Goal: Task Accomplishment & Management: Complete application form

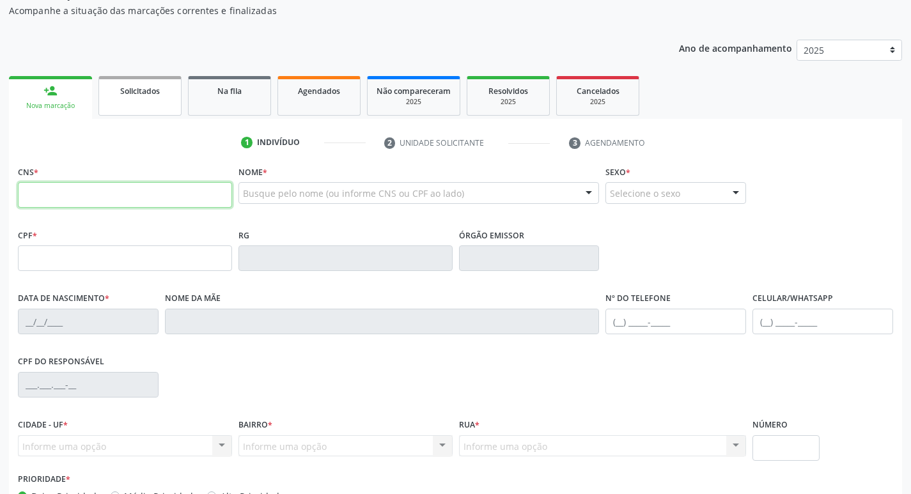
scroll to position [128, 0]
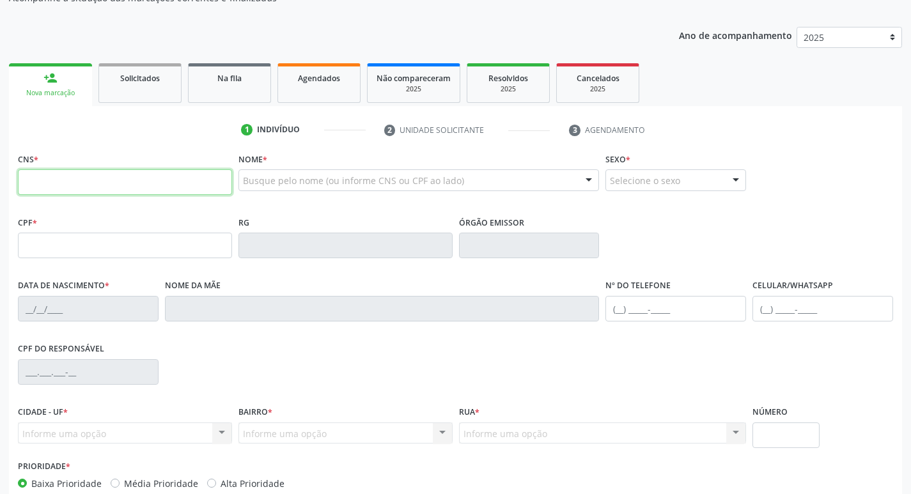
click at [176, 188] on input "text" at bounding box center [125, 182] width 214 height 26
type input "706 0038 4738 2946"
type input "304.987.914-91"
type input "15/06/1951"
type input "Maria Sena Madu"
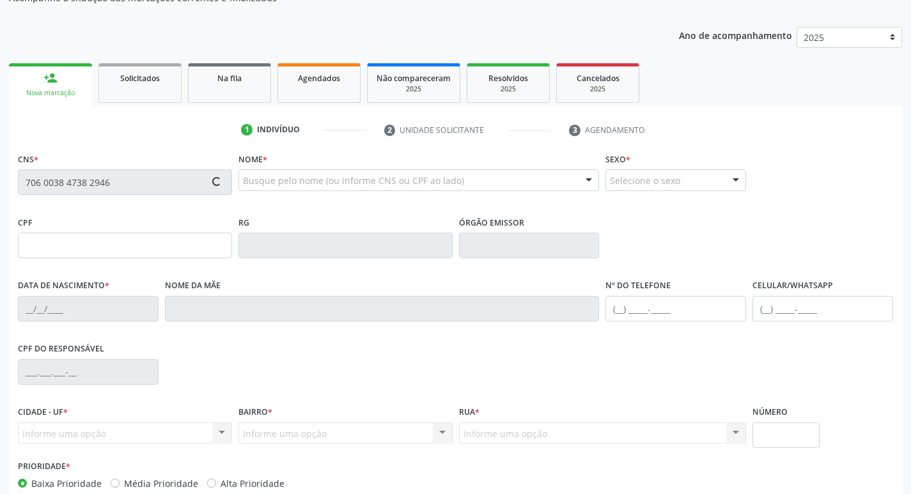
type input "(87) 99999-9999"
type input "41"
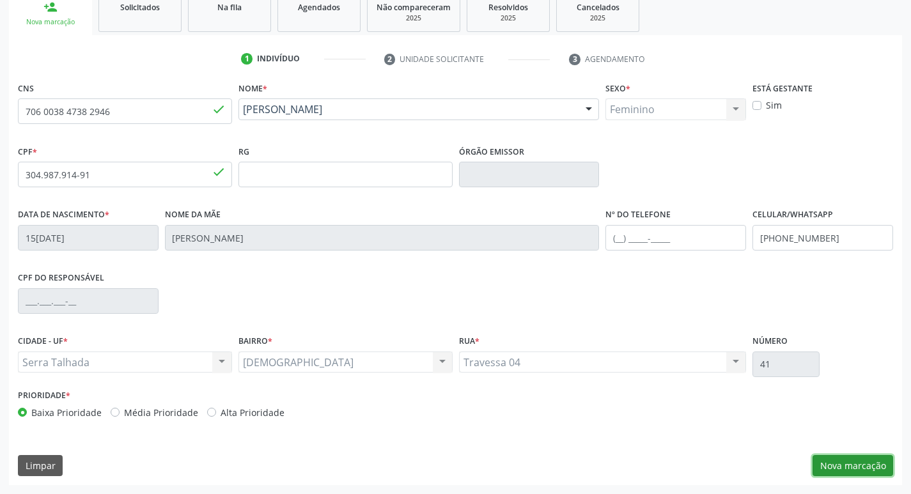
click at [851, 465] on button "Nova marcação" at bounding box center [852, 466] width 81 height 22
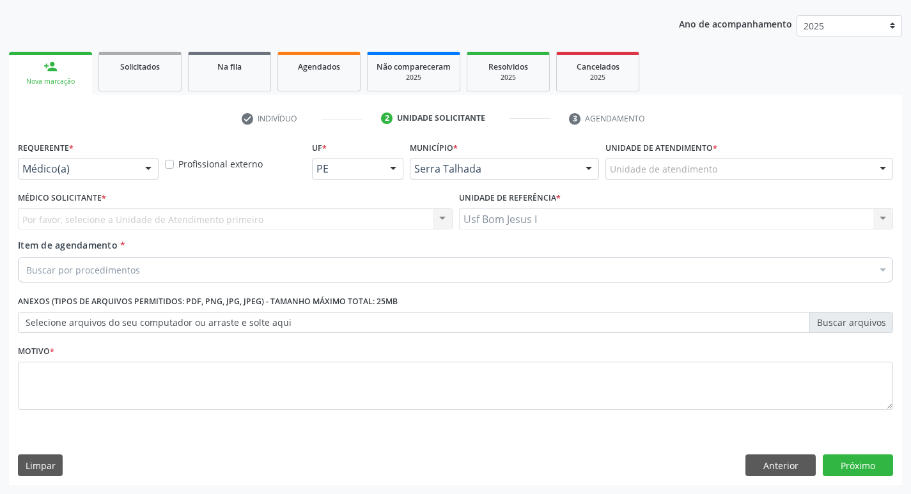
scroll to position [139, 0]
click at [101, 161] on div "Médico(a)" at bounding box center [88, 169] width 141 height 22
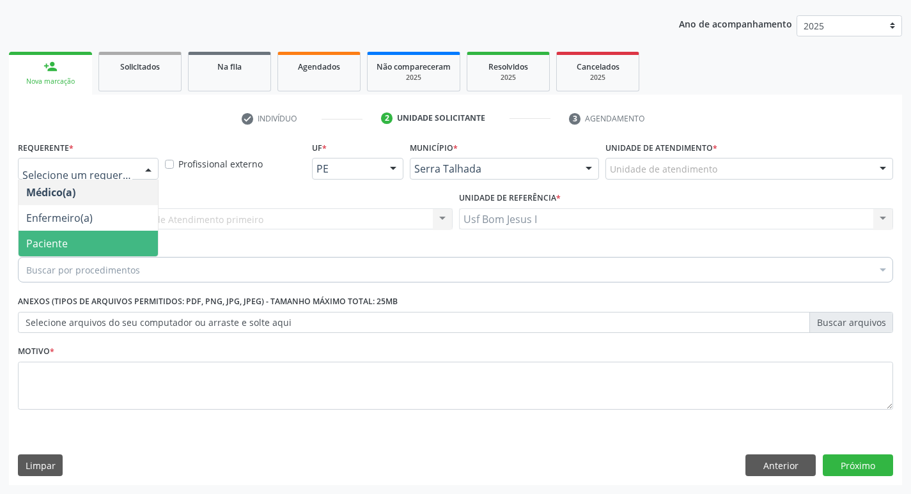
click at [70, 247] on span "Paciente" at bounding box center [88, 244] width 139 height 26
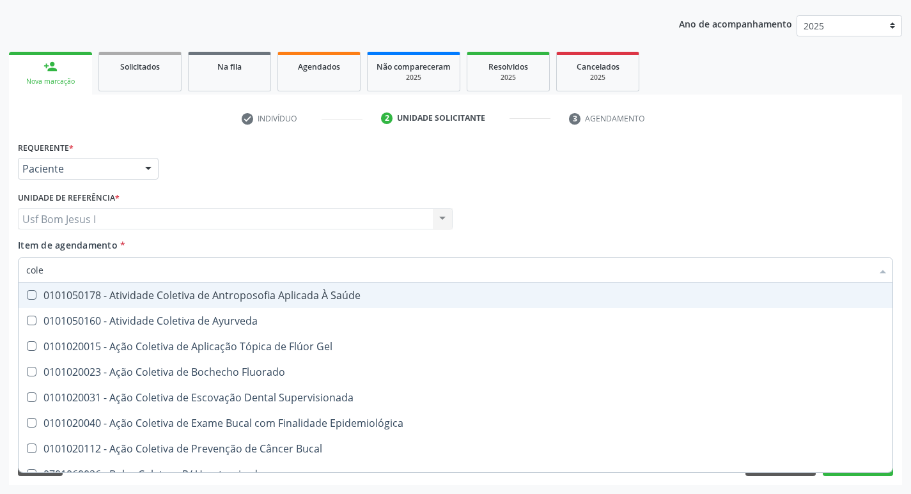
type input "coles"
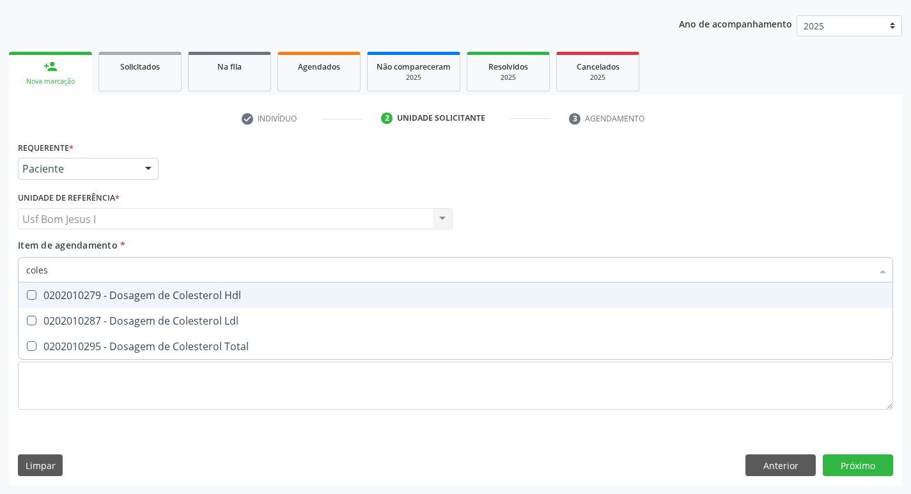
click at [121, 292] on div "0202010279 - Dosagem de Colesterol Hdl" at bounding box center [455, 295] width 858 height 10
checkbox Hdl "true"
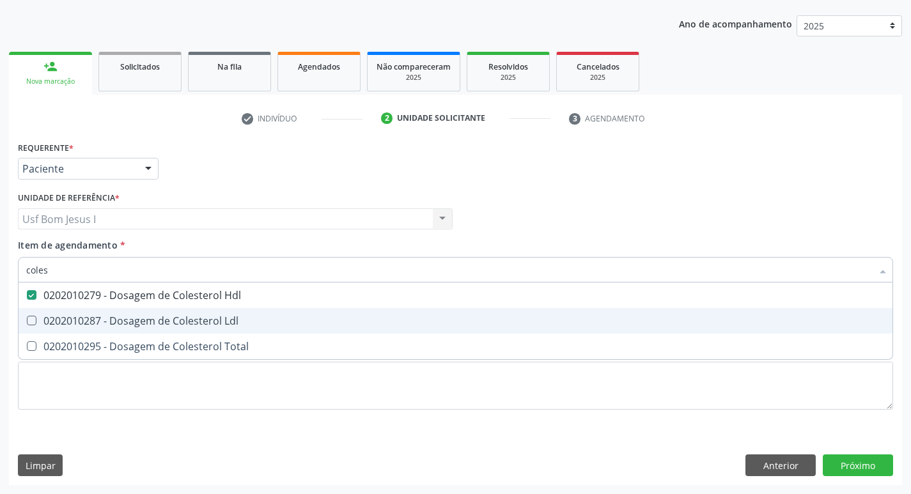
click at [112, 320] on div "0202010287 - Dosagem de Colesterol Ldl" at bounding box center [455, 321] width 858 height 10
checkbox Ldl "true"
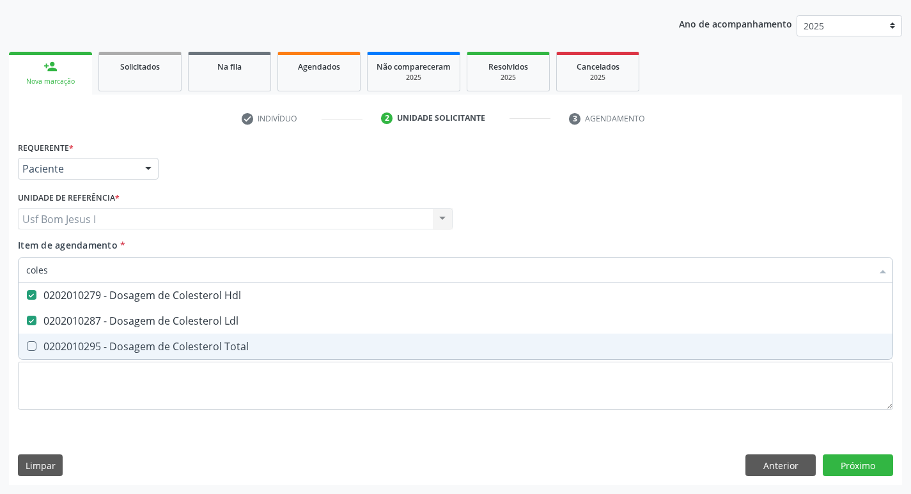
click at [91, 352] on div "0202010295 - Dosagem de Colesterol Total" at bounding box center [455, 346] width 858 height 10
checkbox Total "true"
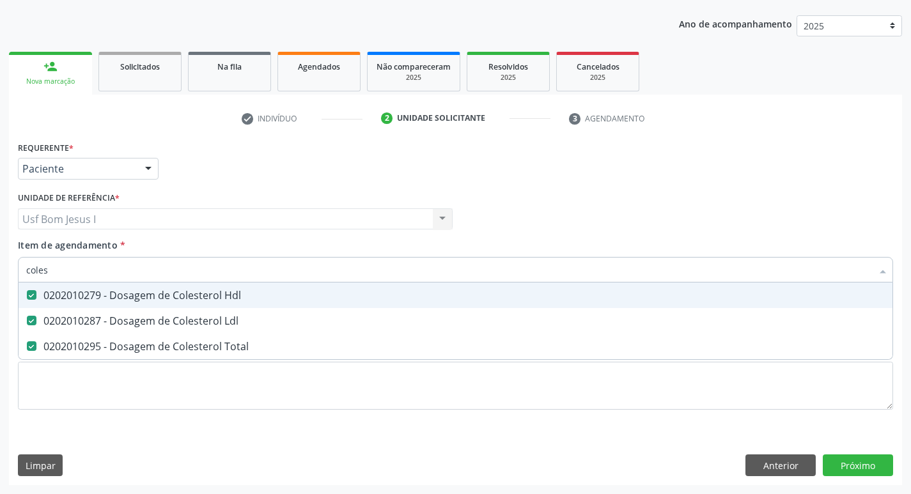
drag, startPoint x: 82, startPoint y: 274, endPoint x: 20, endPoint y: 283, distance: 62.7
click at [24, 279] on div "coles Desfazer seleção 0202010279 - Dosagem de Colesterol Hdl 0202010287 - Dosa…" at bounding box center [455, 268] width 875 height 22
click at [20, 283] on span "0202010279 - Dosagem de Colesterol Hdl" at bounding box center [456, 296] width 874 height 26
checkbox Hdl "false"
type input "cr"
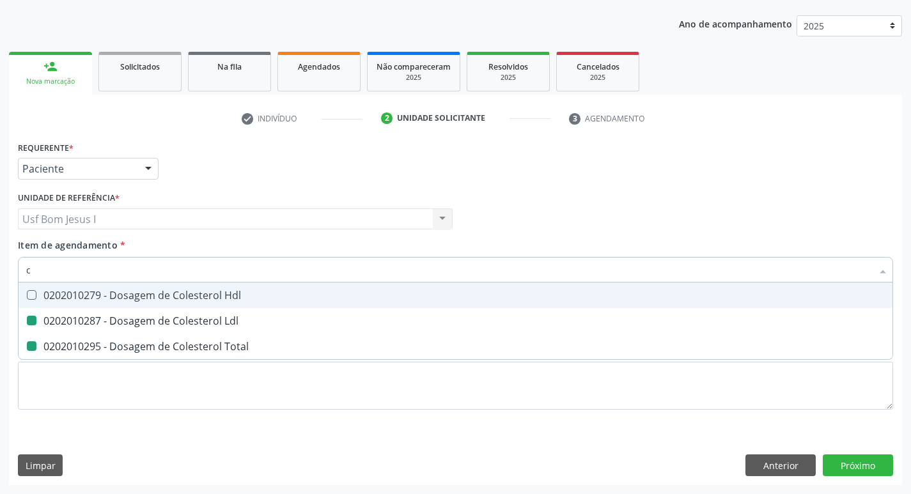
checkbox Ldl "false"
checkbox Total "false"
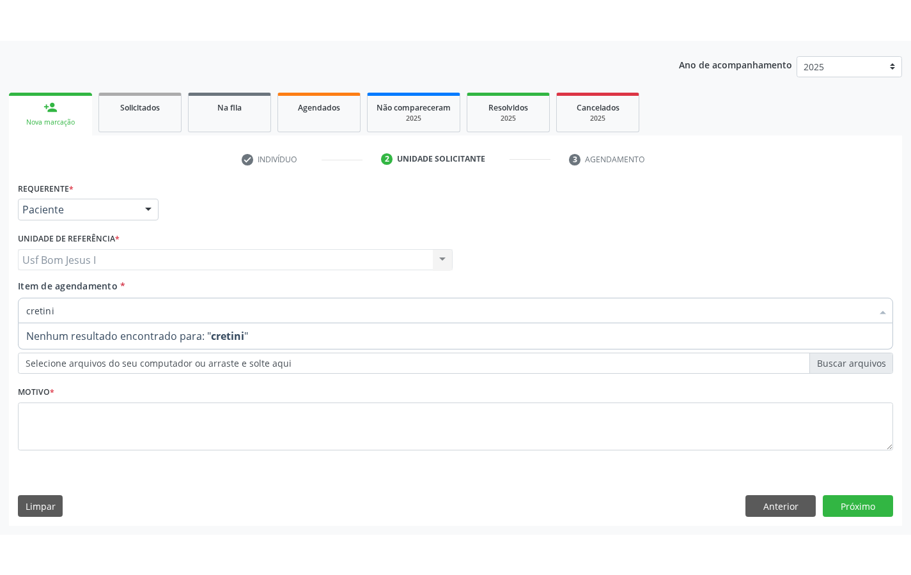
scroll to position [58, 0]
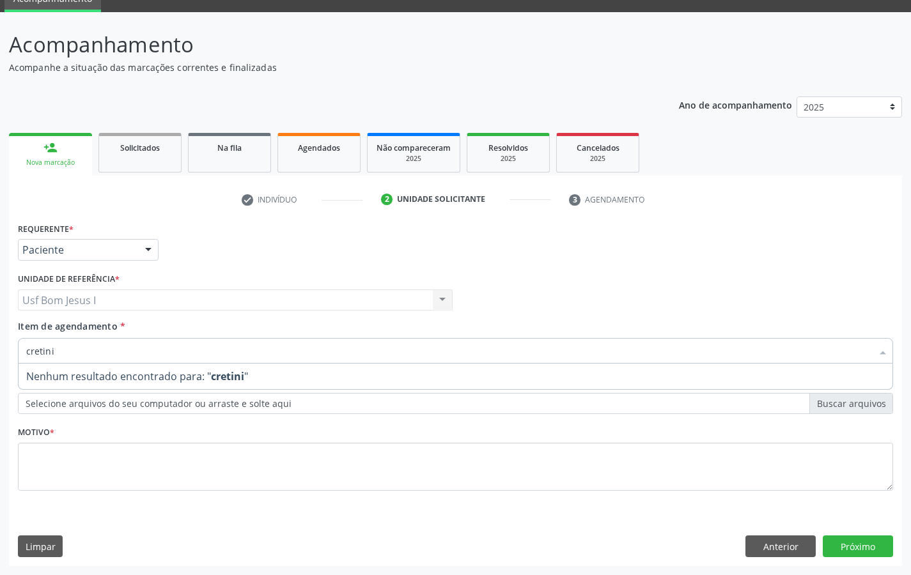
type input "cretini"
click at [440, 33] on p "Acompanhamento" at bounding box center [321, 45] width 625 height 32
click at [490, 61] on p "Acompanhe a situação das marcações correntes e finalizadas" at bounding box center [321, 67] width 625 height 13
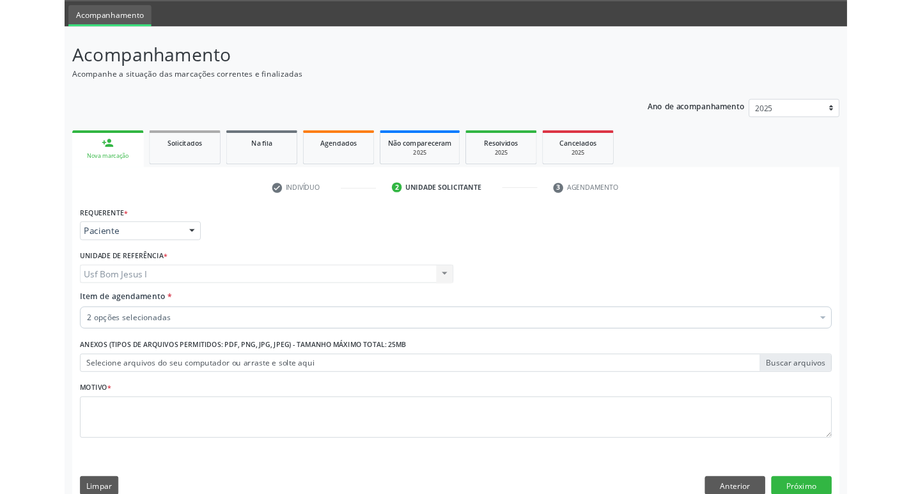
scroll to position [33, 0]
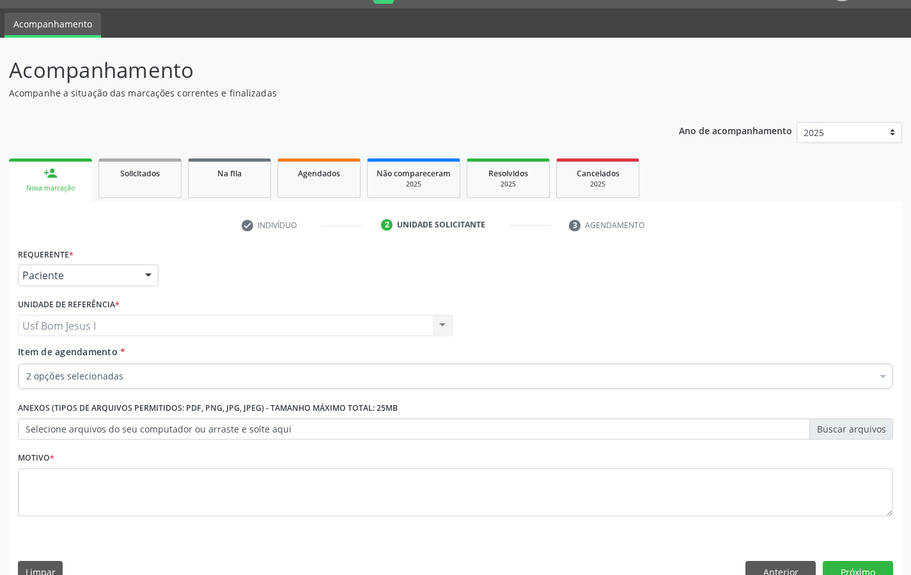
click at [476, 49] on div "Acompanhamento Acompanhe a situação das marcações correntes e finalizadas Relat…" at bounding box center [455, 319] width 911 height 563
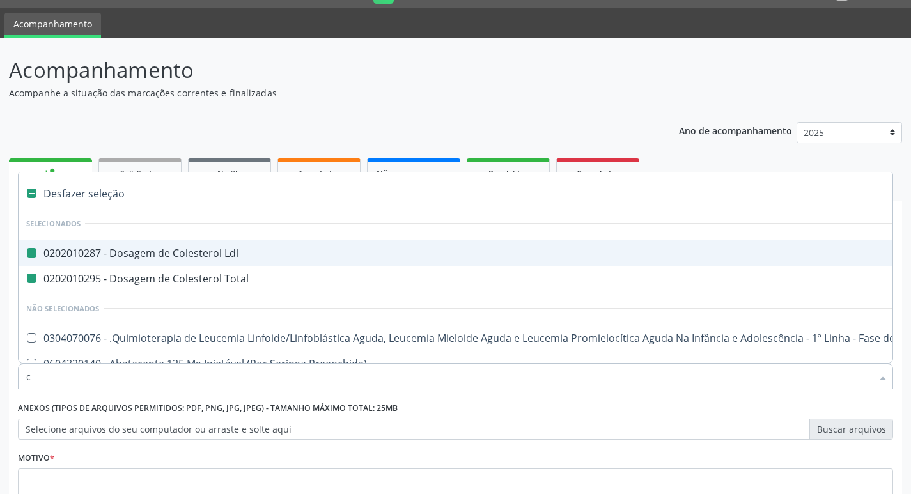
type input "cr"
checkbox Ldl "false"
checkbox Total "false"
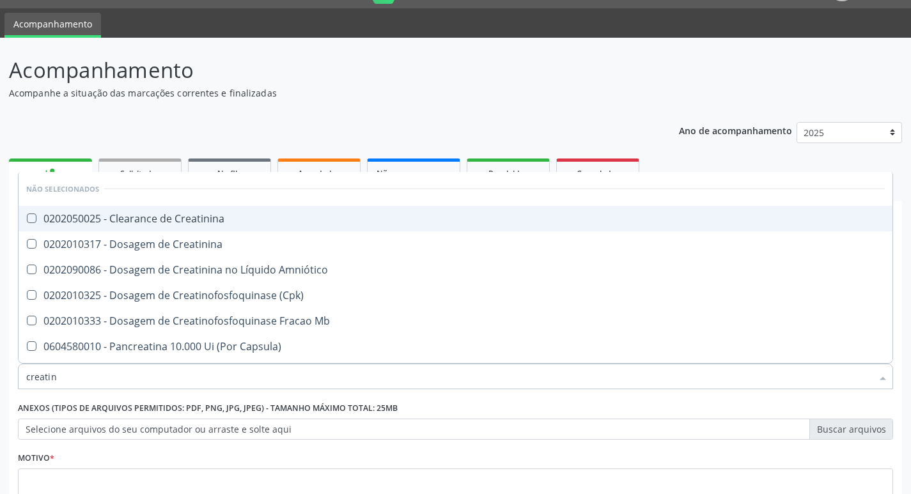
type input "creatini"
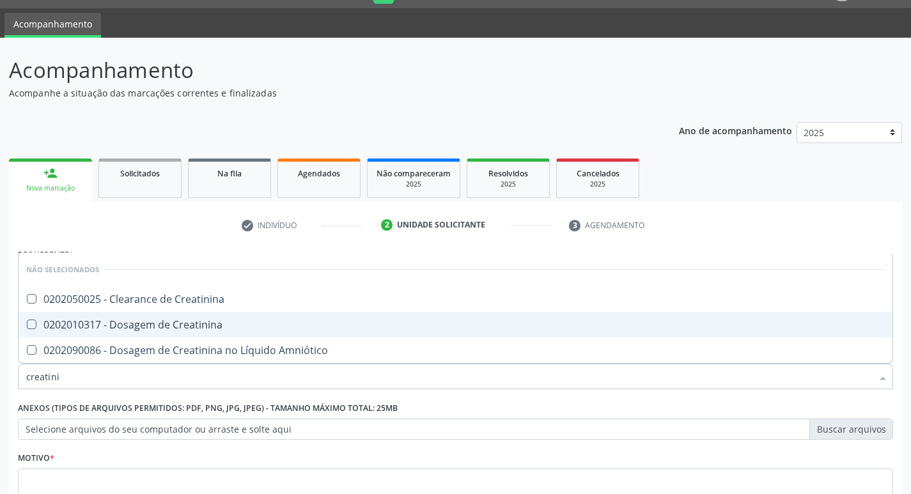
click at [163, 327] on div "0202010317 - Dosagem de Creatinina" at bounding box center [455, 325] width 858 height 10
checkbox Creatinina "true"
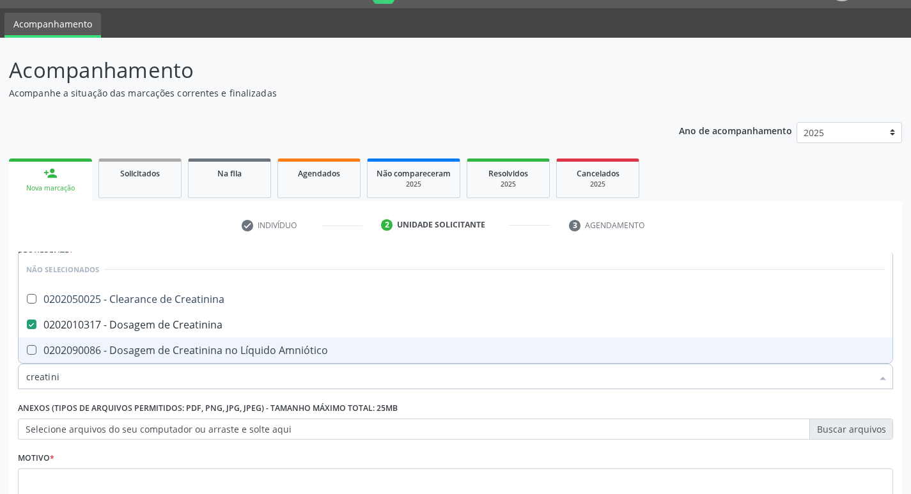
click at [81, 378] on input "creatini" at bounding box center [449, 377] width 846 height 26
type input "ana"
checkbox Creatinina "false"
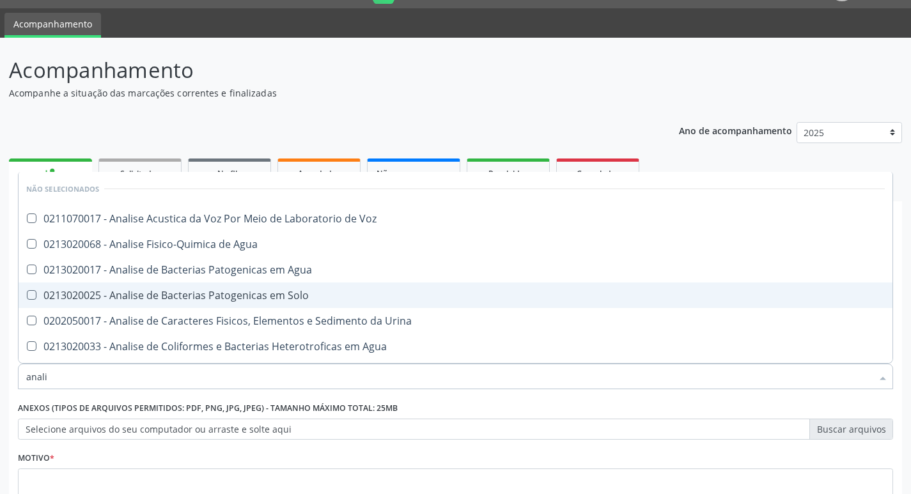
type input "analis"
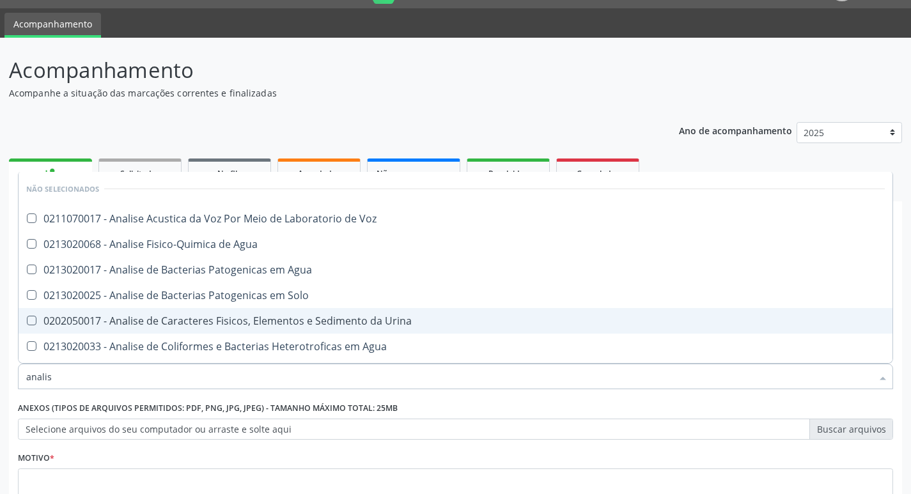
click at [50, 320] on div "0202050017 - Analise de Caracteres Fisicos, Elementos e Sedimento da Urina" at bounding box center [455, 321] width 858 height 10
checkbox Urina "true"
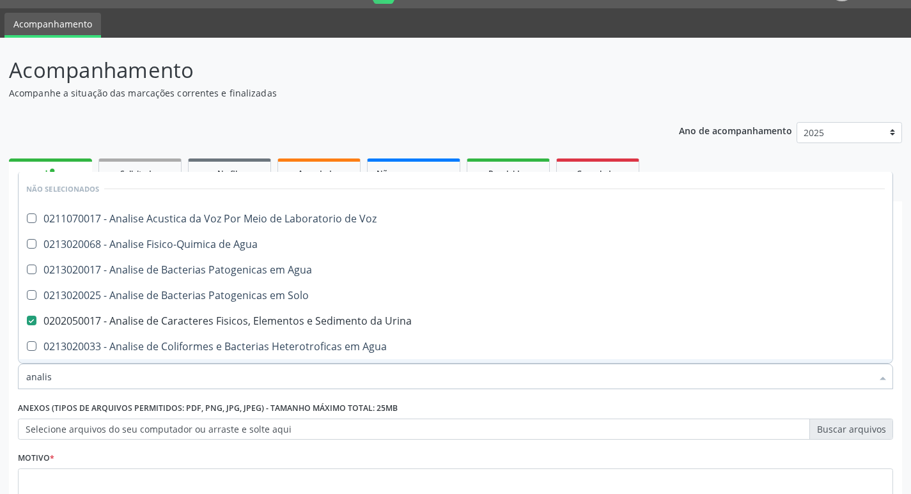
drag, startPoint x: 54, startPoint y: 373, endPoint x: 24, endPoint y: 375, distance: 30.1
click at [24, 375] on div "analis" at bounding box center [455, 377] width 875 height 26
type input "gl"
checkbox Voz "false"
checkbox Agua "false"
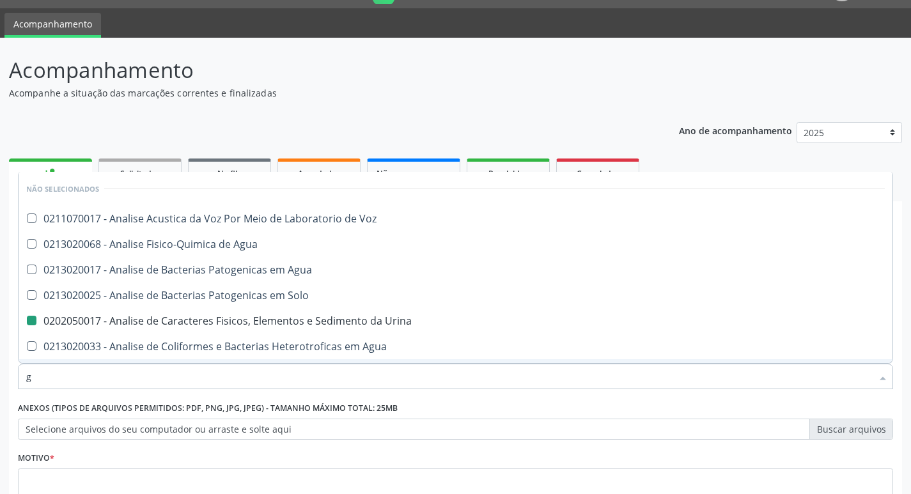
checkbox Urina "false"
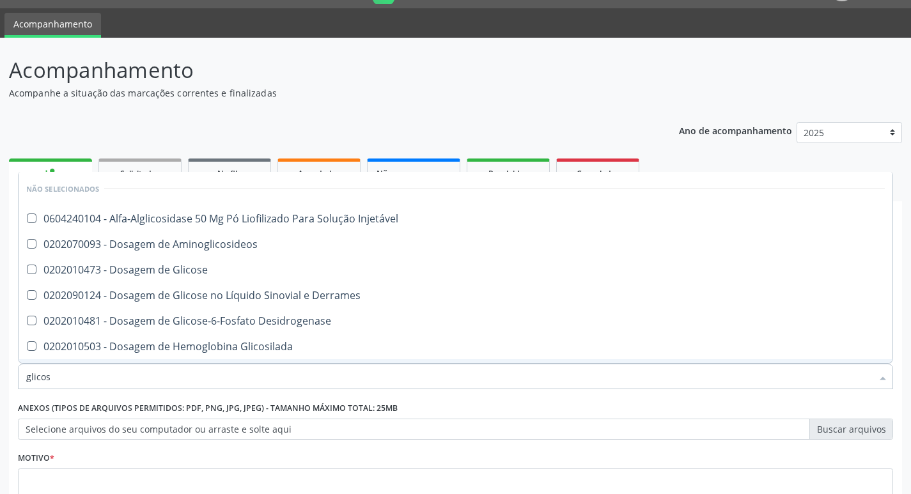
type input "glicose"
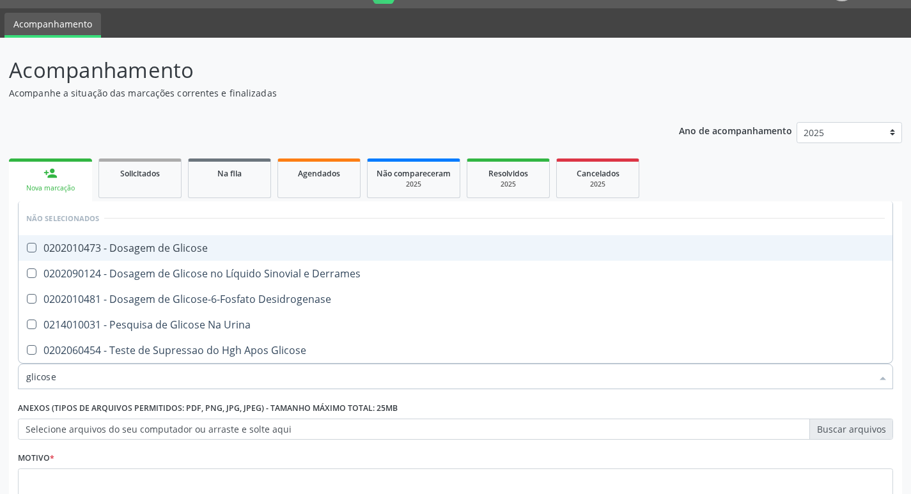
click at [66, 248] on div "0202010473 - Dosagem de Glicose" at bounding box center [455, 248] width 858 height 10
checkbox Glicose "true"
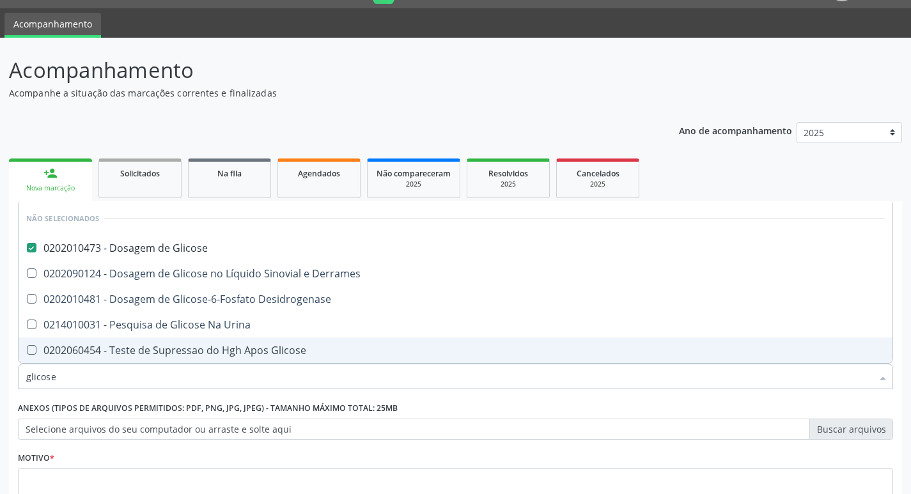
click at [66, 371] on input "glicose" at bounding box center [449, 377] width 846 height 26
type input "co"
checkbox Derrames "true"
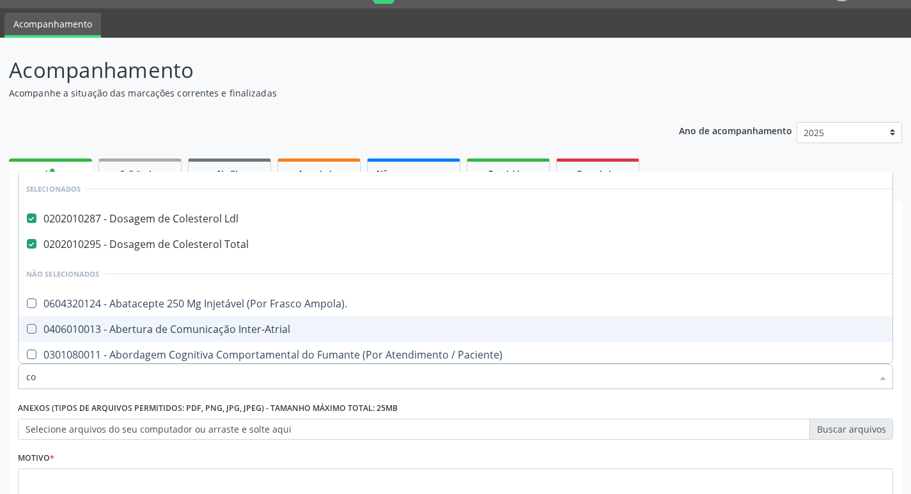
type input "col"
checkbox Urina "false"
type input "c"
checkbox Peri-Uretral "false"
checkbox Laringe "true"
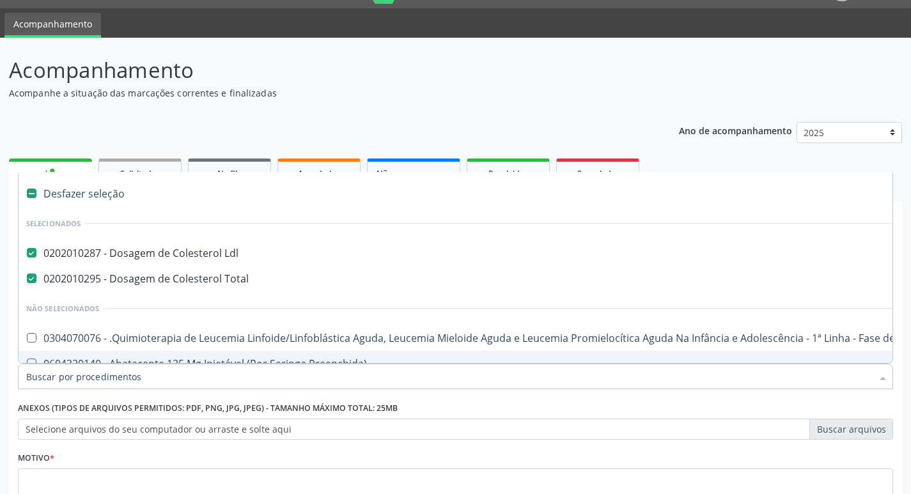
checkbox Punho "false"
checkbox Urina "true"
type input "he"
checkbox Ldl "false"
checkbox Total "false"
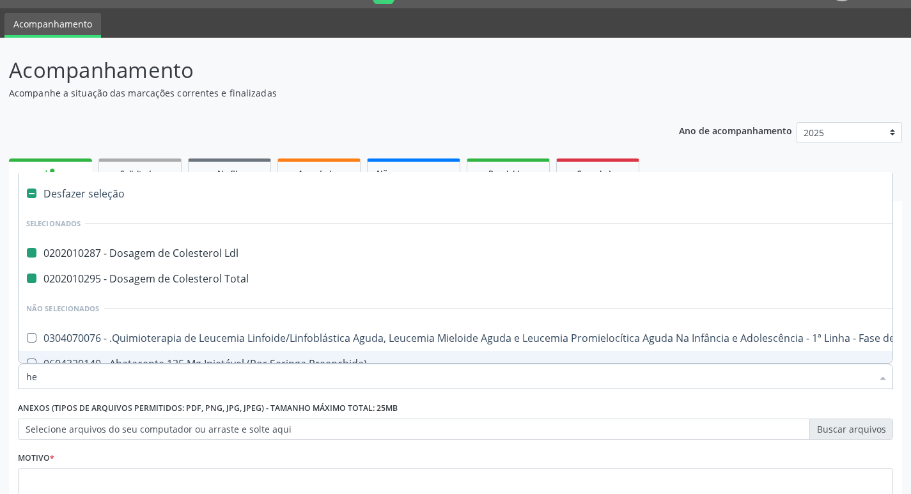
checkbox Urina "false"
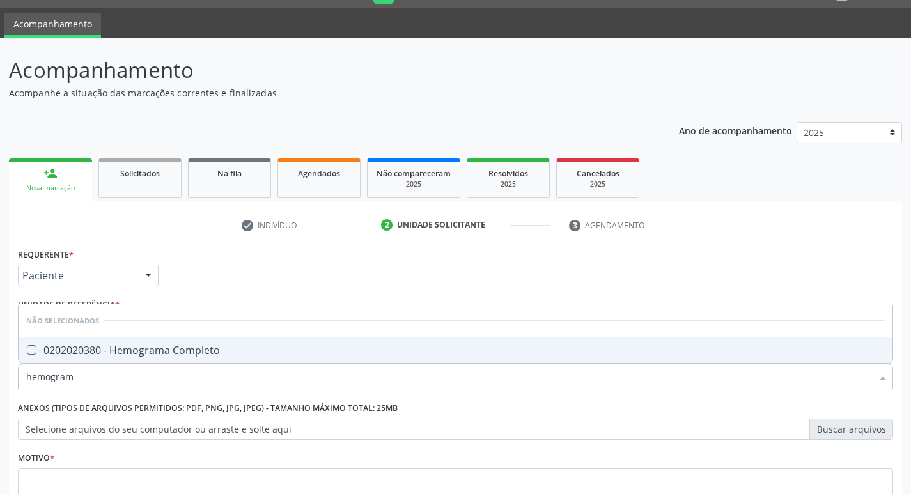
type input "hemograma"
click at [67, 340] on span "0202020380 - Hemograma Completo" at bounding box center [456, 351] width 874 height 26
checkbox Completo "true"
click at [80, 371] on input "hemograma" at bounding box center [449, 377] width 846 height 26
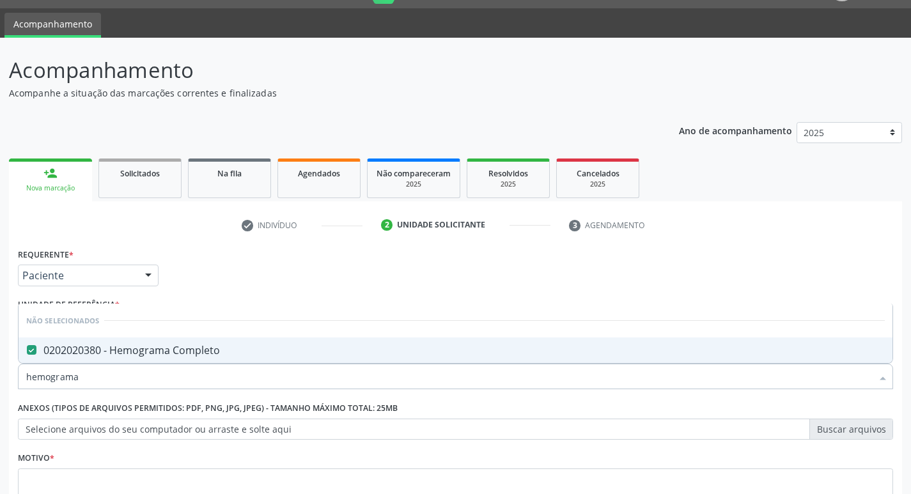
click at [267, 273] on div "Requerente * Paciente Médico(a) Enfermeiro(a) Paciente Nenhum resultado encontr…" at bounding box center [455, 390] width 875 height 290
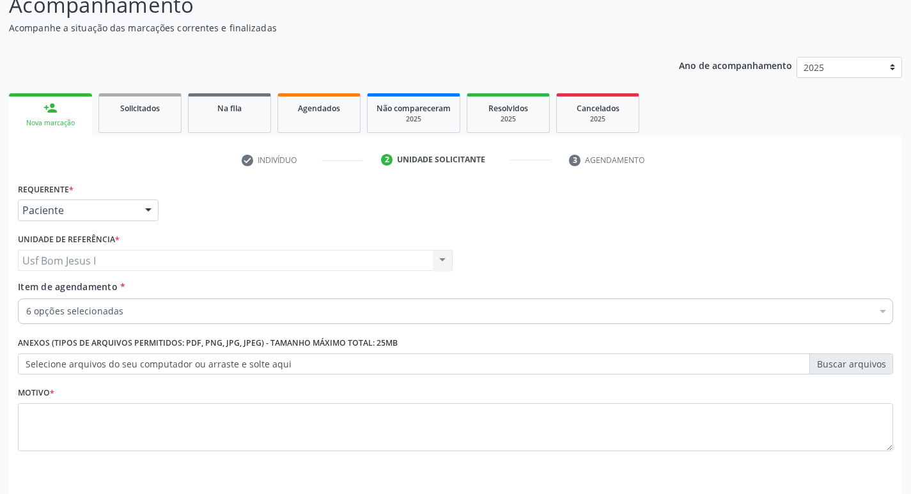
scroll to position [139, 0]
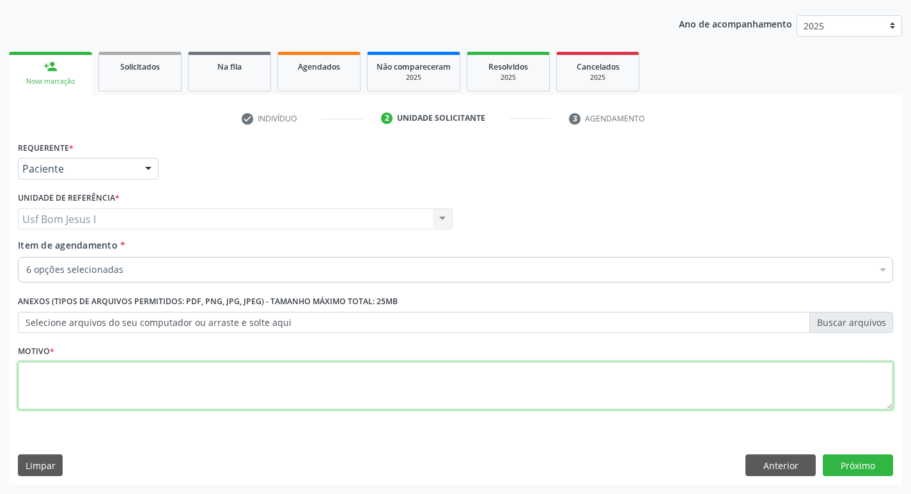
click at [637, 392] on textarea at bounding box center [455, 386] width 875 height 49
type textarea "."
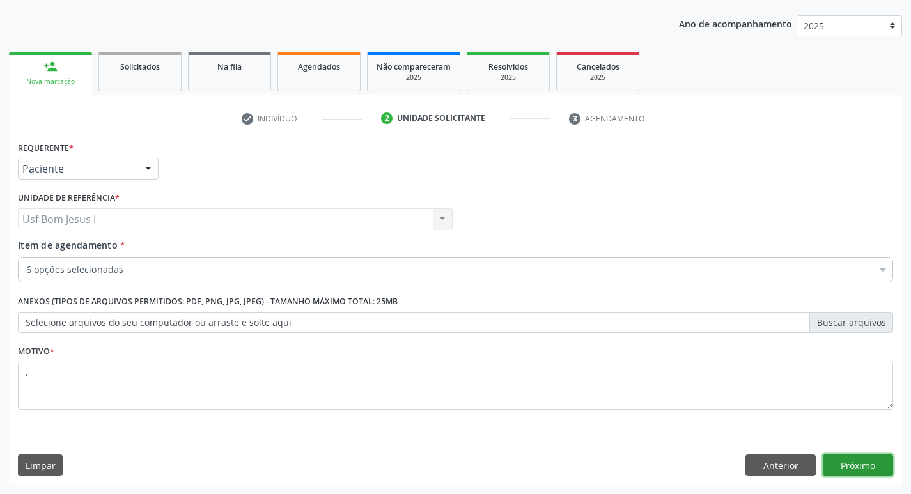
click at [858, 474] on button "Próximo" at bounding box center [858, 465] width 70 height 22
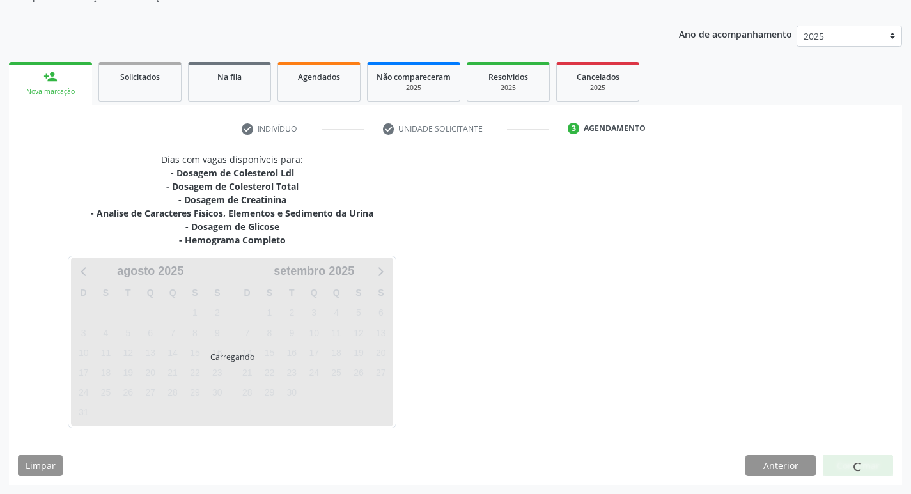
scroll to position [129, 0]
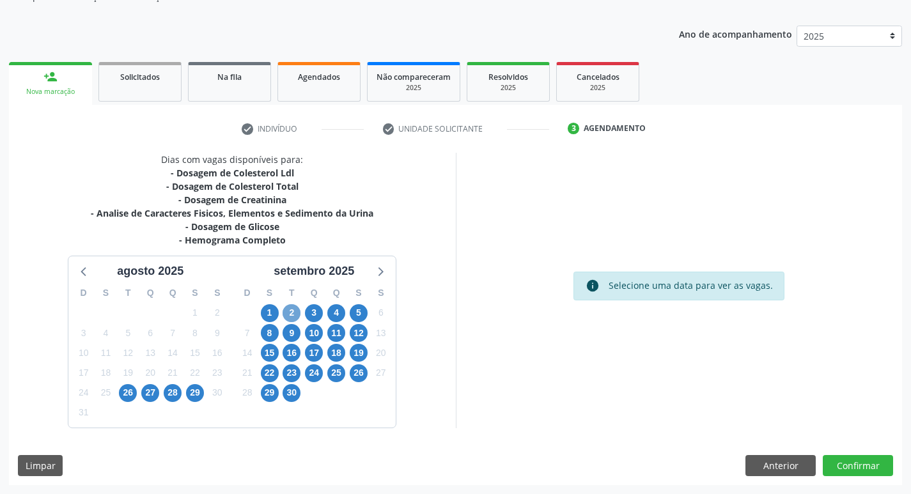
click at [293, 309] on span "2" at bounding box center [292, 313] width 18 height 18
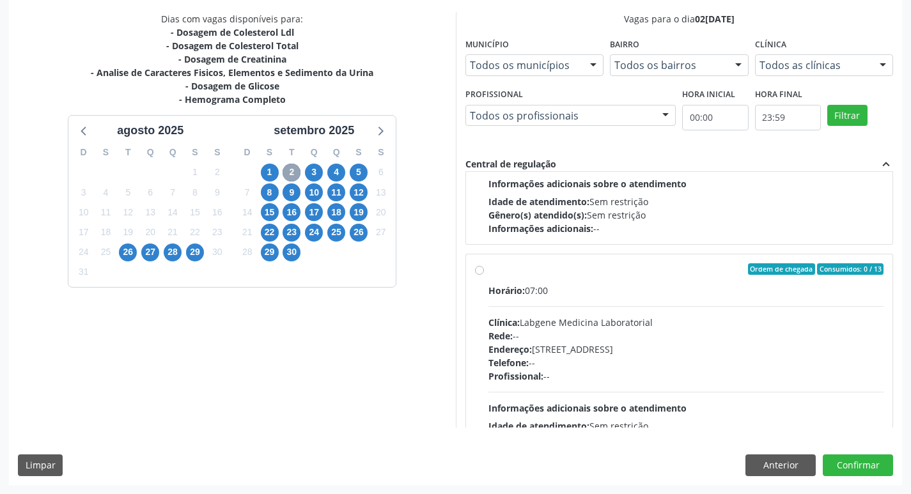
scroll to position [811, 0]
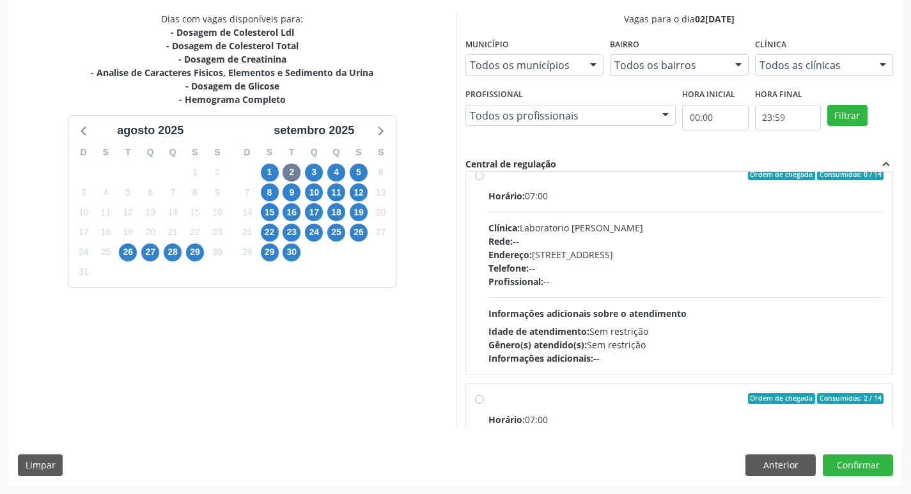
click at [706, 280] on div "Profissional: --" at bounding box center [686, 281] width 396 height 13
click at [484, 180] on input "Ordem de chegada Consumidos: 0 / 14 Horário: 07:00 Clínica: Laboratorio Jose Pa…" at bounding box center [479, 175] width 9 height 12
radio input "true"
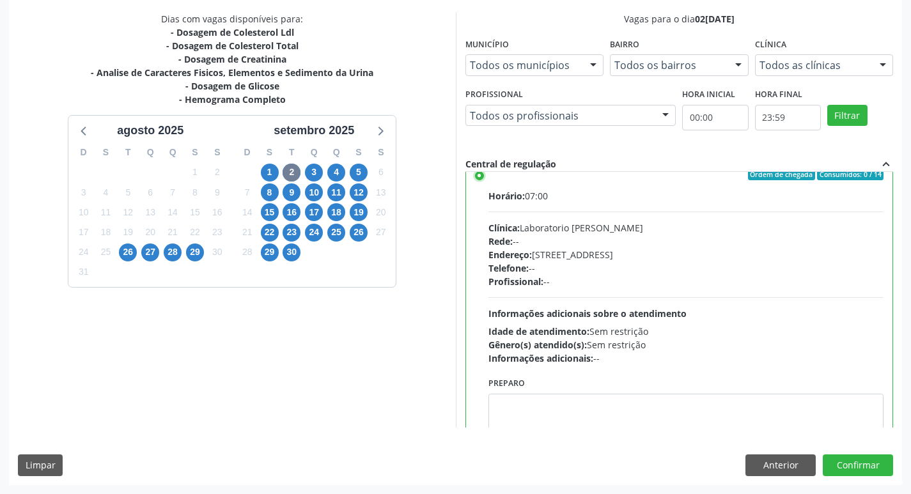
scroll to position [467, 0]
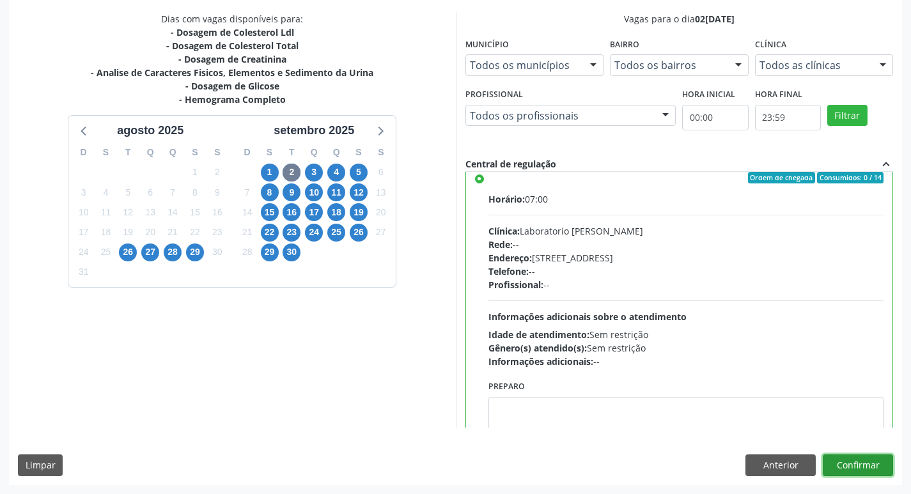
click at [877, 471] on button "Confirmar" at bounding box center [858, 465] width 70 height 22
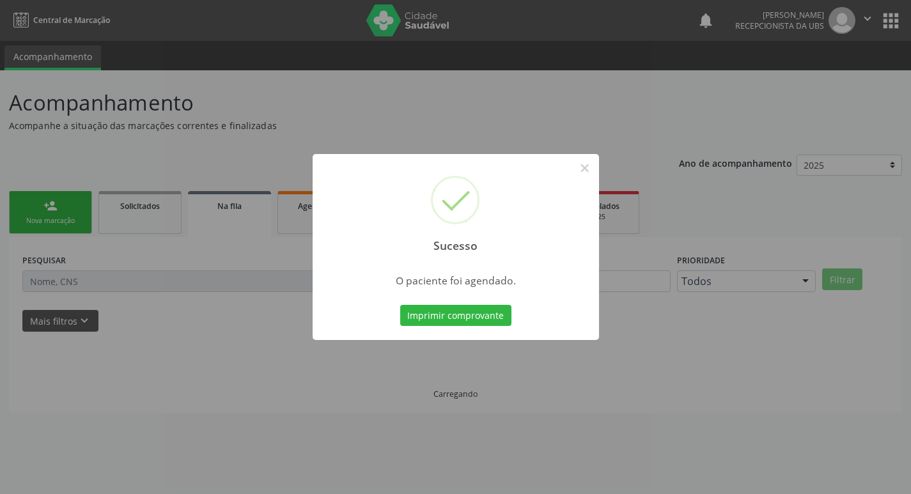
scroll to position [0, 0]
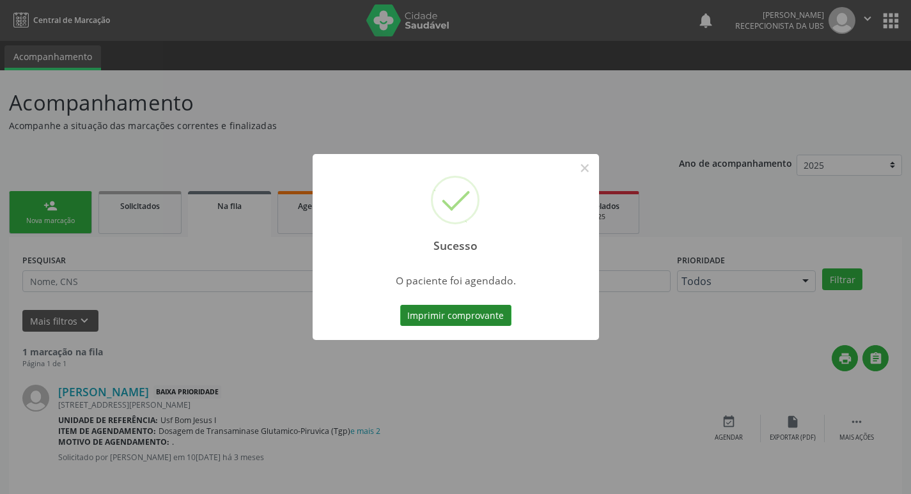
click at [477, 309] on button "Imprimir comprovante" at bounding box center [455, 316] width 111 height 22
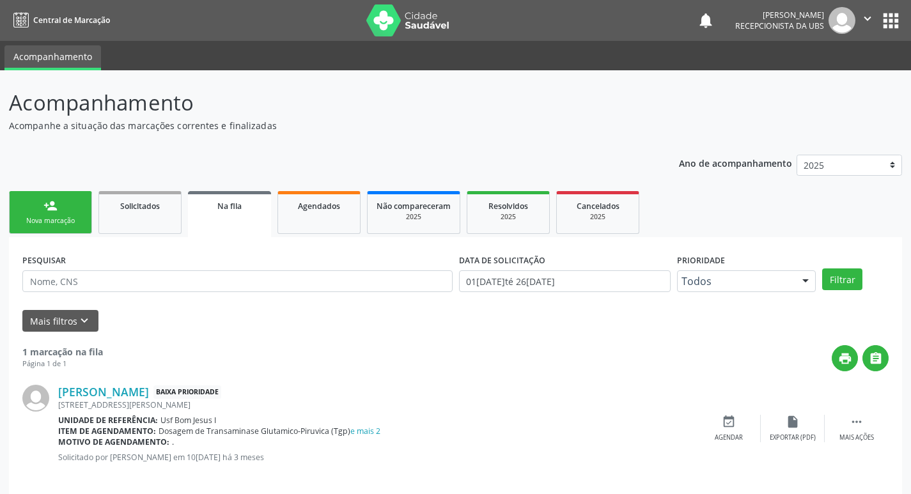
click at [43, 194] on link "person_add Nova marcação" at bounding box center [50, 212] width 83 height 43
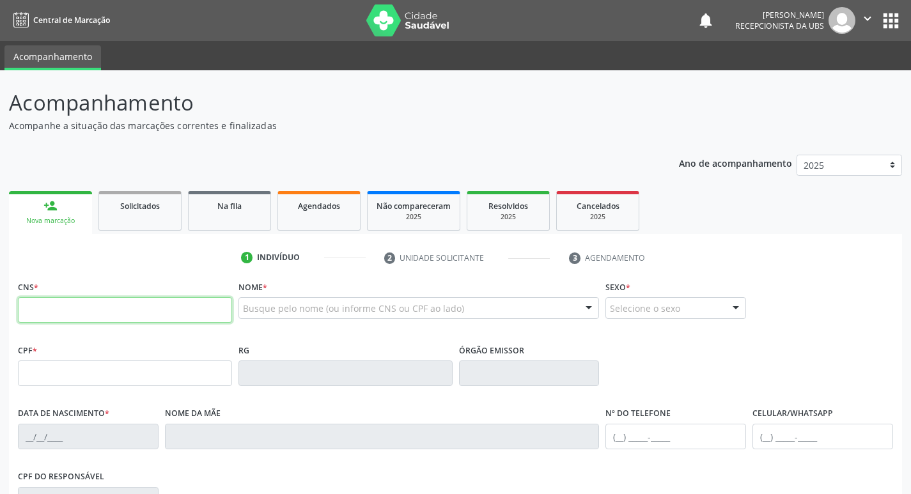
click at [91, 309] on input "text" at bounding box center [125, 310] width 214 height 26
paste input "706 0038 4738 2946"
type input "706 0038 4738 2946"
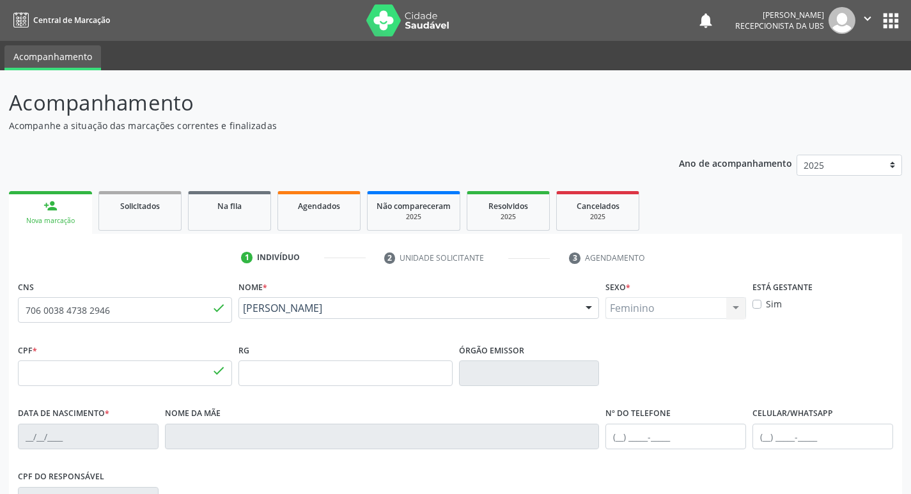
type input "304.987.914-91"
type input "15/06/1951"
type input "Maria Sena Madu"
type input "(87) 99999-9999"
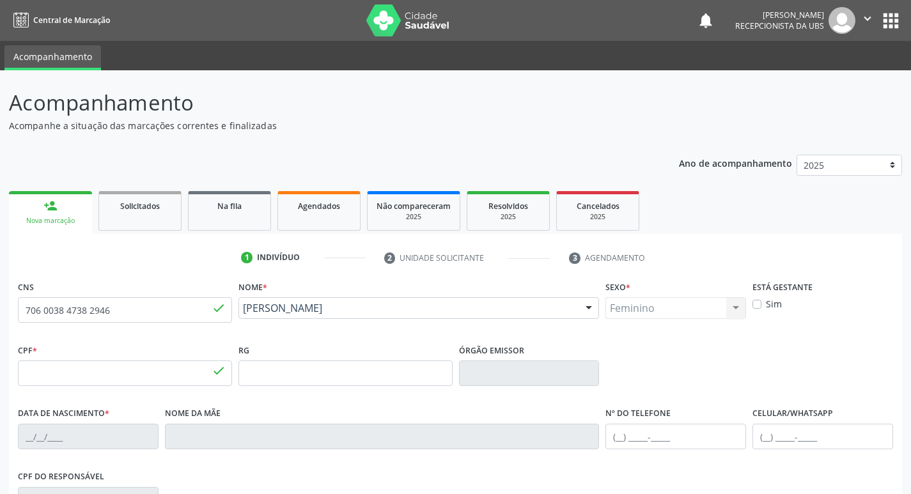
type input "41"
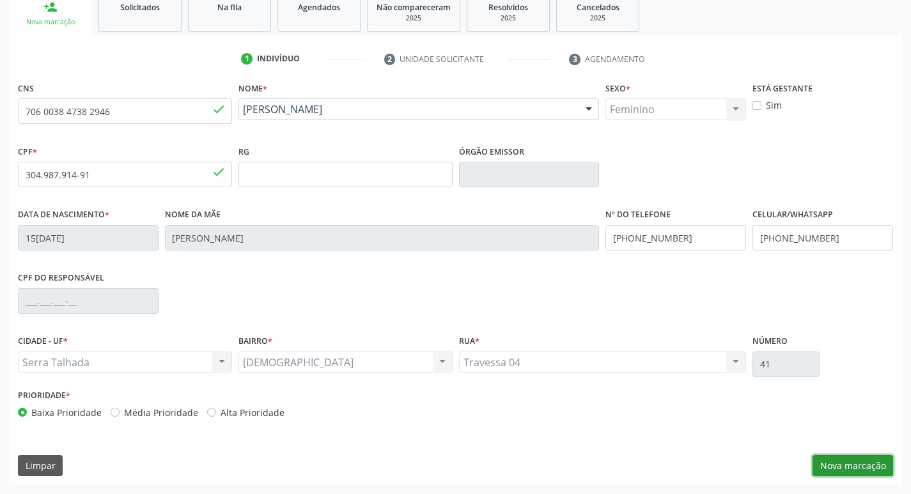
click at [866, 470] on button "Nova marcação" at bounding box center [852, 466] width 81 height 22
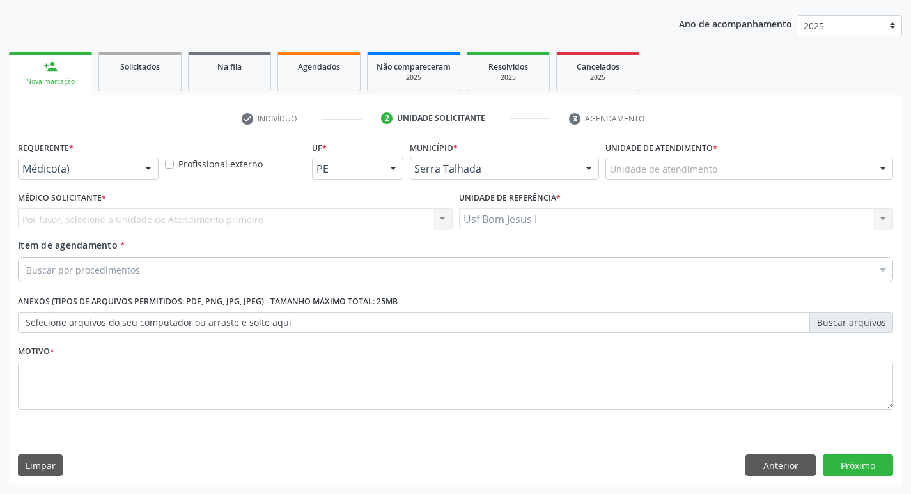
scroll to position [139, 0]
click at [144, 175] on div at bounding box center [148, 170] width 19 height 22
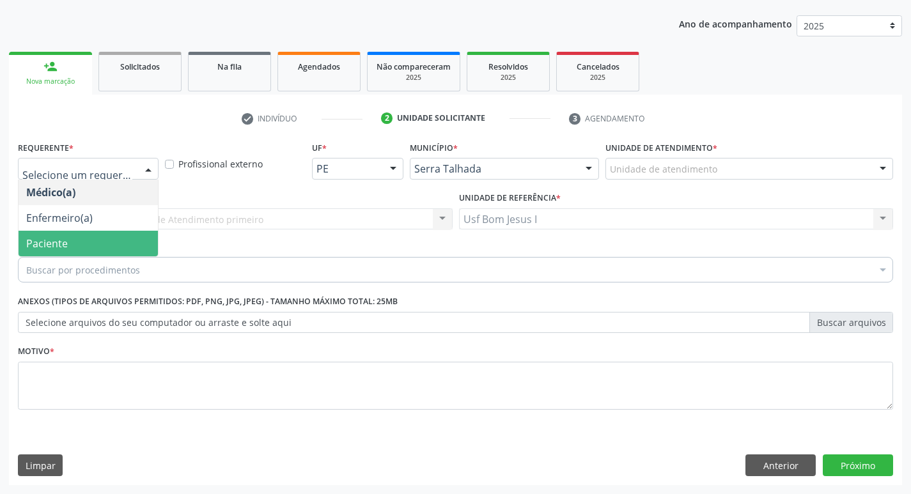
click at [107, 242] on span "Paciente" at bounding box center [88, 244] width 139 height 26
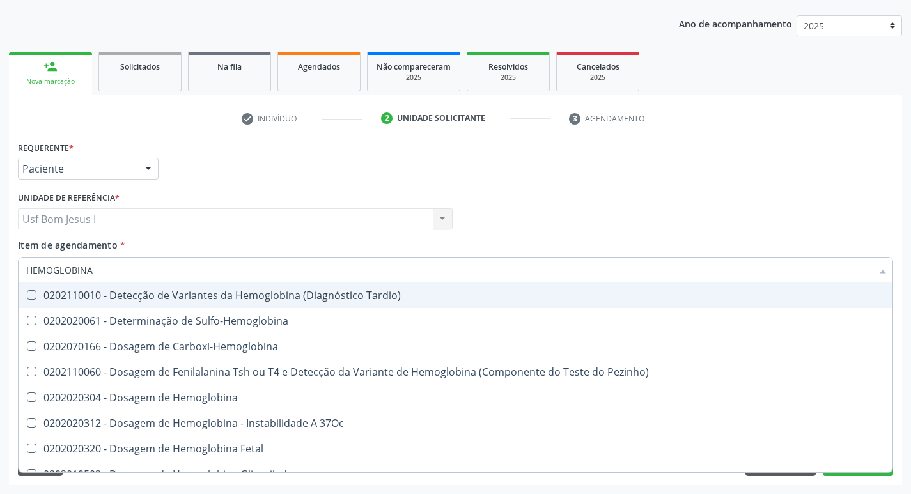
type input "HEMOGLOBINA G"
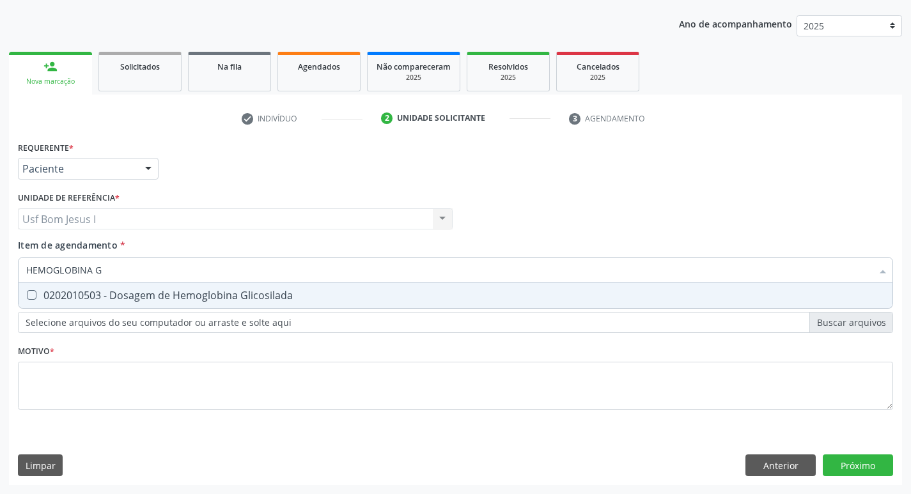
click at [159, 299] on div "0202010503 - Dosagem de Hemoglobina Glicosilada" at bounding box center [455, 295] width 858 height 10
checkbox Glicosilada "true"
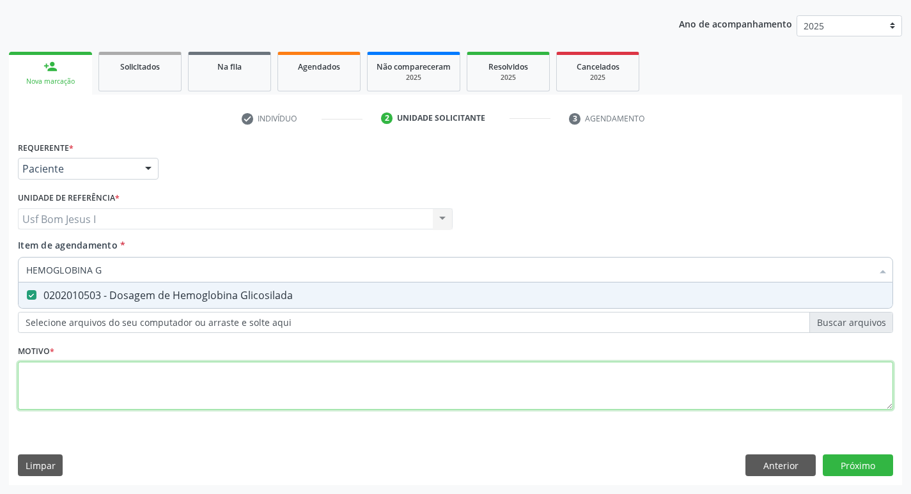
click at [153, 388] on div "Requerente * Paciente Médico(a) Enfermeiro(a) Paciente Nenhum resultado encontr…" at bounding box center [455, 283] width 875 height 290
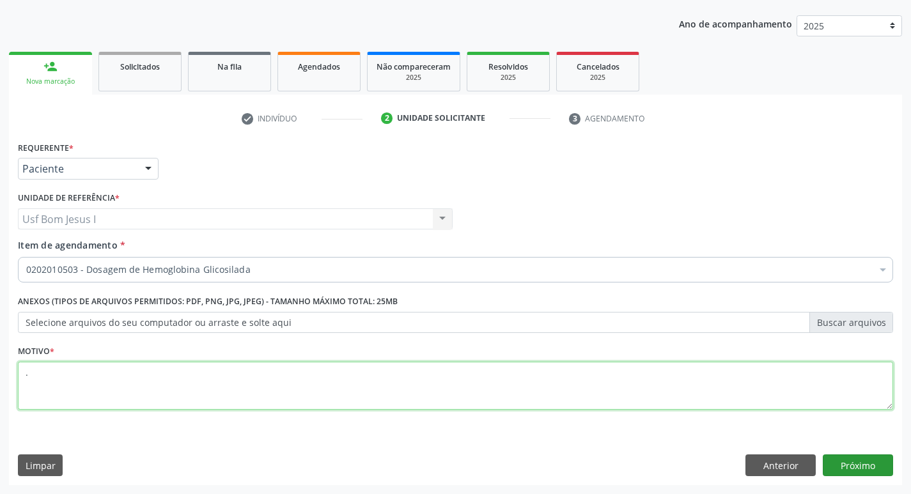
type textarea "."
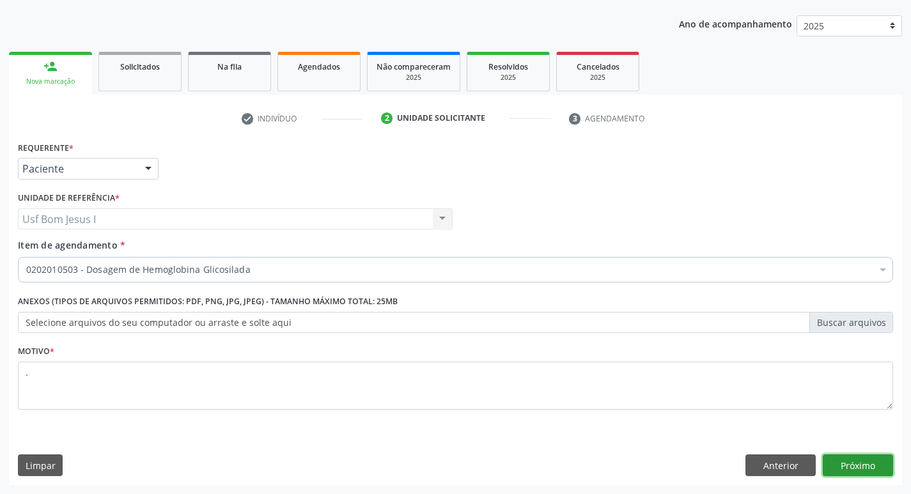
click at [865, 469] on button "Próximo" at bounding box center [858, 465] width 70 height 22
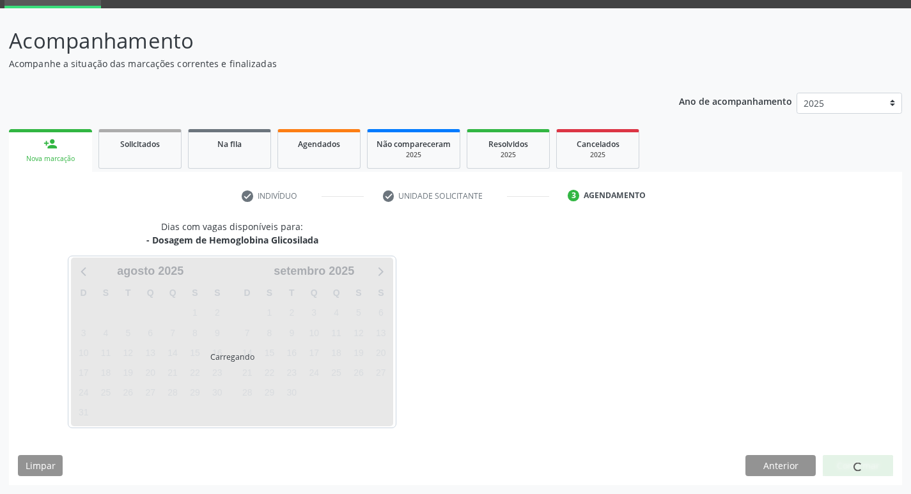
scroll to position [62, 0]
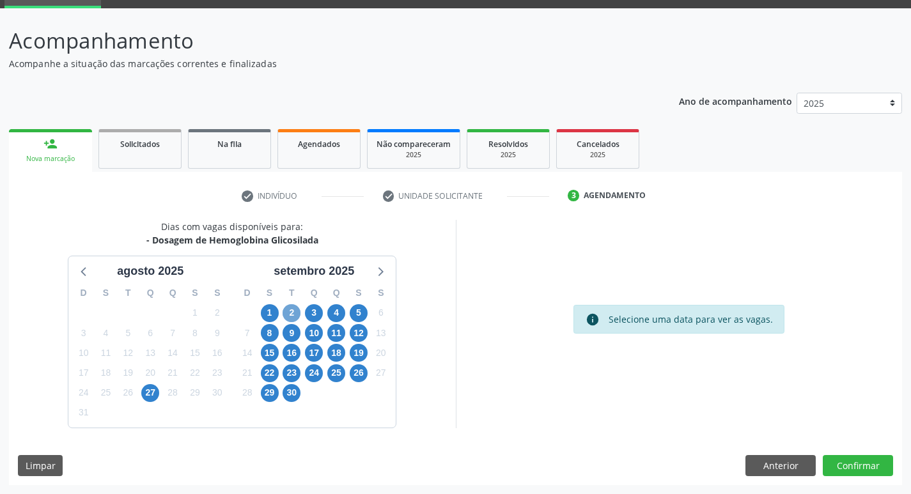
click at [285, 313] on span "2" at bounding box center [292, 313] width 18 height 18
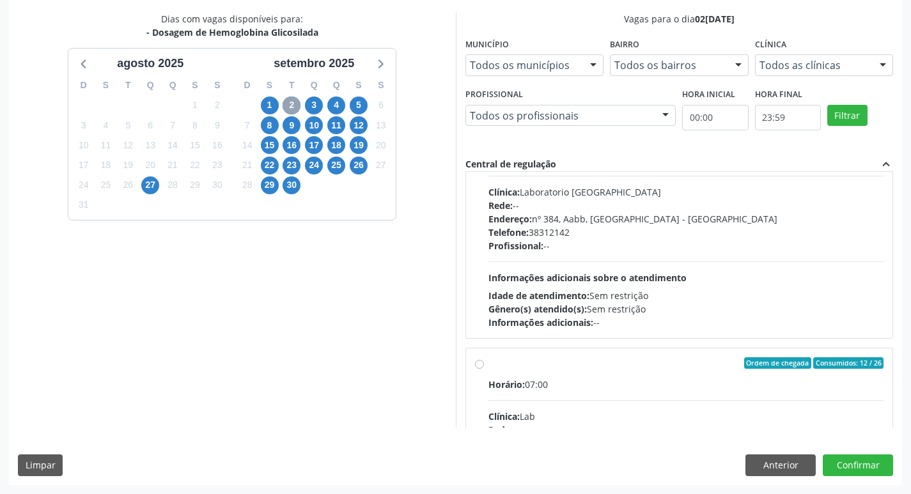
scroll to position [852, 0]
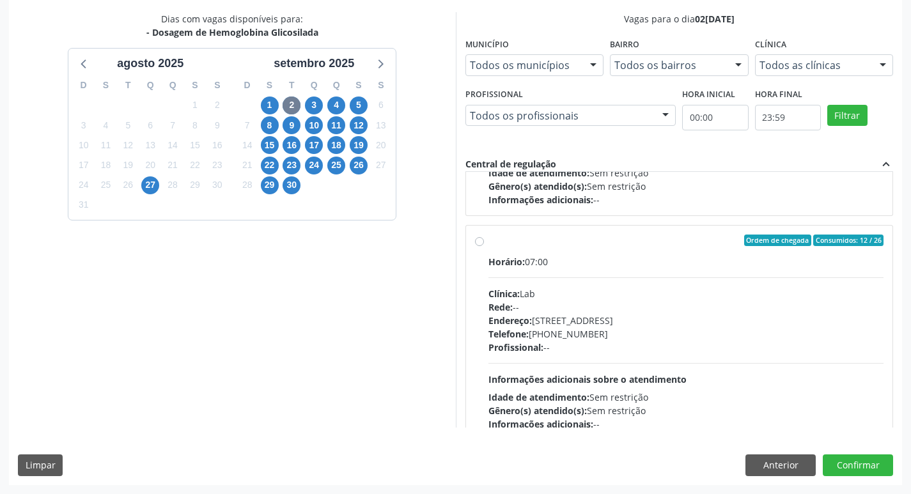
click at [745, 329] on div "Telefone: [PHONE_NUMBER]" at bounding box center [686, 333] width 396 height 13
click at [484, 246] on input "Ordem de chegada Consumidos: 12 / 26 Horário: 07:00 Clínica: Lab Rede: -- Ender…" at bounding box center [479, 241] width 9 height 12
radio input "true"
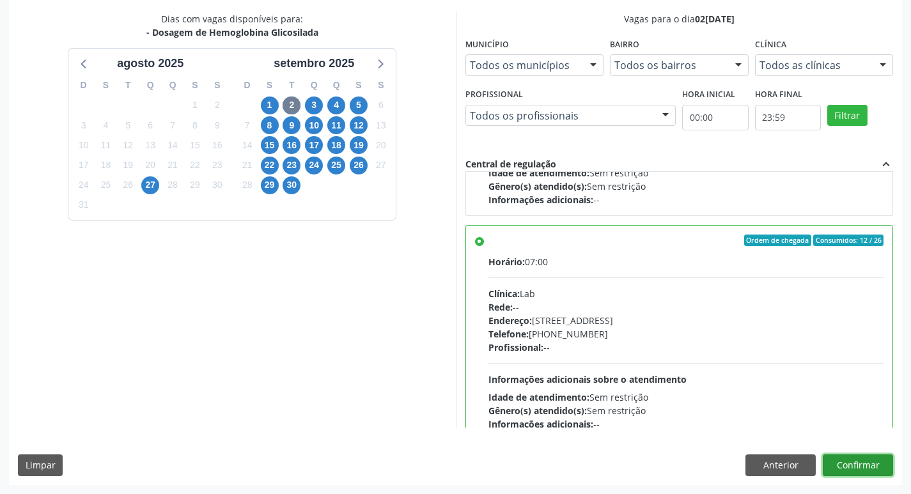
click at [865, 465] on button "Confirmar" at bounding box center [858, 465] width 70 height 22
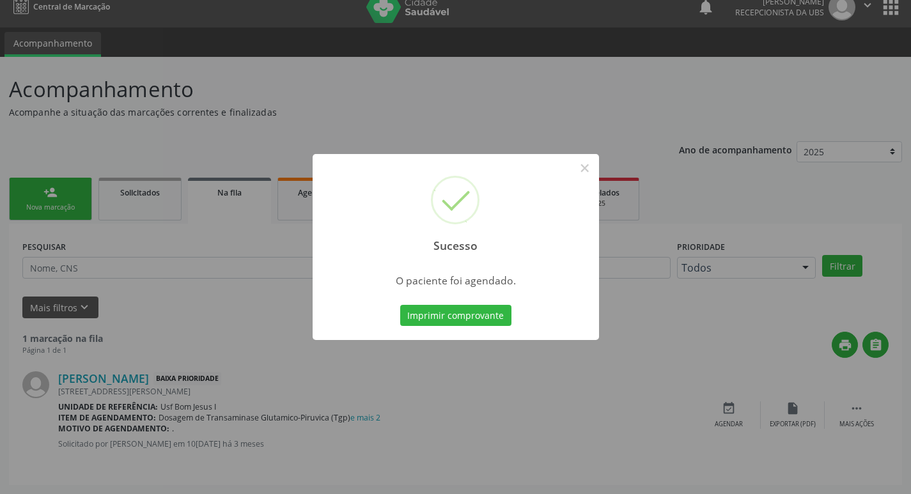
scroll to position [0, 0]
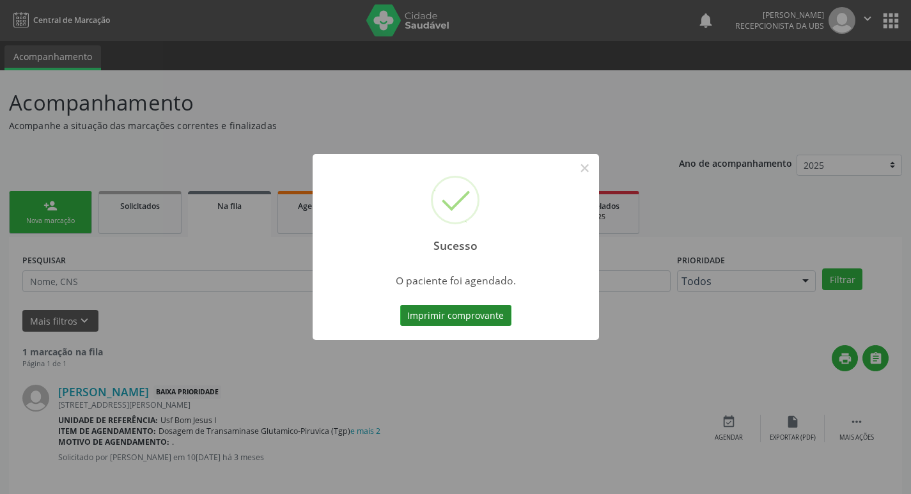
click at [470, 322] on button "Imprimir comprovante" at bounding box center [455, 316] width 111 height 22
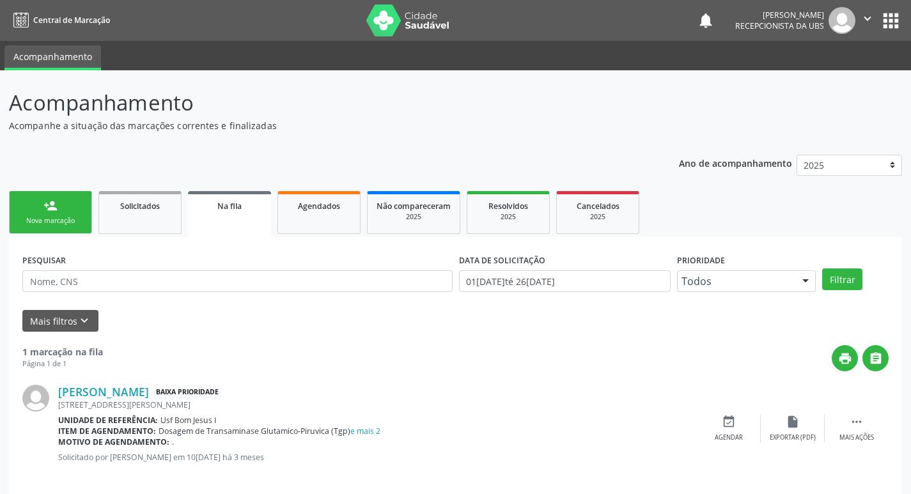
click at [42, 223] on div "Nova marcação" at bounding box center [51, 221] width 64 height 10
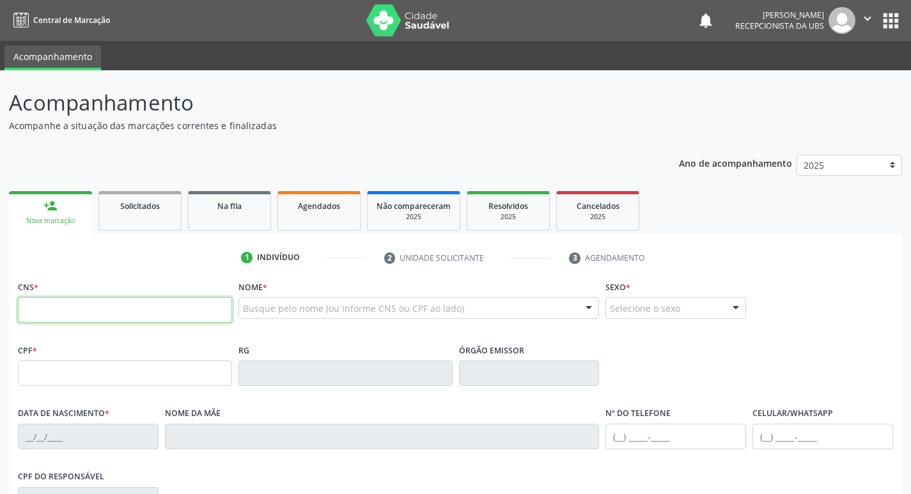
click at [190, 308] on input "text" at bounding box center [125, 310] width 214 height 26
type input "701 8042 5699 5973"
type input "147.355.834-40"
type input "22/11/2006"
type input "Katia Valerio da Silva"
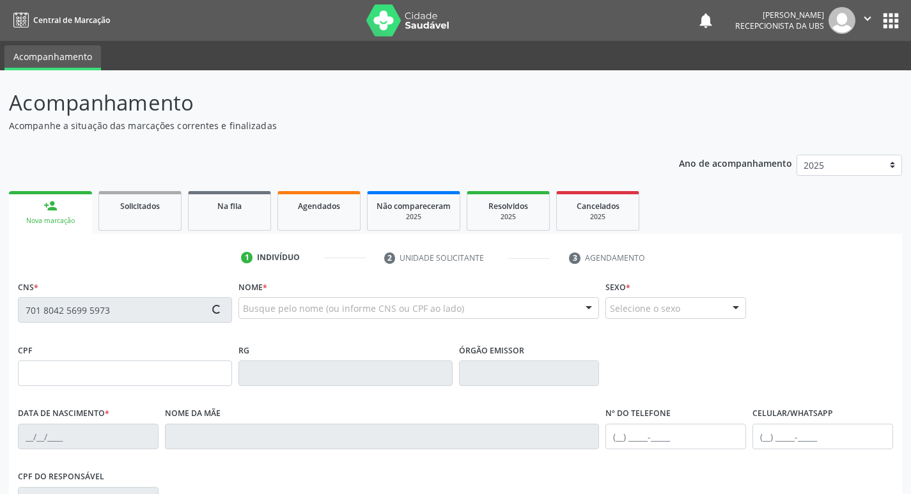
type input "(87) 99956-9437"
type input "097.437.384-28"
type input "396"
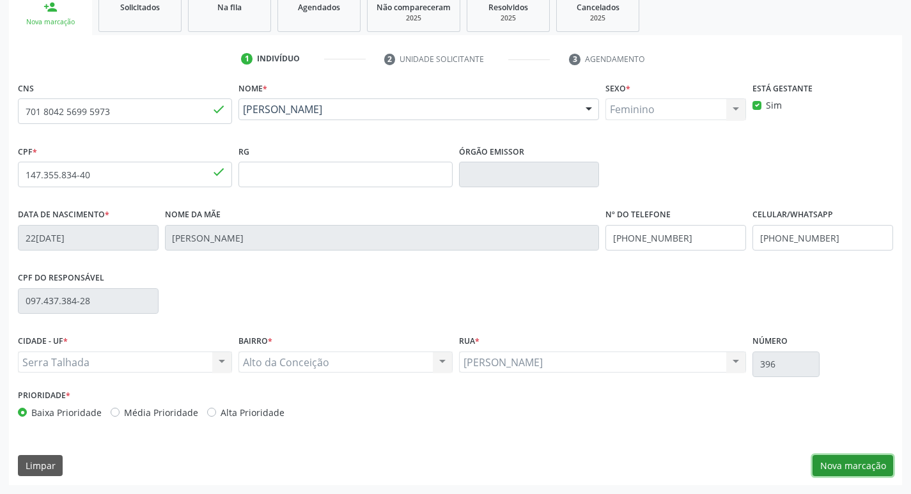
click at [855, 471] on button "Nova marcação" at bounding box center [852, 466] width 81 height 22
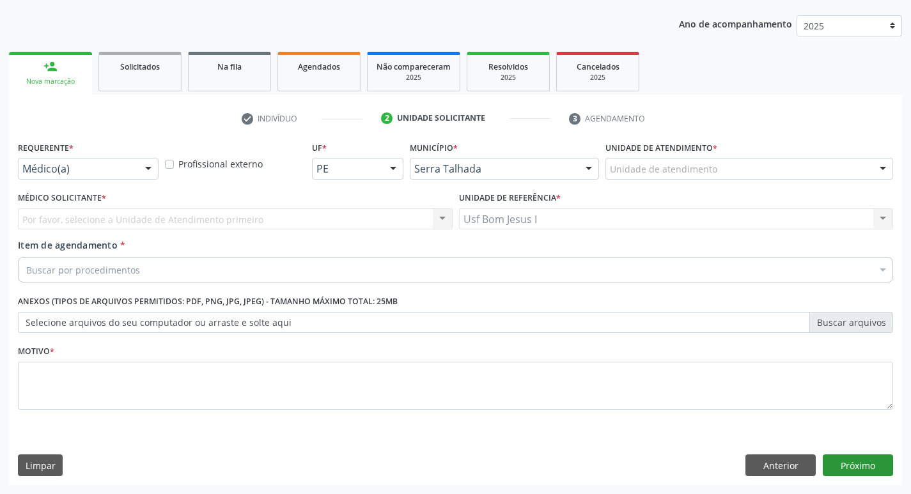
scroll to position [139, 0]
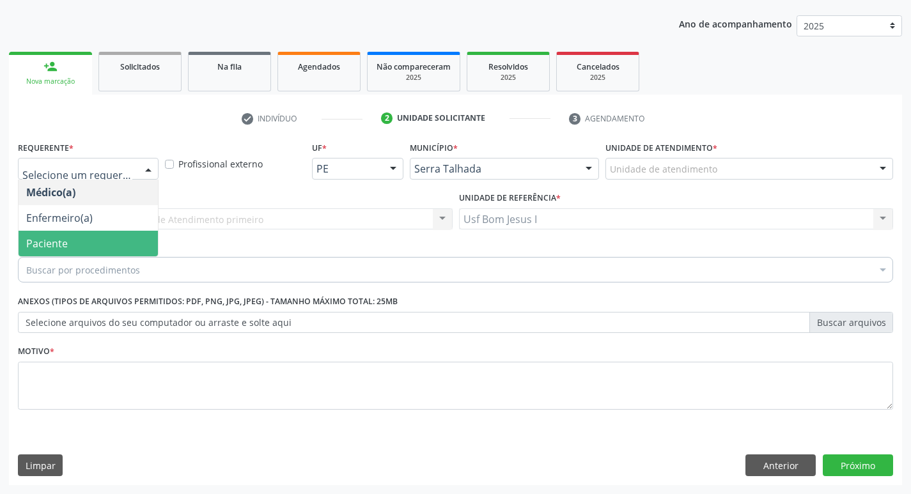
click at [53, 237] on span "Paciente" at bounding box center [47, 244] width 42 height 14
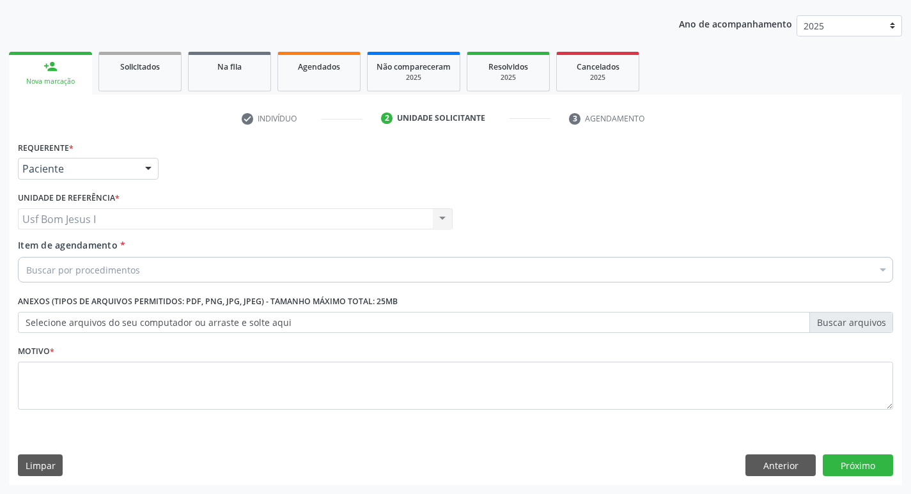
click at [199, 273] on div "Buscar por procedimentos" at bounding box center [455, 270] width 875 height 26
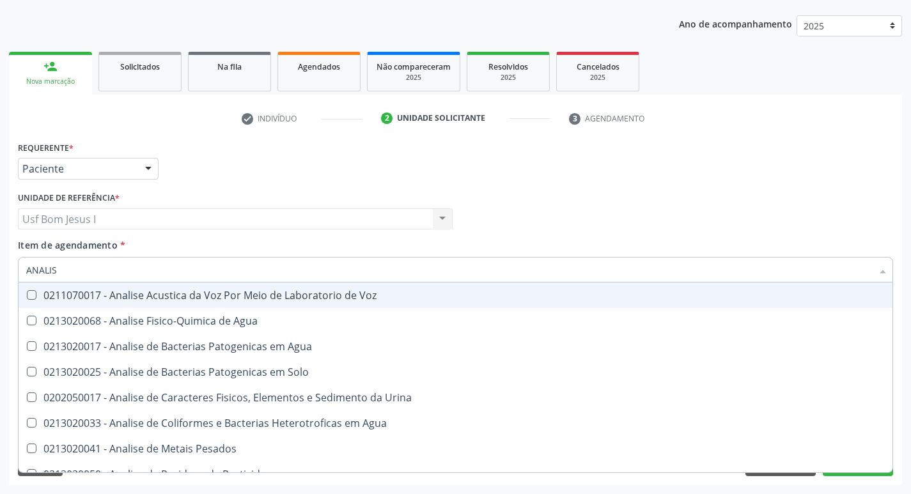
type input "ANALISE"
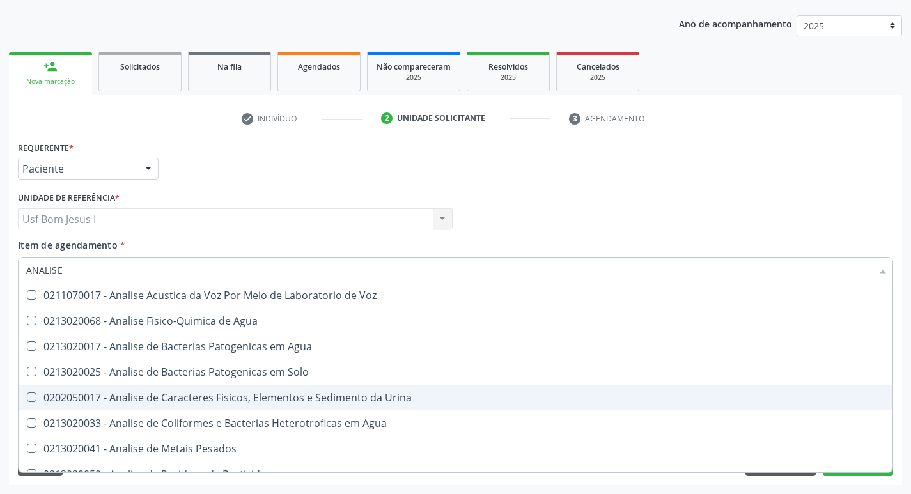
click at [151, 398] on div "0202050017 - Analise de Caracteres Fisicos, Elementos e Sedimento da Urina" at bounding box center [455, 397] width 858 height 10
checkbox Urina "true"
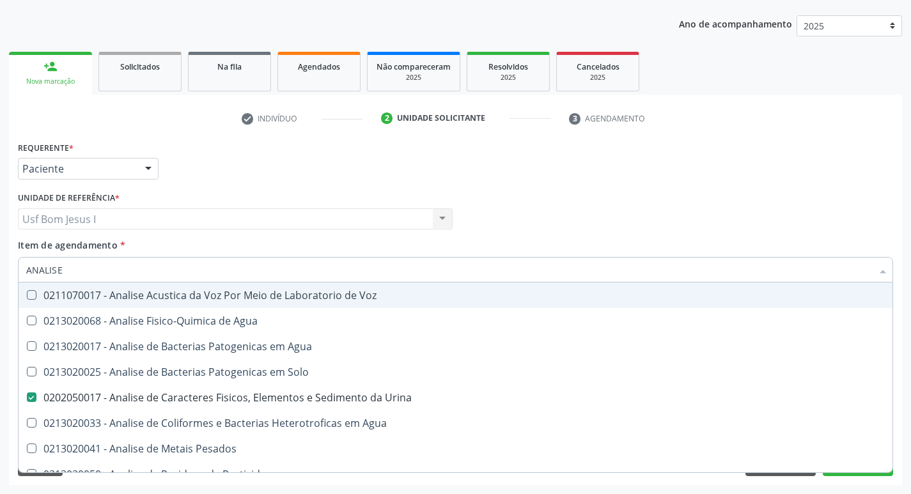
click at [74, 274] on input "ANALISE" at bounding box center [449, 270] width 846 height 26
type input "HE"
checkbox Urina "false"
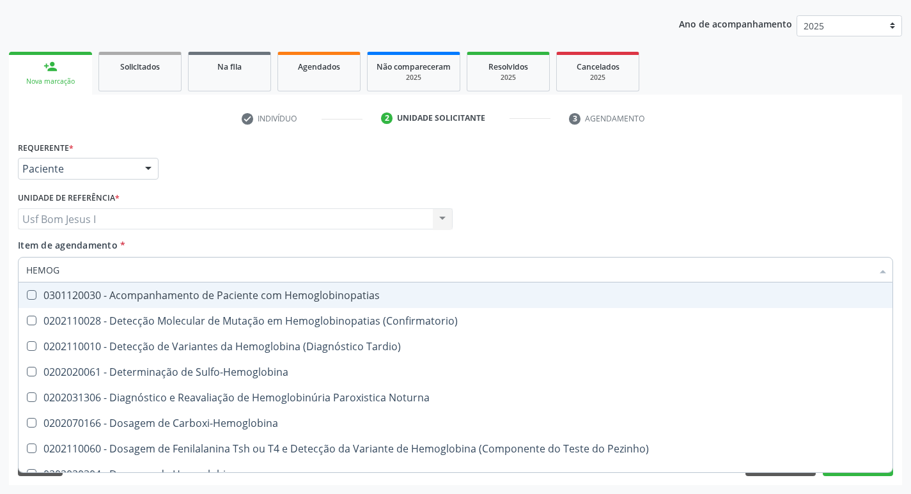
type input "HEMOGR"
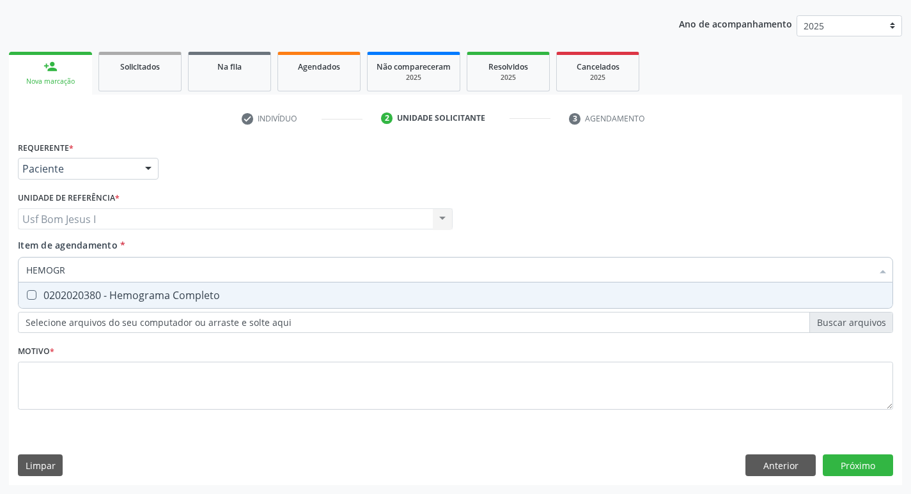
click at [74, 300] on div "0202020380 - Hemograma Completo" at bounding box center [455, 295] width 858 height 10
checkbox Completo "true"
click at [79, 265] on input "HEMOGR" at bounding box center [449, 270] width 846 height 26
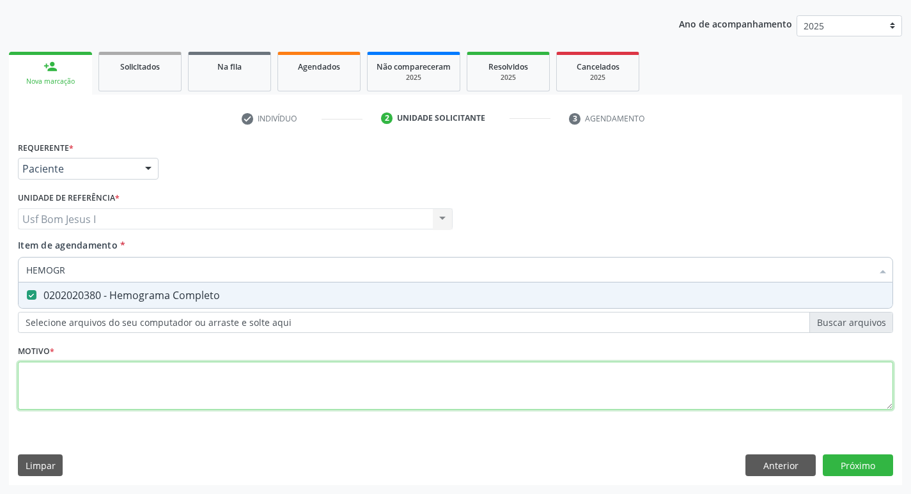
click at [133, 369] on div "Requerente * Paciente Médico(a) Enfermeiro(a) Paciente Nenhum resultado encontr…" at bounding box center [455, 283] width 875 height 290
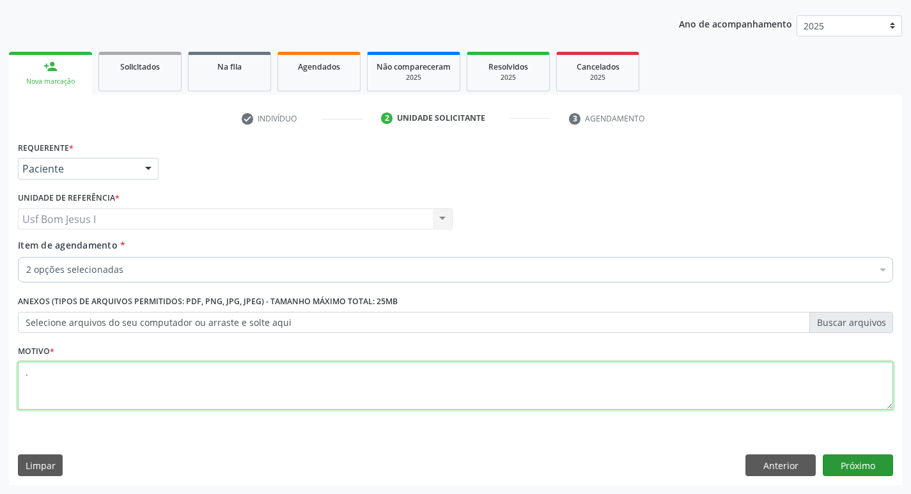
type textarea "."
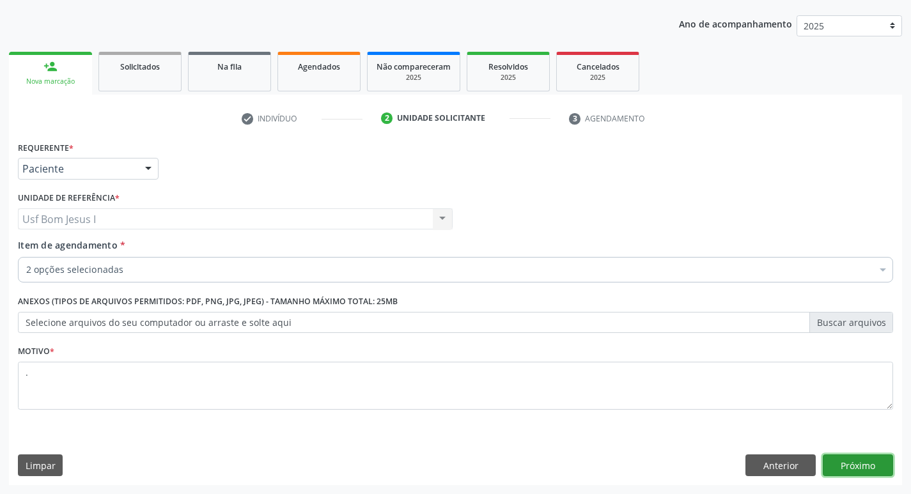
click at [872, 470] on button "Próximo" at bounding box center [858, 465] width 70 height 22
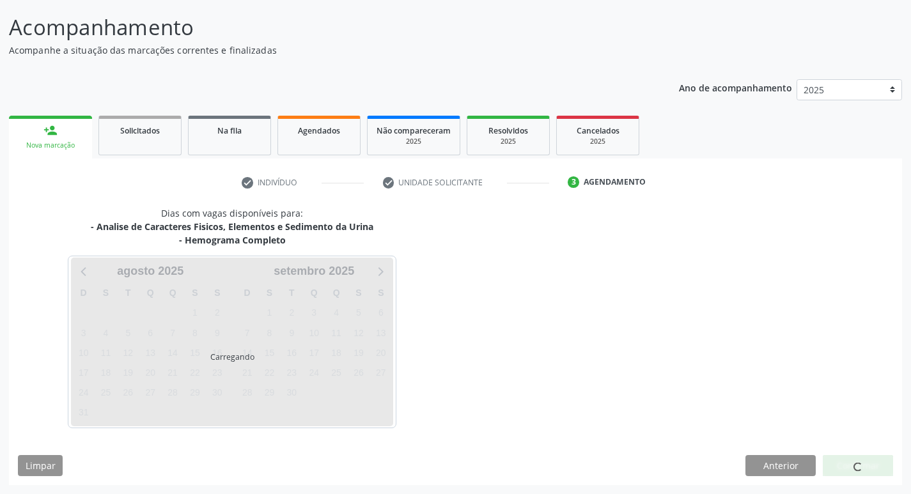
scroll to position [75, 0]
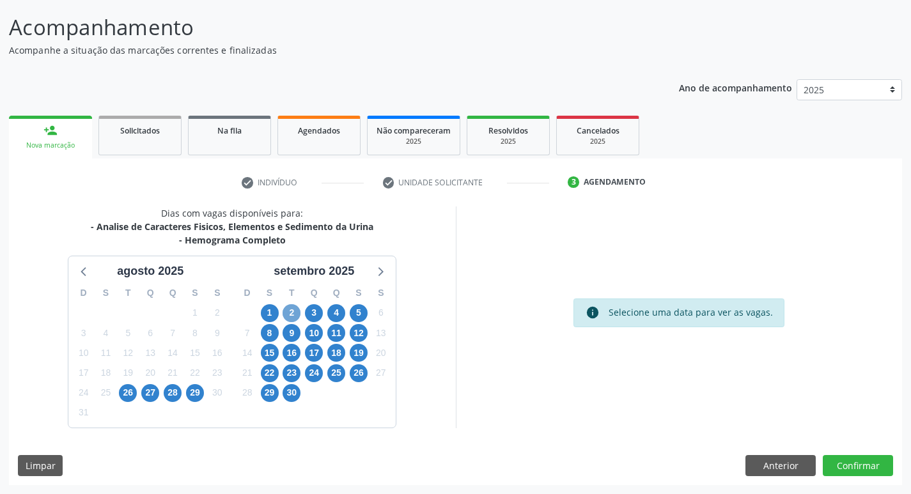
click at [293, 316] on span "2" at bounding box center [292, 313] width 18 height 18
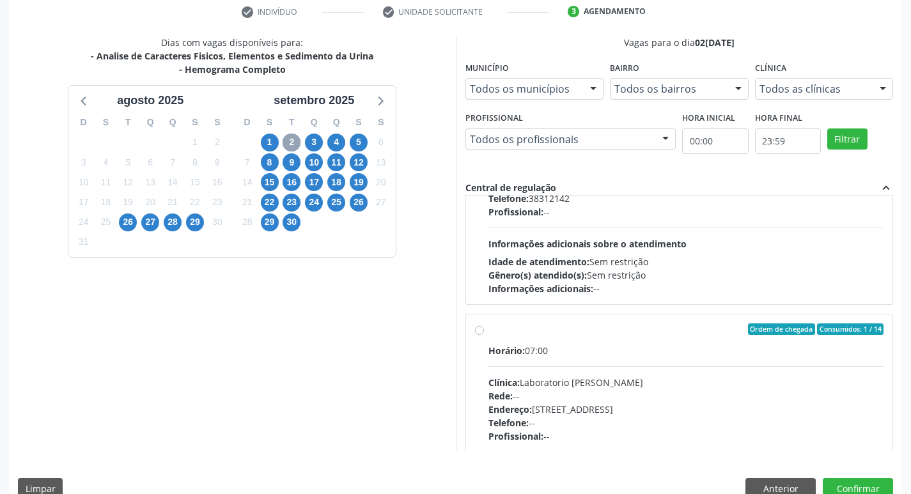
scroll to position [341, 0]
click at [610, 350] on div "Horário: 07:00" at bounding box center [686, 348] width 396 height 13
click at [484, 333] on input "Ordem de chegada Consumidos: 1 / 14 Horário: 07:00 Clínica: Laboratorio Jose Pa…" at bounding box center [479, 328] width 9 height 12
radio input "true"
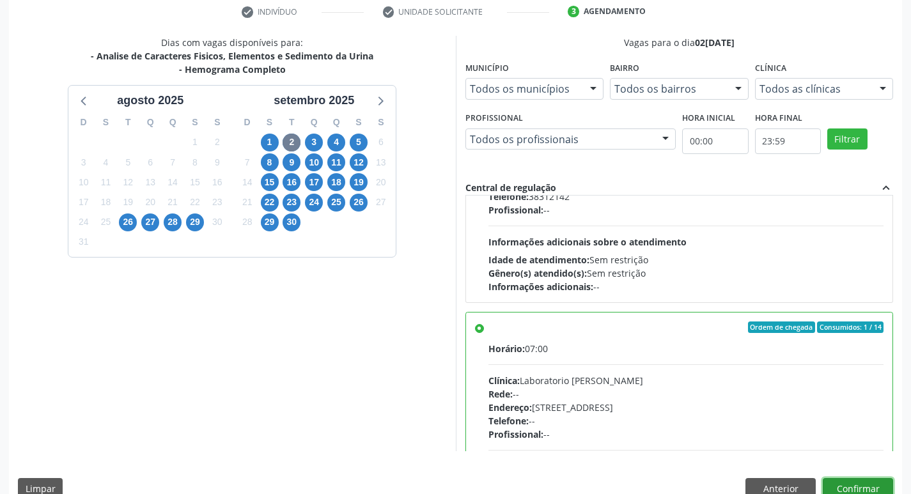
click at [862, 486] on button "Confirmar" at bounding box center [858, 489] width 70 height 22
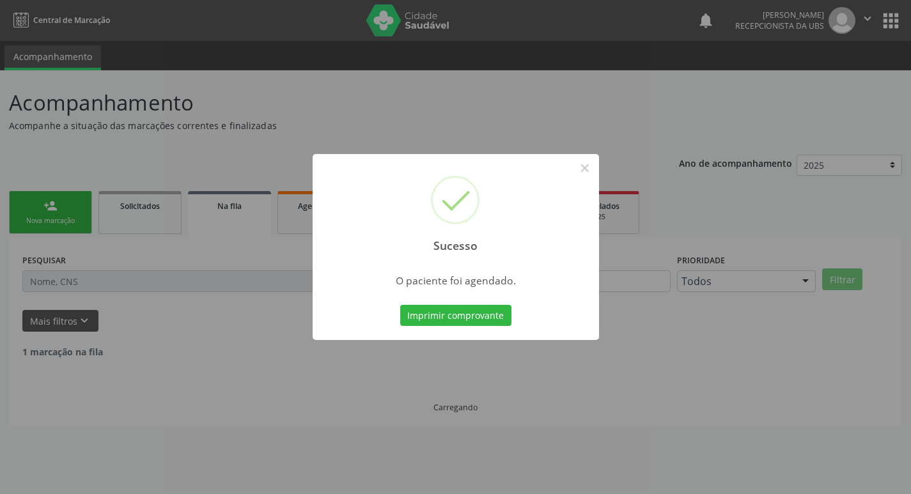
scroll to position [0, 0]
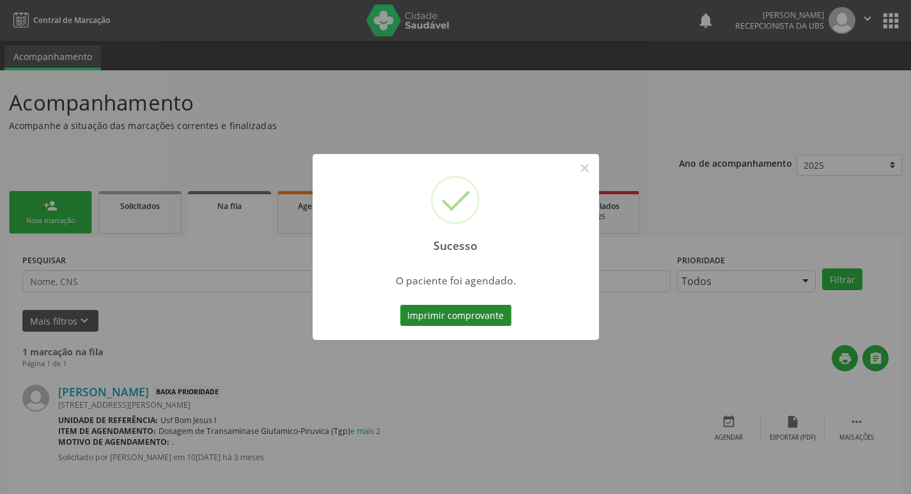
click at [504, 316] on button "Imprimir comprovante" at bounding box center [455, 316] width 111 height 22
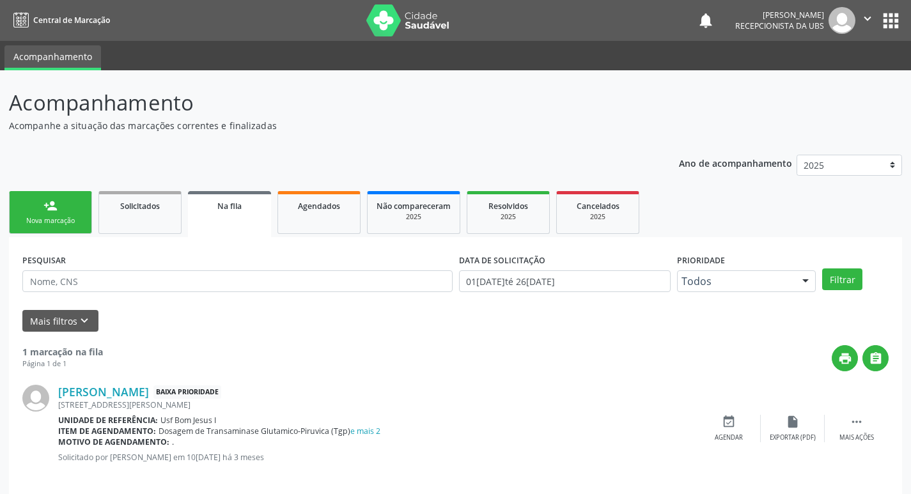
click at [63, 217] on div "Nova marcação" at bounding box center [51, 221] width 64 height 10
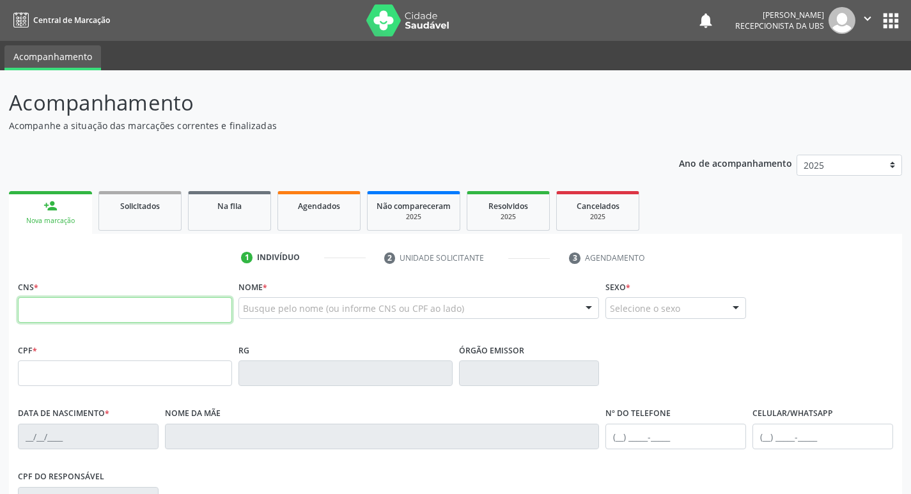
click at [101, 318] on input "text" at bounding box center [125, 310] width 214 height 26
paste input "701 8042 5699 5973"
type input "701 8042 5699 5973"
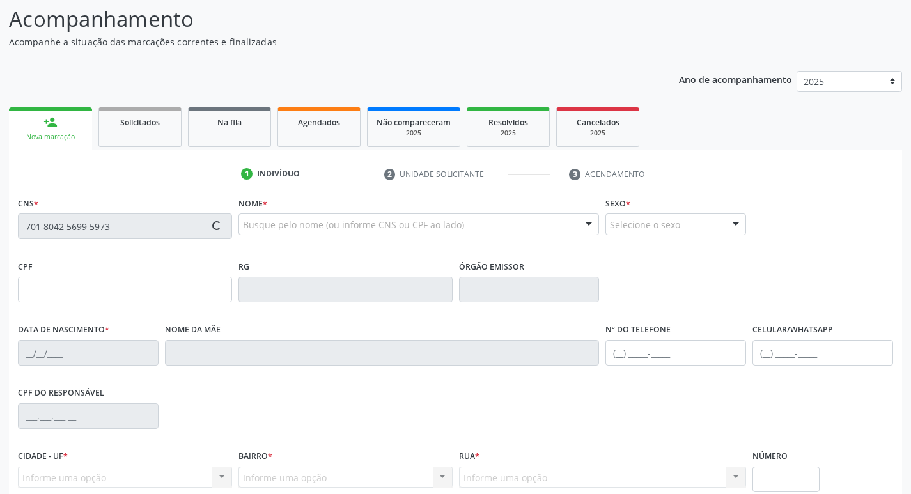
scroll to position [199, 0]
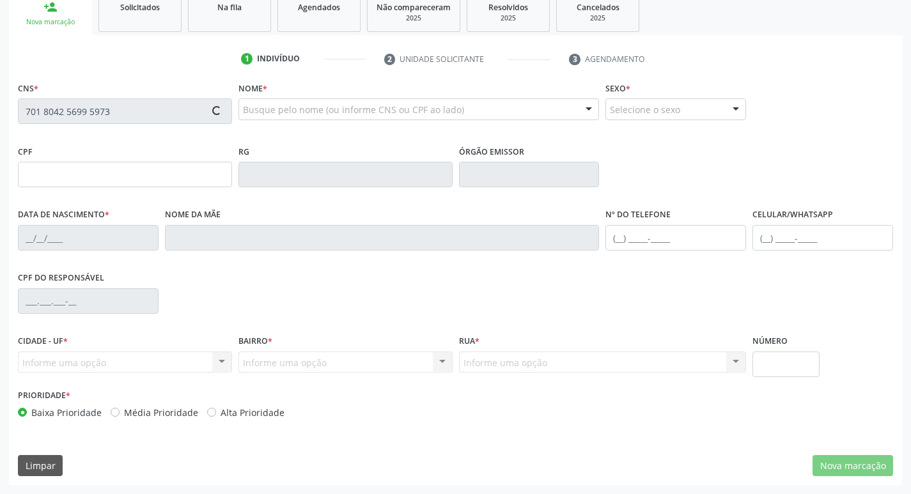
type input "147.355.834-40"
type input "22/11/2006"
type input "Katia Valerio da Silva"
type input "(87) 99956-9437"
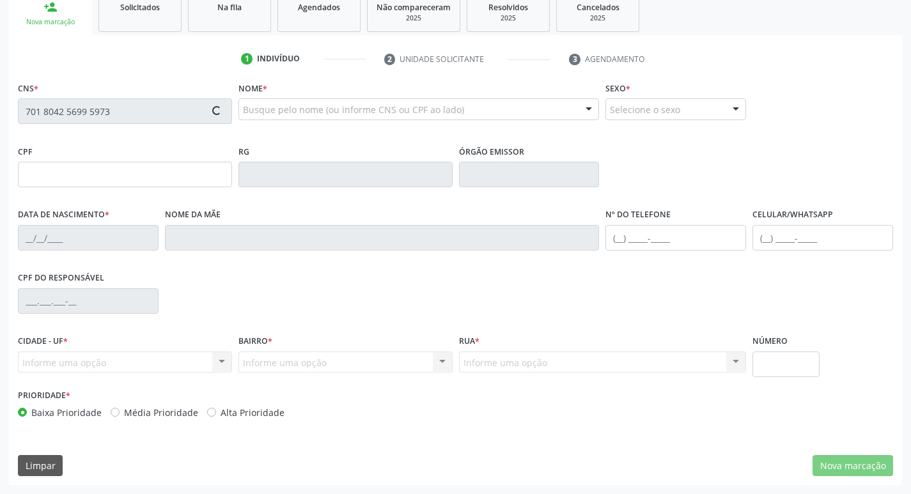
type input "097.437.384-28"
type input "396"
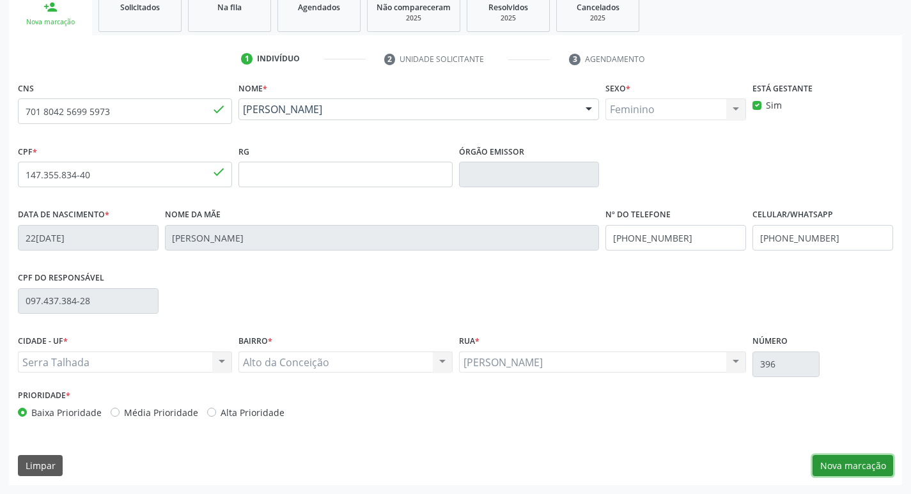
click at [864, 466] on button "Nova marcação" at bounding box center [852, 466] width 81 height 22
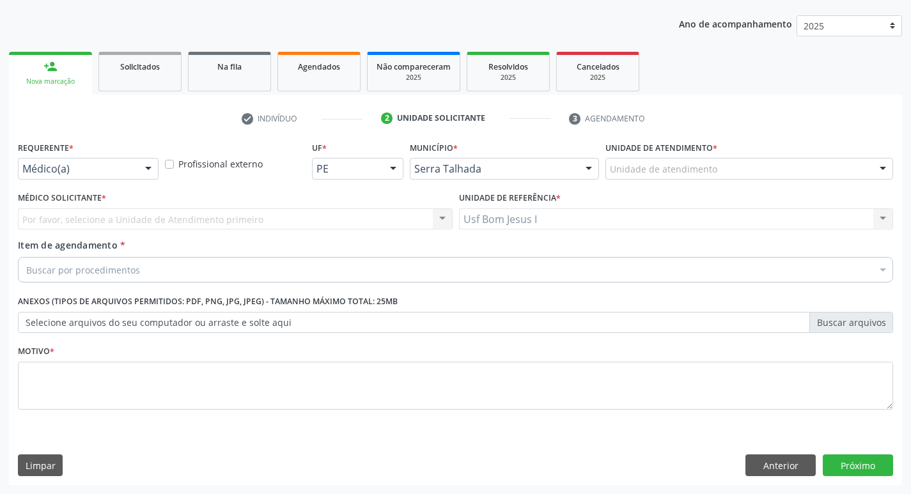
scroll to position [139, 0]
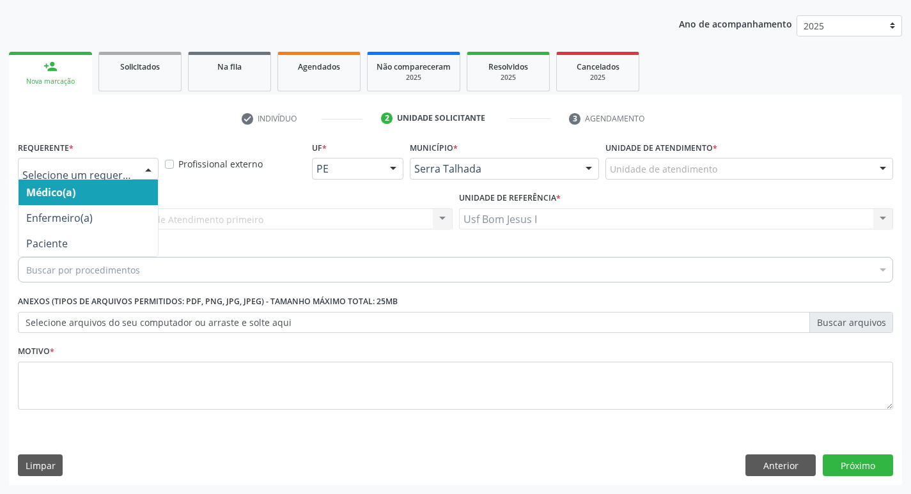
drag, startPoint x: 73, startPoint y: 164, endPoint x: 84, endPoint y: 228, distance: 64.8
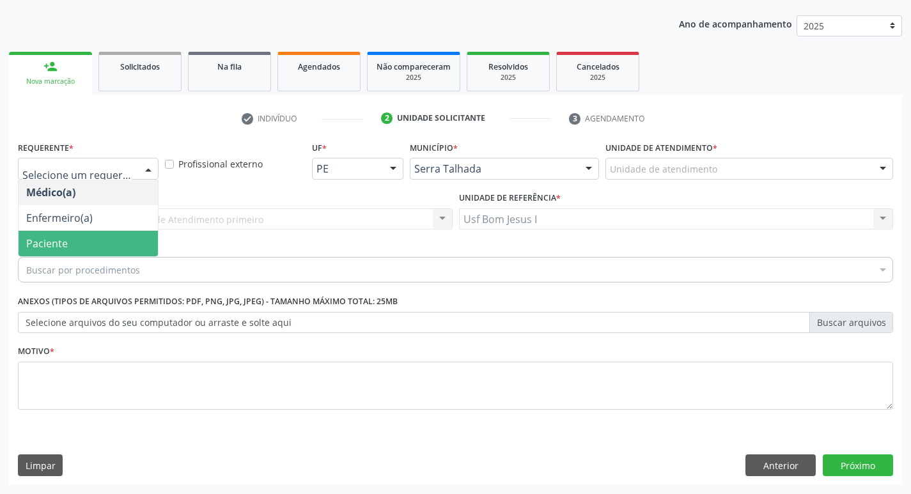
click at [82, 240] on span "Paciente" at bounding box center [88, 244] width 139 height 26
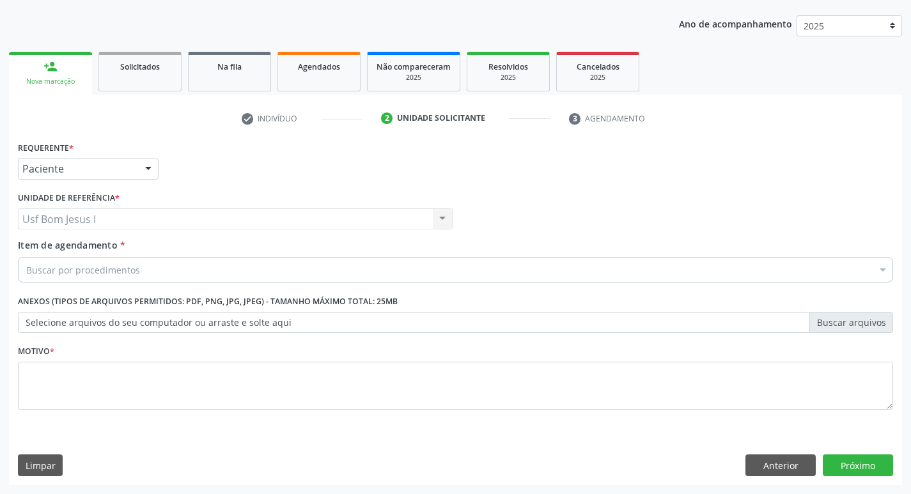
click at [139, 278] on div "Buscar por procedimentos" at bounding box center [455, 270] width 875 height 26
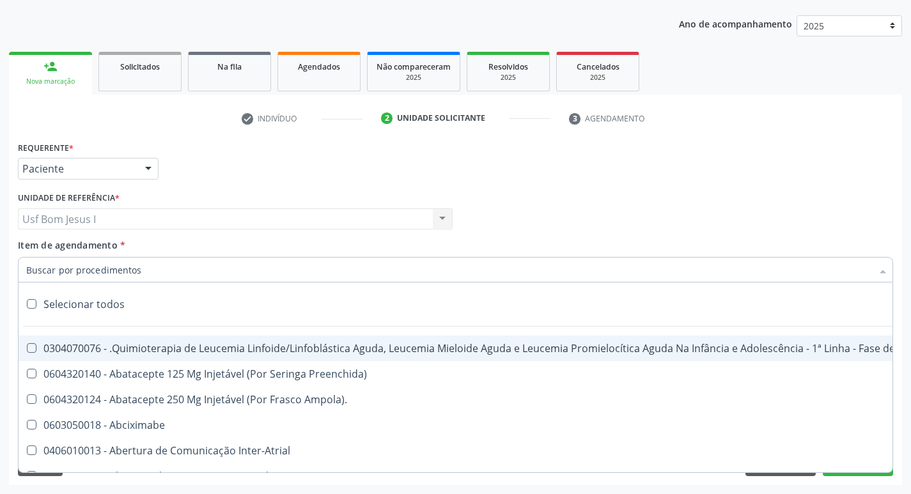
click at [139, 278] on input "Item de agendamento *" at bounding box center [449, 270] width 846 height 26
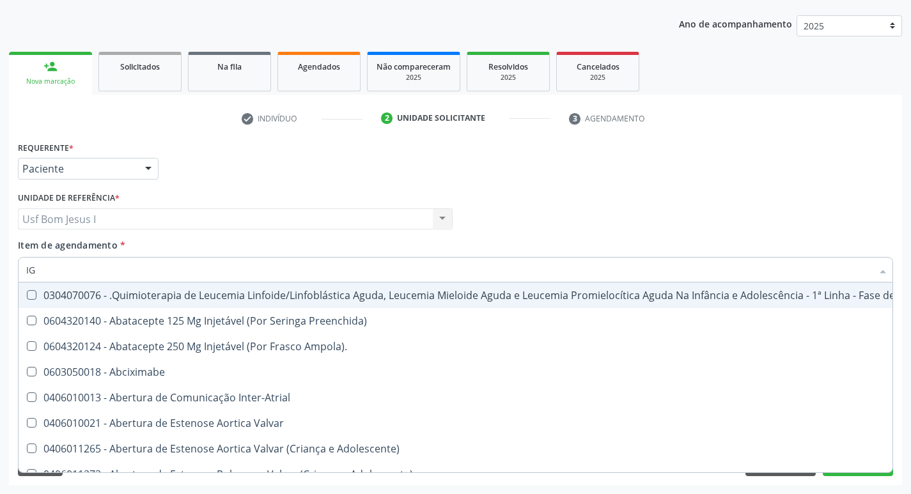
type input "IGG"
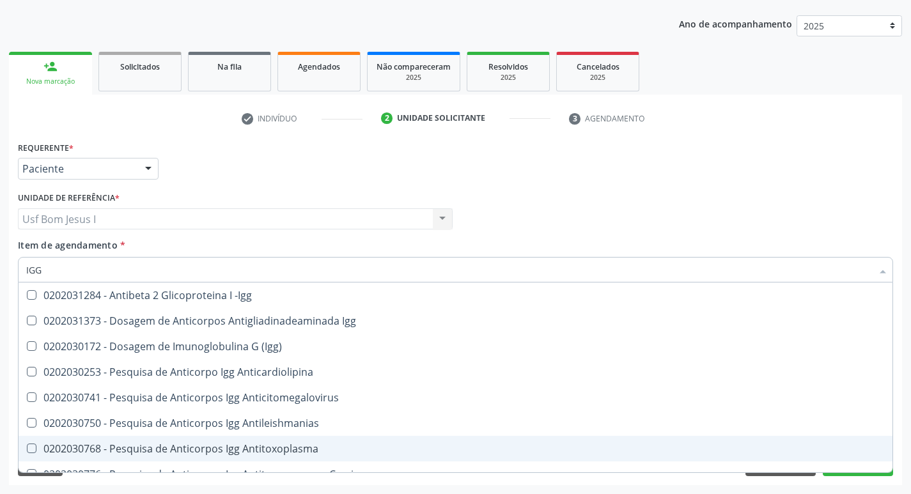
click at [334, 445] on div "0202030768 - Pesquisa de Anticorpos Igg Antitoxoplasma" at bounding box center [455, 449] width 858 height 10
checkbox Antitoxoplasma "true"
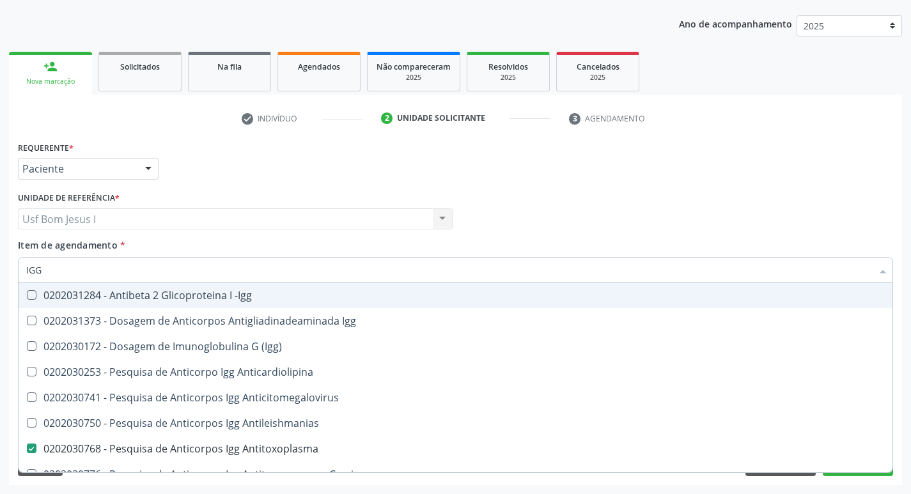
type input "IG"
checkbox Antitoxoplasma "false"
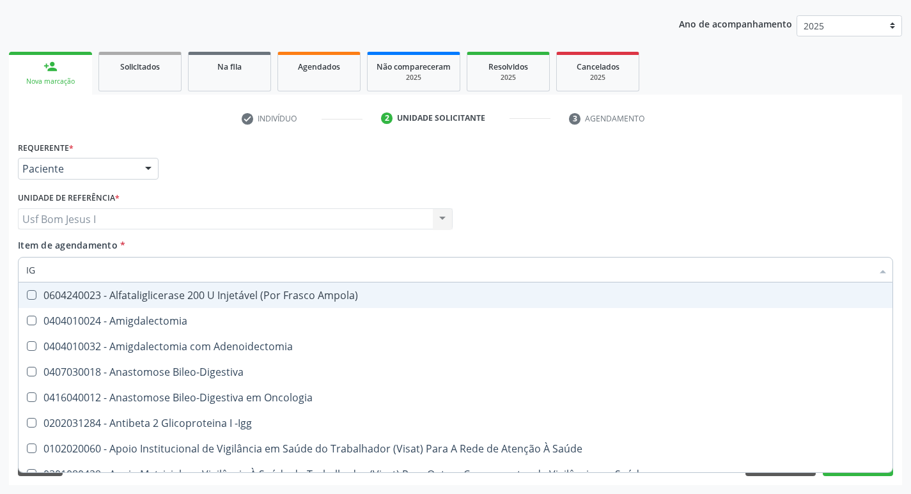
type input "IGM"
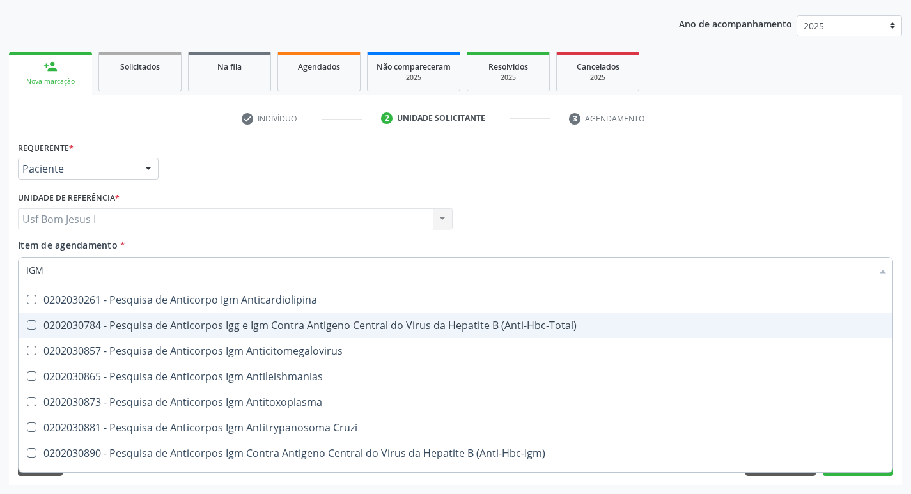
scroll to position [85, 0]
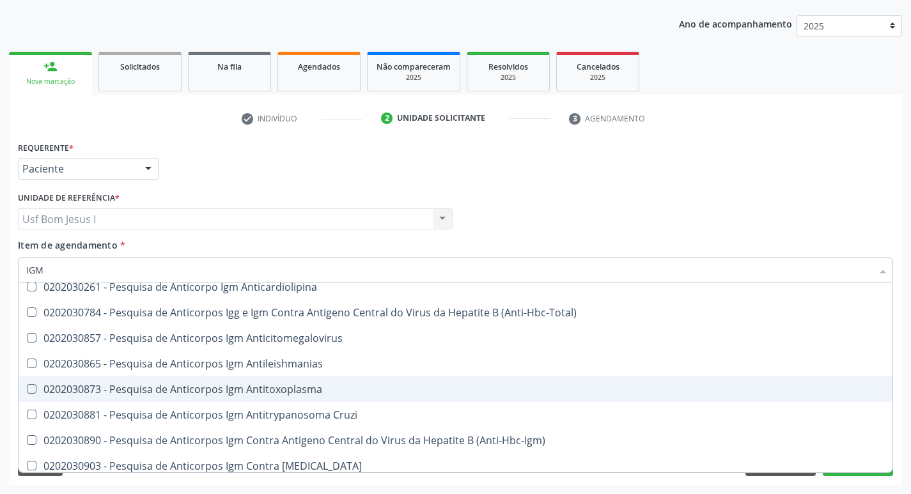
click at [324, 391] on div "0202030873 - Pesquisa de Anticorpos Igm Antitoxoplasma" at bounding box center [455, 389] width 858 height 10
checkbox Antitoxoplasma "true"
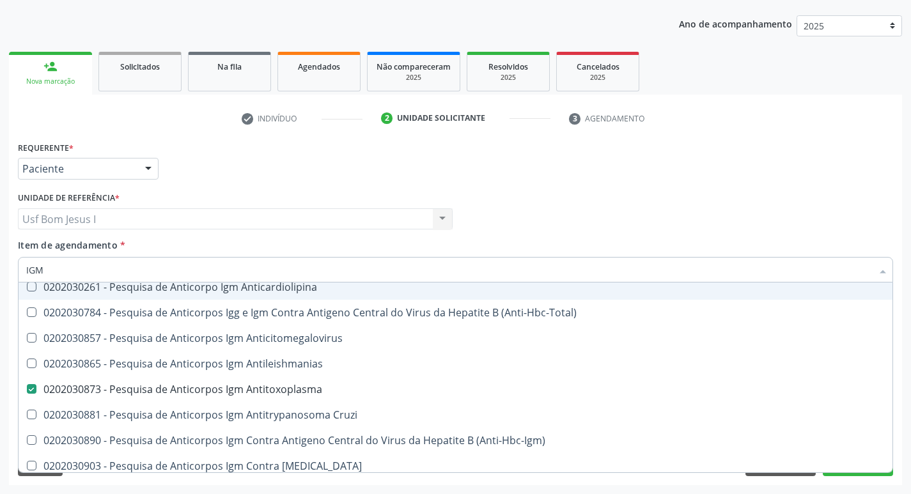
click at [194, 268] on input "IGM" at bounding box center [449, 270] width 846 height 26
type input "CU"
checkbox Antitoxoplasma "false"
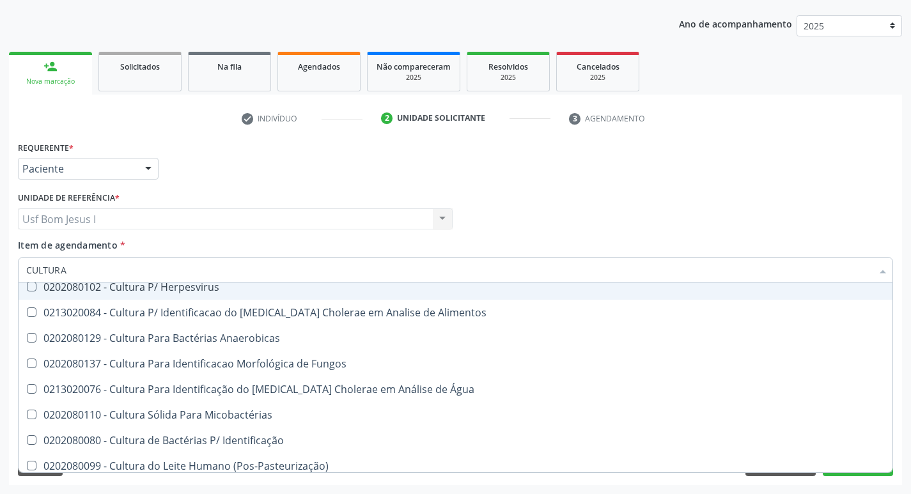
type input "CULTURA D"
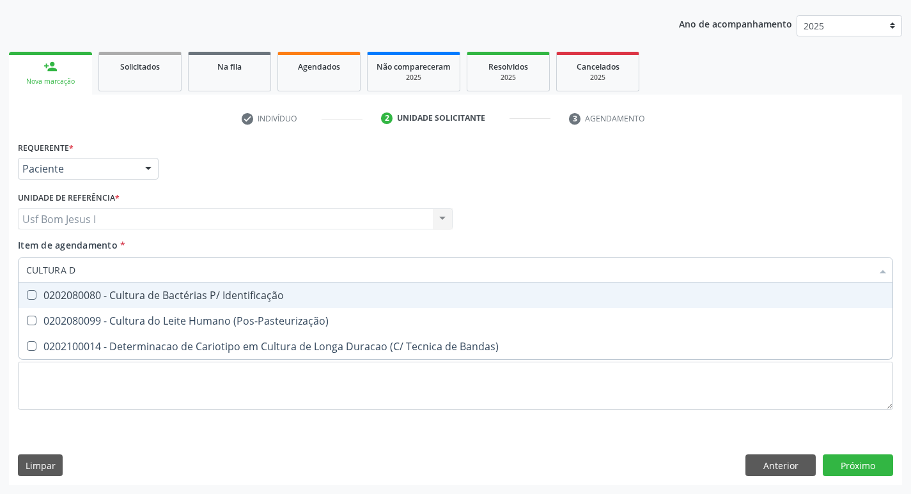
drag, startPoint x: 180, startPoint y: 299, endPoint x: 187, endPoint y: 242, distance: 57.2
click at [176, 297] on div "0202080080 - Cultura de Bactérias P/ Identificação" at bounding box center [455, 295] width 858 height 10
checkbox Identificação "true"
click at [615, 192] on div "Médico Solicitante Por favor, selecione a Unidade de Atendimento primeiro Nenhu…" at bounding box center [455, 214] width 881 height 50
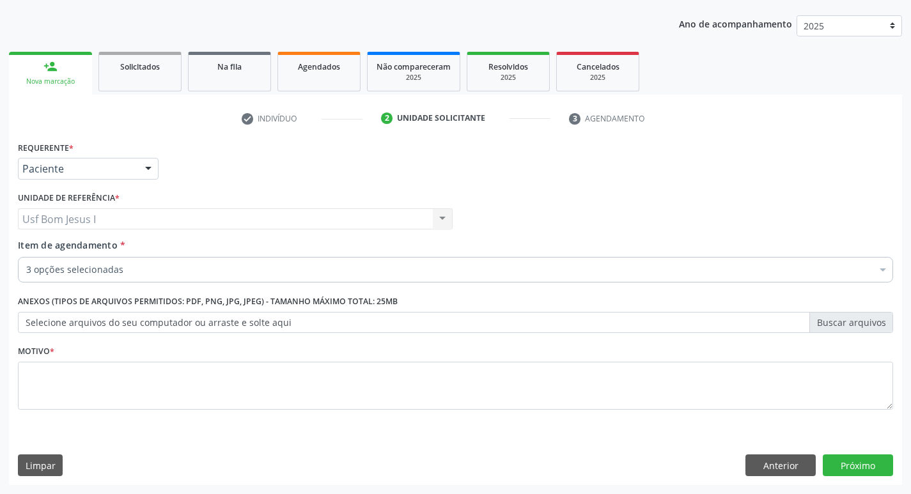
click at [490, 387] on div "0202030873 - Pesquisa de Anticorpos Igm Antitoxoplasma" at bounding box center [523, 389] width 995 height 10
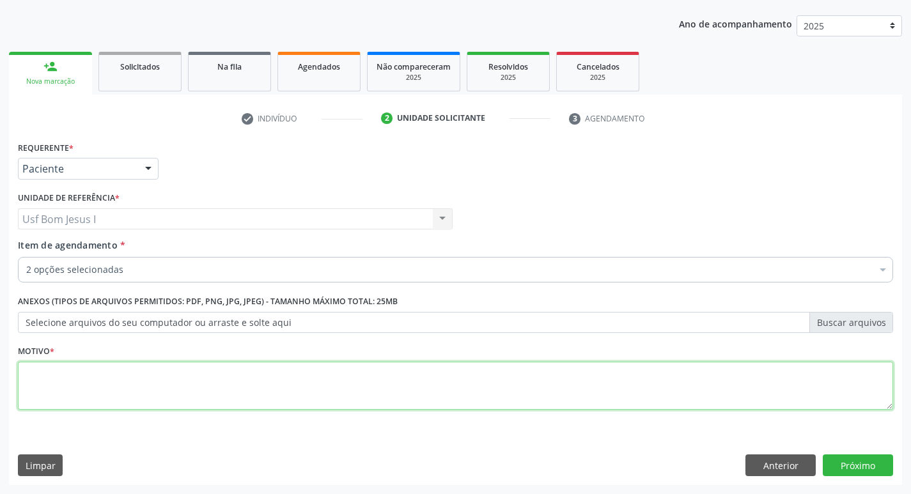
click at [490, 387] on textarea at bounding box center [455, 386] width 875 height 49
type textarea "."
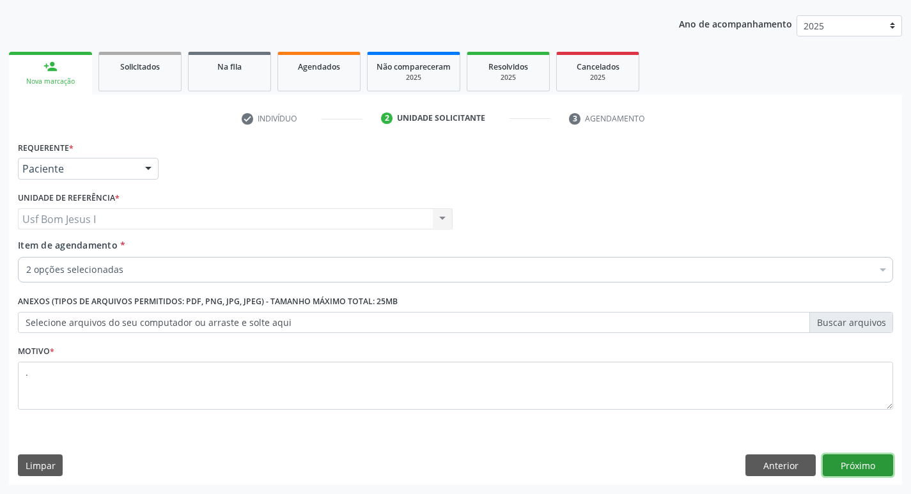
click at [867, 468] on button "Próximo" at bounding box center [858, 465] width 70 height 22
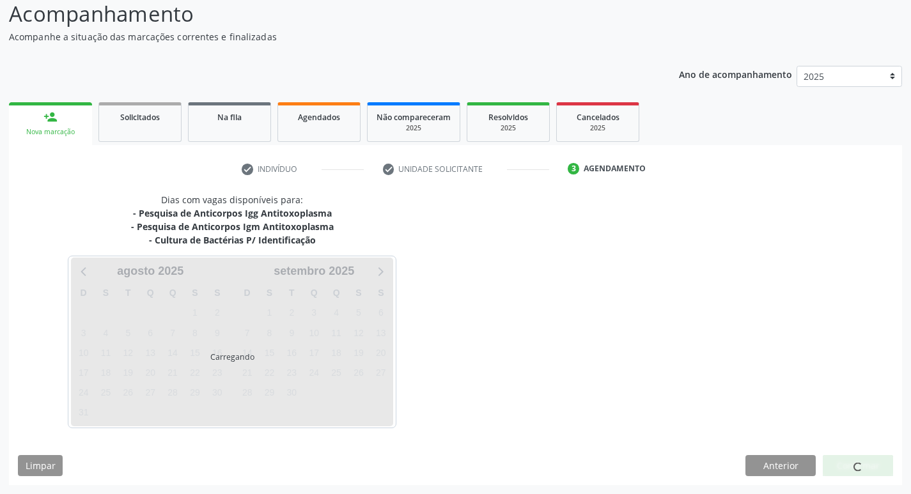
scroll to position [89, 0]
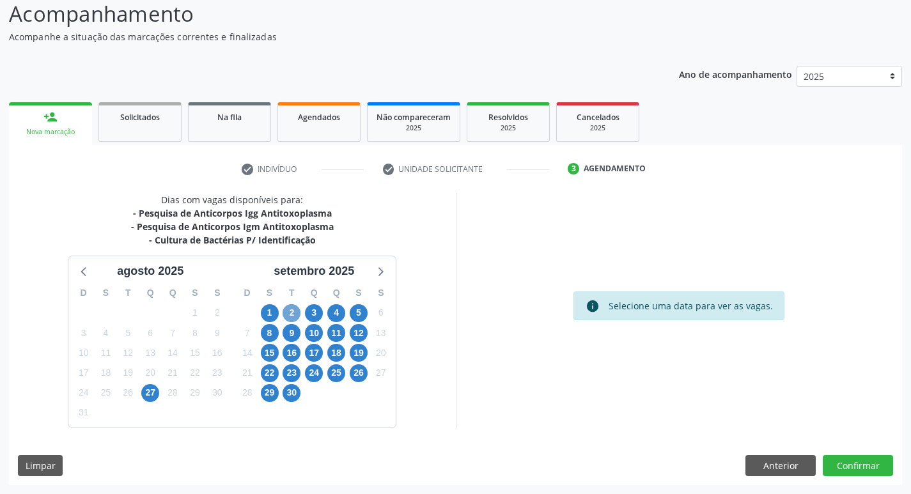
click at [289, 314] on span "2" at bounding box center [292, 313] width 18 height 18
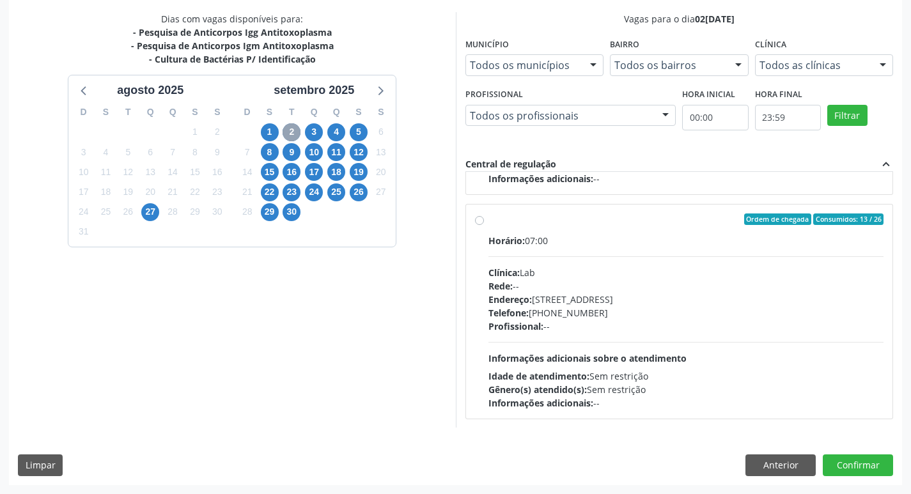
scroll to position [874, 0]
click at [620, 283] on div "Rede: --" at bounding box center [686, 285] width 396 height 13
click at [484, 224] on input "Ordem de chegada Consumidos: 13 / 26 Horário: 07:00 Clínica: Lab Rede: -- Ender…" at bounding box center [479, 219] width 9 height 12
radio input "true"
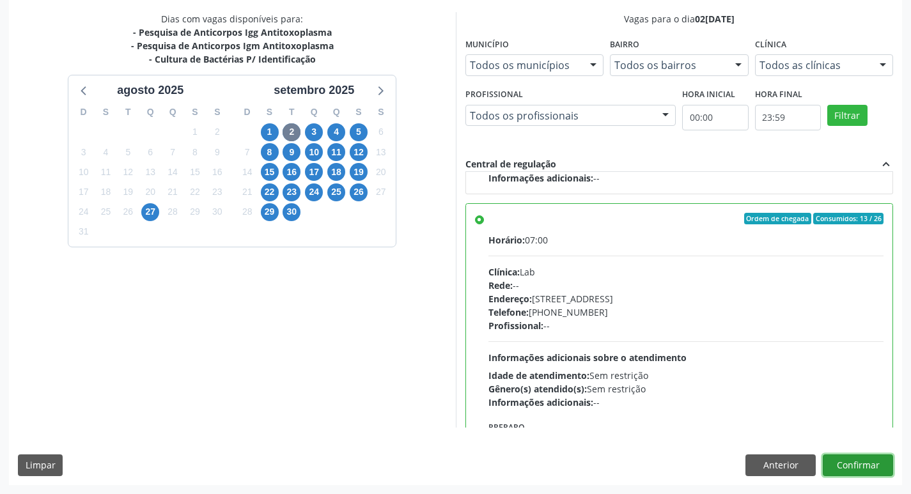
click at [874, 469] on button "Confirmar" at bounding box center [858, 465] width 70 height 22
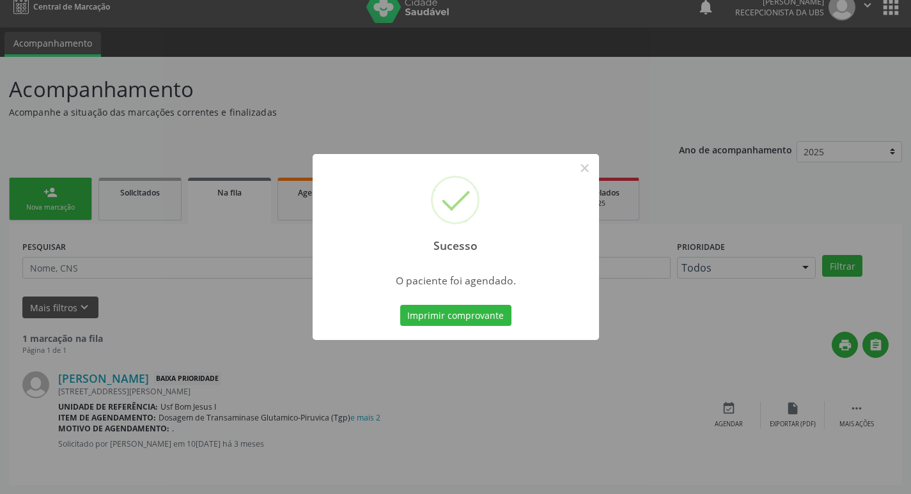
scroll to position [0, 0]
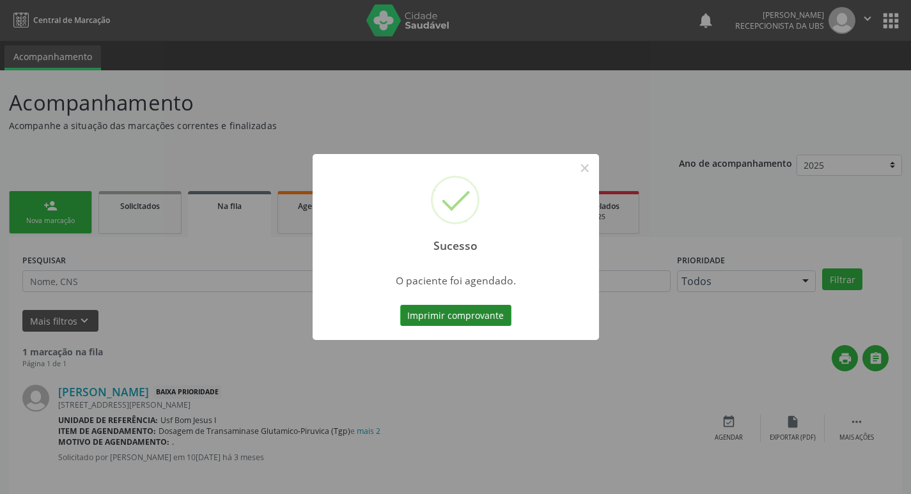
click at [420, 309] on button "Imprimir comprovante" at bounding box center [455, 316] width 111 height 22
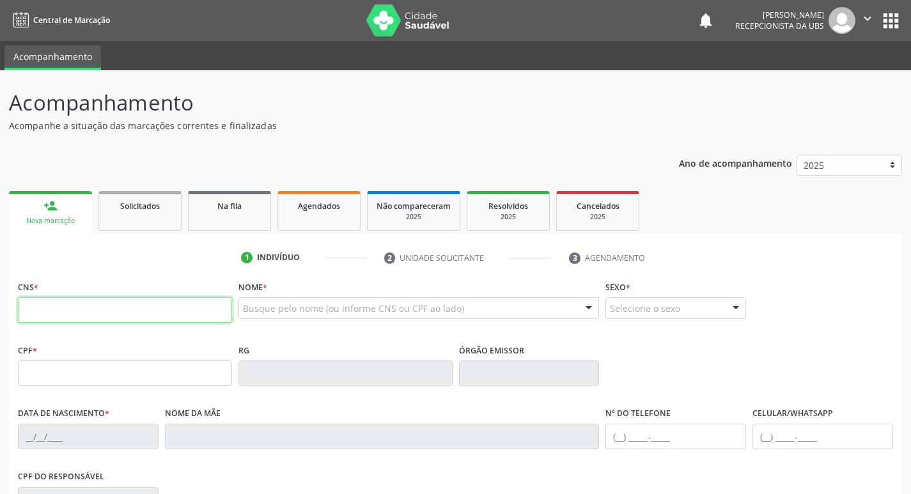
click at [180, 316] on input "text" at bounding box center [125, 310] width 214 height 26
type input "898 0063 2050 8355"
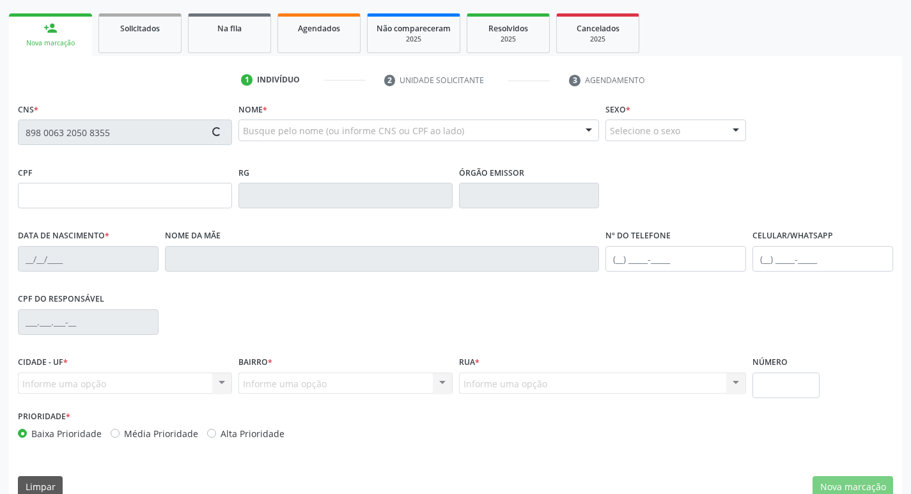
scroll to position [199, 0]
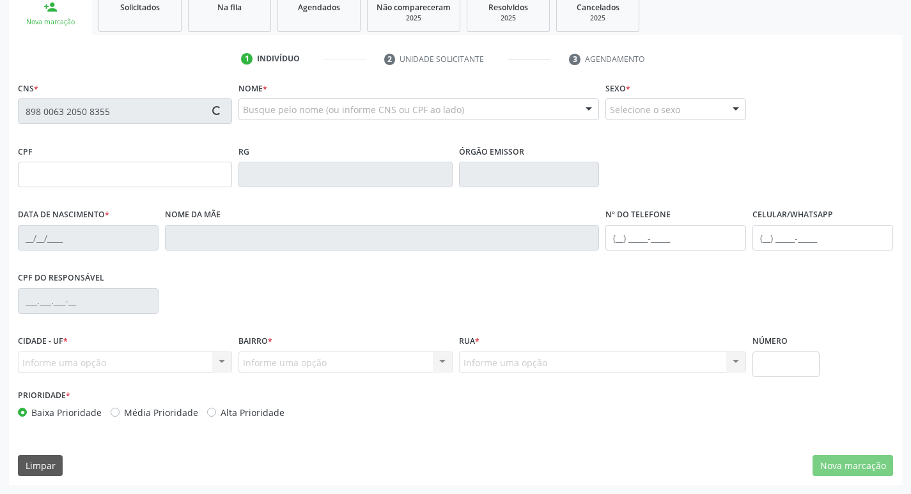
type input "184.702.044-59"
type input "28/02/2023"
type input "Jaine Ferreira dos Santos"
type input "(87) 99999-9999"
type input "188"
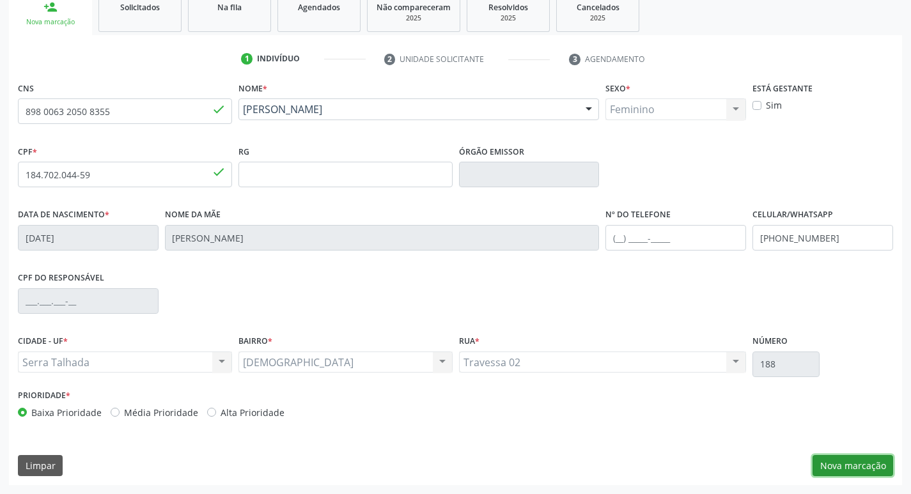
click at [863, 465] on button "Nova marcação" at bounding box center [852, 466] width 81 height 22
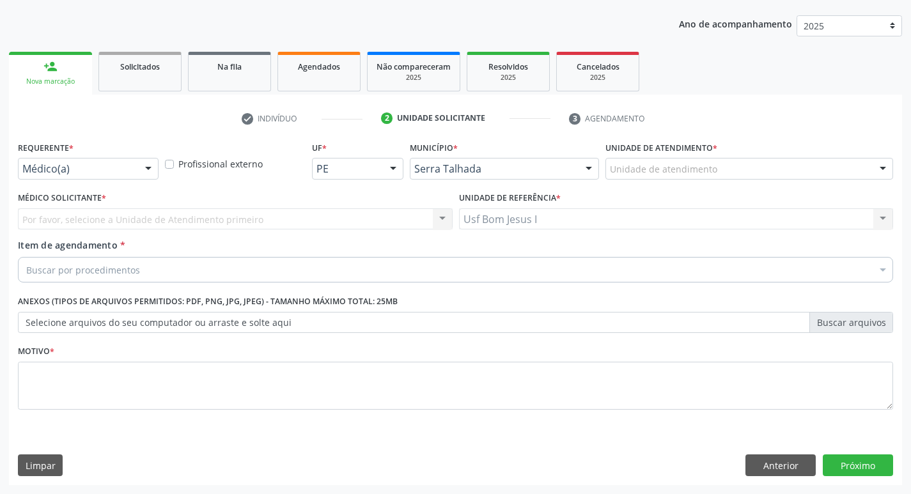
scroll to position [139, 0]
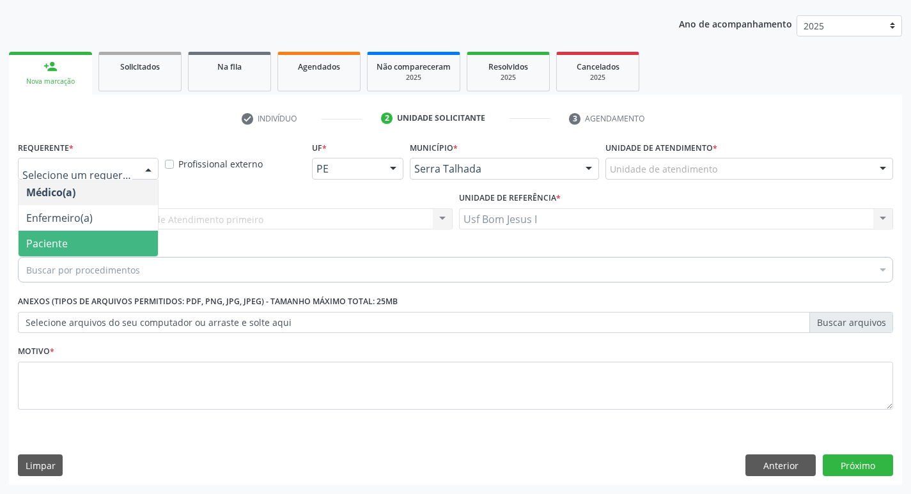
click at [89, 237] on span "Paciente" at bounding box center [88, 244] width 139 height 26
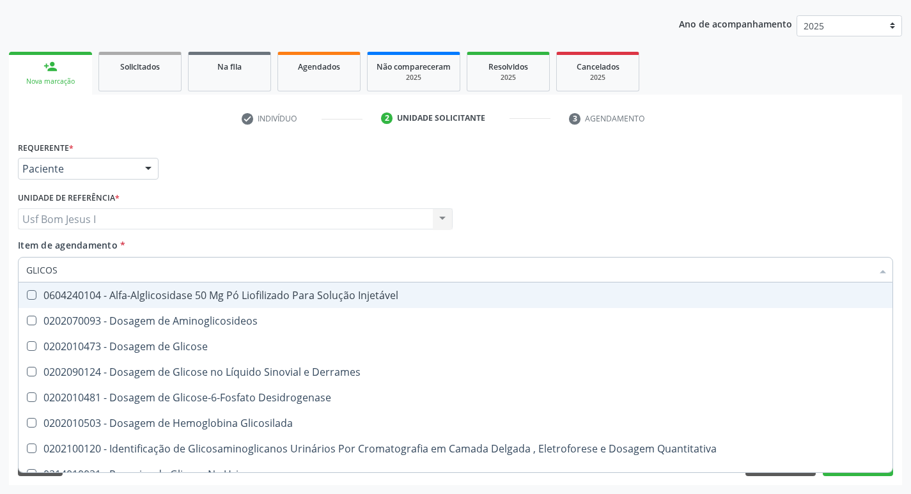
type input "GLICOSE"
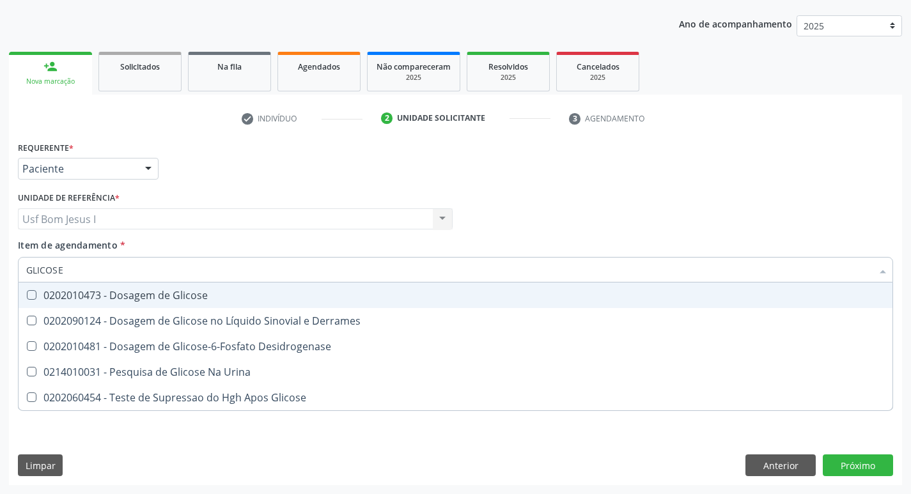
click at [136, 293] on div "0202010473 - Dosagem de Glicose" at bounding box center [455, 295] width 858 height 10
checkbox Glicose "true"
click at [119, 264] on input "GLICOSE" at bounding box center [449, 270] width 846 height 26
type input "TR"
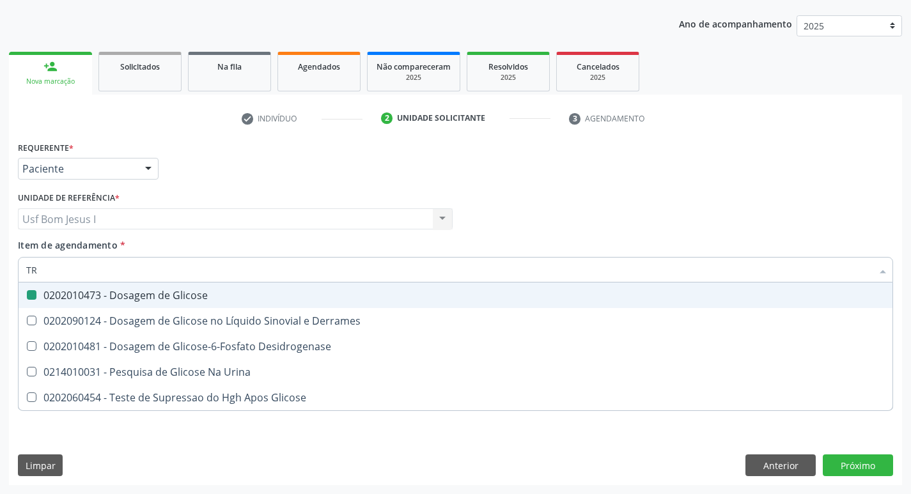
checkbox Glicose "false"
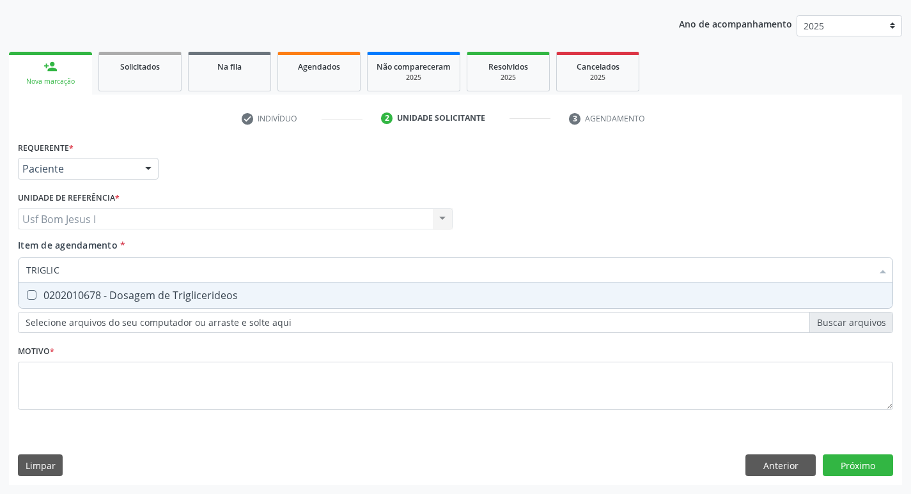
type input "TRIGLICE"
drag, startPoint x: 121, startPoint y: 296, endPoint x: 118, endPoint y: 281, distance: 15.8
click at [121, 296] on div "0202010678 - Dosagem de Triglicerideos" at bounding box center [455, 295] width 858 height 10
checkbox Triglicerideos "true"
click at [117, 276] on input "TRIGLICE" at bounding box center [449, 270] width 846 height 26
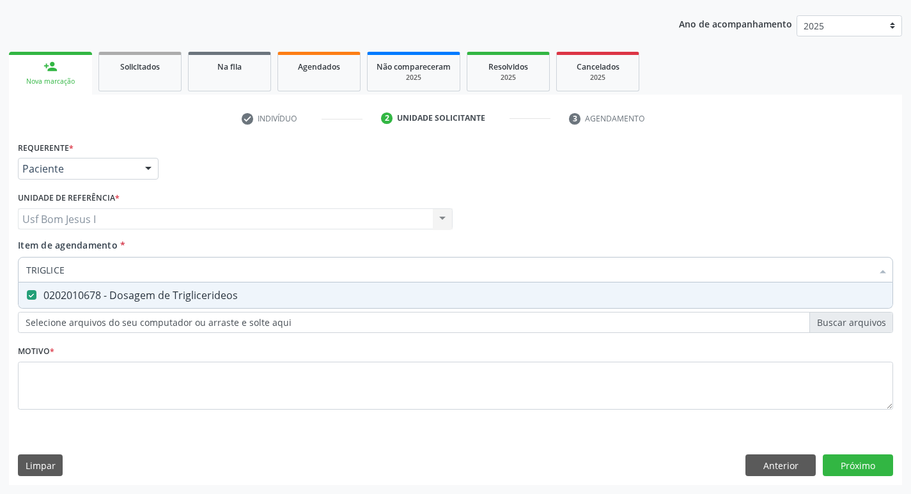
click at [117, 276] on input "TRIGLICE" at bounding box center [449, 270] width 846 height 26
type input "OL"
checkbox Triglicerideos "false"
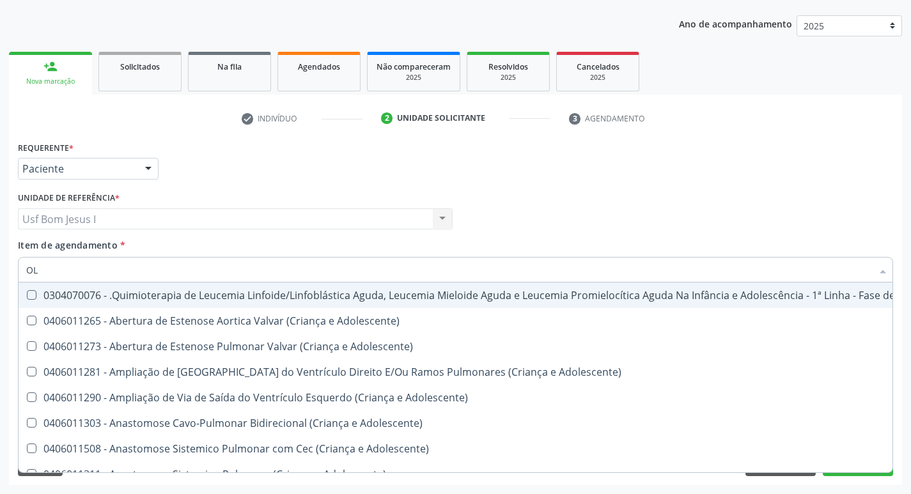
type input "O"
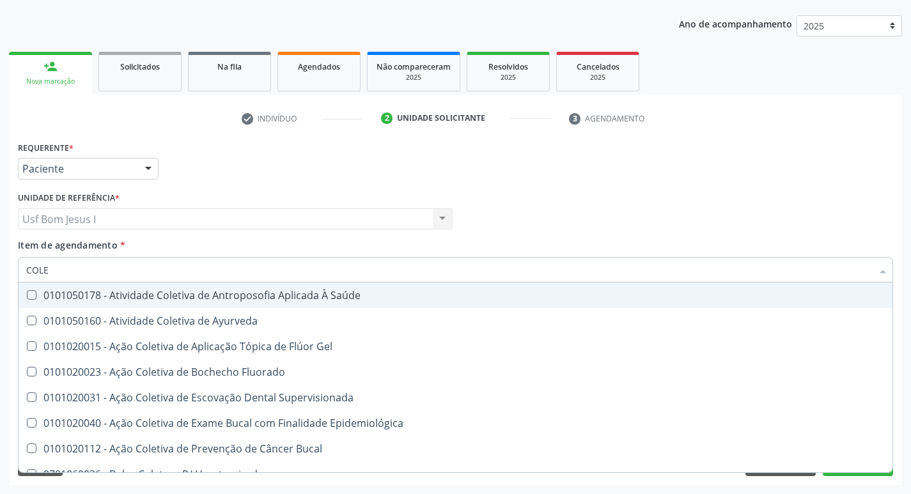
type input "COLES"
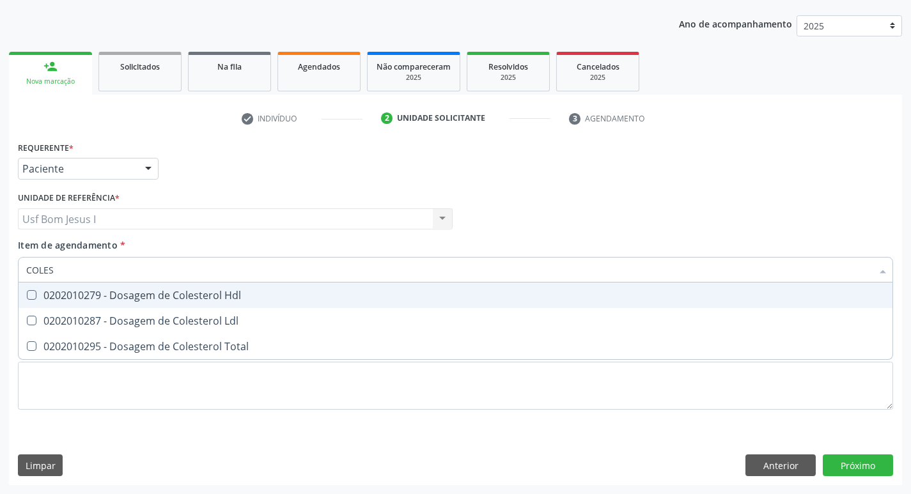
click at [121, 299] on div "0202010279 - Dosagem de Colesterol Hdl" at bounding box center [455, 295] width 858 height 10
checkbox Hdl "true"
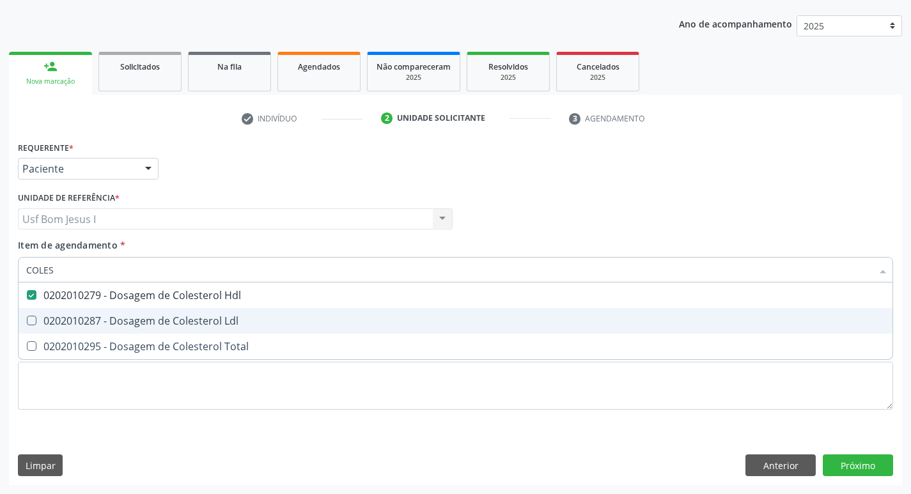
drag, startPoint x: 120, startPoint y: 310, endPoint x: 108, endPoint y: 335, distance: 27.7
click at [120, 314] on span "0202010287 - Dosagem de Colesterol Ldl" at bounding box center [456, 321] width 874 height 26
checkbox Ldl "true"
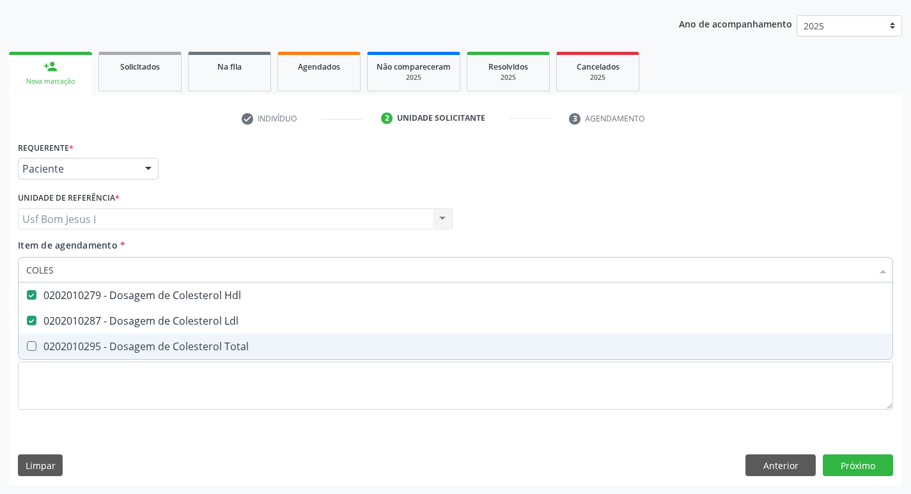
click at [109, 335] on span "0202010295 - Dosagem de Colesterol Total" at bounding box center [456, 347] width 874 height 26
checkbox Total "true"
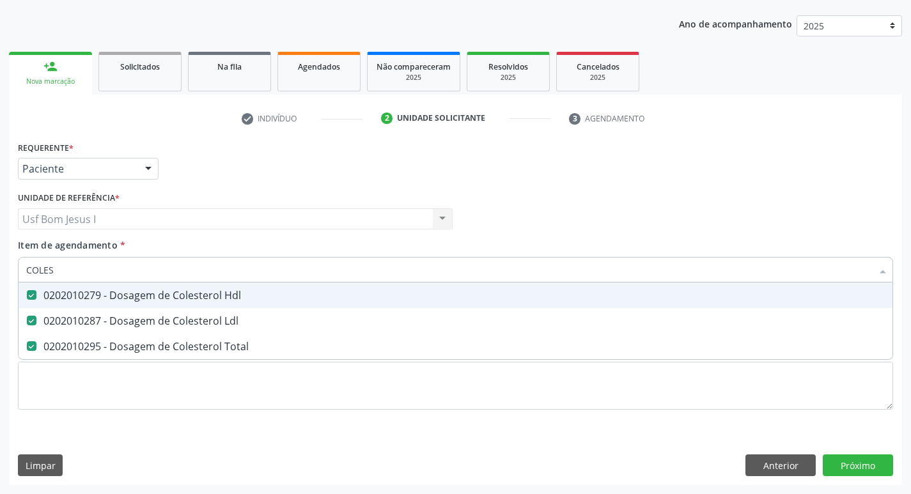
click at [113, 272] on input "COLES" at bounding box center [449, 270] width 846 height 26
type input "HE"
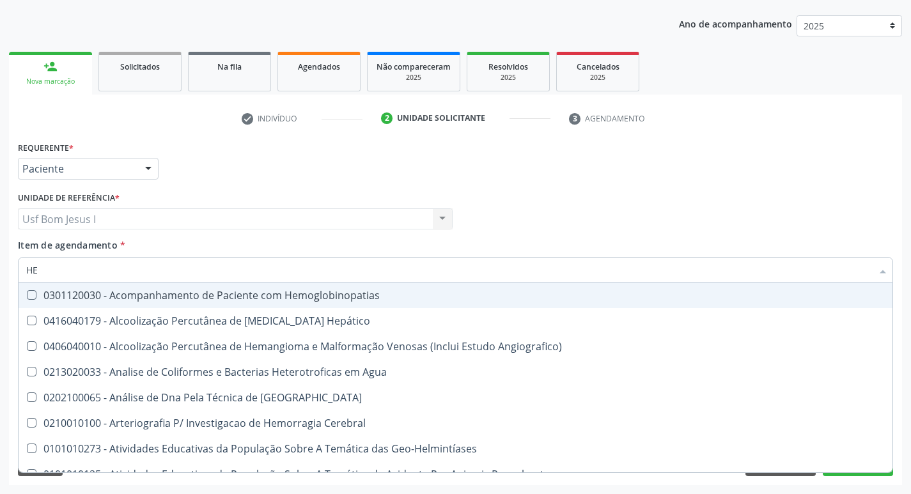
checkbox Hemoglobinopatias "false"
checkbox Hepático "false"
checkbox Angiografico\) "false"
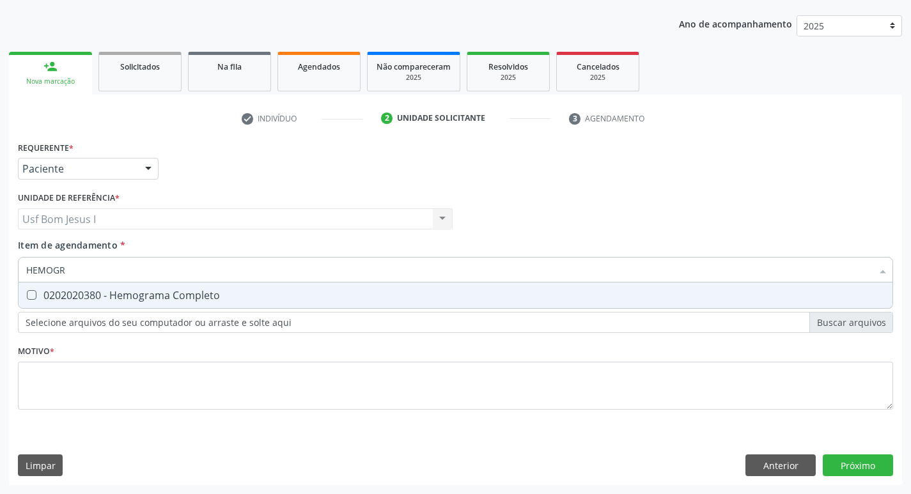
type input "HEMOGRA"
click at [112, 295] on div "0202020380 - Hemograma Completo" at bounding box center [455, 295] width 858 height 10
checkbox Completo "true"
click at [83, 270] on input "HEMOGRA" at bounding box center [449, 270] width 846 height 26
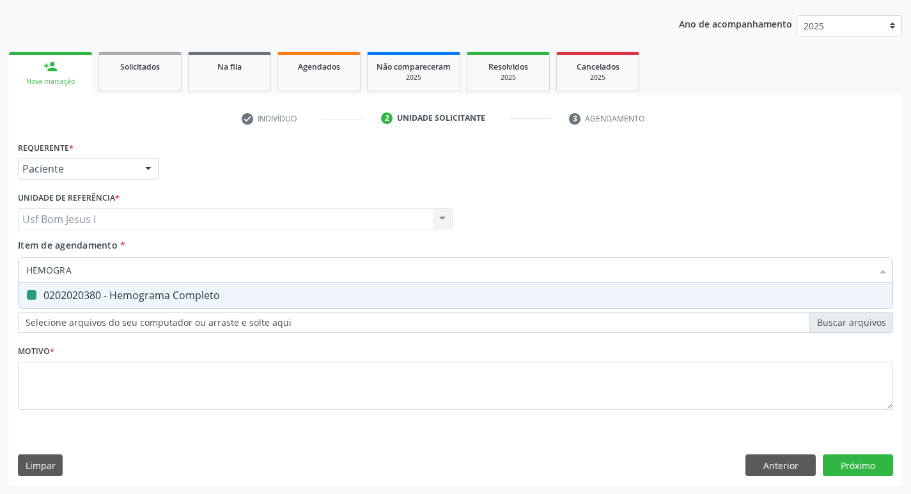
type input "P"
checkbox Completo "false"
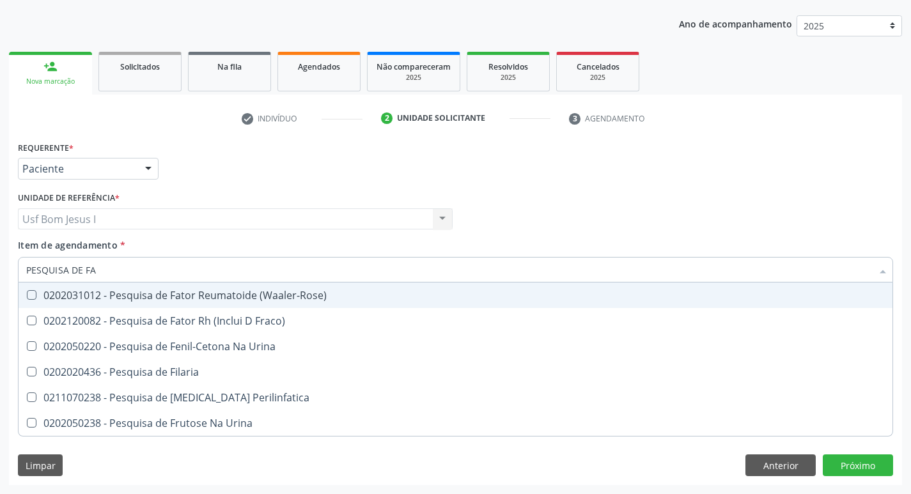
type input "PESQUISA DE FAT"
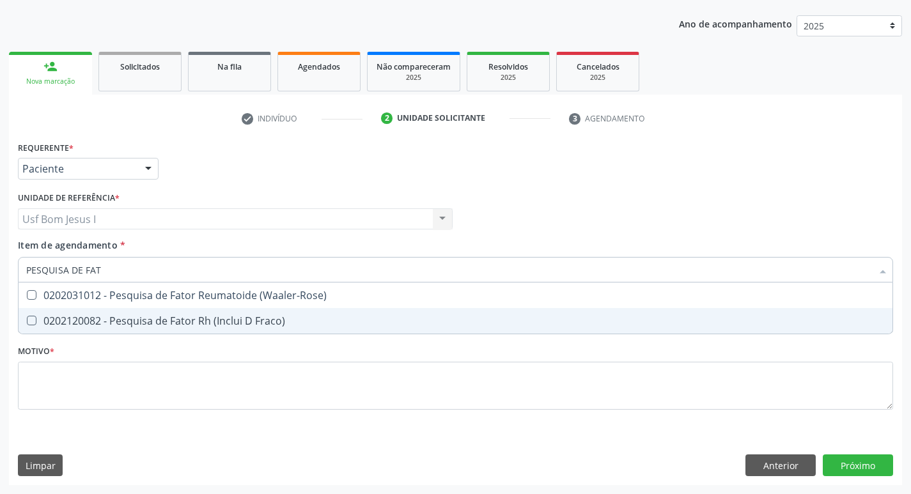
click at [82, 313] on span "0202120082 - Pesquisa de Fator Rh (Inclui D Fraco)" at bounding box center [456, 321] width 874 height 26
checkbox Fraco\) "true"
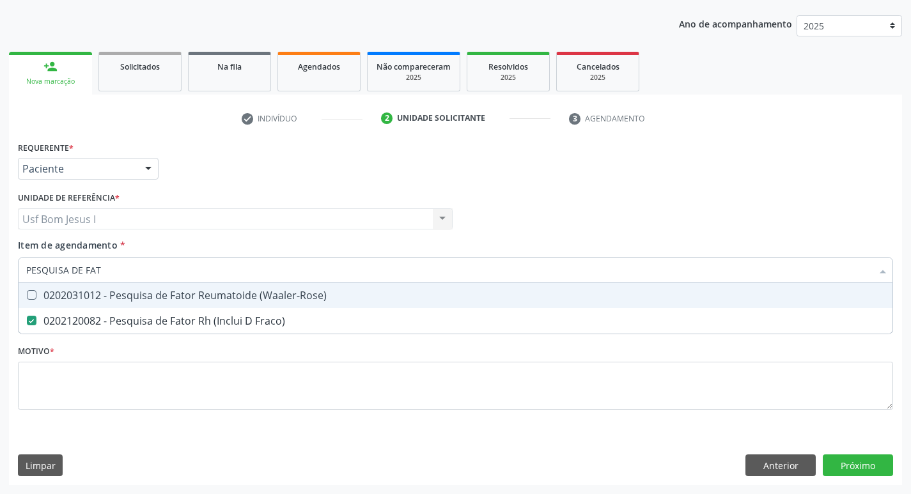
click at [118, 272] on input "PESQUISA DE FAT" at bounding box center [449, 270] width 846 height 26
type input "PESQUISA DE A"
checkbox Fraco\) "false"
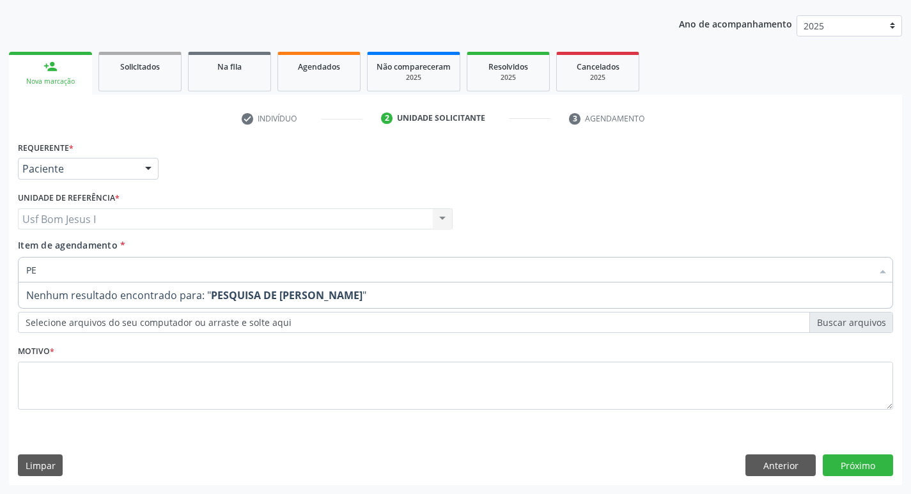
type input "P"
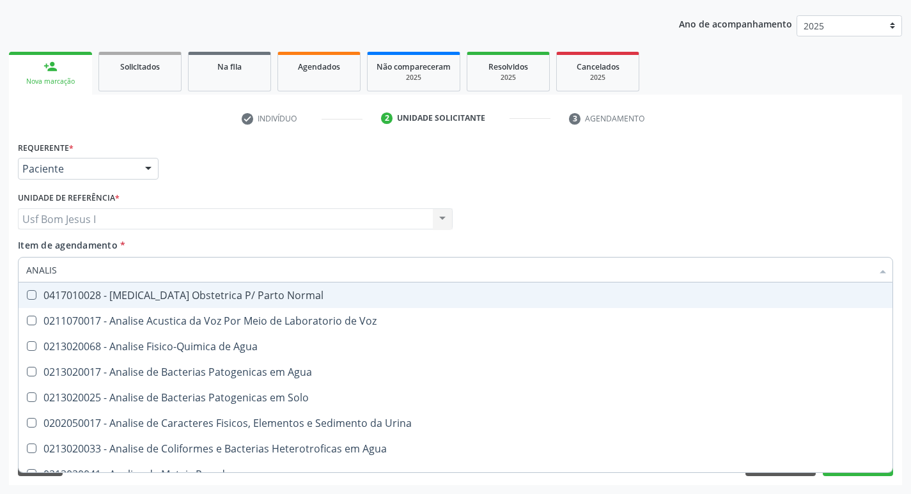
type input "ANALISE"
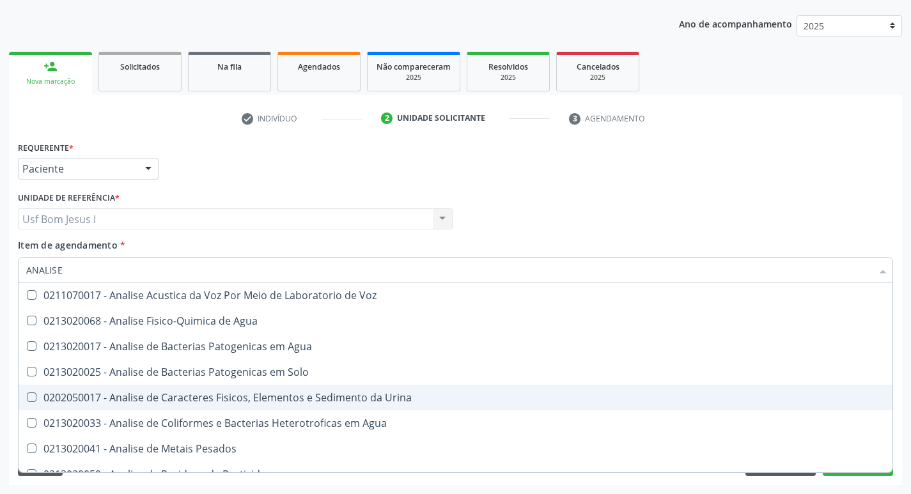
click at [143, 385] on span "0202050017 - Analise de Caracteres Fisicos, Elementos e Sedimento da Urina" at bounding box center [456, 398] width 874 height 26
checkbox Urina "true"
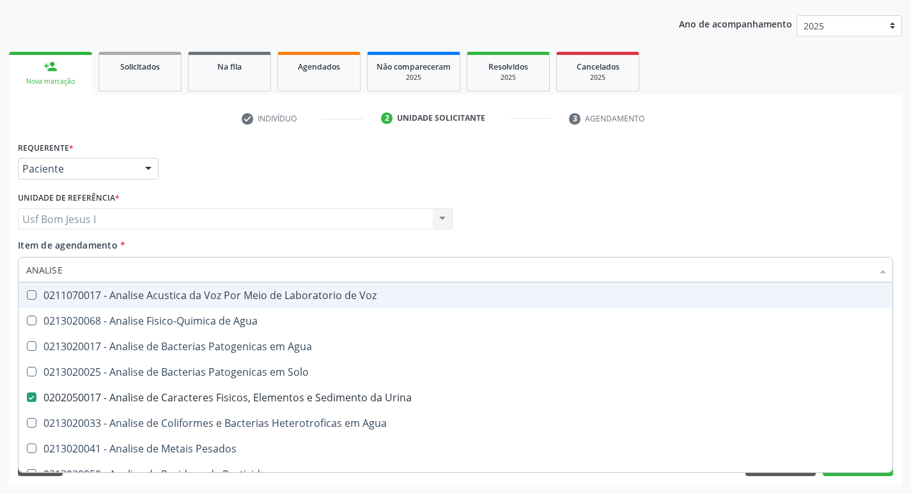
click at [93, 286] on span "0211070017 - Analise Acustica da Voz Por Meio de Laboratorio de Voz" at bounding box center [456, 296] width 874 height 26
click at [85, 290] on div "0211070017 - Analise Acustica da Voz Por Meio de Laboratorio de Voz" at bounding box center [455, 295] width 858 height 10
checkbox Voz "false"
click at [93, 264] on input "ANALISE" at bounding box center [449, 270] width 846 height 26
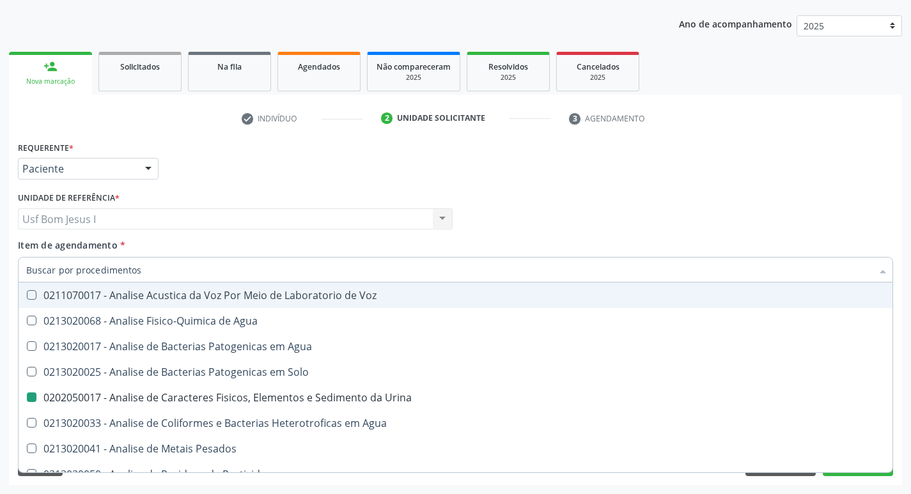
checkbox Urina "false"
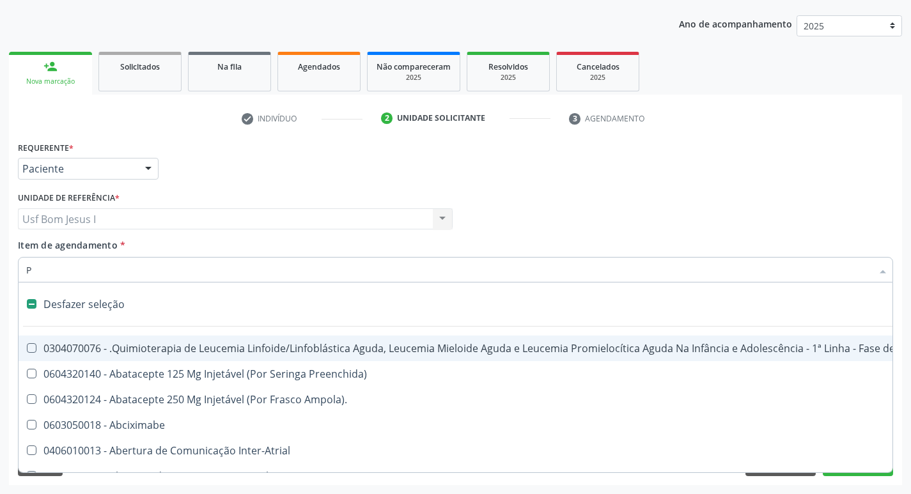
type input "PE"
checkbox Urina "false"
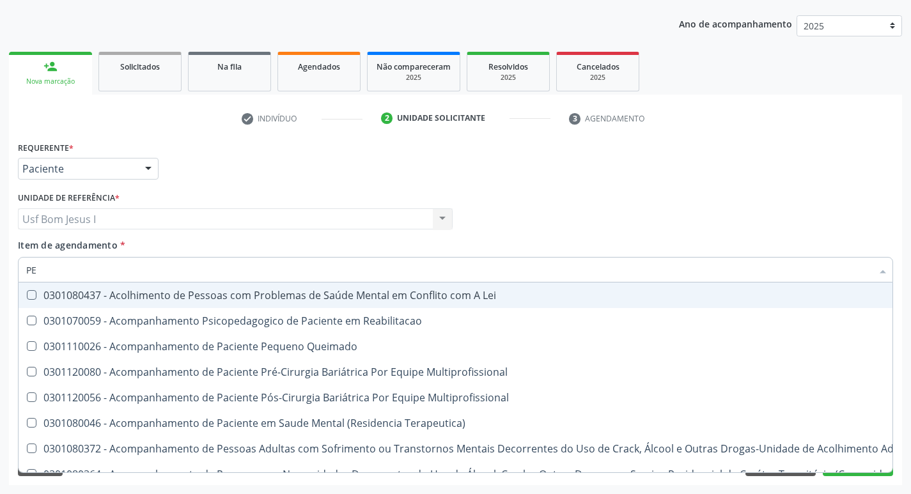
type input "PES"
checkbox Liquor "true"
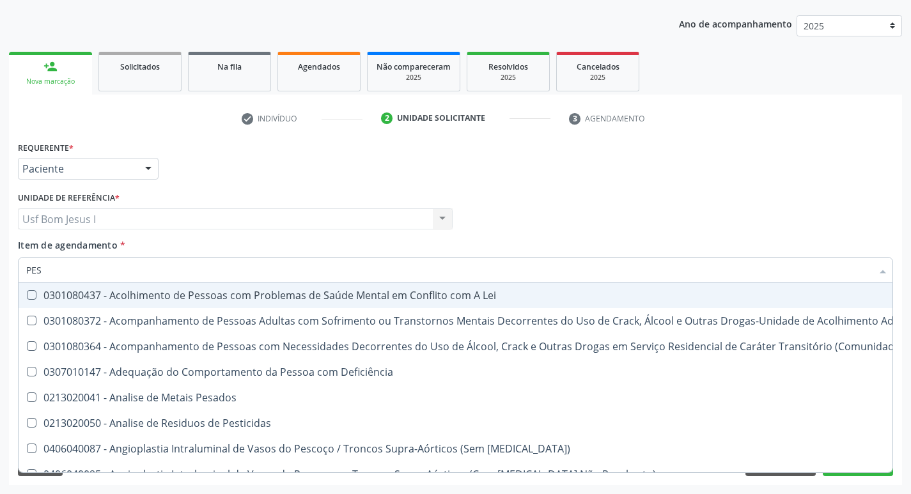
type input "PESQ"
checkbox Arbovirus "true"
checkbox Fraco\) "false"
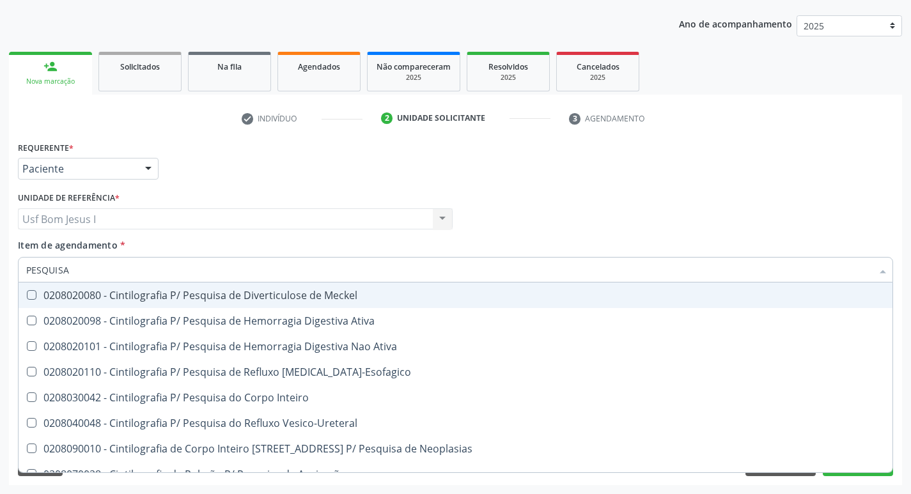
type input "PESQUISA D"
checkbox Liquor "true"
checkbox Fraco\) "false"
type input "PESQUISA DE"
checkbox A "true"
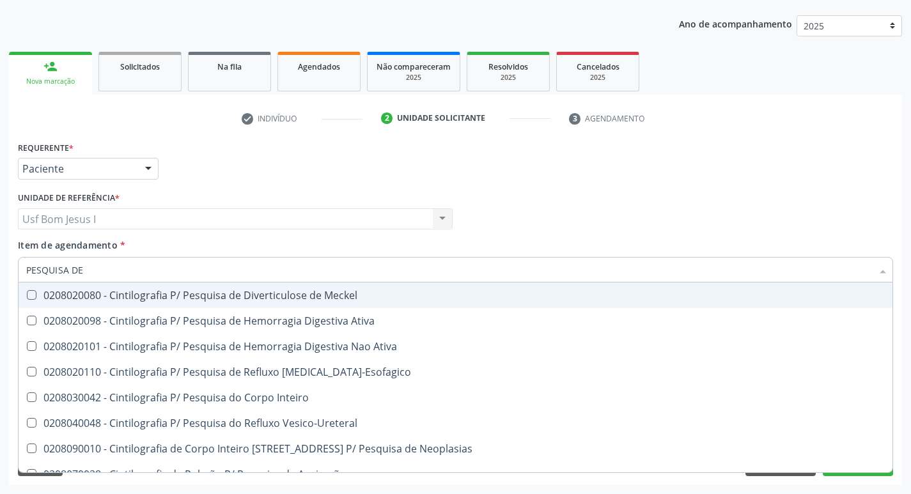
checkbox Fraco\) "false"
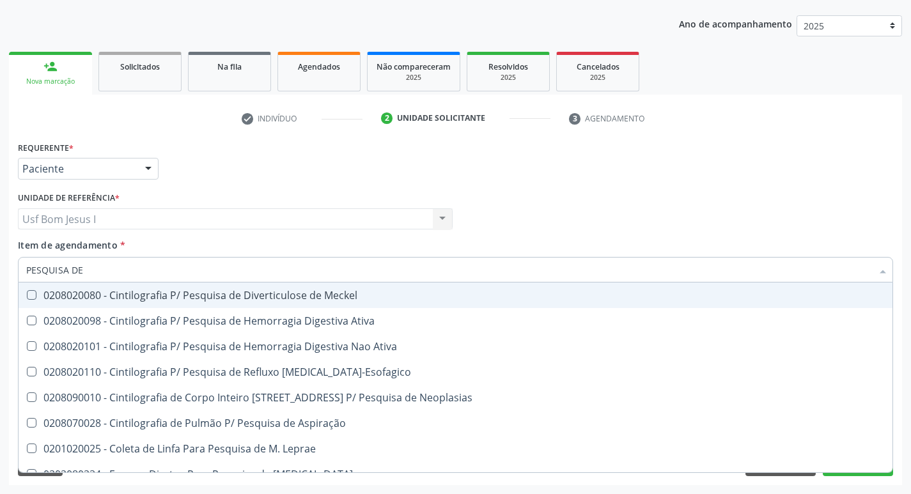
type input "PESQUISA DE O"
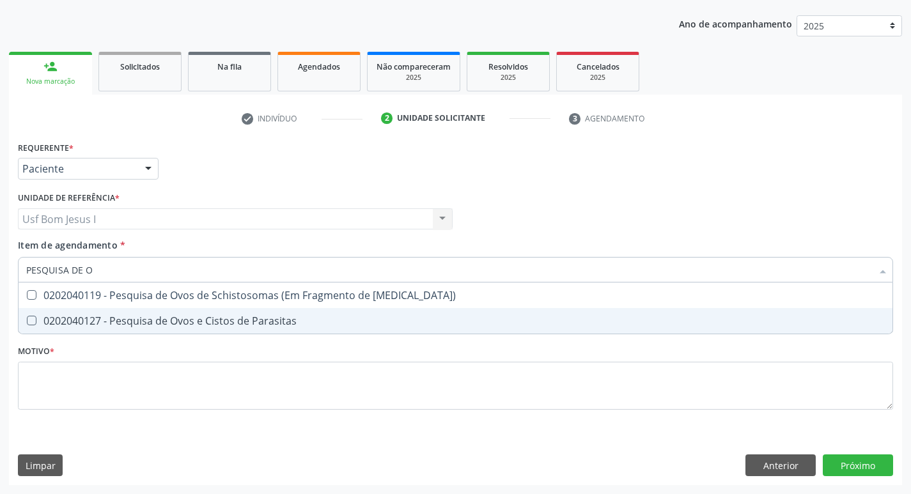
click at [167, 321] on div "0202040127 - Pesquisa de Ovos e Cistos de Parasitas" at bounding box center [455, 321] width 858 height 10
checkbox Parasitas "true"
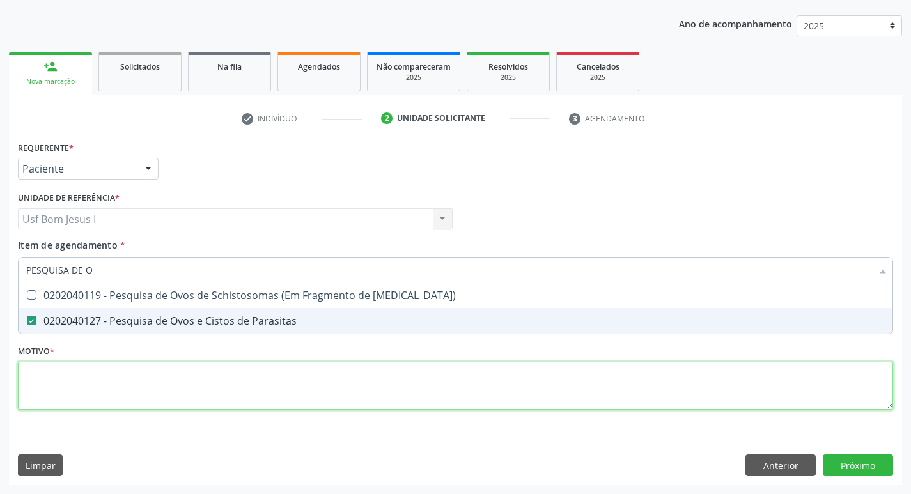
click at [186, 373] on div "Requerente * Paciente Médico(a) Enfermeiro(a) Paciente Nenhum resultado encontr…" at bounding box center [455, 283] width 875 height 290
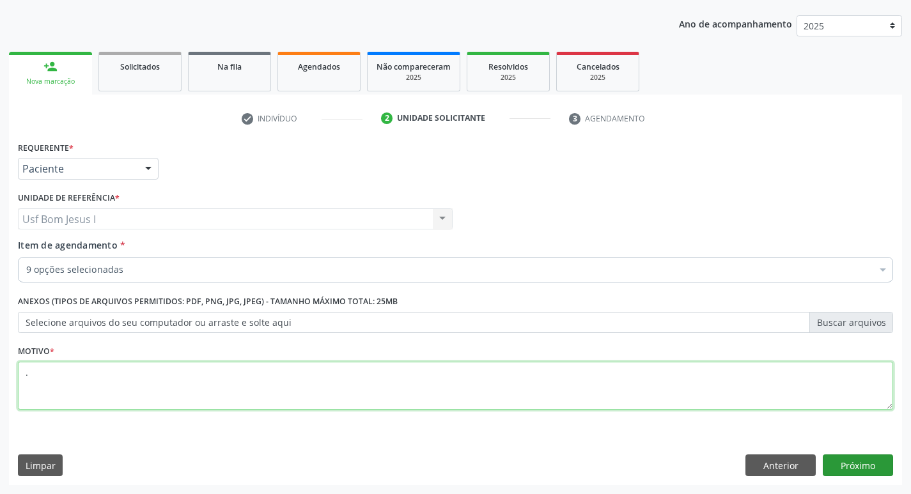
type textarea "."
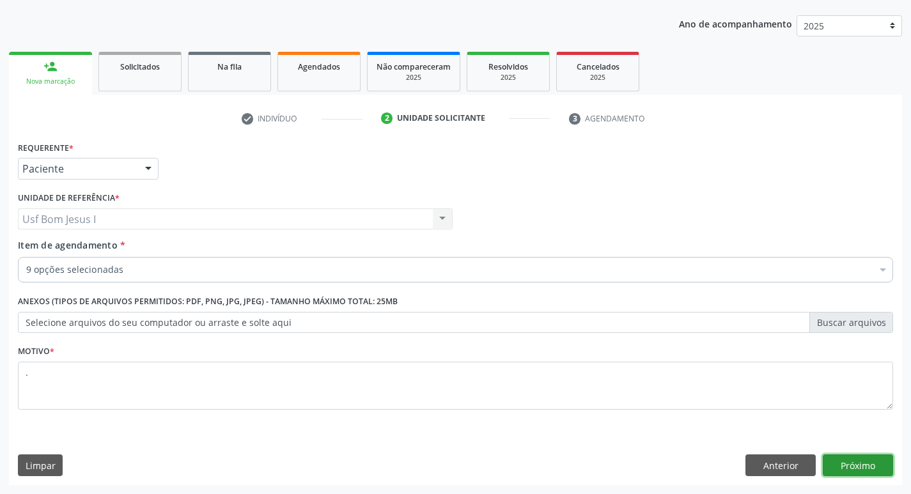
click at [858, 465] on button "Próximo" at bounding box center [858, 465] width 70 height 22
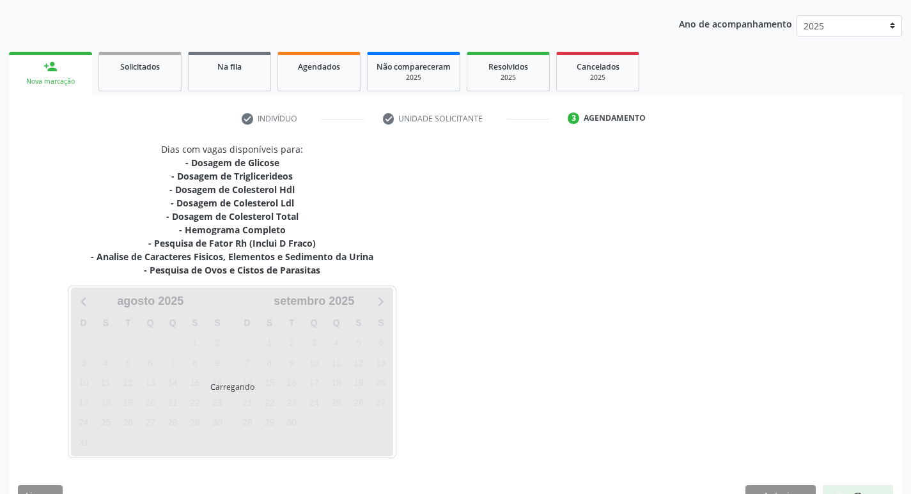
scroll to position [169, 0]
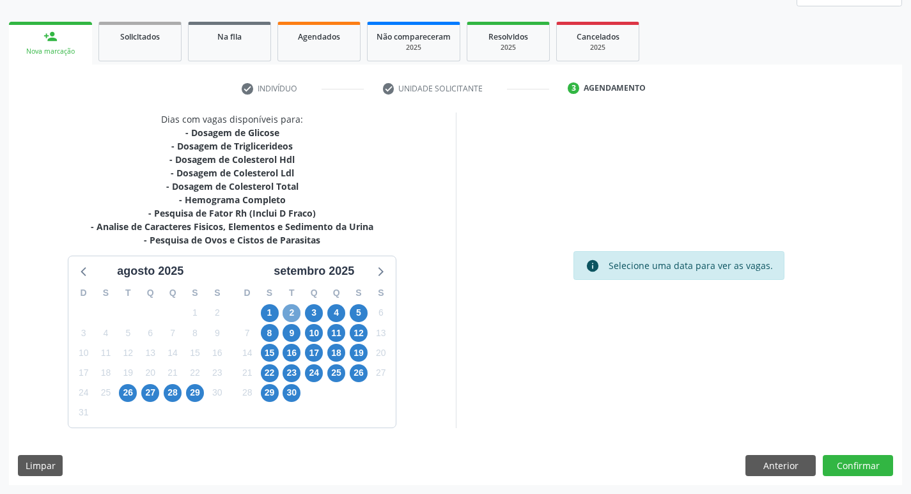
click at [287, 313] on span "2" at bounding box center [292, 313] width 18 height 18
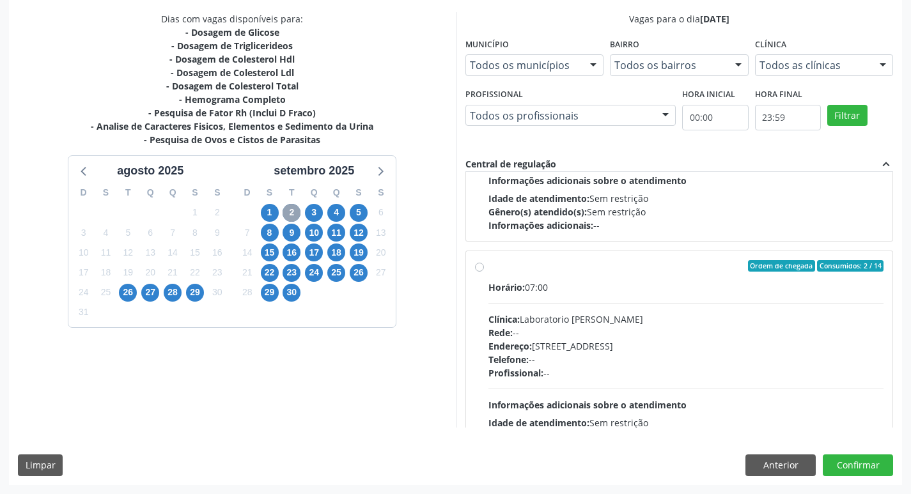
scroll to position [384, 0]
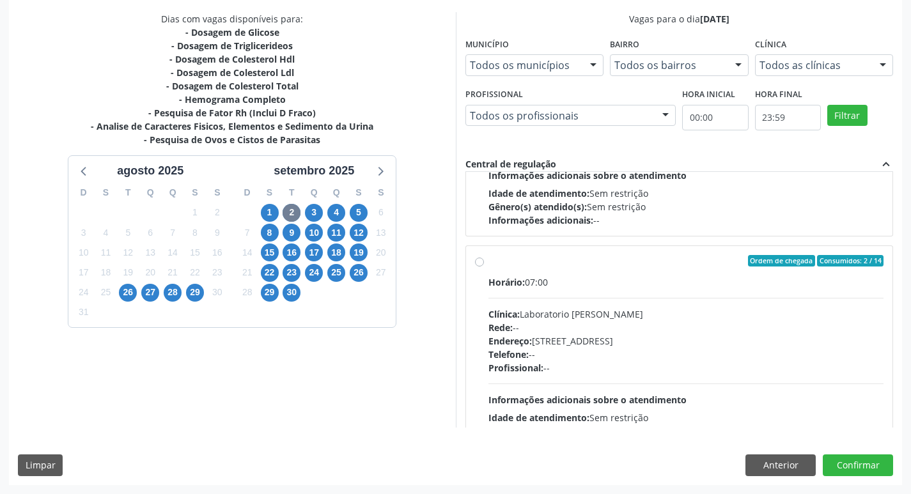
click at [702, 307] on div "Clínica: Laboratorio Jose Paulo Terto" at bounding box center [686, 313] width 396 height 13
click at [484, 267] on input "Ordem de chegada Consumidos: 2 / 14 Horário: 07:00 Clínica: Laboratorio Jose Pa…" at bounding box center [479, 261] width 9 height 12
radio input "true"
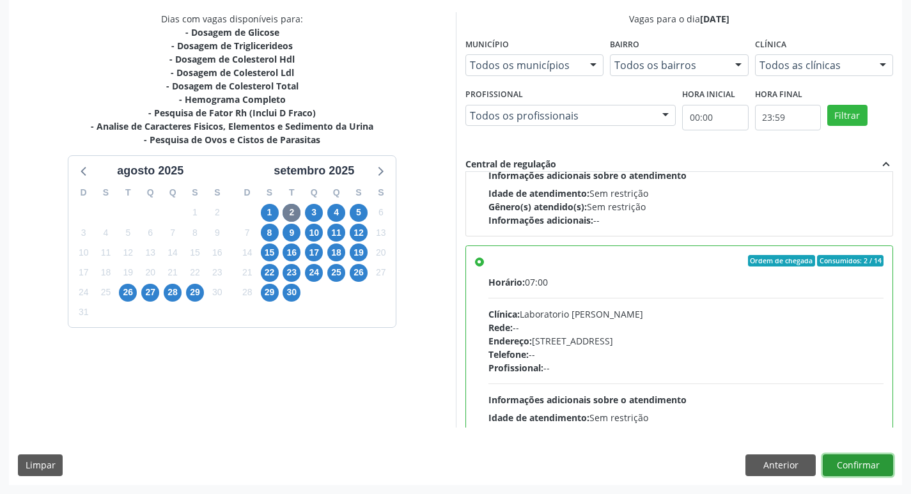
click at [865, 465] on button "Confirmar" at bounding box center [858, 465] width 70 height 22
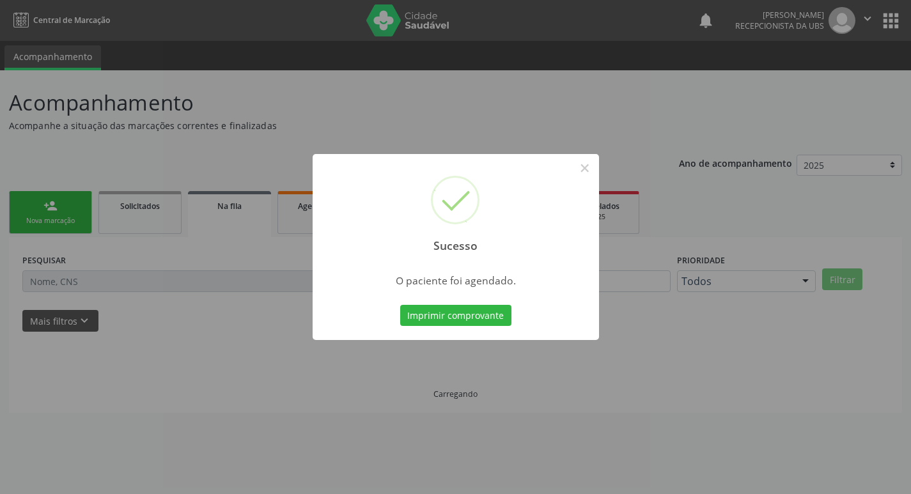
scroll to position [0, 0]
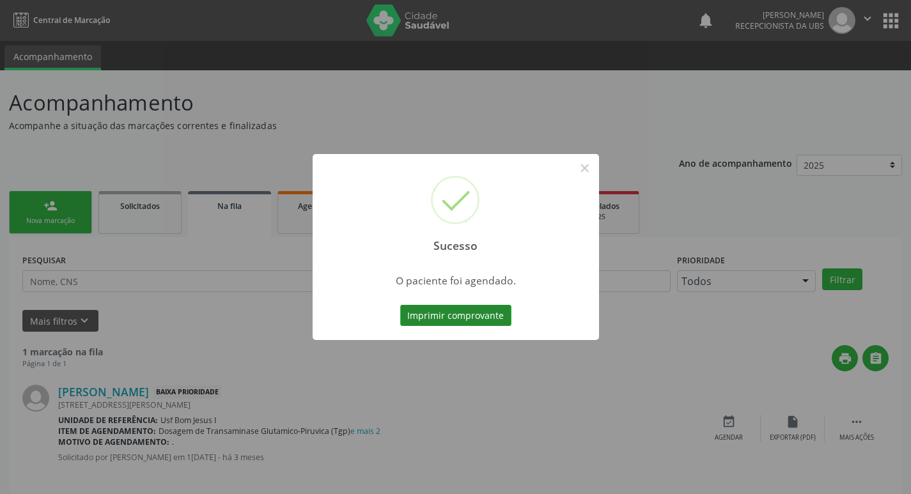
click at [458, 309] on button "Imprimir comprovante" at bounding box center [455, 316] width 111 height 22
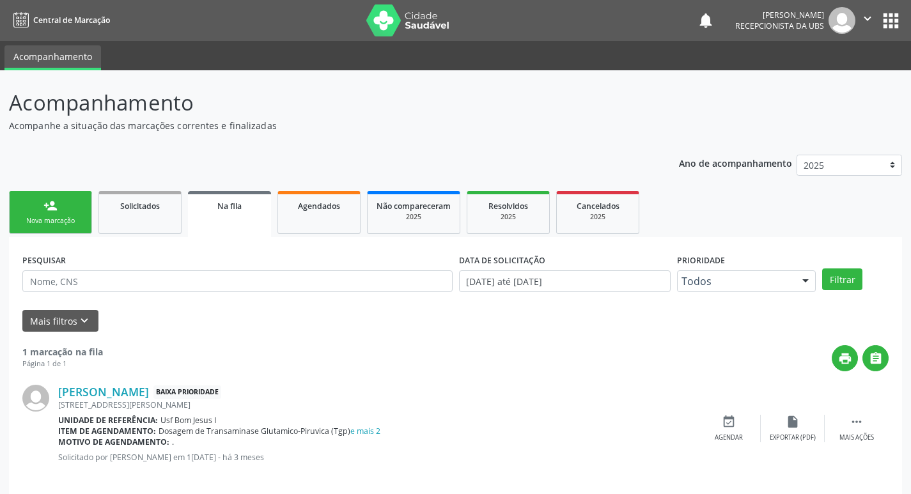
click at [51, 218] on div "Nova marcação" at bounding box center [51, 221] width 64 height 10
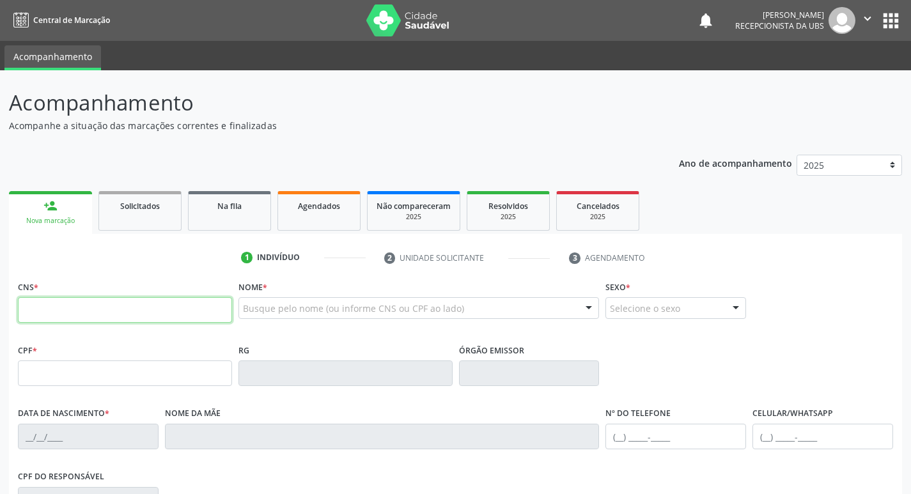
click at [100, 306] on input "text" at bounding box center [125, 310] width 214 height 26
paste input "280 2202 3898 0063"
type input "280 2202 3898 0063"
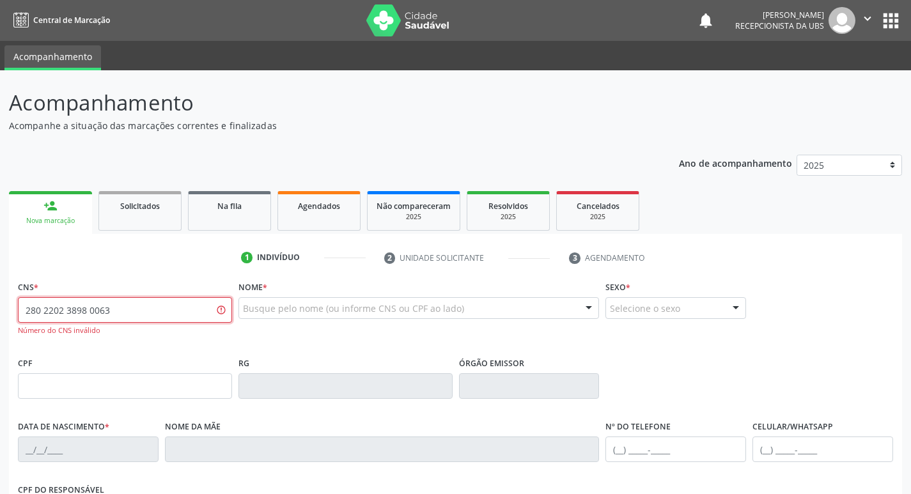
drag, startPoint x: 132, startPoint y: 314, endPoint x: 0, endPoint y: 299, distance: 132.5
click at [0, 299] on div "Acompanhamento Acompanhe a situação das marcações correntes e finalizadas Relat…" at bounding box center [455, 387] width 911 height 635
click at [111, 314] on input "text" at bounding box center [125, 310] width 214 height 26
type input "700 2074 6435 9324"
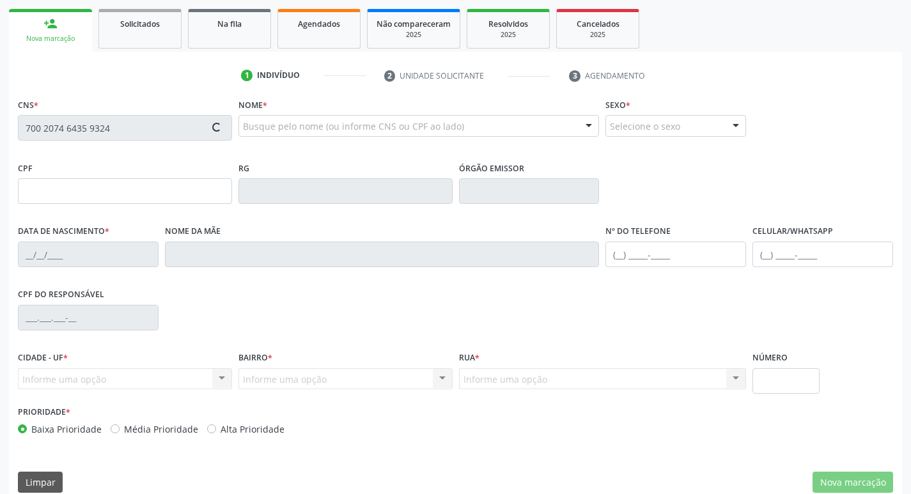
scroll to position [199, 0]
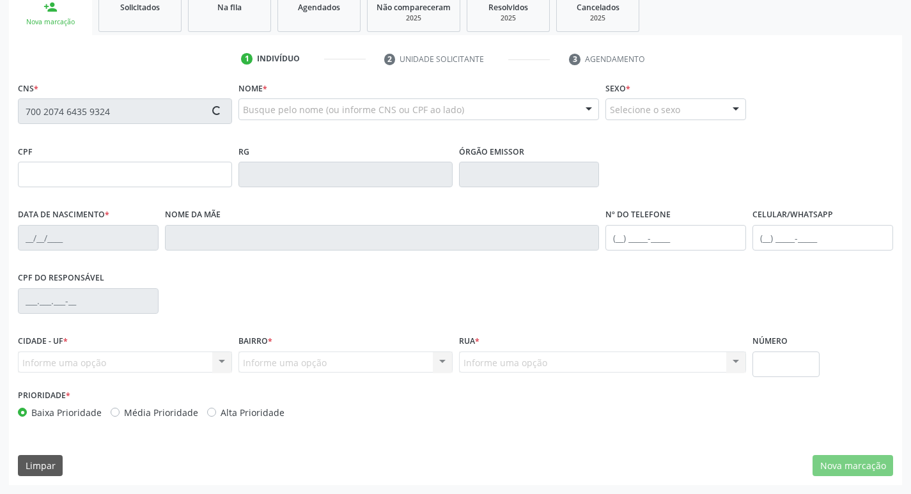
type input "165.454.894-45"
type input "18/06/2019"
type input "Jaine Ferreira dos Santos"
type input "(87) 99999-9998"
type input "1888"
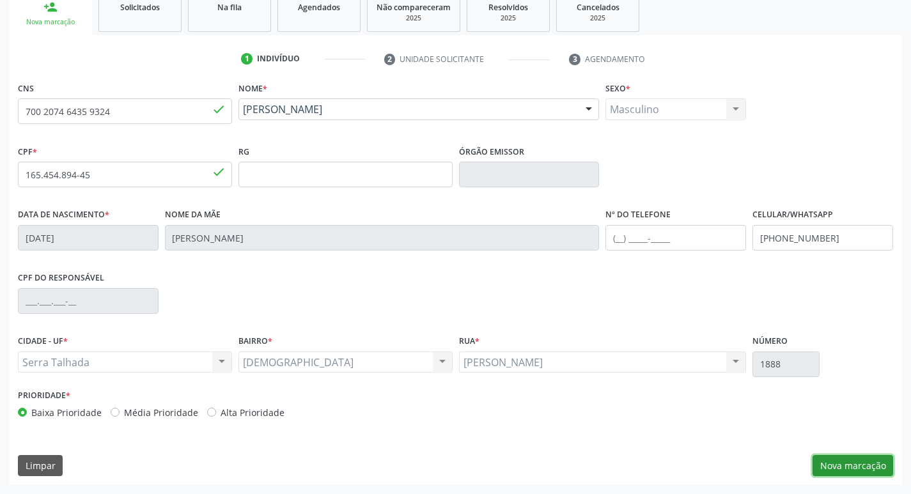
click at [869, 473] on button "Nova marcação" at bounding box center [852, 466] width 81 height 22
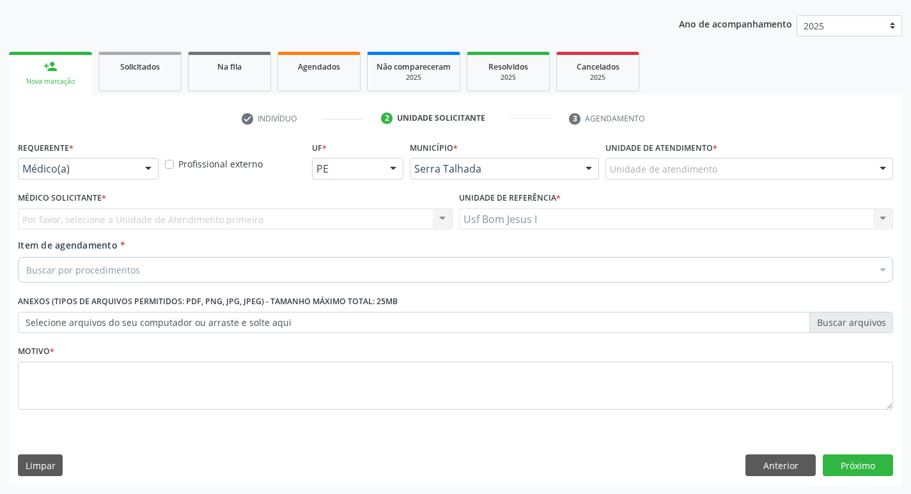
scroll to position [139, 0]
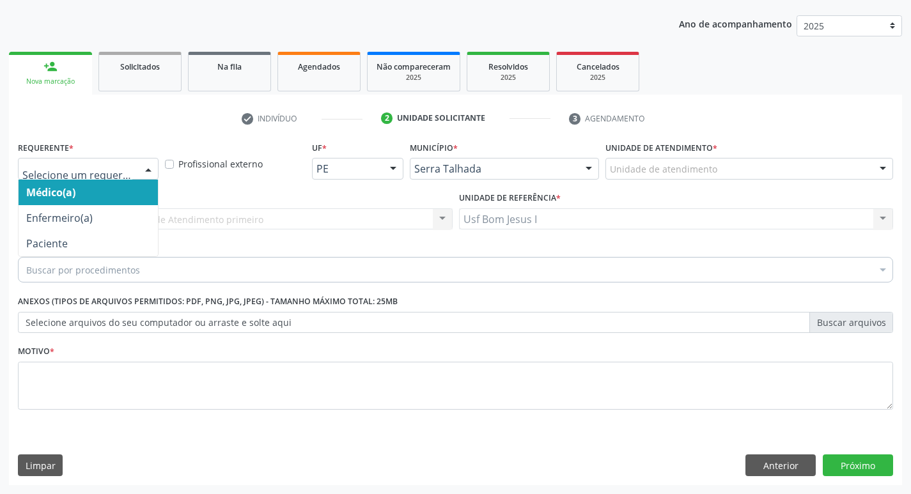
click at [147, 164] on div at bounding box center [148, 170] width 19 height 22
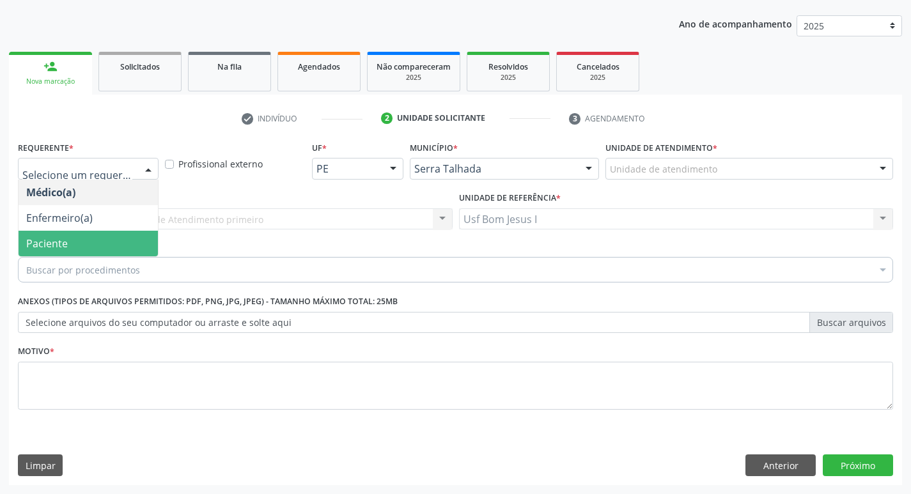
click at [101, 252] on span "Paciente" at bounding box center [88, 244] width 139 height 26
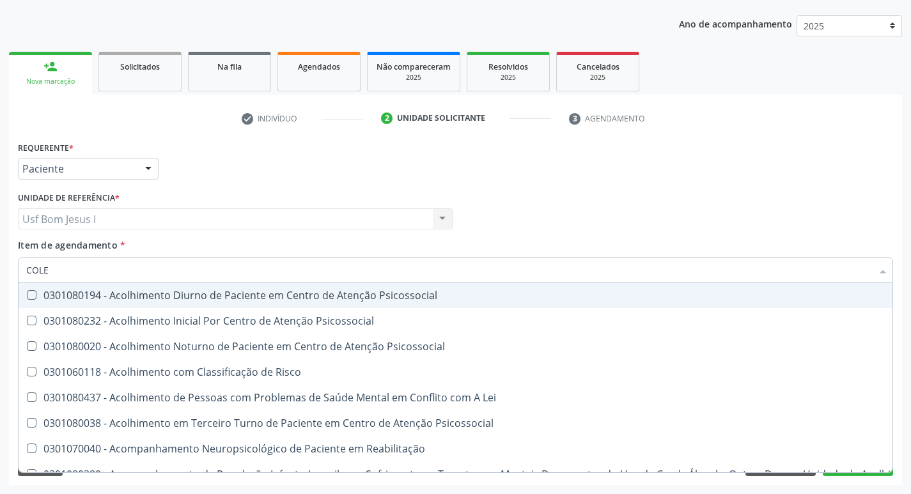
type input "COLES"
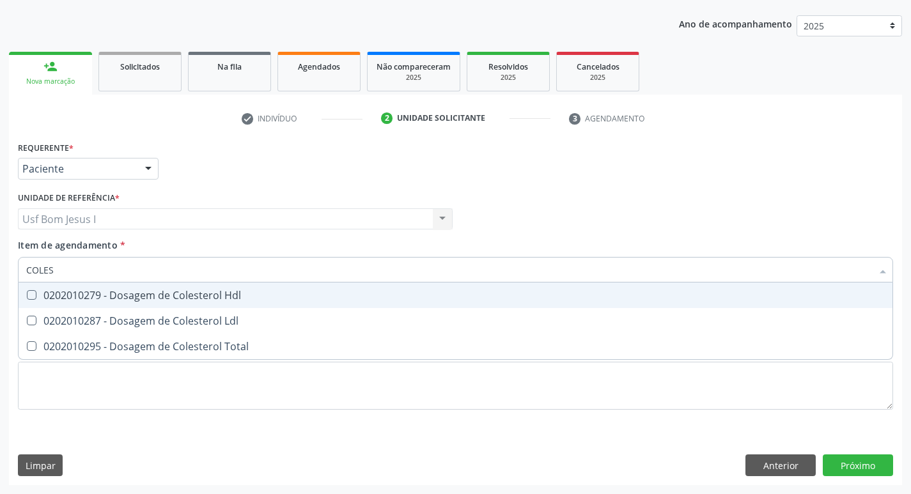
click at [116, 296] on div "0202010279 - Dosagem de Colesterol Hdl" at bounding box center [455, 295] width 858 height 10
checkbox Hdl "true"
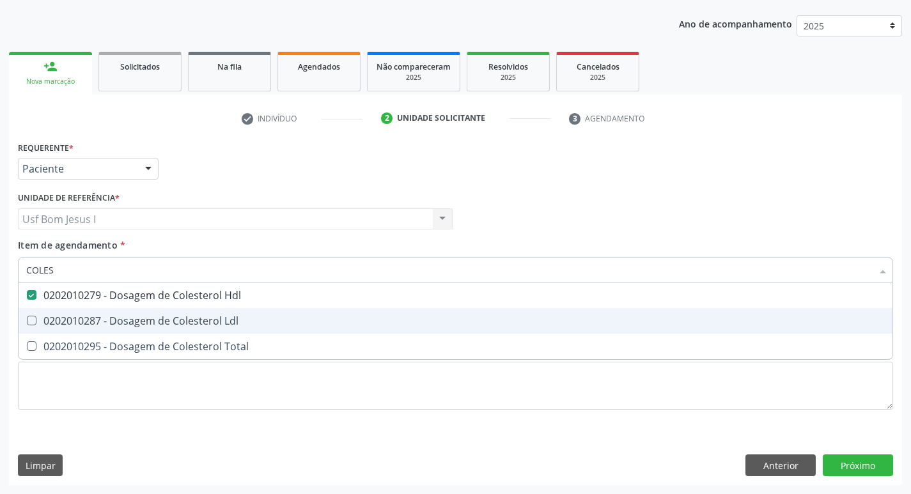
click at [120, 325] on div "0202010287 - Dosagem de Colesterol Ldl" at bounding box center [455, 321] width 858 height 10
checkbox Ldl "true"
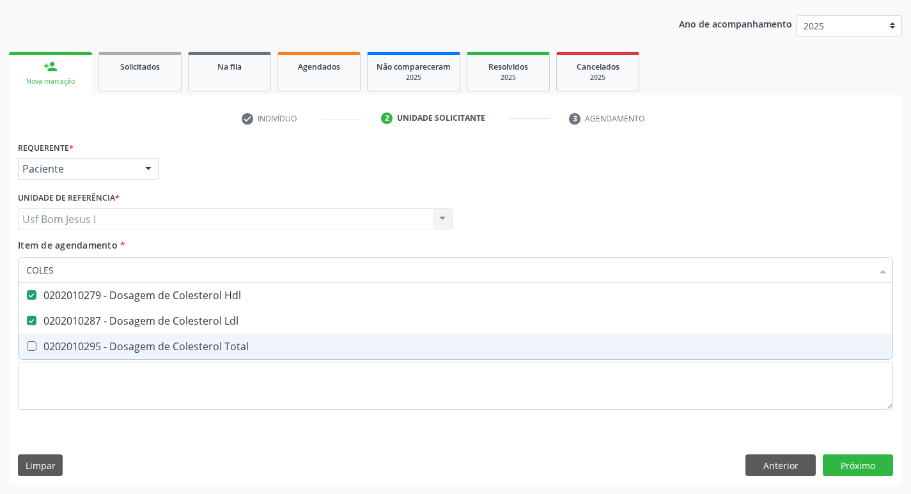
click at [118, 339] on span "0202010295 - Dosagem de Colesterol Total" at bounding box center [456, 347] width 874 height 26
checkbox Total "true"
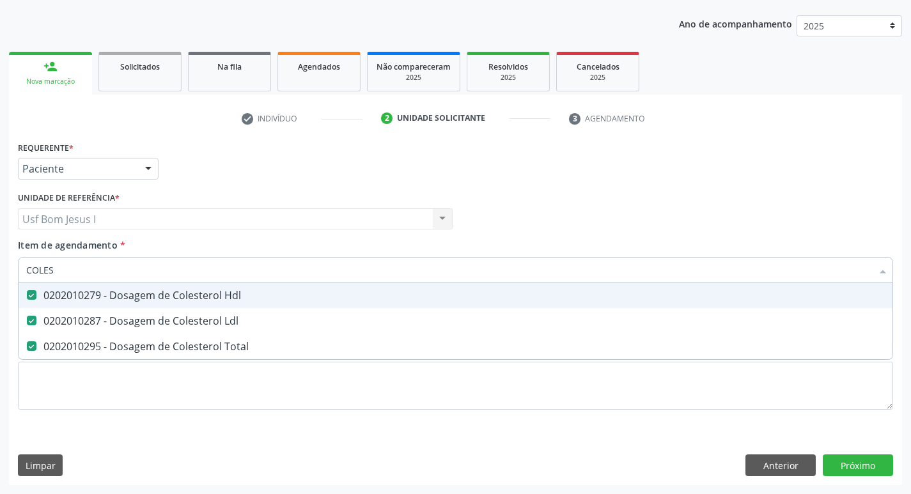
click at [112, 274] on input "COLES" at bounding box center [449, 270] width 846 height 26
type input "ANAL"
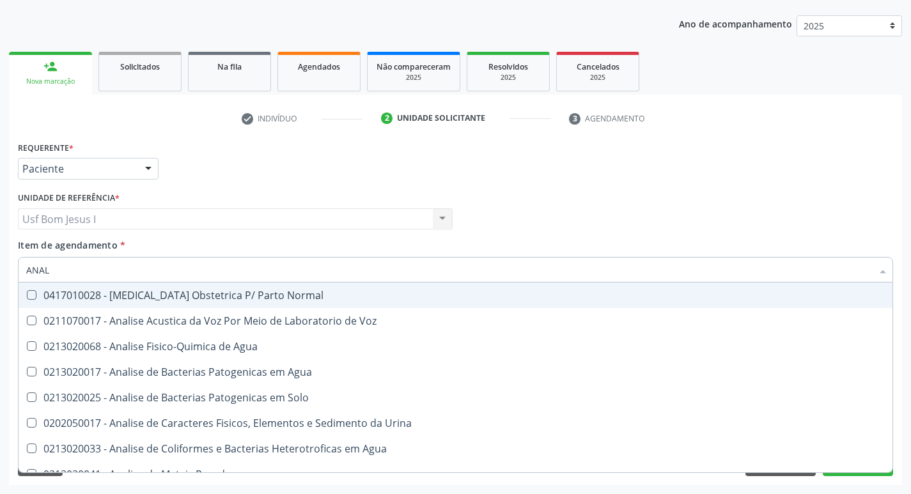
checkbox Normal "false"
checkbox Voz "false"
checkbox Agua "false"
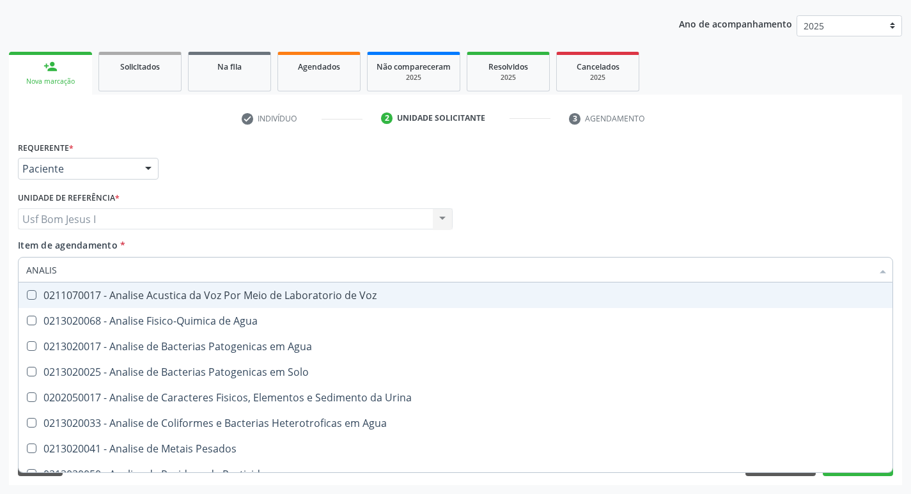
type input "ANALISE"
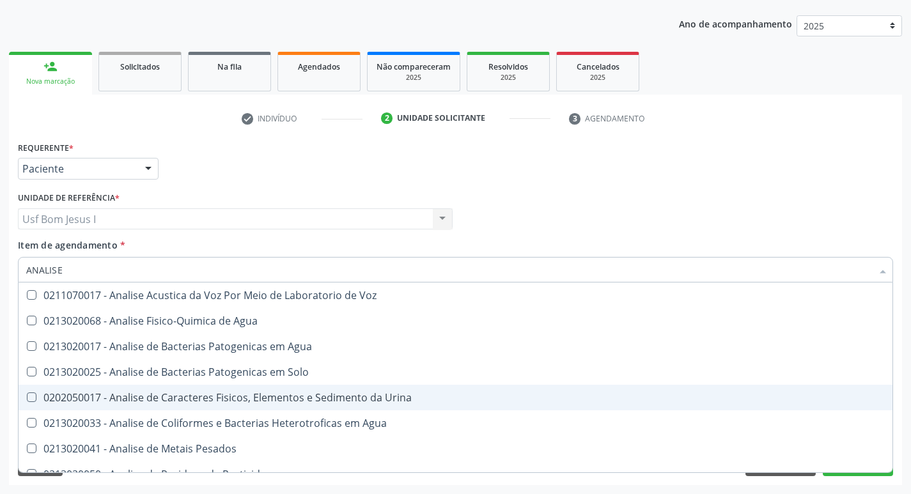
click at [151, 397] on div "0202050017 - Analise de Caracteres Fisicos, Elementos e Sedimento da Urina" at bounding box center [455, 397] width 858 height 10
checkbox Urina "true"
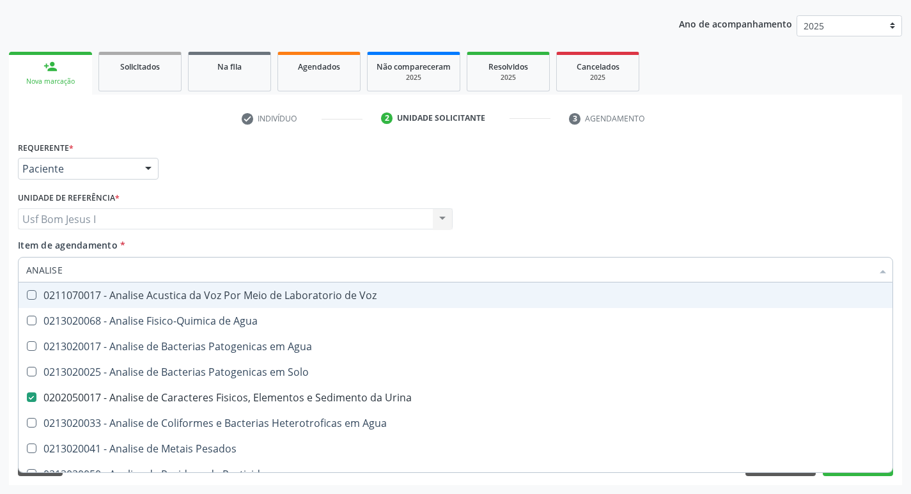
click at [99, 276] on input "ANALISE" at bounding box center [449, 270] width 846 height 26
type input "TR"
checkbox Urina "false"
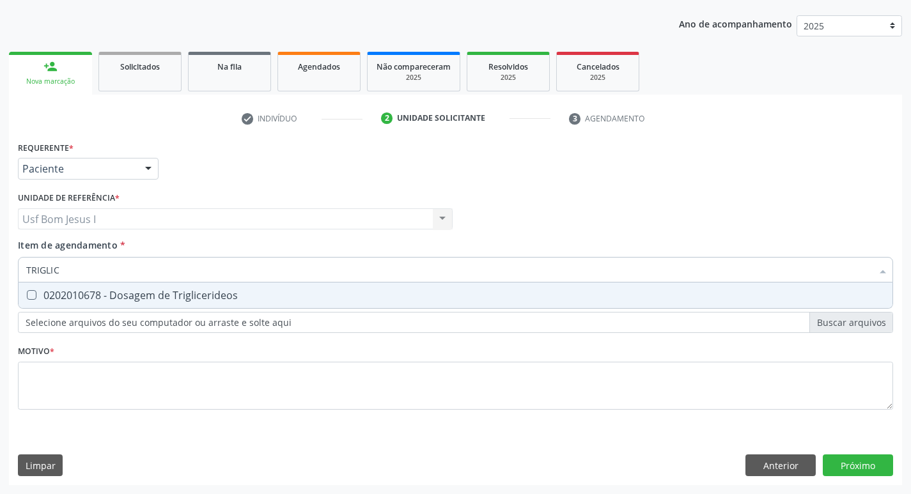
type input "TRIGLICE"
click at [88, 305] on span "0202010678 - Dosagem de Triglicerideos" at bounding box center [456, 296] width 874 height 26
checkbox Triglicerideos "true"
click at [75, 268] on input "TRIGLICE" at bounding box center [449, 270] width 846 height 26
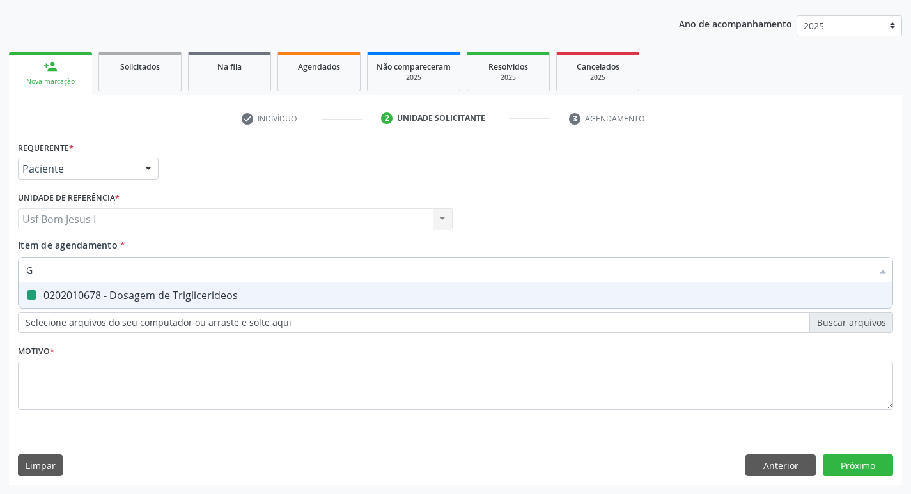
type input "GL"
checkbox Triglicerideos "false"
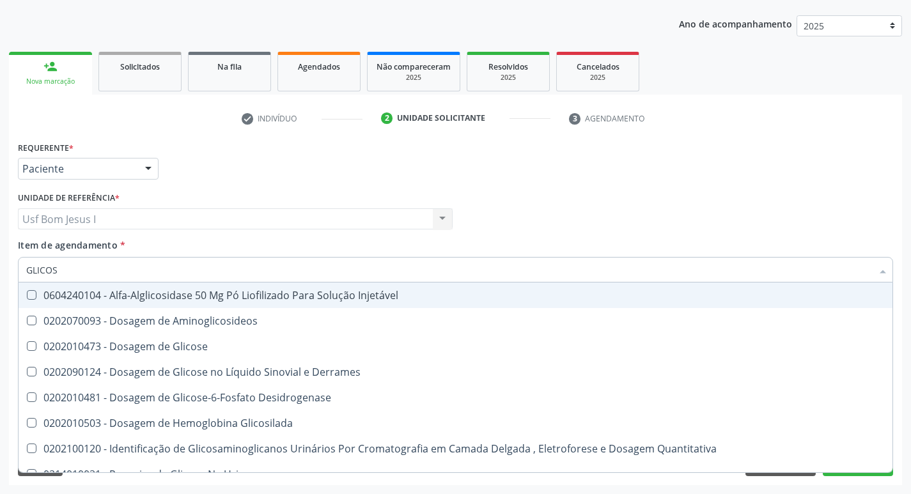
type input "GLICOSE"
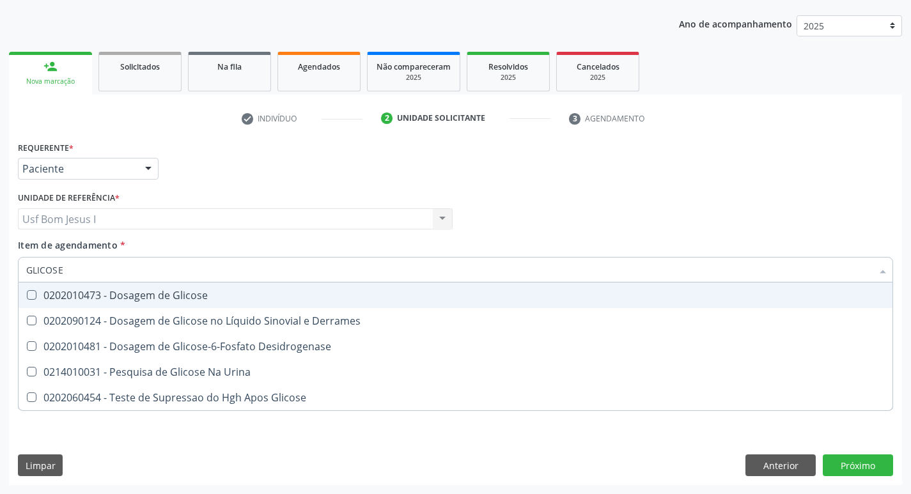
click at [82, 290] on div "0202010473 - Dosagem de Glicose" at bounding box center [455, 295] width 858 height 10
checkbox Glicose "true"
click at [76, 270] on input "GLICOSE" at bounding box center [449, 270] width 846 height 26
type input "PES"
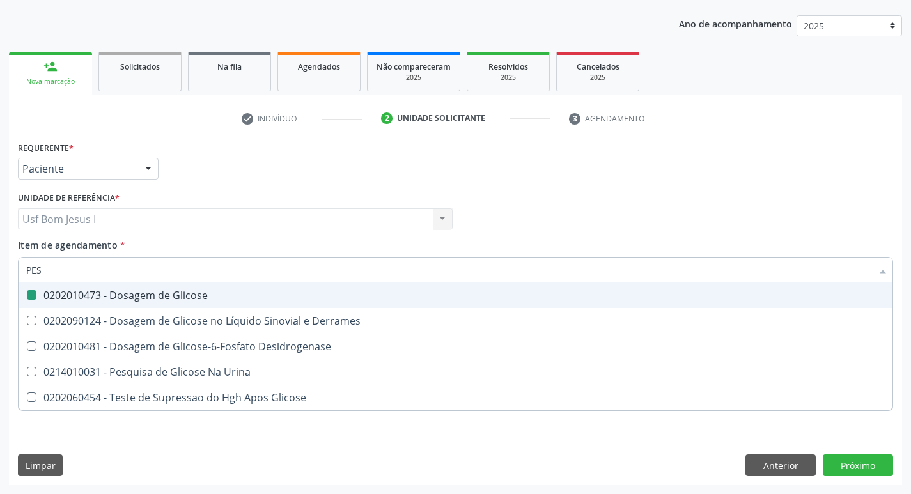
checkbox Glicose "false"
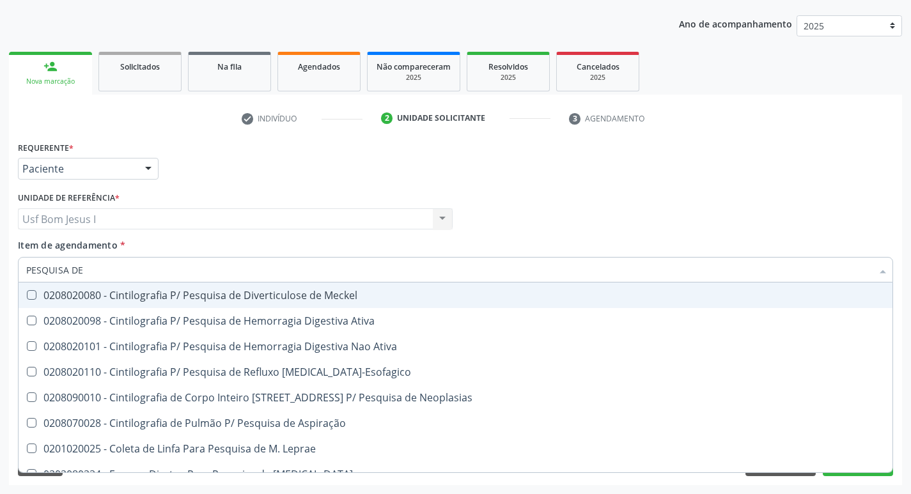
type input "PESQUISA DE O"
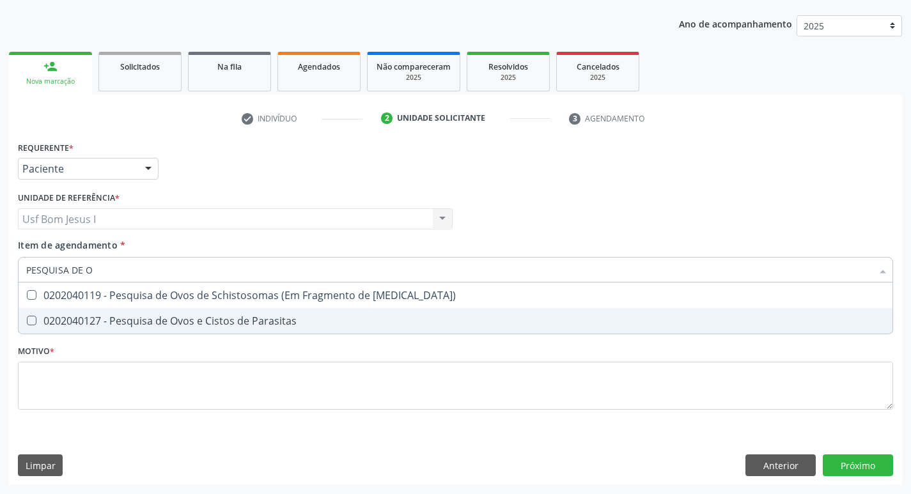
click at [171, 323] on div "0202040127 - Pesquisa de Ovos e Cistos de Parasitas" at bounding box center [455, 321] width 858 height 10
checkbox Parasitas "true"
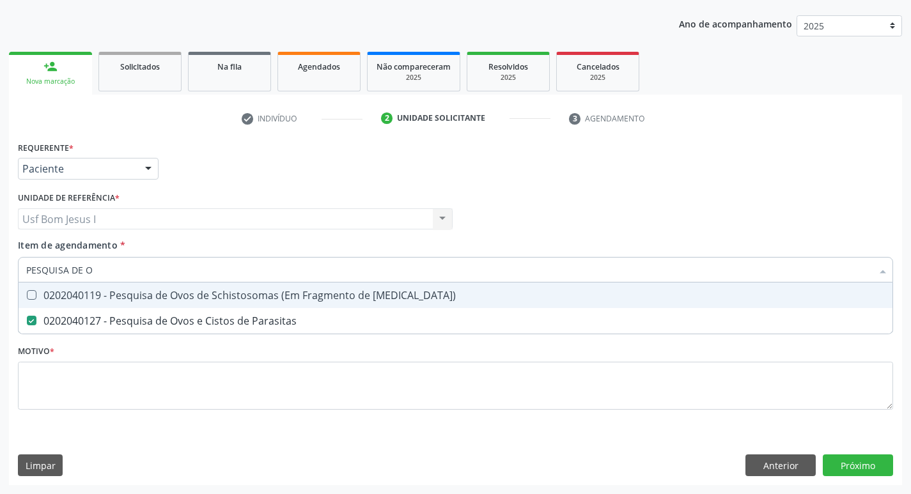
click at [137, 276] on input "PESQUISA DE O" at bounding box center [449, 270] width 846 height 26
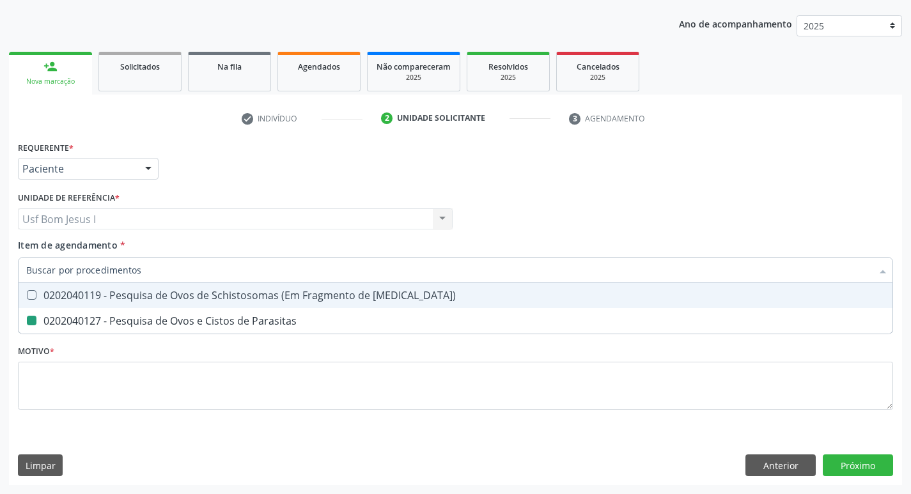
checkbox Parasitas "false"
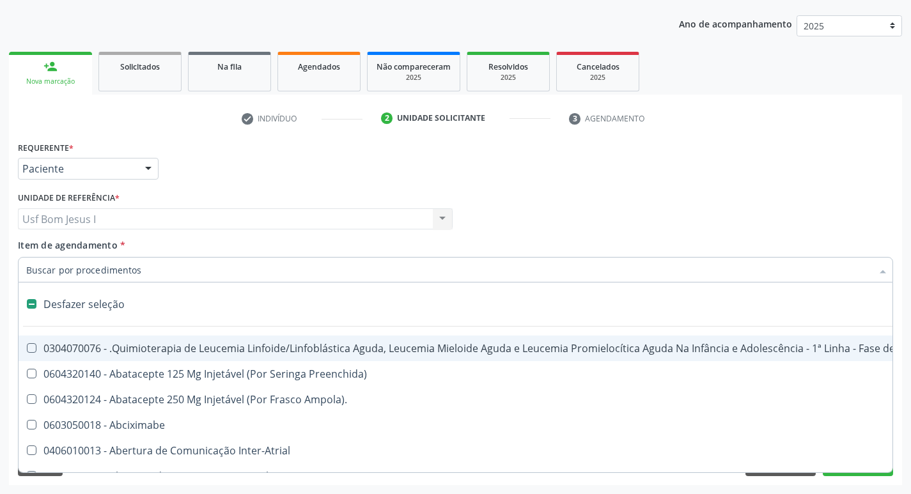
type input "H"
checkbox Urina "false"
checkbox B "true"
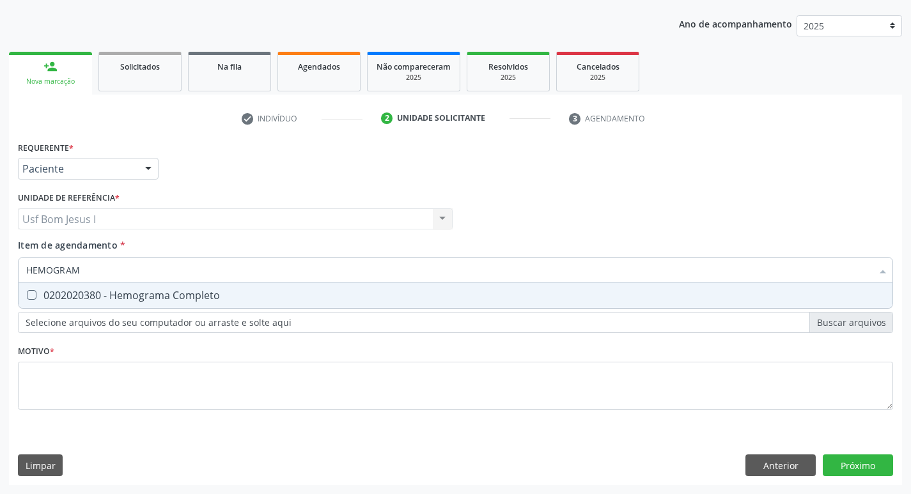
type input "HEMOGRAMA"
drag, startPoint x: 132, startPoint y: 290, endPoint x: 107, endPoint y: 272, distance: 31.1
click at [132, 291] on div "0202020380 - Hemograma Completo" at bounding box center [455, 295] width 858 height 10
checkbox Completo "true"
click at [97, 265] on input "HEMOGRAMA" at bounding box center [449, 270] width 846 height 26
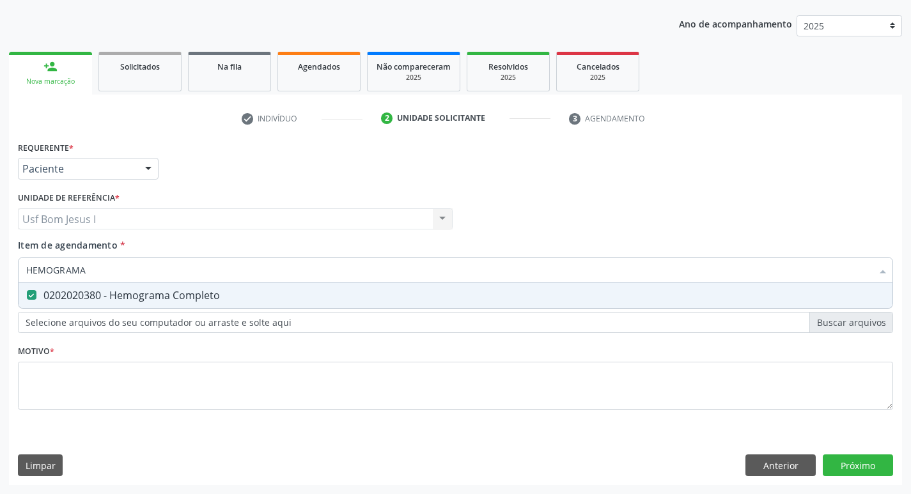
click at [97, 265] on input "HEMOGRAMA" at bounding box center [449, 270] width 846 height 26
type input "PE"
checkbox Completo "false"
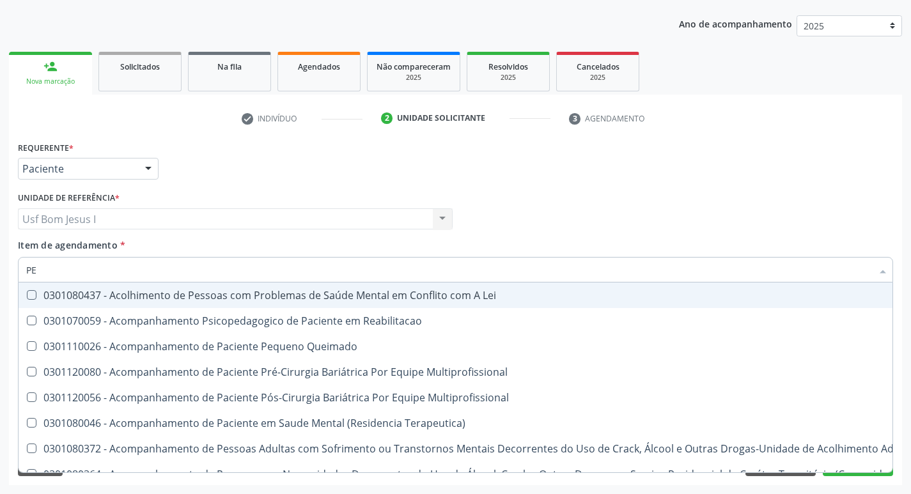
type input "PES"
checkbox Congênita "true"
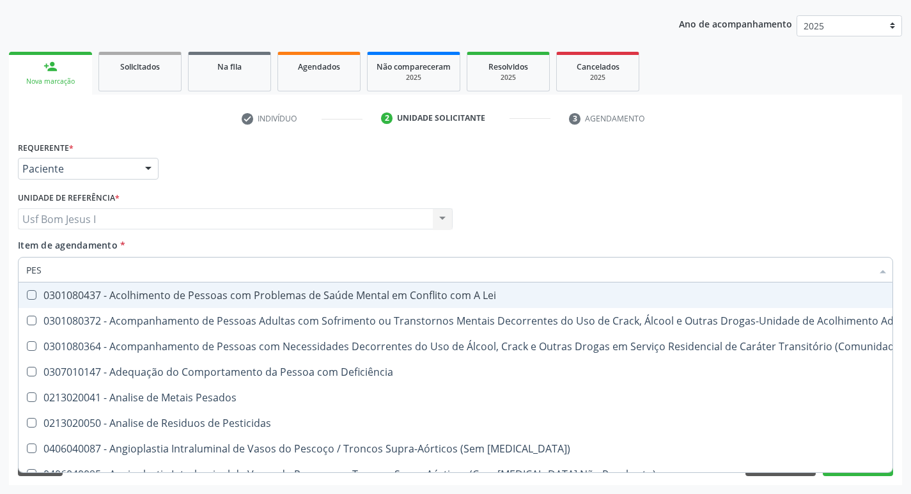
type input "PESQ"
checkbox Eosinofilos "true"
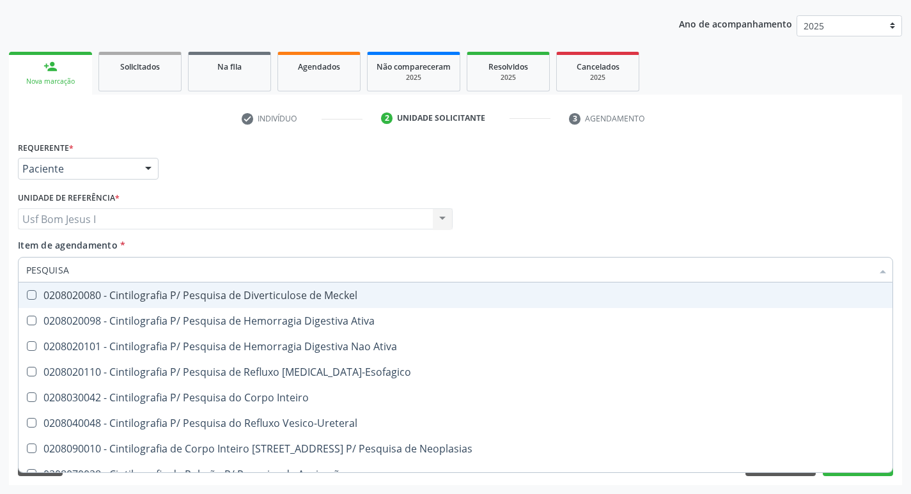
type input "PESQUISA D"
checkbox Pylori "true"
checkbox Parasitas "false"
type input "PESQUISA DE"
checkbox Fecal "true"
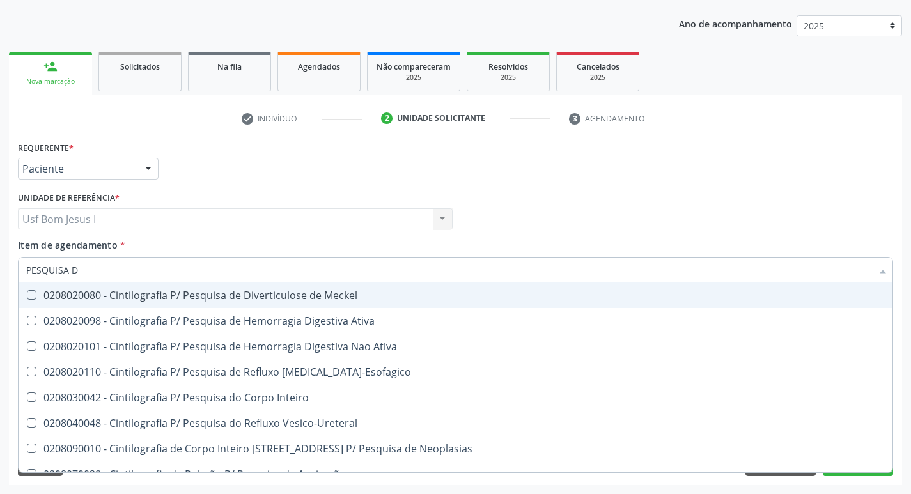
checkbox Pylori "false"
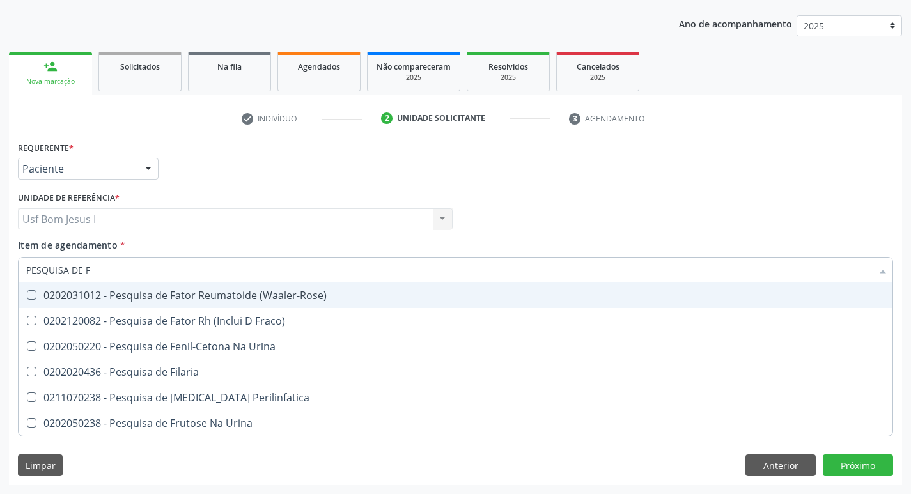
type input "PESQUISA DE FA"
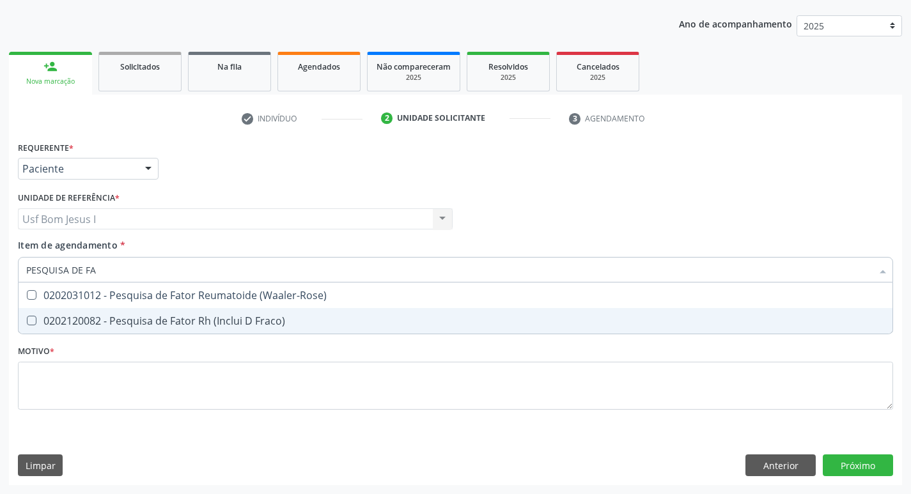
click at [94, 318] on div "0202120082 - Pesquisa de Fator Rh (Inclui D Fraco)" at bounding box center [455, 321] width 858 height 10
checkbox Fraco\) "true"
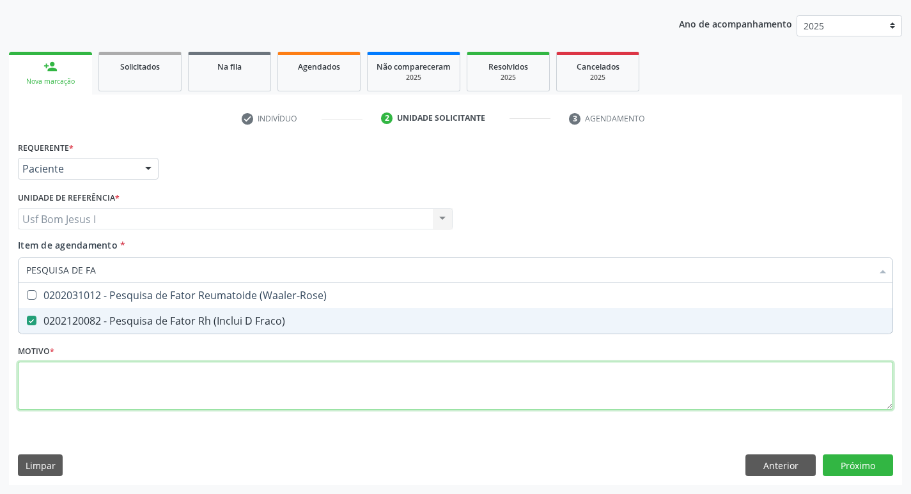
click at [116, 384] on div "Requerente * Paciente Médico(a) Enfermeiro(a) Paciente Nenhum resultado encontr…" at bounding box center [455, 283] width 875 height 290
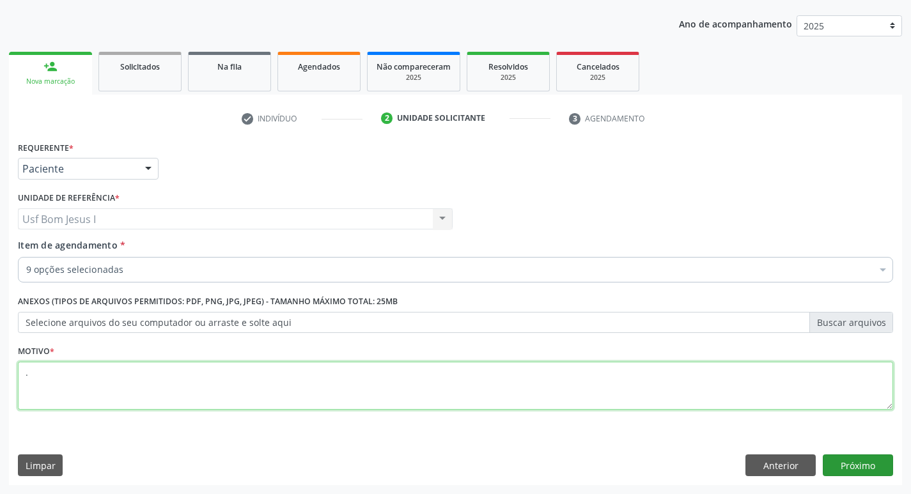
type textarea "."
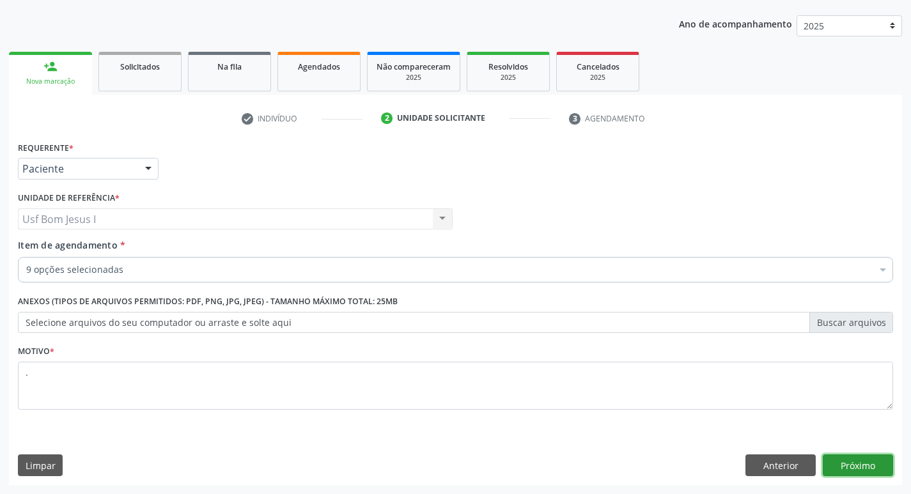
click at [875, 464] on button "Próximo" at bounding box center [858, 465] width 70 height 22
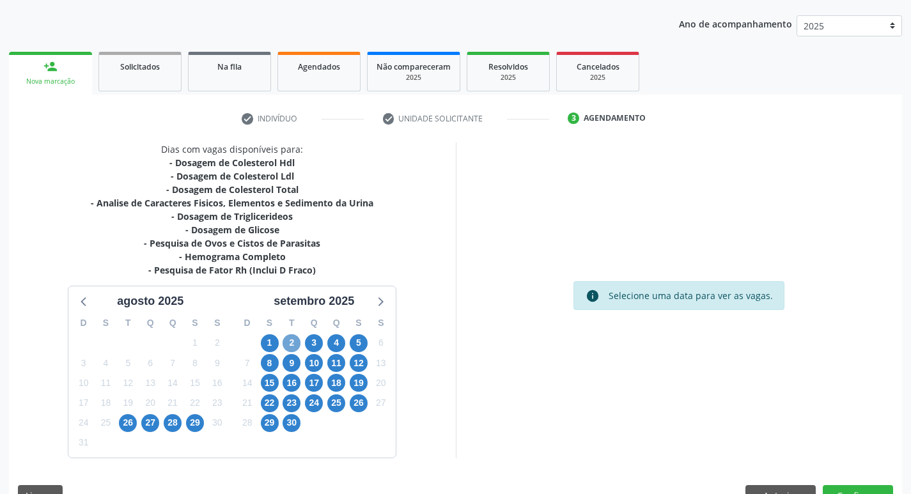
click at [300, 343] on span "2" at bounding box center [292, 343] width 18 height 18
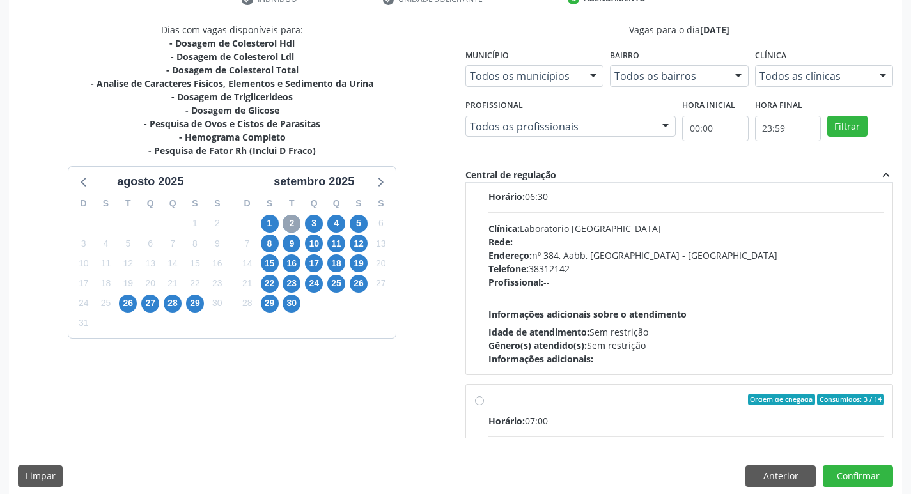
scroll to position [270, 0]
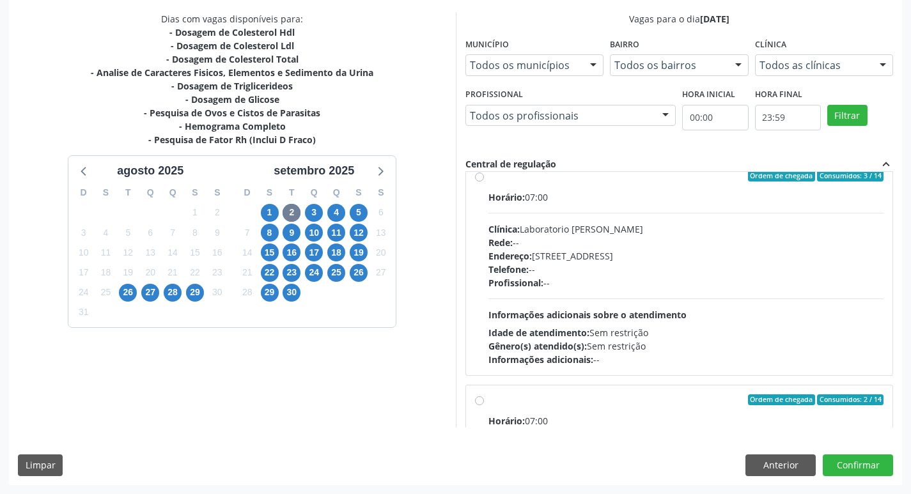
click at [661, 229] on div "Clínica: Laboratorio Jose Paulo Terto" at bounding box center [686, 228] width 396 height 13
click at [484, 182] on input "Ordem de chegada Consumidos: 3 / 14 Horário: 07:00 Clínica: Laboratorio Jose Pa…" at bounding box center [479, 176] width 9 height 12
radio input "true"
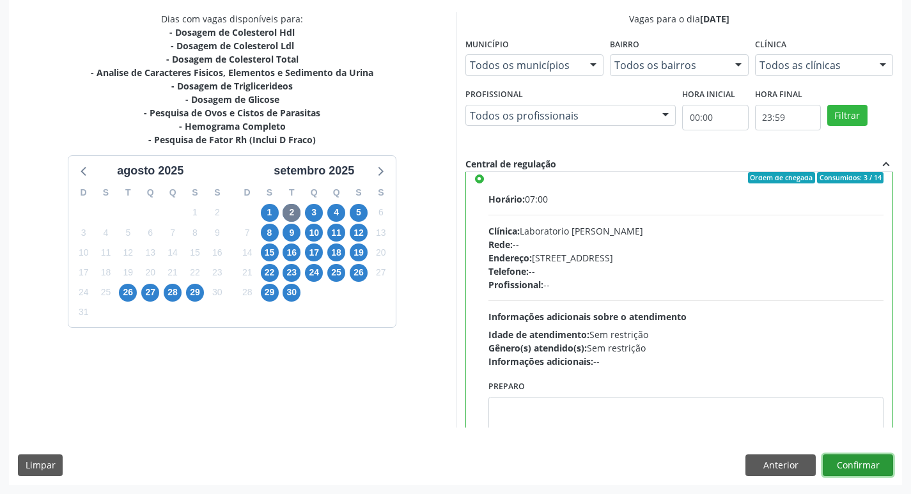
click at [864, 465] on button "Confirmar" at bounding box center [858, 465] width 70 height 22
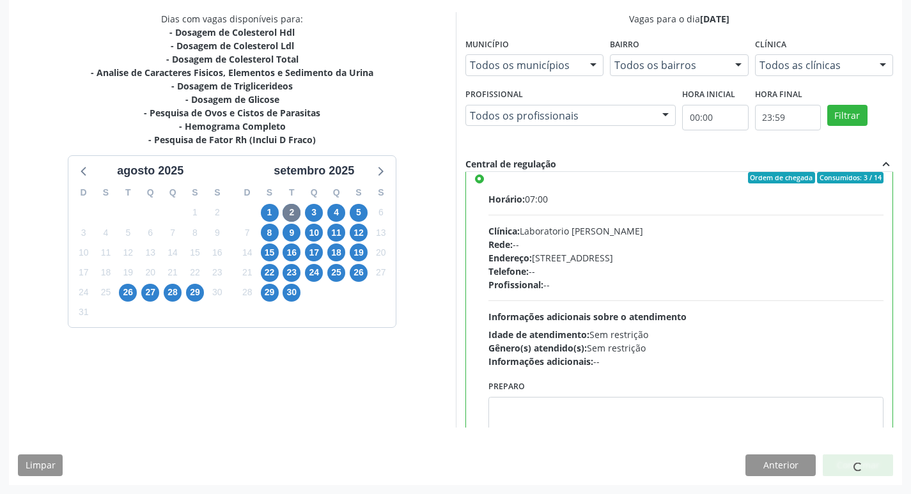
scroll to position [0, 0]
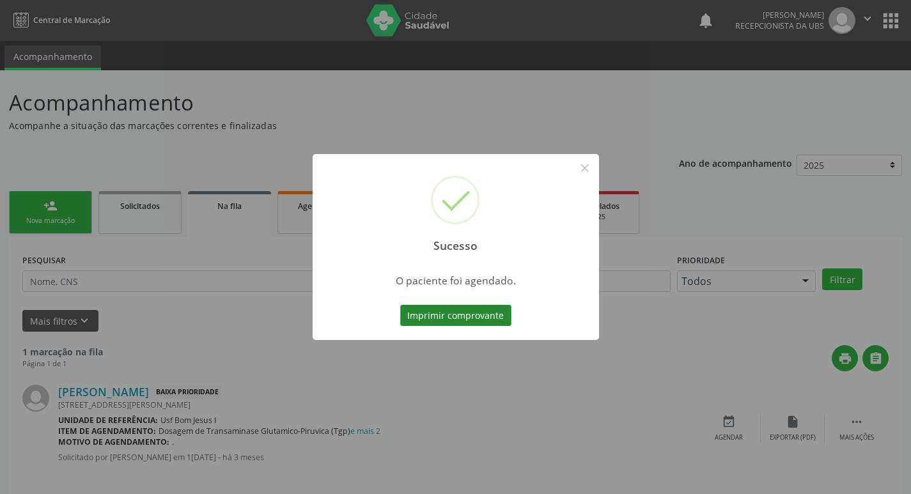
click at [445, 324] on button "Imprimir comprovante" at bounding box center [455, 316] width 111 height 22
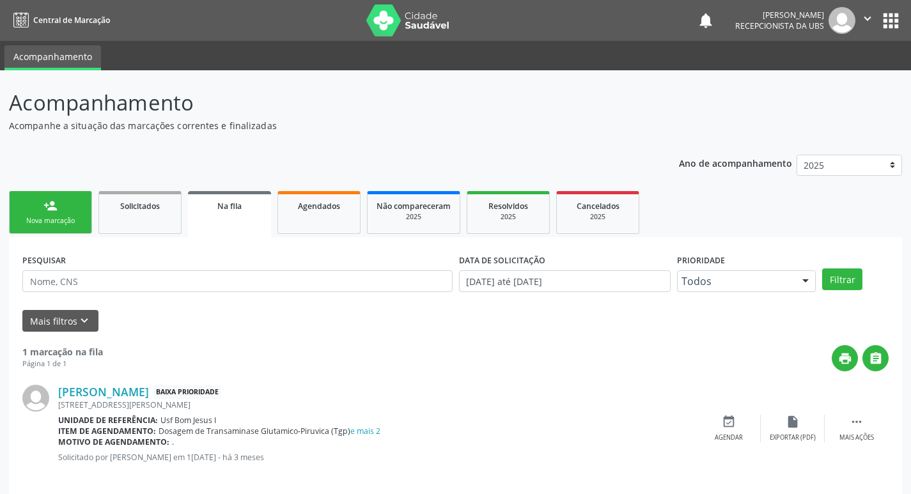
click at [54, 215] on link "person_add Nova marcação" at bounding box center [50, 212] width 83 height 43
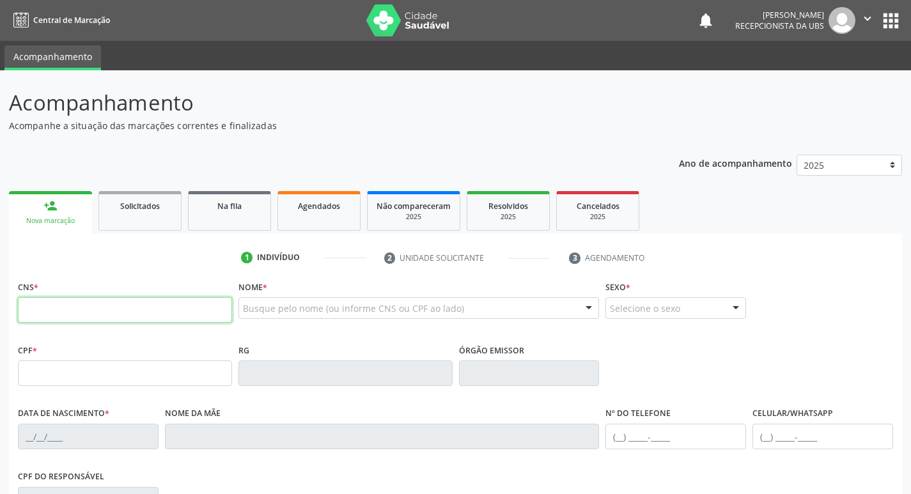
click at [111, 307] on input "text" at bounding box center [125, 310] width 214 height 26
type input "898 0005 4212 9649"
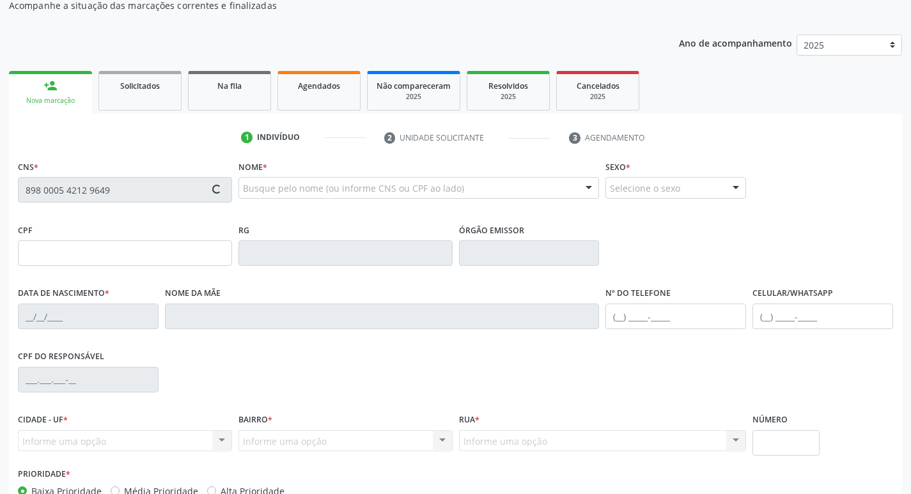
scroll to position [128, 0]
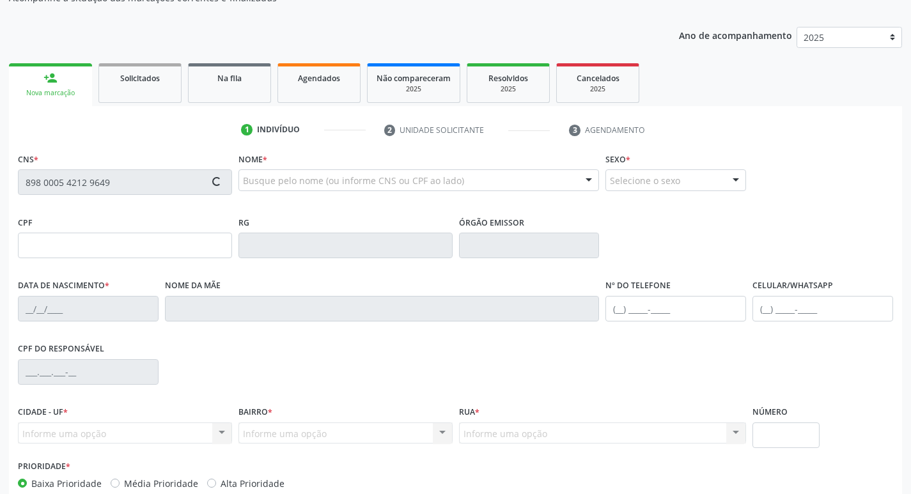
type input "27/04/1951"
type input "Luzinete Maria da Conceicao"
type input "(87) 99957-9392"
type input "129"
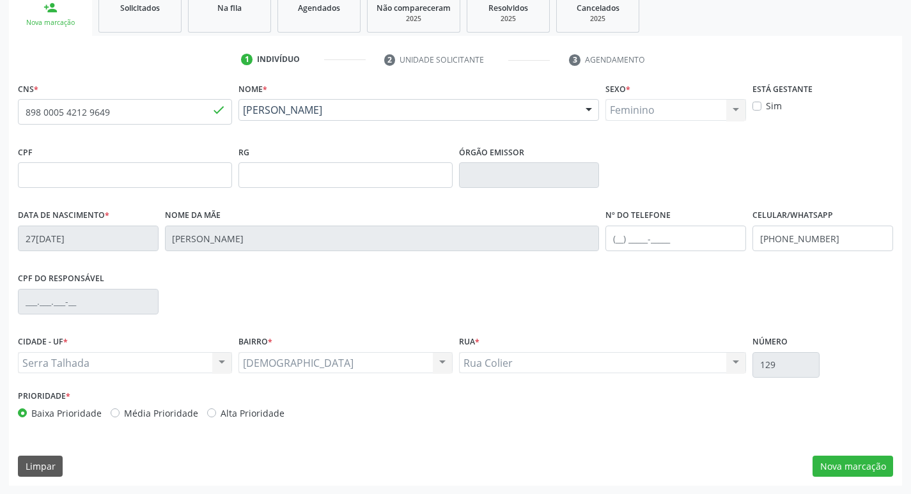
scroll to position [199, 0]
click at [858, 467] on button "Nova marcação" at bounding box center [852, 466] width 81 height 22
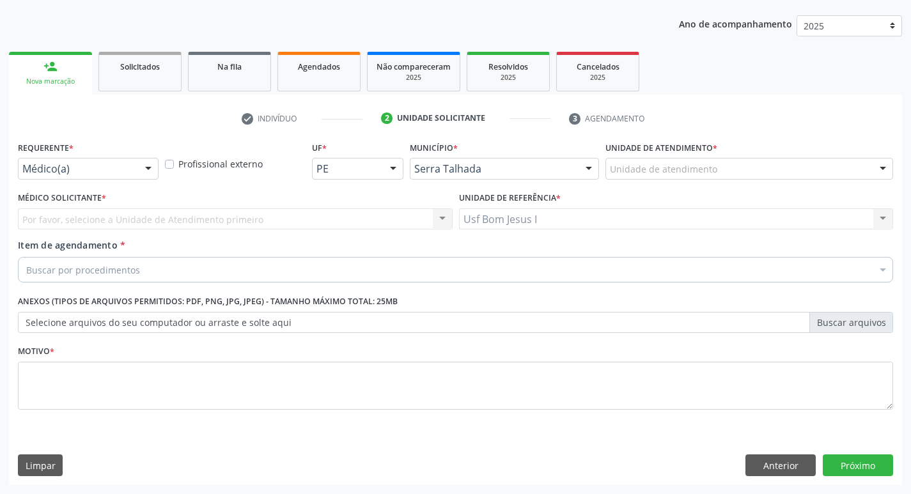
scroll to position [139, 0]
click at [73, 159] on div "Médico(a)" at bounding box center [88, 169] width 141 height 22
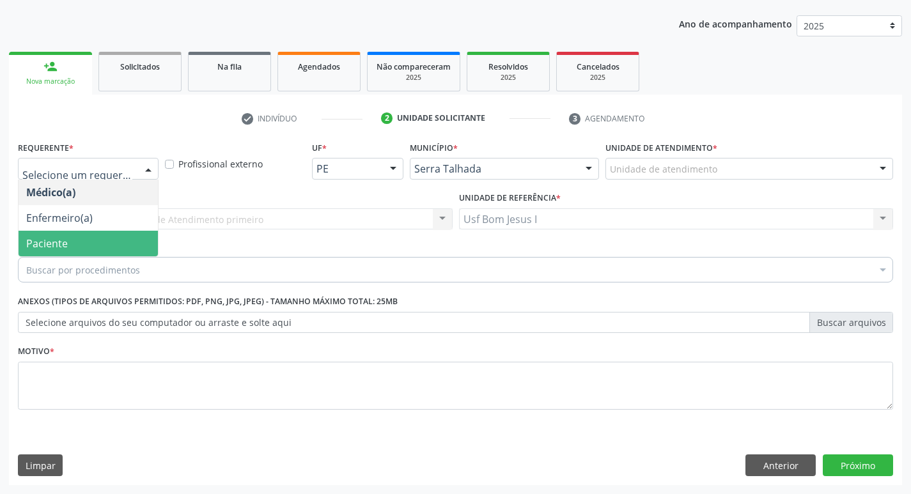
click at [64, 254] on div "Médico(a) Enfermeiro(a) Paciente Nenhum resultado encontrado para: " " Não há n…" at bounding box center [88, 218] width 141 height 77
click at [67, 247] on span "Paciente" at bounding box center [88, 244] width 139 height 26
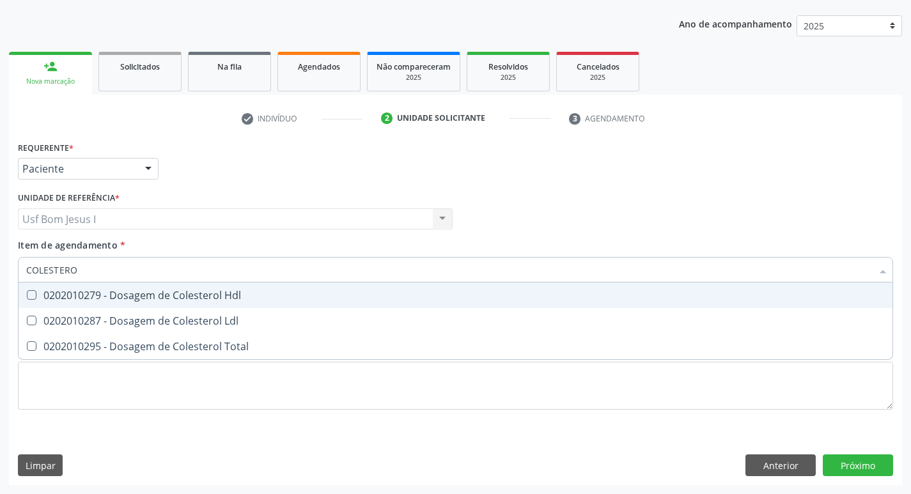
type input "COLESTEROL"
click at [64, 305] on span "0202010279 - Dosagem de Colesterol Hdl" at bounding box center [456, 296] width 874 height 26
checkbox Hdl "true"
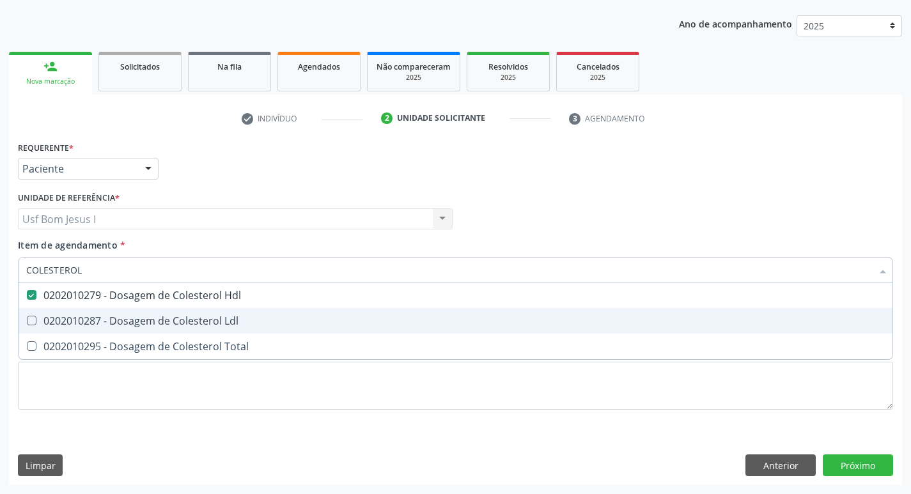
click at [81, 323] on div "0202010287 - Dosagem de Colesterol Ldl" at bounding box center [455, 321] width 858 height 10
checkbox Ldl "true"
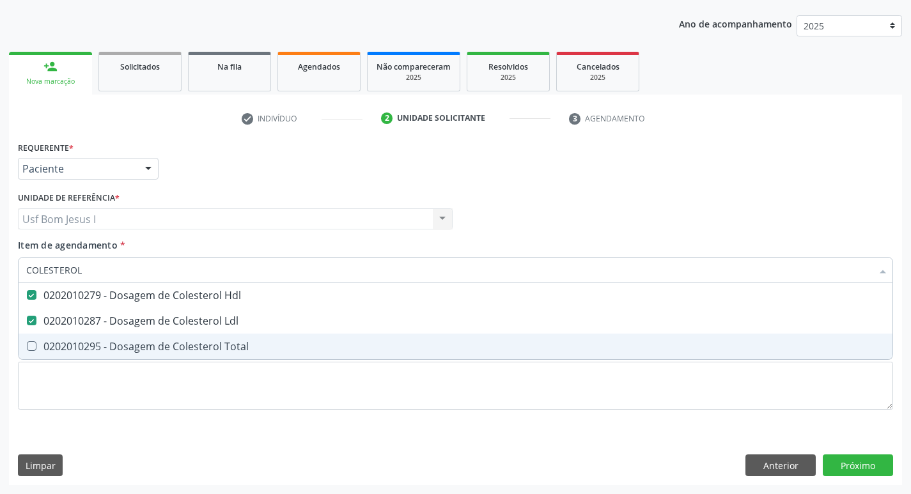
drag, startPoint x: 78, startPoint y: 339, endPoint x: 95, endPoint y: 282, distance: 60.1
click at [79, 336] on span "0202010295 - Dosagem de Colesterol Total" at bounding box center [456, 347] width 874 height 26
checkbox Total "true"
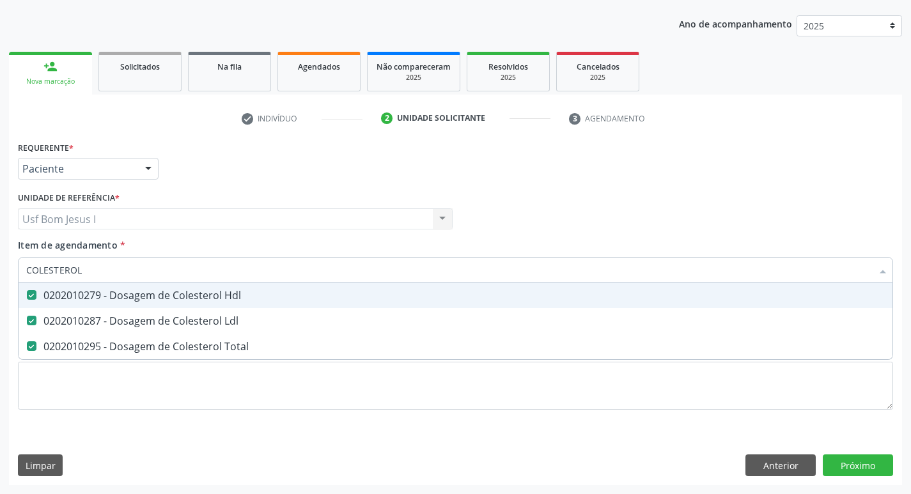
click at [97, 272] on input "COLESTEROL" at bounding box center [449, 270] width 846 height 26
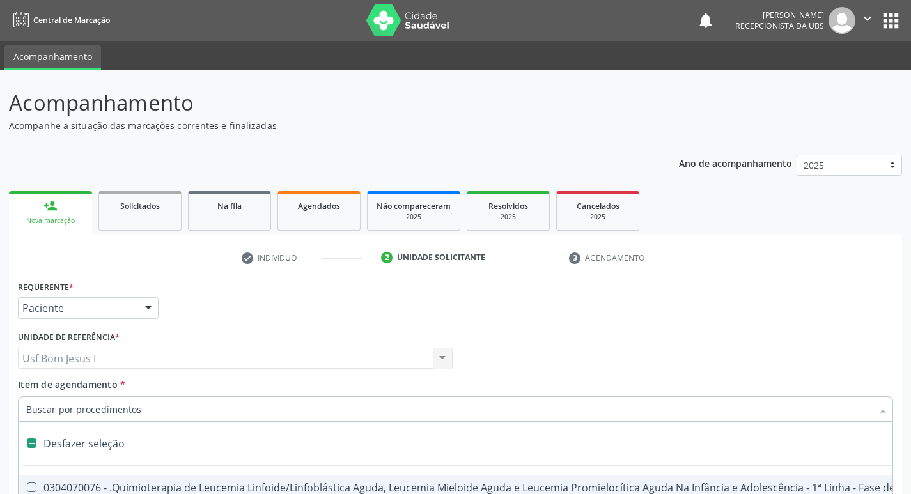
scroll to position [139, 0]
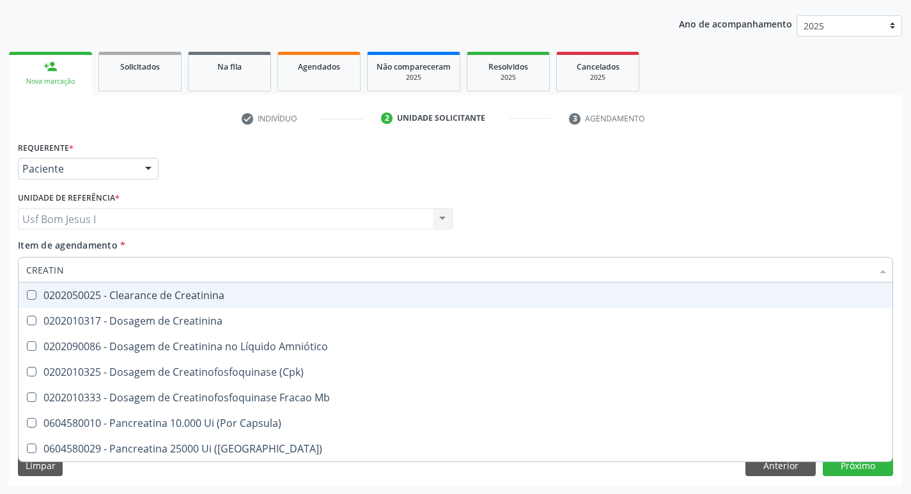
type input "CREATINI"
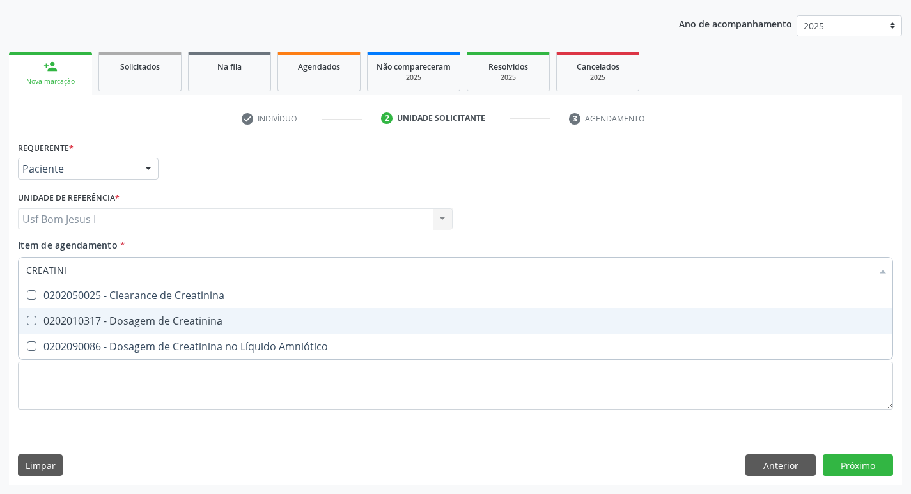
click at [104, 319] on div "0202010317 - Dosagem de Creatinina" at bounding box center [455, 321] width 858 height 10
checkbox Creatinina "true"
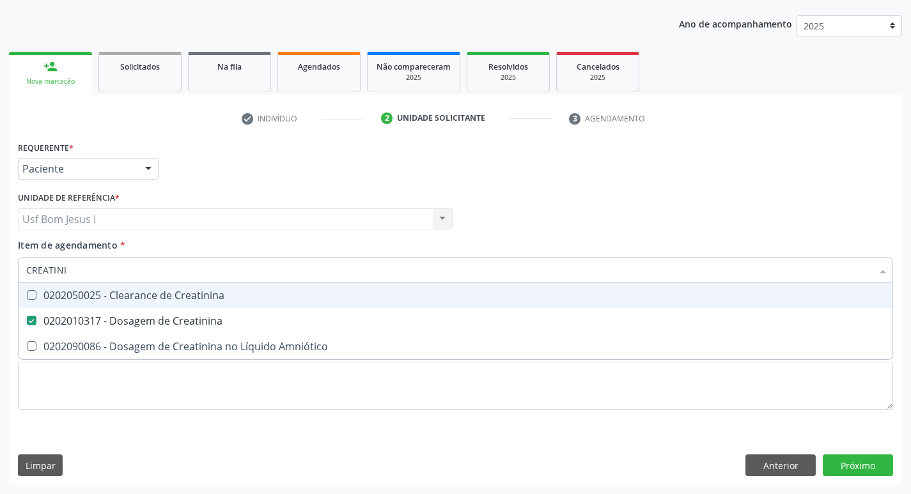
click at [63, 261] on input "CREATINI" at bounding box center [449, 270] width 846 height 26
checkbox Creatinina "false"
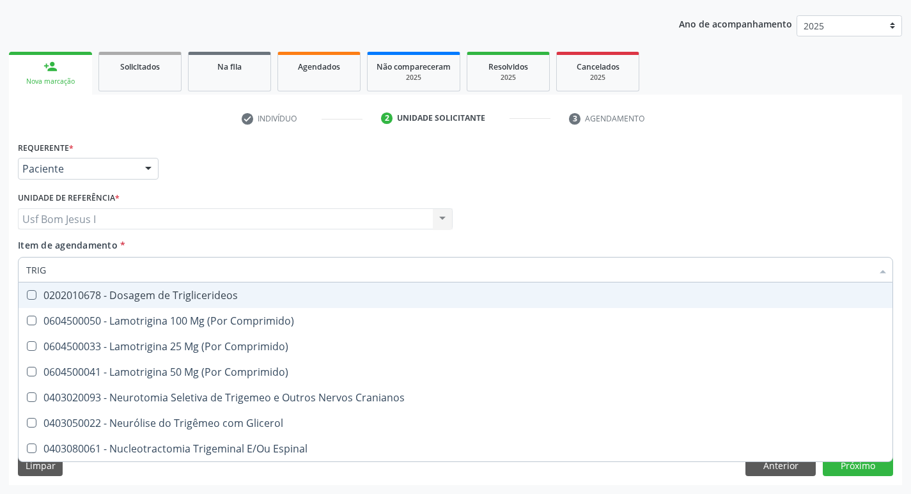
type input "TRIGL"
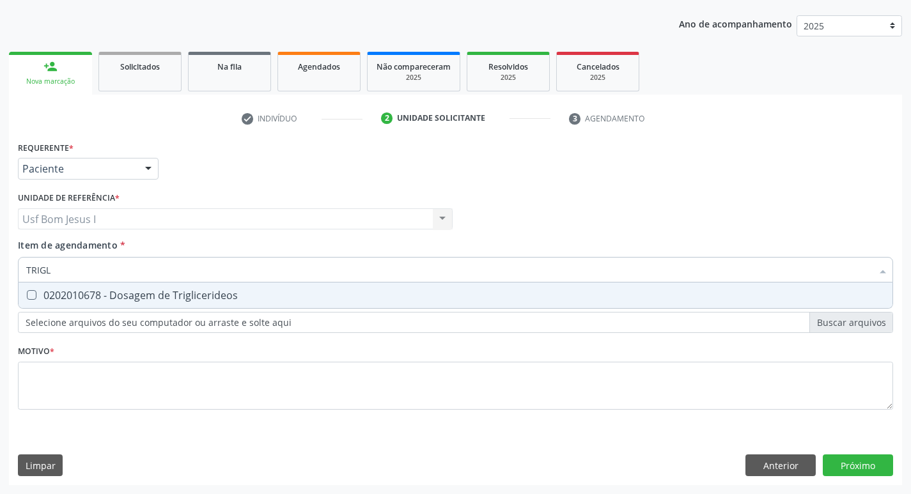
click at [47, 307] on span "0202010678 - Dosagem de Triglicerideos" at bounding box center [456, 296] width 874 height 26
checkbox Triglicerideos "true"
click at [65, 270] on input "TRIGL" at bounding box center [449, 270] width 846 height 26
type input "GL"
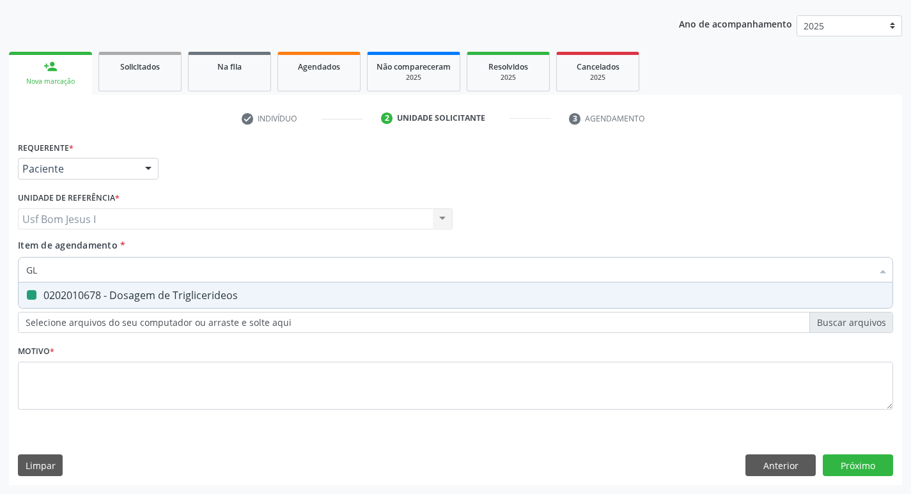
checkbox Triglicerideos "false"
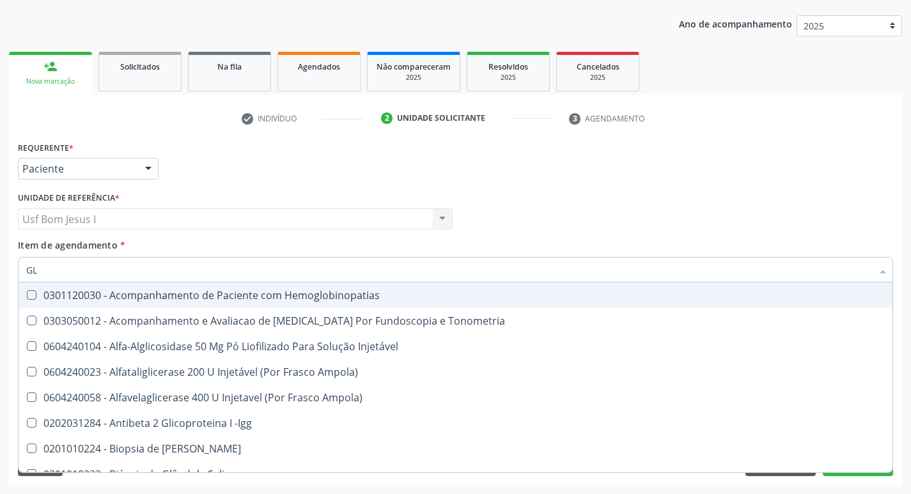
type input "GLI"
checkbox Glomerular "true"
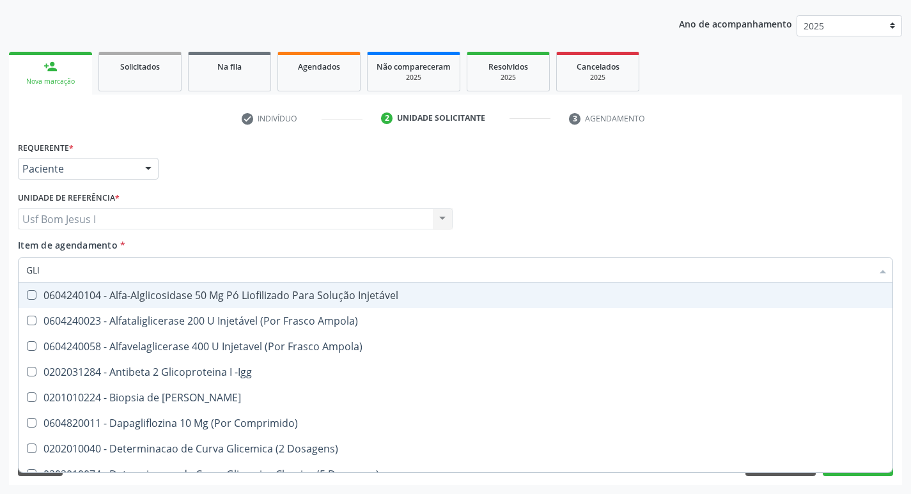
type input "GLIC"
checkbox Derrames "true"
checkbox Triglicerideos "false"
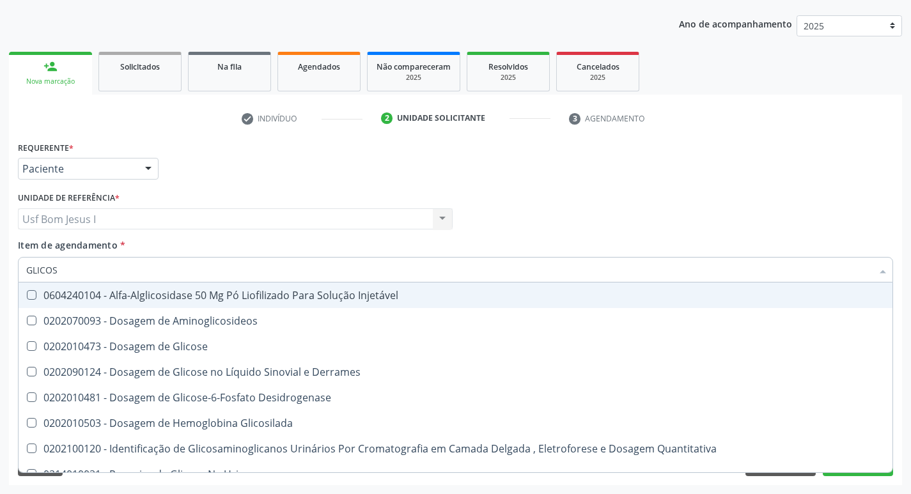
type input "GLICOSE"
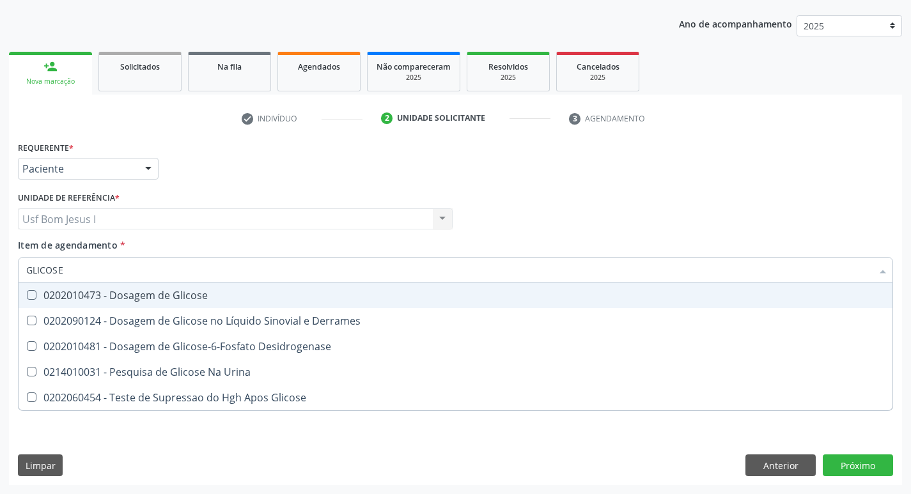
click at [77, 300] on div "0202010473 - Dosagem de Glicose" at bounding box center [455, 295] width 858 height 10
checkbox Glicose "true"
click at [74, 278] on input "GLICOSE" at bounding box center [449, 270] width 846 height 26
click at [74, 277] on input "GLICOSE" at bounding box center [449, 270] width 846 height 26
type input "COLESTE"
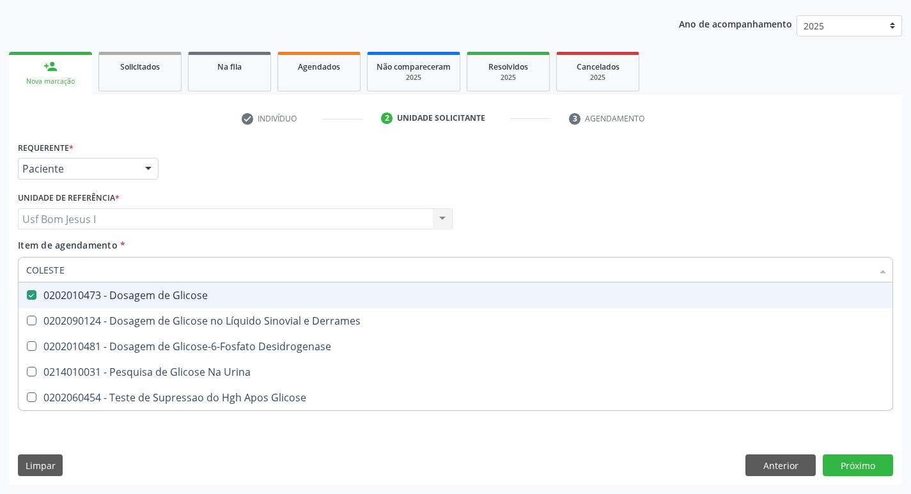
checkbox Glicose "true"
checkbox Derrames "true"
checkbox Desidrogenase "true"
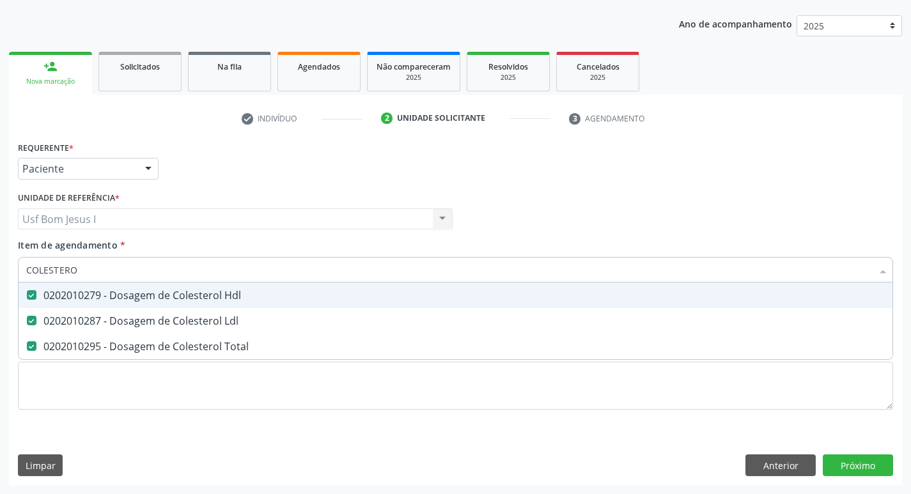
type input "COLESTEROL"
click at [85, 271] on input "COLESTEROL" at bounding box center [449, 270] width 846 height 26
click at [289, 241] on div "Item de agendamento * COLESTEROL Desfazer seleção 0202010279 - Dosagem de Coles…" at bounding box center [455, 258] width 875 height 40
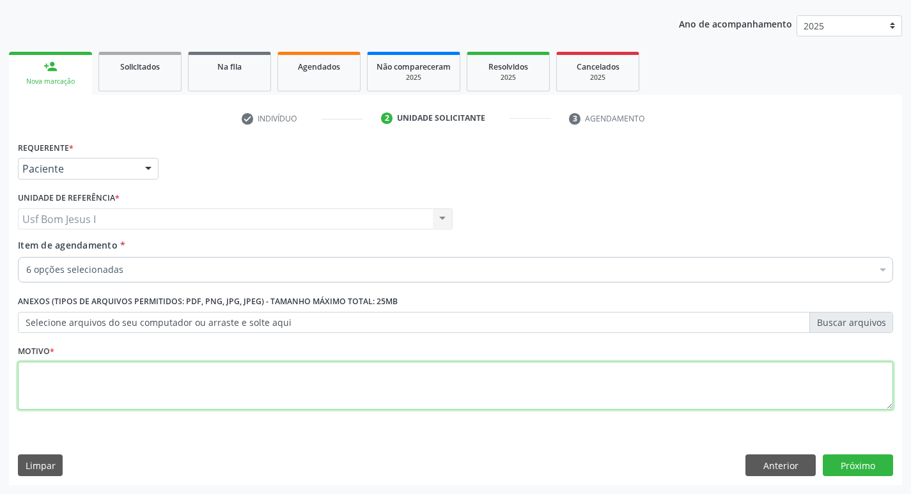
click at [191, 393] on textarea at bounding box center [455, 386] width 875 height 49
type textarea "."
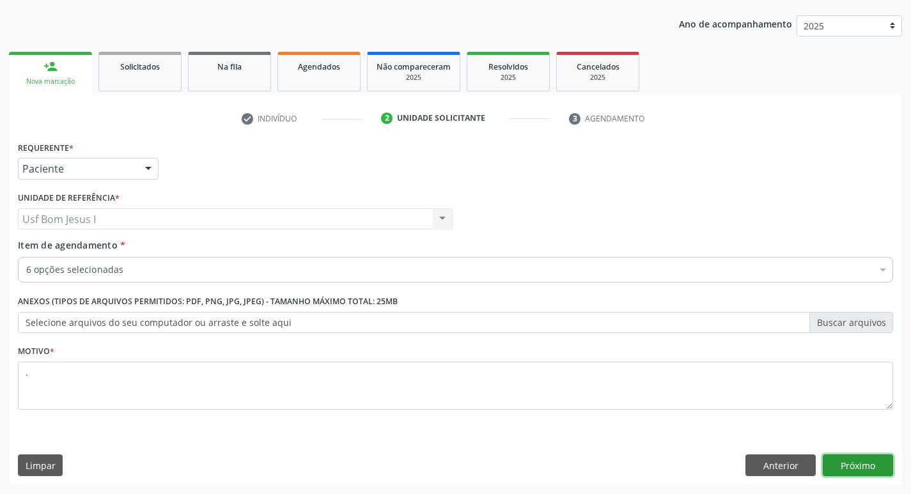
click at [854, 463] on button "Próximo" at bounding box center [858, 465] width 70 height 22
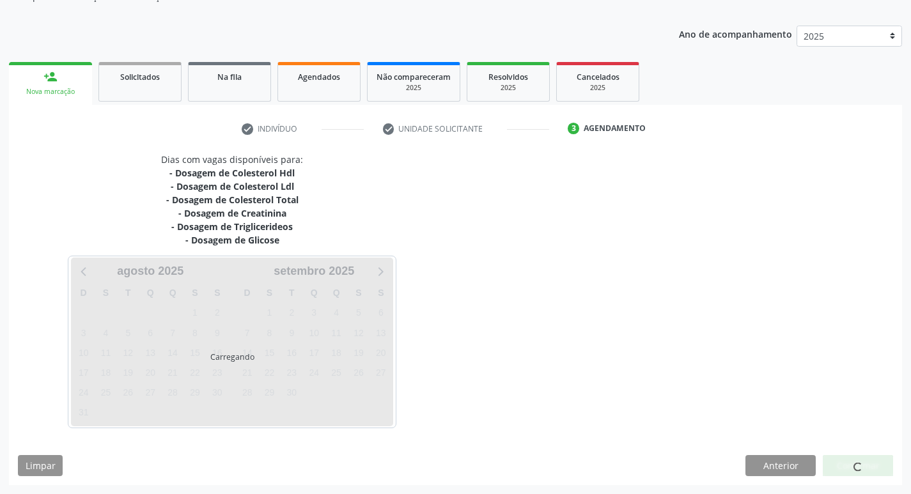
scroll to position [129, 0]
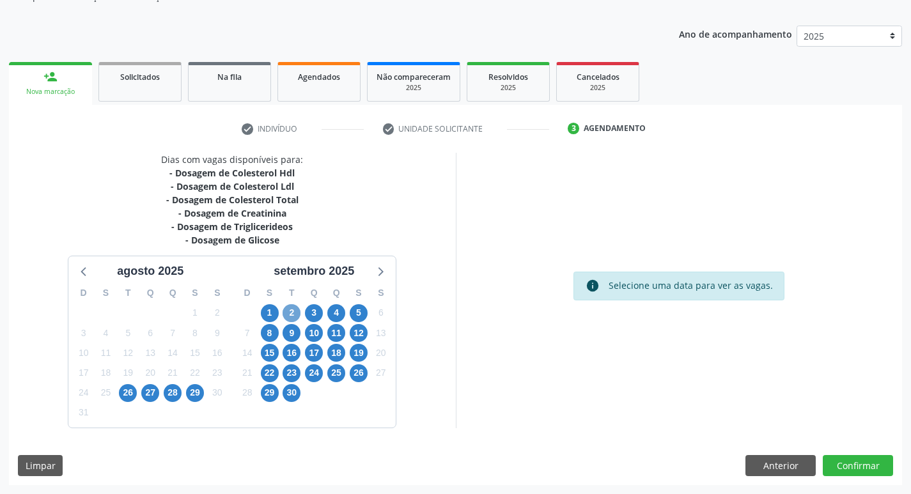
click at [292, 311] on span "2" at bounding box center [292, 313] width 18 height 18
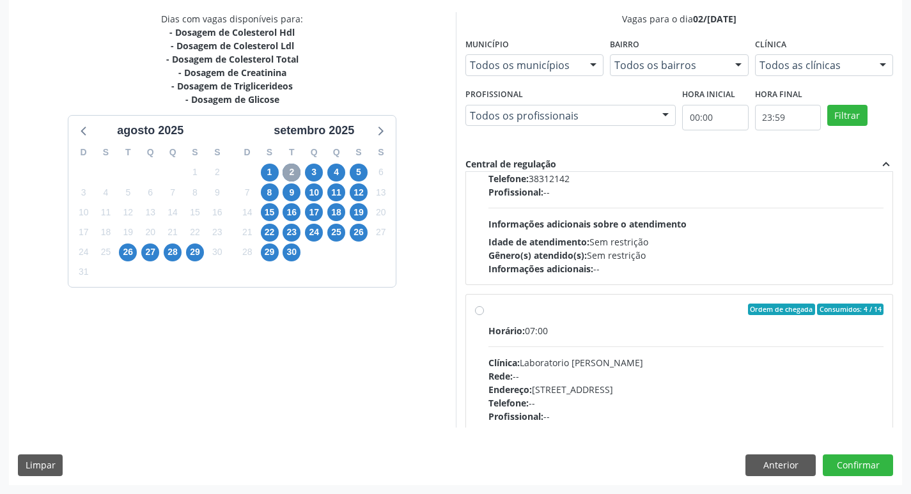
scroll to position [426, 0]
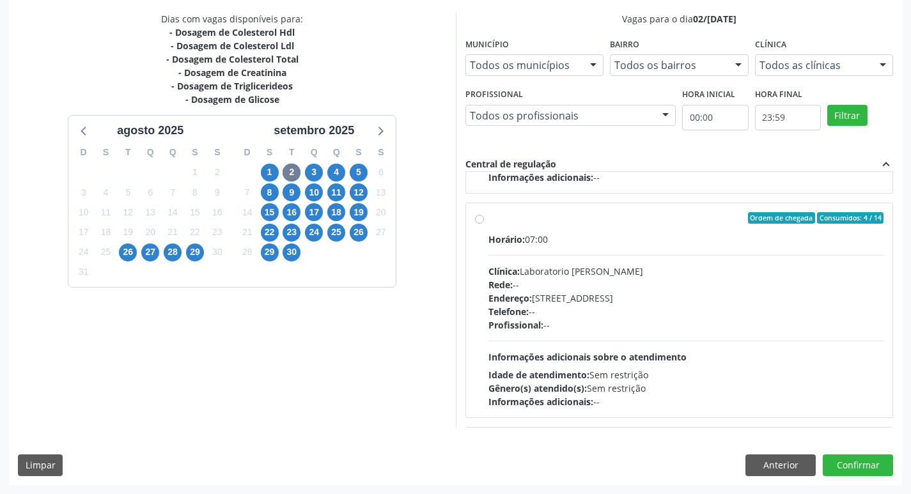
click at [723, 258] on div "Horário: 07:00 Clínica: Laboratorio Jose Paulo Terto Rede: -- Endereço: Casa, n…" at bounding box center [686, 321] width 396 height 176
click at [484, 224] on input "Ordem de chegada Consumidos: 4 / 14 Horário: 07:00 Clínica: Laboratorio Jose Pa…" at bounding box center [479, 218] width 9 height 12
radio input "true"
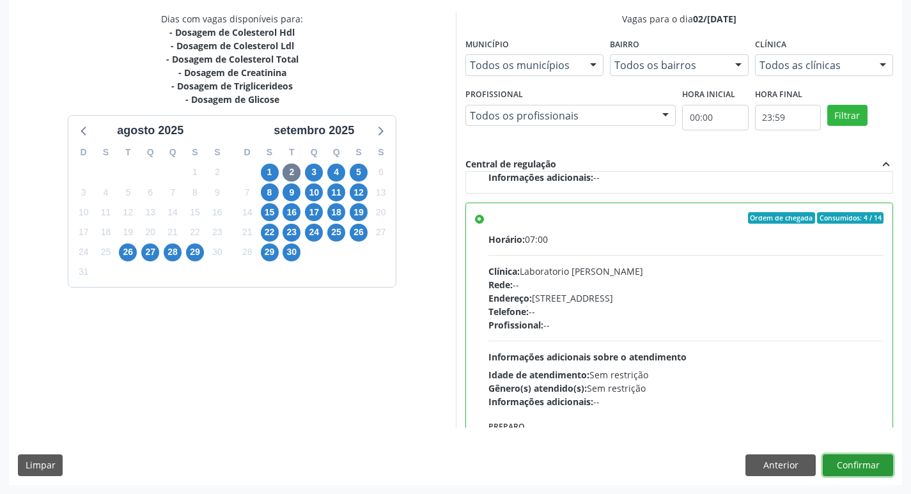
click at [874, 464] on button "Confirmar" at bounding box center [858, 465] width 70 height 22
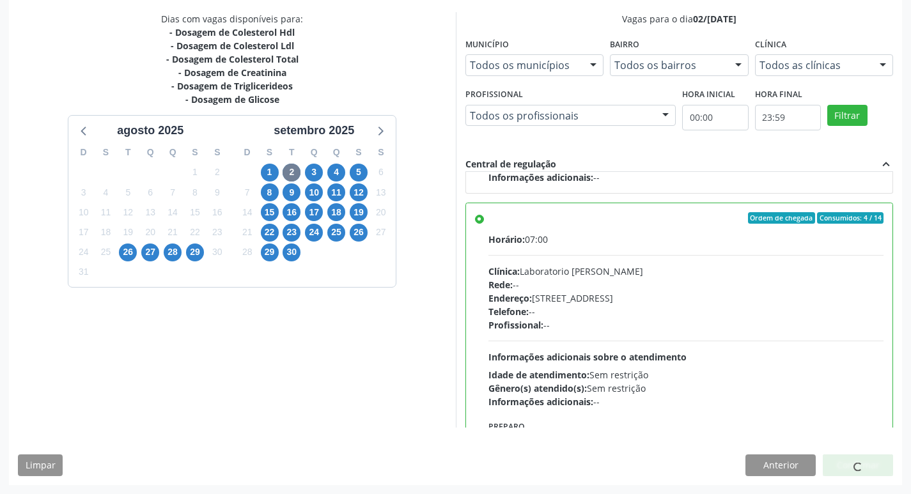
scroll to position [0, 0]
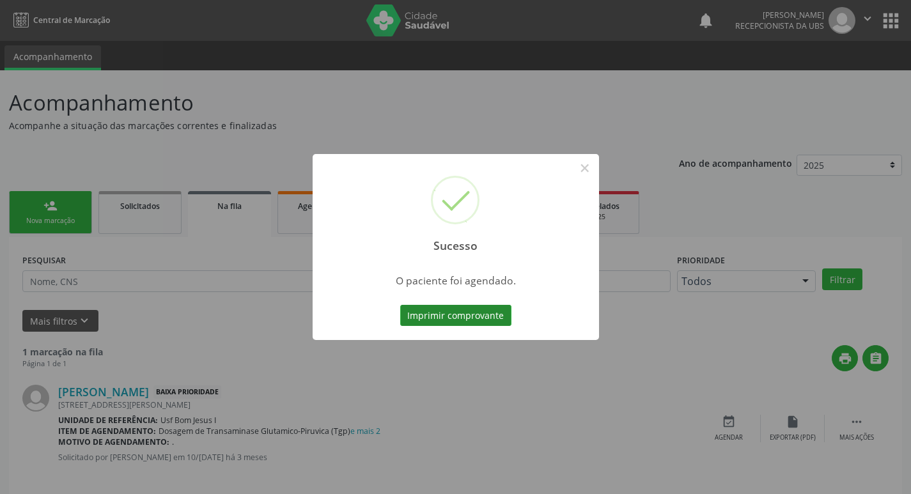
click at [435, 308] on button "Imprimir comprovante" at bounding box center [455, 316] width 111 height 22
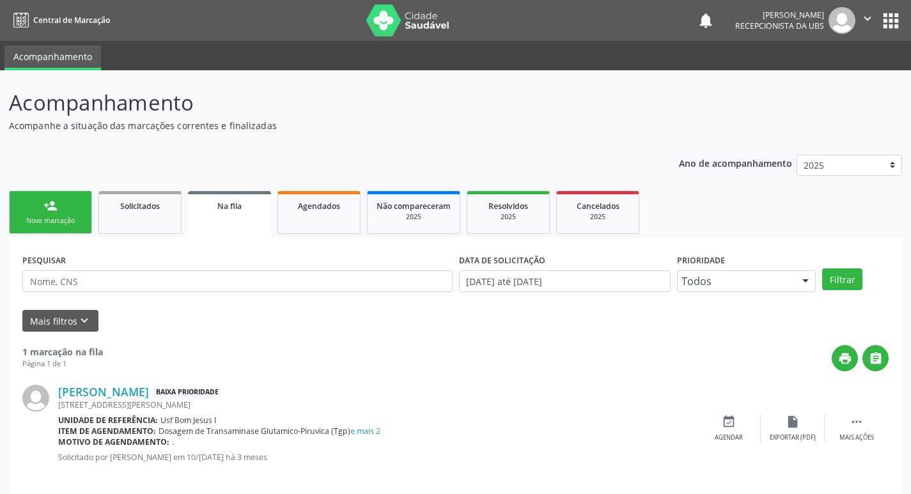
click at [52, 203] on div "person_add" at bounding box center [50, 206] width 14 height 14
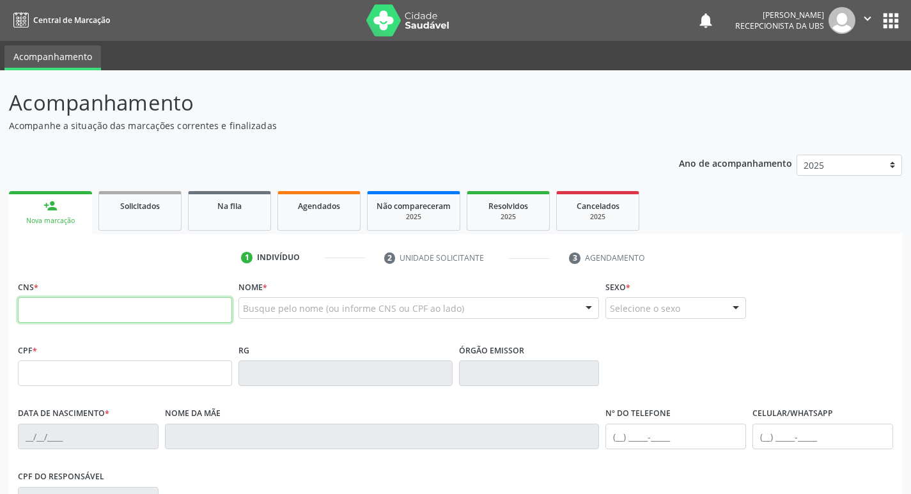
click at [219, 307] on input "text" at bounding box center [125, 310] width 214 height 26
paste input "898 0005 4212 9649"
type input "898 0005 4212 9649"
type input "27/04/1951"
type input "Luzinete Maria da Conceicao"
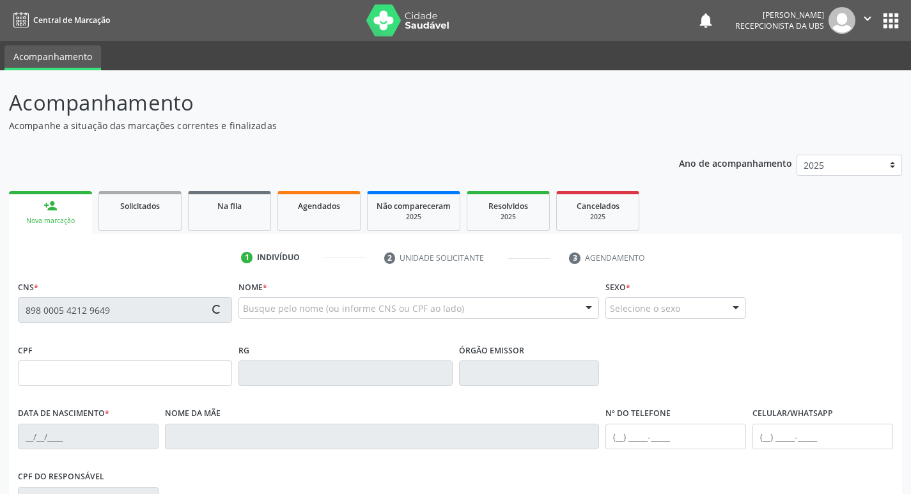
type input "(87) 99957-9392"
type input "129"
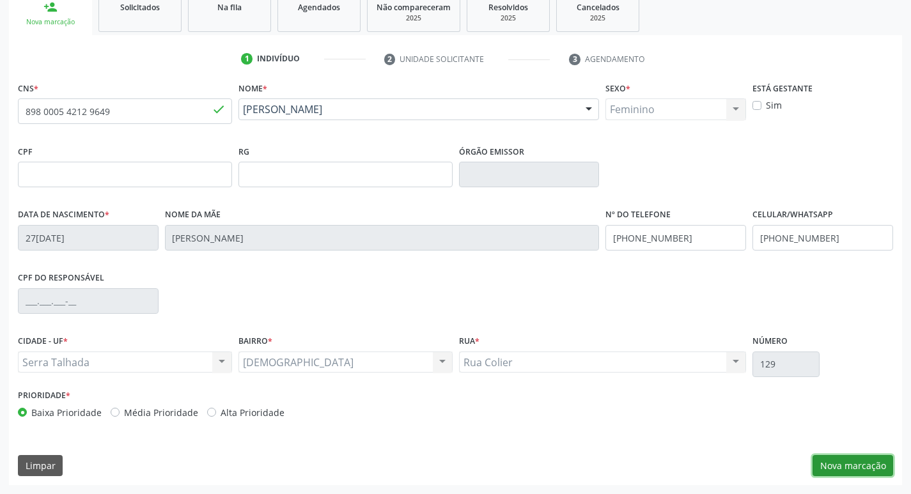
click at [855, 469] on button "Nova marcação" at bounding box center [852, 466] width 81 height 22
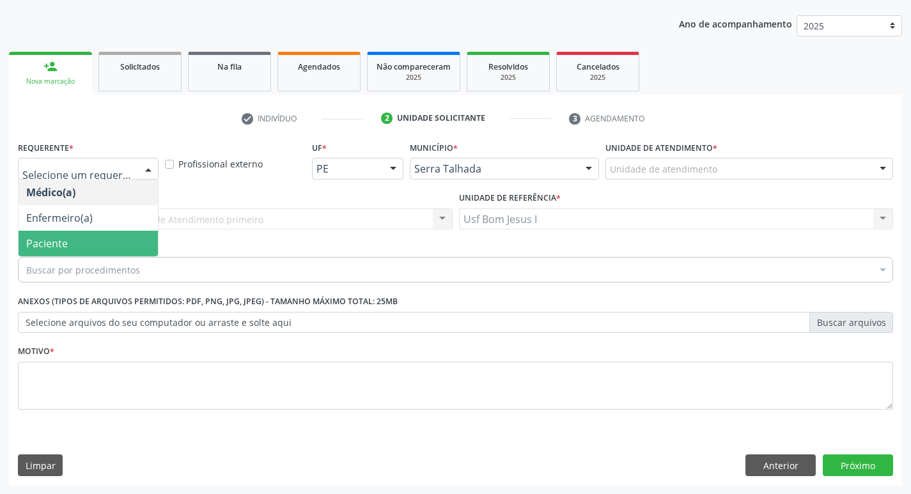
click at [113, 241] on span "Paciente" at bounding box center [88, 244] width 139 height 26
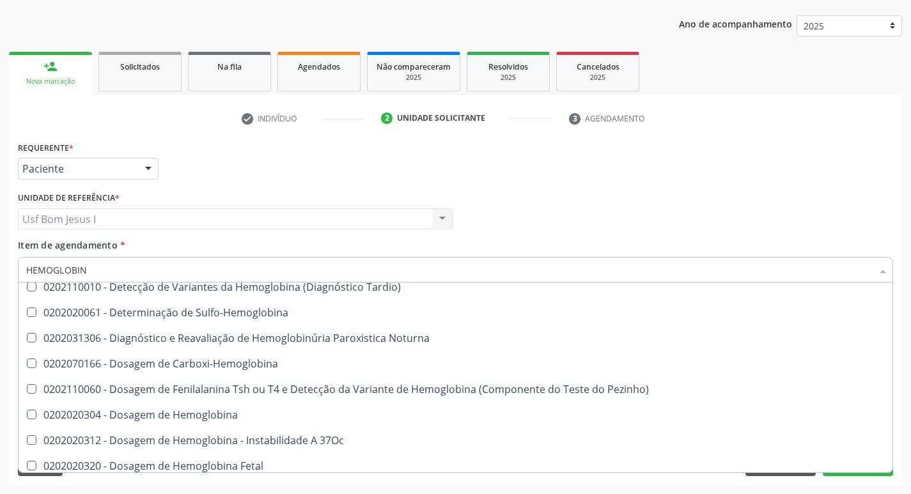
scroll to position [85, 0]
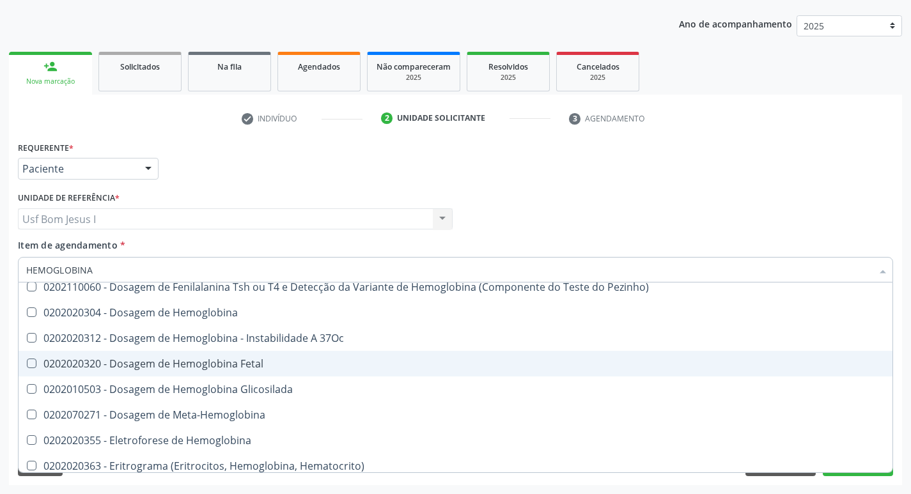
type input "HEMOGLOBINA G"
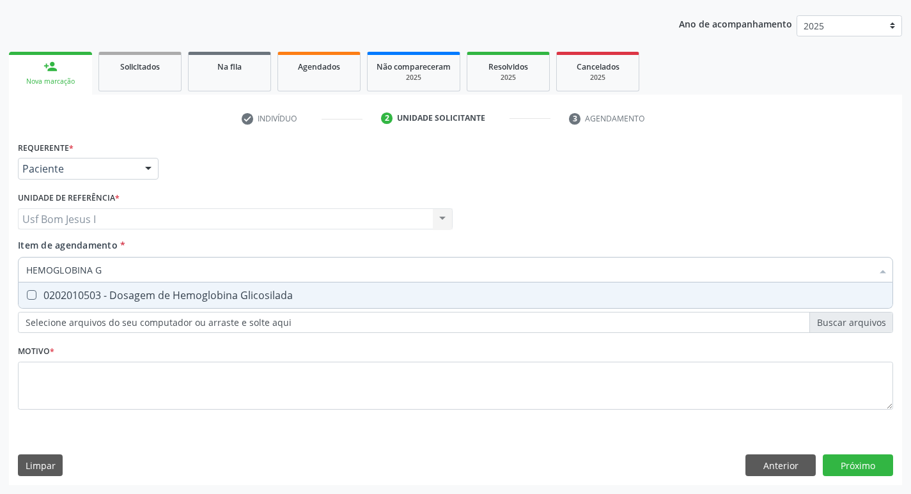
scroll to position [0, 0]
click at [297, 283] on span "0202010503 - Dosagem de Hemoglobina Glicosilada" at bounding box center [456, 296] width 874 height 26
checkbox Glicosilada "true"
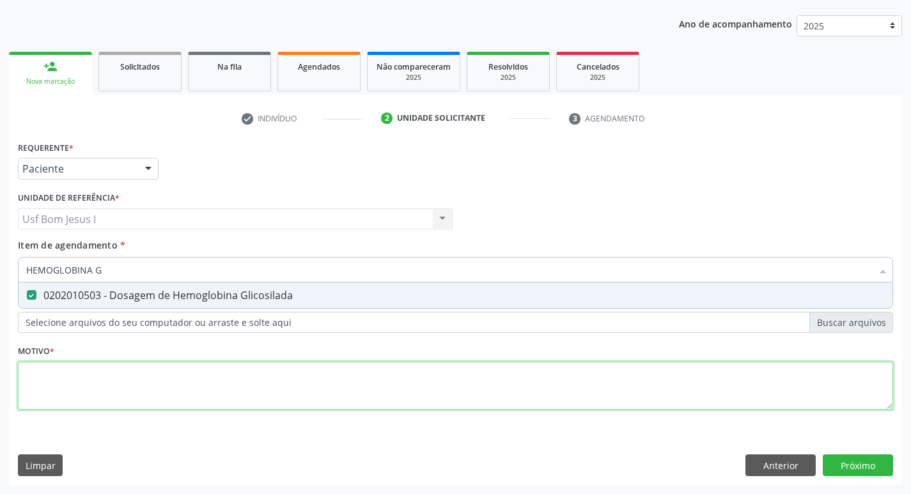
click at [287, 387] on div "Requerente * Paciente Médico(a) Enfermeiro(a) Paciente Nenhum resultado encontr…" at bounding box center [455, 283] width 875 height 290
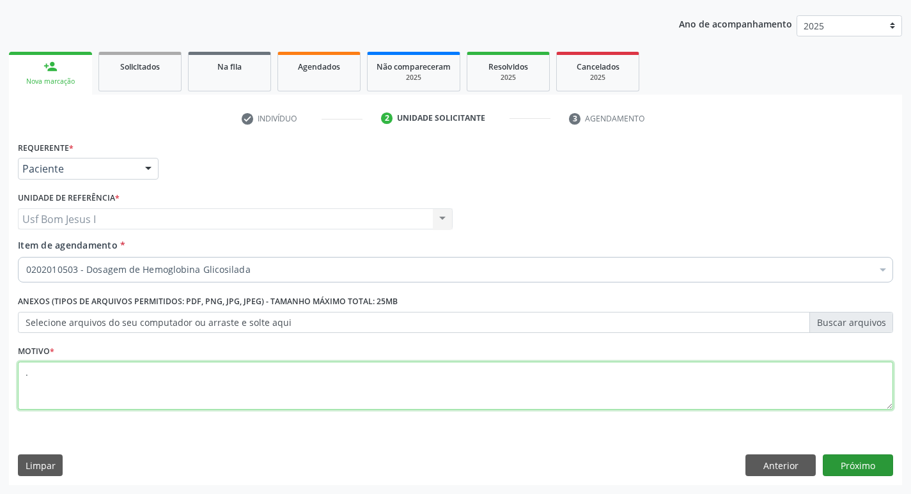
type textarea "."
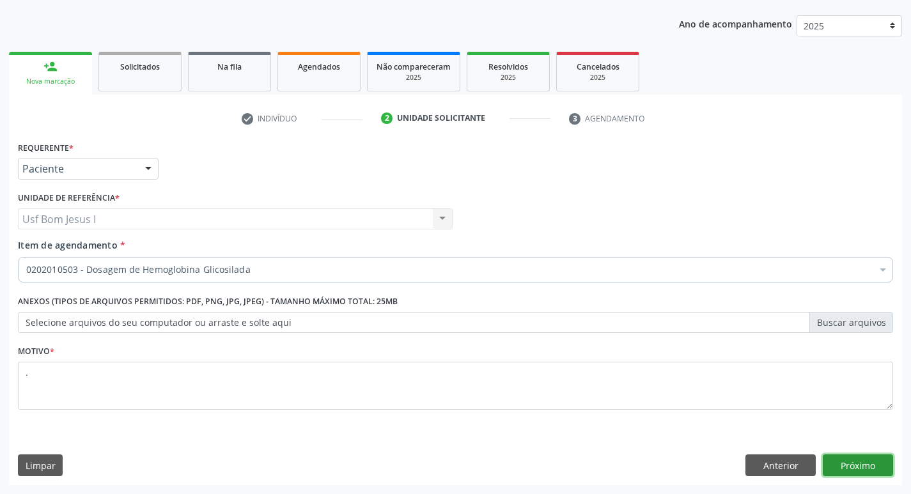
click at [881, 465] on button "Próximo" at bounding box center [858, 465] width 70 height 22
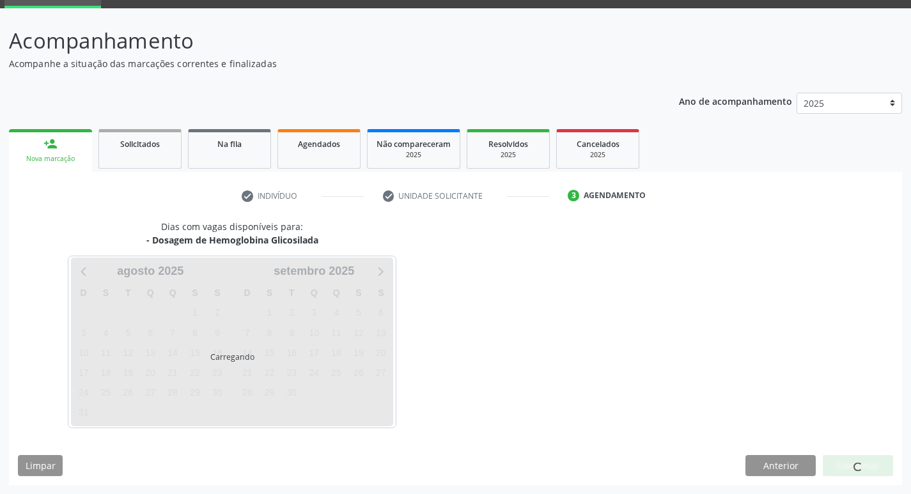
scroll to position [62, 0]
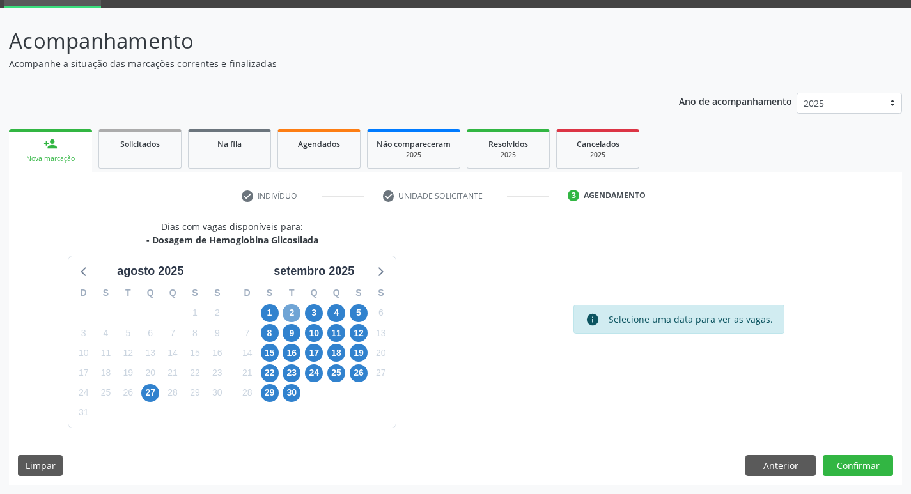
click at [289, 318] on span "2" at bounding box center [292, 313] width 18 height 18
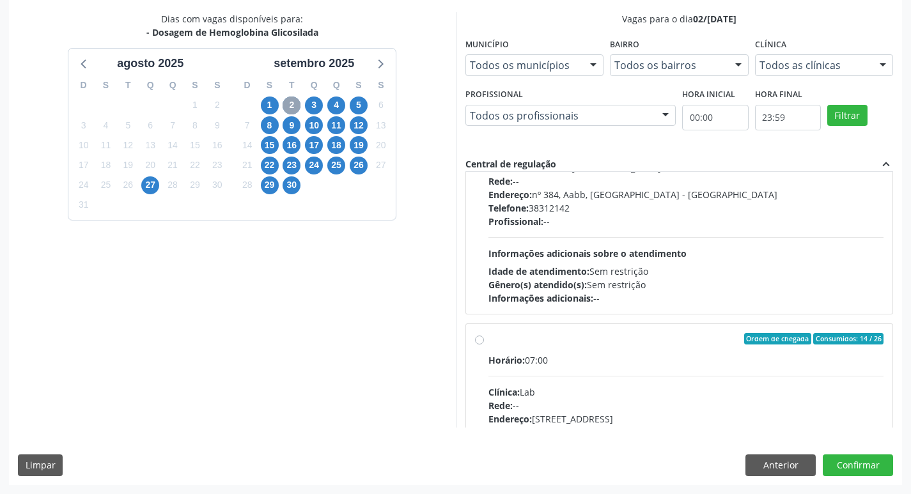
scroll to position [767, 0]
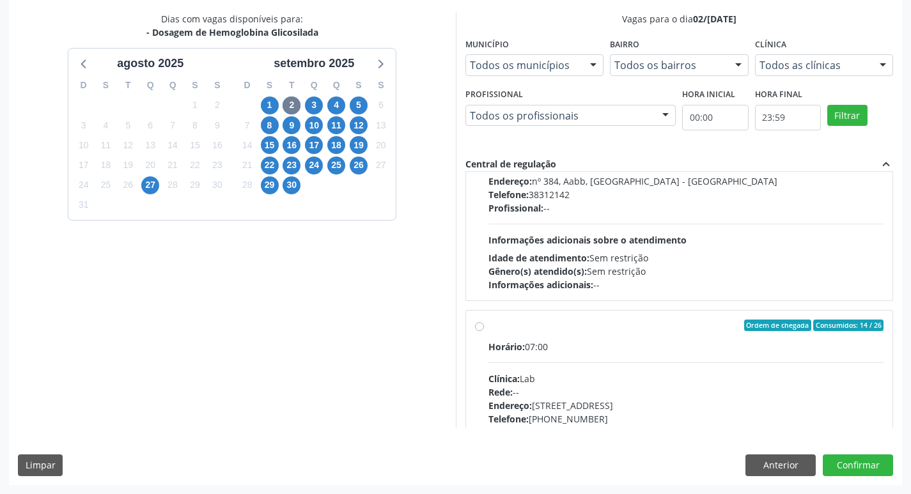
click at [650, 340] on div "Horário: 07:00" at bounding box center [686, 346] width 396 height 13
click at [484, 331] on input "Ordem de chegada Consumidos: 14 / 26 Horário: 07:00 Clínica: Lab Rede: -- Ender…" at bounding box center [479, 326] width 9 height 12
radio input "true"
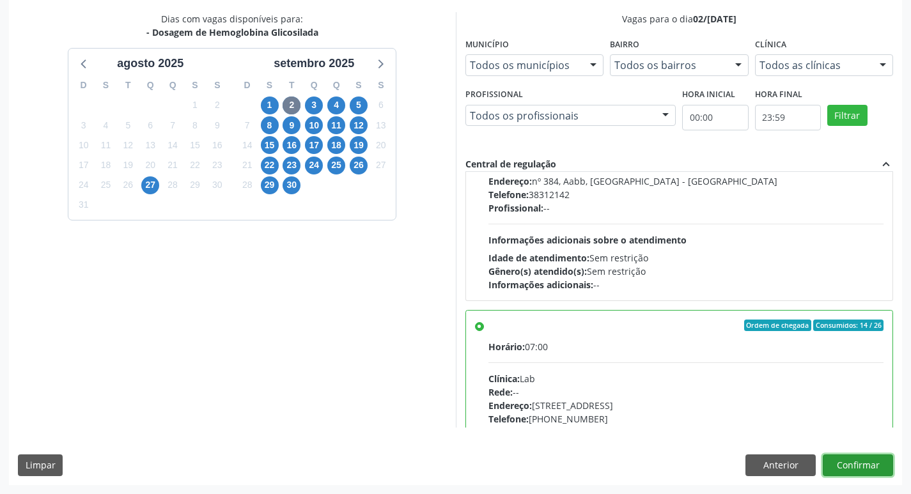
click at [839, 460] on button "Confirmar" at bounding box center [858, 465] width 70 height 22
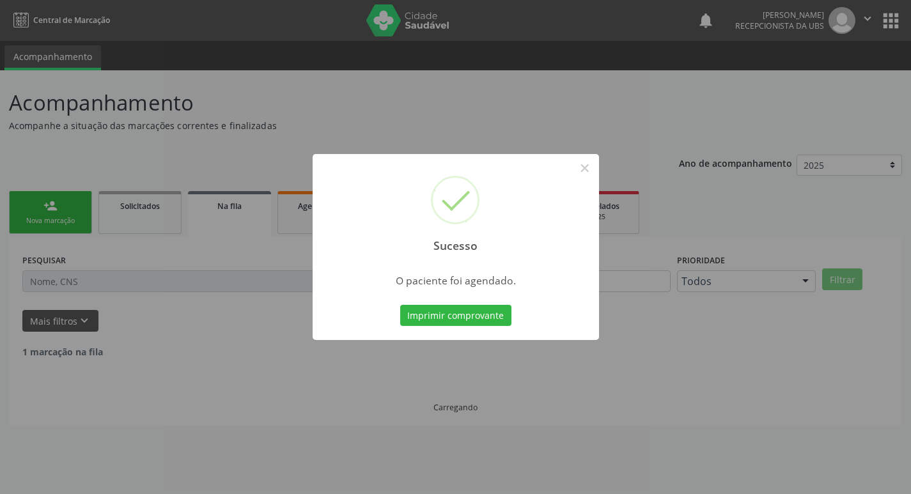
scroll to position [0, 0]
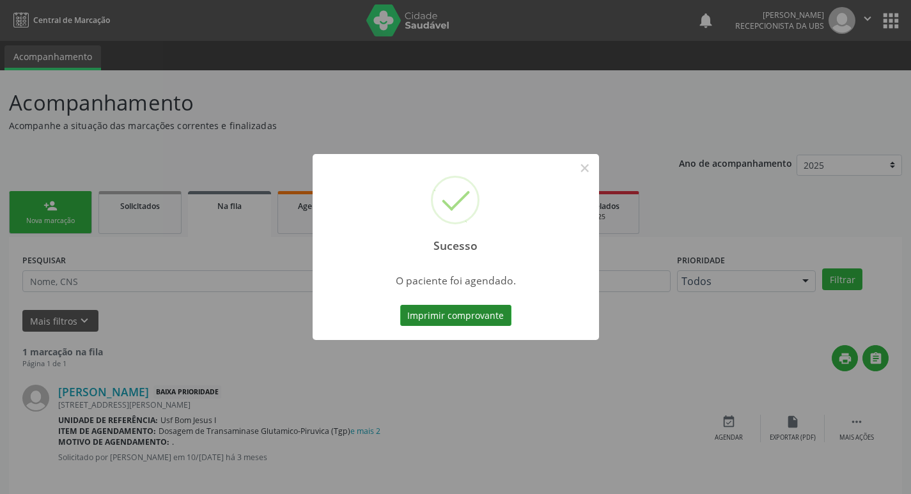
click at [437, 318] on button "Imprimir comprovante" at bounding box center [455, 316] width 111 height 22
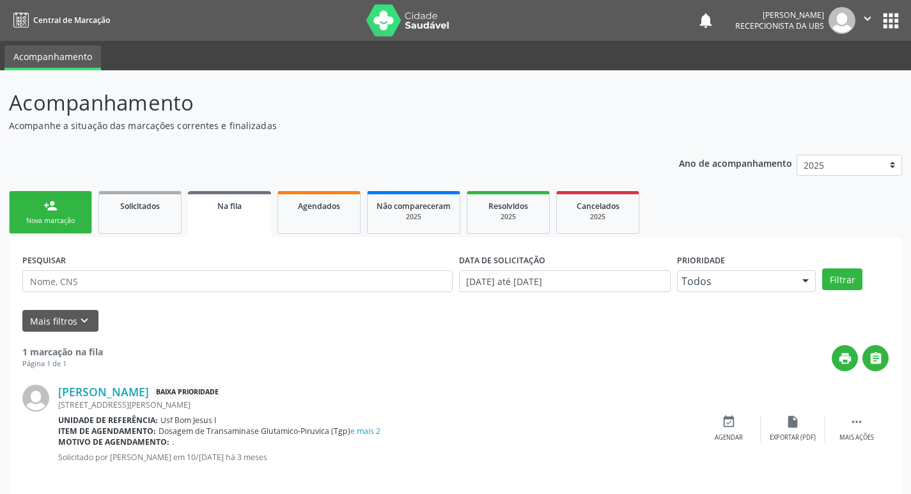
click at [58, 215] on link "person_add Nova marcação" at bounding box center [50, 212] width 83 height 43
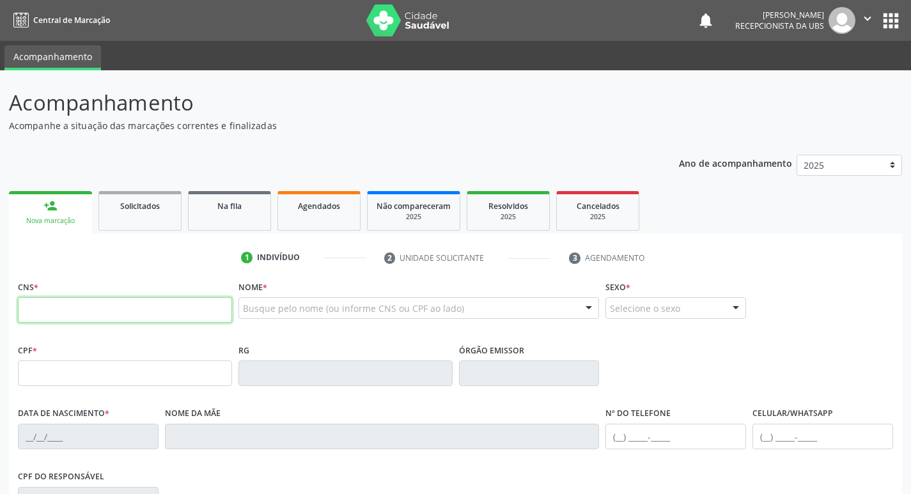
click at [91, 313] on input "text" at bounding box center [125, 310] width 214 height 26
type input "706 0033 6979 7147"
type input "008.484.524-45"
type input "[DATE]"
type input "[PERSON_NAME]"
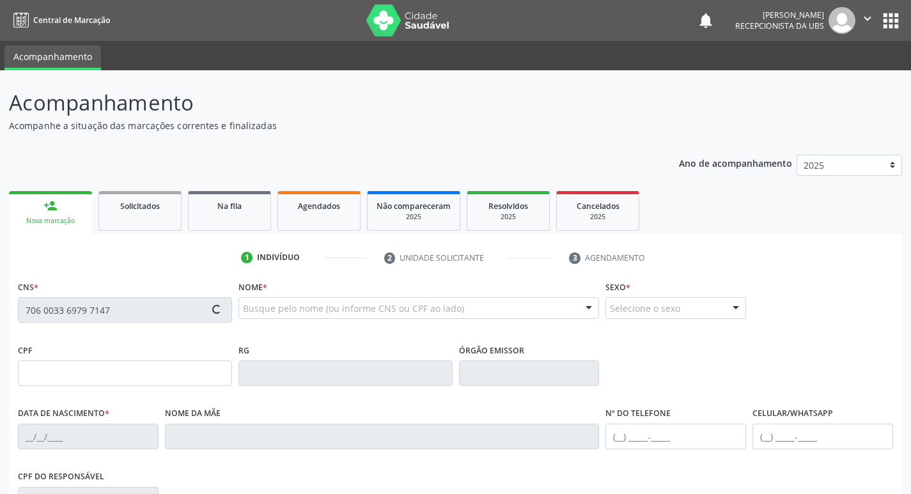
type input "[PHONE_NUMBER]"
type input "1221"
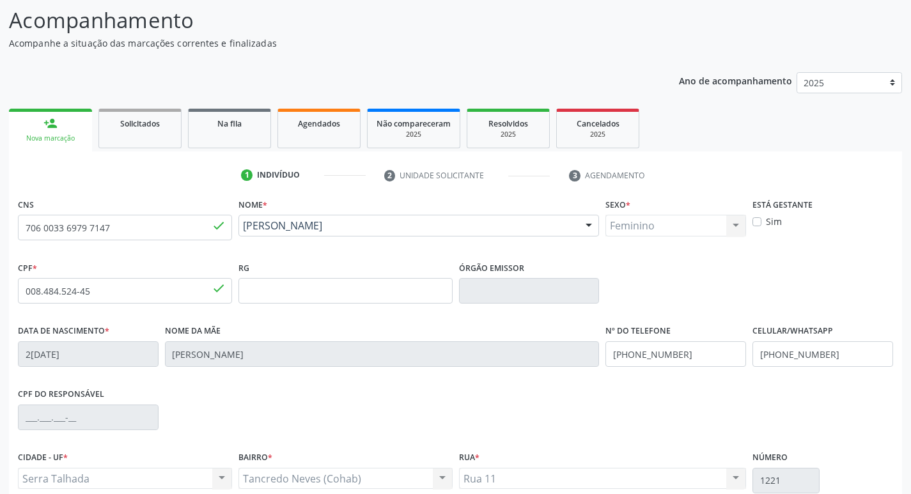
scroll to position [199, 0]
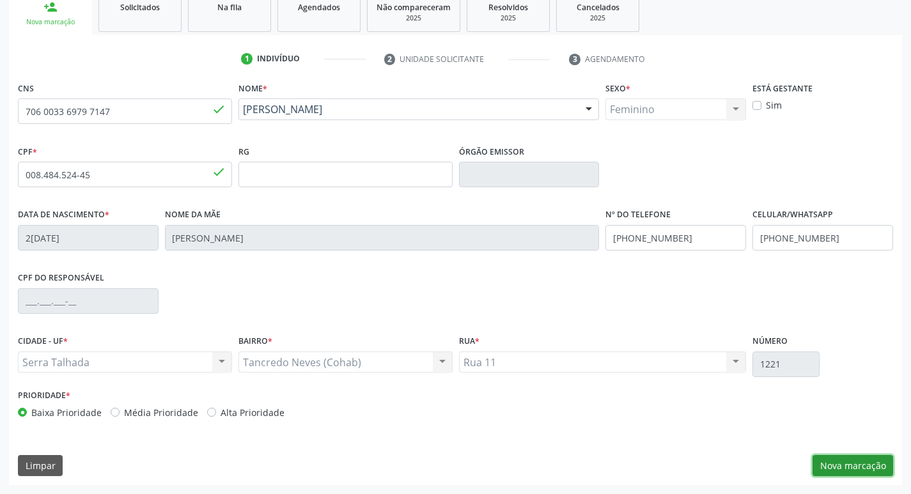
click at [862, 465] on button "Nova marcação" at bounding box center [852, 466] width 81 height 22
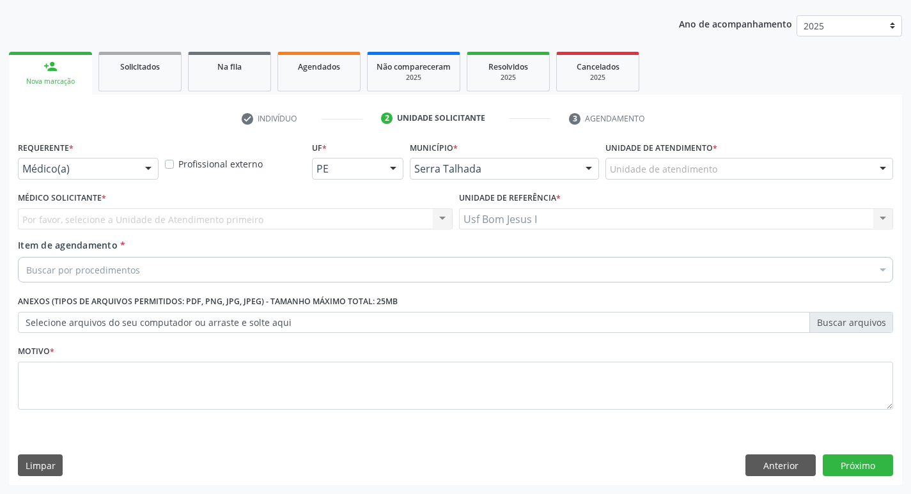
scroll to position [139, 0]
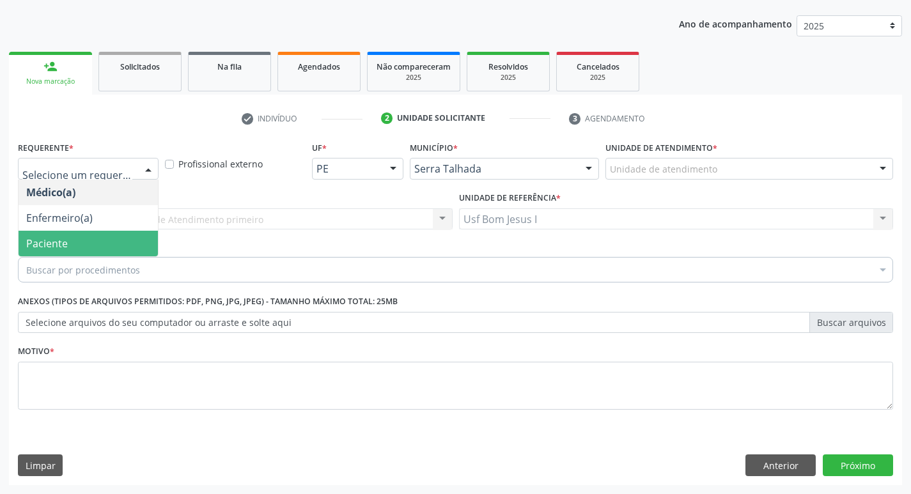
click at [71, 244] on span "Paciente" at bounding box center [88, 244] width 139 height 26
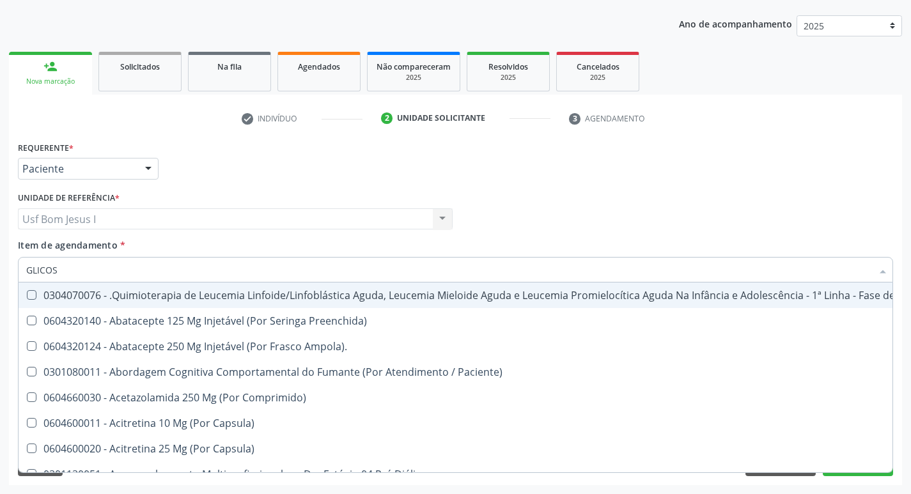
type input "GLICOSE"
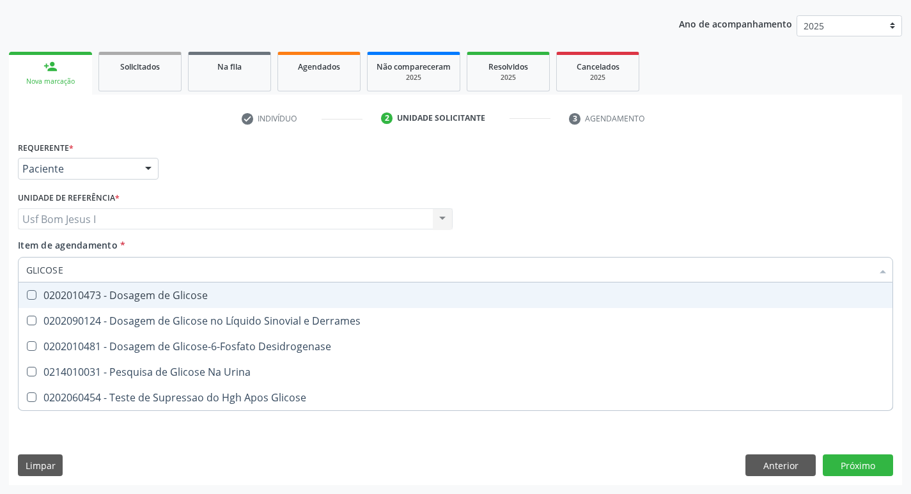
click at [84, 295] on div "0202010473 - Dosagem de Glicose" at bounding box center [455, 295] width 858 height 10
checkbox Glicose "true"
click at [74, 274] on input "GLICOSE" at bounding box center [449, 270] width 846 height 26
type input "CR"
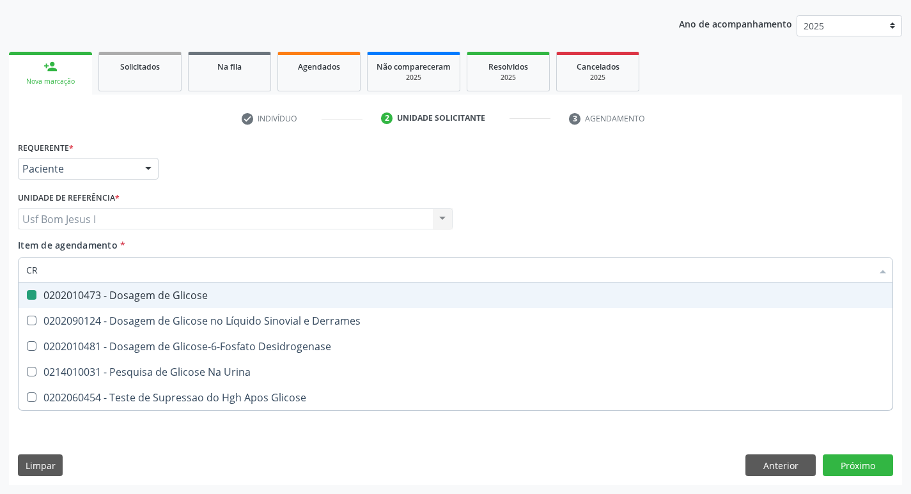
checkbox Glicose "false"
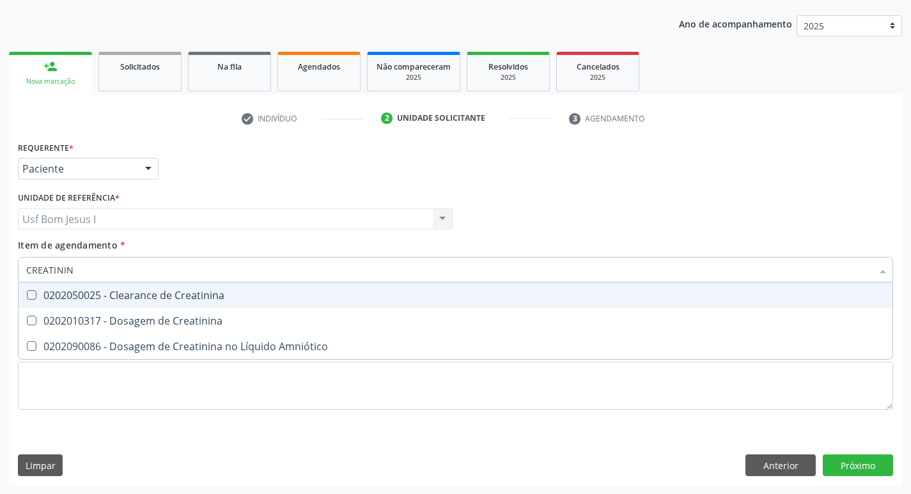
type input "CREATININA"
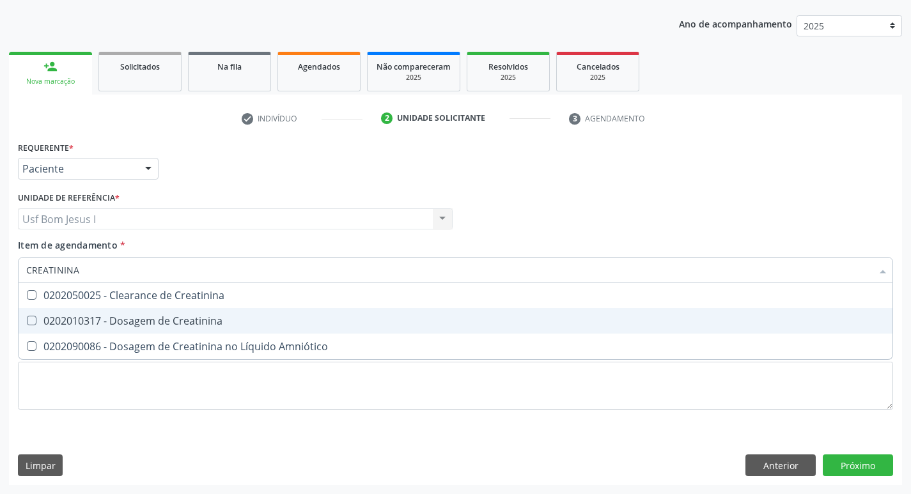
click at [68, 331] on span "0202010317 - Dosagem de Creatinina" at bounding box center [456, 321] width 874 height 26
checkbox Creatinina "true"
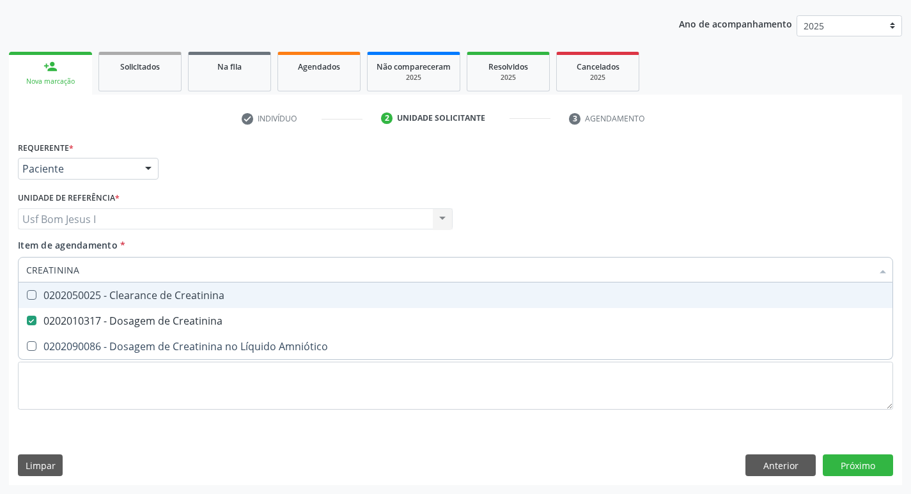
click at [86, 268] on input "CREATININA" at bounding box center [449, 270] width 846 height 26
type input "URE"
checkbox Creatinina "false"
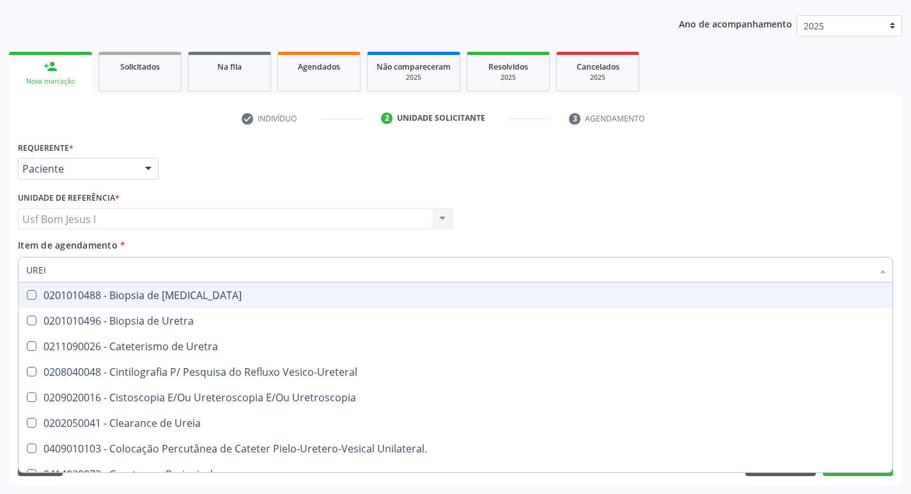
type input "UREIA"
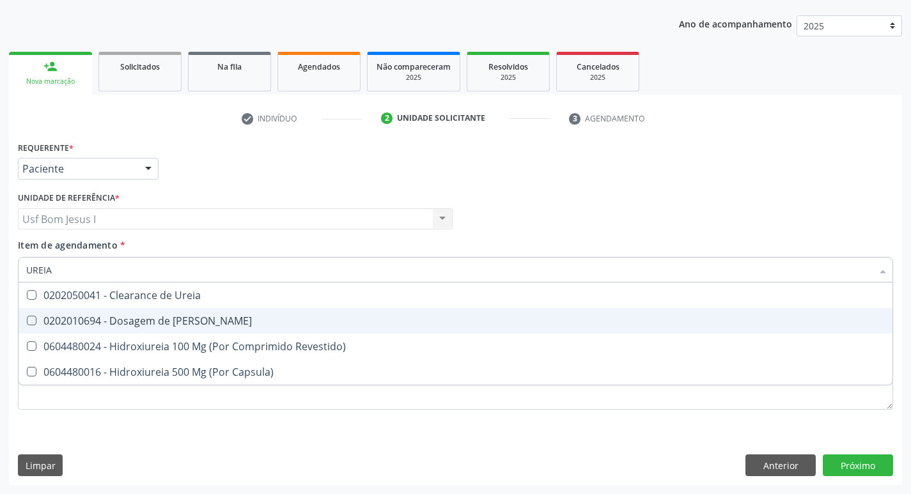
click at [94, 316] on div "0202010694 - Dosagem de Ureia" at bounding box center [455, 321] width 858 height 10
checkbox Ureia "true"
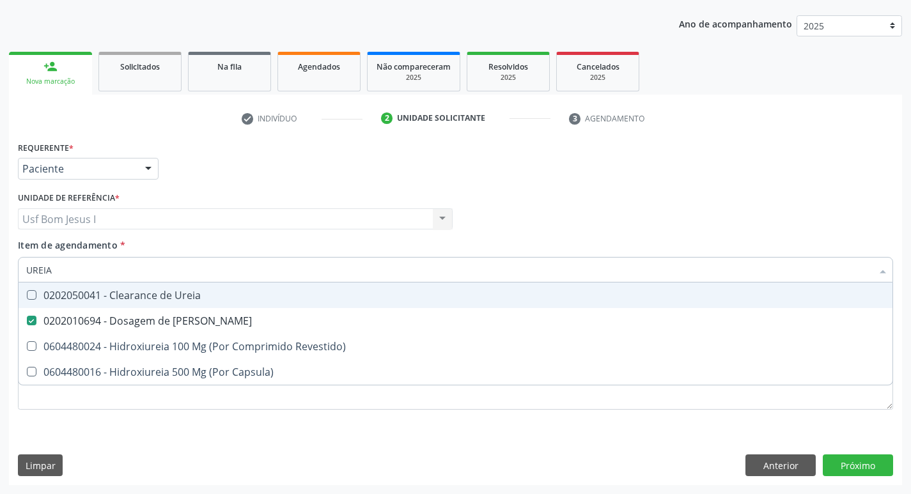
click at [61, 268] on input "UREIA" at bounding box center [449, 270] width 846 height 26
type input "COLES"
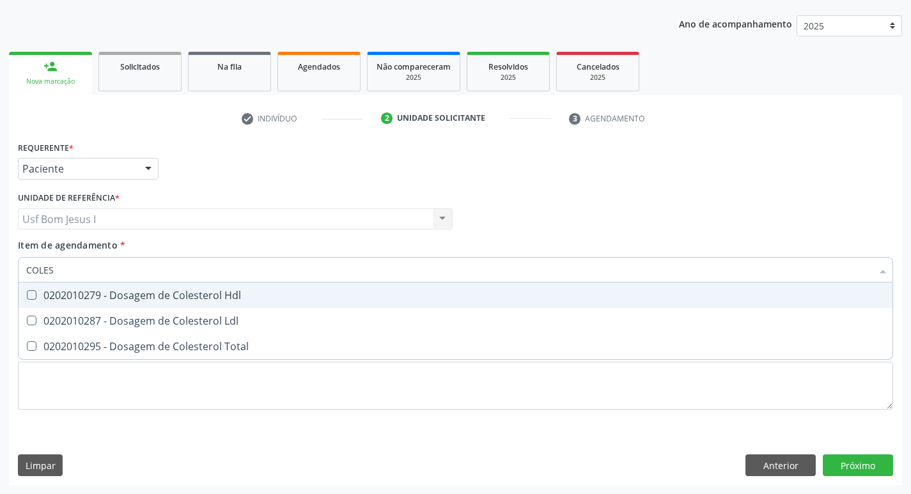
checkbox Ldl "false"
click at [72, 299] on div "0202010279 - Dosagem de Colesterol Hdl" at bounding box center [455, 295] width 858 height 10
checkbox Hdl "true"
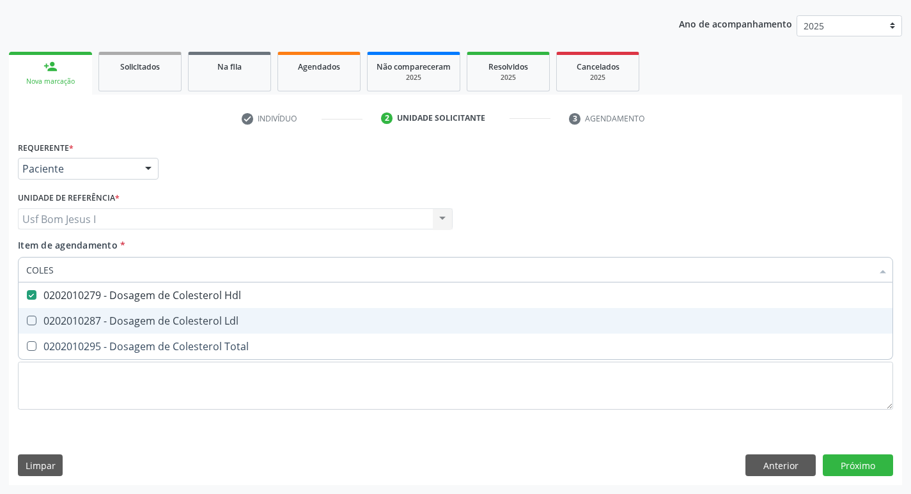
click at [67, 323] on div "0202010287 - Dosagem de Colesterol Ldl" at bounding box center [455, 321] width 858 height 10
checkbox Ldl "true"
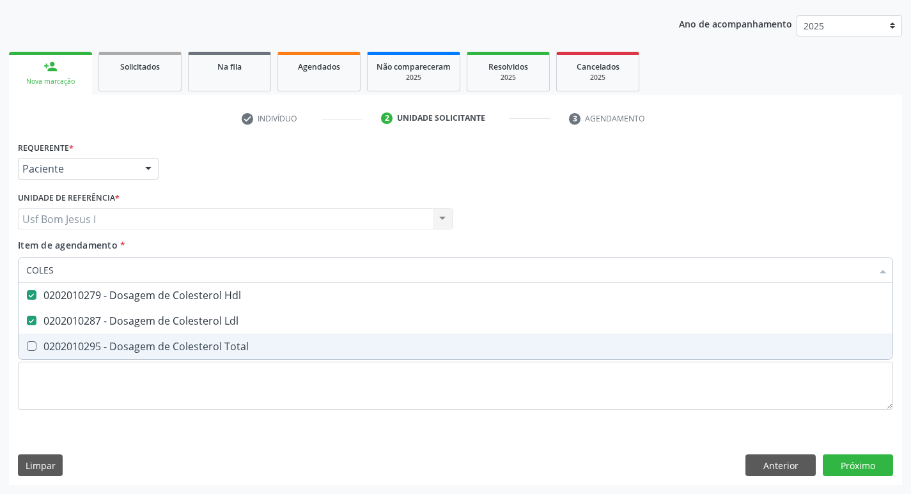
drag, startPoint x: 59, startPoint y: 350, endPoint x: 54, endPoint y: 340, distance: 10.9
click at [58, 350] on div "0202010295 - Dosagem de Colesterol Total" at bounding box center [455, 346] width 858 height 10
checkbox Total "true"
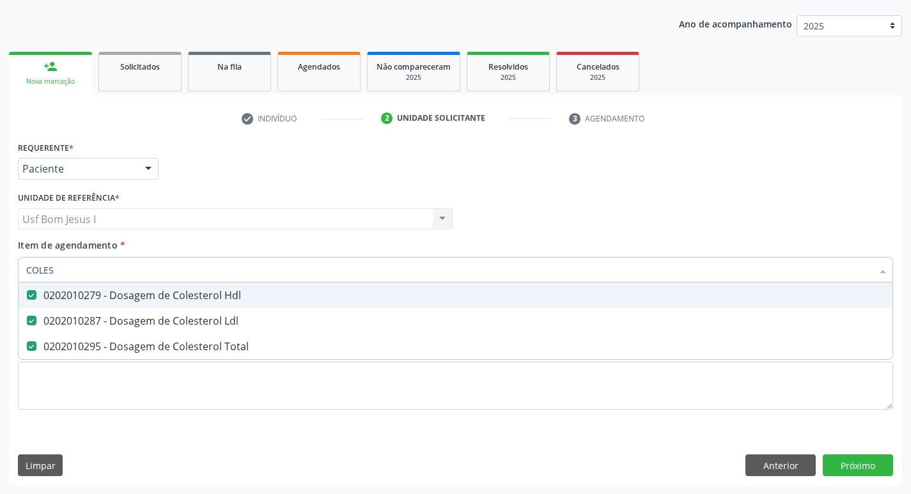
click at [58, 270] on input "COLES" at bounding box center [449, 270] width 846 height 26
type input "T"
checkbox Hdl "false"
checkbox Ldl "false"
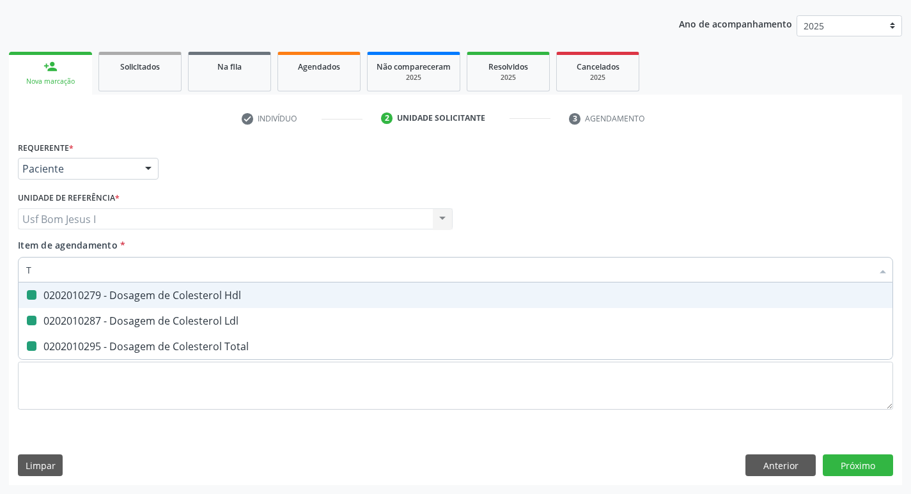
checkbox Total "false"
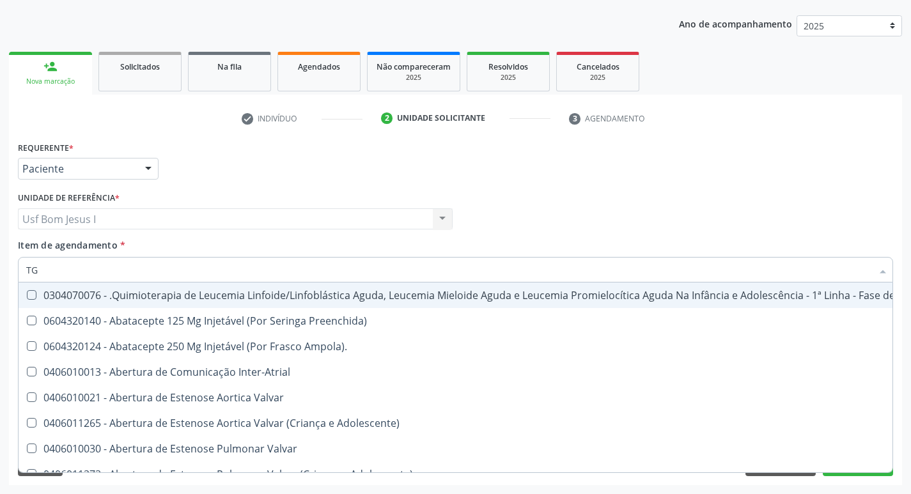
type input "TGO"
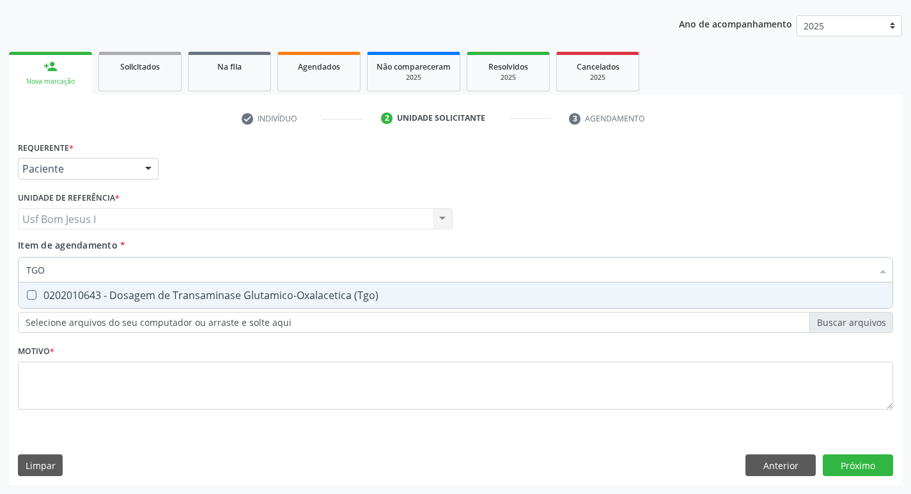
click at [56, 295] on div "0202010643 - Dosagem de Transaminase Glutamico-Oxalacetica (Tgo)" at bounding box center [455, 295] width 858 height 10
checkbox \(Tgo\) "true"
type input "TGP"
click at [56, 295] on div "0202010651 - Dosagem de Transaminase Glutamico-Piruvica (Tgp)" at bounding box center [455, 295] width 858 height 10
checkbox \(Tgp\) "true"
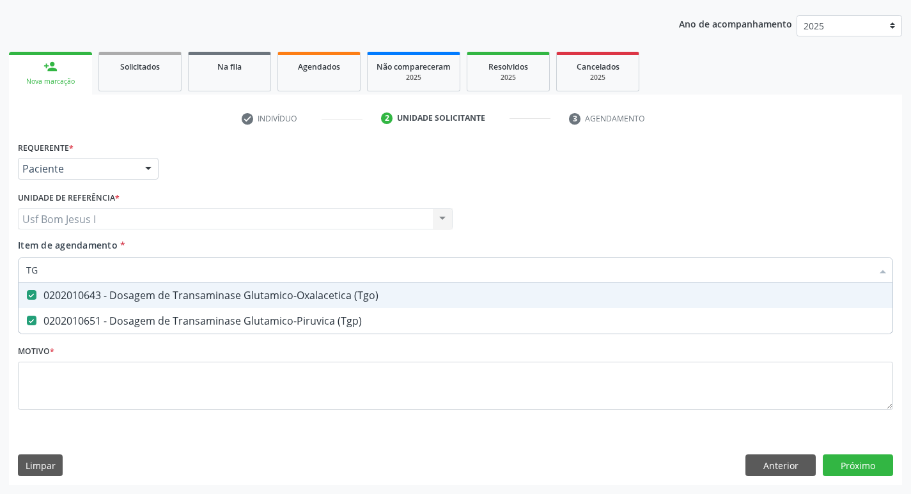
type input "T"
checkbox \(Tgo\) "false"
checkbox \(Tgp\) "false"
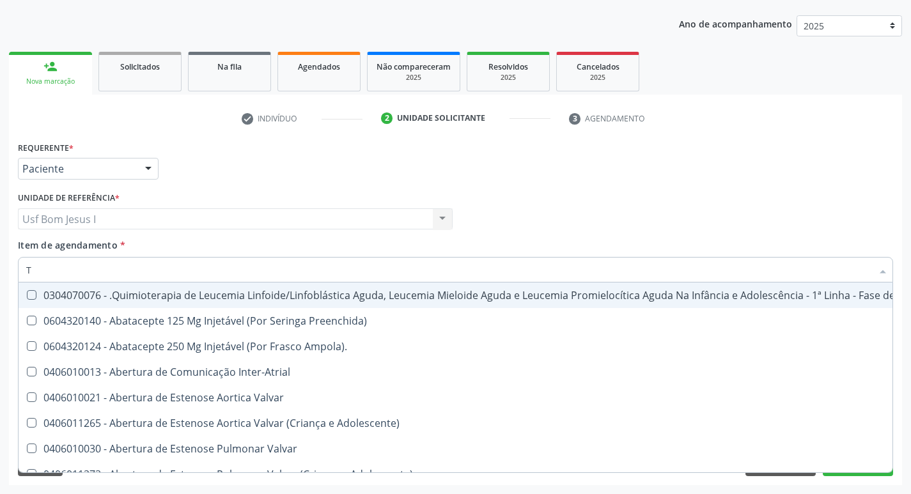
type input "TR"
checkbox Ii\) "true"
checkbox Grupo "true"
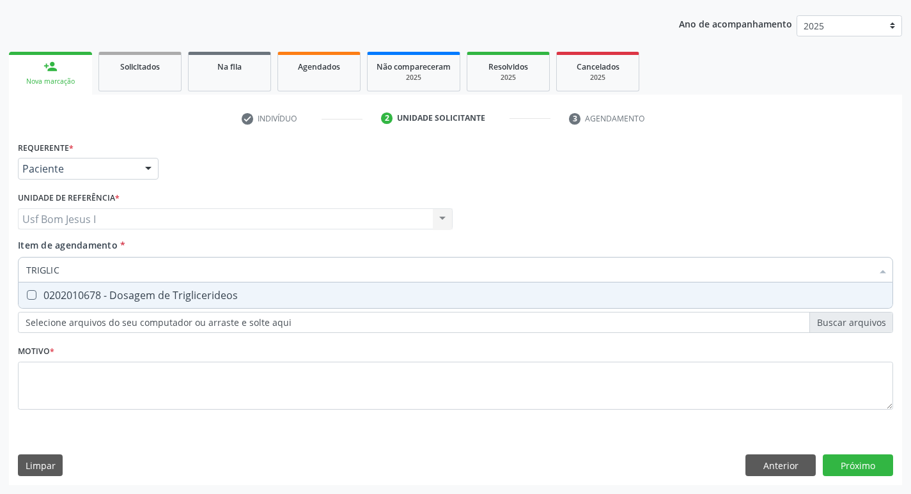
type input "TRIGLICE"
click at [56, 295] on div "0202010678 - Dosagem de Triglicerideos" at bounding box center [455, 295] width 858 height 10
checkbox Triglicerideos "true"
click at [65, 272] on input "TRIGLICE" at bounding box center [449, 270] width 846 height 26
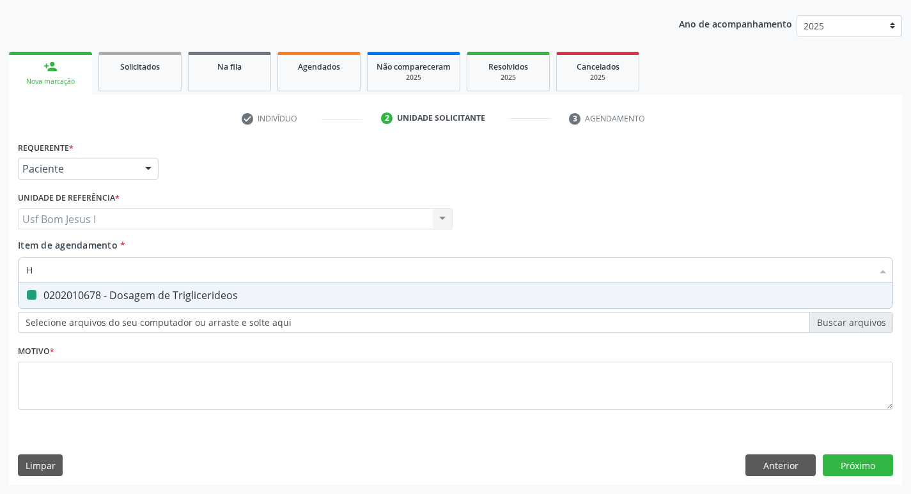
type input "HE"
checkbox Triglicerideos "false"
type input "HEMOGRAMA"
click at [56, 292] on div "0202020380 - Hemograma Completo" at bounding box center [455, 295] width 858 height 10
checkbox Completo "true"
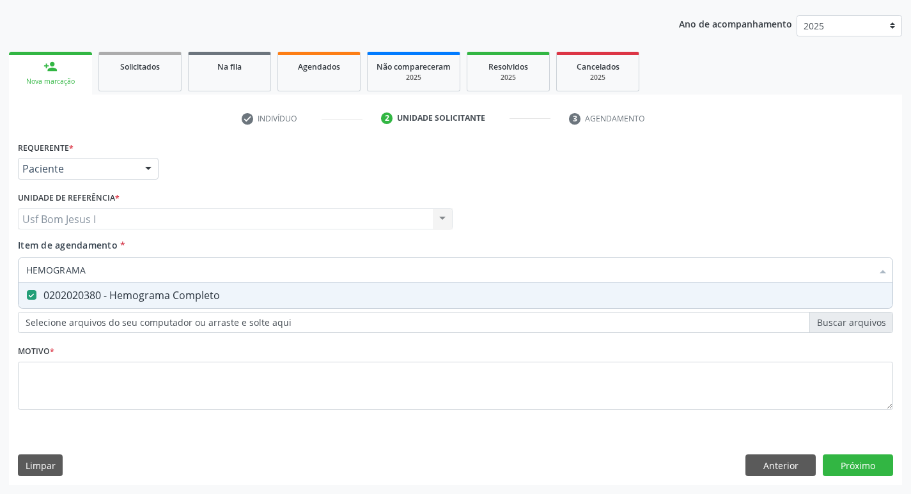
click at [127, 274] on input "HEMOGRAMA" at bounding box center [449, 270] width 846 height 26
type input "SUA"
checkbox Completo "false"
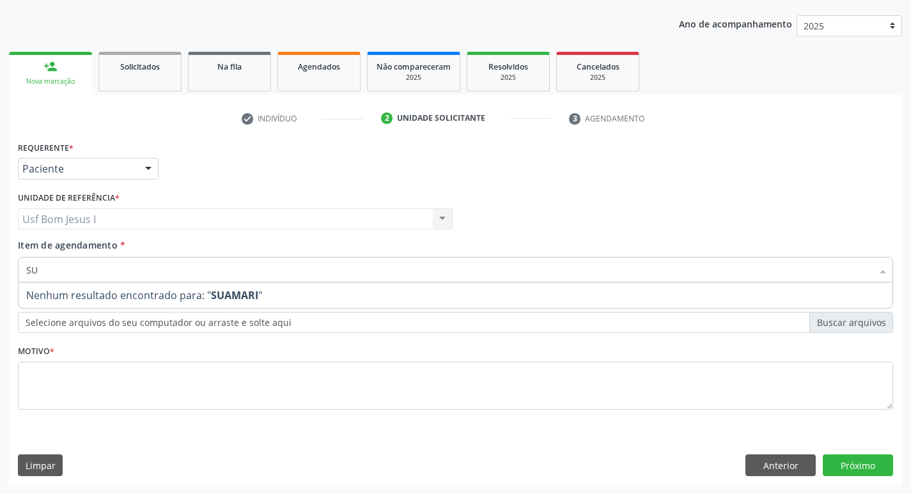
type input "S"
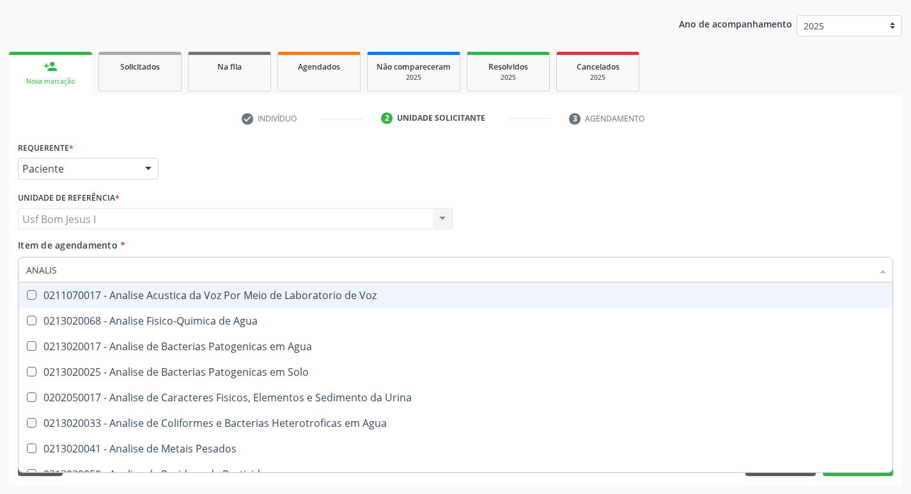
type input "ANALISE"
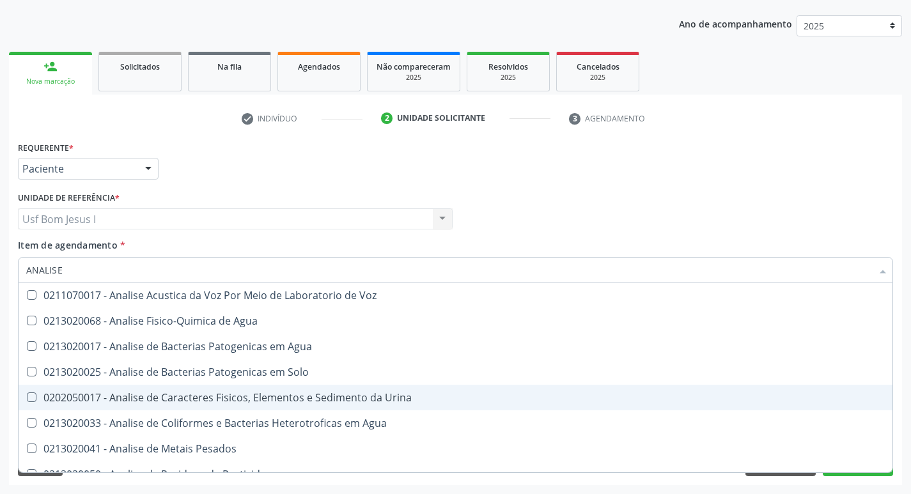
click at [116, 400] on div "0202050017 - Analise de Caracteres Fisicos, Elementos e Sedimento da Urina" at bounding box center [455, 397] width 858 height 10
checkbox Urina "true"
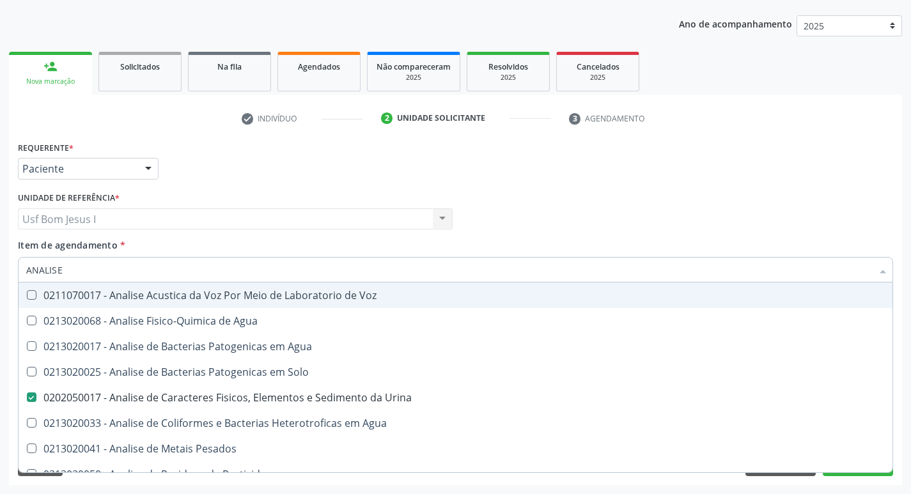
click at [399, 242] on div "Item de agendamento * ANALISE Desfazer seleção 0211070017 - Analise Acustica da…" at bounding box center [455, 258] width 875 height 40
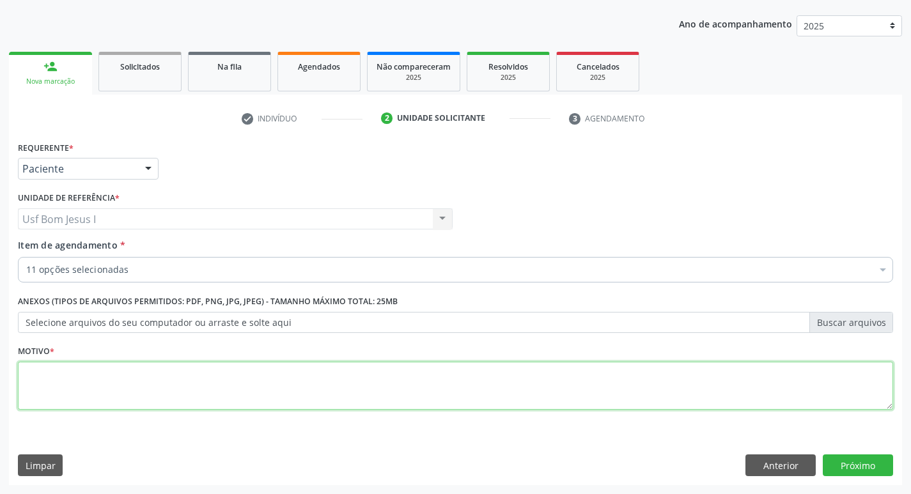
click at [298, 392] on textarea at bounding box center [455, 386] width 875 height 49
type textarea "."
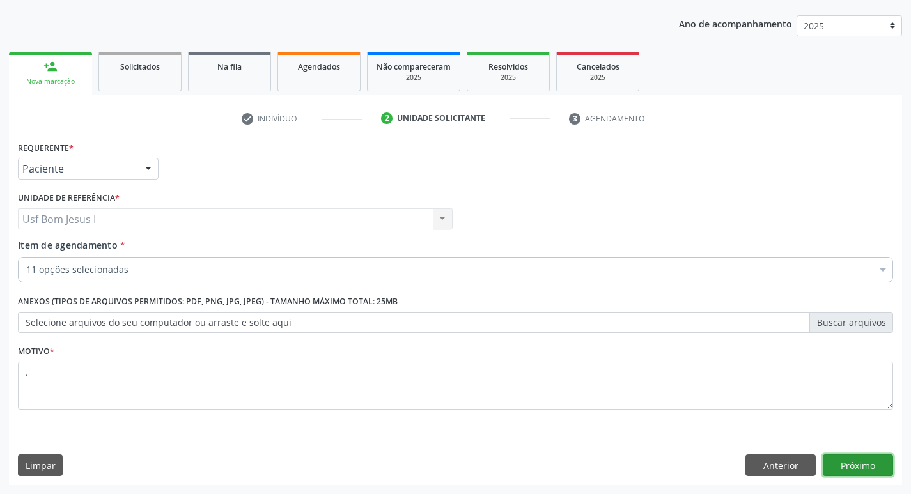
click at [841, 467] on button "Próximo" at bounding box center [858, 465] width 70 height 22
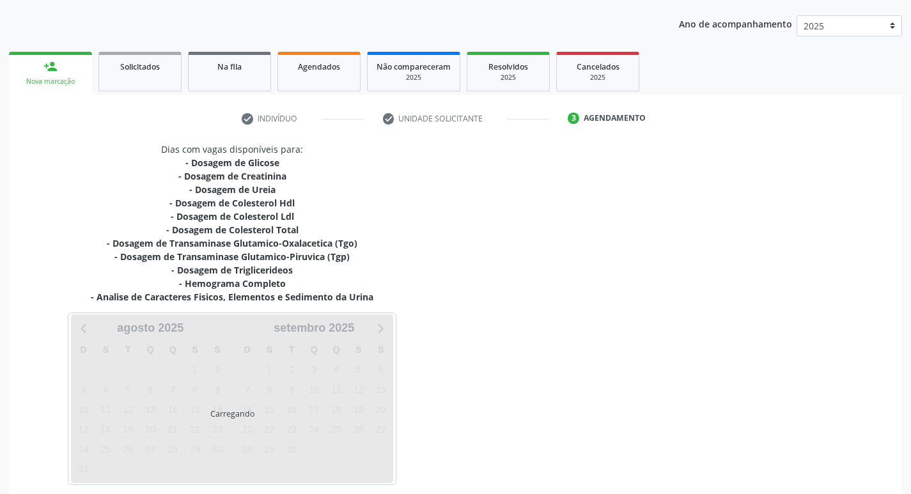
scroll to position [196, 0]
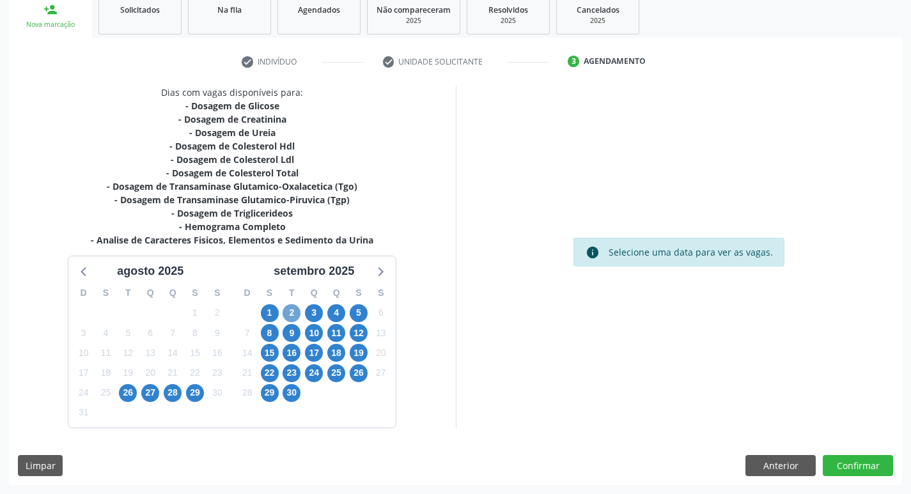
click at [293, 314] on span "2" at bounding box center [292, 313] width 18 height 18
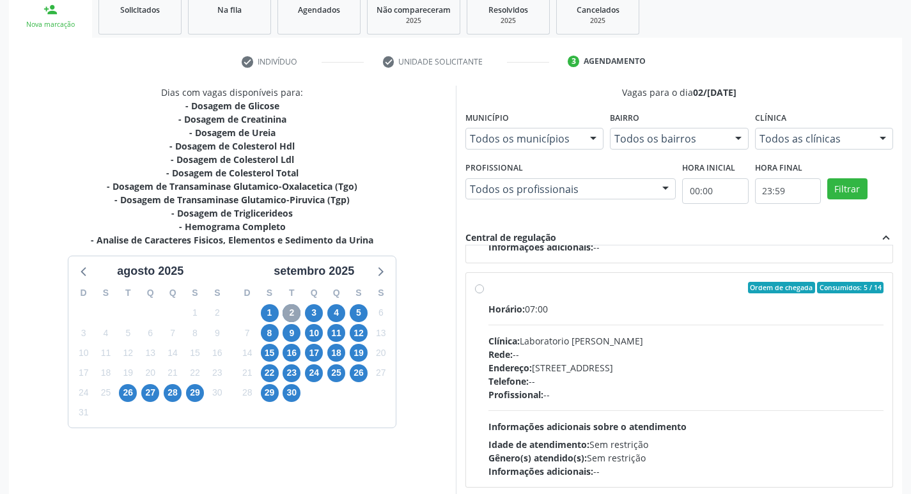
scroll to position [426, 0]
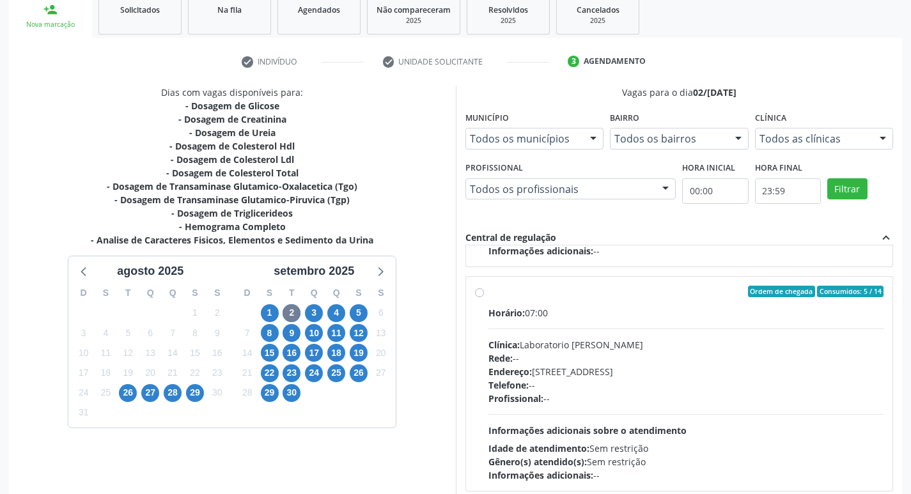
click at [743, 317] on div "Horário: 07:00" at bounding box center [686, 312] width 396 height 13
click at [484, 297] on input "Ordem de chegada Consumidos: 5 / 14 Horário: 07:00 Clínica: Laboratorio Jose Pa…" at bounding box center [479, 292] width 9 height 12
radio input "true"
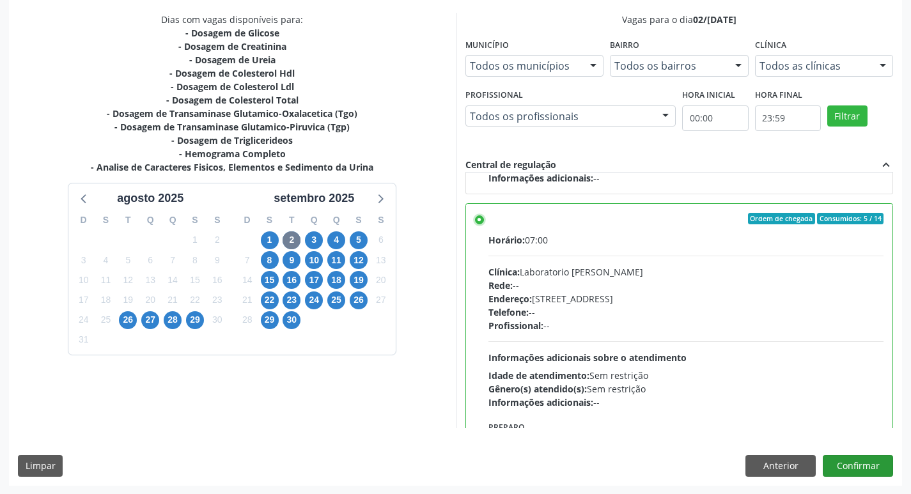
scroll to position [270, 0]
click at [883, 465] on button "Confirmar" at bounding box center [858, 465] width 70 height 22
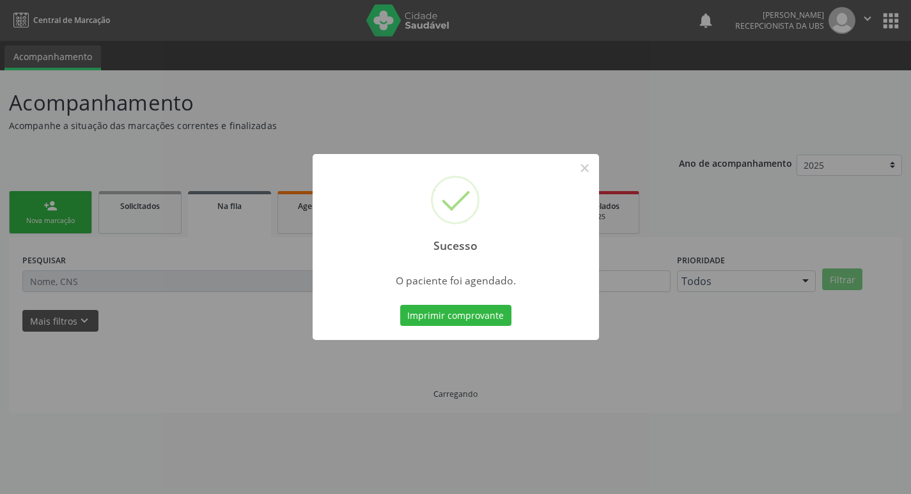
scroll to position [0, 0]
click at [423, 325] on button "Imprimir comprovante" at bounding box center [460, 316] width 111 height 22
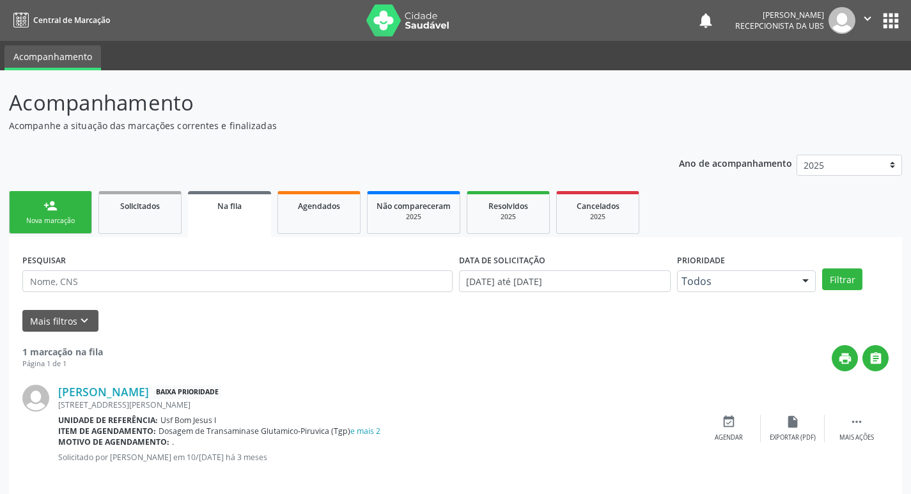
click at [71, 206] on link "person_add Nova marcação" at bounding box center [50, 212] width 83 height 43
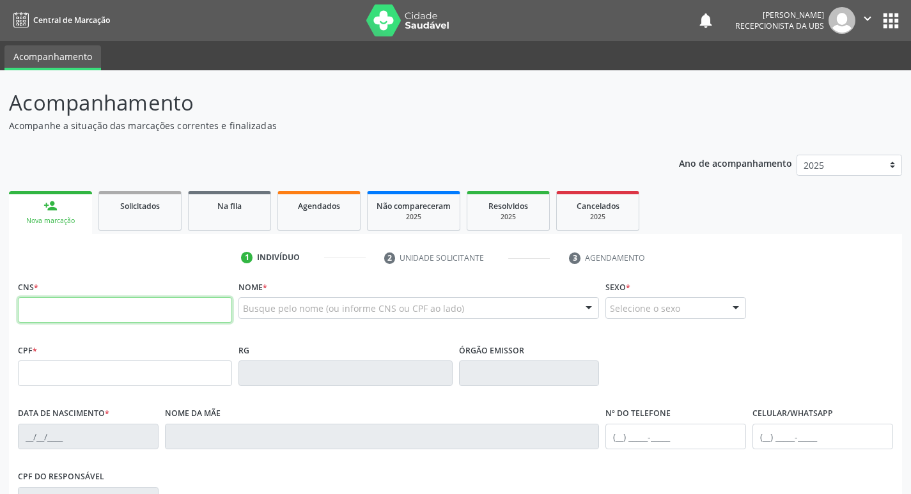
click at [123, 308] on input "text" at bounding box center [125, 310] width 214 height 26
paste input "706 0033 6979 7147"
type input "706 0033 6979 7147"
type input "008.484.524-45"
type input "[DATE]"
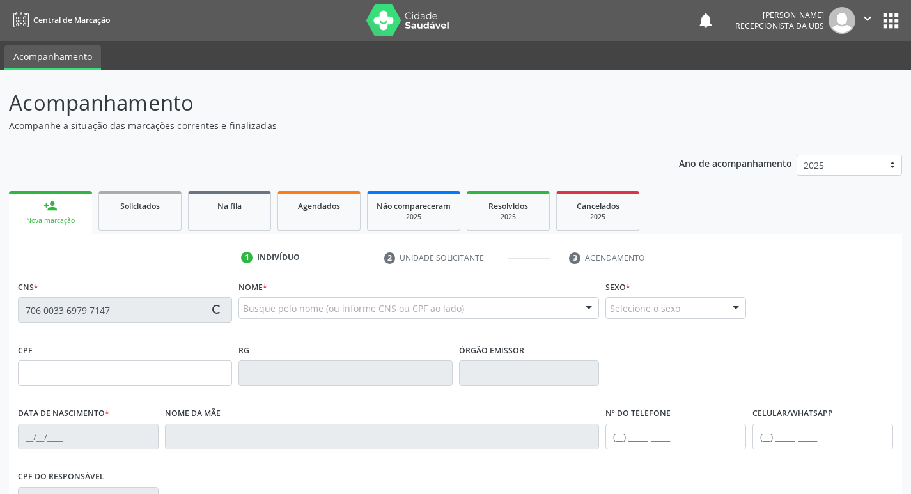
type input "[PERSON_NAME]"
type input "[PHONE_NUMBER]"
type input "1221"
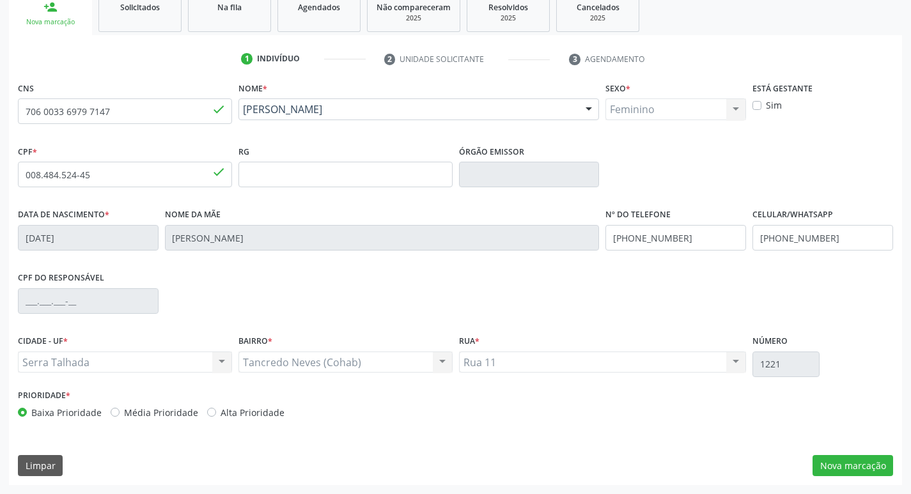
scroll to position [199, 0]
click at [849, 470] on button "Nova marcação" at bounding box center [852, 466] width 81 height 22
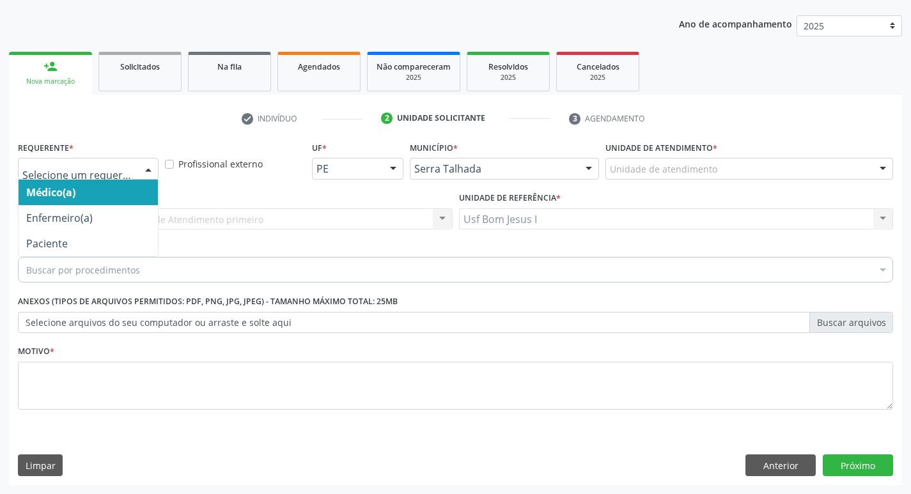
click at [136, 166] on div at bounding box center [88, 169] width 141 height 22
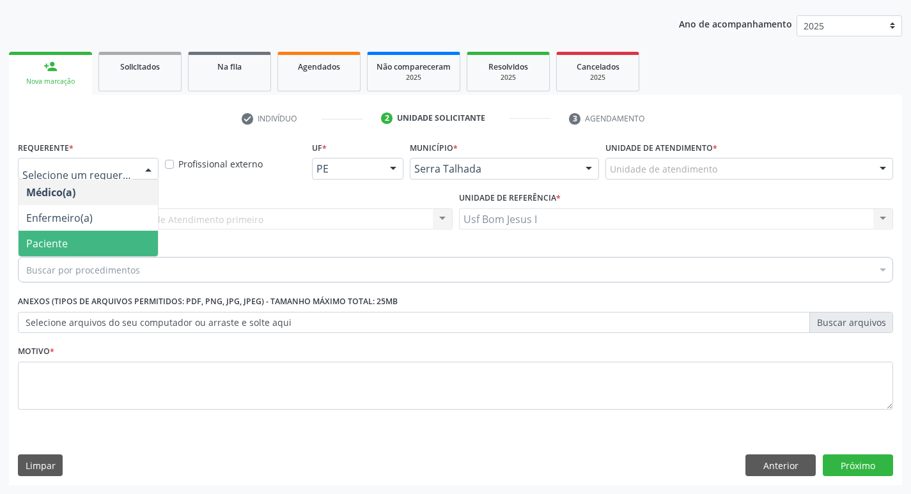
click at [125, 247] on span "Paciente" at bounding box center [88, 244] width 139 height 26
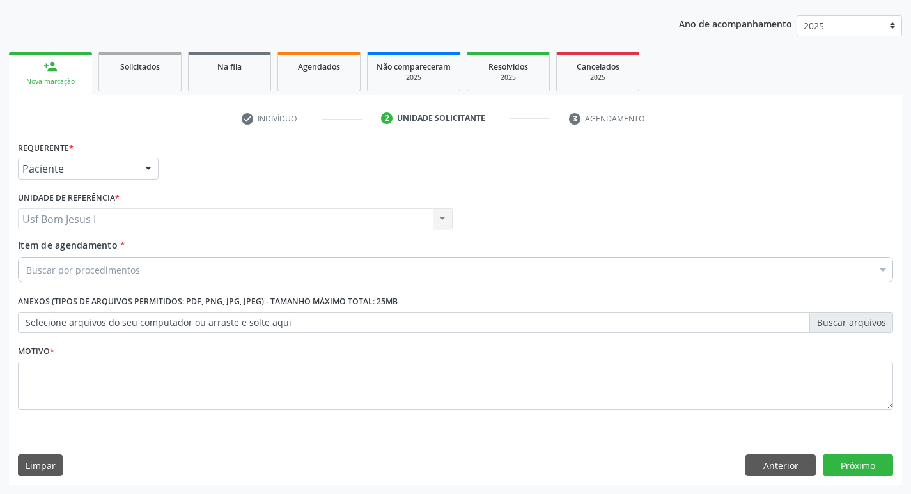
click at [160, 272] on div "Buscar por procedimentos" at bounding box center [455, 270] width 875 height 26
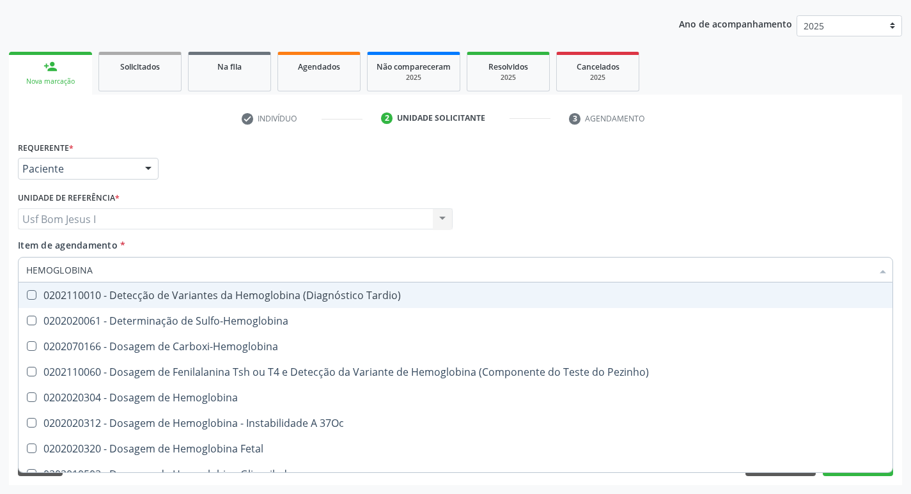
type input "HEMOGLOBINA G"
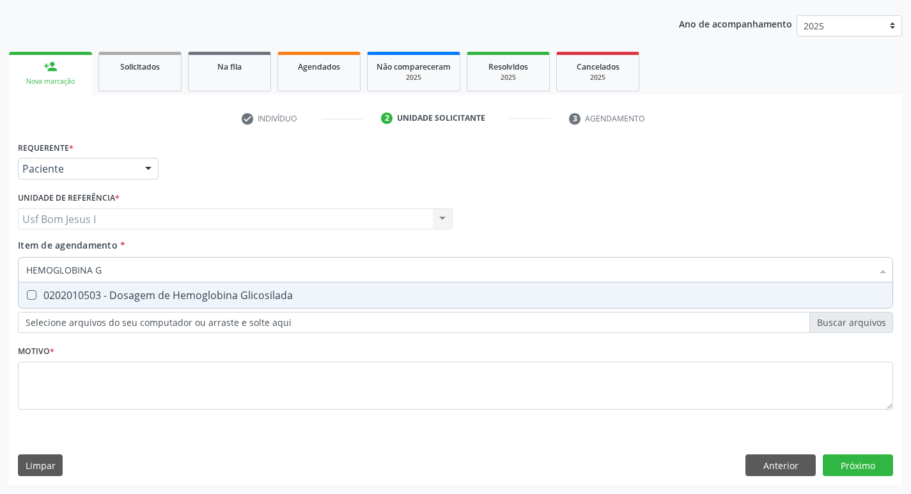
click at [159, 296] on div "0202010503 - Dosagem de Hemoglobina Glicosilada" at bounding box center [455, 295] width 858 height 10
checkbox Glicosilada "true"
click at [120, 265] on input "HEMOGLOBINA G" at bounding box center [449, 270] width 846 height 26
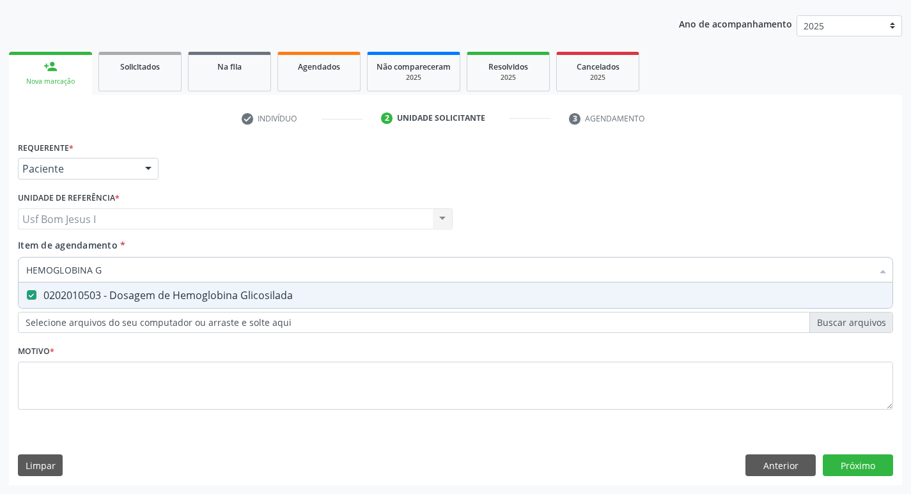
click at [120, 265] on input "HEMOGLOBINA G" at bounding box center [449, 270] width 846 height 26
type input "T"
checkbox Glicosilada "false"
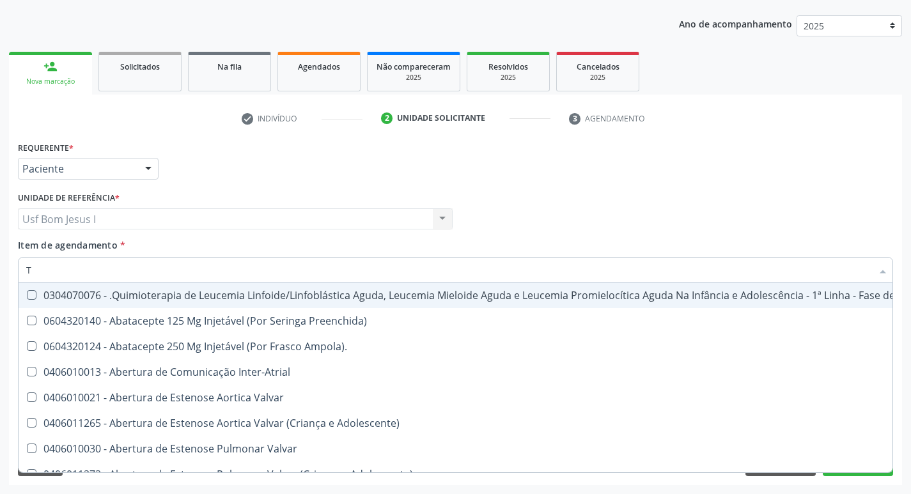
type input "T4"
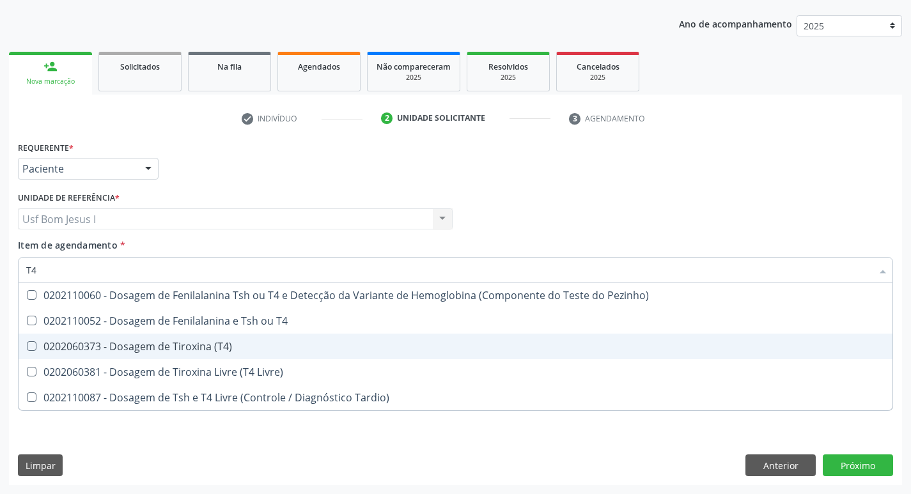
click at [183, 343] on div "0202060373 - Dosagem de Tiroxina (T4)" at bounding box center [455, 346] width 858 height 10
checkbox \(T4\) "true"
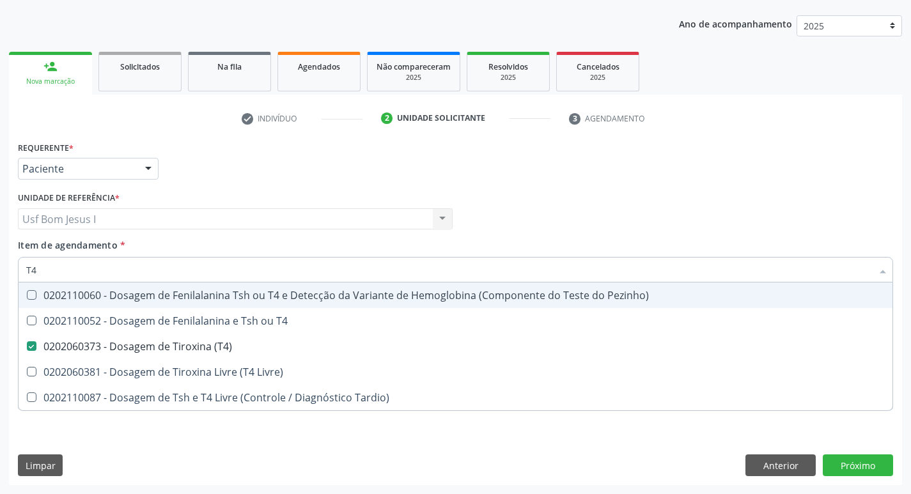
type input "T"
checkbox \(T4\) "false"
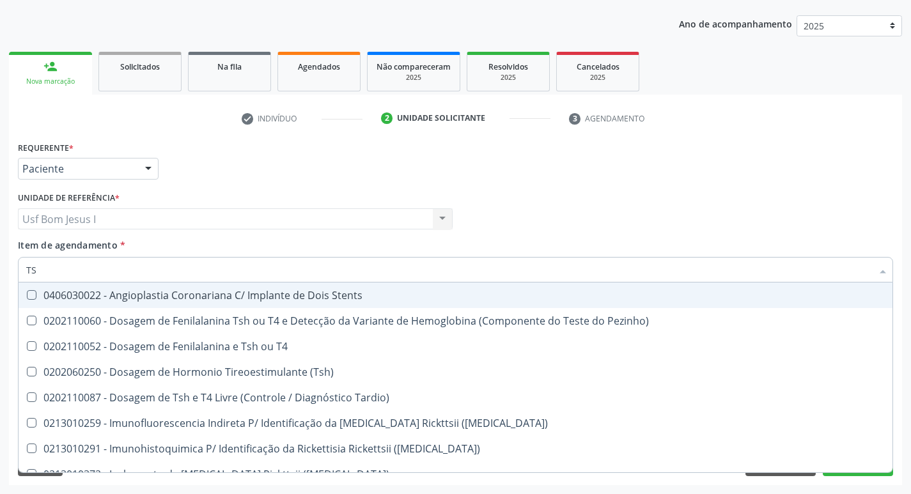
type input "TSH"
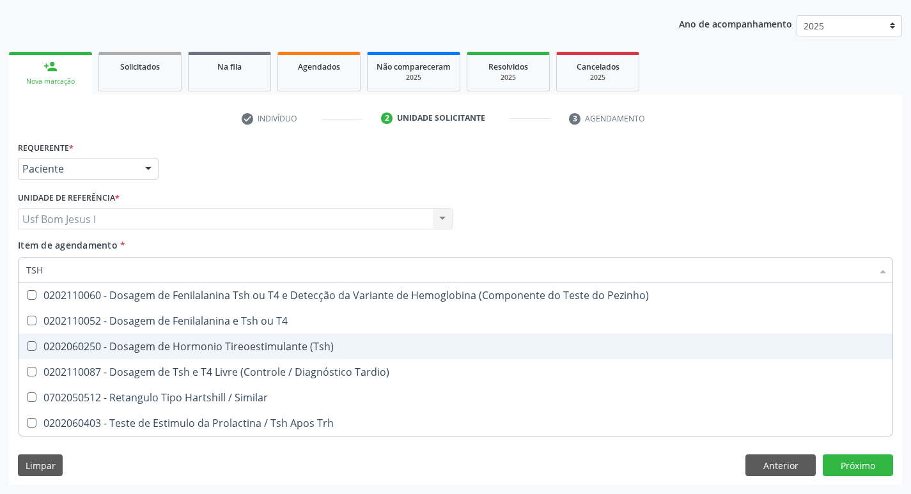
click at [144, 346] on div "0202060250 - Dosagem de Hormonio Tireoestimulante (Tsh)" at bounding box center [455, 346] width 858 height 10
checkbox \(Tsh\) "true"
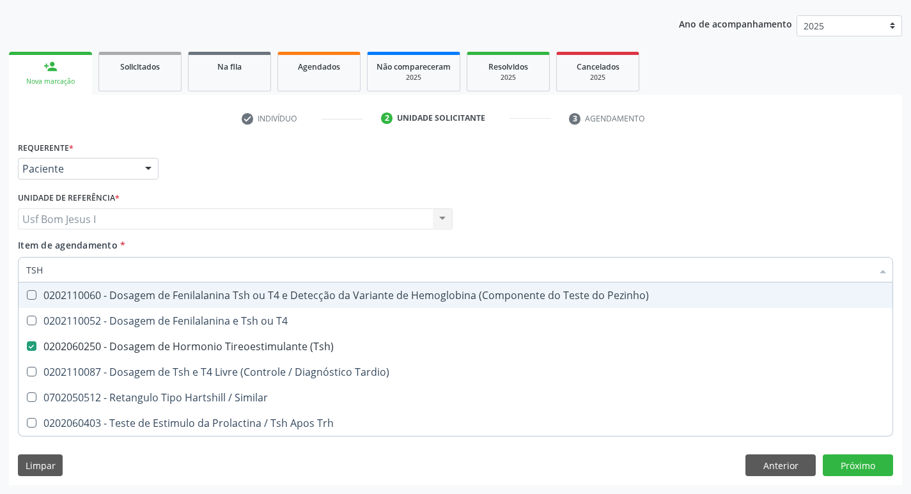
click at [768, 228] on div "Médico Solicitante Por favor, selecione a Unidade de Atendimento primeiro Nenhu…" at bounding box center [455, 214] width 881 height 50
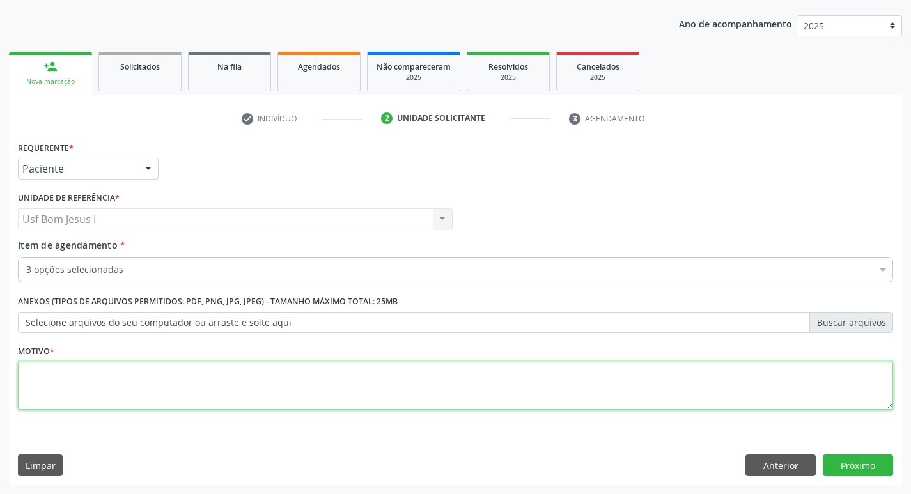
click at [136, 380] on textarea at bounding box center [455, 386] width 875 height 49
type textarea "."
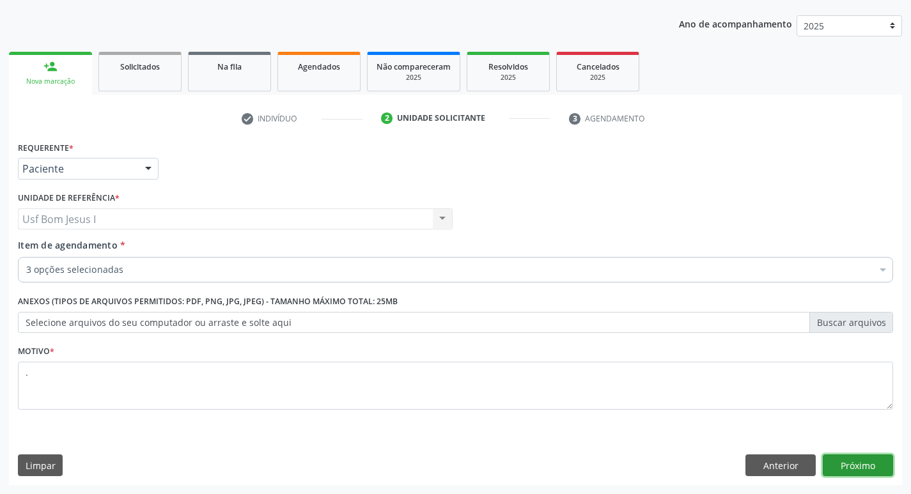
click at [839, 460] on button "Próximo" at bounding box center [858, 465] width 70 height 22
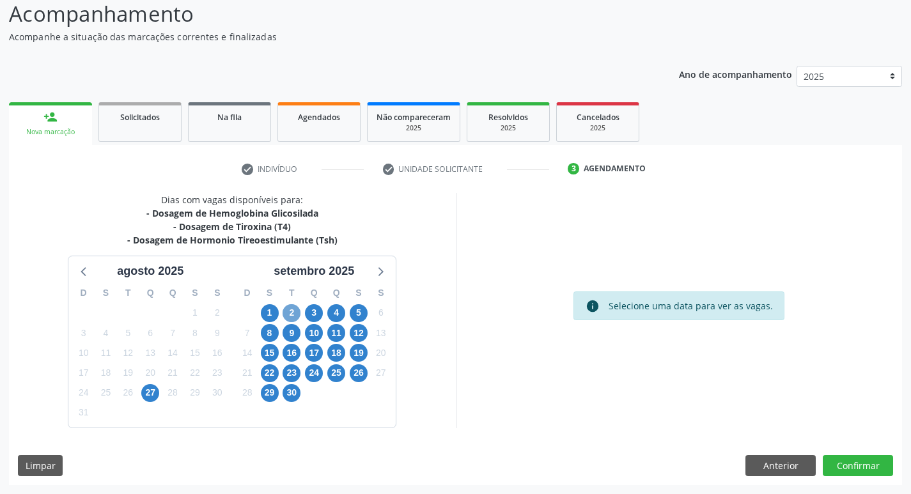
click at [290, 312] on span "2" at bounding box center [292, 313] width 18 height 18
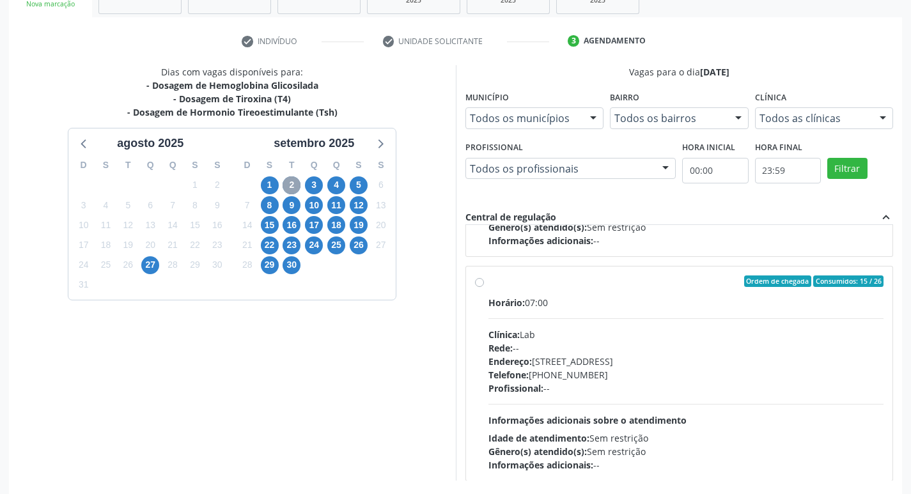
scroll to position [874, 0]
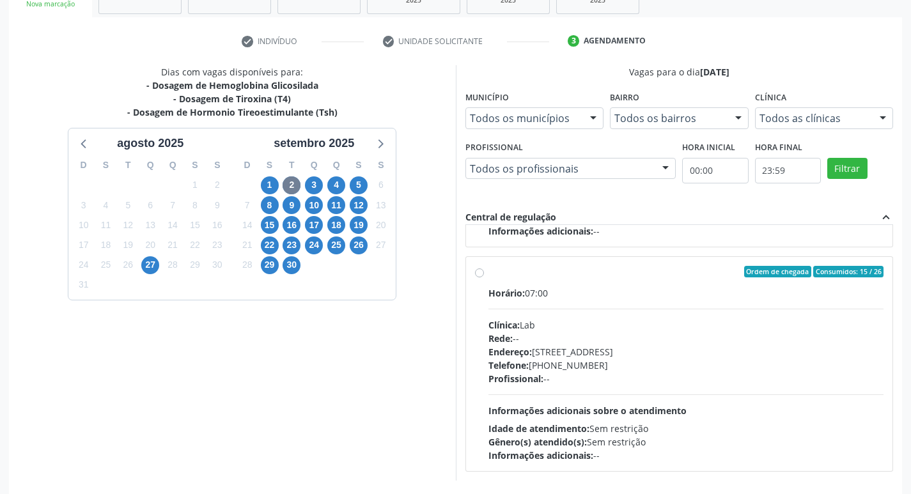
click at [642, 318] on div "Clínica: Lab" at bounding box center [686, 324] width 396 height 13
click at [484, 277] on input "Ordem de chegada Consumidos: 15 / 26 Horário: 07:00 Clínica: Lab Rede: -- Ender…" at bounding box center [479, 272] width 9 height 12
radio input "true"
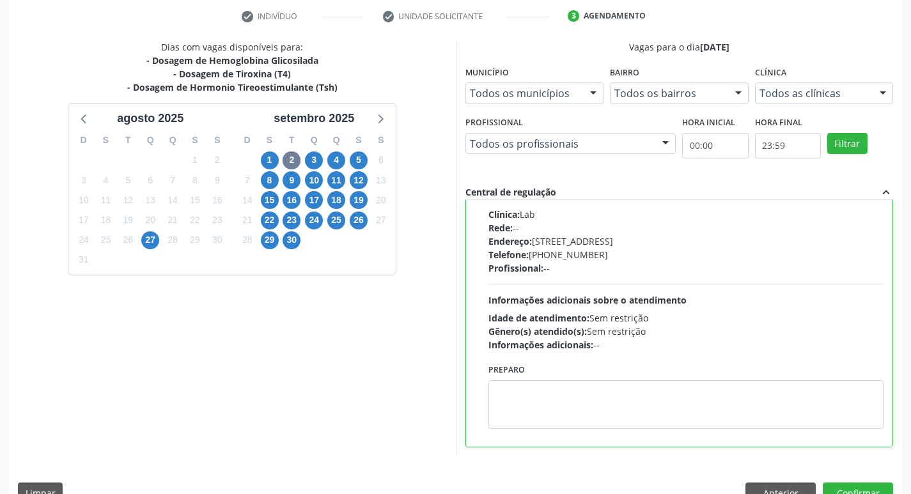
scroll to position [270, 0]
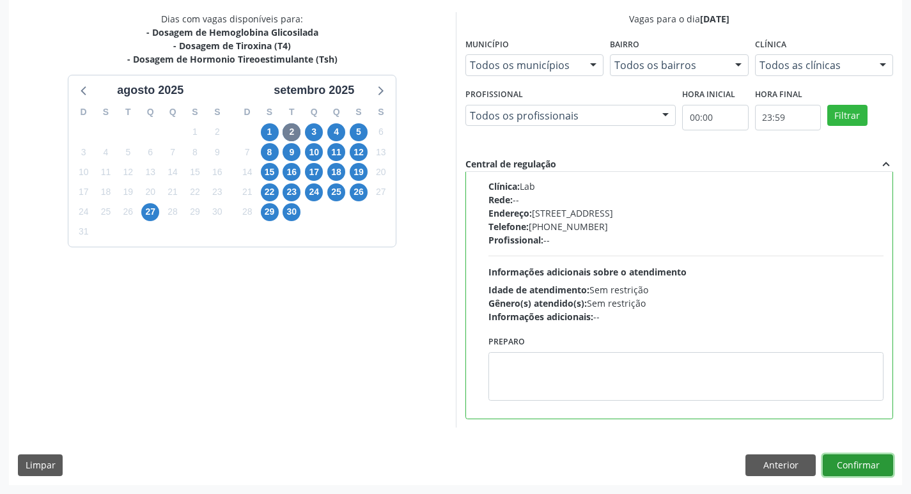
click at [865, 465] on button "Confirmar" at bounding box center [858, 465] width 70 height 22
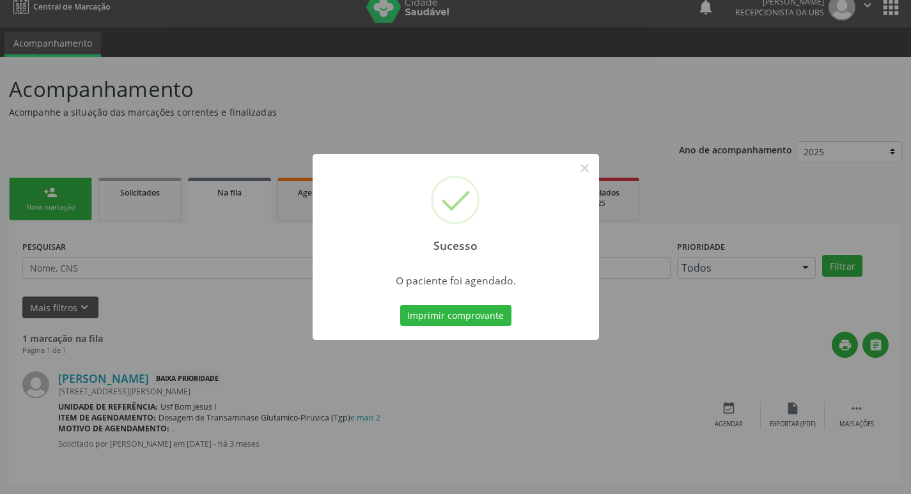
scroll to position [0, 0]
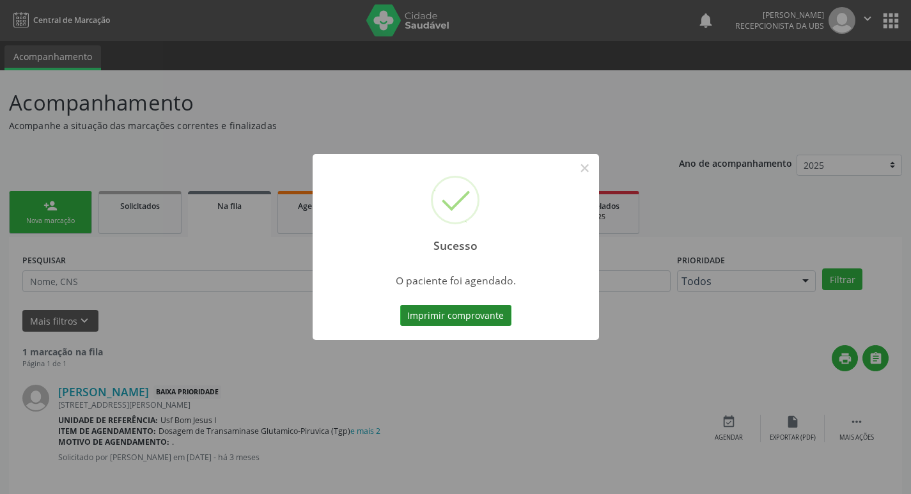
click at [469, 315] on button "Imprimir comprovante" at bounding box center [455, 316] width 111 height 22
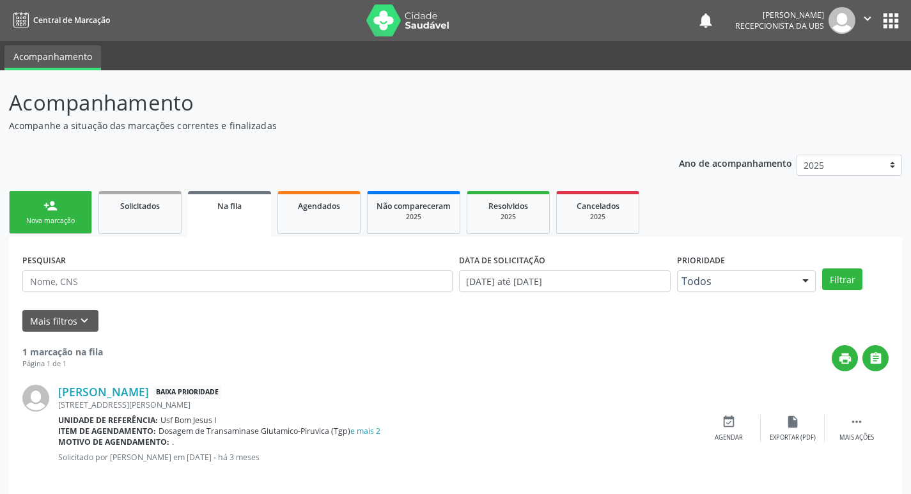
click at [44, 212] on div "person_add" at bounding box center [50, 206] width 14 height 14
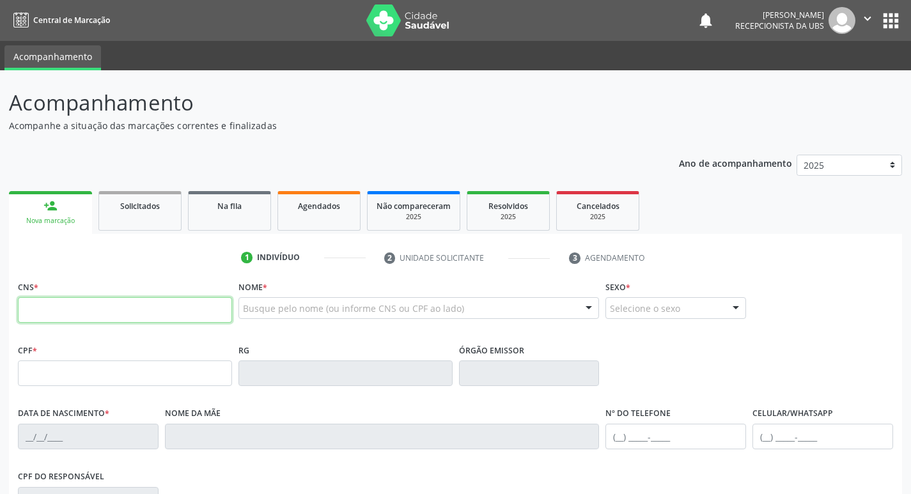
click at [85, 307] on input "text" at bounding box center [125, 310] width 214 height 26
type input "700 9039 4889 9998"
type input "107.276.924-70"
type input "1[DATE]"
type input "[PERSON_NAME]"
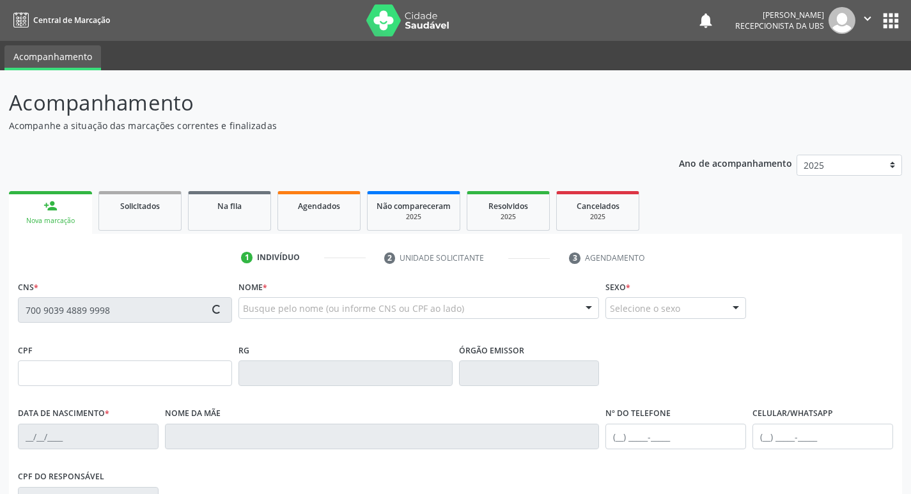
type input "[PHONE_NUMBER]"
type input "019.883.544-20"
type input "895"
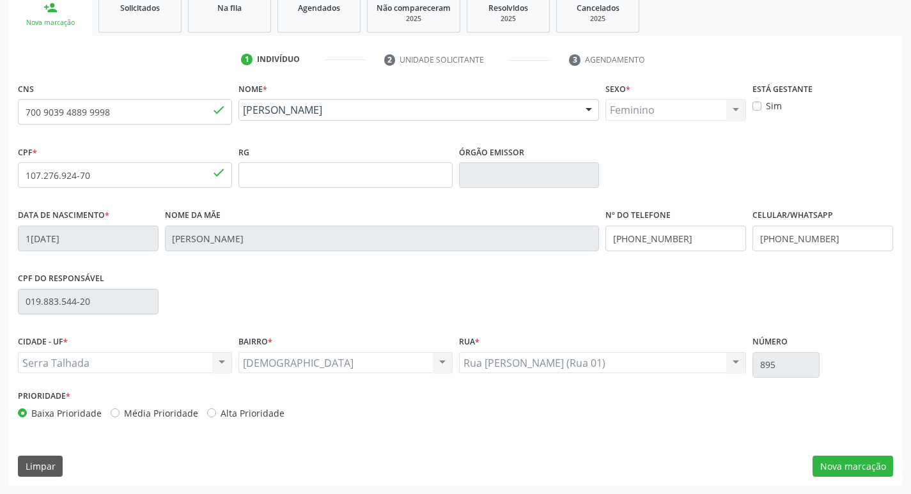
scroll to position [199, 0]
click at [835, 467] on button "Nova marcação" at bounding box center [852, 466] width 81 height 22
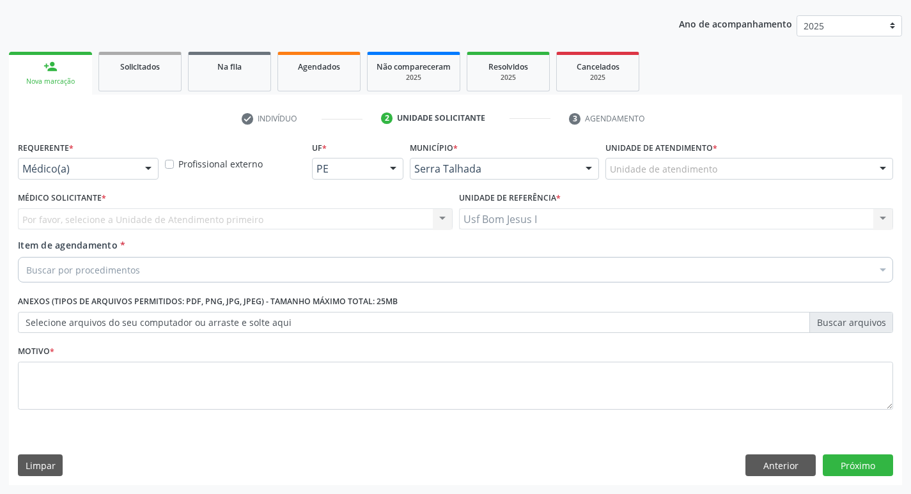
scroll to position [139, 0]
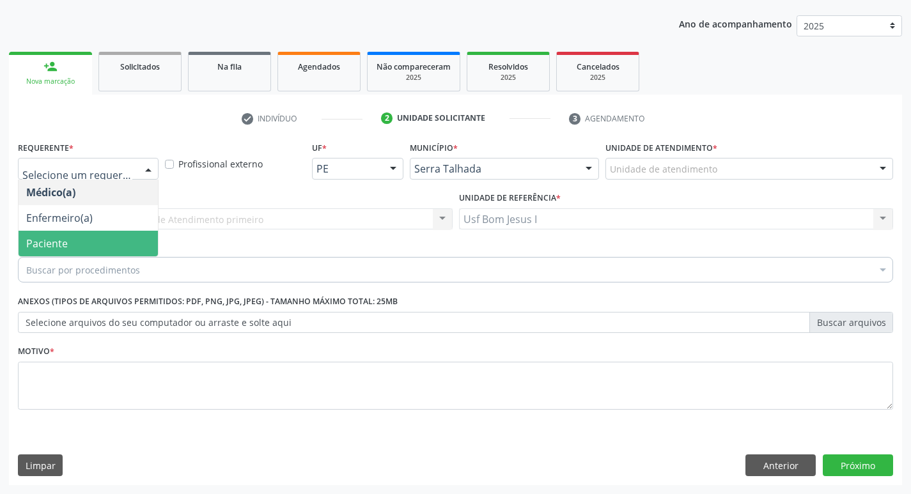
click at [72, 245] on span "Paciente" at bounding box center [88, 244] width 139 height 26
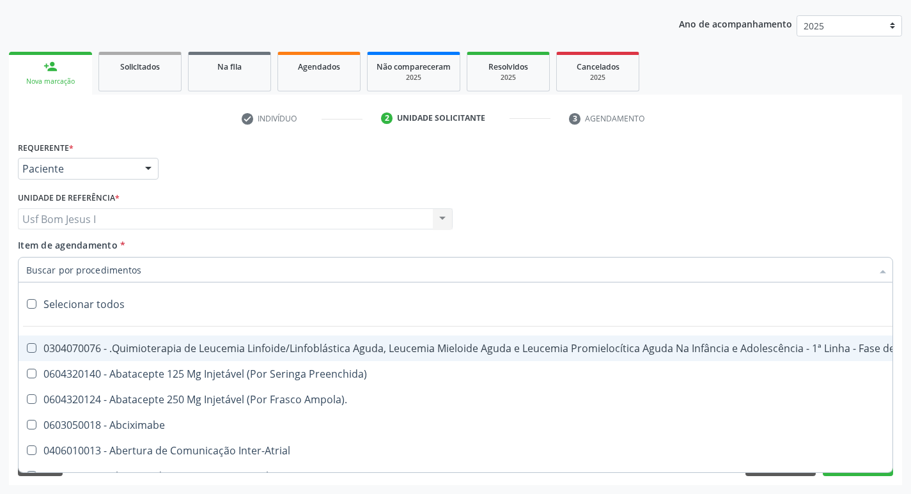
click at [727, 174] on div "Requerente * Paciente Médico(a) Enfermeiro(a) Paciente Nenhum resultado encontr…" at bounding box center [455, 163] width 881 height 50
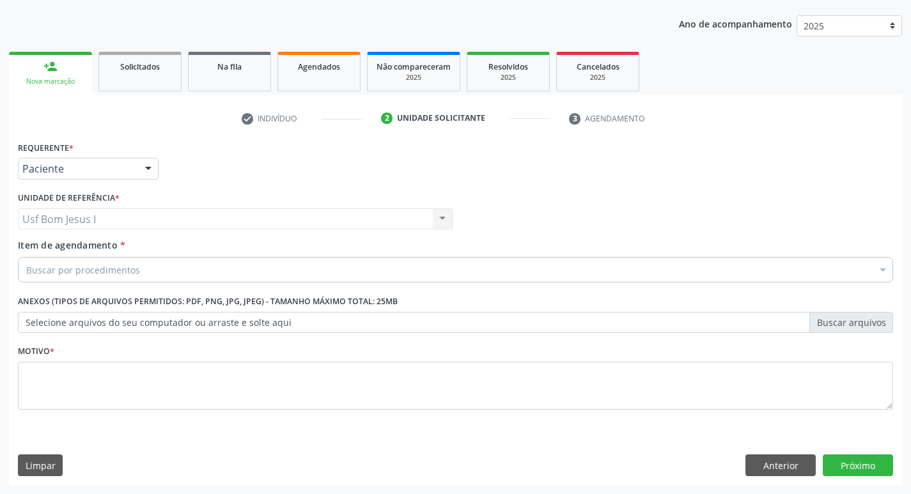
click at [146, 271] on div "Buscar por procedimentos" at bounding box center [455, 270] width 875 height 26
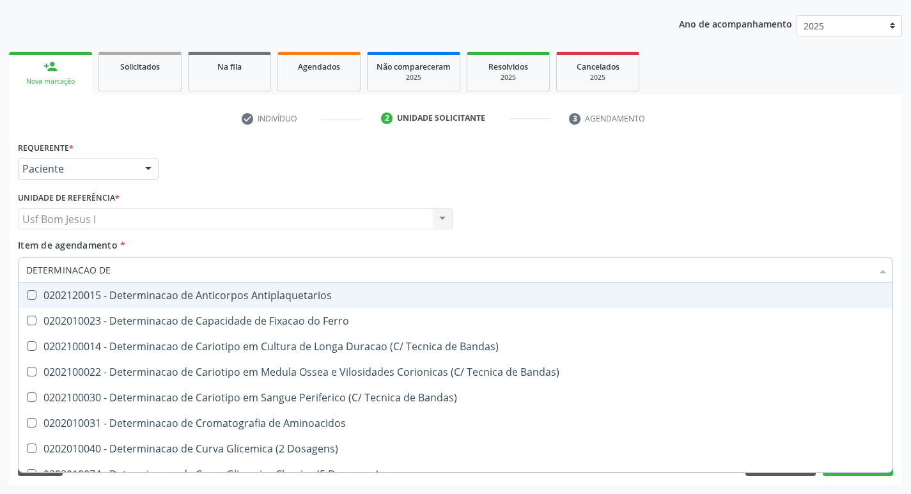
type input "DETERMINACAO DE"
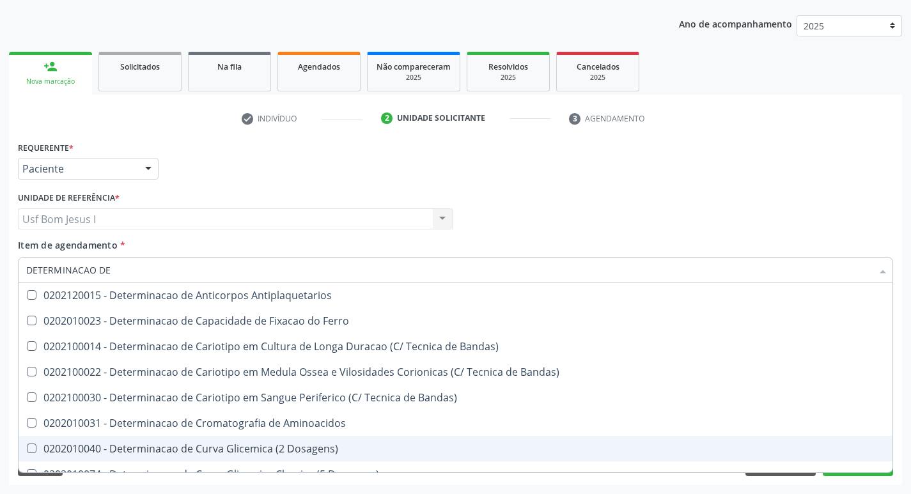
click at [160, 449] on div "0202010040 - Determinacao de Curva Glicemica (2 Dosagens)" at bounding box center [455, 449] width 858 height 10
checkbox Dosagens\) "true"
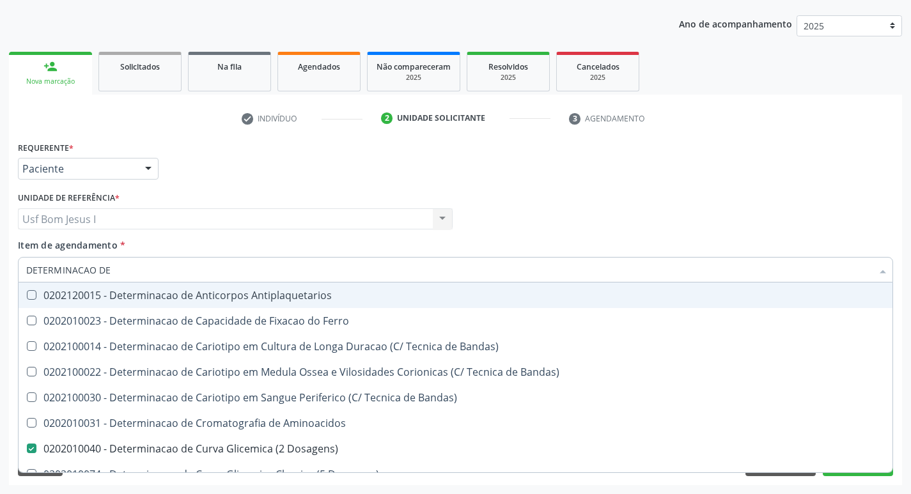
type input "DETERMINACAO DE"
click at [295, 244] on div "Item de agendamento * DETERMINACAO DE Desfazer seleção 0202120015 - Determinaca…" at bounding box center [455, 258] width 875 height 40
checkbox Ferro "true"
checkbox Dosagens\) "false"
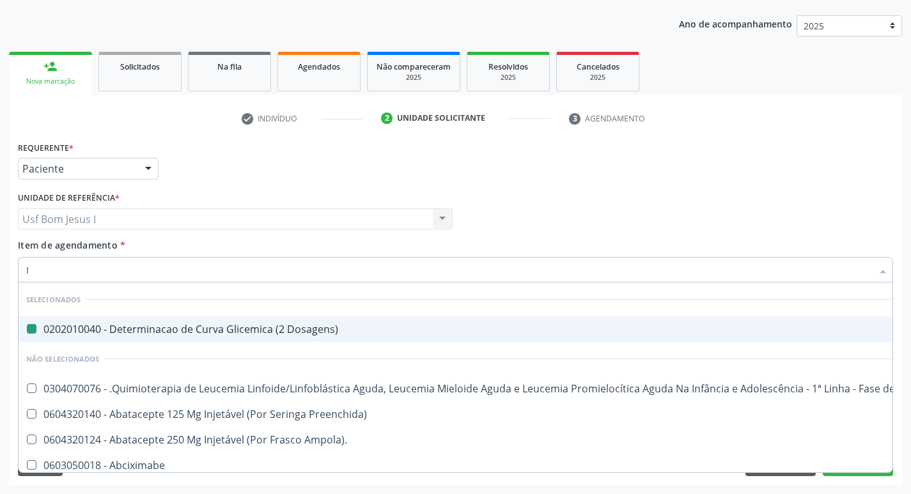
type input "IG"
checkbox Dosagens\) "false"
type input "IGG"
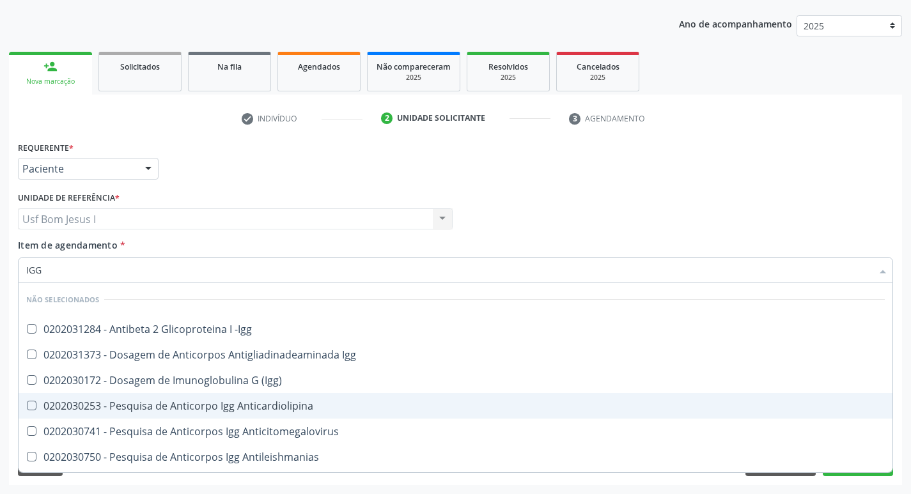
scroll to position [43, 0]
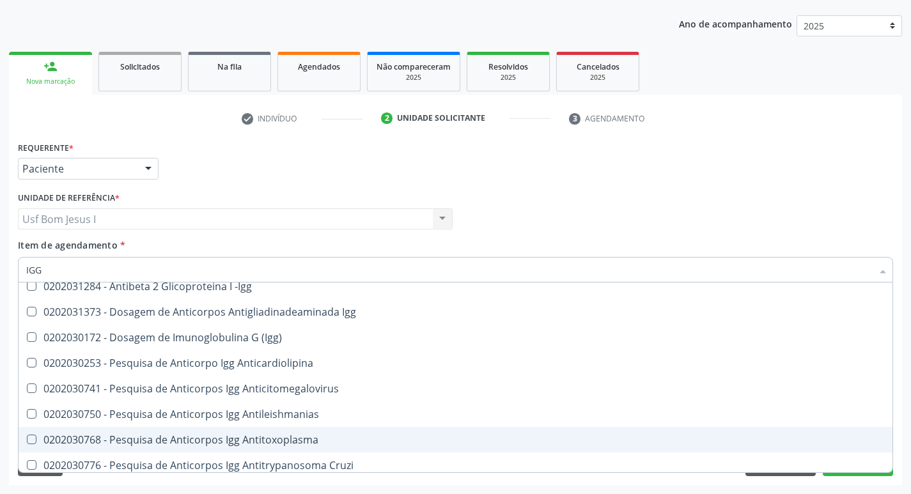
click at [306, 441] on div "0202030768 - Pesquisa de Anticorpos Igg Antitoxoplasma" at bounding box center [455, 440] width 858 height 10
checkbox Antitoxoplasma "true"
type input "IG"
checkbox Antitoxoplasma "false"
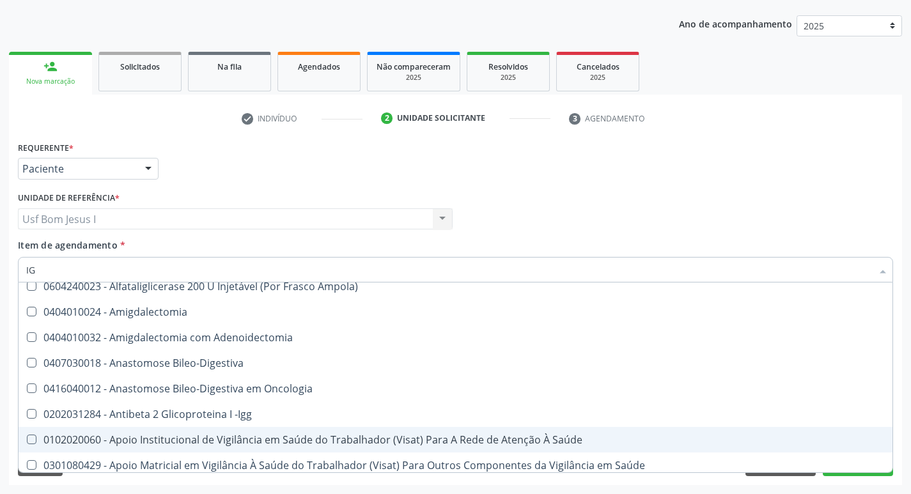
type input "IGM"
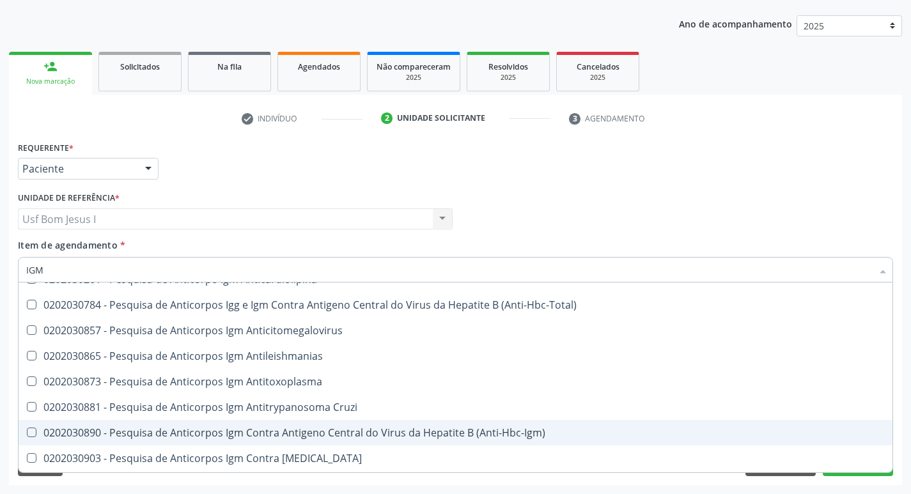
scroll to position [128, 0]
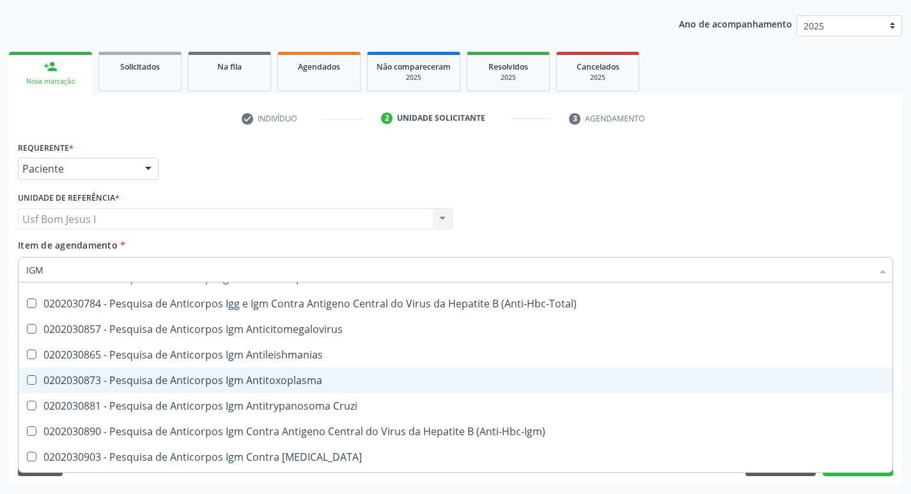
click at [256, 375] on div "0202030873 - Pesquisa de Anticorpos Igm Antitoxoplasma" at bounding box center [455, 380] width 858 height 10
checkbox Antitoxoplasma "true"
type input "I"
checkbox Secundario "true"
checkbox Antitoxoplasma "false"
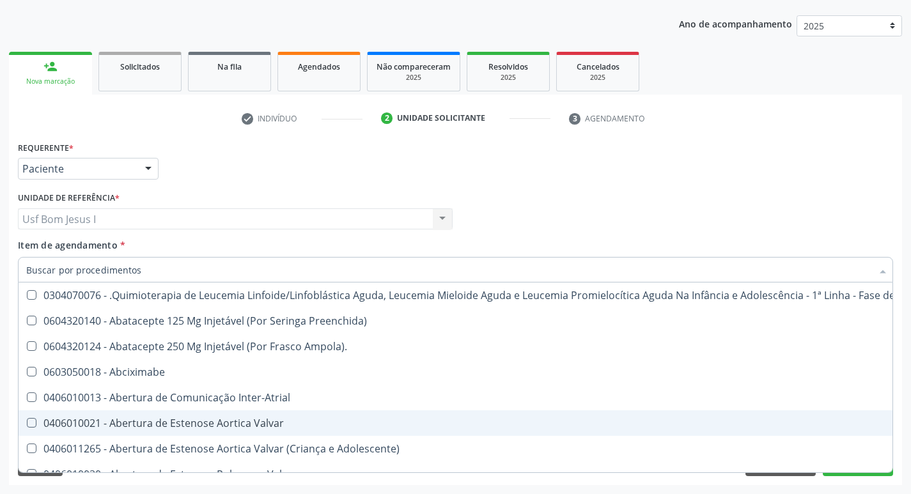
scroll to position [171, 0]
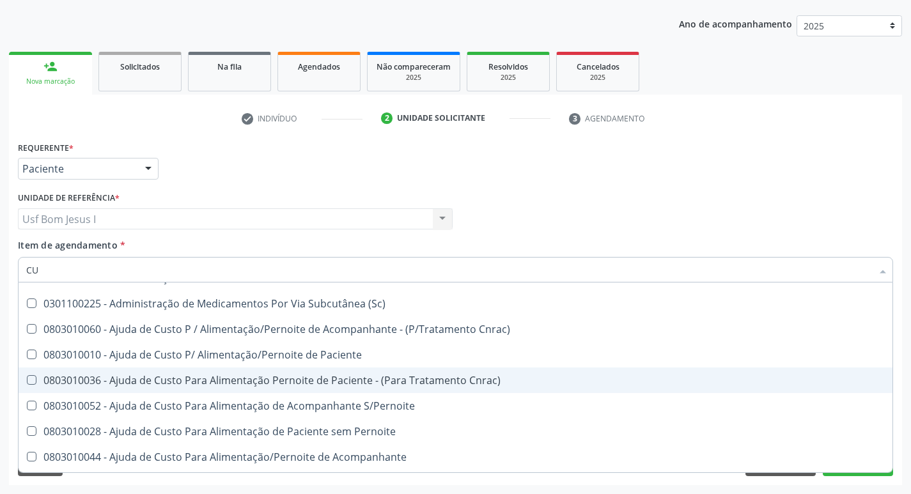
type input "CUL"
checkbox Dosagens\) "false"
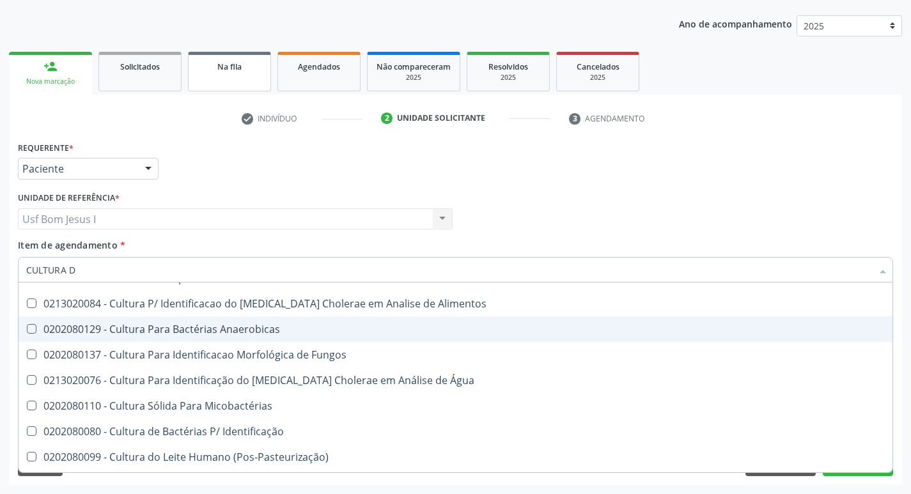
scroll to position [0, 0]
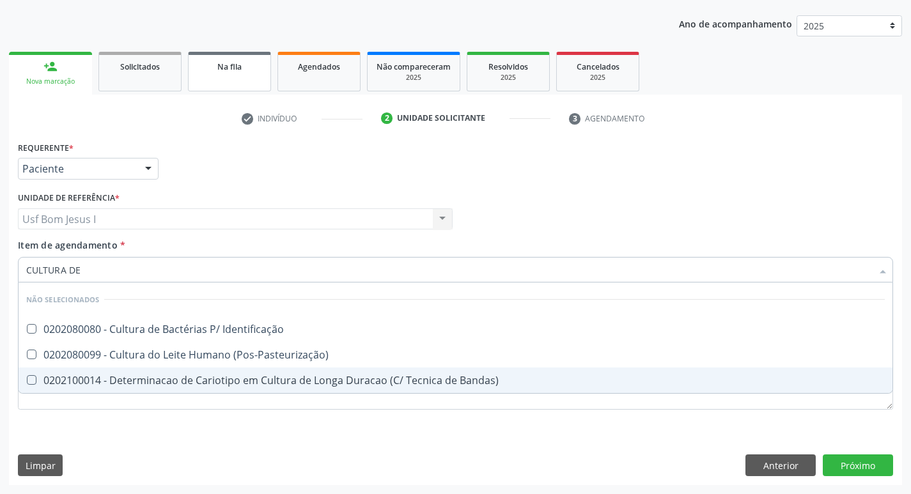
type input "CULTURA DE"
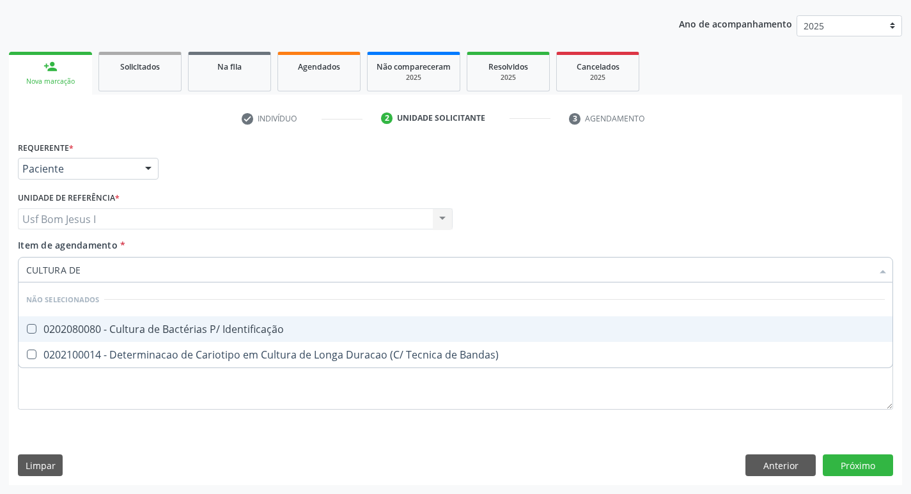
click at [134, 334] on div "0202080080 - Cultura de Bactérias P/ Identificação" at bounding box center [455, 329] width 858 height 10
checkbox Identificação "true"
click at [522, 212] on div "Médico Solicitante Por favor, selecione a Unidade de Atendimento primeiro Nenhu…" at bounding box center [455, 214] width 881 height 50
checkbox Bandas\) "true"
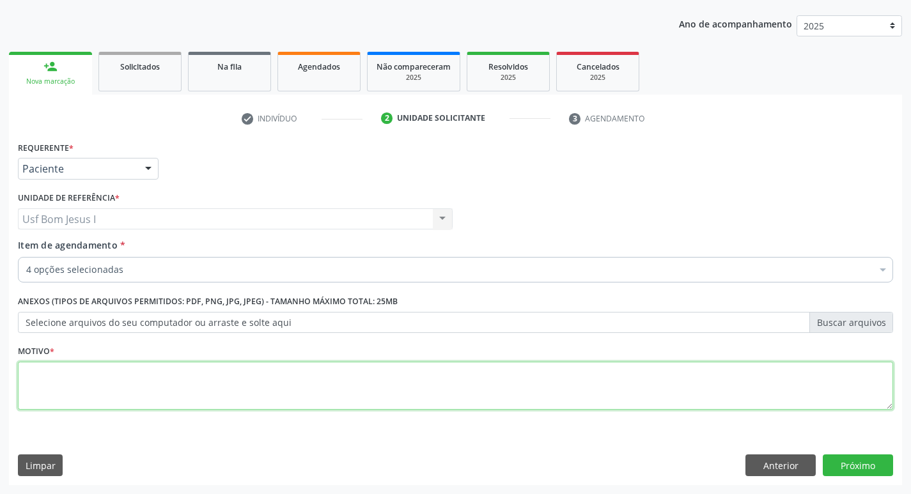
click at [347, 392] on textarea at bounding box center [455, 386] width 875 height 49
type textarea "."
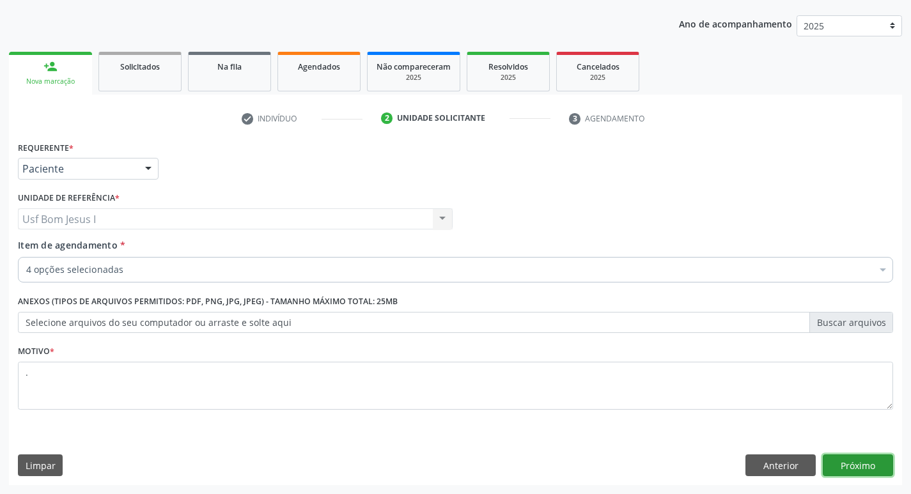
click at [867, 463] on button "Próximo" at bounding box center [858, 465] width 70 height 22
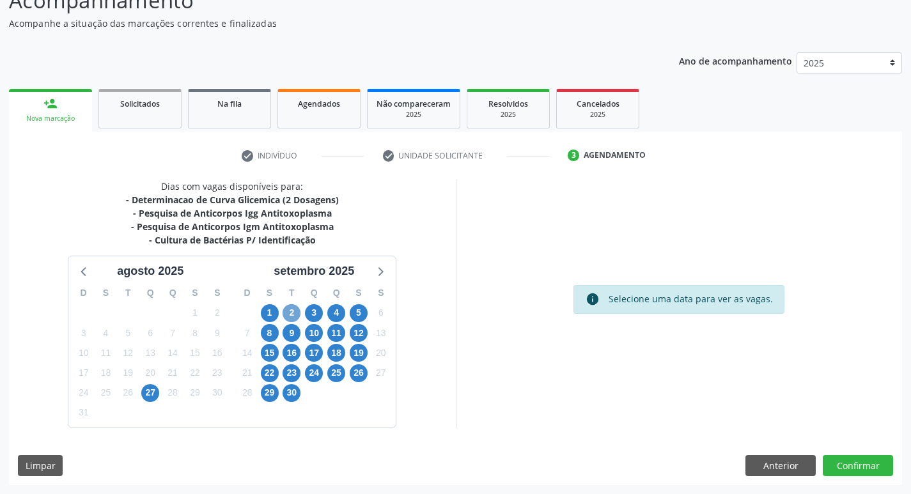
click at [290, 316] on span "2" at bounding box center [292, 313] width 18 height 18
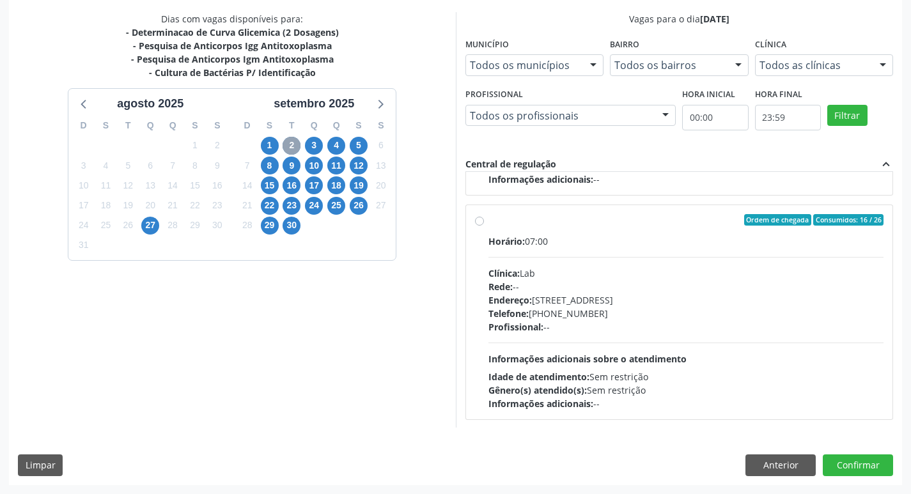
scroll to position [874, 0]
click at [779, 307] on div "Telefone: [PHONE_NUMBER]" at bounding box center [686, 312] width 396 height 13
click at [484, 224] on input "Ordem de chegada Consumidos: 16 / 26 Horário: 07:00 Clínica: Lab Rede: -- Ender…" at bounding box center [479, 219] width 9 height 12
radio input "true"
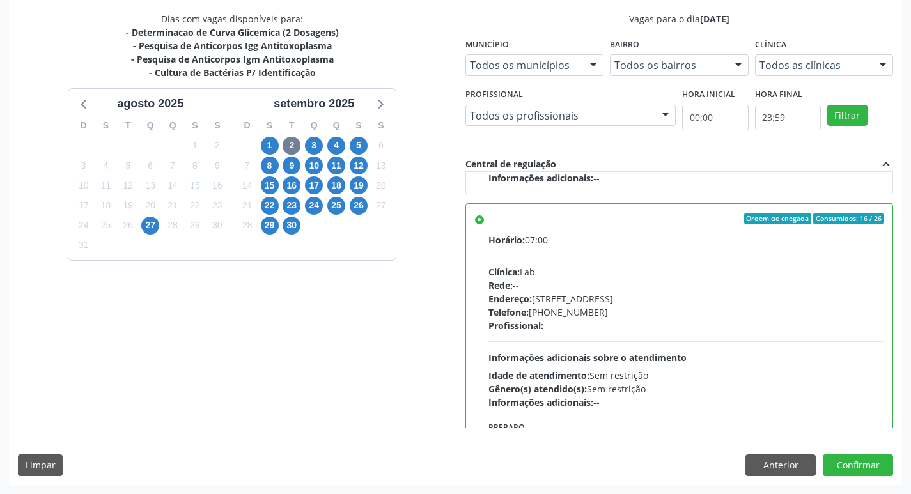
click at [872, 478] on div "Dias com vagas disponíveis para: - Determinacao de Curva Glicemica (2 Dosagens)…" at bounding box center [455, 248] width 893 height 472
click at [867, 458] on button "Confirmar" at bounding box center [858, 465] width 70 height 22
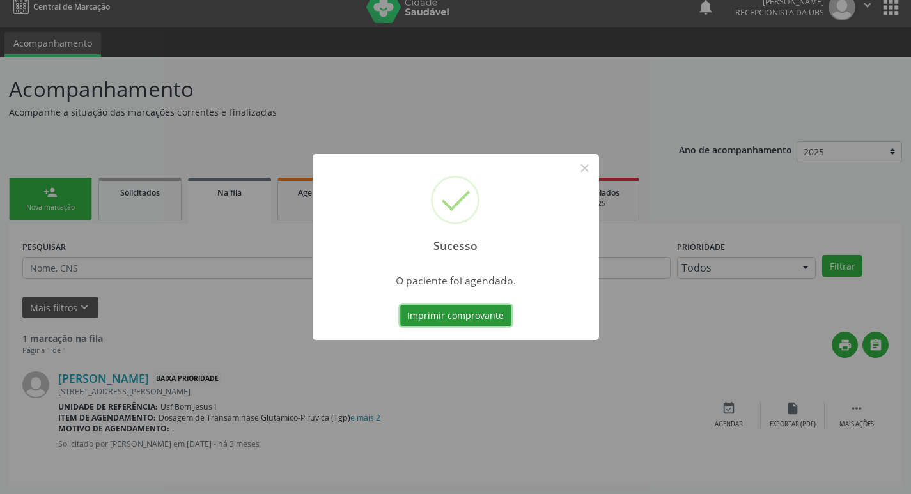
scroll to position [0, 0]
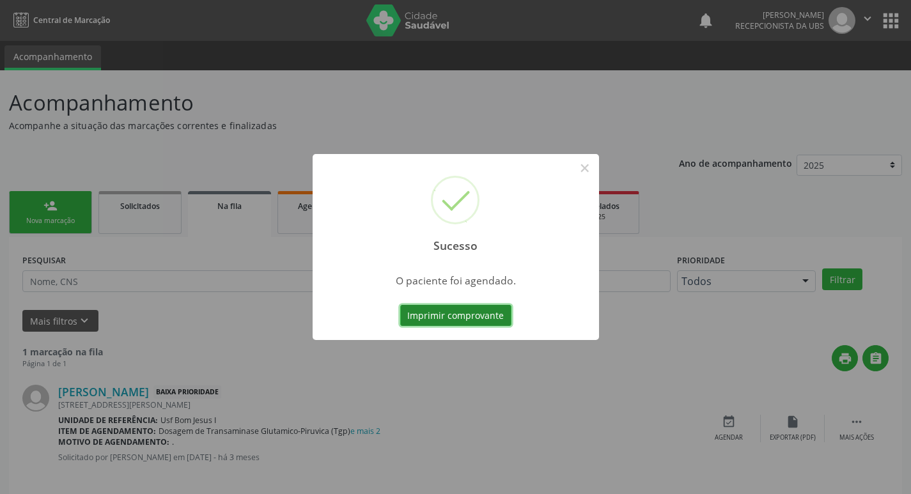
click at [457, 323] on button "Imprimir comprovante" at bounding box center [455, 316] width 111 height 22
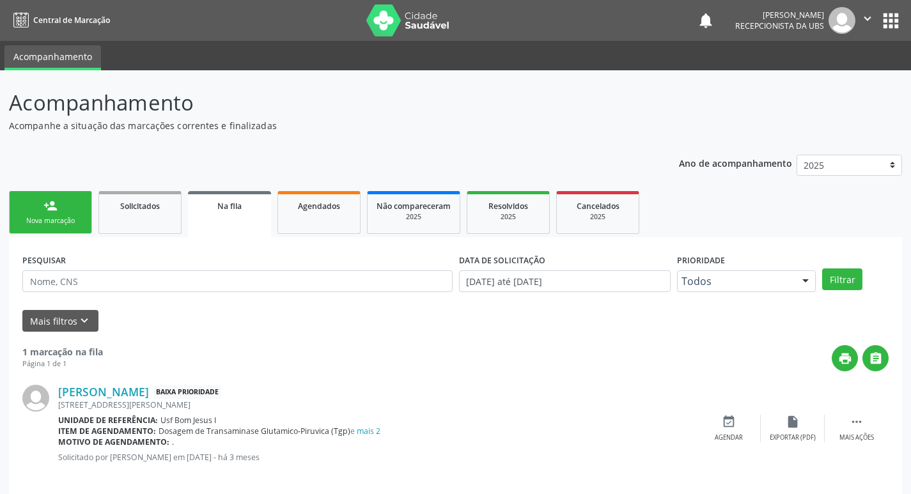
click at [52, 210] on div "person_add" at bounding box center [50, 206] width 14 height 14
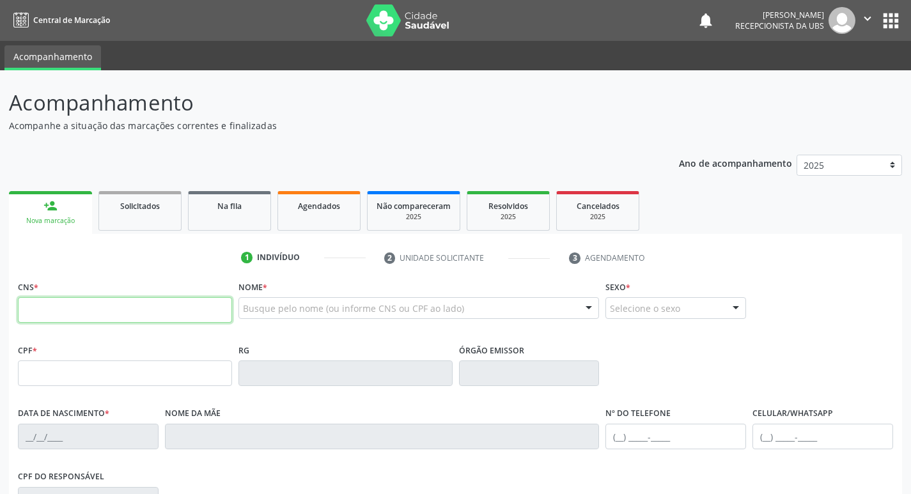
click at [129, 299] on input "text" at bounding box center [125, 310] width 214 height 26
paste input "700 9039 4889 9998"
type input "700 9039 4889 9998"
type input "107.276.924-70"
type input "1[DATE]"
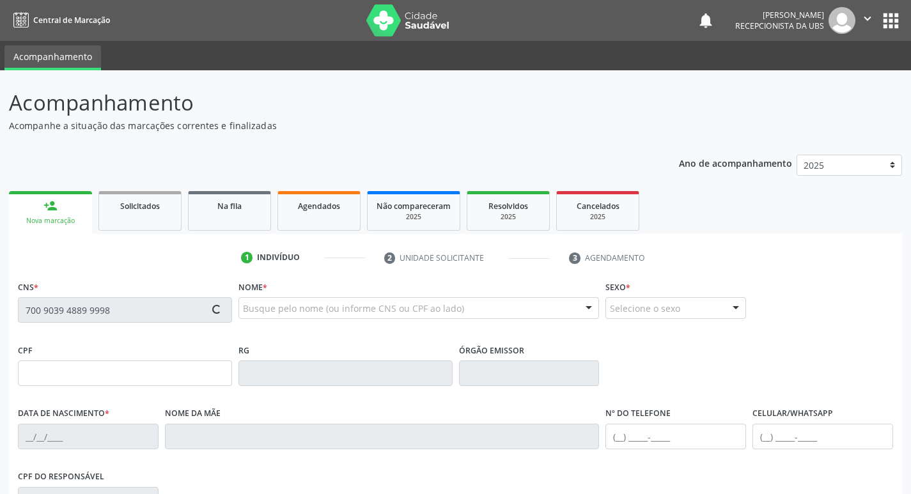
type input "[PERSON_NAME]"
type input "[PHONE_NUMBER]"
type input "019.883.544-20"
type input "895"
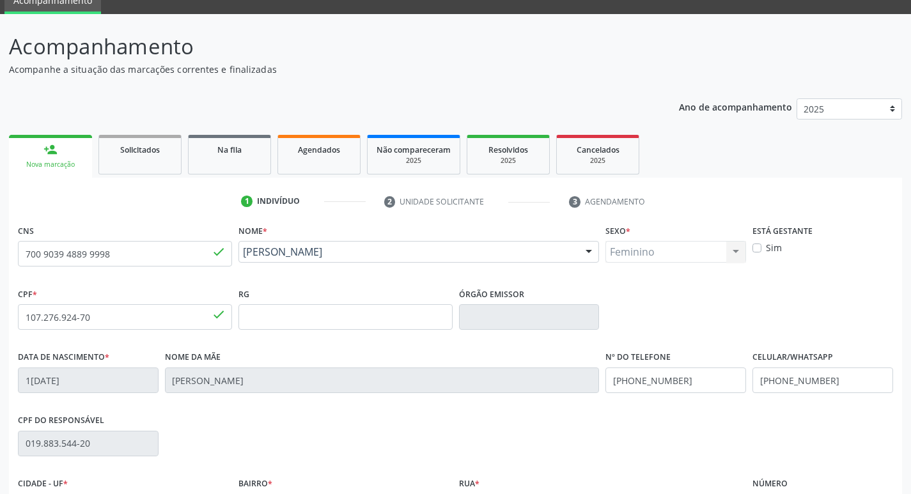
scroll to position [199, 0]
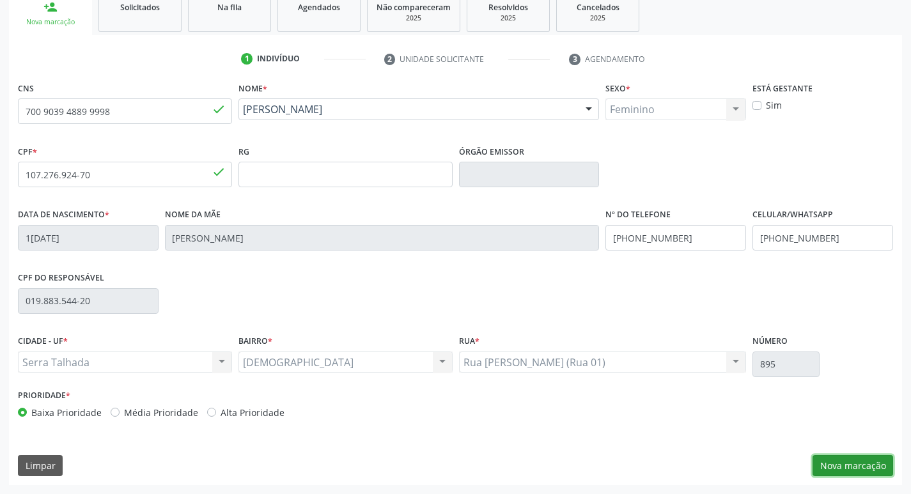
click at [850, 465] on button "Nova marcação" at bounding box center [852, 466] width 81 height 22
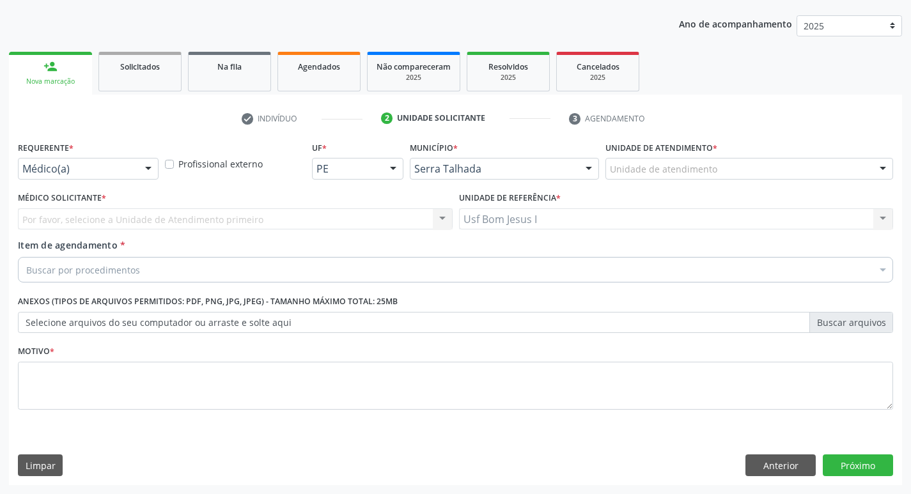
scroll to position [139, 0]
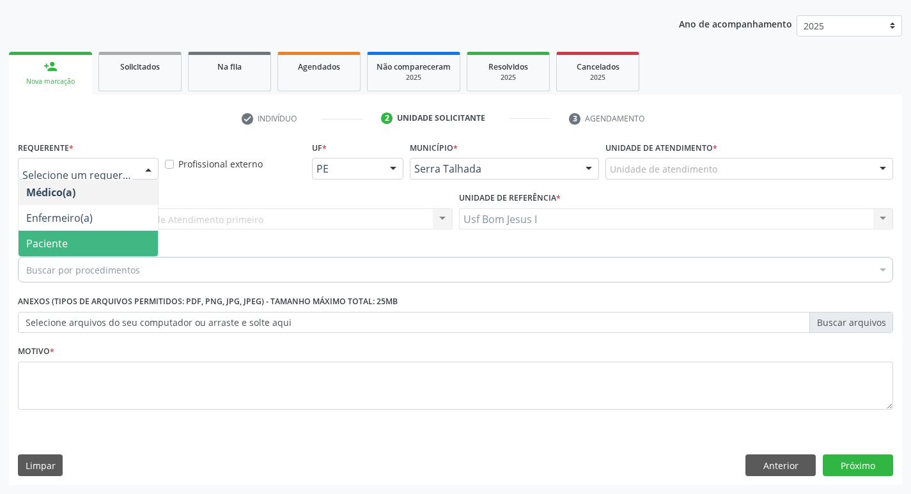
click at [95, 243] on span "Paciente" at bounding box center [88, 244] width 139 height 26
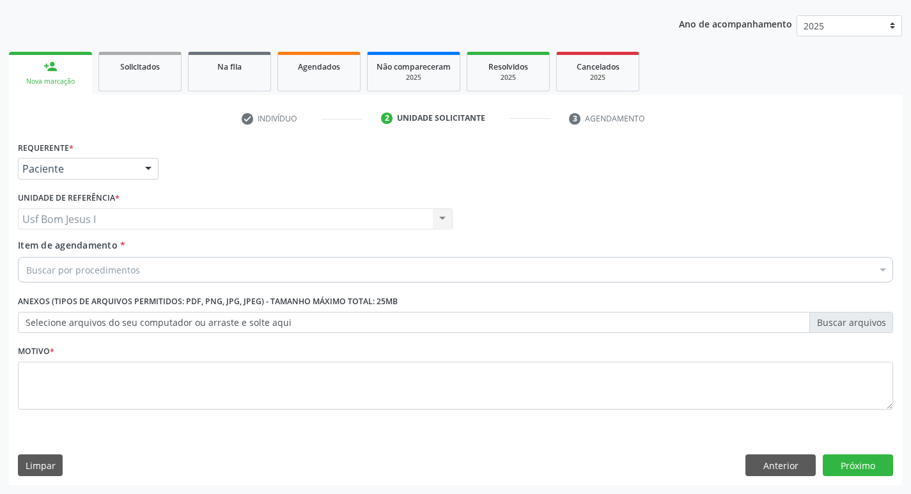
click at [107, 283] on div "Item de agendamento * Buscar por procedimentos Selecionar todos 0304070076 - .Q…" at bounding box center [455, 262] width 881 height 49
click at [107, 277] on div "Buscar por procedimentos" at bounding box center [455, 270] width 875 height 26
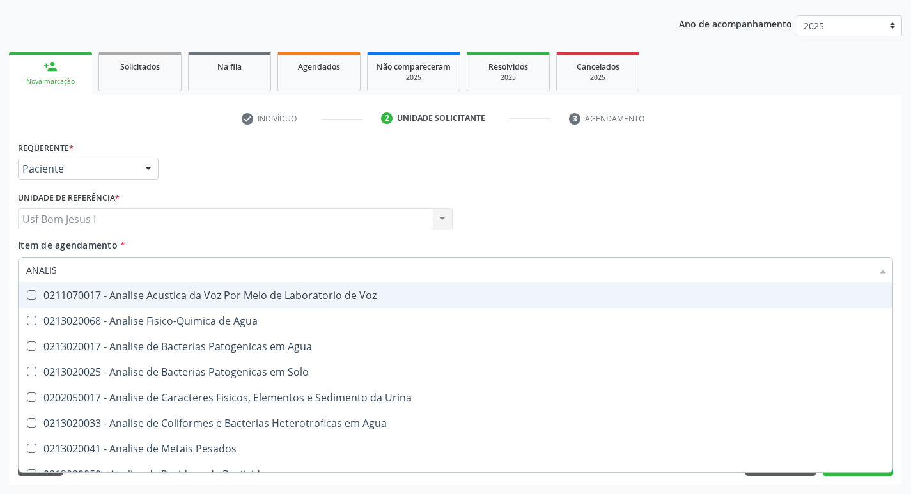
type input "ANALISE"
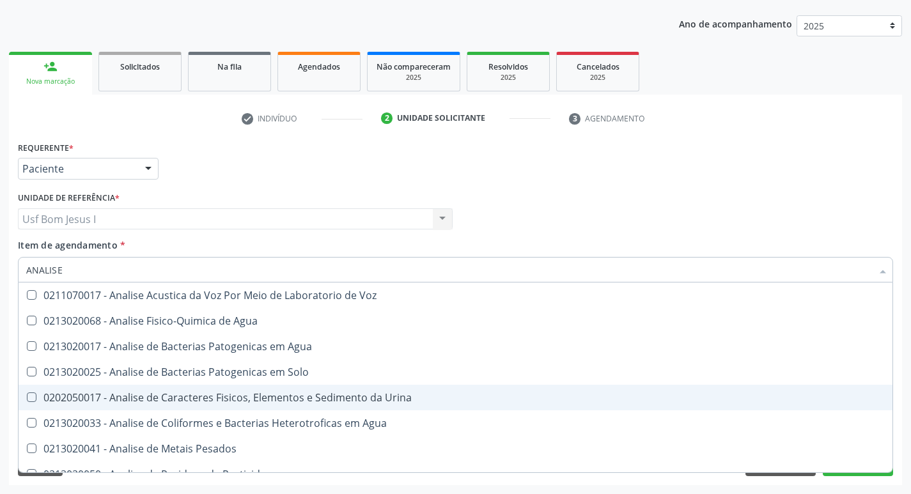
click at [162, 390] on span "0202050017 - Analise de Caracteres Fisicos, Elementos e Sedimento da Urina" at bounding box center [456, 398] width 874 height 26
checkbox Urina "true"
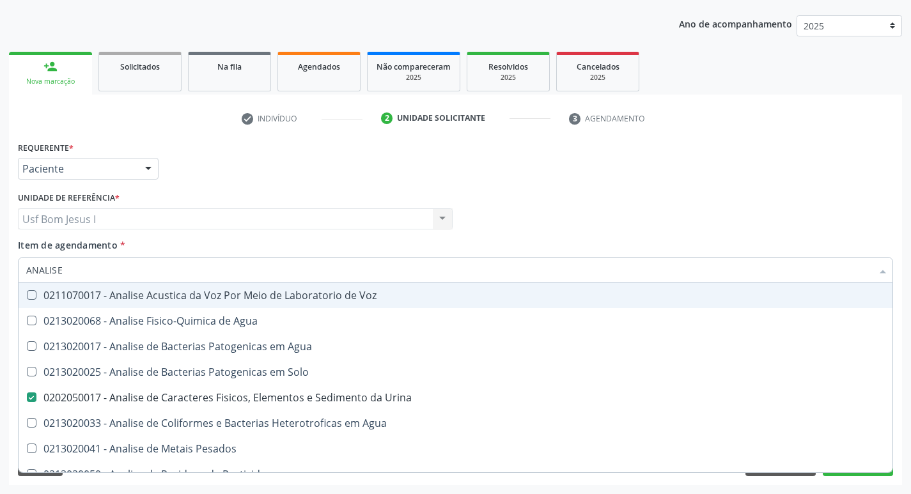
click at [91, 274] on input "ANALISE" at bounding box center [449, 270] width 846 height 26
type input "H"
checkbox Urina "false"
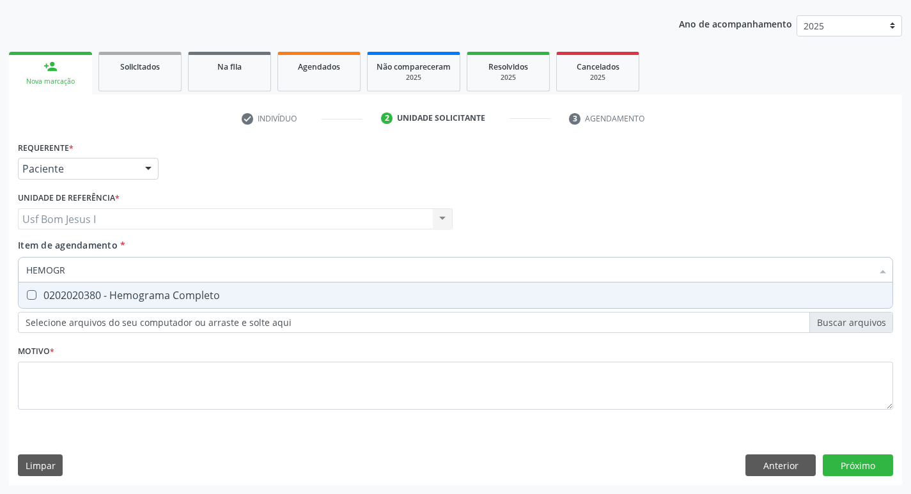
type input "HEMOGRA"
click at [90, 285] on span "0202020380 - Hemograma Completo" at bounding box center [456, 296] width 874 height 26
checkbox Completo "true"
click at [93, 269] on input "HEMOGRA" at bounding box center [449, 270] width 846 height 26
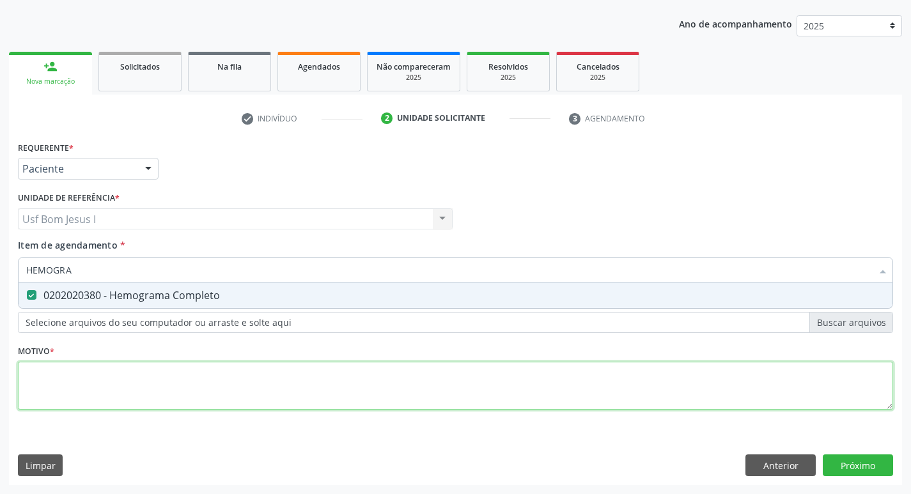
click at [282, 380] on div "Requerente * Paciente Médico(a) Enfermeiro(a) Paciente Nenhum resultado encontr…" at bounding box center [455, 283] width 875 height 290
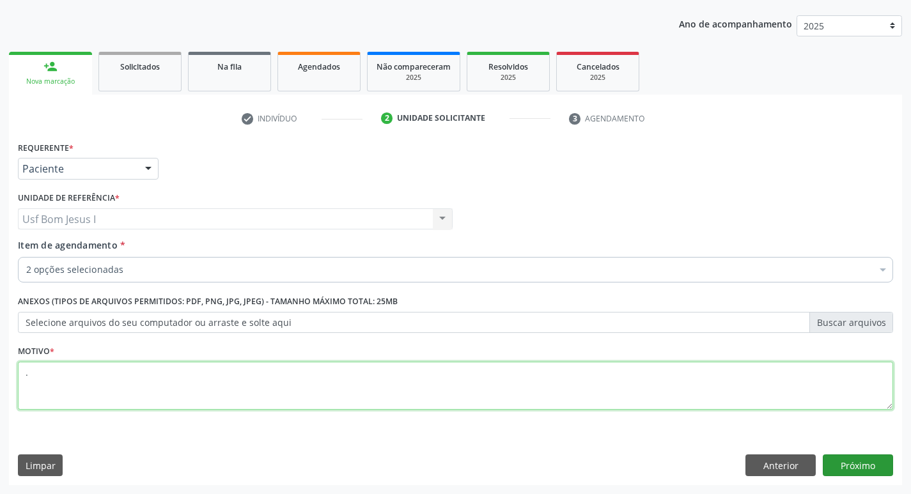
type textarea "."
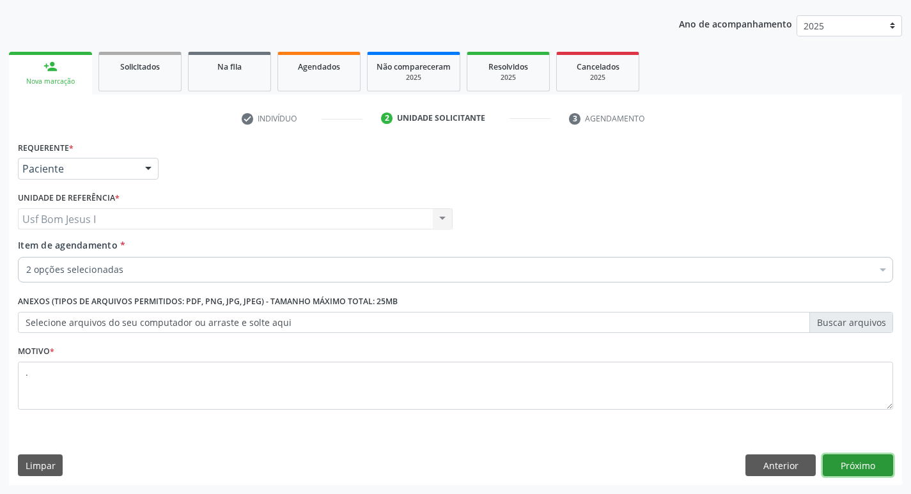
click at [869, 467] on button "Próximo" at bounding box center [858, 465] width 70 height 22
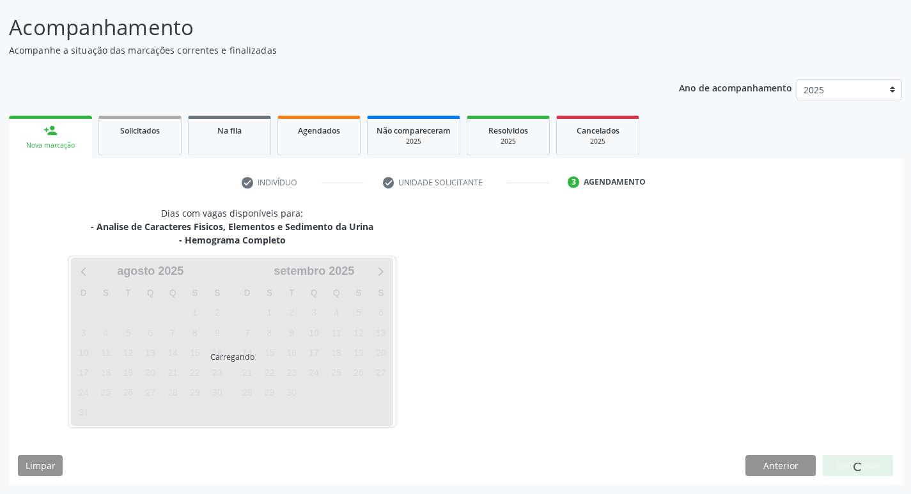
scroll to position [75, 0]
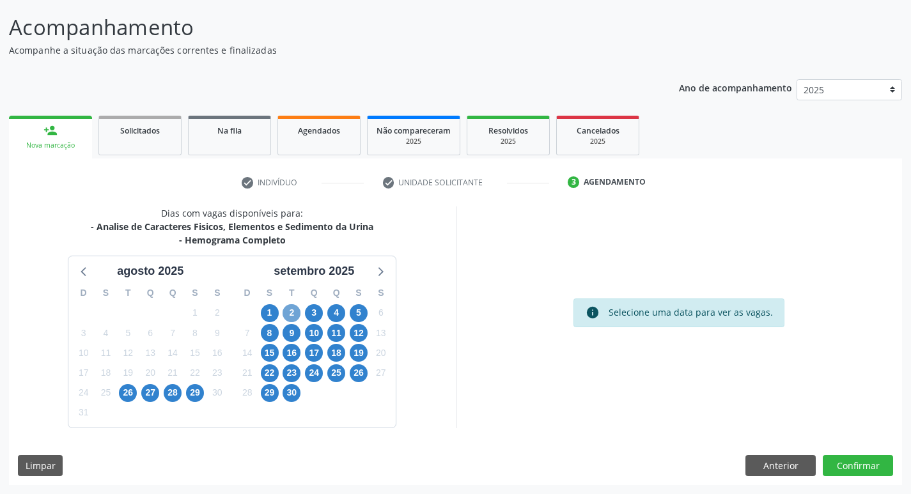
click at [293, 309] on span "2" at bounding box center [292, 313] width 18 height 18
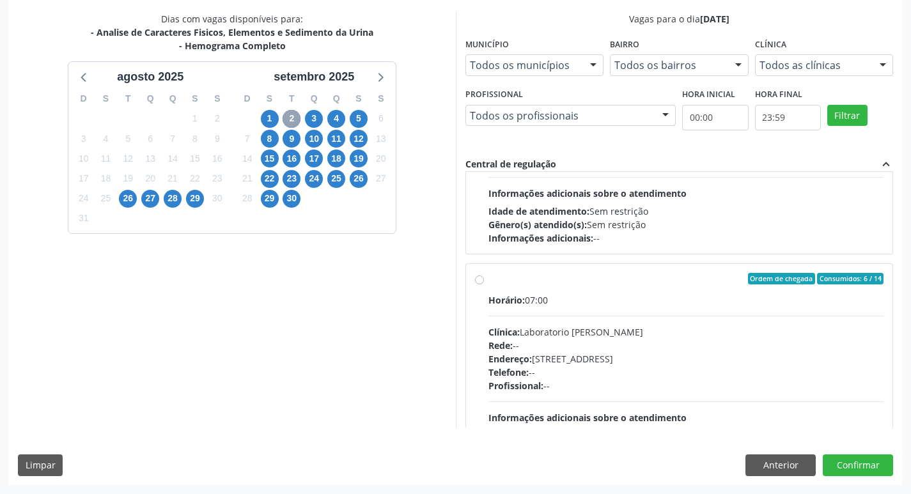
scroll to position [384, 0]
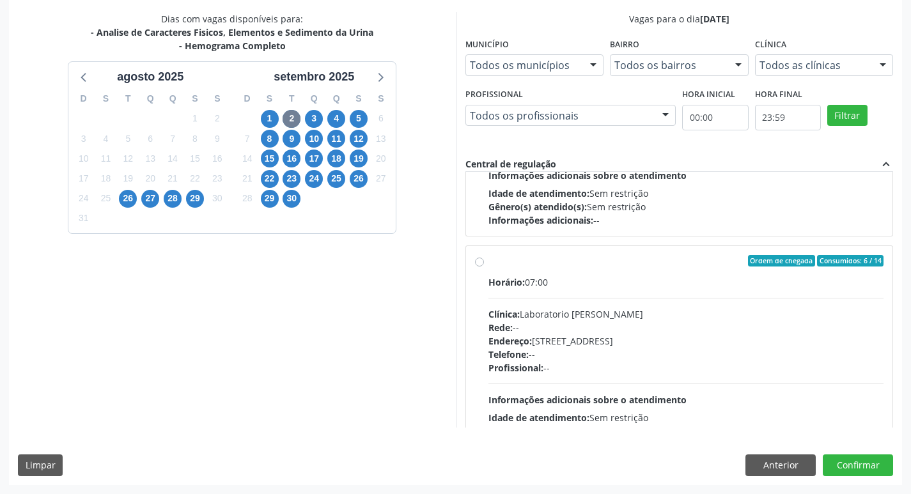
click at [688, 332] on div "Rede: --" at bounding box center [686, 327] width 396 height 13
click at [484, 267] on input "Ordem de chegada Consumidos: 6 / 14 Horário: 07:00 Clínica: Laboratorio Jose Pa…" at bounding box center [479, 261] width 9 height 12
radio input "true"
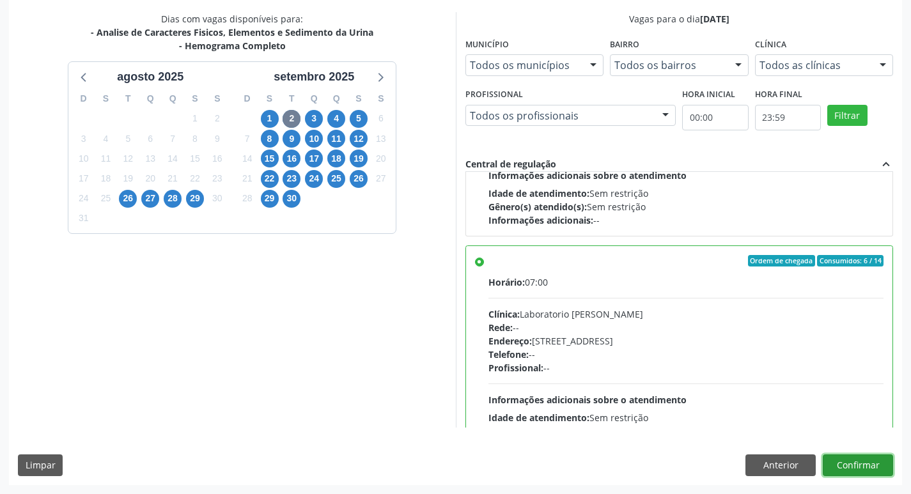
click at [857, 460] on button "Confirmar" at bounding box center [858, 465] width 70 height 22
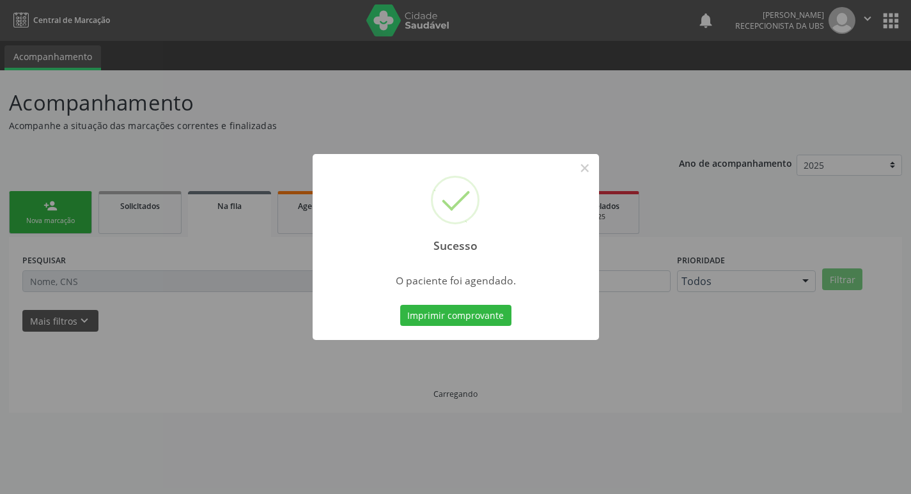
scroll to position [0, 0]
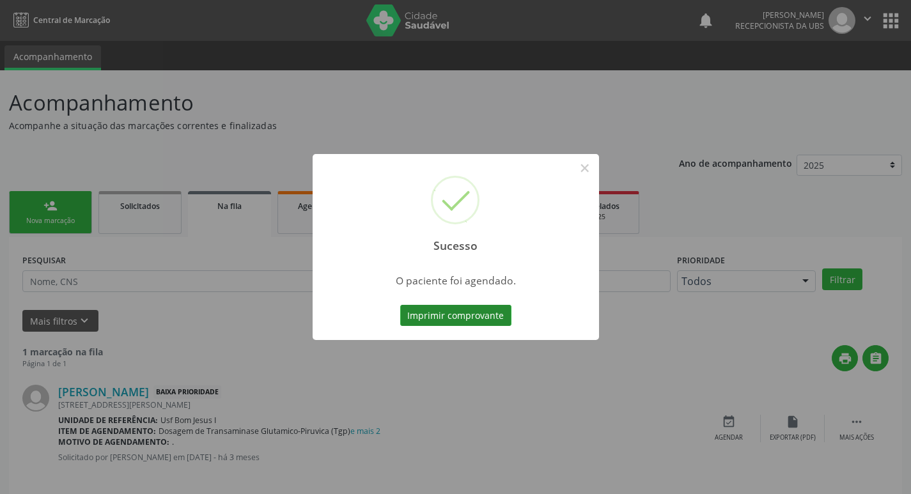
click at [448, 314] on button "Imprimir comprovante" at bounding box center [455, 316] width 111 height 22
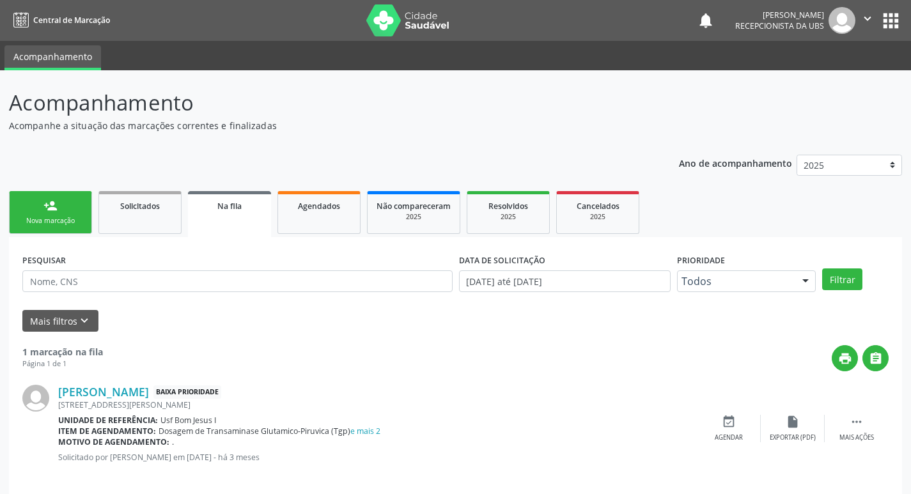
click at [26, 220] on div "Nova marcação" at bounding box center [51, 221] width 64 height 10
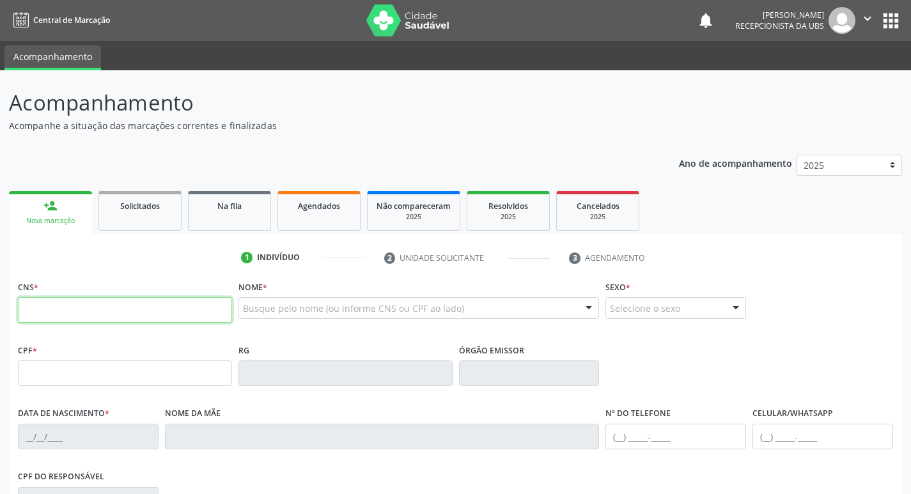
click at [115, 301] on input "text" at bounding box center [125, 310] width 214 height 26
type input "700 0082 8344 8905"
type input "040.404.974-57"
type input "14/06/1974"
type input "Jovita Rodrigues Nunes"
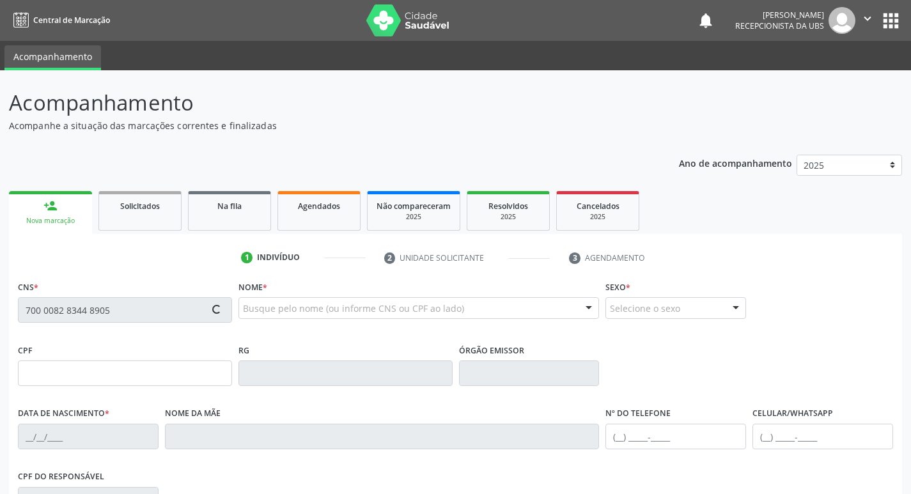
type input "(87) 99985-5733"
type input "55"
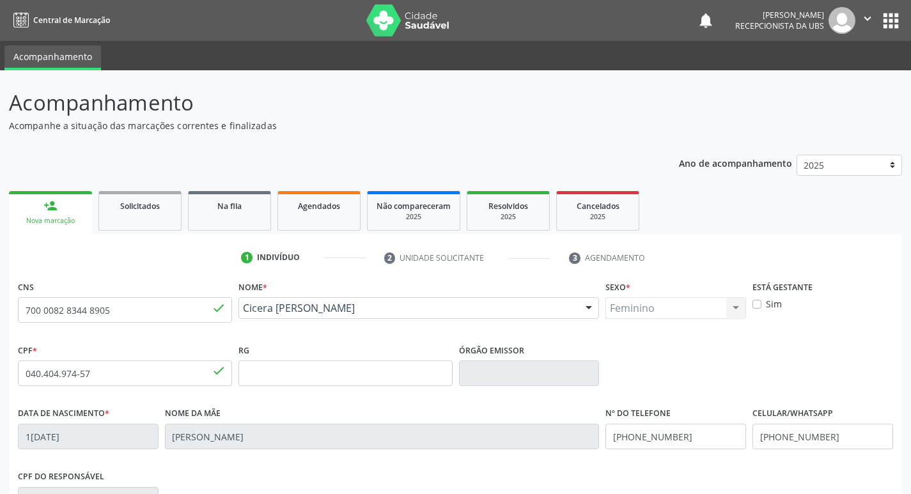
scroll to position [199, 0]
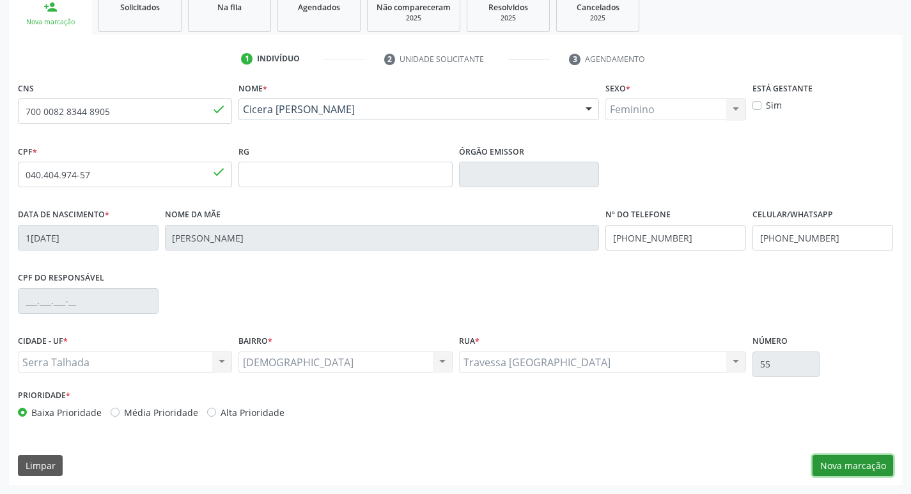
click at [855, 468] on button "Nova marcação" at bounding box center [852, 466] width 81 height 22
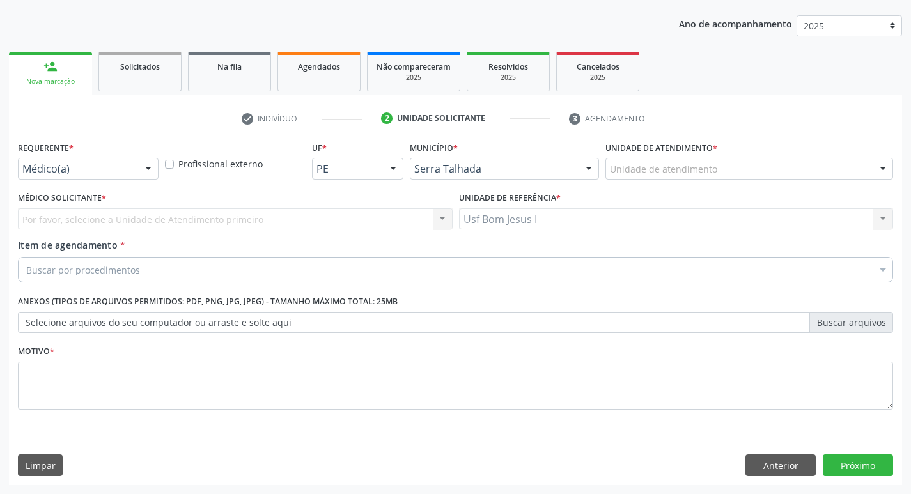
scroll to position [139, 0]
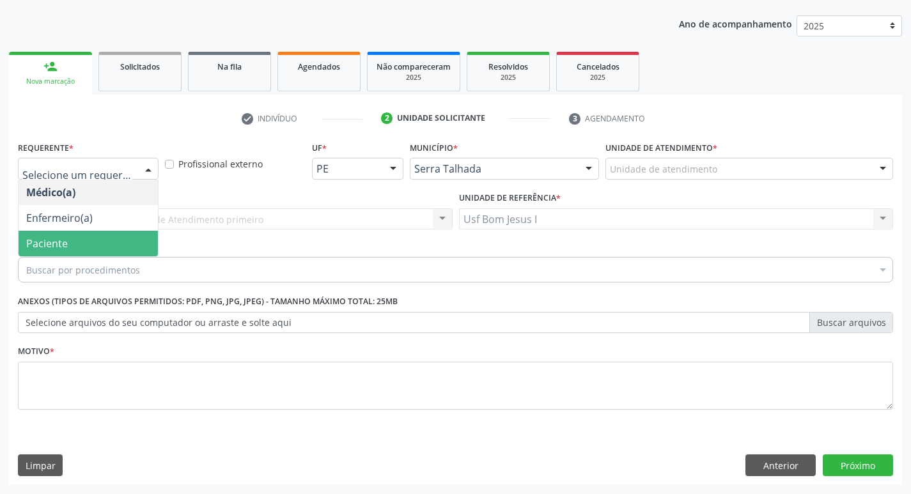
click at [58, 239] on span "Paciente" at bounding box center [47, 244] width 42 height 14
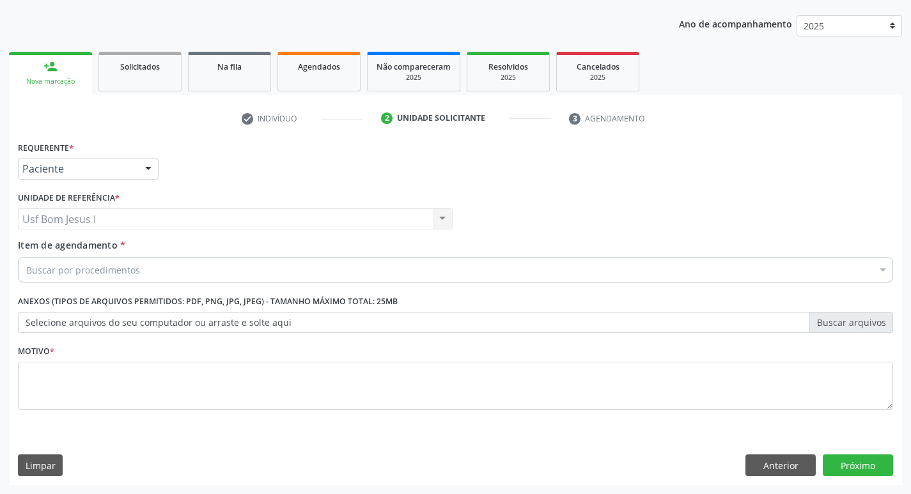
click at [155, 268] on div "Buscar por procedimentos" at bounding box center [455, 270] width 875 height 26
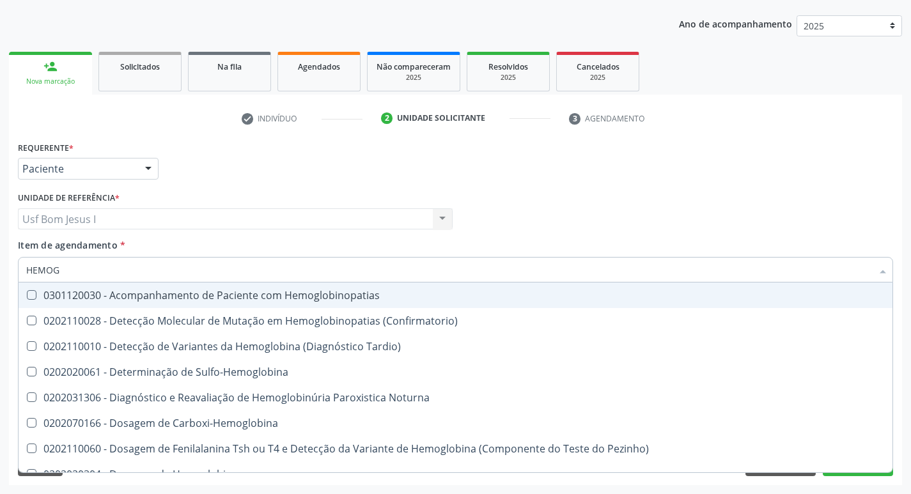
type input "HEMOGR"
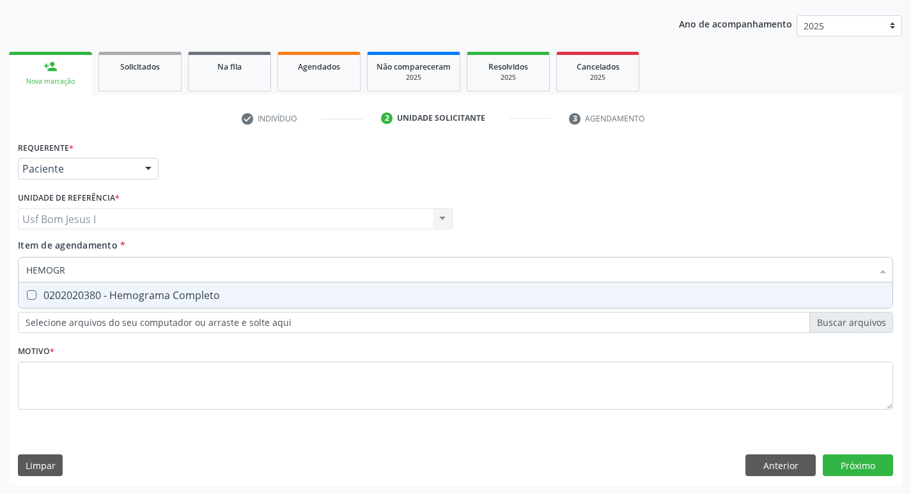
click at [159, 291] on div "0202020380 - Hemograma Completo" at bounding box center [455, 295] width 858 height 10
checkbox Completo "true"
click at [118, 360] on div "Requerente * Paciente Médico(a) Enfermeiro(a) Paciente Nenhum resultado encontr…" at bounding box center [455, 283] width 875 height 290
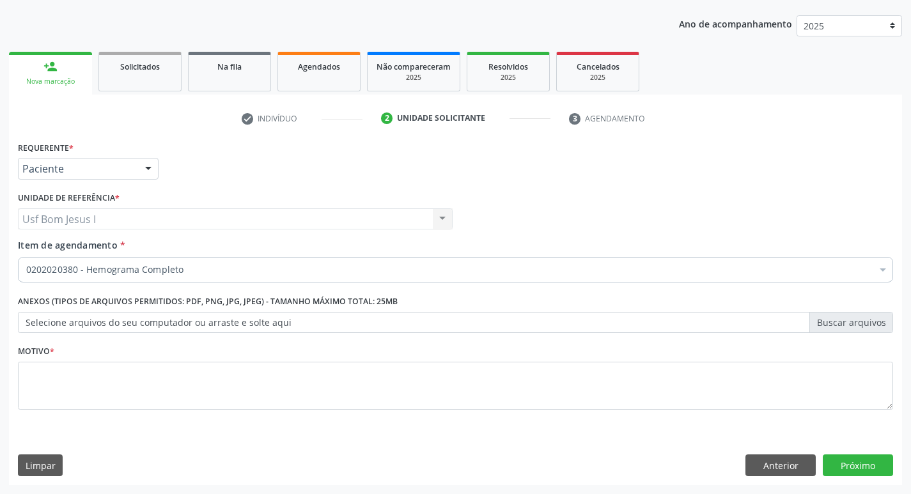
click at [121, 372] on div "Requerente * Paciente Médico(a) Enfermeiro(a) Paciente Nenhum resultado encontr…" at bounding box center [455, 283] width 875 height 290
click at [878, 464] on button "Próximo" at bounding box center [858, 465] width 70 height 22
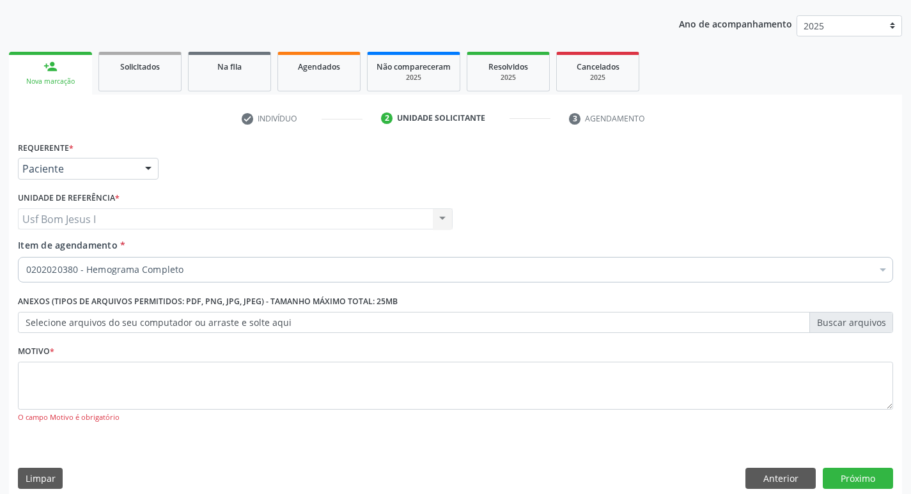
click at [56, 361] on div "Motivo * O campo Motivo é obrigatório" at bounding box center [455, 382] width 875 height 81
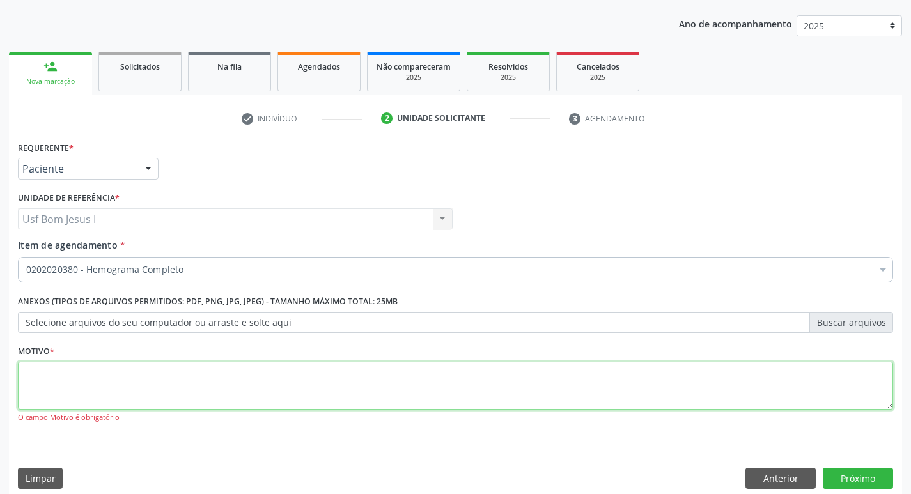
click at [56, 371] on textarea at bounding box center [455, 386] width 875 height 49
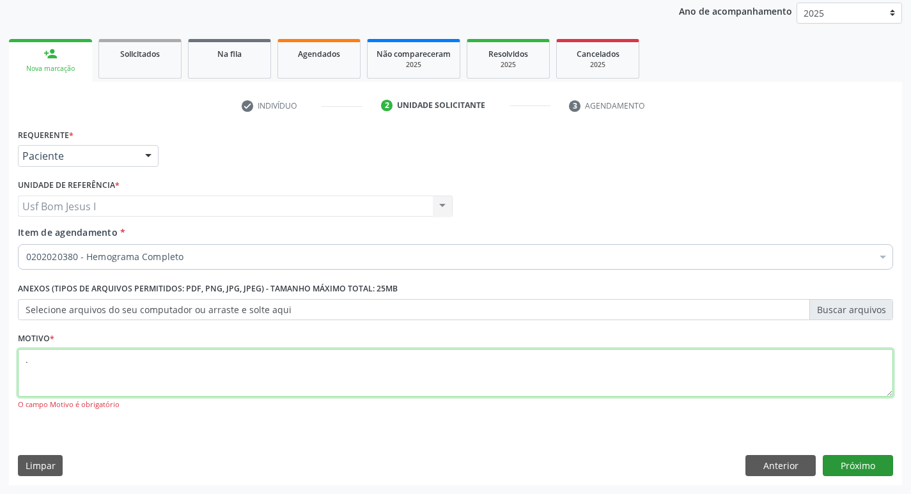
type textarea "."
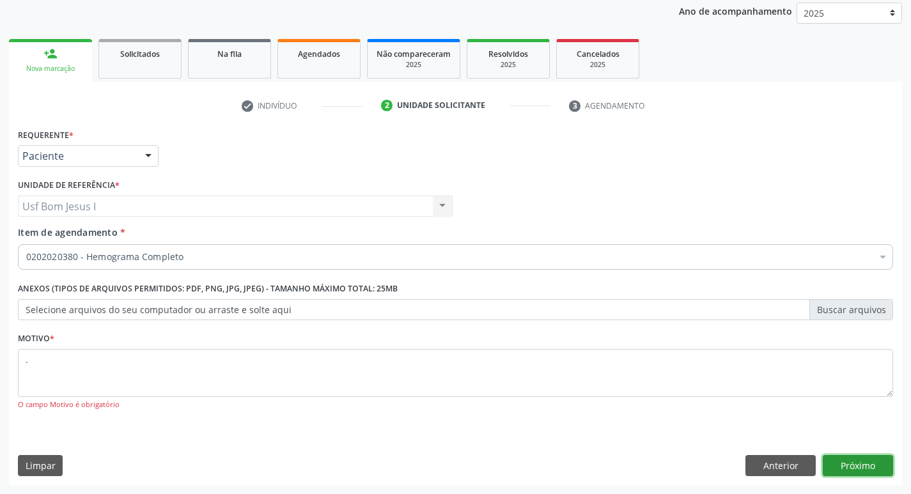
click at [832, 467] on button "Próximo" at bounding box center [858, 466] width 70 height 22
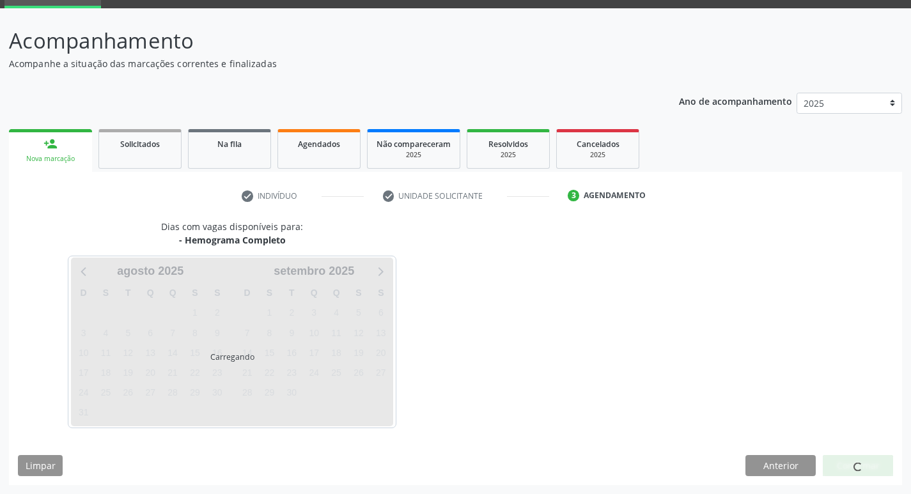
scroll to position [62, 0]
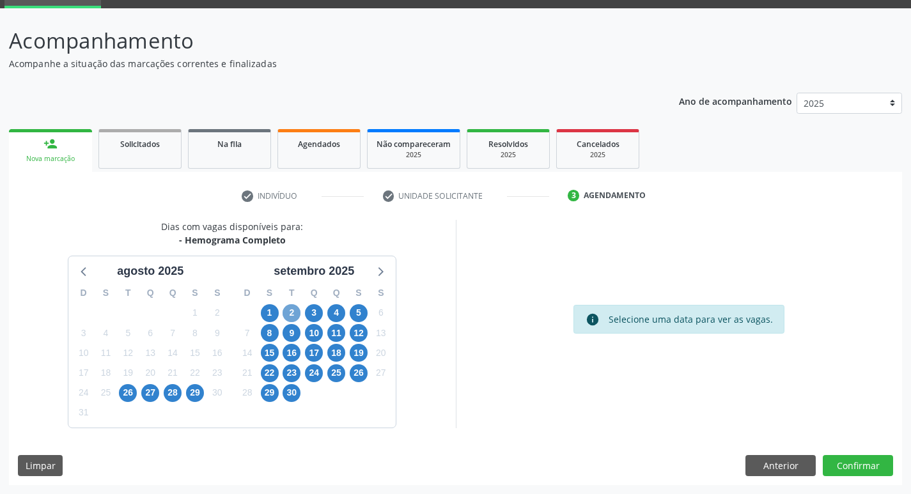
click at [293, 313] on span "2" at bounding box center [292, 313] width 18 height 18
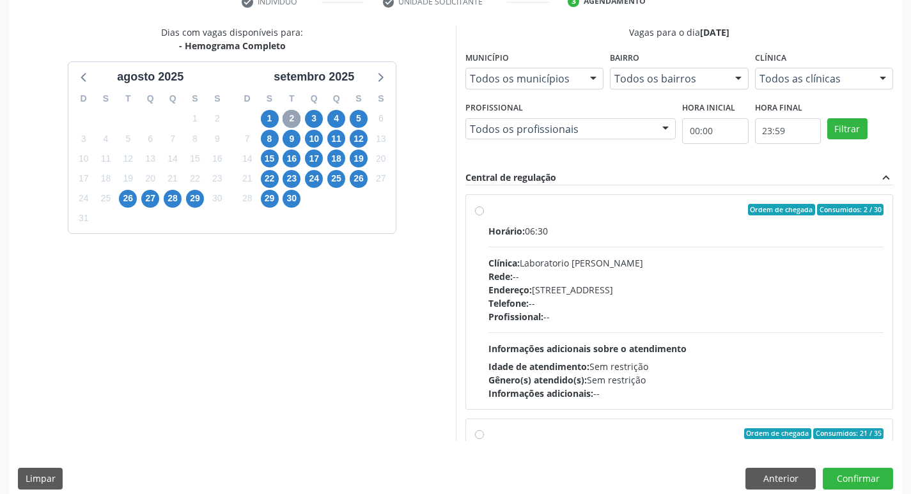
scroll to position [270, 0]
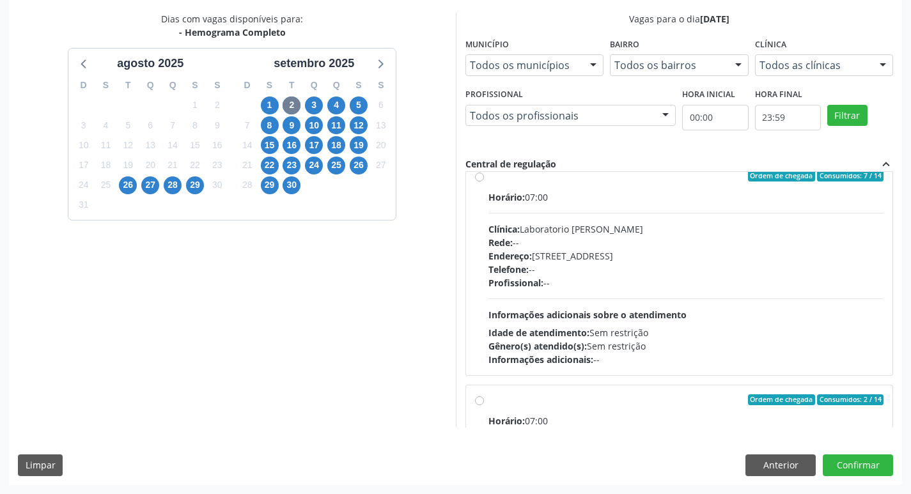
click at [647, 277] on div "Profissional: --" at bounding box center [686, 282] width 396 height 13
click at [484, 182] on input "Ordem de chegada Consumidos: 7 / 14 Horário: 07:00 Clínica: Laboratorio Jose Pa…" at bounding box center [479, 176] width 9 height 12
radio input "true"
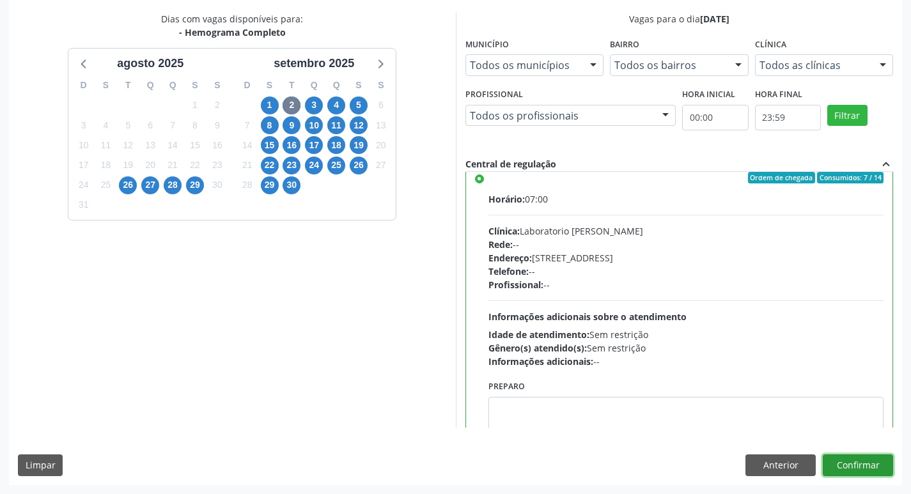
click at [847, 467] on button "Confirmar" at bounding box center [858, 465] width 70 height 22
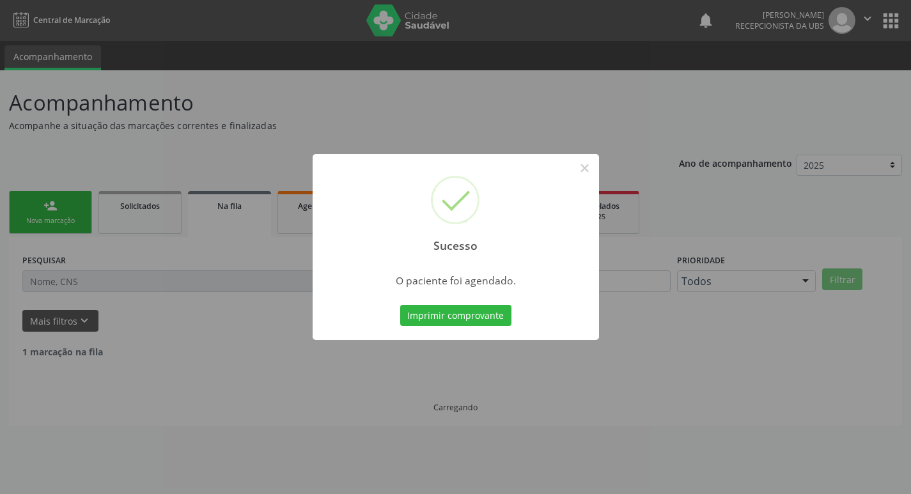
scroll to position [0, 0]
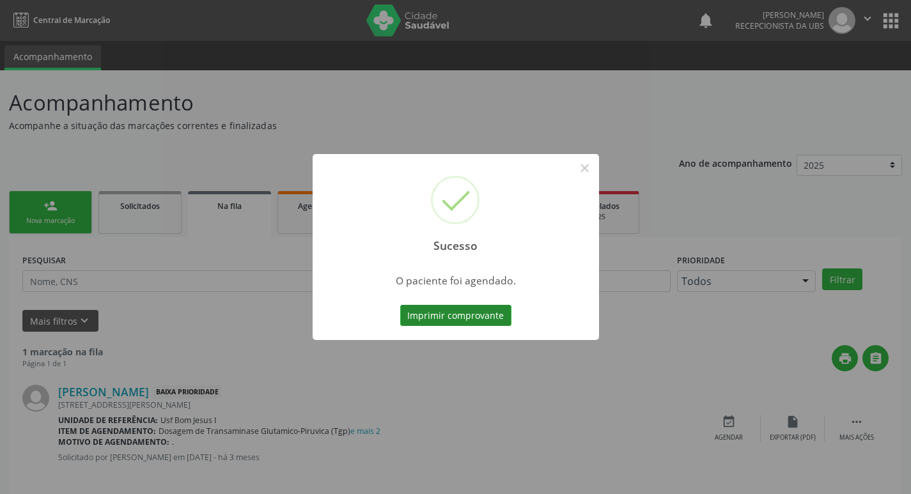
click at [447, 313] on button "Imprimir comprovante" at bounding box center [455, 316] width 111 height 22
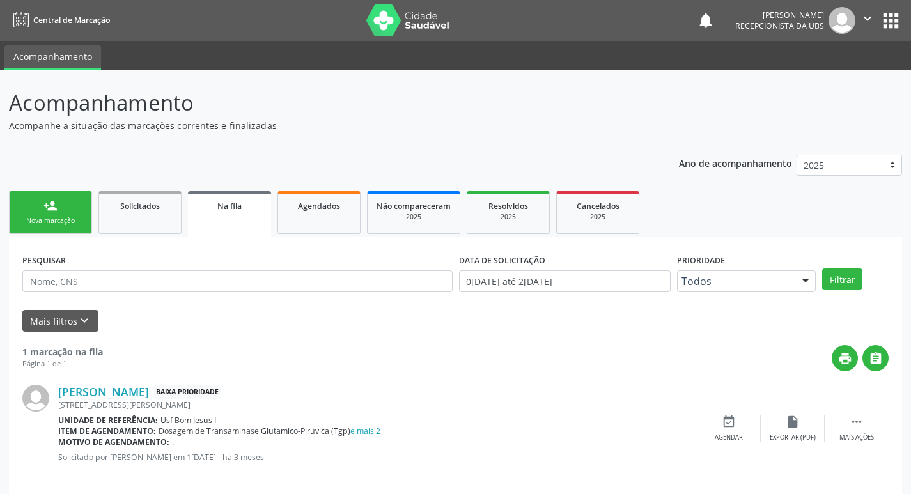
click at [60, 220] on div "Nova marcação" at bounding box center [51, 221] width 64 height 10
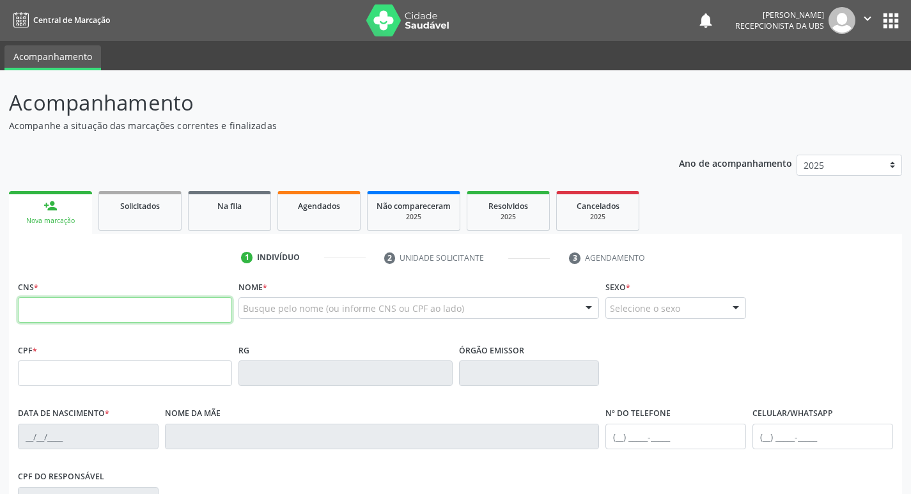
click at [128, 304] on input "text" at bounding box center [125, 310] width 214 height 26
type input "705 2044 9025 0073"
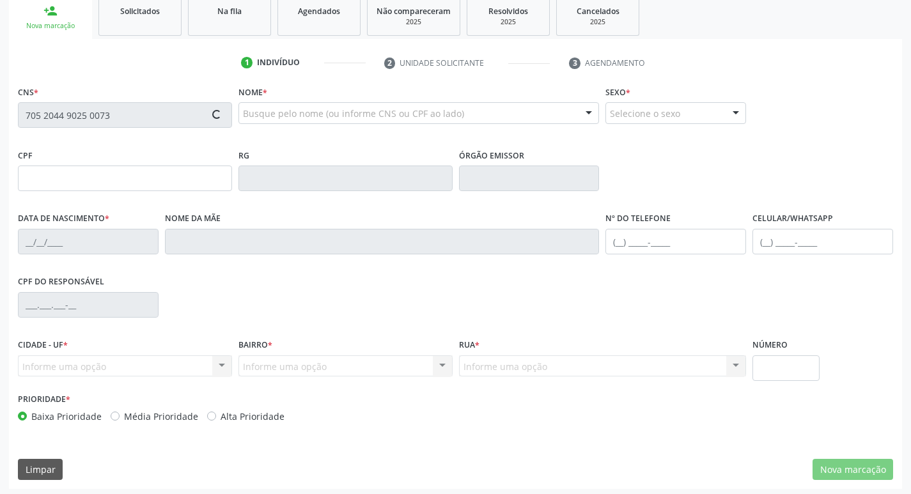
scroll to position [199, 0]
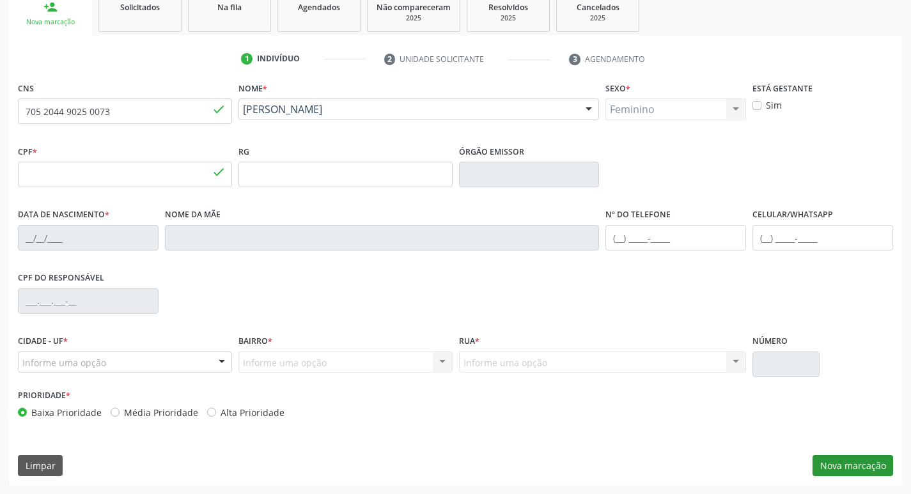
type input "102.912.464-78"
type input "2[DATE]"
type input "[PERSON_NAME] das Gracas Canuto de Lira"
type input "[PHONE_NUMBER]"
type input "901.324.834-91"
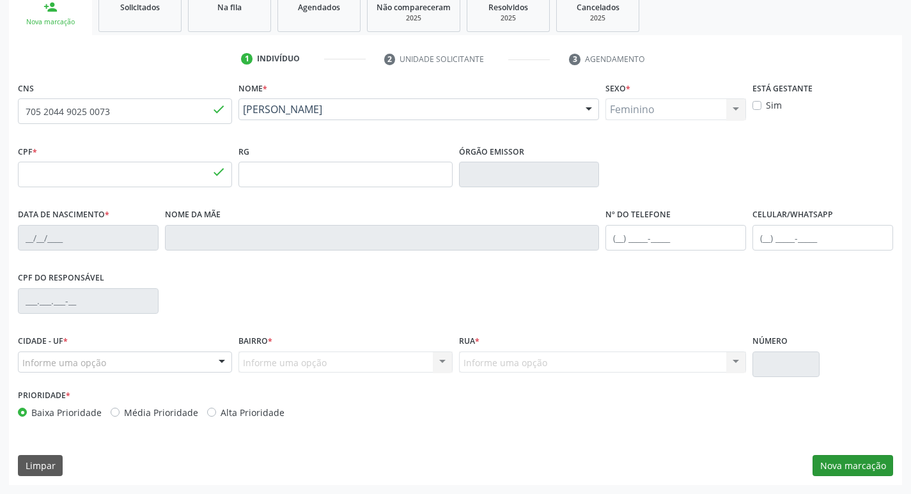
type input "882"
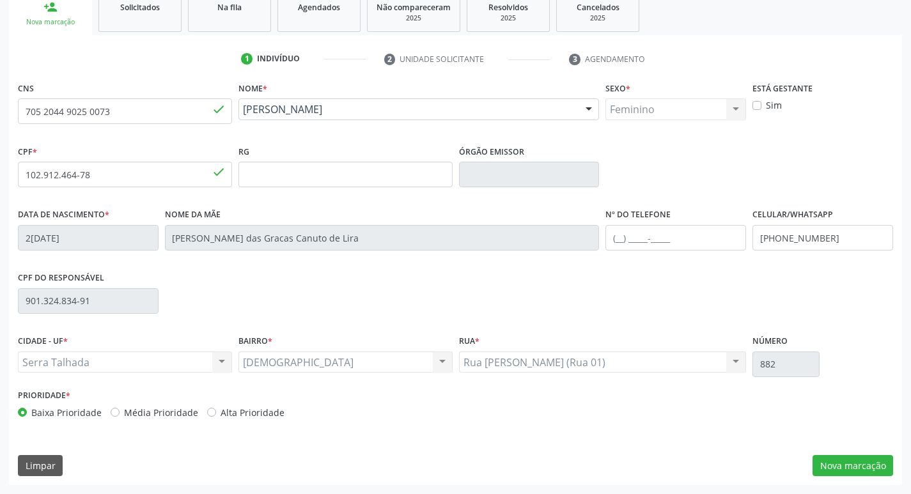
click at [766, 105] on label "Sim" at bounding box center [774, 104] width 16 height 13
click at [757, 105] on input "Sim" at bounding box center [756, 104] width 9 height 12
checkbox input "true"
click at [861, 467] on button "Nova marcação" at bounding box center [852, 466] width 81 height 22
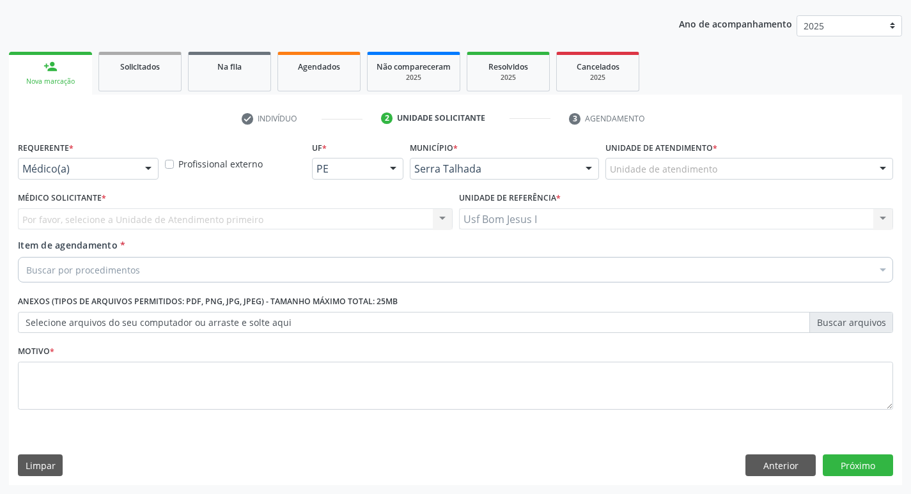
click at [148, 169] on div at bounding box center [148, 170] width 19 height 22
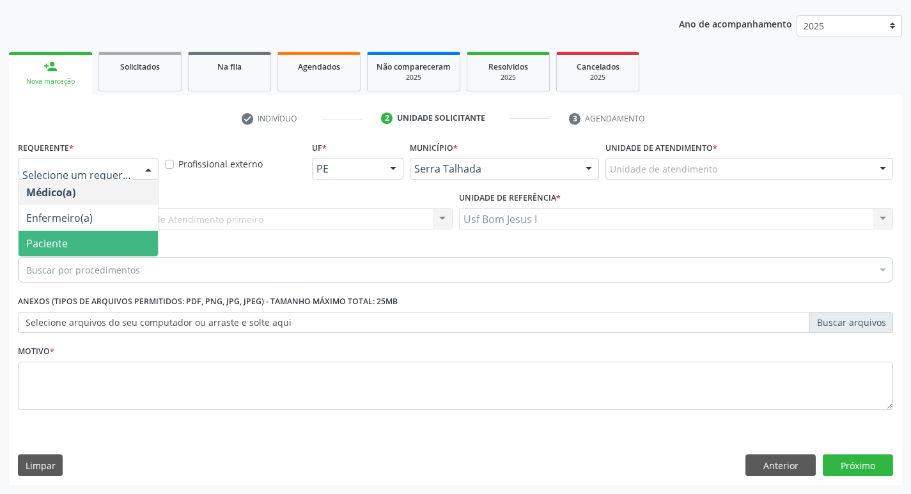
click at [132, 243] on span "Paciente" at bounding box center [88, 244] width 139 height 26
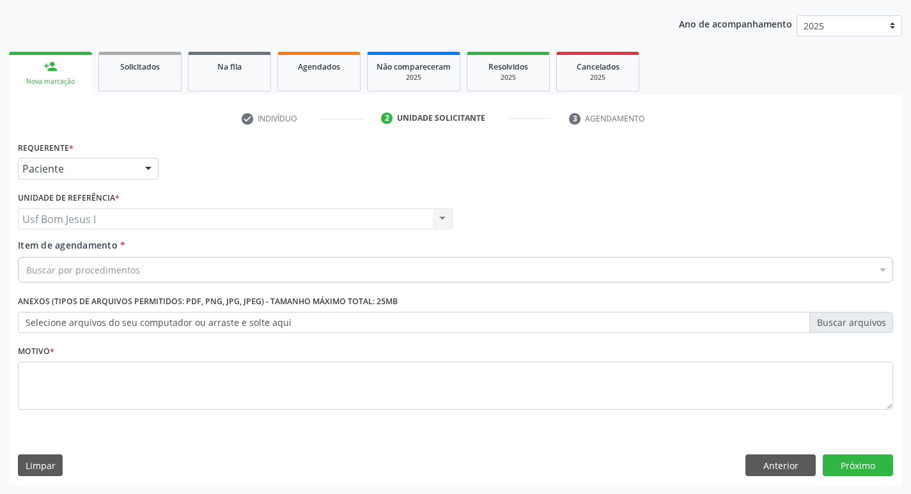
click at [150, 272] on div "Buscar por procedimentos" at bounding box center [455, 270] width 875 height 26
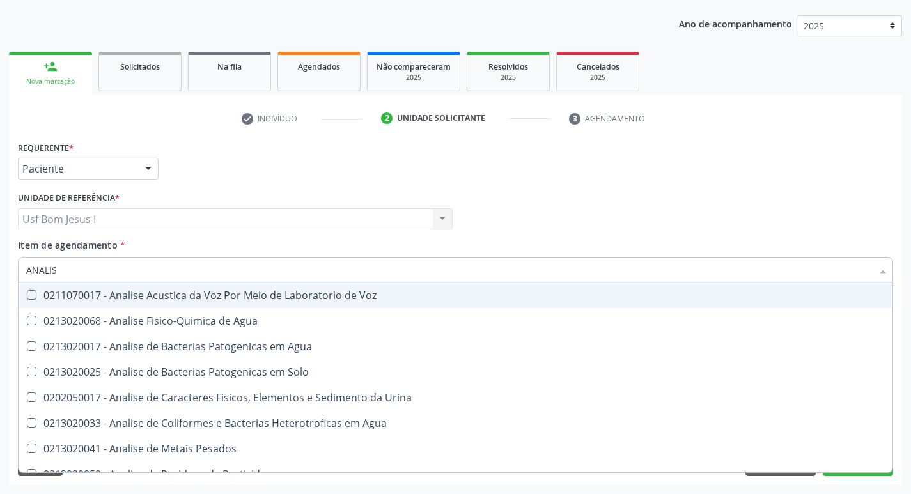
type input "ANALISE"
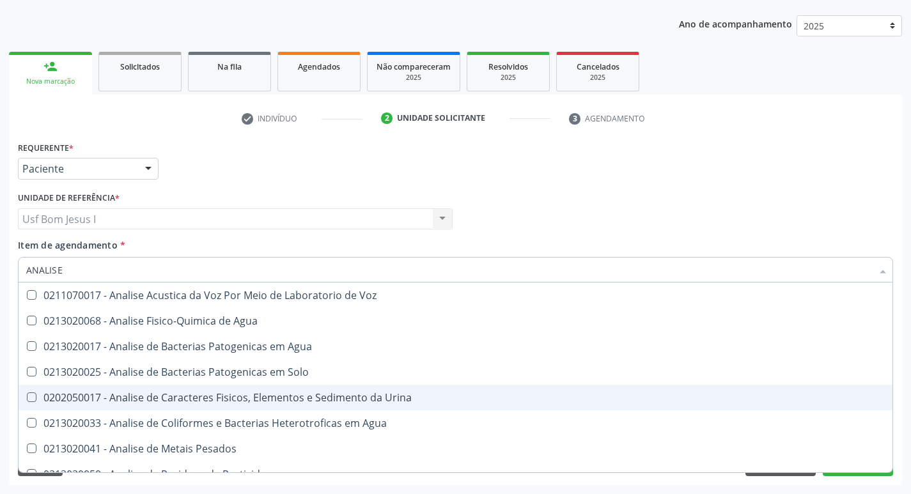
click at [150, 395] on div "0202050017 - Analise de Caracteres Fisicos, Elementos e Sedimento da Urina" at bounding box center [455, 397] width 858 height 10
checkbox Urina "true"
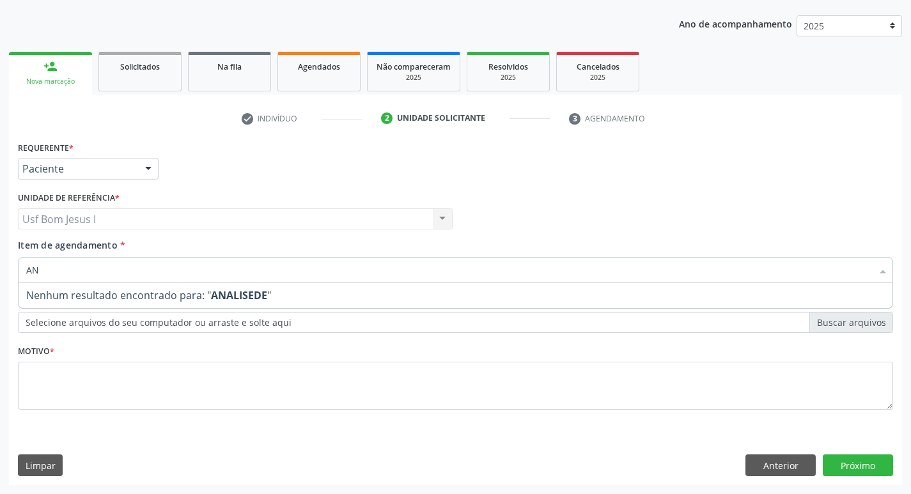
type input "A"
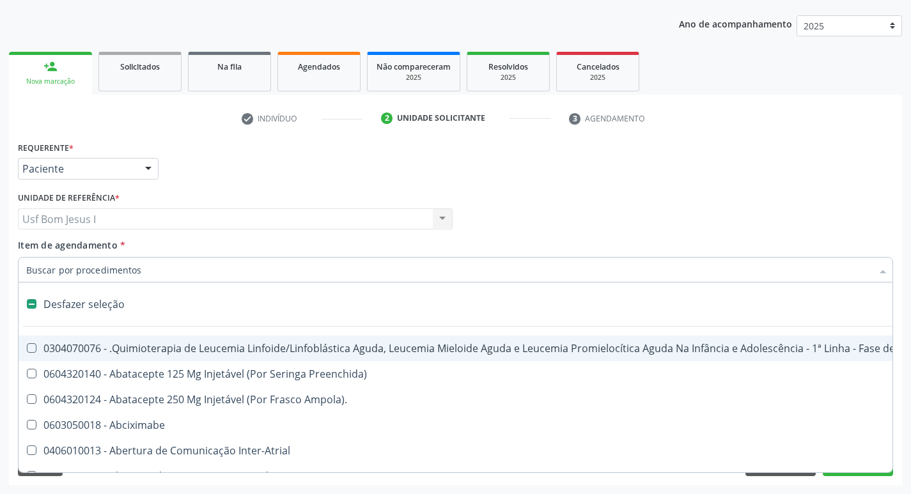
type input "D"
checkbox Amniocentese "true"
checkbox Urina "false"
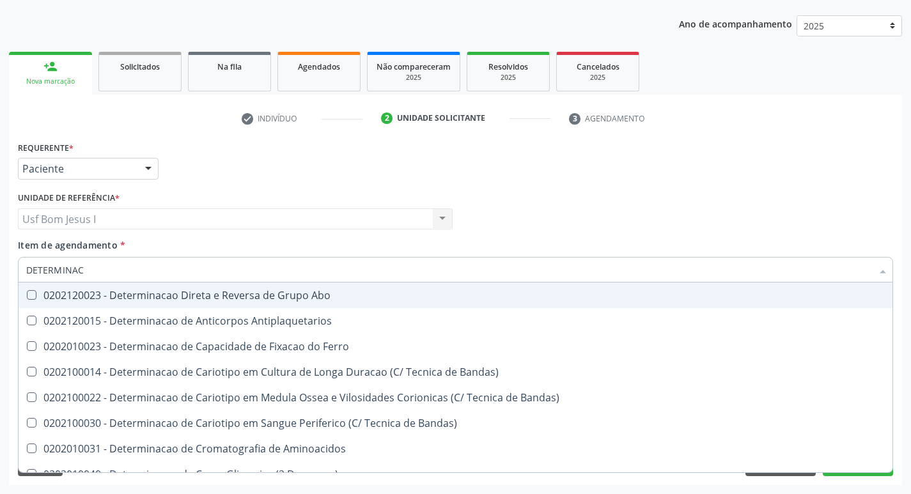
type input "DETERMINACA"
click at [142, 298] on div "0202120023 - Determinacao Direta e Reversa de Grupo Abo" at bounding box center [455, 295] width 858 height 10
checkbox Abo "true"
click at [117, 272] on input "DETERMINACA" at bounding box center [449, 270] width 846 height 26
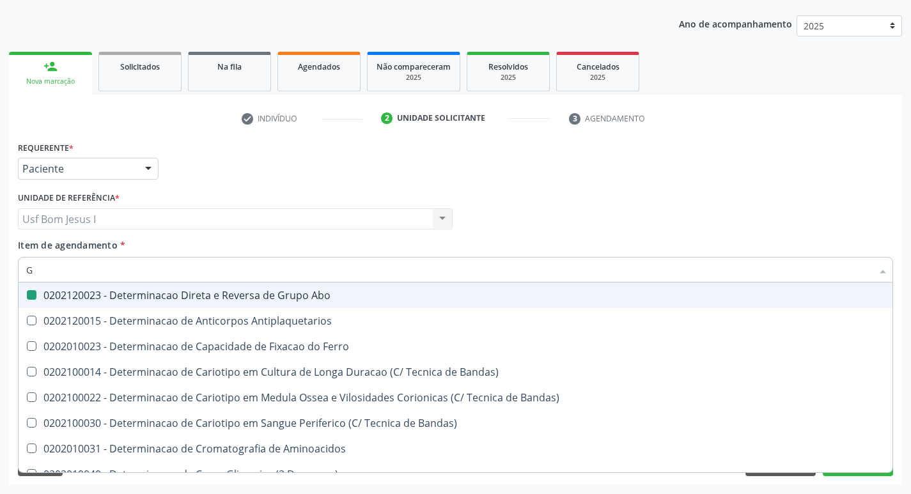
type input "GL"
checkbox Abo "false"
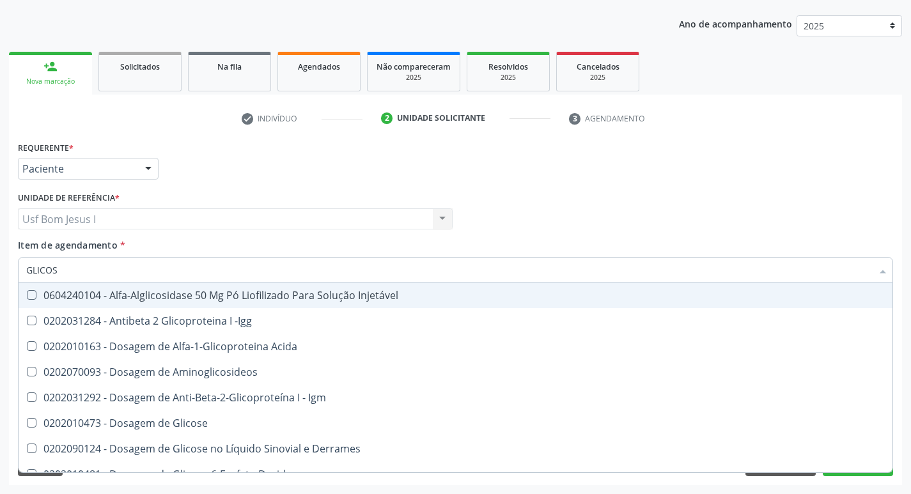
type input "GLICOSE"
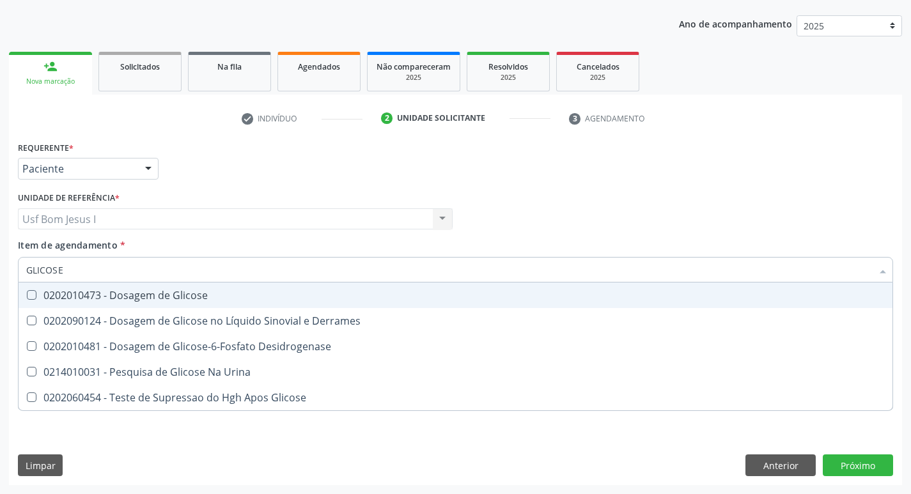
click at [109, 292] on div "0202010473 - Dosagem de Glicose" at bounding box center [455, 295] width 858 height 10
checkbox Glicose "true"
click at [81, 265] on input "GLICOSE" at bounding box center [449, 270] width 846 height 26
type input "HE"
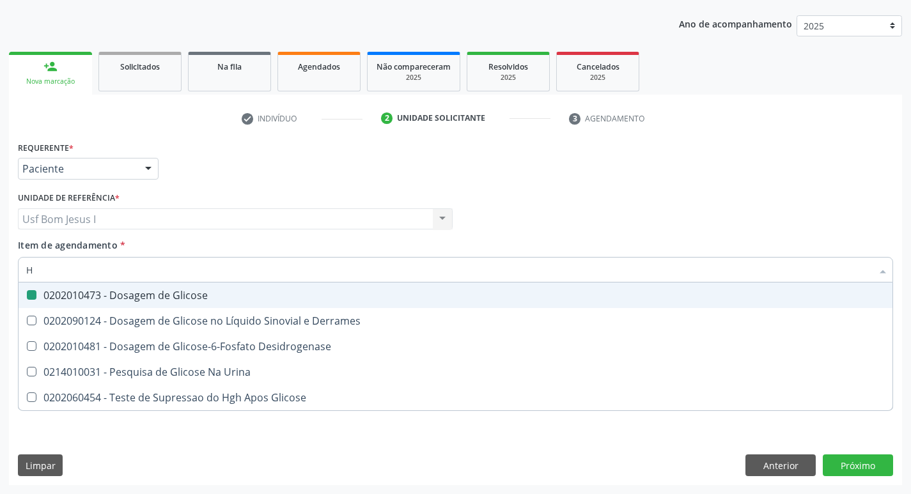
checkbox Glicose "false"
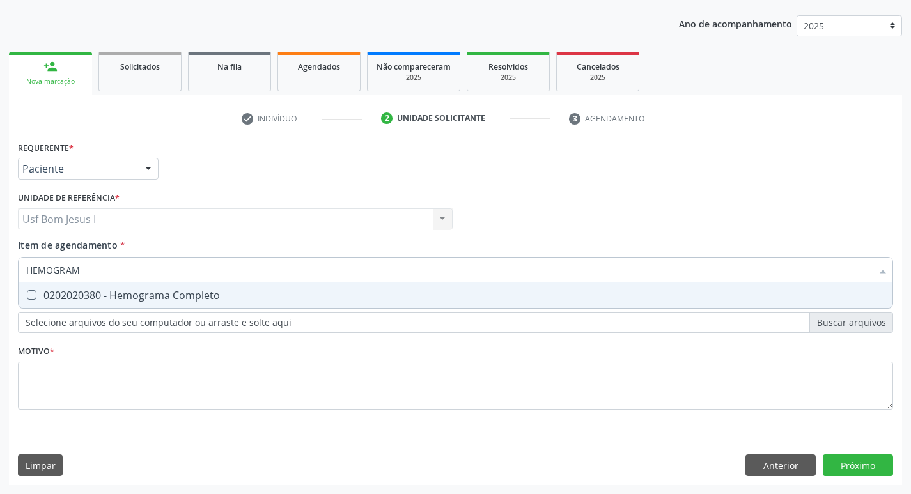
type input "HEMOGRAMA"
click at [64, 297] on div "0202020380 - Hemograma Completo" at bounding box center [455, 295] width 858 height 10
checkbox Completo "true"
click at [92, 272] on input "HEMOGRAMA" at bounding box center [449, 270] width 846 height 26
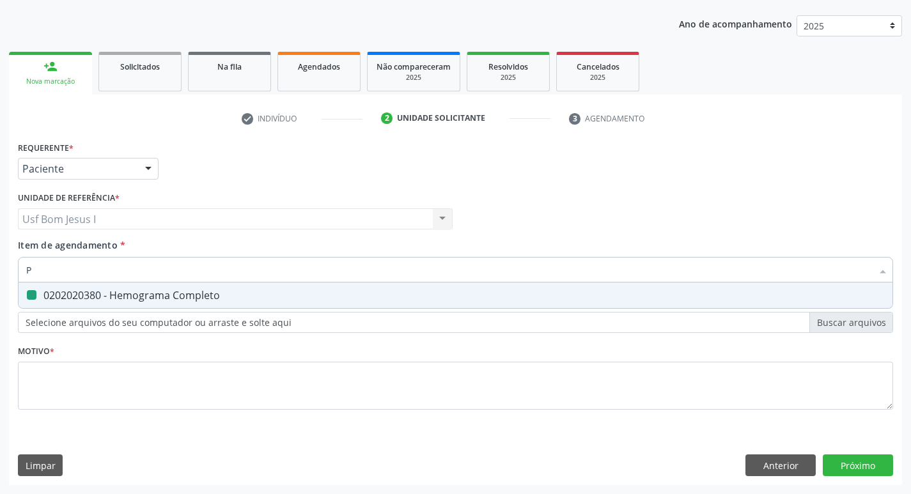
type input "PE"
checkbox Completo "false"
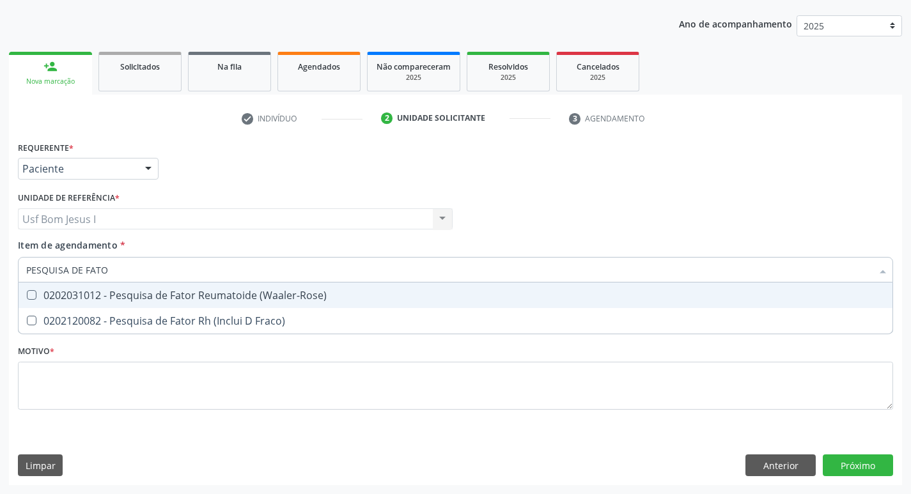
type input "PESQUISA DE FATOR"
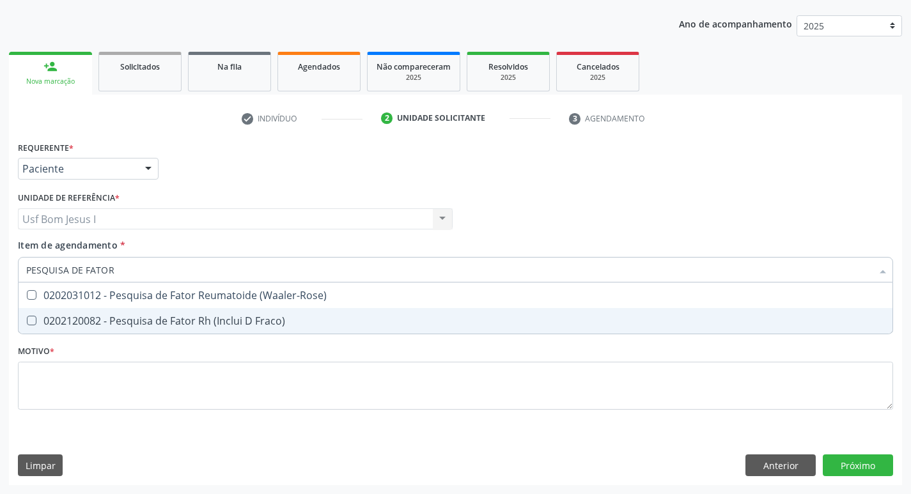
click at [92, 319] on div "0202120082 - Pesquisa de Fator Rh (Inclui D Fraco)" at bounding box center [455, 321] width 858 height 10
checkbox Fraco\) "true"
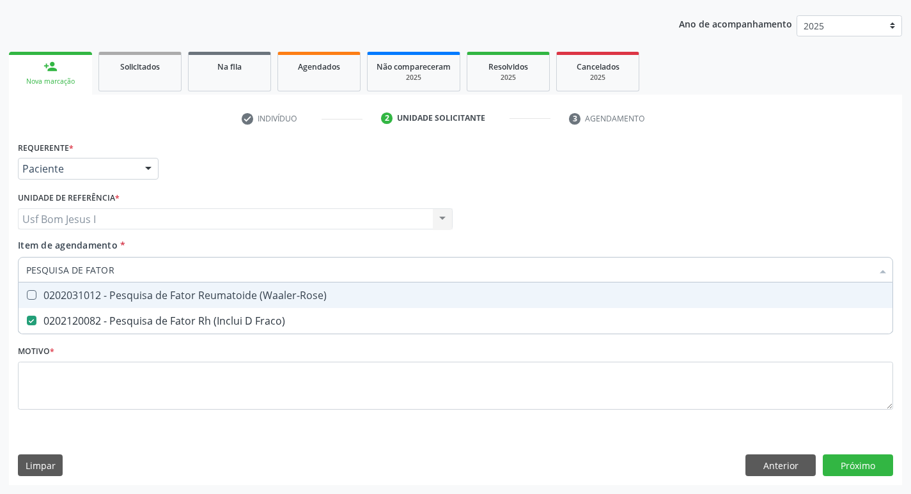
click at [120, 271] on input "PESQUISA DE FATOR" at bounding box center [449, 270] width 846 height 26
click at [118, 268] on input "PESQUISA DE FATOR" at bounding box center [449, 270] width 846 height 26
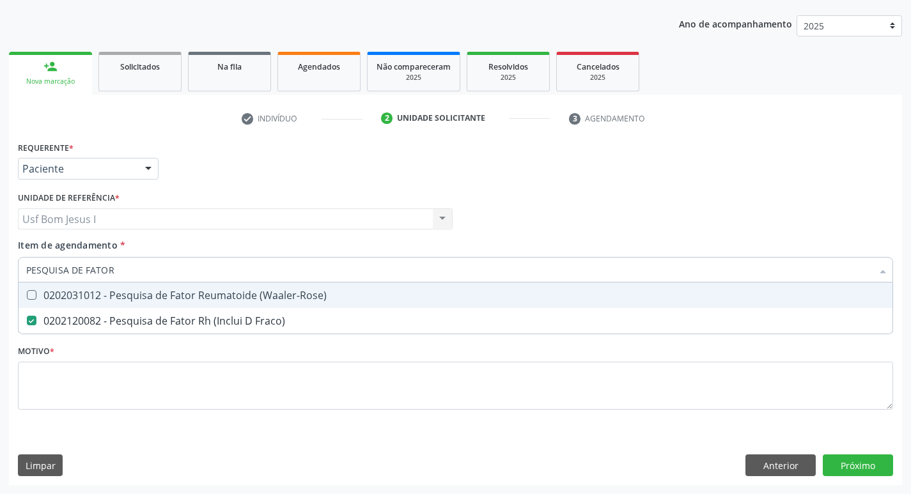
click at [118, 268] on input "PESQUISA DE FATOR" at bounding box center [449, 270] width 846 height 26
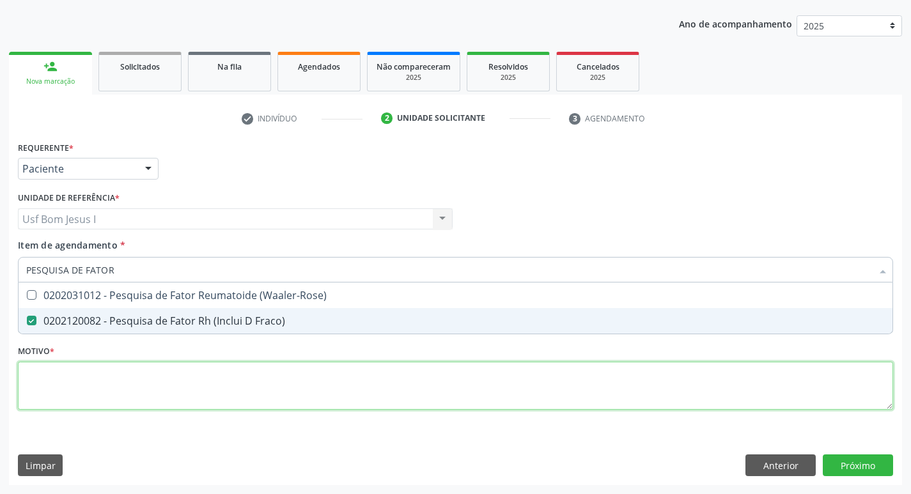
click at [149, 368] on div "Requerente * Paciente Médico(a) Enfermeiro(a) Paciente Nenhum resultado encontr…" at bounding box center [455, 283] width 875 height 290
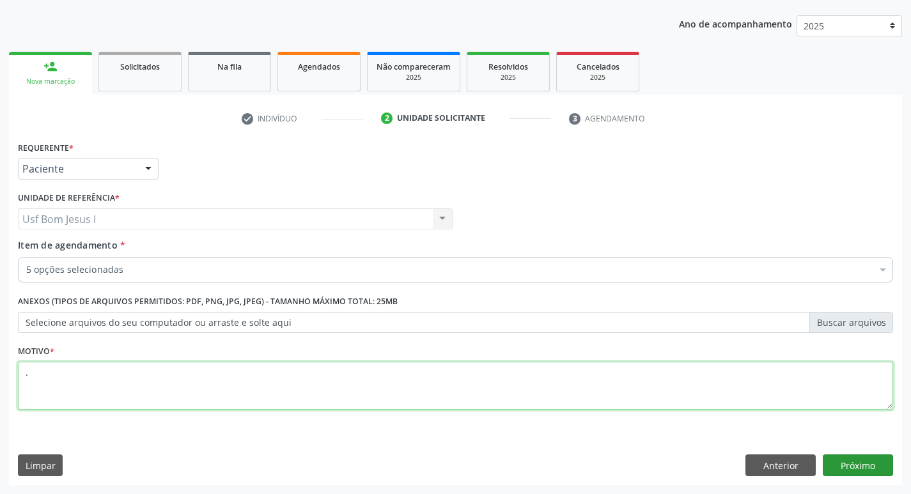
type textarea "."
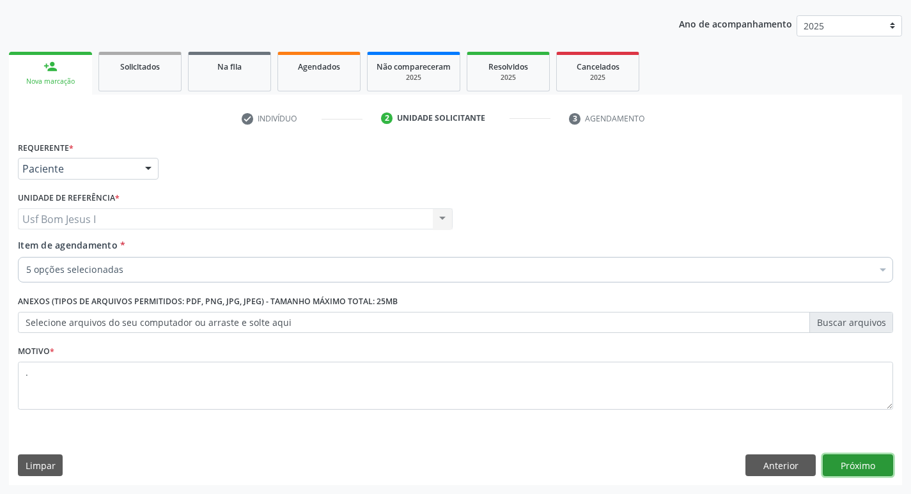
click at [857, 457] on button "Próximo" at bounding box center [858, 465] width 70 height 22
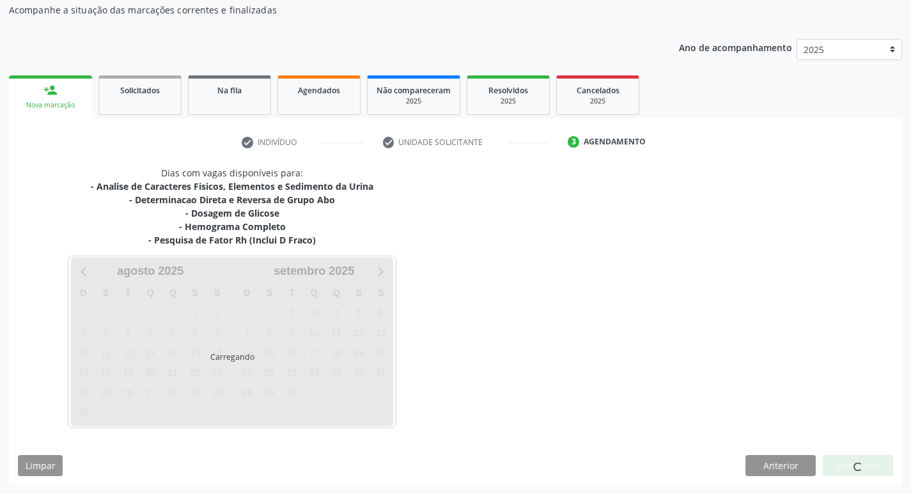
scroll to position [116, 0]
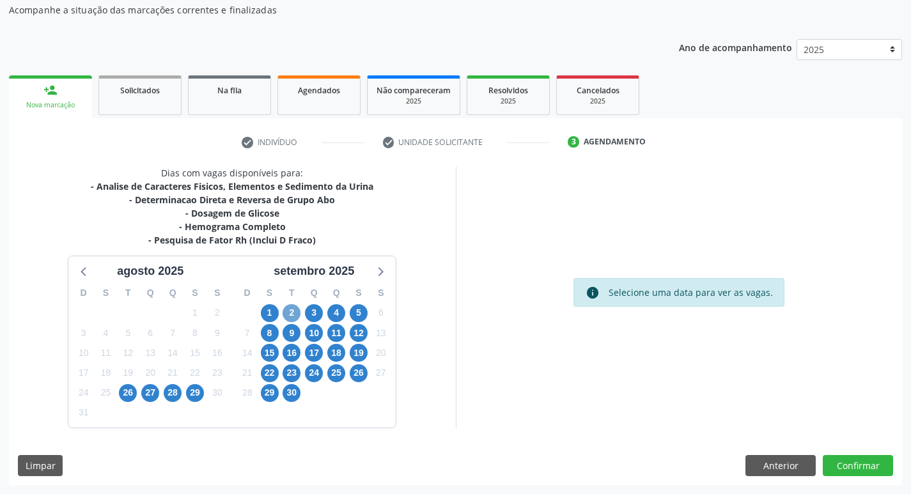
click at [292, 318] on span "2" at bounding box center [292, 313] width 18 height 18
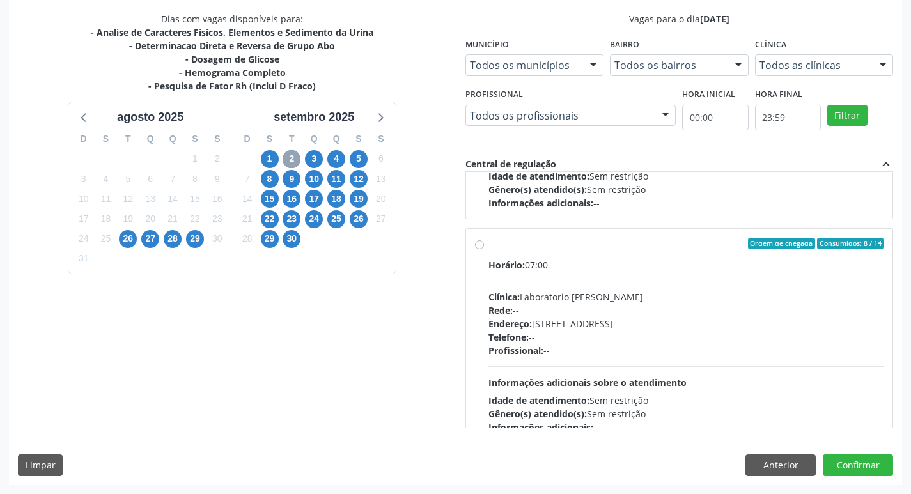
scroll to position [426, 0]
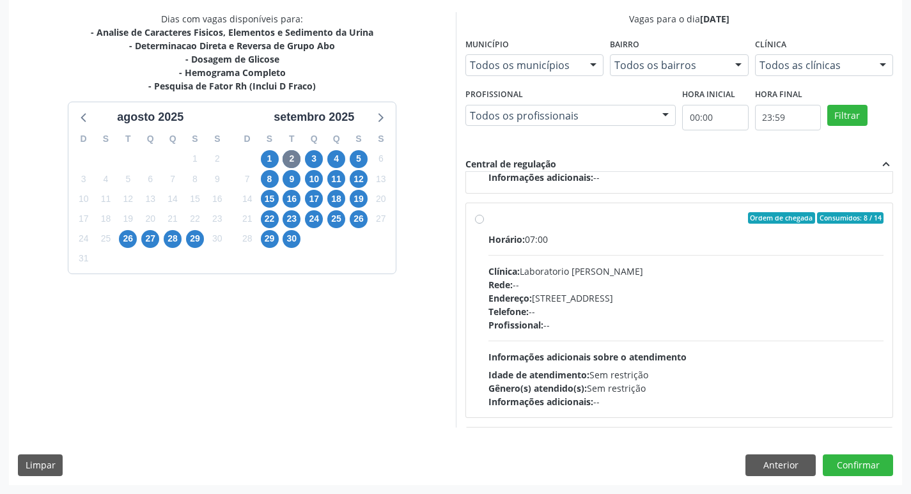
click at [727, 313] on div "Telefone: --" at bounding box center [686, 311] width 396 height 13
click at [484, 224] on input "Ordem de chegada Consumidos: 8 / 14 Horário: 07:00 Clínica: Laboratorio Jose Pa…" at bounding box center [479, 218] width 9 height 12
radio input "true"
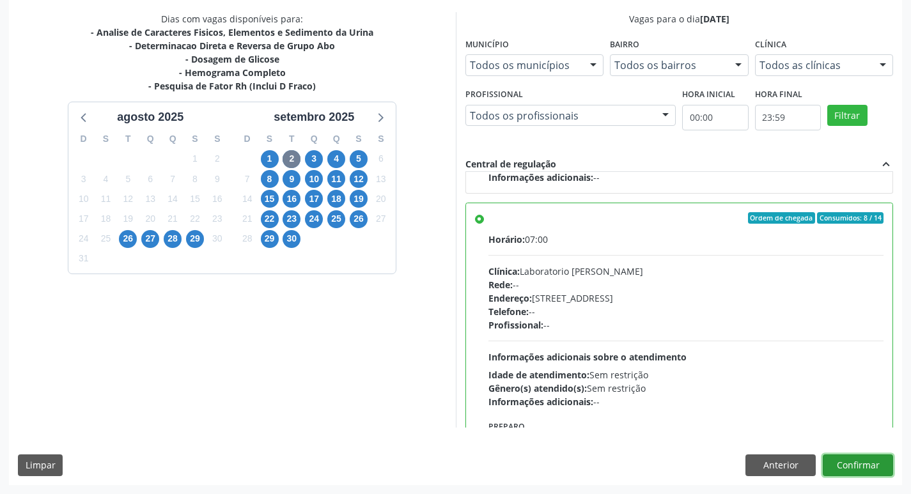
click at [881, 467] on button "Confirmar" at bounding box center [858, 465] width 70 height 22
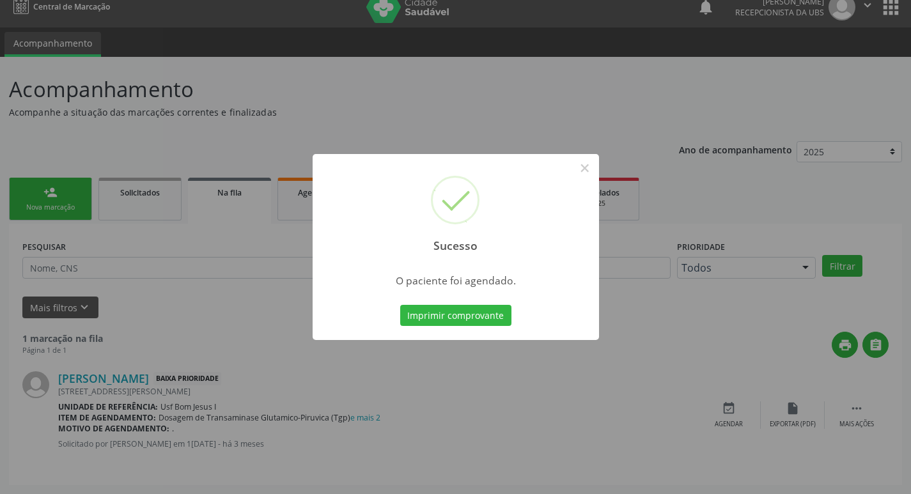
scroll to position [0, 0]
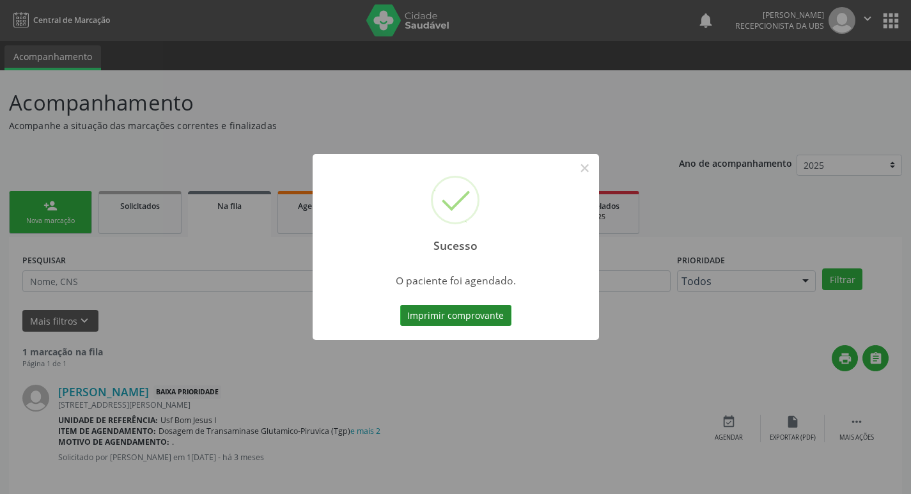
click at [455, 318] on button "Imprimir comprovante" at bounding box center [455, 316] width 111 height 22
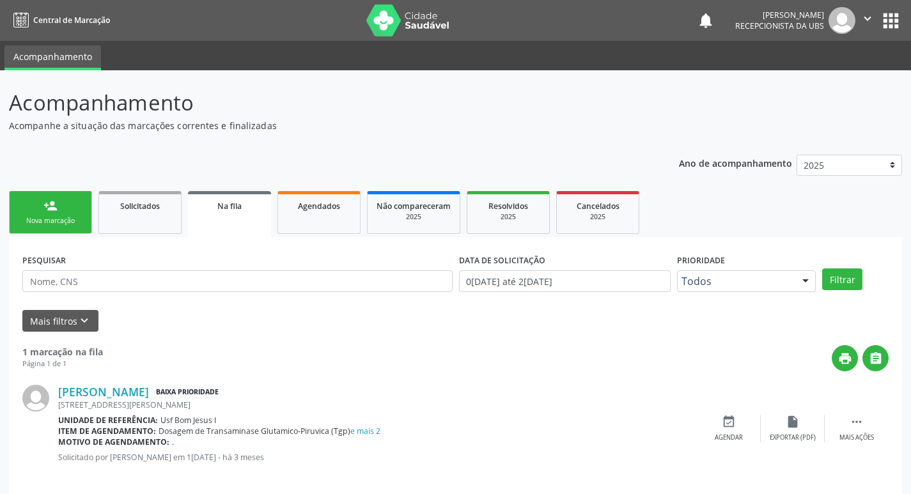
click at [56, 209] on div "person_add" at bounding box center [50, 206] width 14 height 14
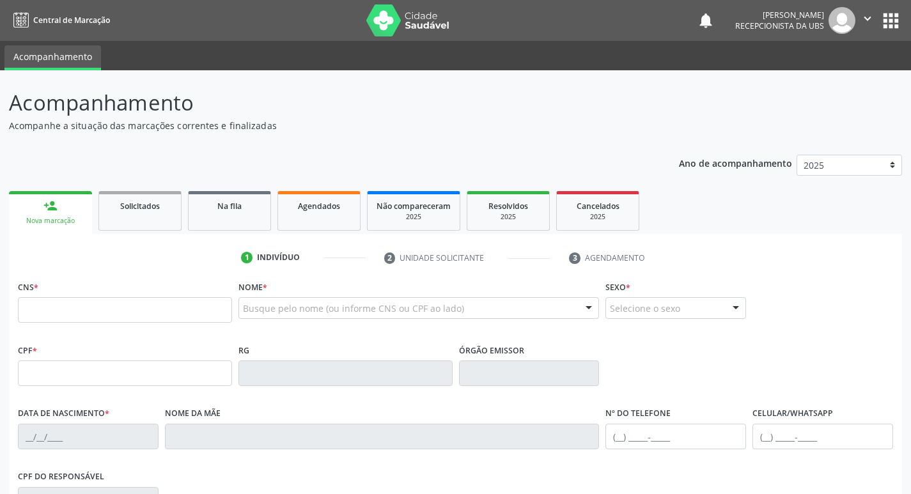
click at [59, 224] on div "Nova marcação" at bounding box center [50, 221] width 65 height 10
click at [95, 317] on input "text" at bounding box center [125, 310] width 214 height 26
paste input "705 2044 9025 0073"
type input "705 2044 9025 0073"
type input "102.912.464-78"
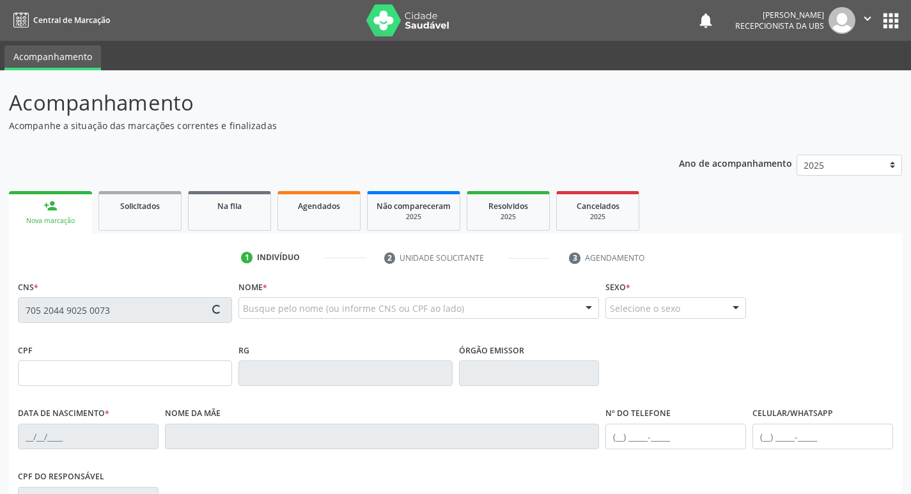
type input "21/04/1999"
type input "Maria das Gracas Canuto de Lira"
type input "(87) 99605-8680"
type input "901.324.834-91"
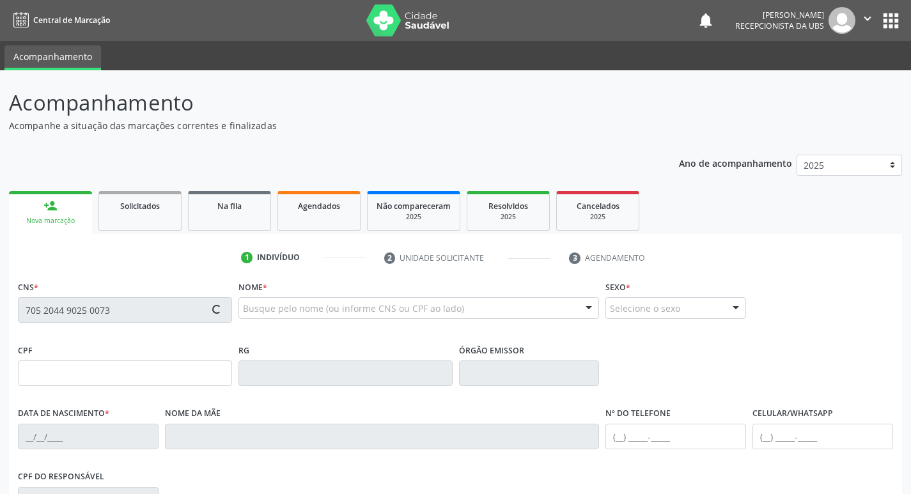
type input "882"
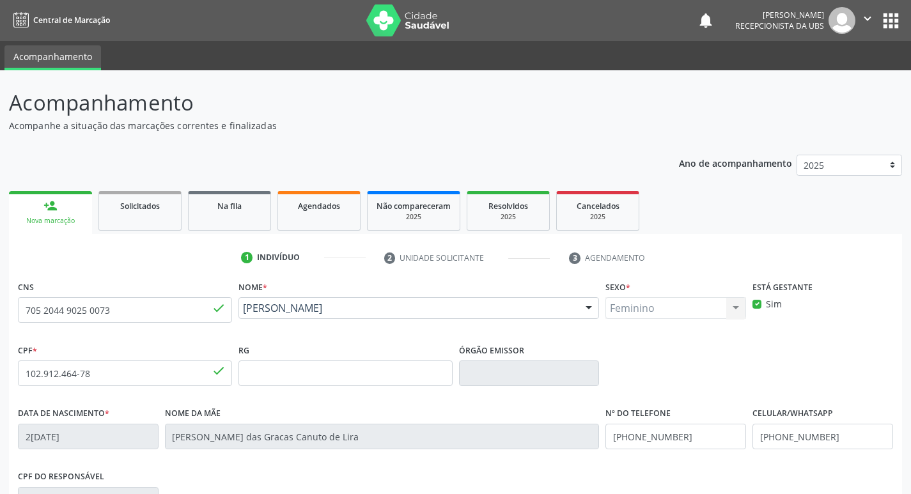
scroll to position [199, 0]
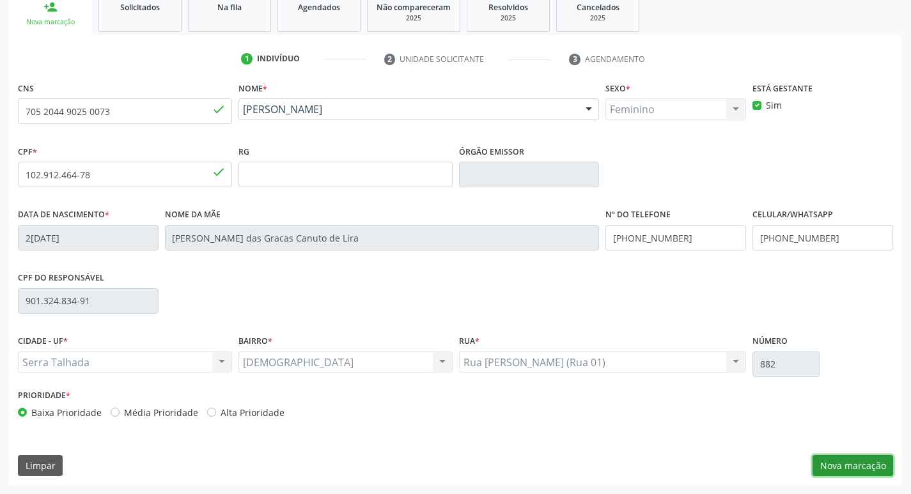
click at [862, 466] on button "Nova marcação" at bounding box center [852, 466] width 81 height 22
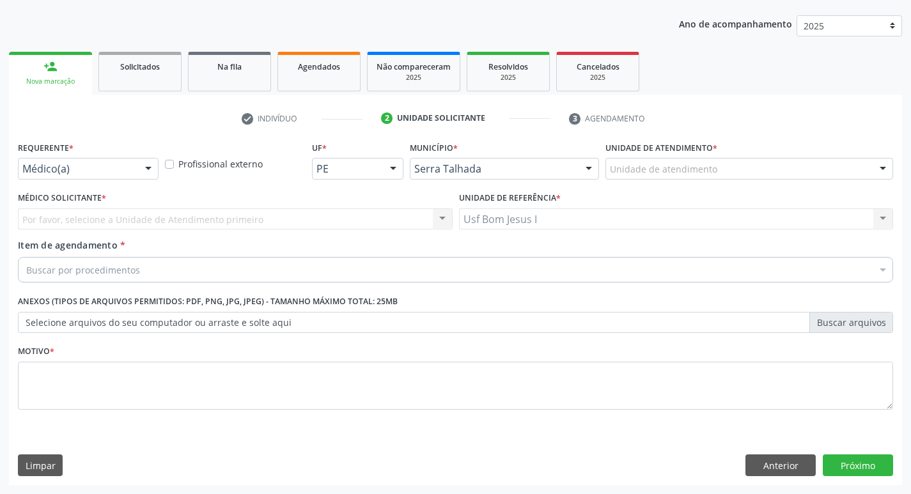
scroll to position [139, 0]
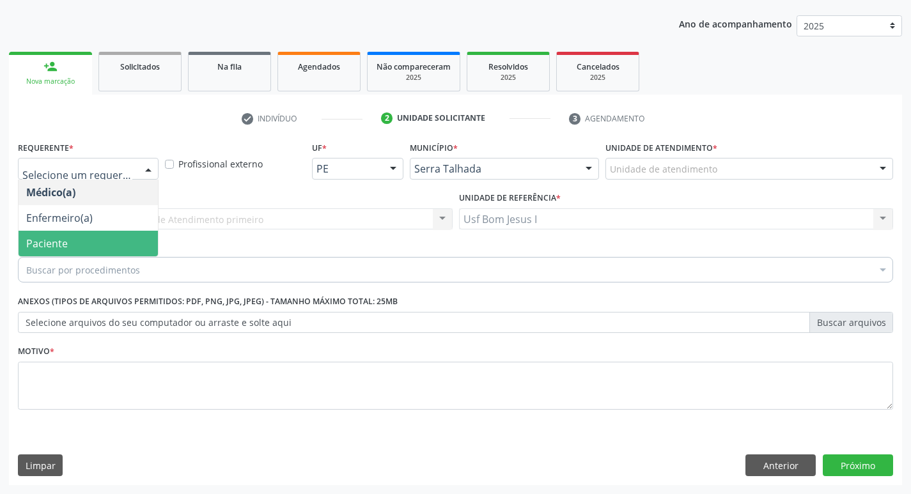
click at [93, 235] on span "Paciente" at bounding box center [88, 244] width 139 height 26
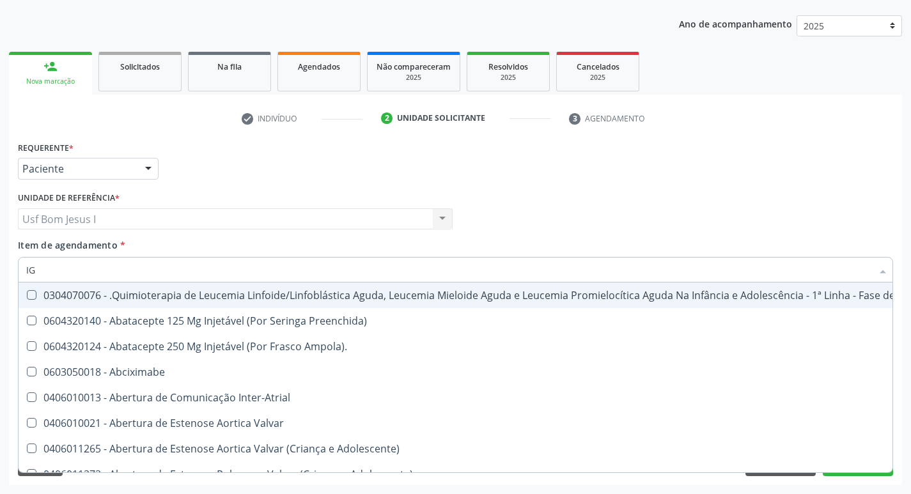
type input "IGG"
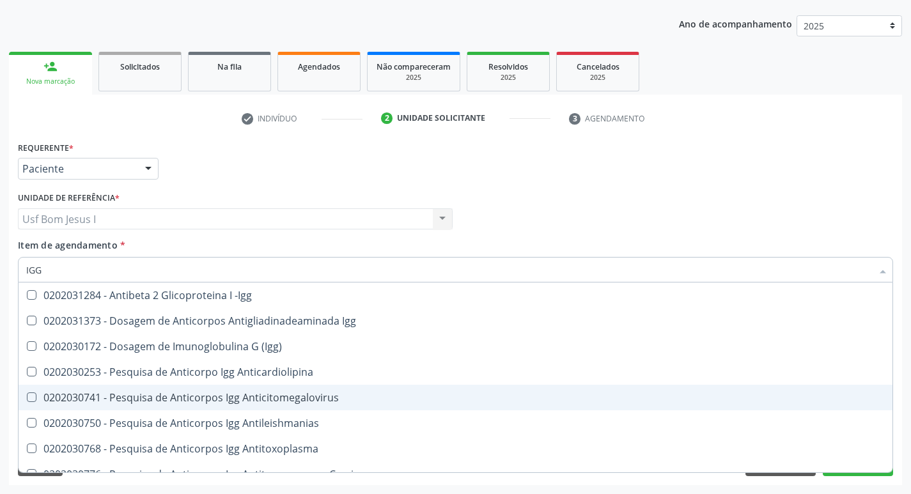
scroll to position [43, 0]
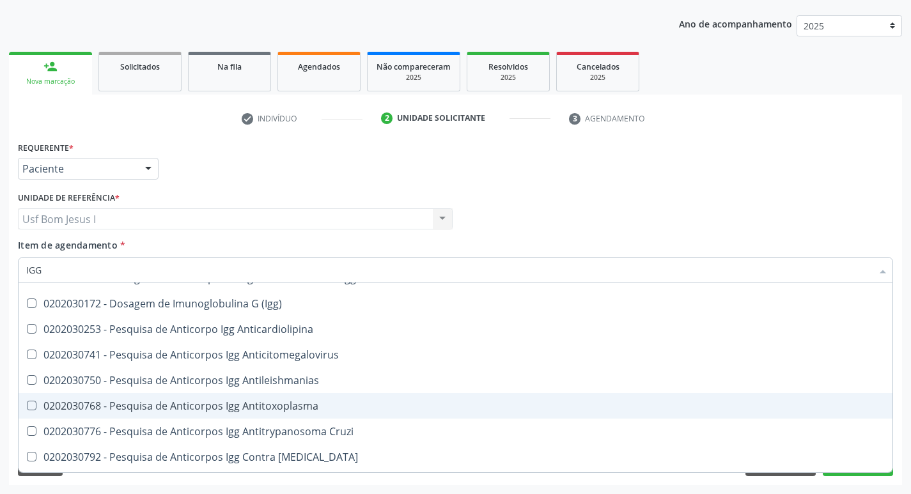
click at [228, 409] on div "0202030768 - Pesquisa de Anticorpos Igg Antitoxoplasma" at bounding box center [455, 406] width 858 height 10
checkbox Antitoxoplasma "true"
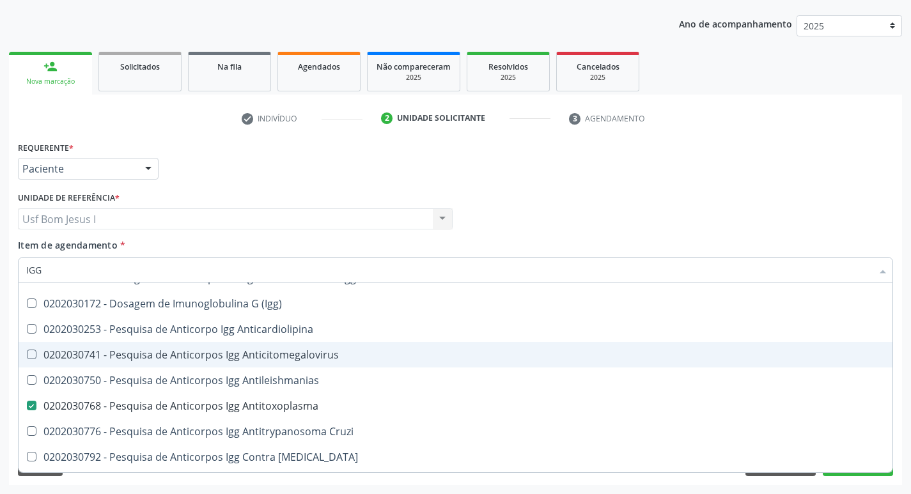
click at [275, 354] on div "0202030741 - Pesquisa de Anticorpos Igg Anticitomegalovirus" at bounding box center [455, 355] width 858 height 10
checkbox Anticitomegalovirus "true"
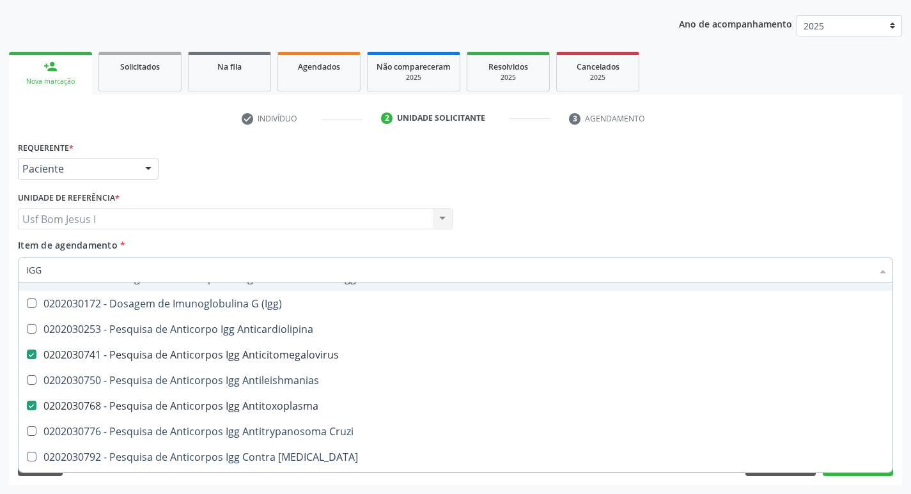
click at [110, 279] on input "IGG" at bounding box center [449, 270] width 846 height 26
type input "IG"
checkbox Anticitomegalovirus "false"
checkbox Antitoxoplasma "false"
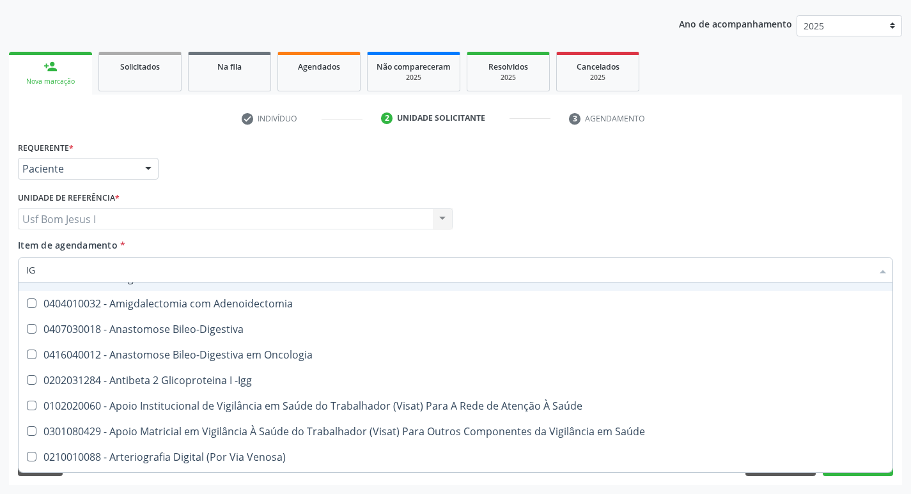
type input "IGM"
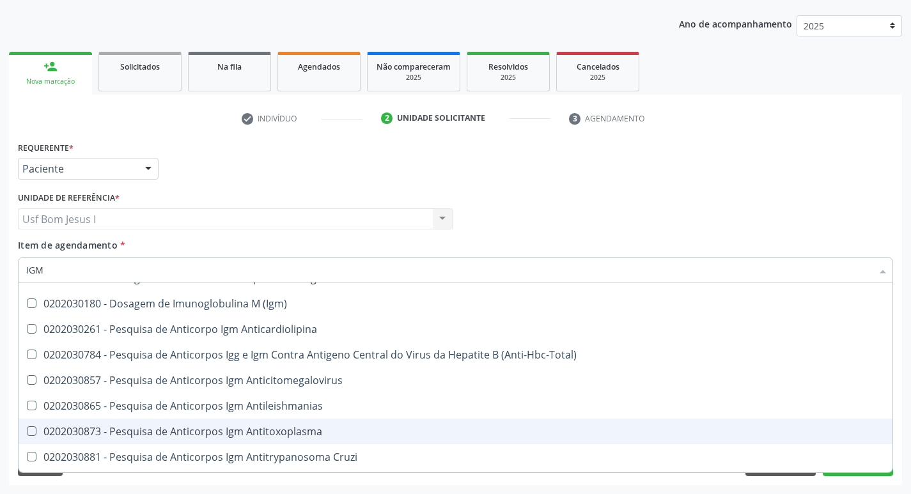
click at [233, 423] on span "0202030873 - Pesquisa de Anticorpos Igm Antitoxoplasma" at bounding box center [456, 432] width 874 height 26
checkbox Antitoxoplasma "true"
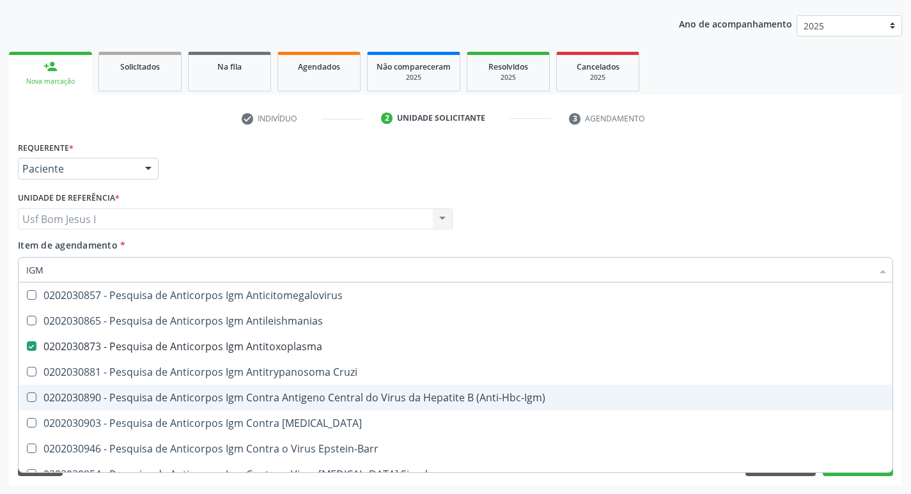
scroll to position [85, 0]
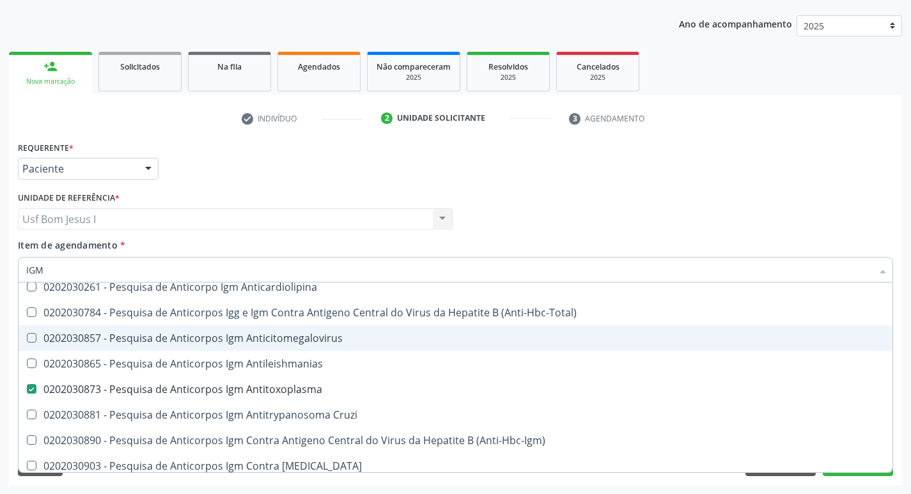
click at [303, 343] on div "0202030857 - Pesquisa de Anticorpos Igm Anticitomegalovirus" at bounding box center [455, 338] width 858 height 10
checkbox Anticitomegalovirus "true"
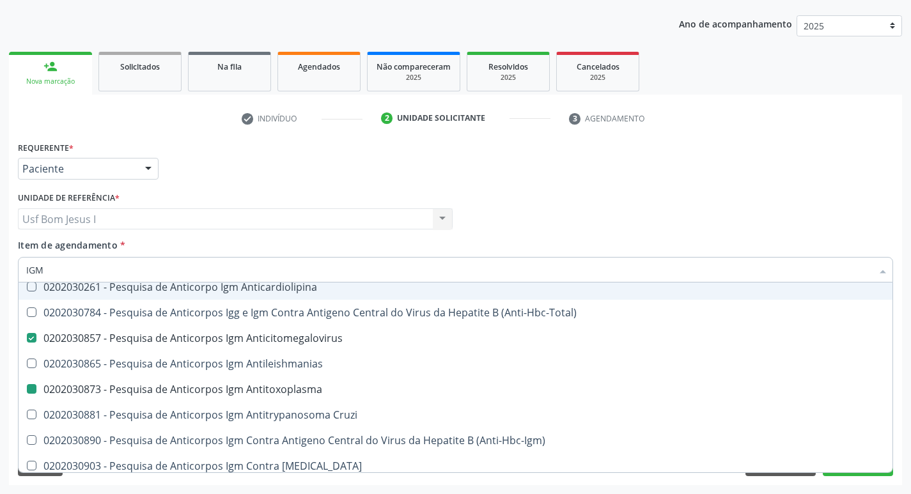
type input "IG"
checkbox Anticitomegalovirus "false"
checkbox Antitoxoplasma "false"
type input "I"
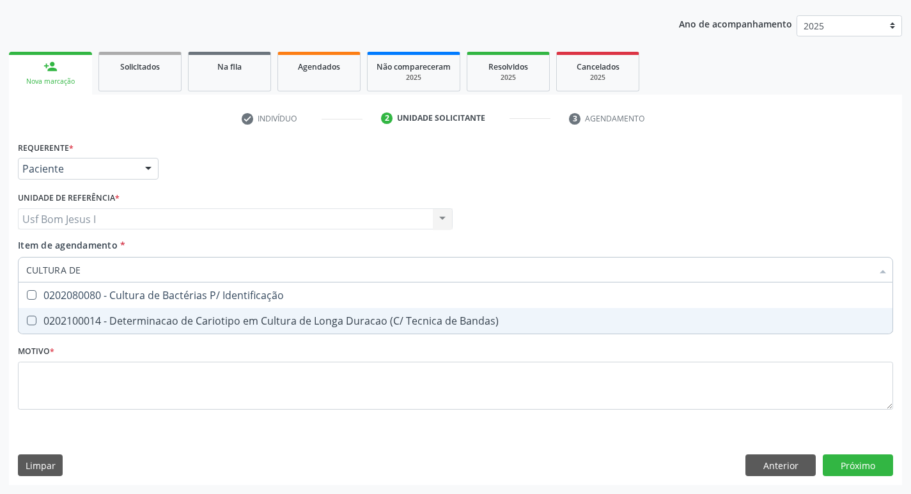
scroll to position [0, 0]
type input "CULTURA DE B"
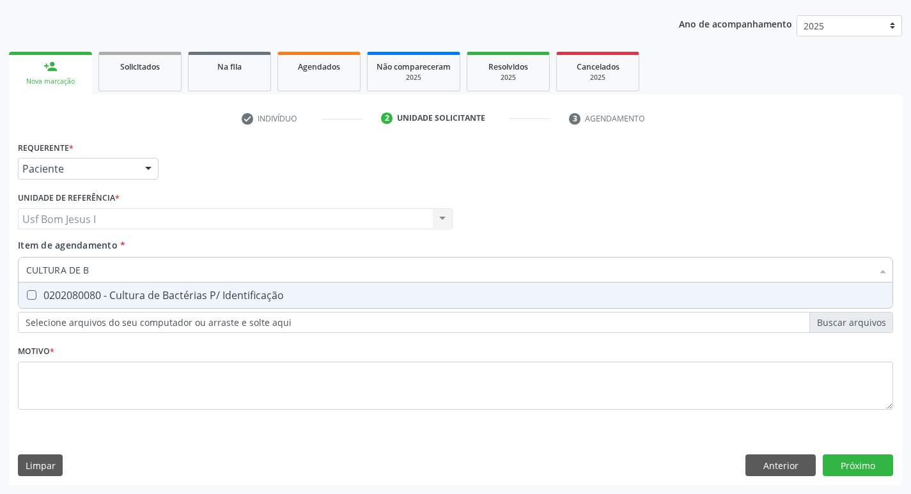
click at [148, 295] on div "0202080080 - Cultura de Bactérias P/ Identificação" at bounding box center [455, 295] width 858 height 10
checkbox Identificação "true"
click at [107, 268] on input "CULTURA DE B" at bounding box center [449, 270] width 846 height 26
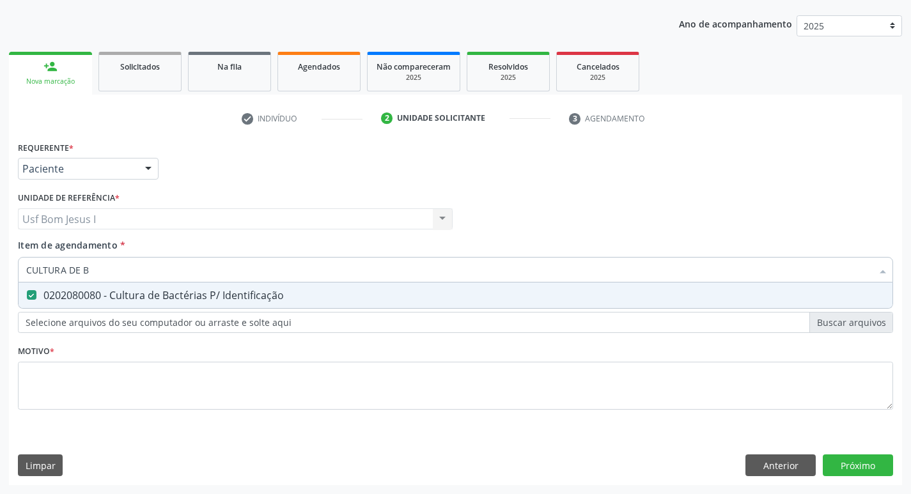
click at [107, 268] on input "CULTURA DE B" at bounding box center [449, 270] width 846 height 26
checkbox Identificação "false"
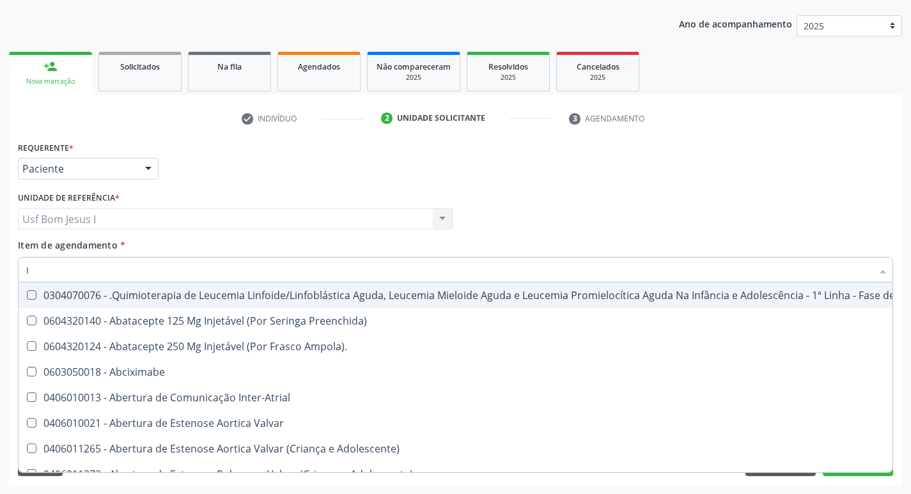
type input "IG"
checkbox Agudizadas "true"
checkbox Ml\) "true"
checkbox Frasco-Ampola\) "true"
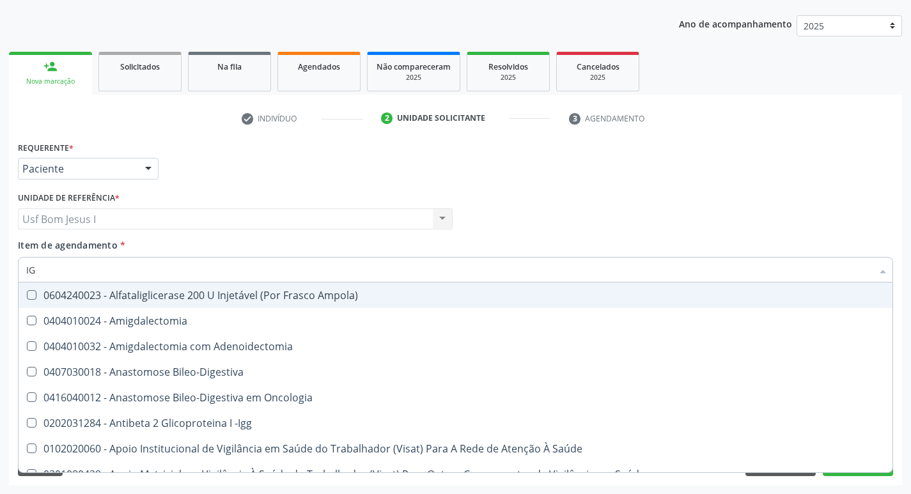
type input "IGG"
checkbox Oncologia "true"
checkbox Saúde "true"
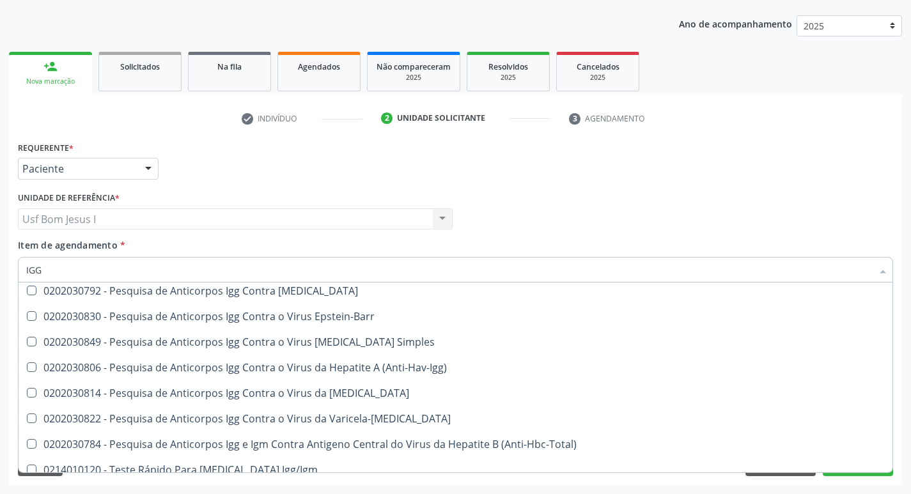
scroll to position [213, 0]
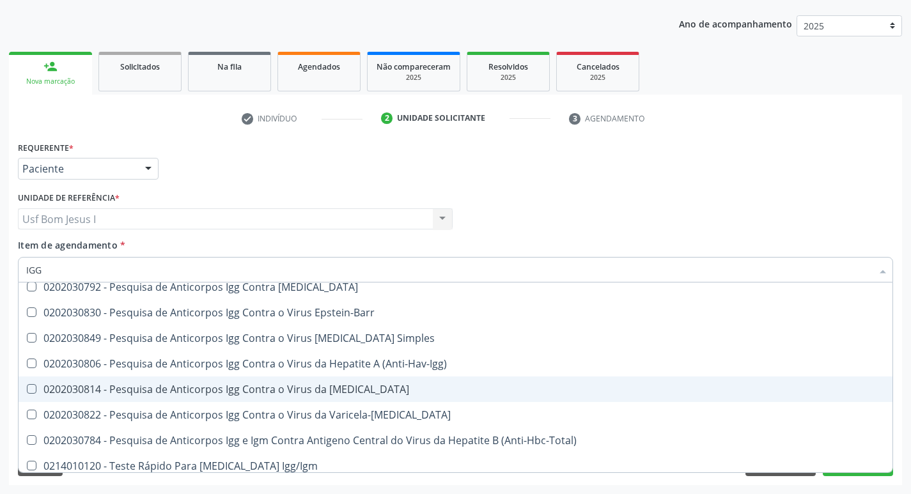
click at [230, 385] on div "0202030814 - Pesquisa de Anticorpos Igg Contra o Virus da Rubeola" at bounding box center [455, 389] width 858 height 10
checkbox Rubeola "true"
type input "IG"
checkbox Anticitomegalovirus "false"
checkbox Antitoxoplasma "false"
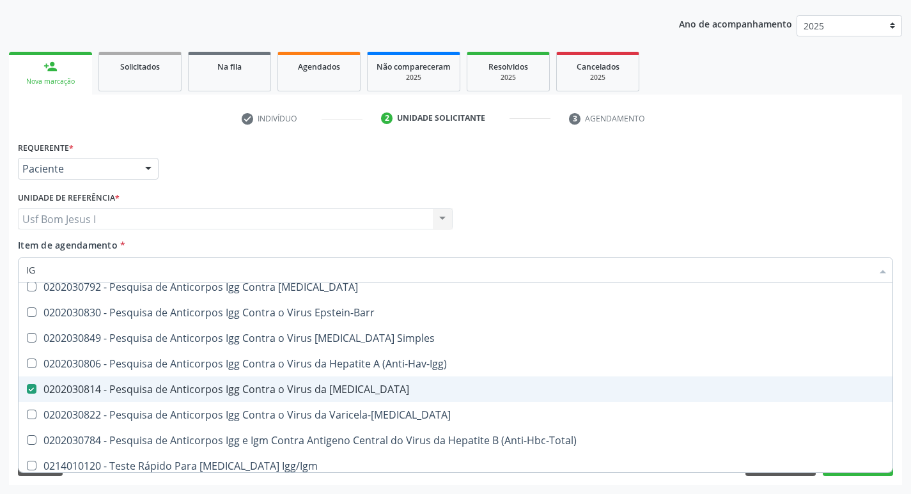
checkbox Rubeola "false"
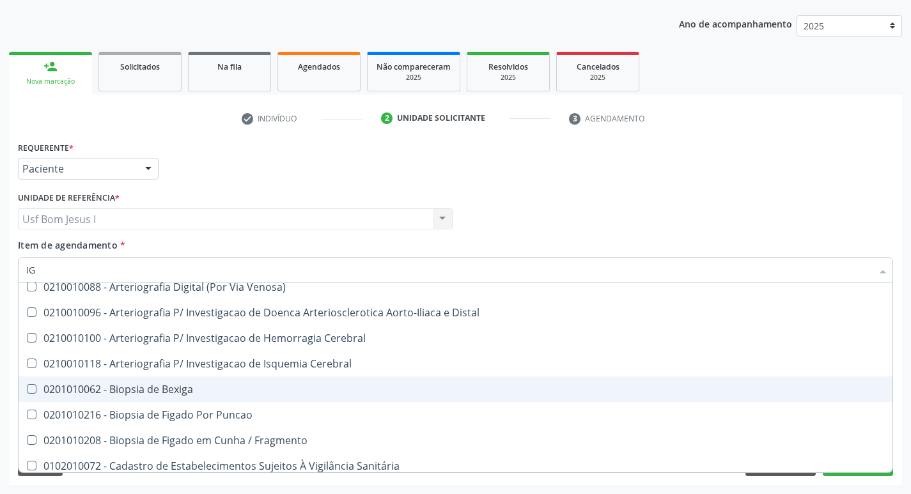
type input "IGM"
checkbox -Igg "true"
checkbox Saúde "true"
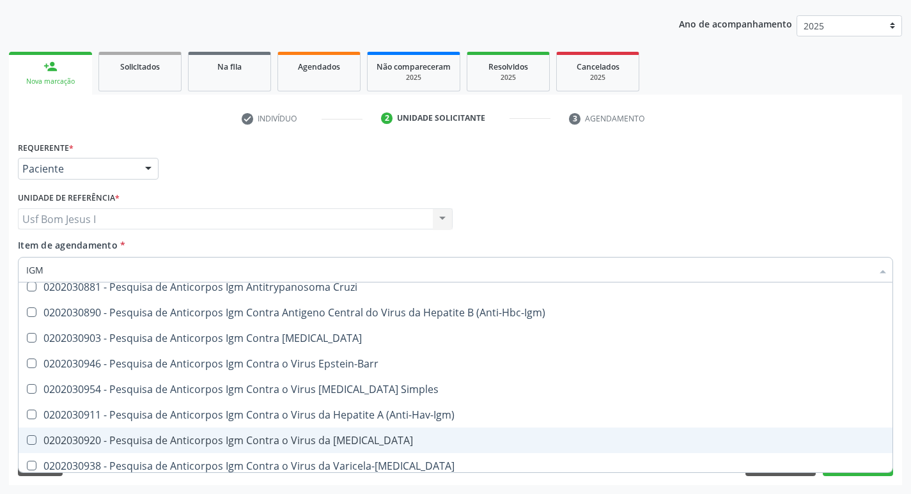
click at [212, 438] on div "0202030920 - Pesquisa de Anticorpos Igm Contra o Virus da Rubeola" at bounding box center [455, 440] width 858 height 10
checkbox Rubeola "true"
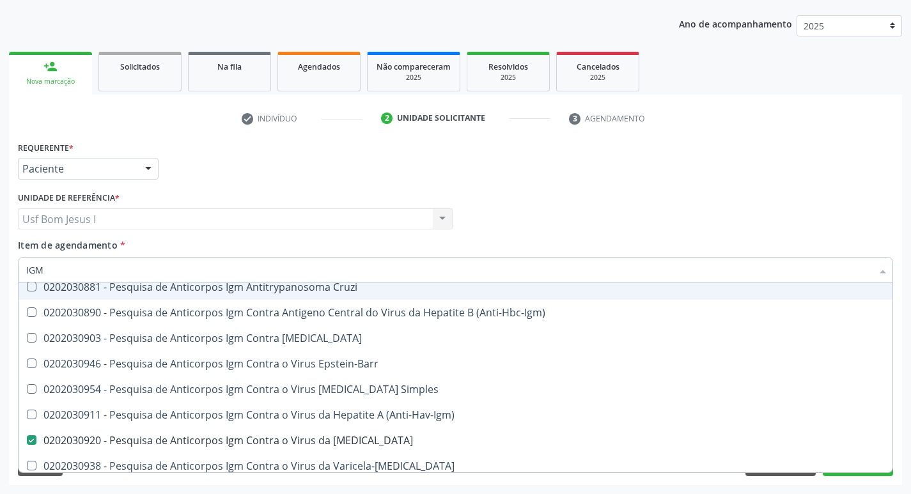
click at [157, 264] on input "IGM" at bounding box center [449, 270] width 846 height 26
type input "0"
checkbox Anticitomegalovirus "false"
checkbox Antitoxoplasma "false"
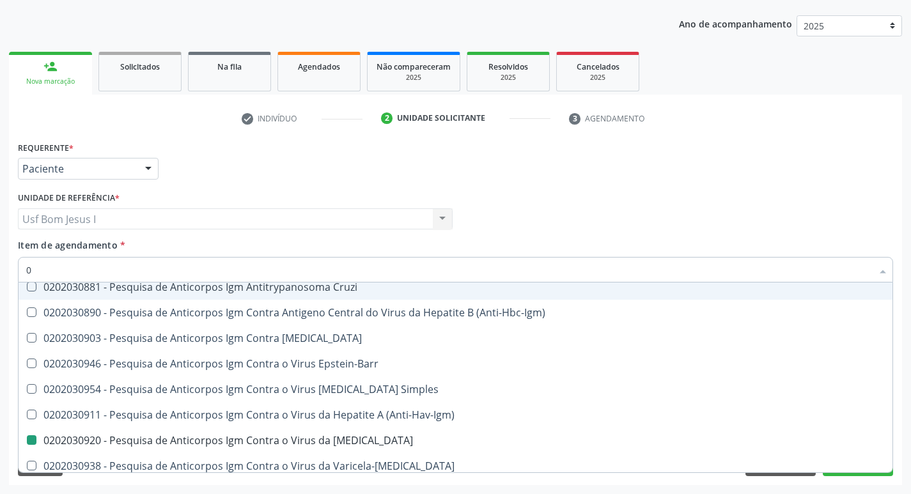
checkbox Rubeola "false"
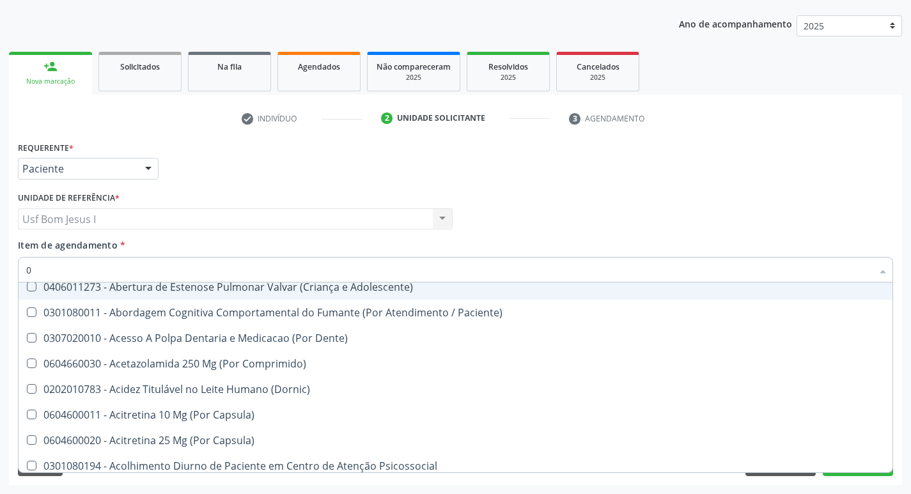
type input "02"
checkbox Aberto "true"
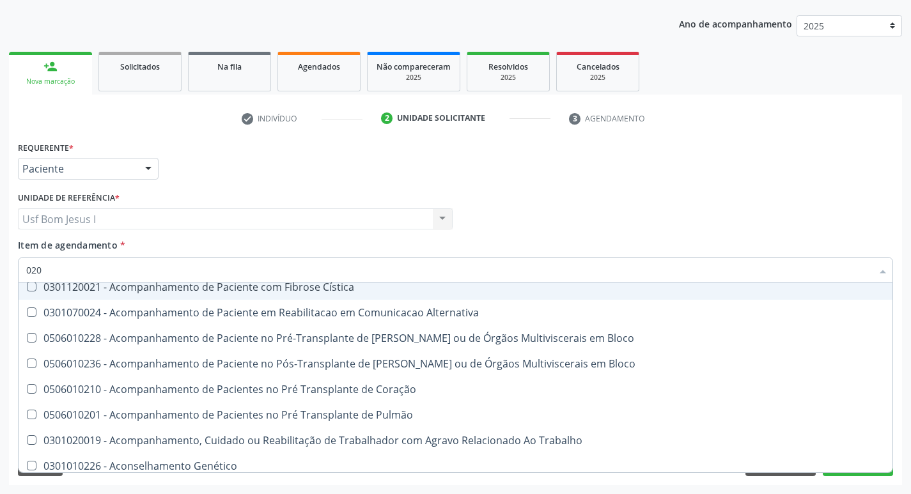
type input "0202"
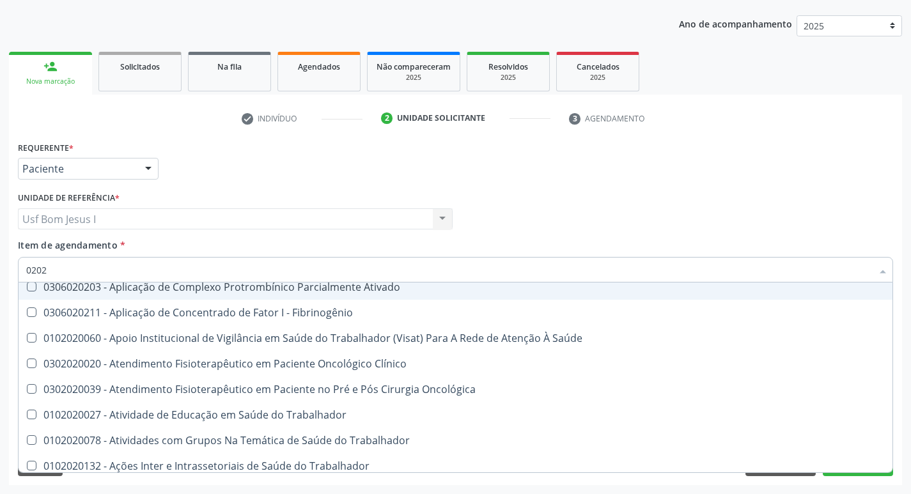
checkbox Identificação "true"
checkbox Blot\/Imunoblot\) "false"
checkbox Anticitomegalovirus "true"
checkbox Antitoxoplasma "true"
checkbox Rubeola "true"
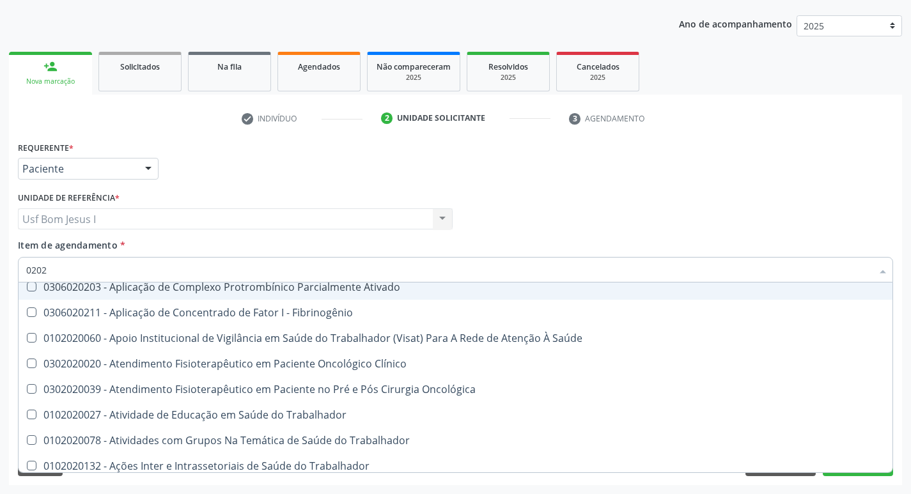
checkbox Anticitomegalovirus "true"
checkbox Antitoxoplasma "true"
checkbox Rubeola "true"
checkbox Gestante "false"
type input "02020"
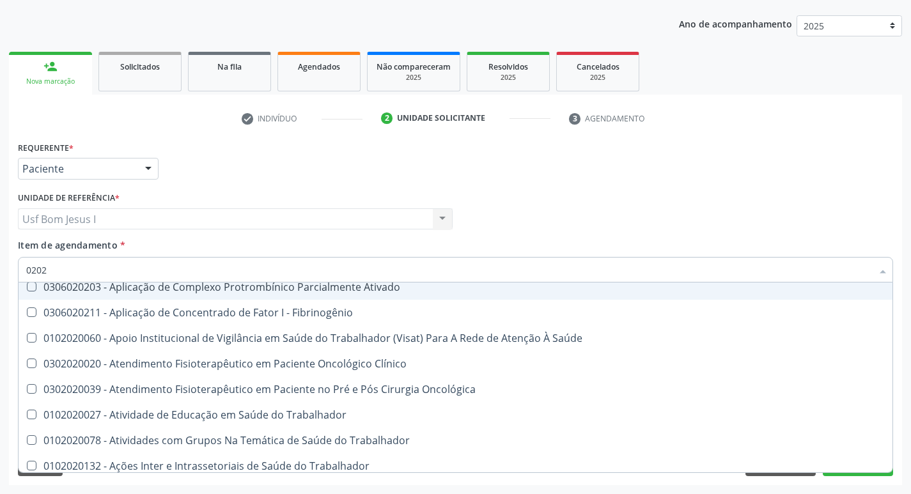
checkbox Anaerobicas "true"
checkbox Identificação "false"
checkbox Trabalho "true"
checkbox Carini "true"
checkbox Gestante "true"
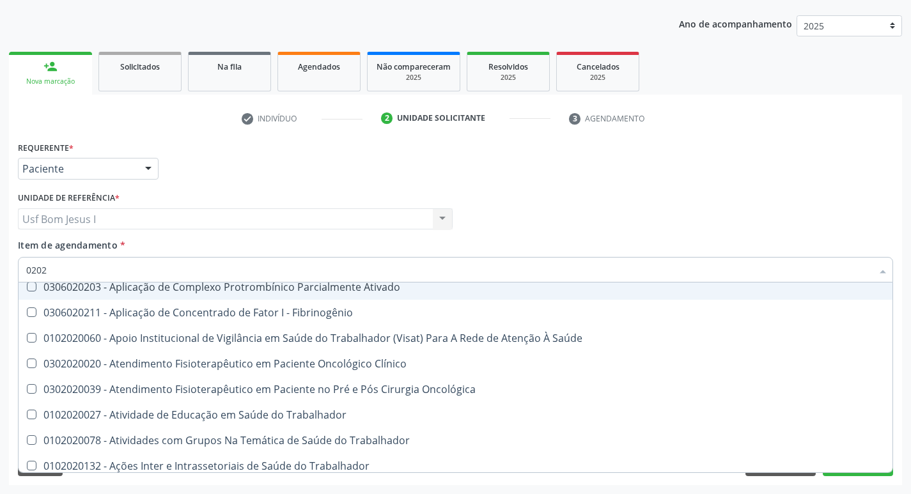
checkbox Gestante "true"
checkbox Parceria\) "true"
checkbox Anticardiolipina "true"
checkbox Anticitomegalovirus "false"
checkbox Antitoxoplasma "false"
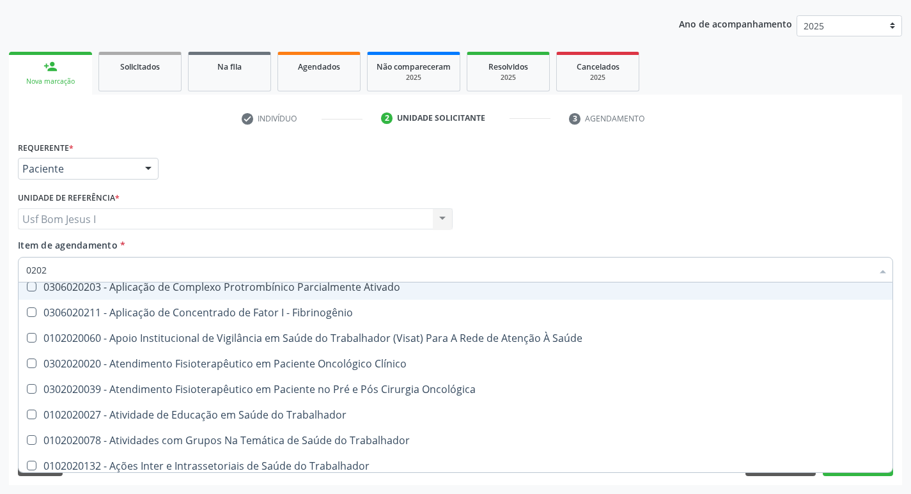
checkbox Rubeola "false"
checkbox Anticitomegalovirus "false"
checkbox Antitoxoplasma "false"
checkbox Rubeola "false"
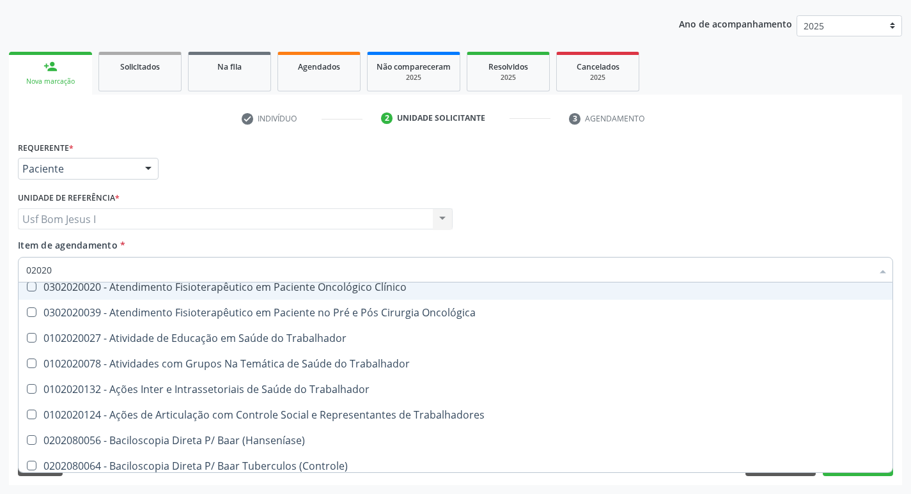
type input "020202"
checkbox Identificação "false"
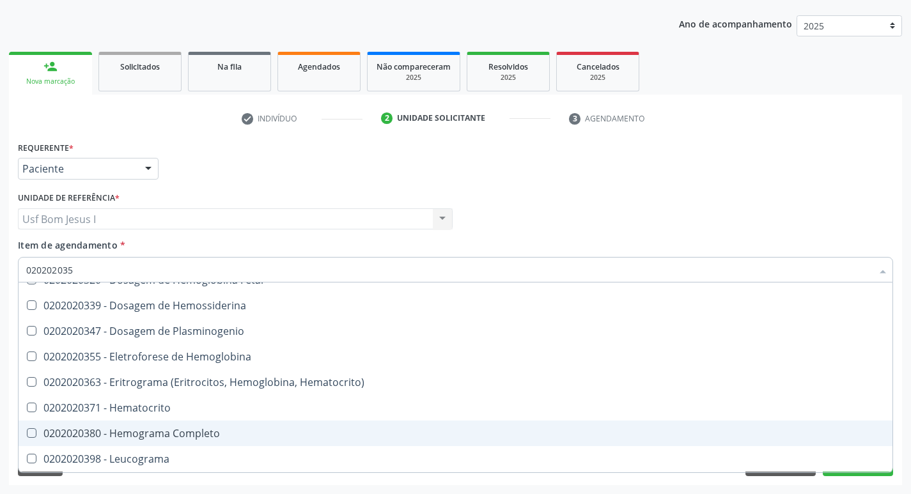
scroll to position [0, 0]
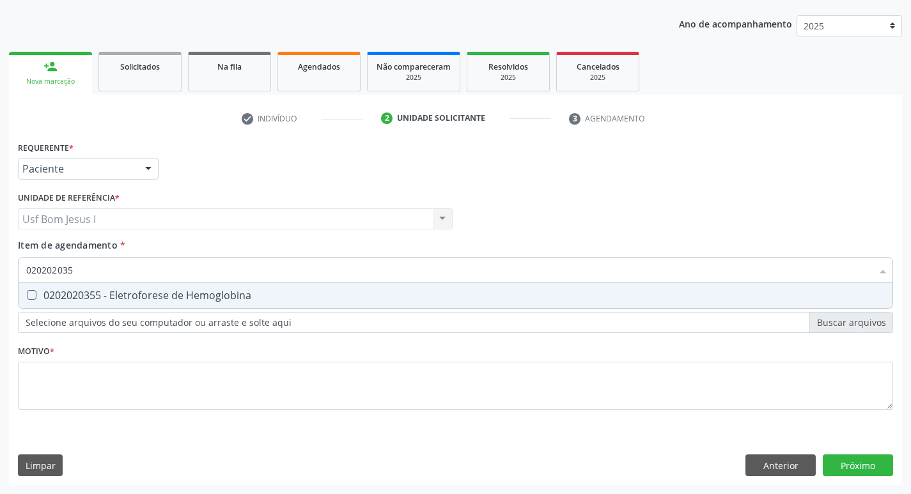
type input "0202020355"
click at [164, 299] on div "0202020355 - Eletroforese de Hemoglobina" at bounding box center [455, 295] width 858 height 10
checkbox Hemoglobina "true"
click at [118, 263] on input "0202020355" at bounding box center [449, 270] width 846 height 26
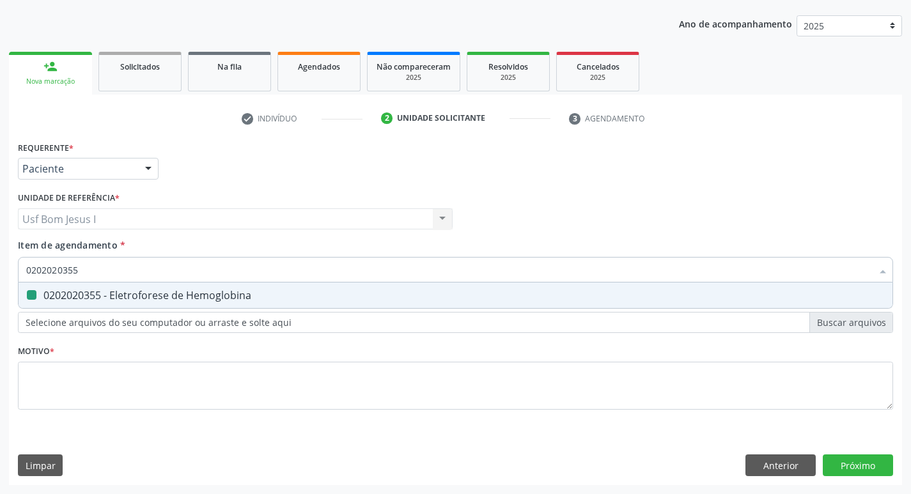
type input "0"
checkbox Hemoglobina "false"
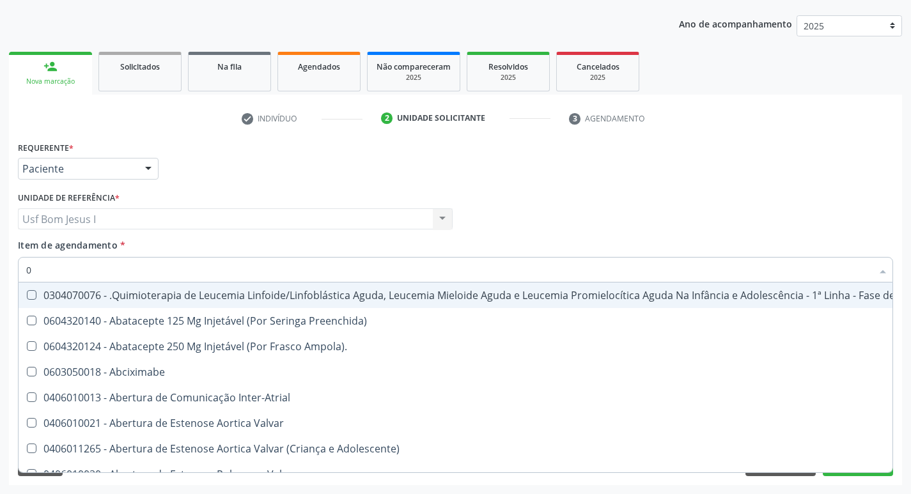
type input "02"
checkbox Aberto "true"
checkbox Impactado "true"
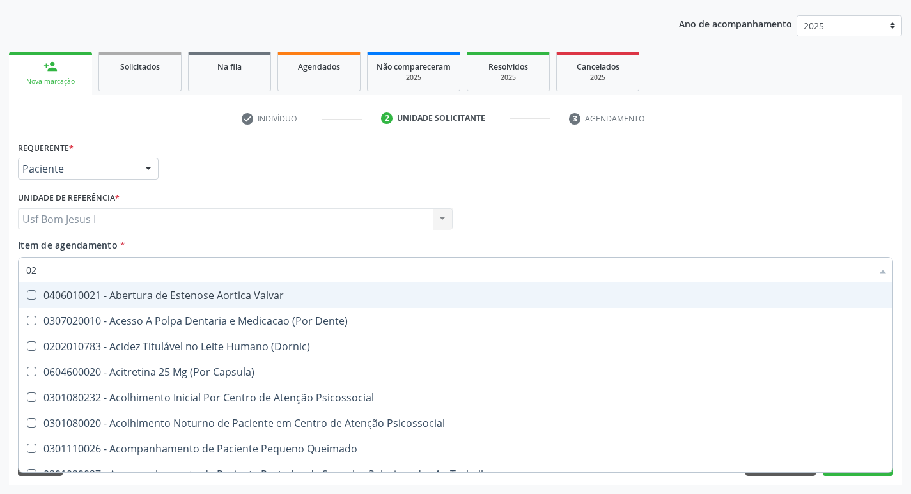
type input "020"
checkbox Gastro-Esofagico "true"
checkbox Identificação "false"
checkbox \(Ada\) "true"
checkbox Hemoglobina "false"
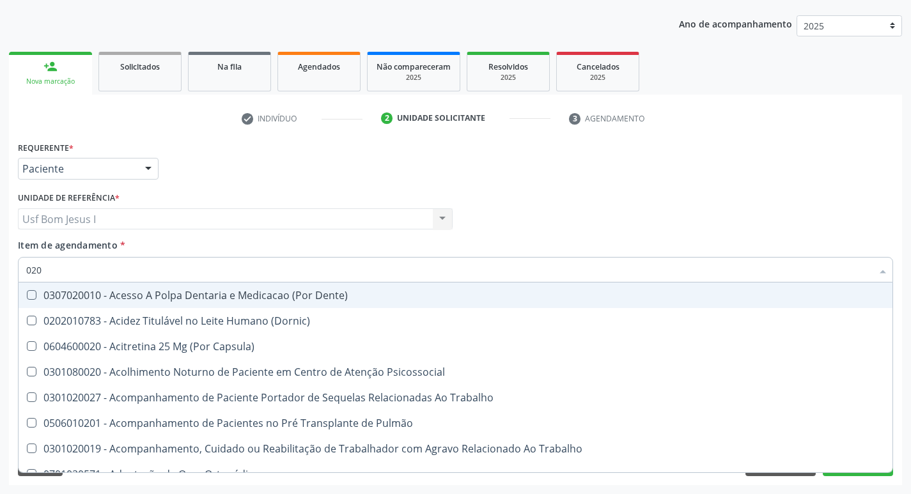
type input "0202"
checkbox Blot "true"
checkbox Indireta "true"
checkbox Identificação "false"
checkbox \(Ch50\) "true"
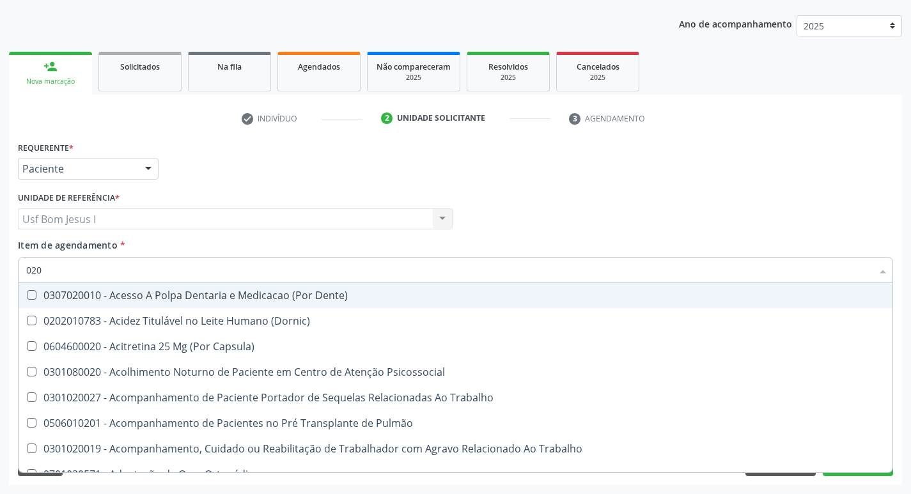
checkbox Dosagens\) "true"
checkbox Osmolaridade "true"
checkbox Reverso "true"
checkbox Euglobulina "true"
checkbox \(Vhs\) "true"
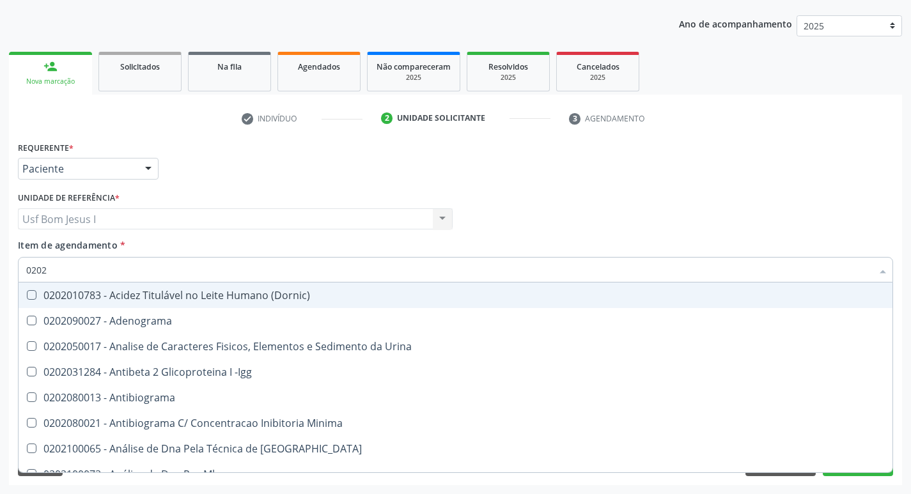
type input "02020"
checkbox Anaerobicas "true"
checkbox Identificação "false"
checkbox Sirolimo "true"
checkbox Hemoglobina "false"
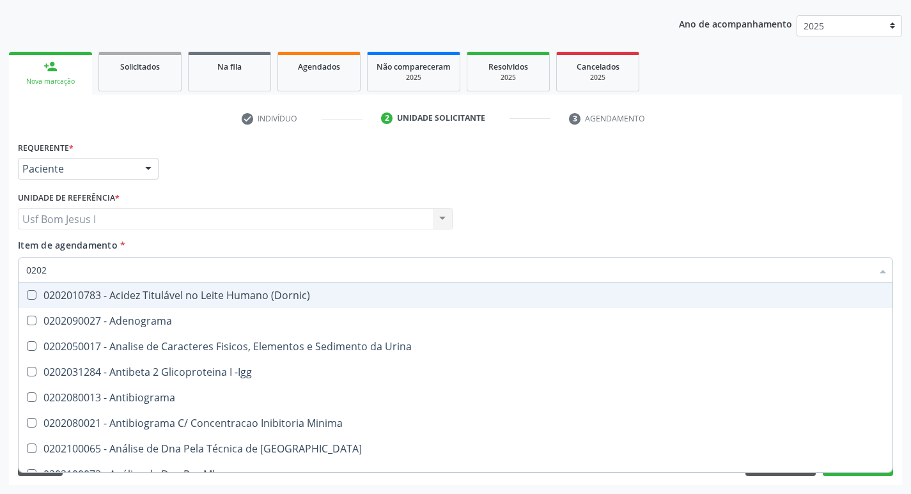
checkbox Trabalho "true"
checkbox Carini "true"
checkbox Gestante "true"
checkbox Parceria\) "true"
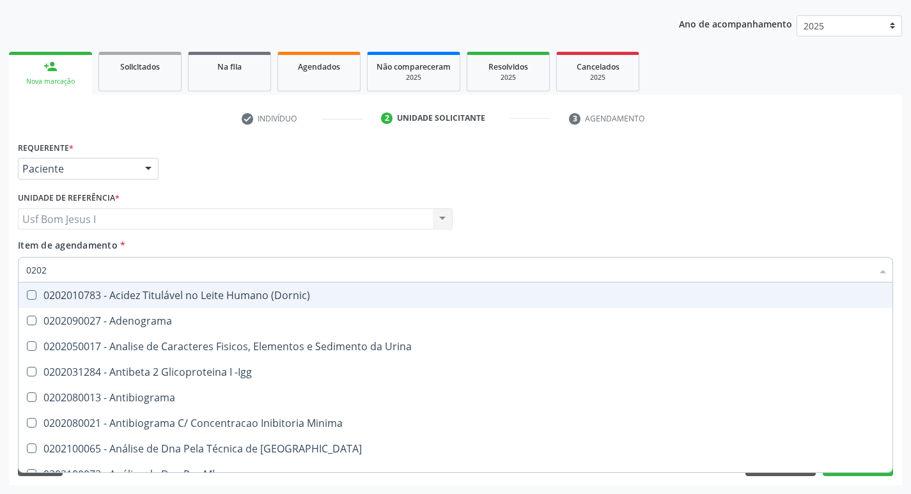
checkbox Anticardiolipina "true"
checkbox Anticitomegalovirus "false"
checkbox Antitoxoplasma "false"
checkbox Rubeola "false"
checkbox Anticitomegalovirus "false"
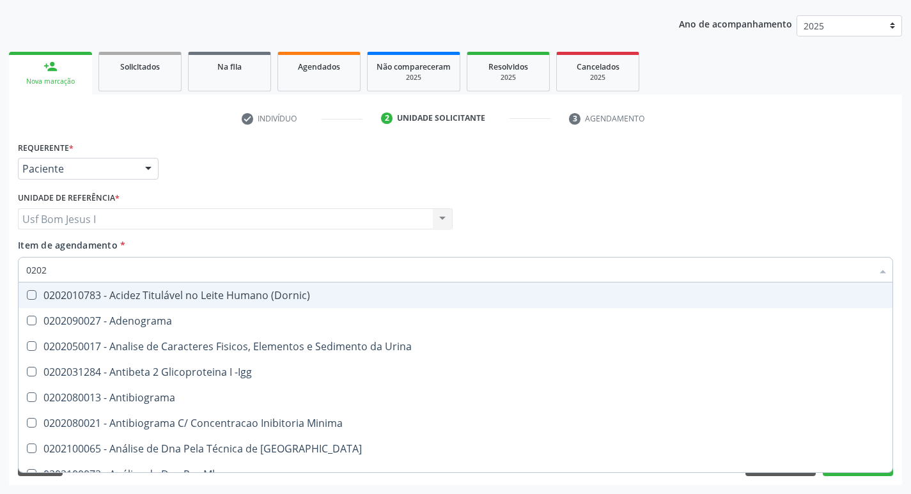
checkbox Antitoxoplasma "false"
checkbox Rubeola "false"
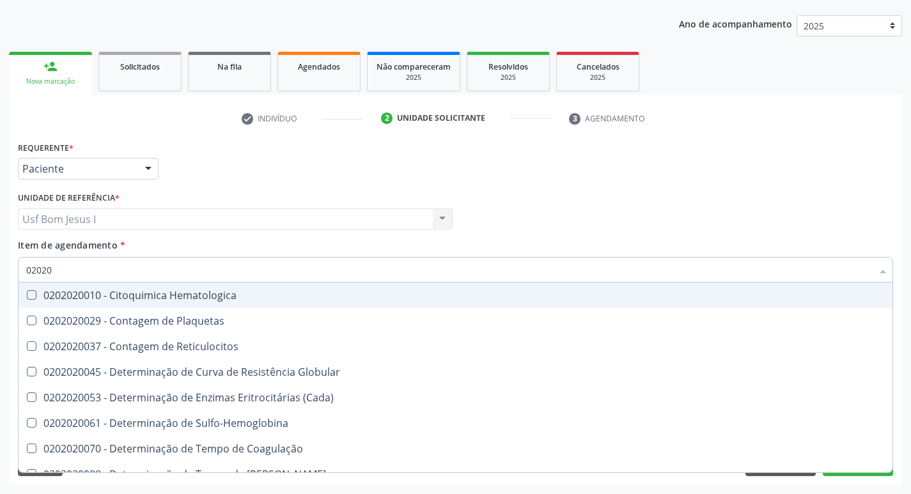
type input "020202"
checkbox Hemoglobina "true"
checkbox Mandíbula "false"
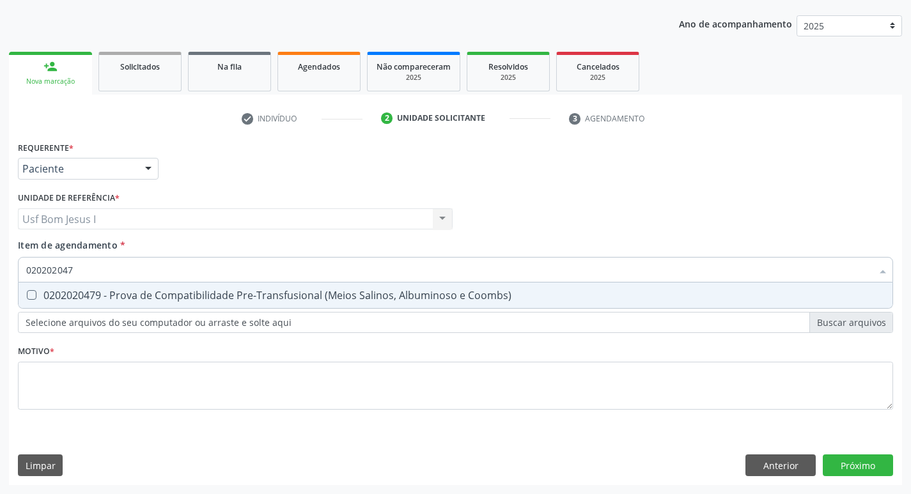
type input "0202020479"
click at [120, 300] on div "0202020479 - Prova de Compatibilidade Pre-Transfusional (Meios Salinos, Albumin…" at bounding box center [455, 295] width 858 height 10
checkbox Coombs\) "true"
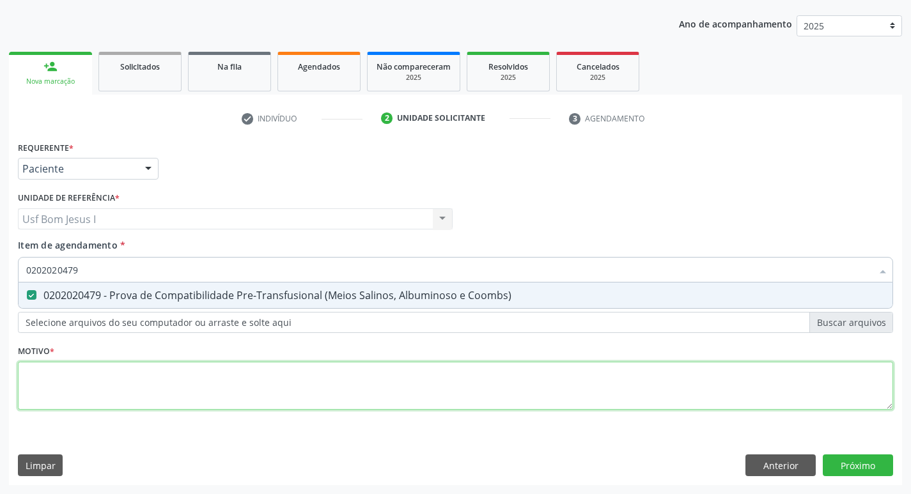
click at [92, 373] on div "Requerente * Paciente Médico(a) Enfermeiro(a) Paciente Nenhum resultado encontr…" at bounding box center [455, 283] width 875 height 290
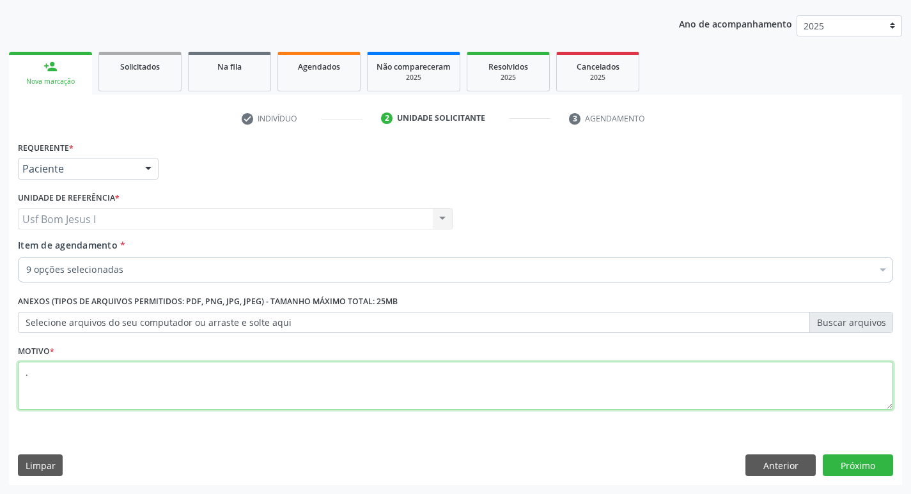
type textarea "."
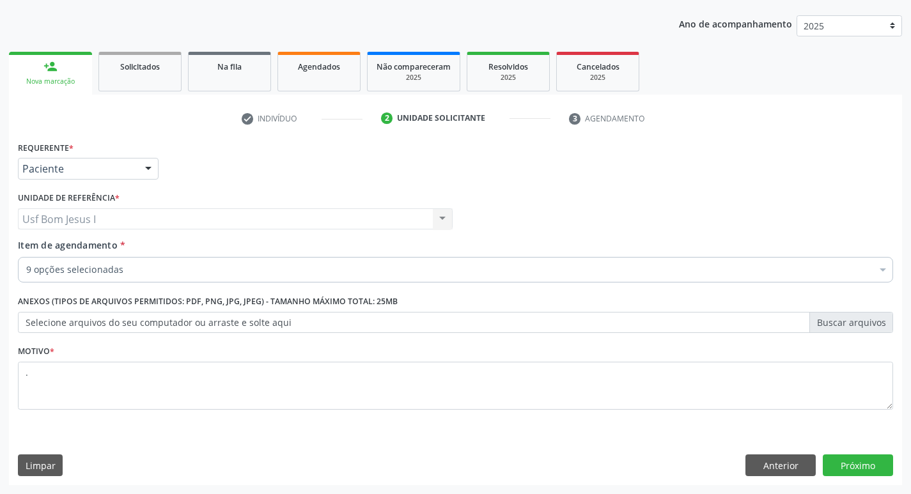
click at [853, 477] on div "Requerente * Paciente Médico(a) Enfermeiro(a) Paciente Nenhum resultado encontr…" at bounding box center [455, 311] width 893 height 347
click at [844, 460] on button "Próximo" at bounding box center [858, 465] width 70 height 22
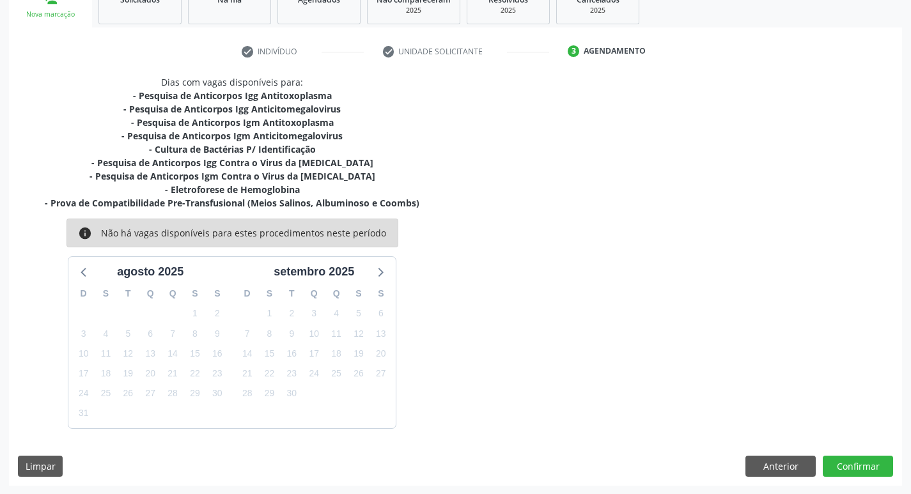
scroll to position [207, 0]
click at [773, 462] on button "Anterior" at bounding box center [780, 466] width 70 height 22
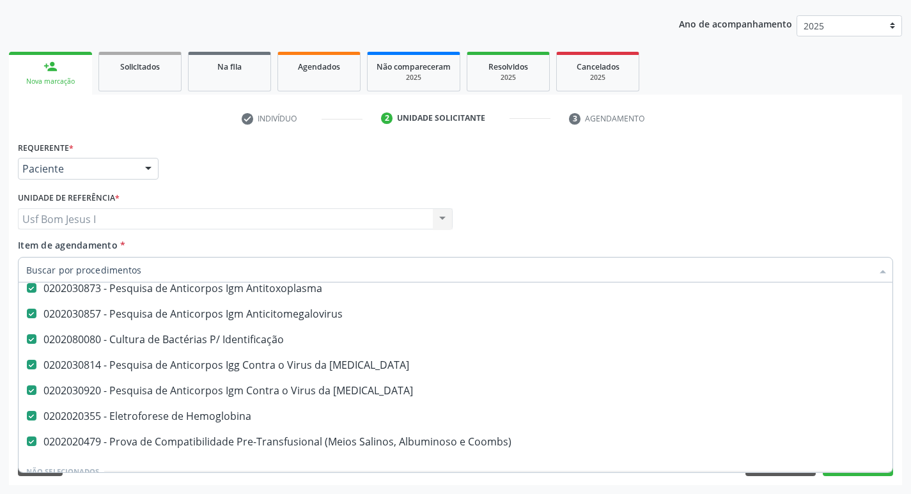
scroll to position [128, 0]
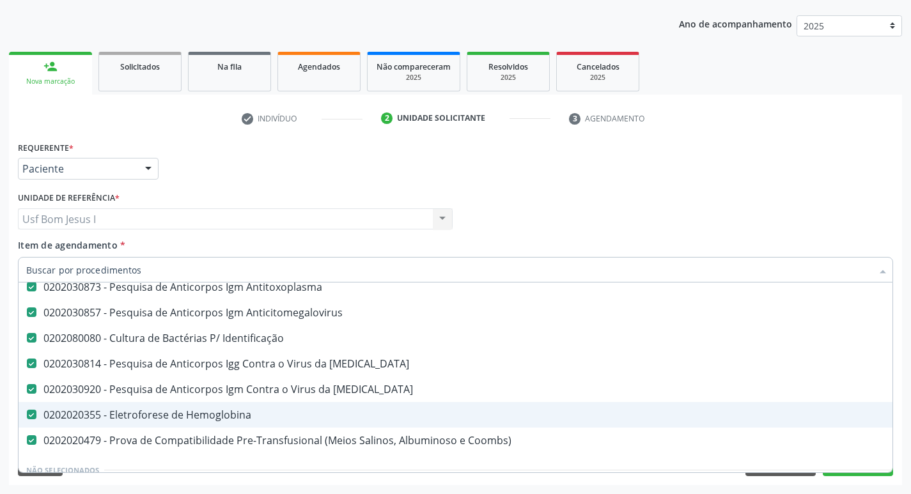
click at [222, 414] on div "0202020355 - Eletroforese de Hemoglobina" at bounding box center [523, 415] width 995 height 10
checkbox Hemoglobina "false"
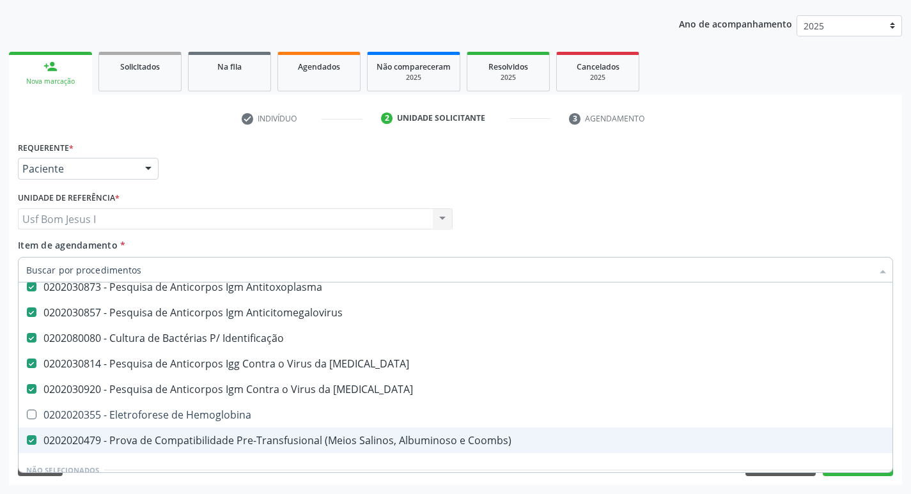
click at [217, 435] on div "0202020479 - Prova de Compatibilidade Pre-Transfusional (Meios Salinos, Albumin…" at bounding box center [523, 440] width 995 height 10
checkbox Coombs\) "false"
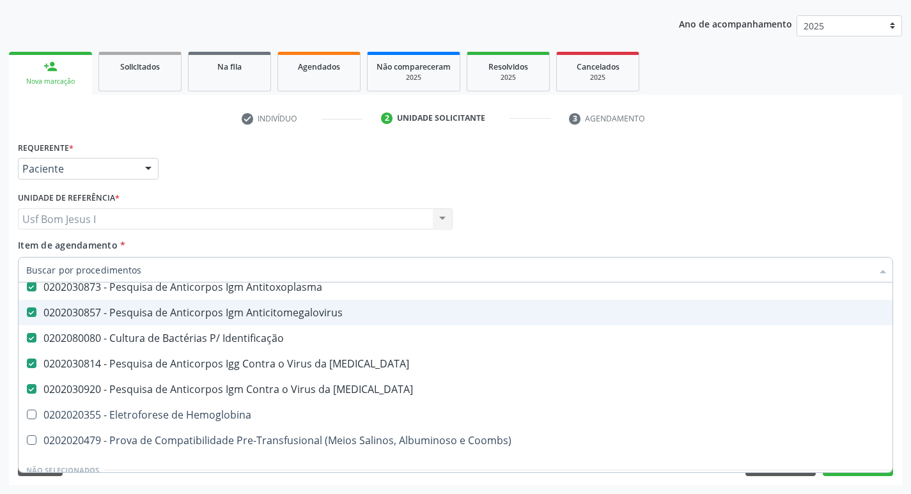
click at [598, 206] on div "Médico Solicitante Por favor, selecione a Unidade de Atendimento primeiro Nenhu…" at bounding box center [455, 214] width 881 height 50
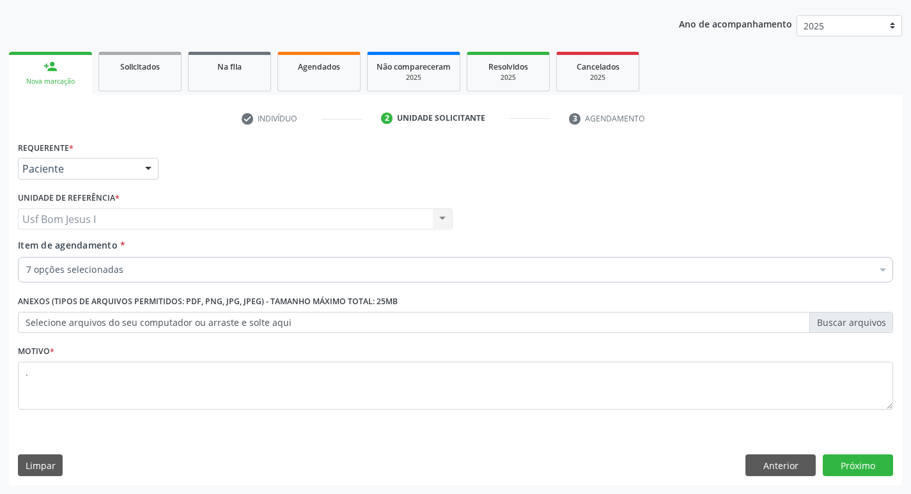
scroll to position [0, 0]
click at [859, 467] on button "Próximo" at bounding box center [858, 465] width 70 height 22
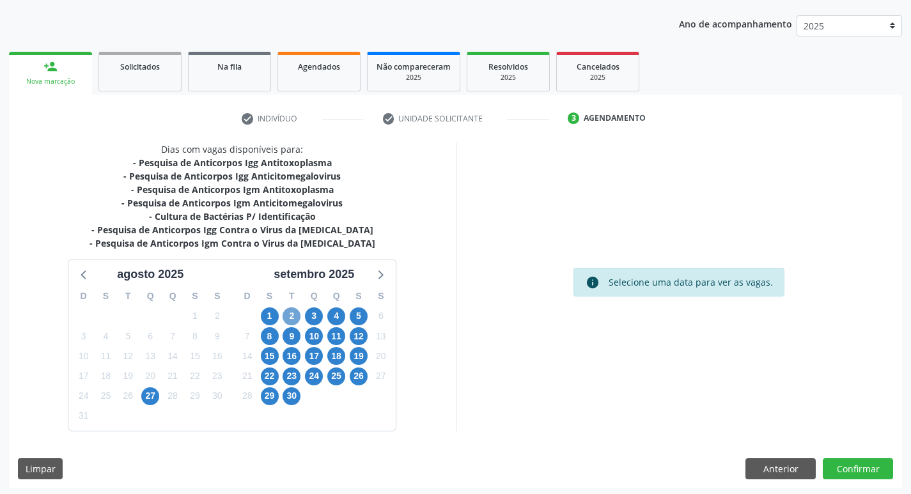
click at [291, 311] on span "2" at bounding box center [292, 316] width 18 height 18
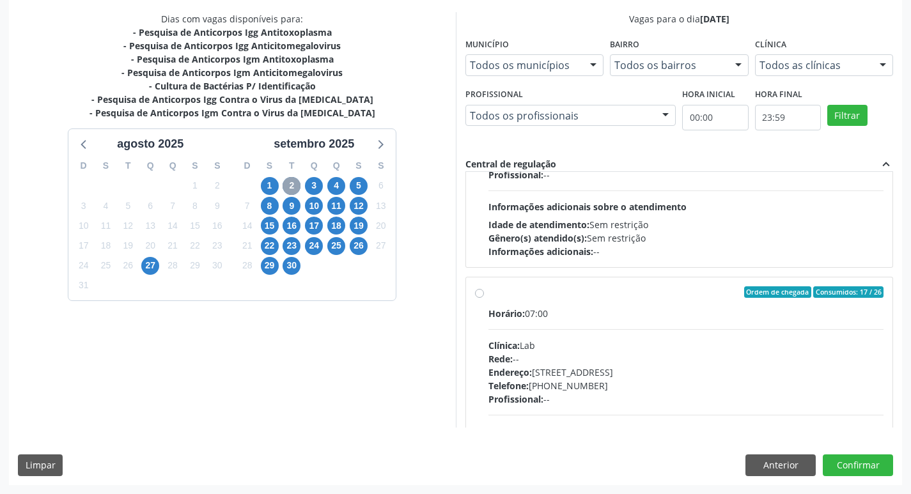
scroll to position [810, 0]
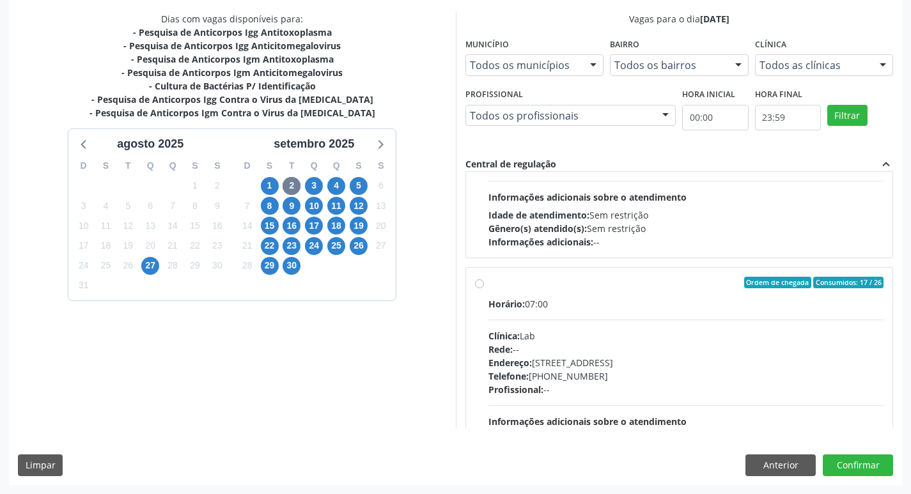
click at [624, 313] on div "Horário: 07:00 Clínica: Lab Rede: -- Endereço: Casa, nº 1037, N S da Penha, Ser…" at bounding box center [686, 385] width 396 height 176
click at [484, 288] on input "Ordem de chegada Consumidos: 17 / 26 Horário: 07:00 Clínica: Lab Rede: -- Ender…" at bounding box center [479, 283] width 9 height 12
radio input "true"
click at [864, 464] on button "Confirmar" at bounding box center [858, 465] width 70 height 22
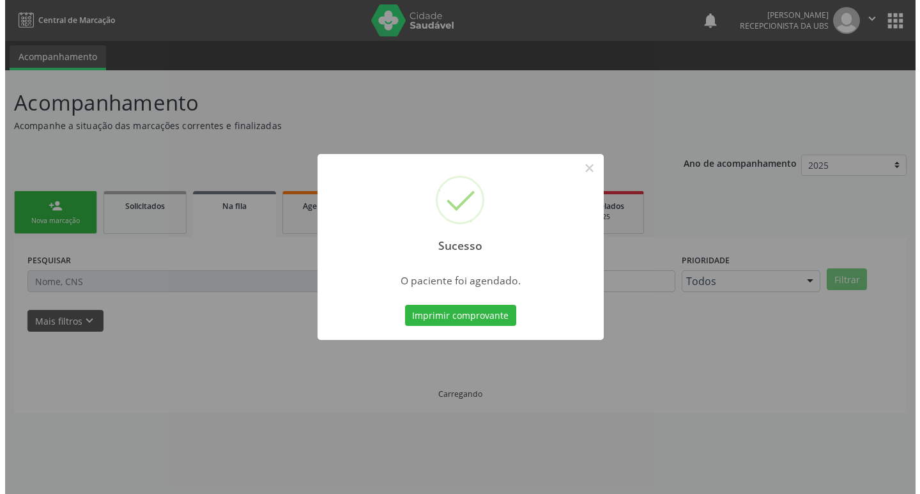
scroll to position [0, 0]
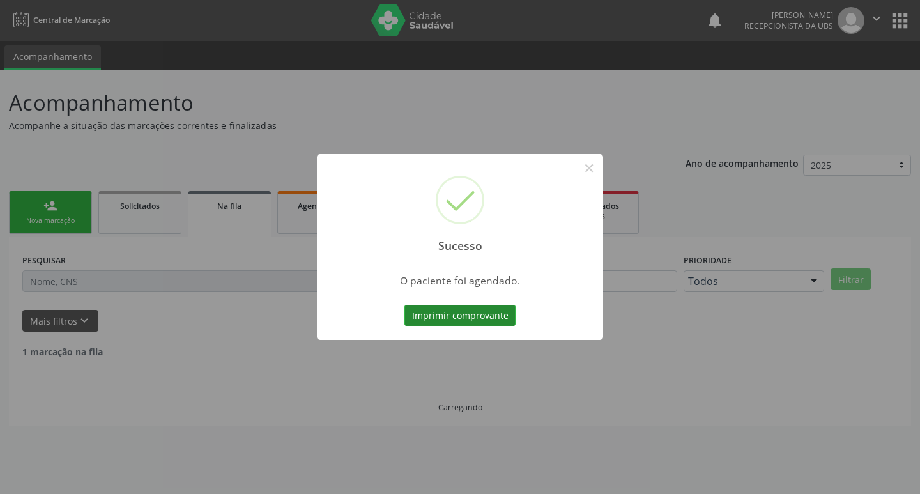
click at [453, 323] on button "Imprimir comprovante" at bounding box center [460, 316] width 111 height 22
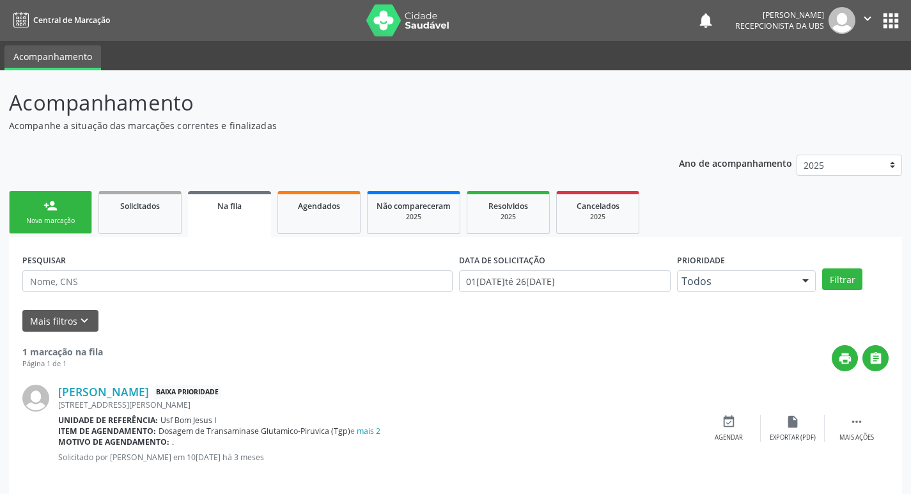
click at [68, 224] on div "Nova marcação" at bounding box center [51, 221] width 64 height 10
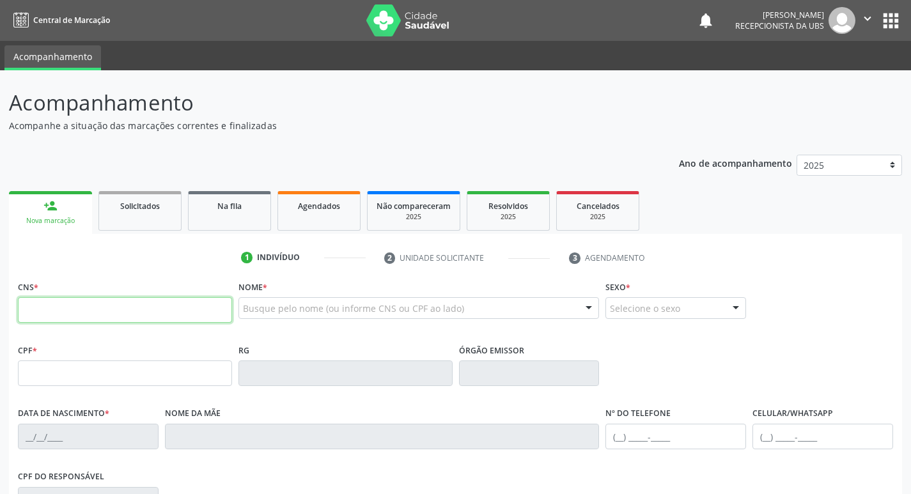
click at [135, 313] on input "text" at bounding box center [125, 310] width 214 height 26
type input "709 2012 2883 5639"
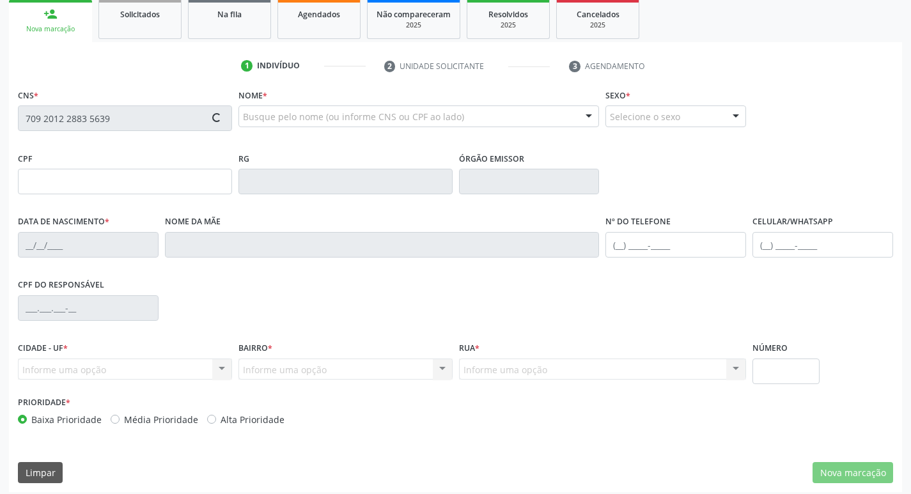
scroll to position [199, 0]
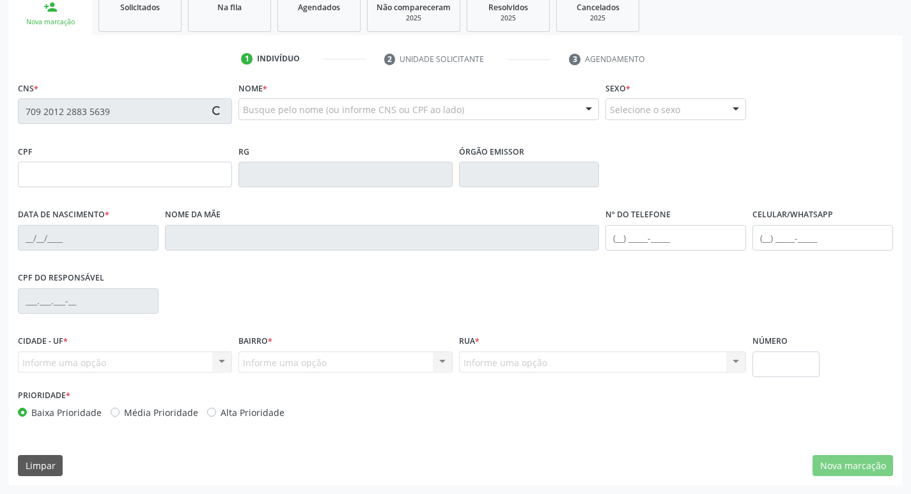
type input "20[DATE]"
type input "[PERSON_NAME]"
type input "[PHONE_NUMBER]"
type input "600"
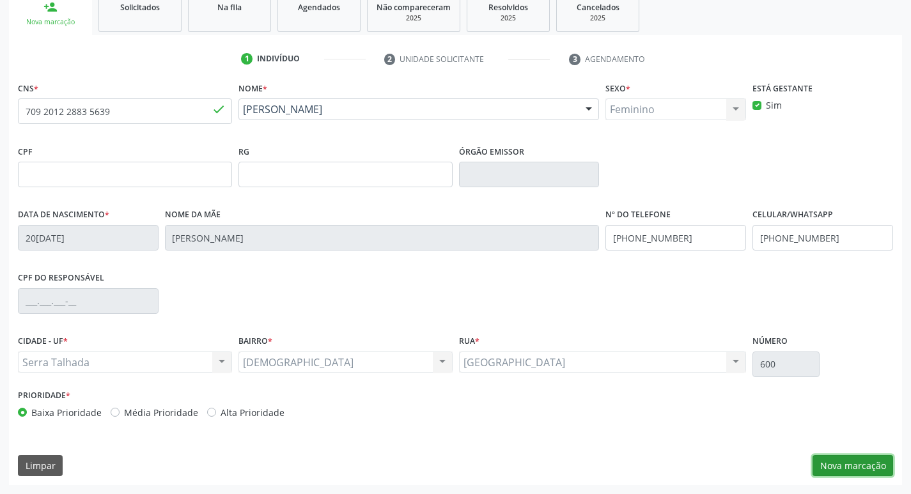
click at [871, 463] on button "Nova marcação" at bounding box center [852, 466] width 81 height 22
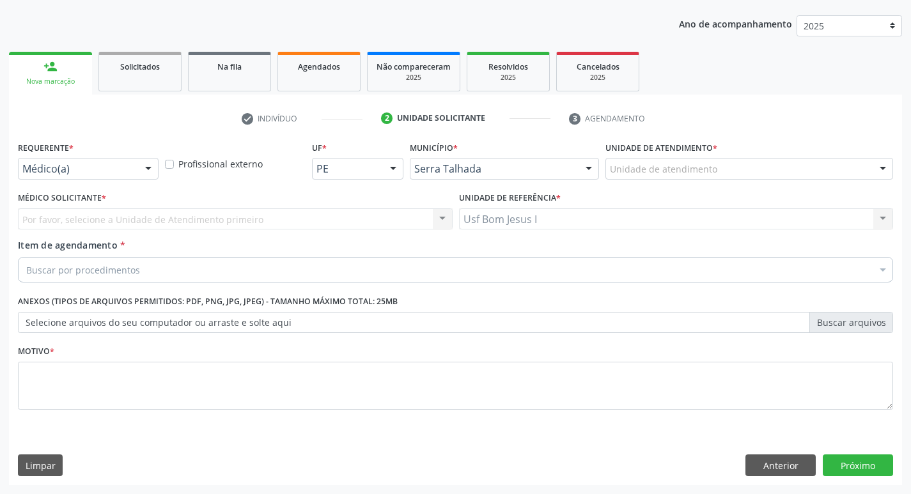
scroll to position [139, 0]
click at [85, 159] on div "Médico(a)" at bounding box center [88, 169] width 141 height 22
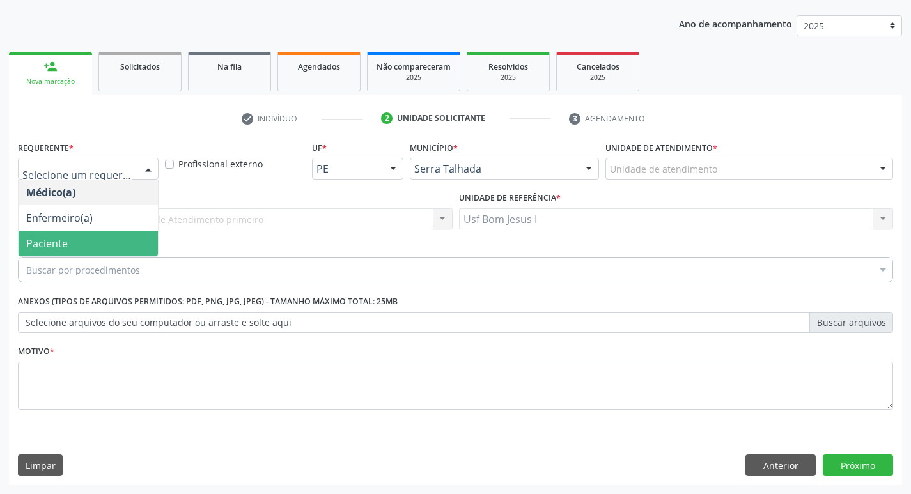
click at [109, 248] on span "Paciente" at bounding box center [88, 244] width 139 height 26
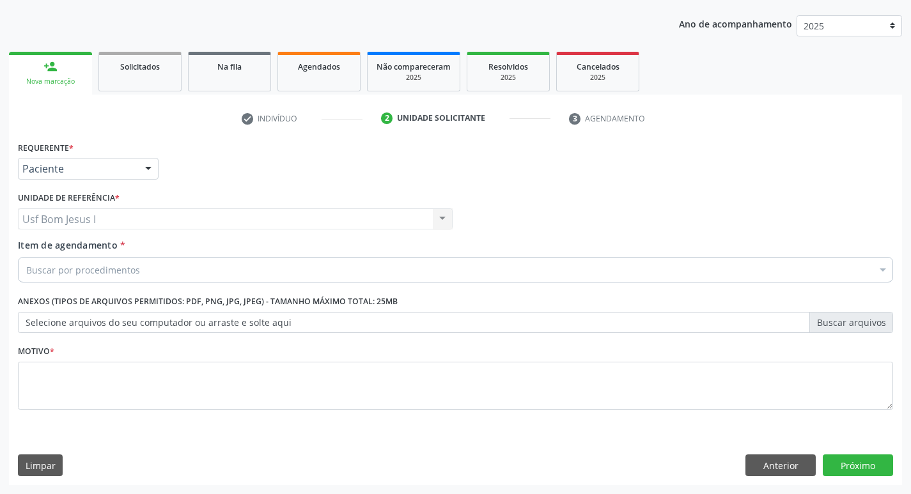
click at [147, 267] on div "Buscar por procedimentos" at bounding box center [455, 270] width 875 height 26
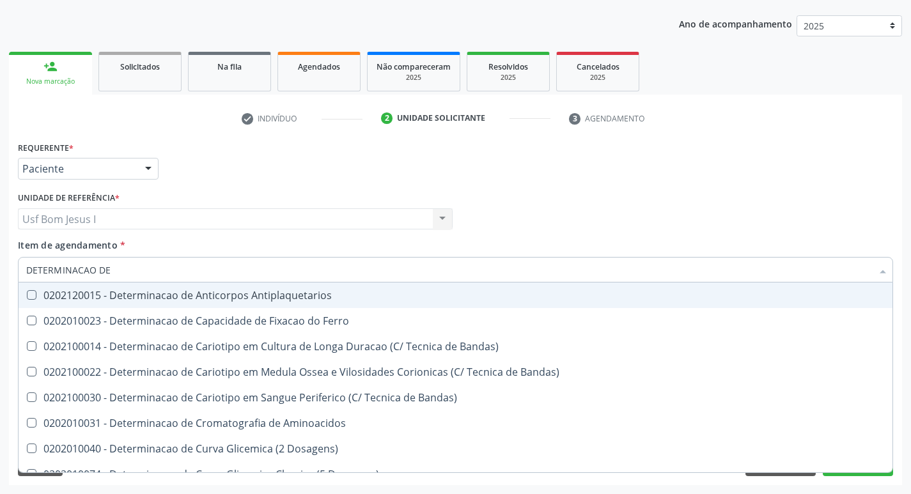
type input "DETERMINACAO DE C"
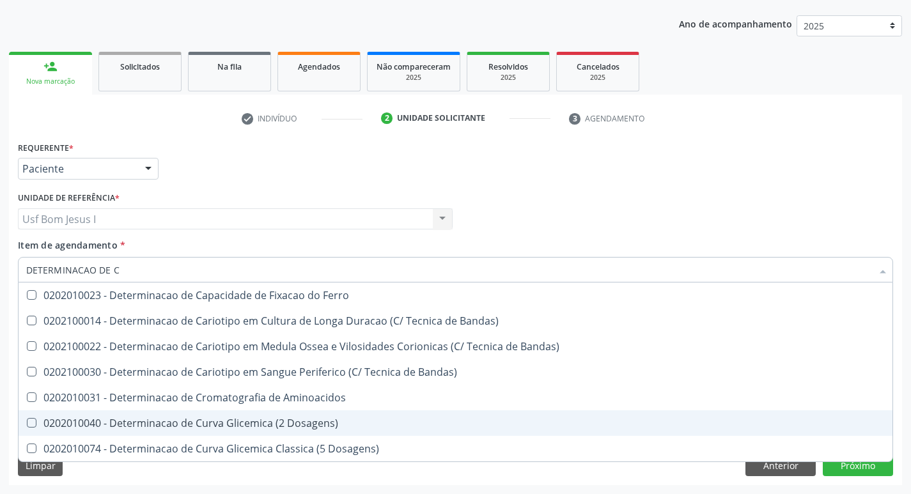
click at [323, 418] on div "0202010040 - Determinacao de Curva Glicemica (2 Dosagens)" at bounding box center [455, 423] width 858 height 10
checkbox Dosagens\) "true"
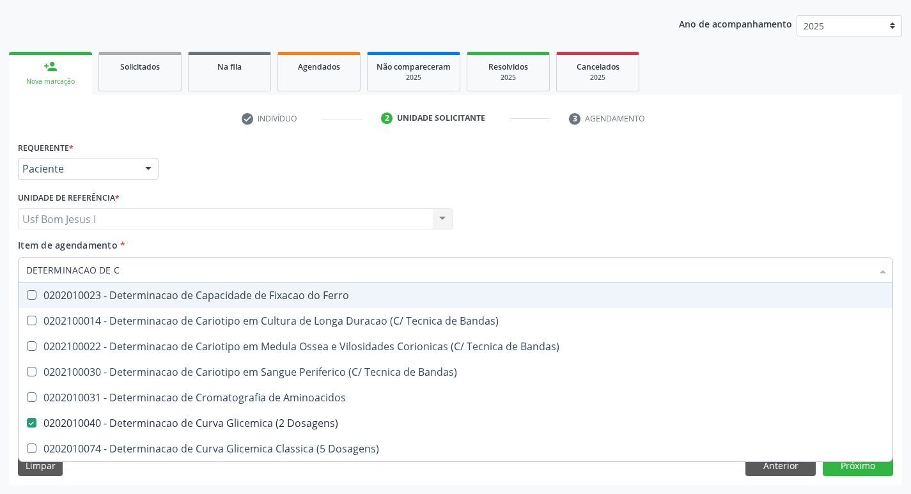
click at [187, 274] on input "DETERMINACAO DE C" at bounding box center [449, 270] width 846 height 26
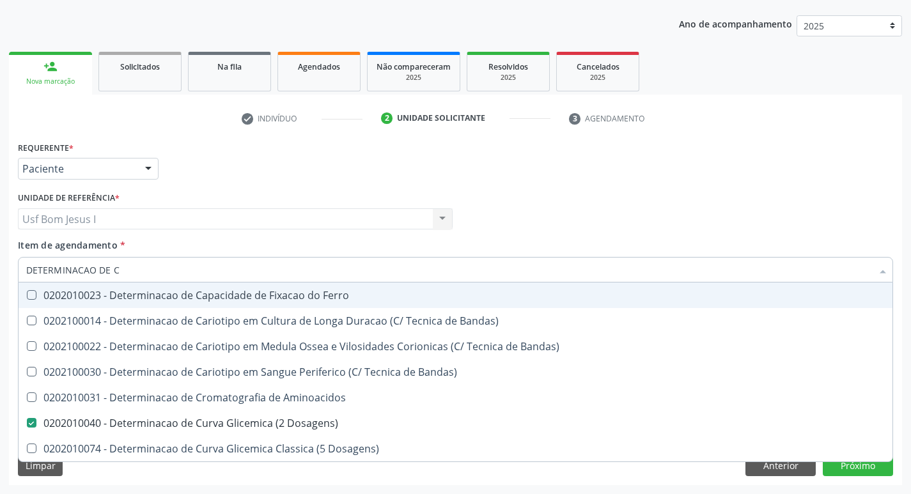
click at [187, 274] on input "DETERMINACAO DE C" at bounding box center [449, 270] width 846 height 26
type input "HE"
checkbox Dosagens\) "false"
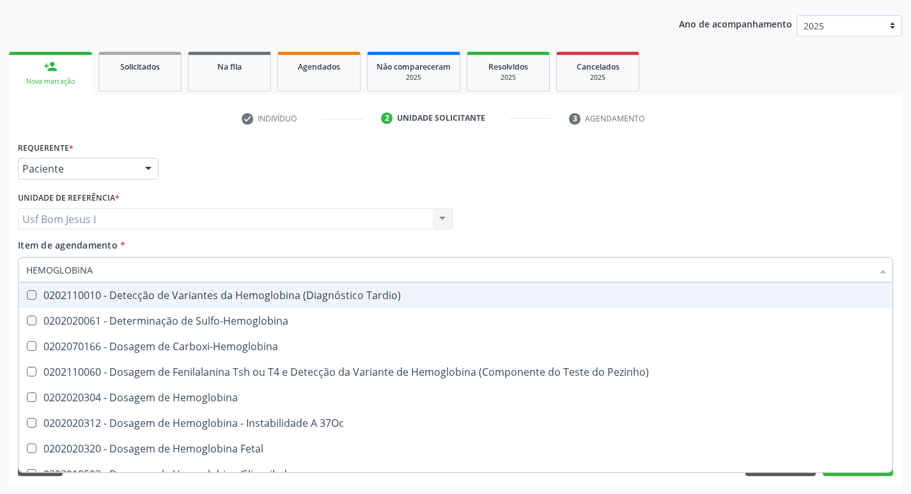
type input "HEMOGLOBINA G"
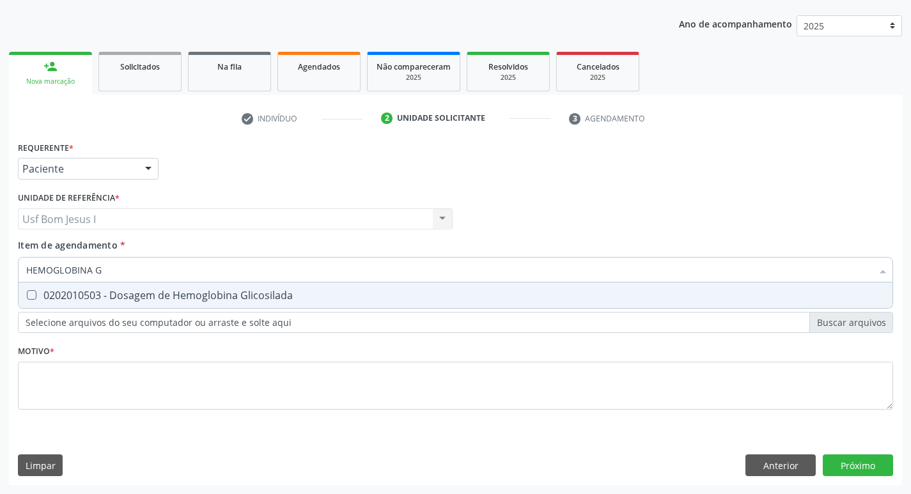
click at [183, 297] on div "0202010503 - Dosagem de Hemoglobina Glicosilada" at bounding box center [455, 295] width 858 height 10
checkbox Glicosilada "true"
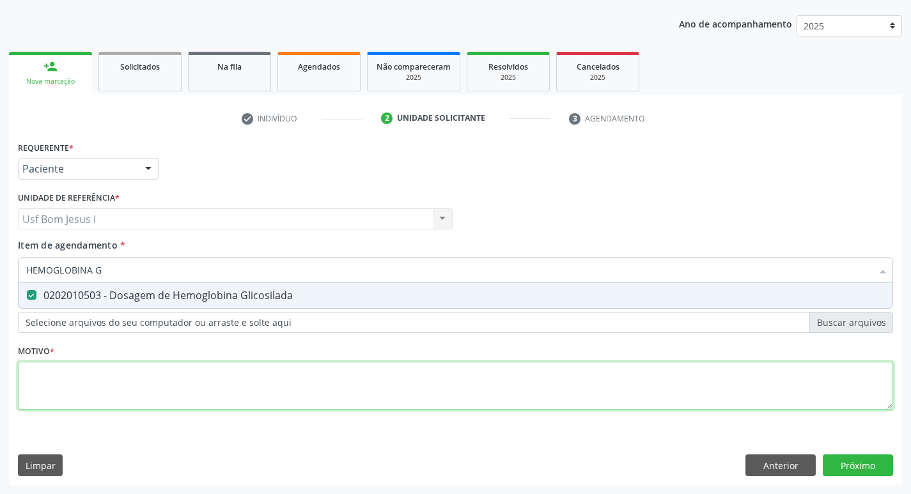
click at [204, 378] on div "Requerente * Paciente Médico(a) Enfermeiro(a) Paciente Nenhum resultado encontr…" at bounding box center [455, 283] width 875 height 290
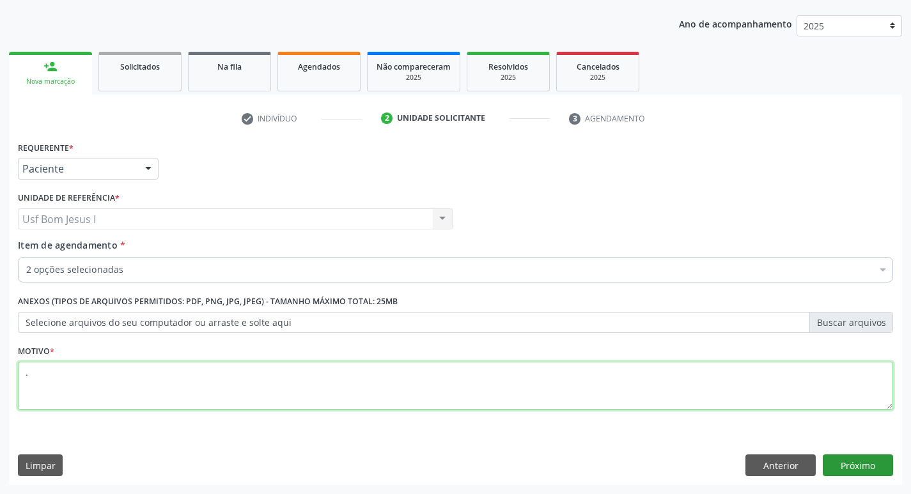
type textarea "."
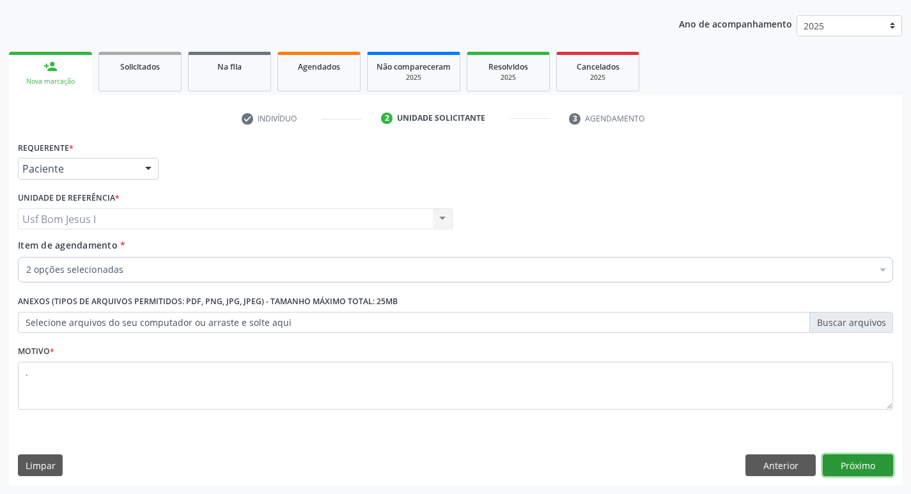
click at [860, 463] on button "Próximo" at bounding box center [858, 465] width 70 height 22
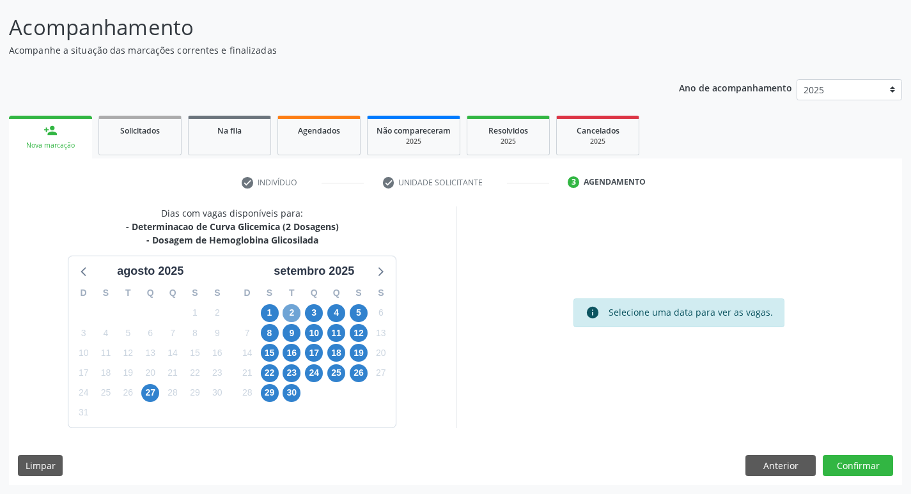
click at [291, 313] on span "2" at bounding box center [292, 313] width 18 height 18
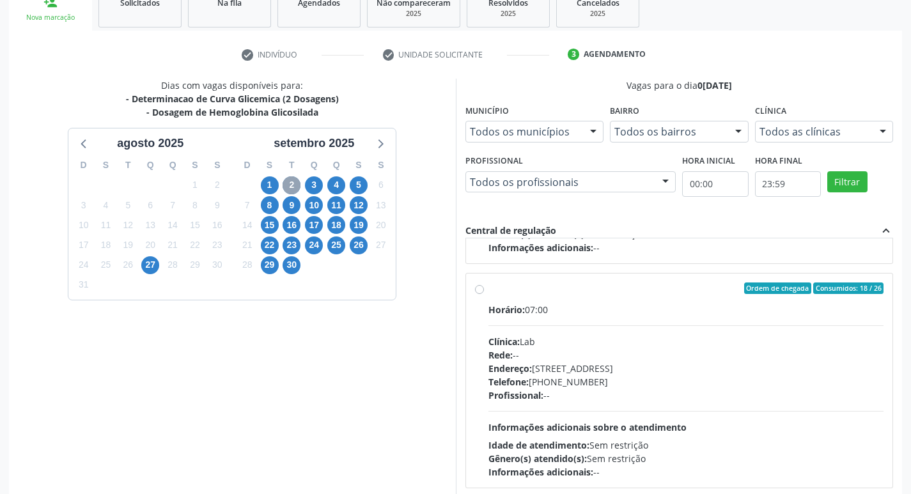
scroll to position [874, 0]
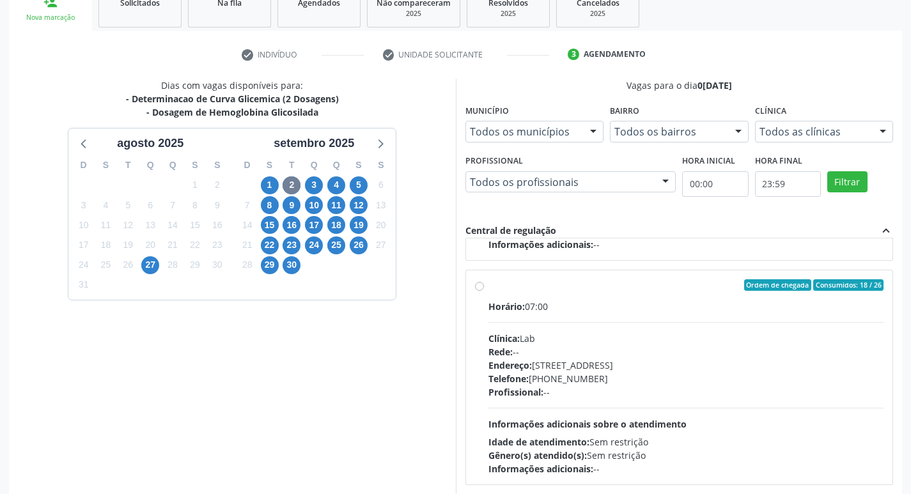
click at [710, 327] on div "Horário: 07:00 Clínica: Lab Rede: -- Endereço: [STREET_ADDRESS] Telefone: [PHON…" at bounding box center [686, 388] width 396 height 176
click at [484, 291] on input "Ordem de chegada Consumidos: 18 / 26 Horário: 07:00 Clínica: Lab Rede: -- Ender…" at bounding box center [479, 285] width 9 height 12
radio input "true"
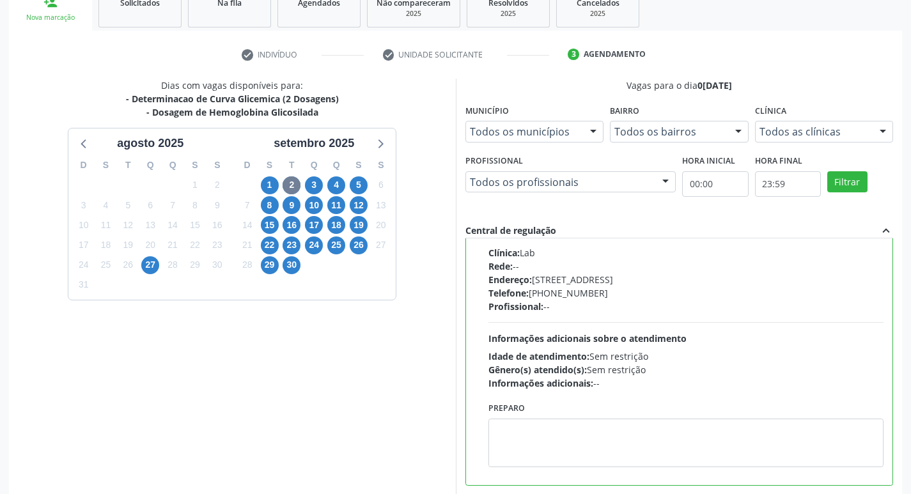
scroll to position [270, 0]
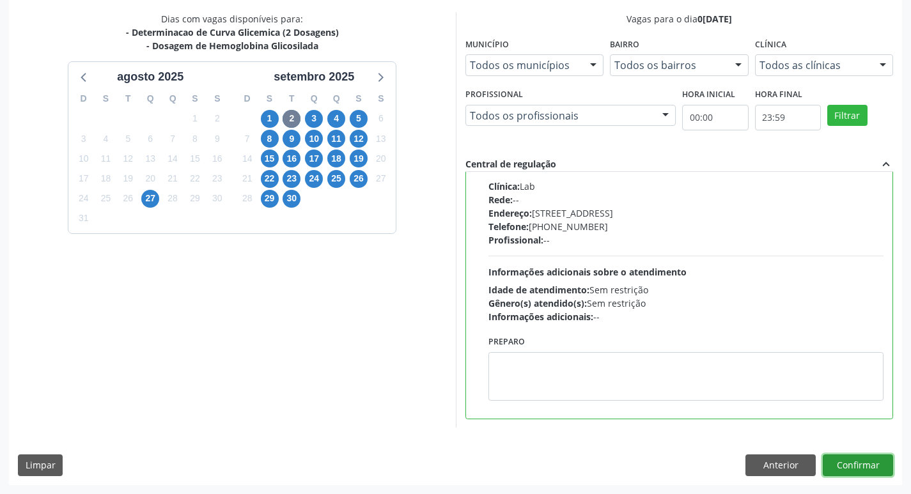
click at [883, 465] on button "Confirmar" at bounding box center [858, 465] width 70 height 22
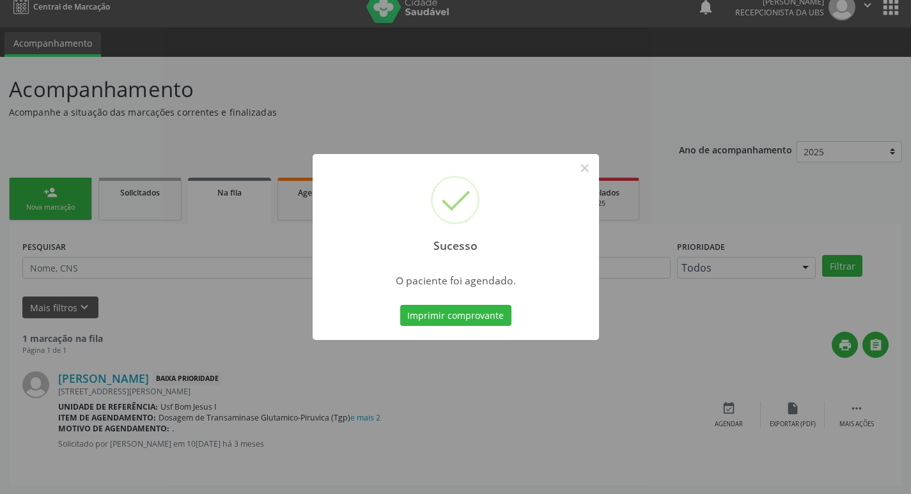
scroll to position [0, 0]
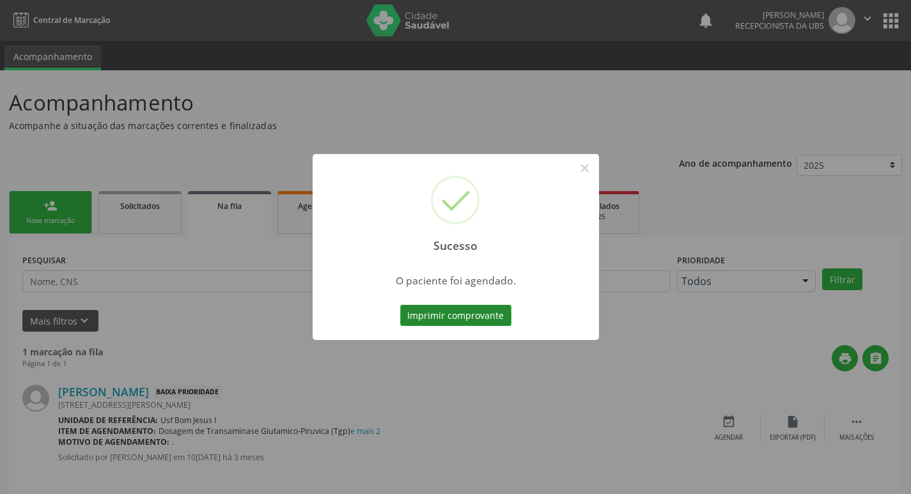
click at [463, 314] on button "Imprimir comprovante" at bounding box center [455, 316] width 111 height 22
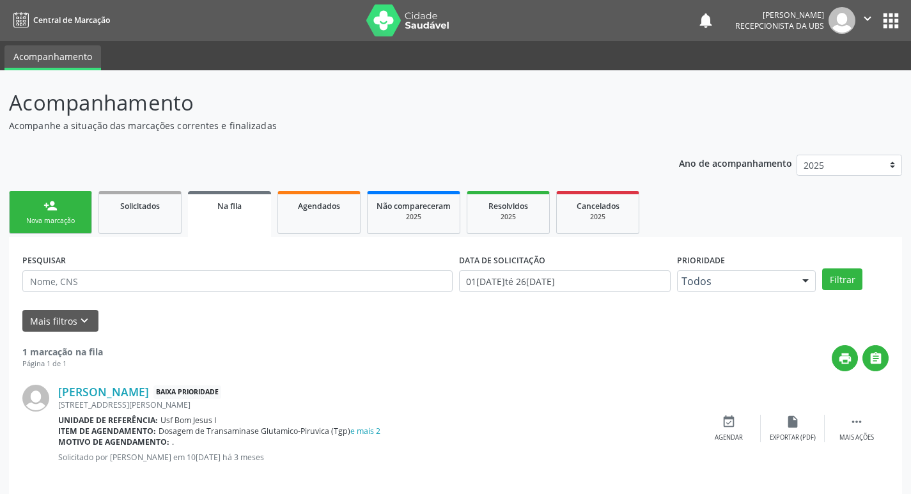
click at [63, 220] on div "Nova marcação" at bounding box center [51, 221] width 64 height 10
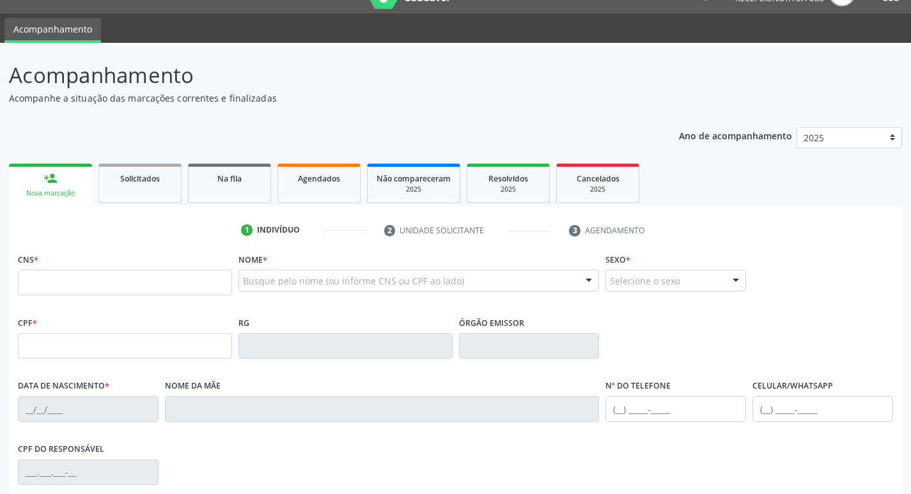
scroll to position [43, 0]
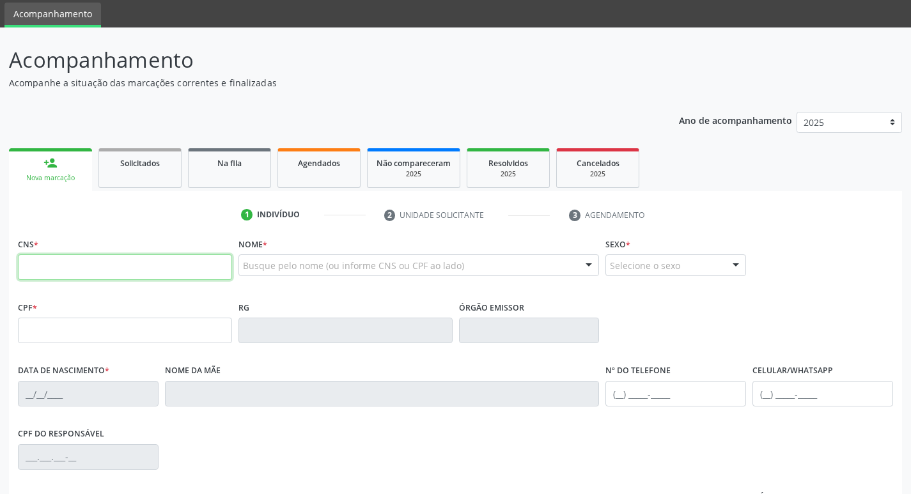
click at [121, 262] on input "text" at bounding box center [125, 267] width 214 height 26
paste input "709 2012 2883 5639"
type input "709 2012 2883 5639"
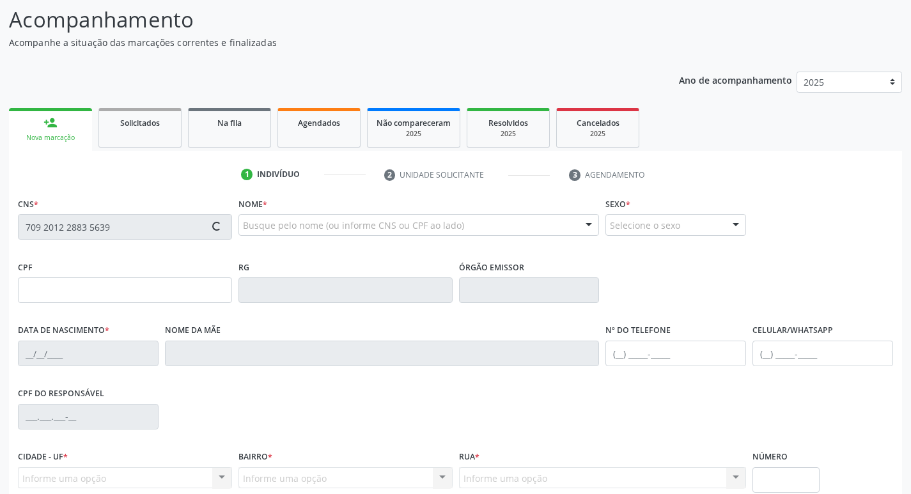
scroll to position [199, 0]
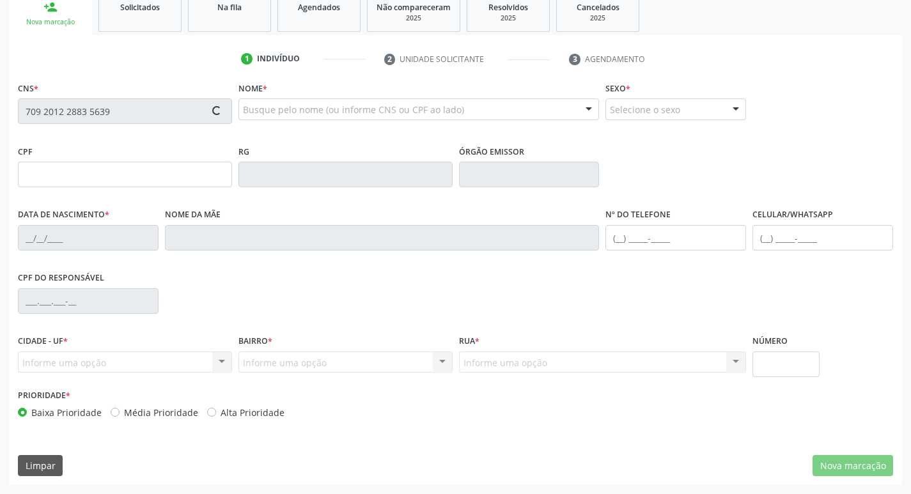
type input "20[DATE]"
type input "[PERSON_NAME]"
type input "[PHONE_NUMBER]"
type input "600"
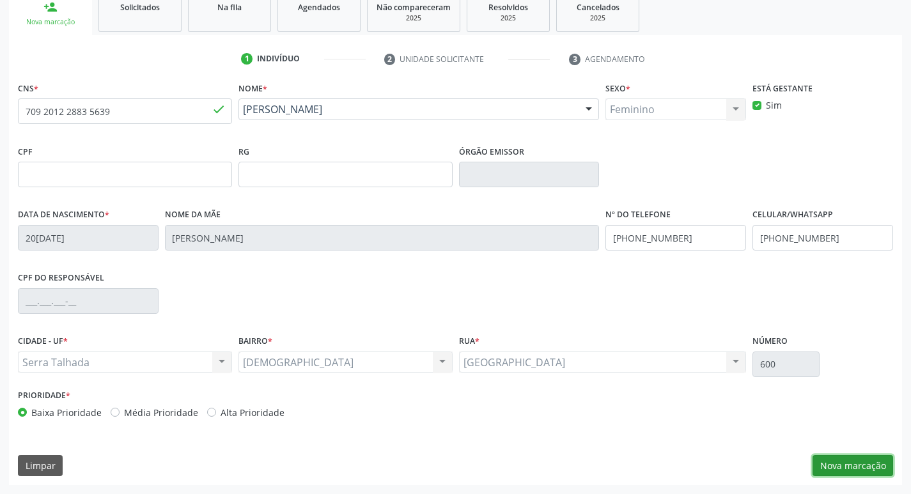
click at [852, 462] on button "Nova marcação" at bounding box center [852, 466] width 81 height 22
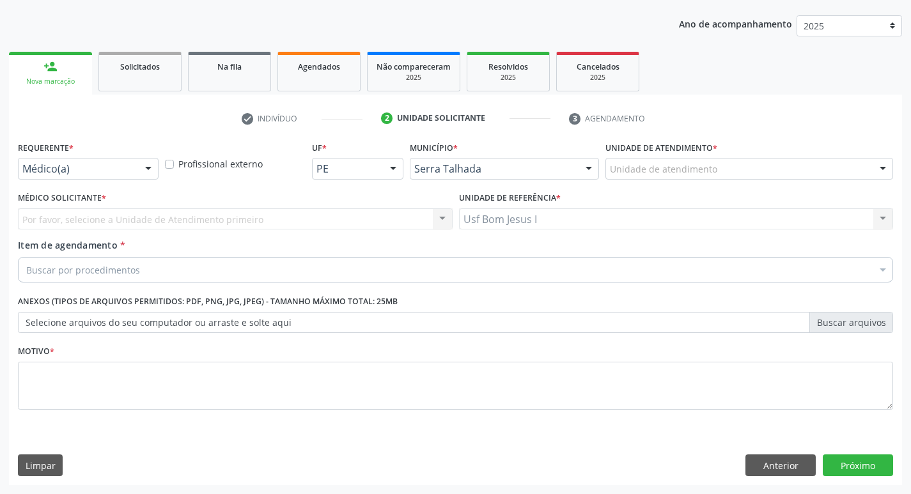
scroll to position [139, 0]
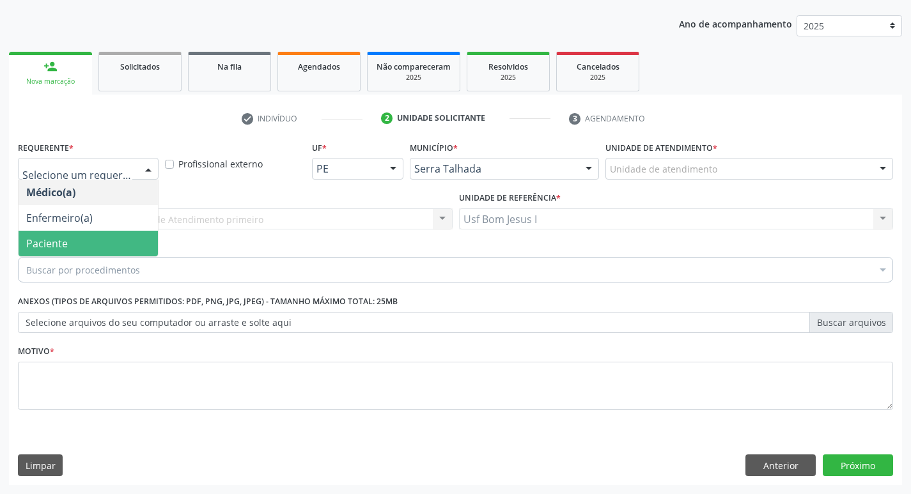
click at [61, 234] on span "Paciente" at bounding box center [88, 244] width 139 height 26
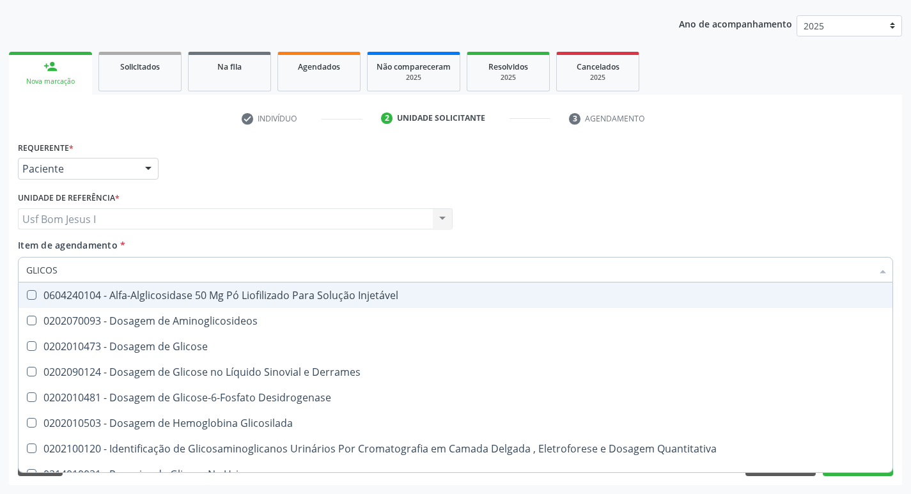
type input "GLICOSE"
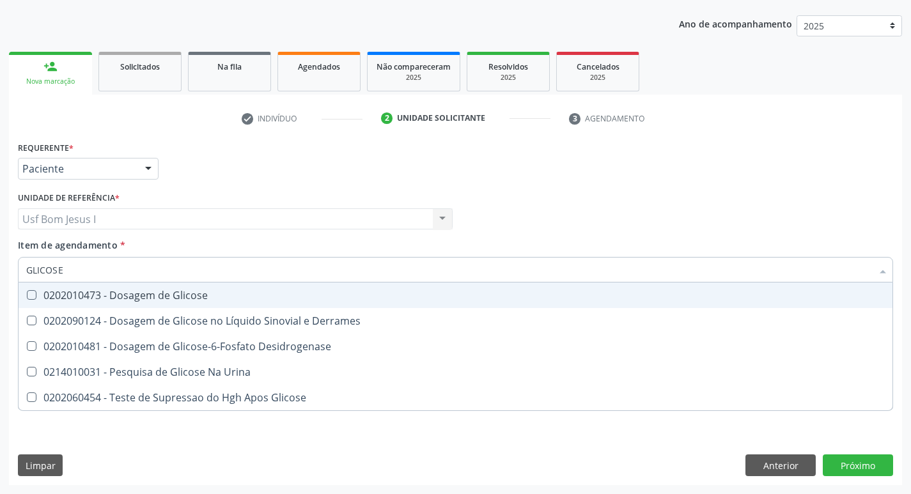
click at [93, 295] on div "0202010473 - Dosagem de Glicose" at bounding box center [455, 295] width 858 height 10
checkbox Glicose "true"
click at [506, 176] on div "Requerente * Paciente Médico(a) Enfermeiro(a) Paciente Nenhum resultado encontr…" at bounding box center [455, 163] width 881 height 50
checkbox Derrames "true"
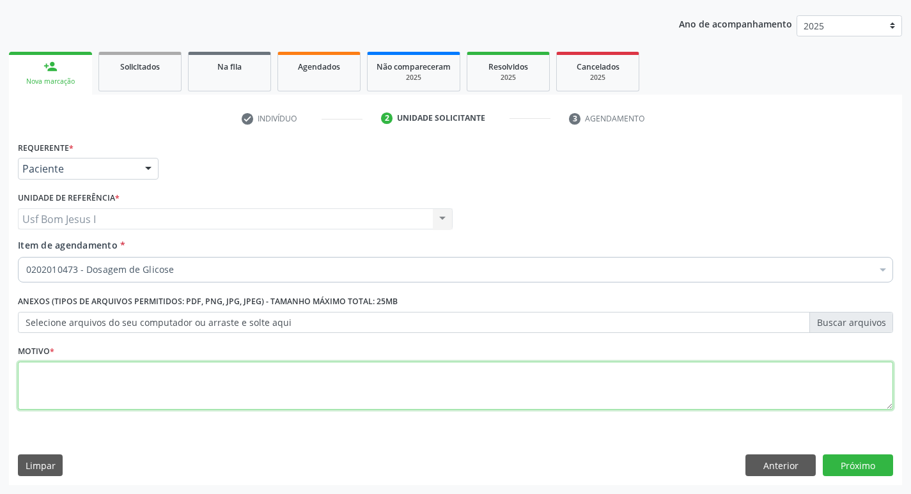
click at [547, 391] on textarea at bounding box center [455, 386] width 875 height 49
type textarea "."
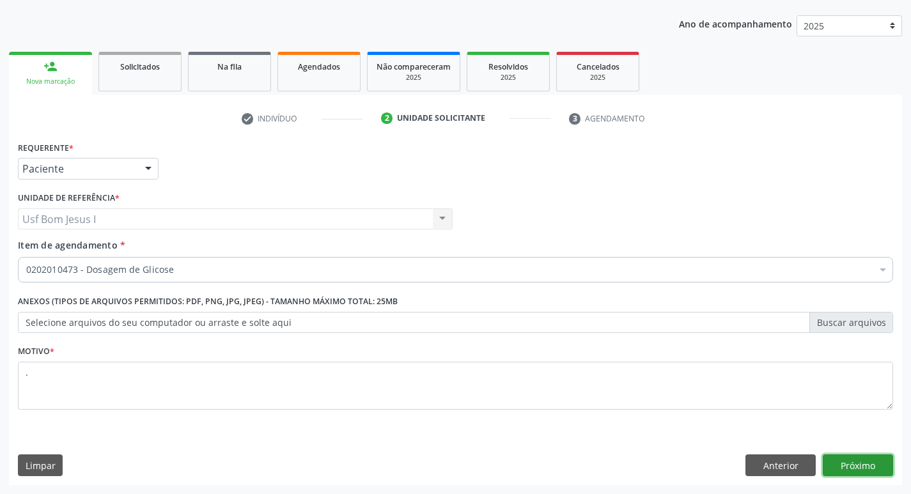
click at [862, 470] on button "Próximo" at bounding box center [858, 465] width 70 height 22
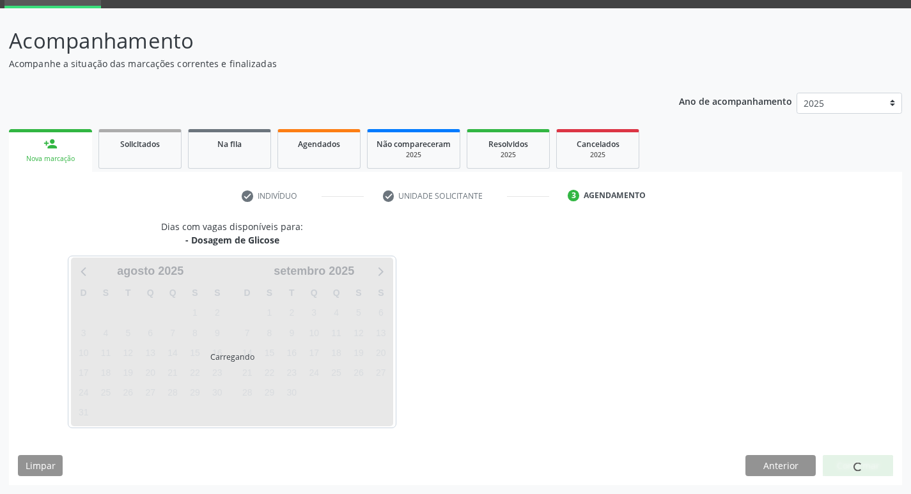
scroll to position [62, 0]
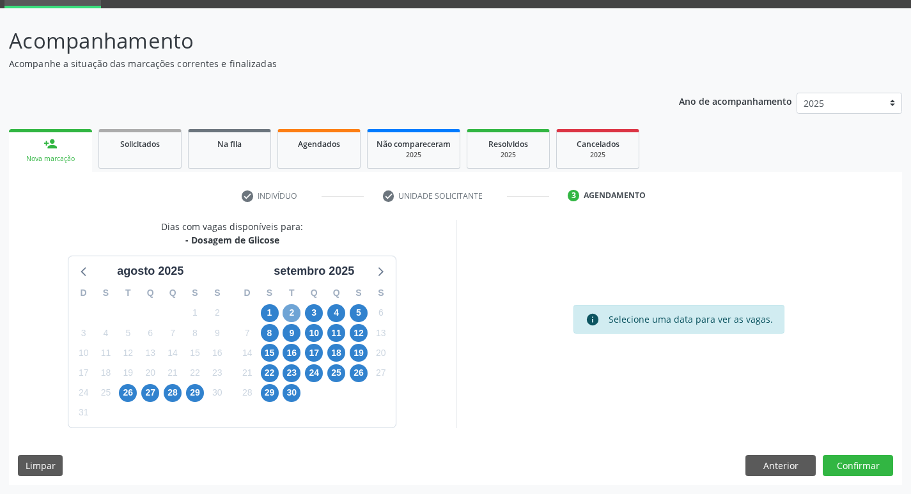
click at [289, 310] on span "2" at bounding box center [292, 313] width 18 height 18
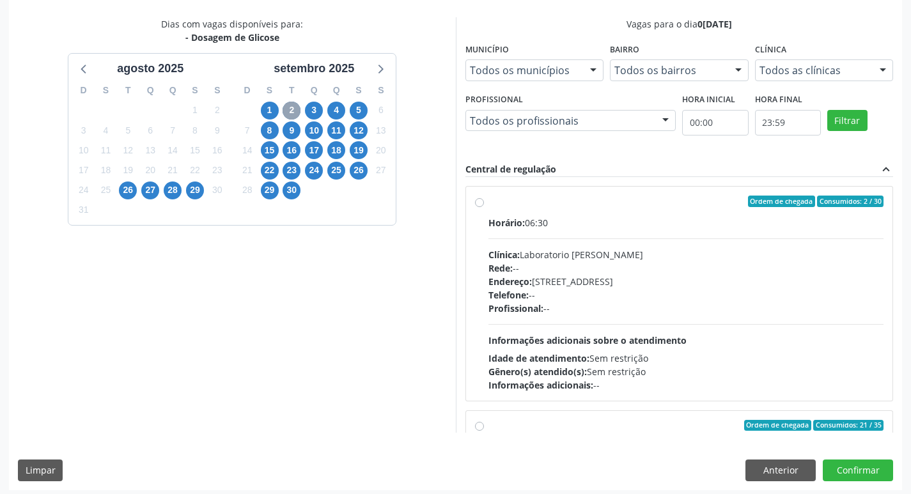
scroll to position [270, 0]
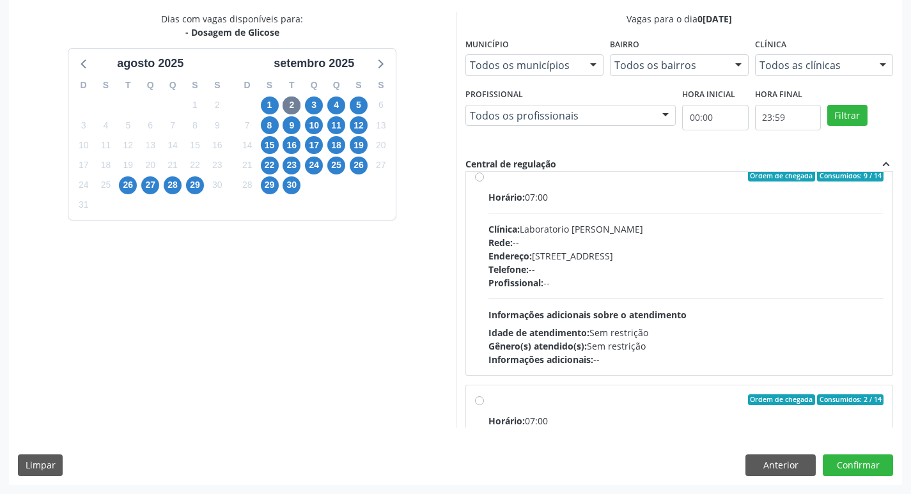
click at [680, 322] on div "Horário: 07:00 Clínica: Laboratorio Jose Paulo Terto Rede: -- Endereço: Casa, n…" at bounding box center [686, 278] width 396 height 176
click at [484, 182] on input "Ordem de chegada Consumidos: 9 / 14 Horário: 07:00 Clínica: Laboratorio Jose Pa…" at bounding box center [479, 176] width 9 height 12
radio input "true"
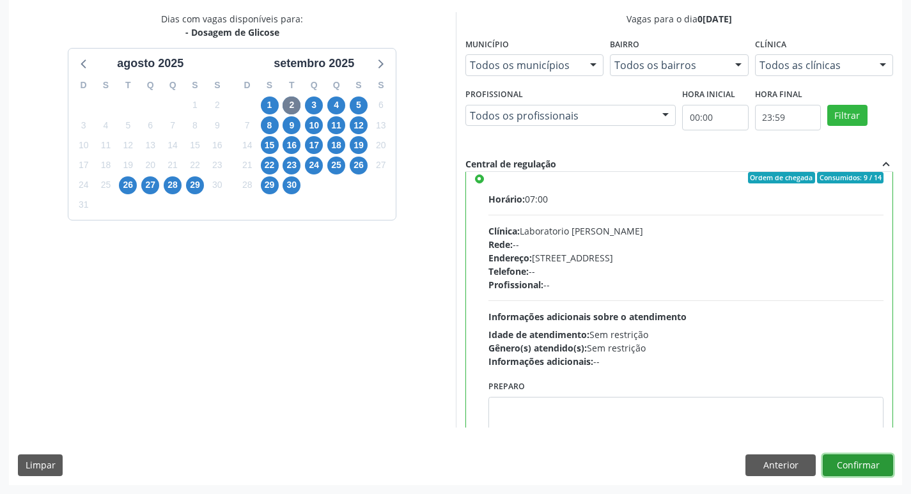
click at [863, 463] on button "Confirmar" at bounding box center [858, 465] width 70 height 22
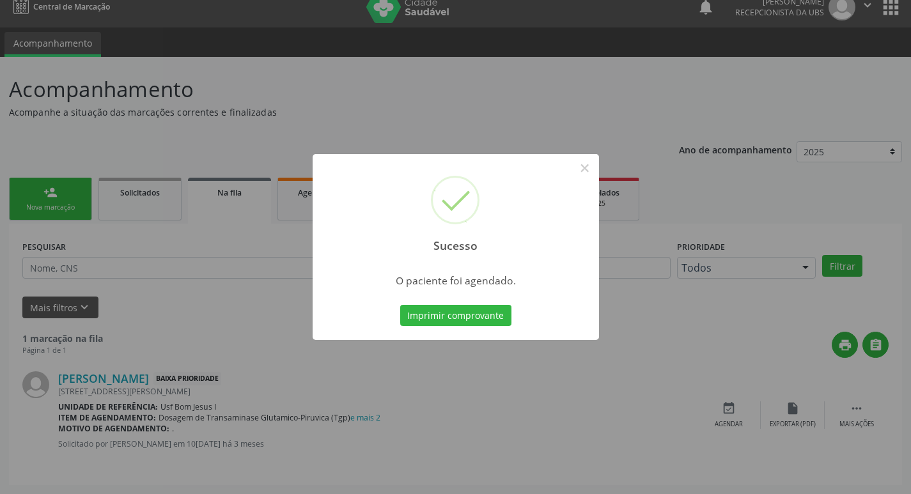
scroll to position [0, 0]
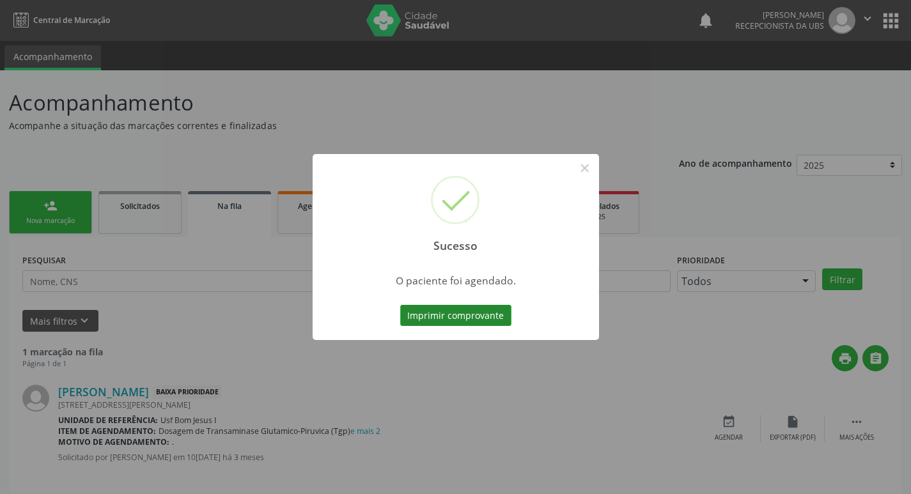
click at [426, 309] on button "Imprimir comprovante" at bounding box center [455, 316] width 111 height 22
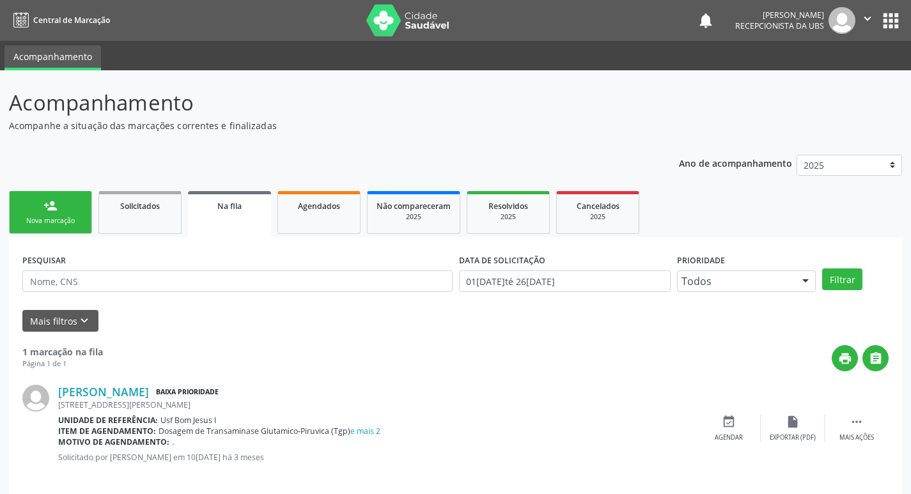
click at [65, 217] on div "Sucesso × O paciente foi agendado. Imprimir comprovante Cancel" at bounding box center [455, 247] width 911 height 494
click at [51, 220] on div "Nova marcação" at bounding box center [51, 221] width 64 height 10
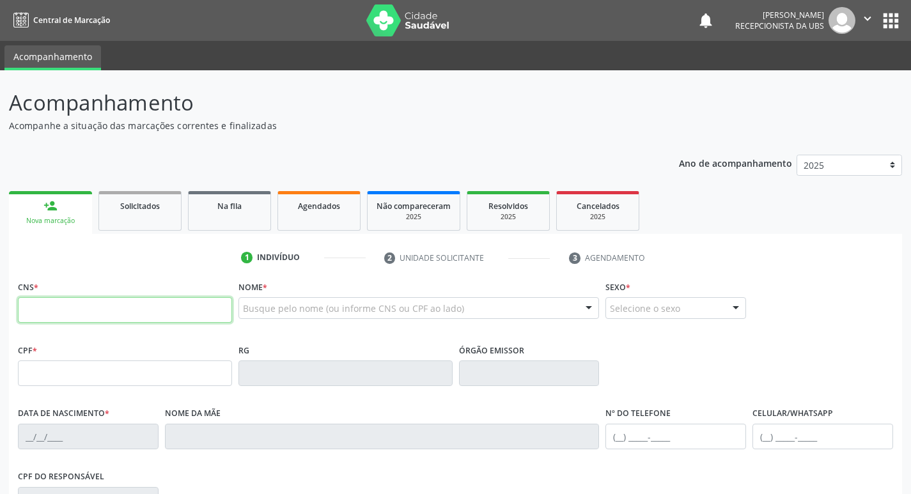
click at [93, 311] on input "text" at bounding box center [125, 310] width 214 height 26
type input "898 0029 9557 5022"
type input "03/01/2009"
type input "Gislaine da Silva Muniz"
type input "[PHONE_NUMBER]"
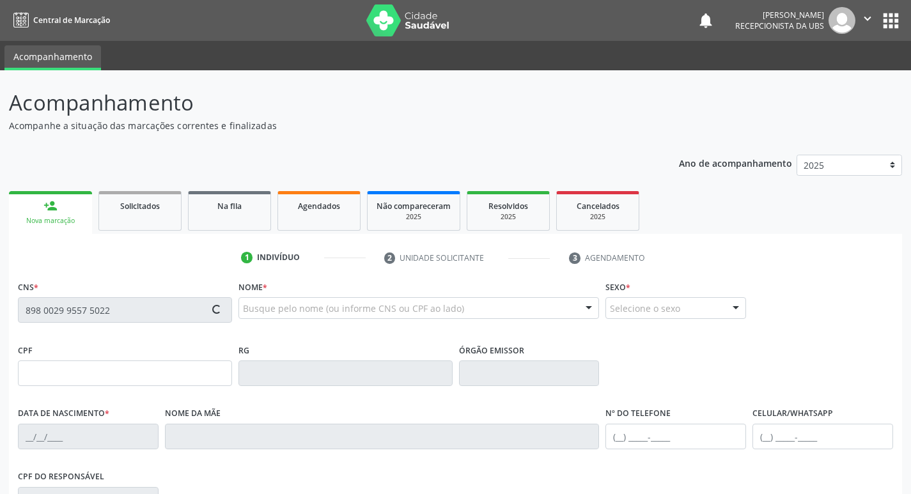
type input "[PHONE_NUMBER]"
type input "231"
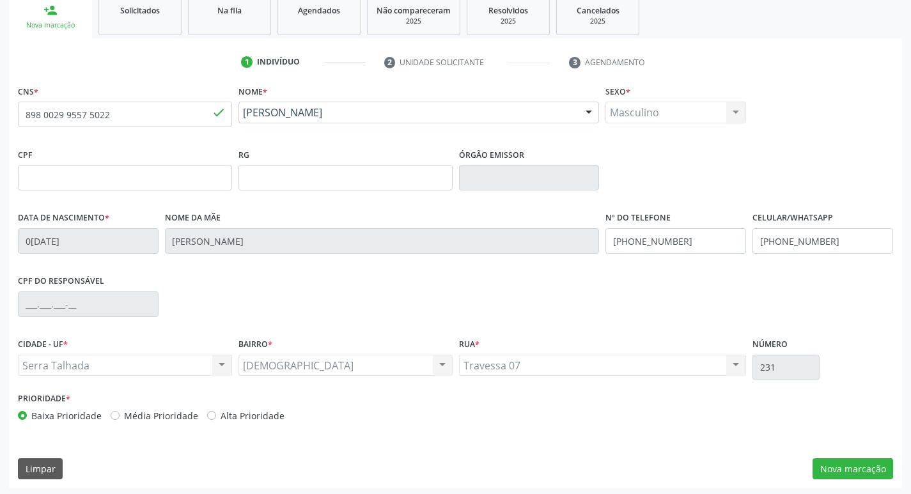
scroll to position [199, 0]
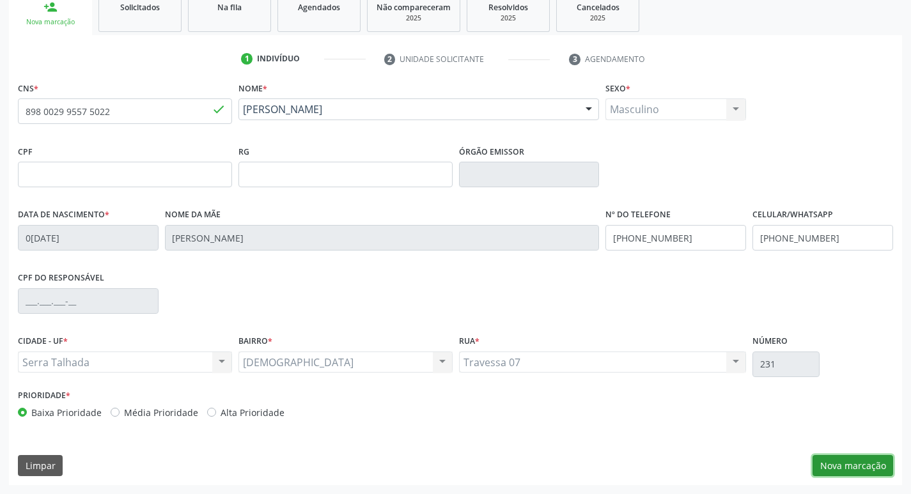
click at [857, 460] on button "Nova marcação" at bounding box center [852, 466] width 81 height 22
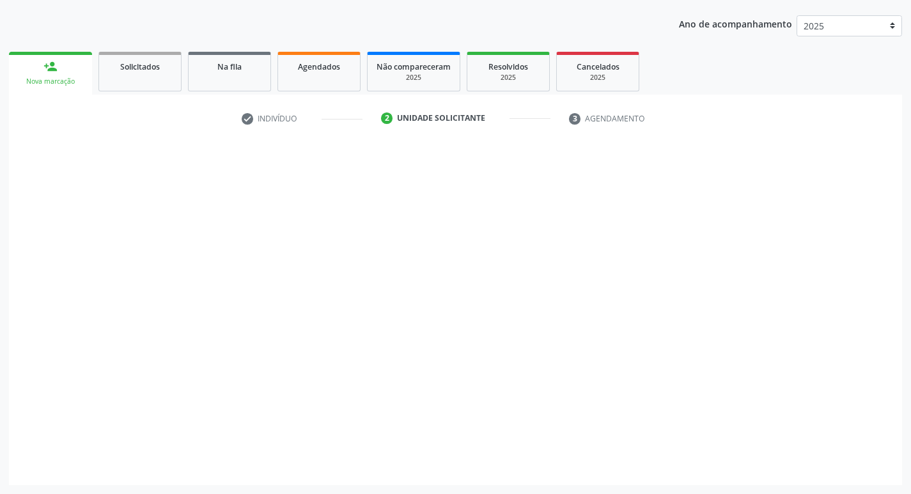
scroll to position [139, 0]
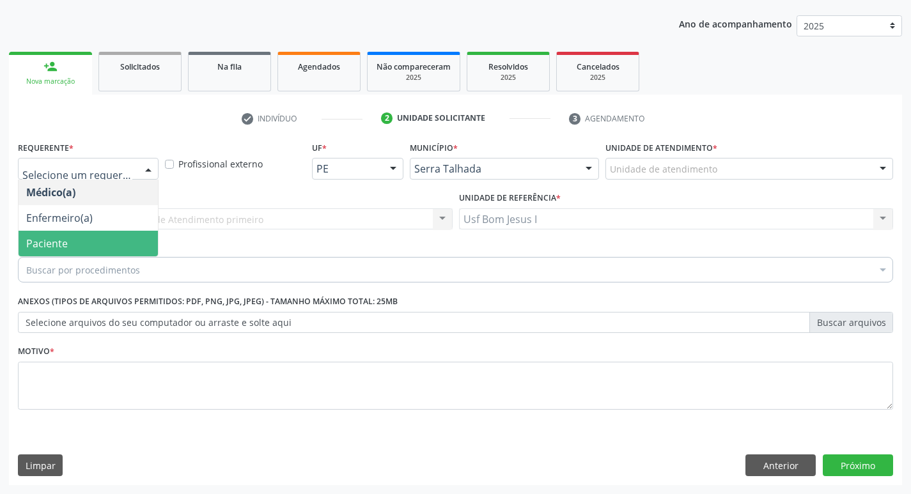
click at [100, 245] on span "Paciente" at bounding box center [88, 244] width 139 height 26
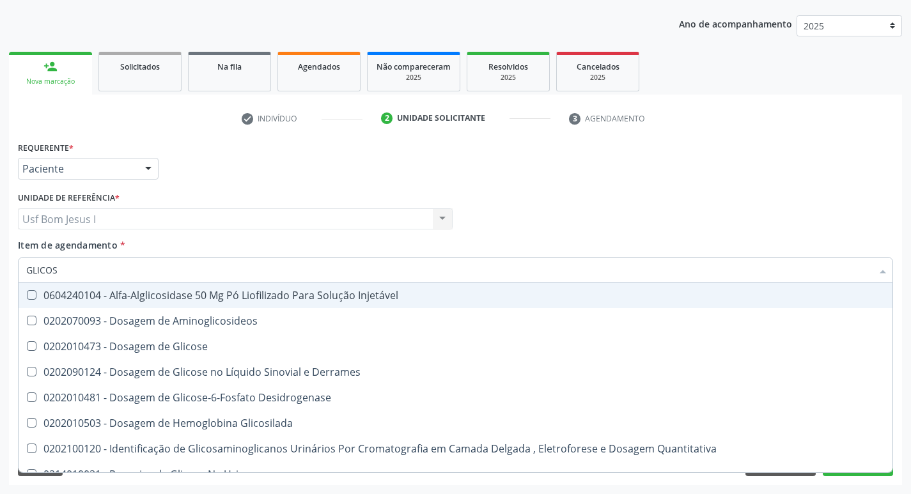
type input "GLICOSE"
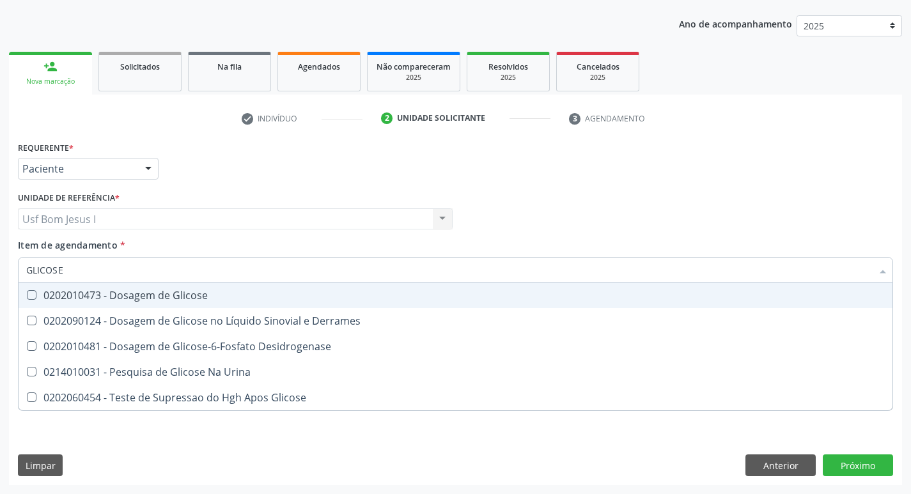
click at [132, 290] on div "0202010473 - Dosagem de Glicose" at bounding box center [455, 295] width 858 height 10
checkbox Glicose "true"
click at [103, 274] on input "GLICOSE" at bounding box center [449, 270] width 846 height 26
type input "CO"
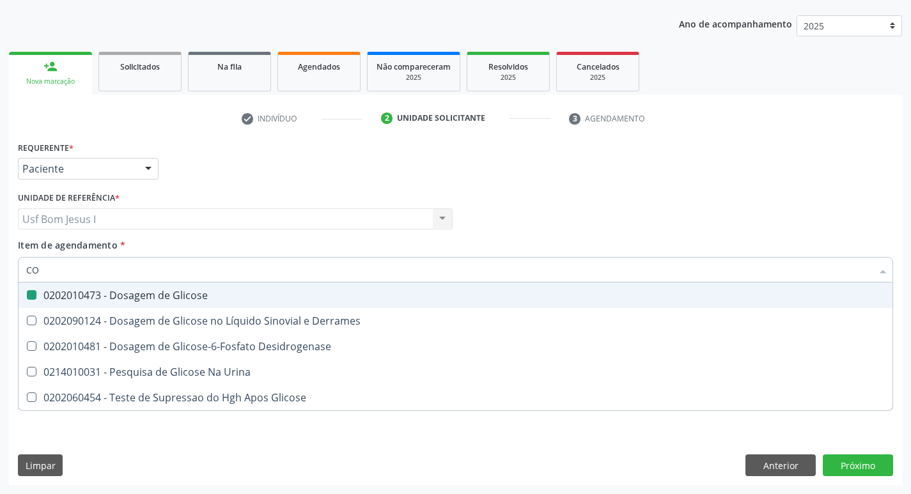
checkbox Glicose "false"
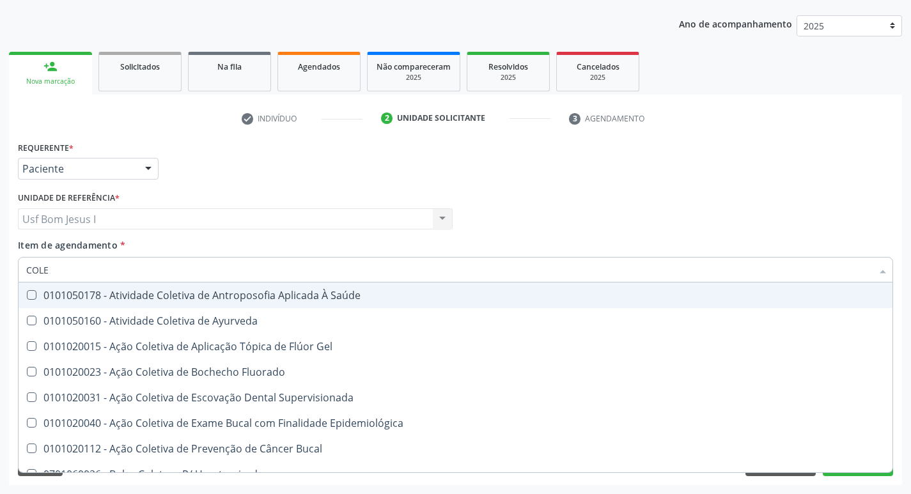
type input "COLES"
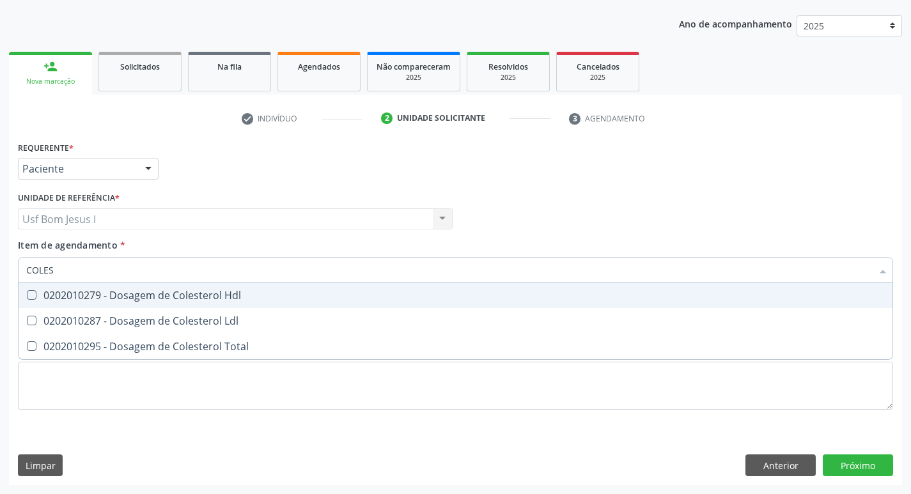
click at [93, 295] on div "0202010279 - Dosagem de Colesterol Hdl" at bounding box center [455, 295] width 858 height 10
checkbox Hdl "true"
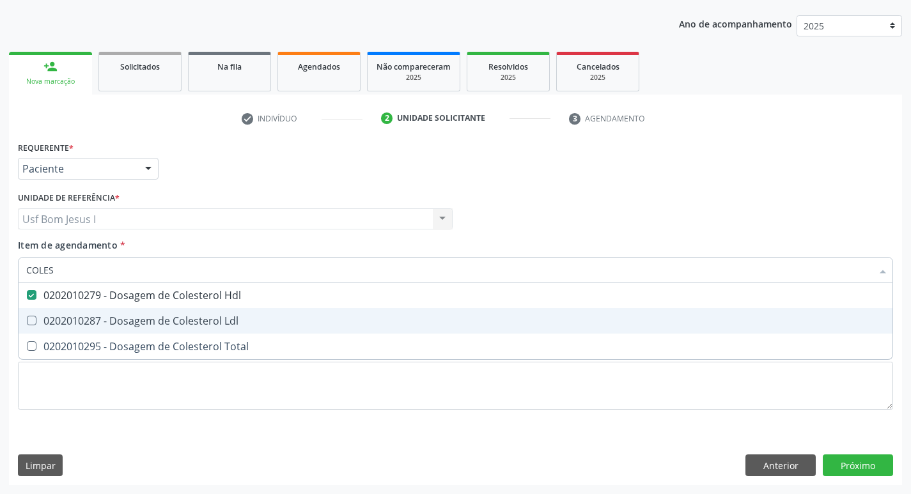
click at [83, 316] on div "0202010287 - Dosagem de Colesterol Ldl" at bounding box center [455, 321] width 858 height 10
checkbox Ldl "true"
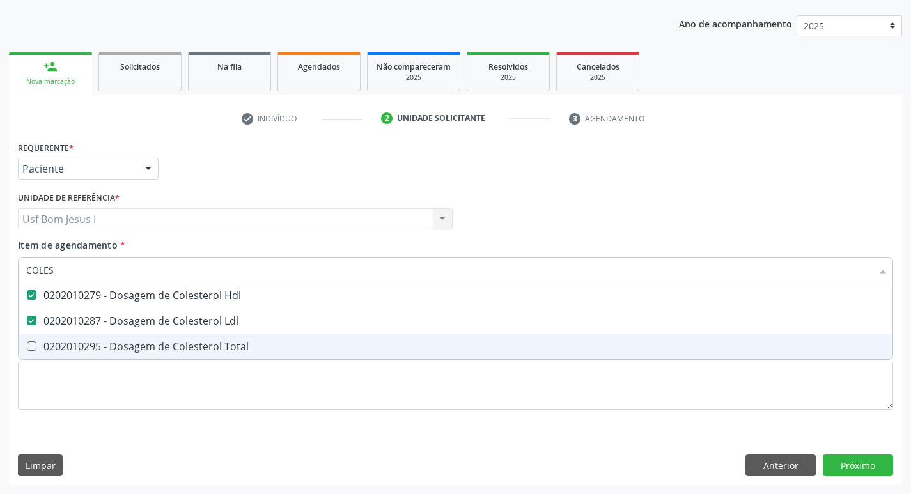
click at [79, 343] on div "0202010295 - Dosagem de Colesterol Total" at bounding box center [455, 346] width 858 height 10
checkbox Total "true"
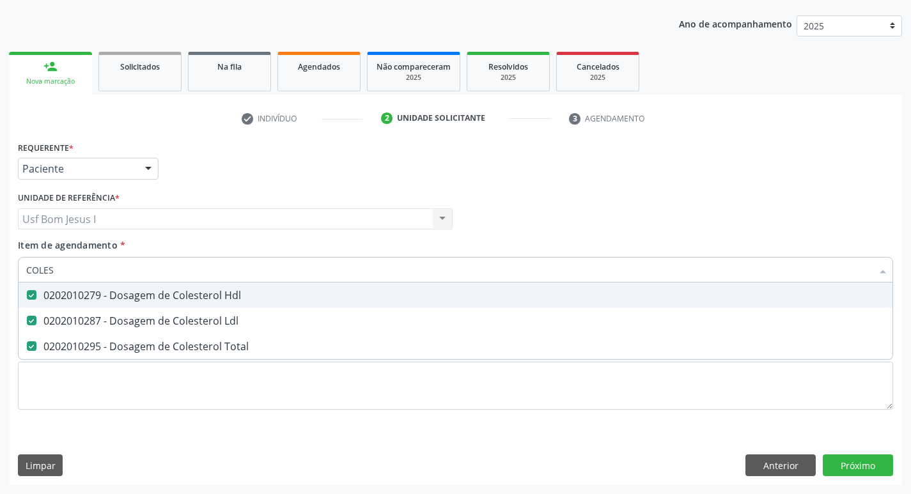
click at [62, 275] on input "COLES" at bounding box center [449, 270] width 846 height 26
type input "TR"
checkbox Hdl "false"
checkbox Ldl "false"
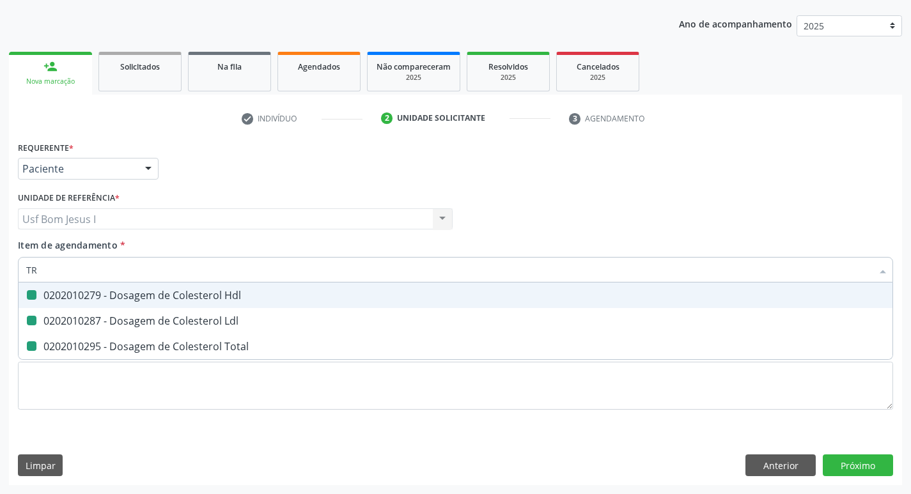
checkbox Total "false"
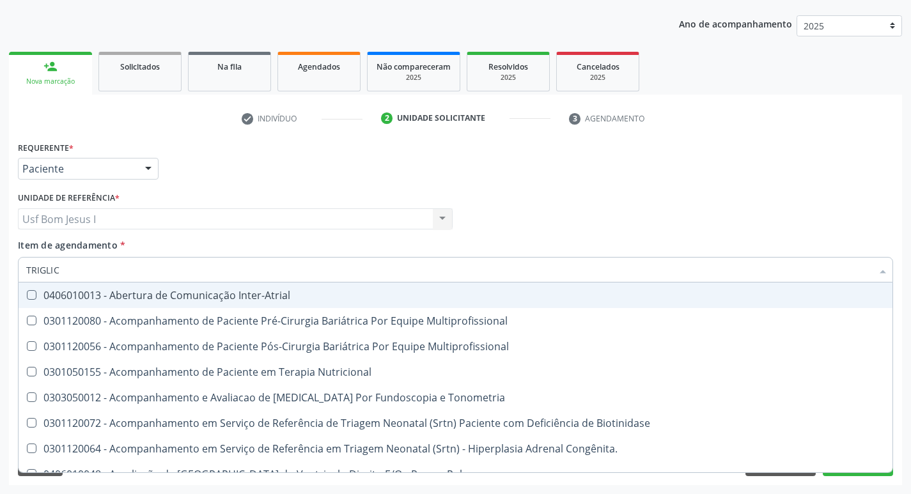
type input "TRIGLICE"
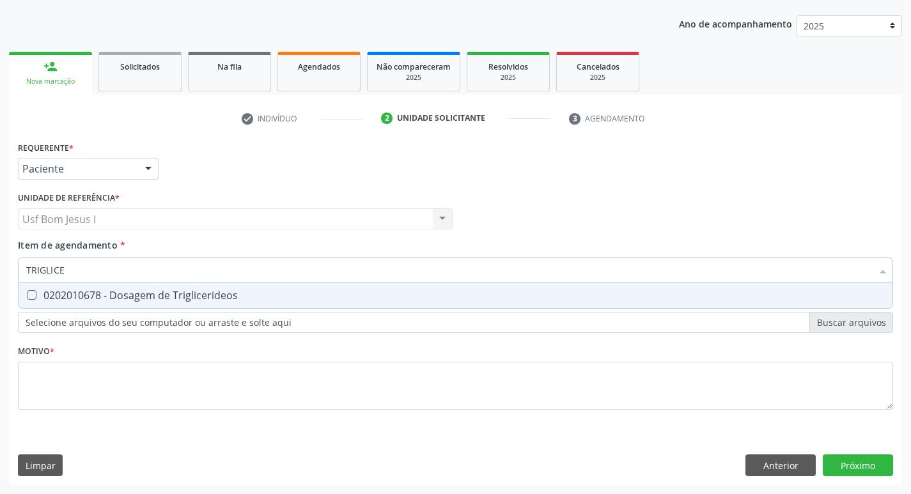
drag, startPoint x: 55, startPoint y: 299, endPoint x: 52, endPoint y: 285, distance: 14.3
click at [54, 299] on div "0202010678 - Dosagem de Triglicerideos" at bounding box center [455, 295] width 858 height 10
checkbox Triglicerideos "true"
click at [75, 265] on input "TRIGLICE" at bounding box center [449, 270] width 846 height 26
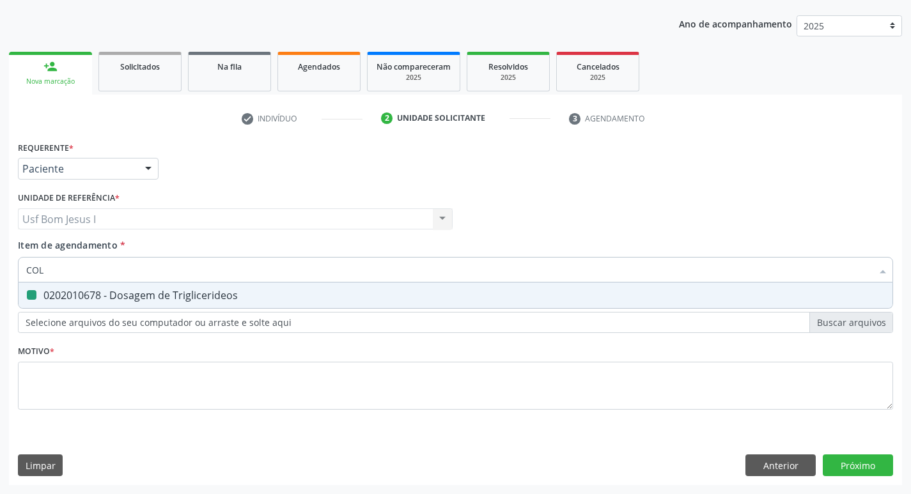
type input "COLE"
checkbox Triglicerideos "false"
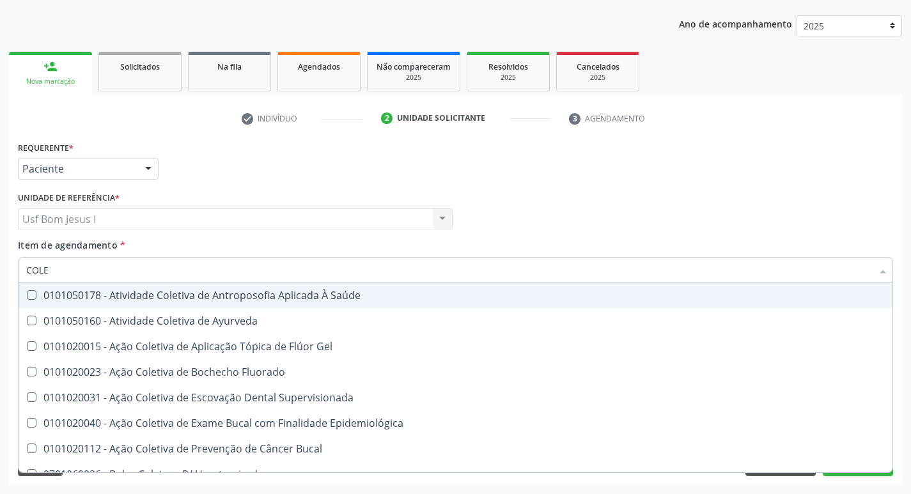
type input "COLES"
checkbox Saúde "true"
checkbox Ayurveda "true"
checkbox Gel "true"
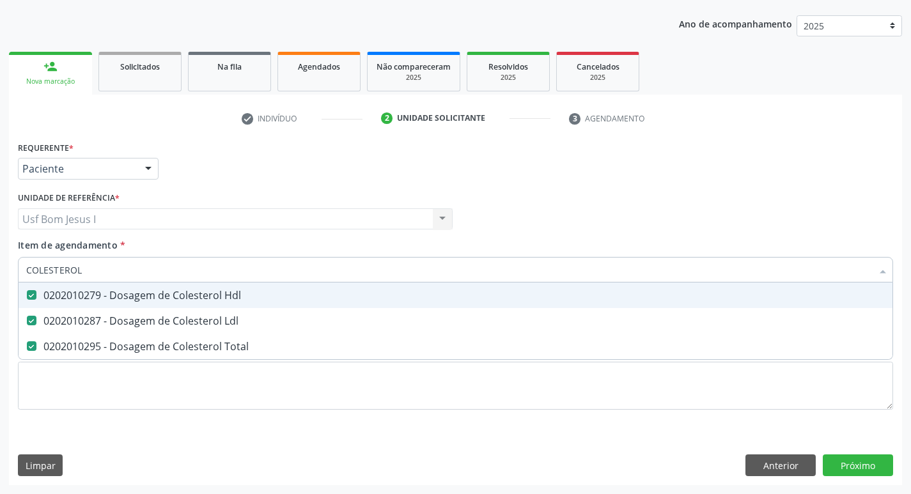
drag, startPoint x: 82, startPoint y: 267, endPoint x: 15, endPoint y: 276, distance: 67.6
click at [15, 276] on div "Item de agendamento * COLESTEROL Desfazer seleção 0202010279 - Dosagem de Coles…" at bounding box center [455, 262] width 881 height 49
type input "HEM"
checkbox Hdl "false"
checkbox Ldl "false"
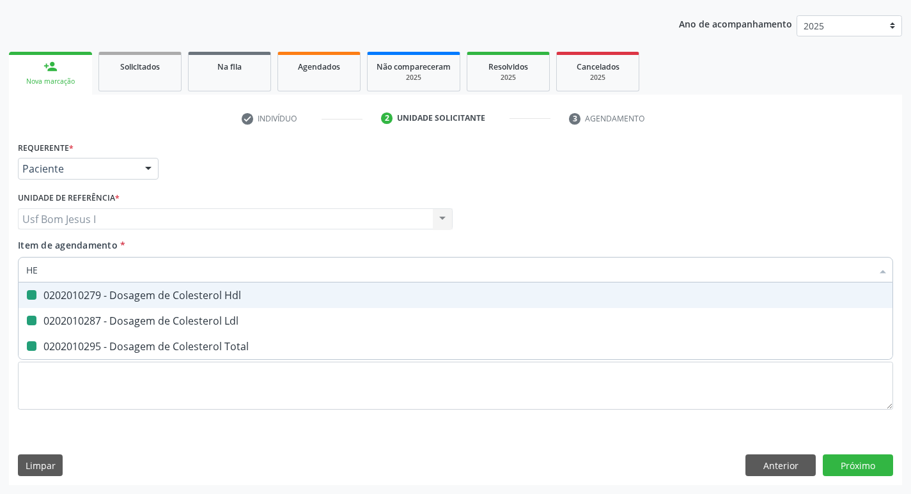
checkbox Total "false"
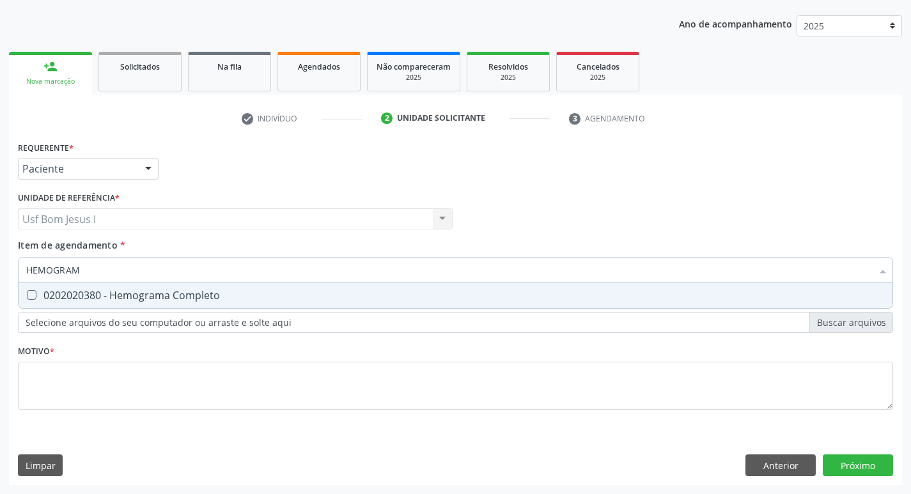
type input "HEMOGRAMA"
click at [27, 292] on Completo at bounding box center [32, 295] width 10 height 10
click at [27, 292] on Completo "checkbox" at bounding box center [23, 295] width 8 height 8
checkbox Completo "true"
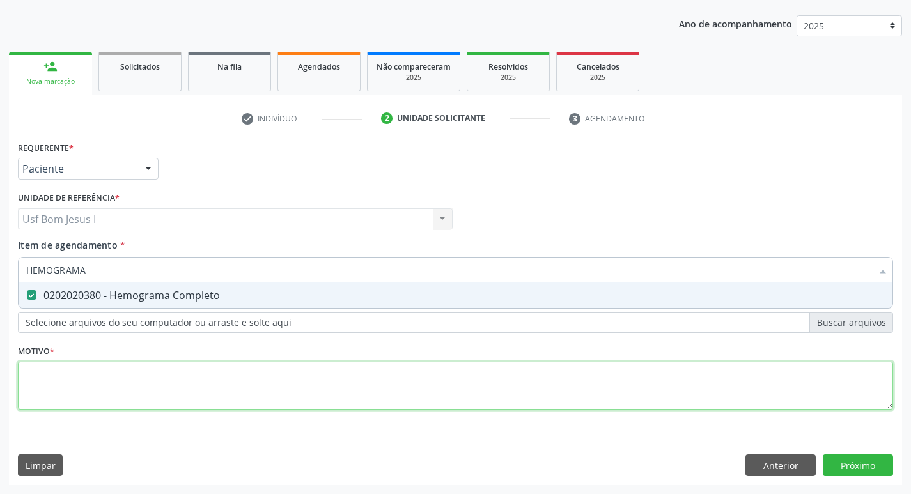
click at [79, 375] on div "Requerente * Paciente Médico(a) Enfermeiro(a) Paciente Nenhum resultado encontr…" at bounding box center [455, 283] width 875 height 290
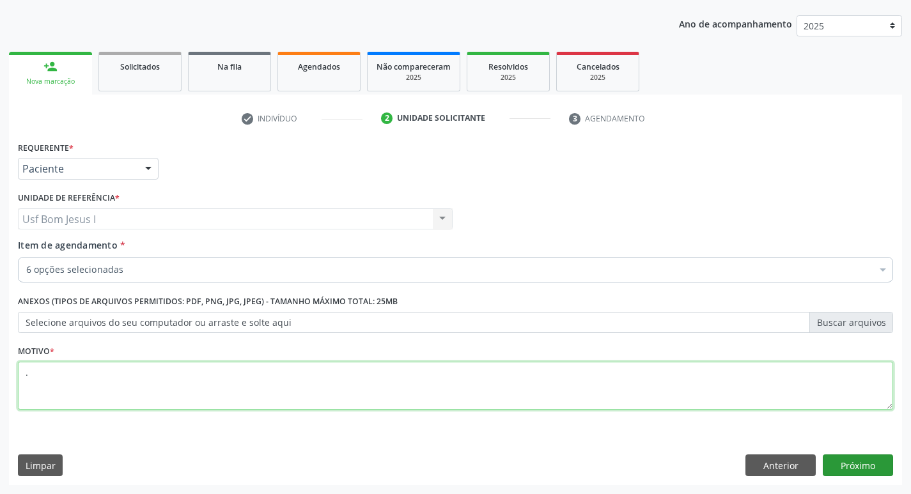
type textarea "."
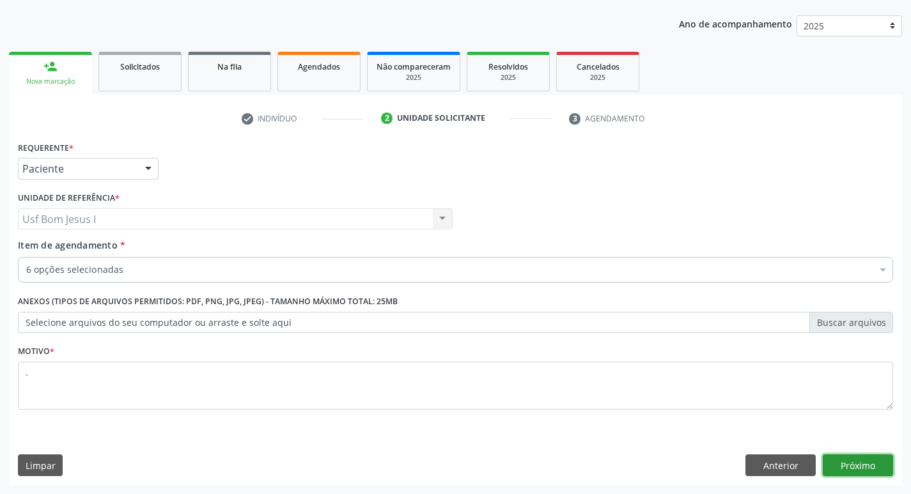
click at [860, 470] on button "Próximo" at bounding box center [858, 465] width 70 height 22
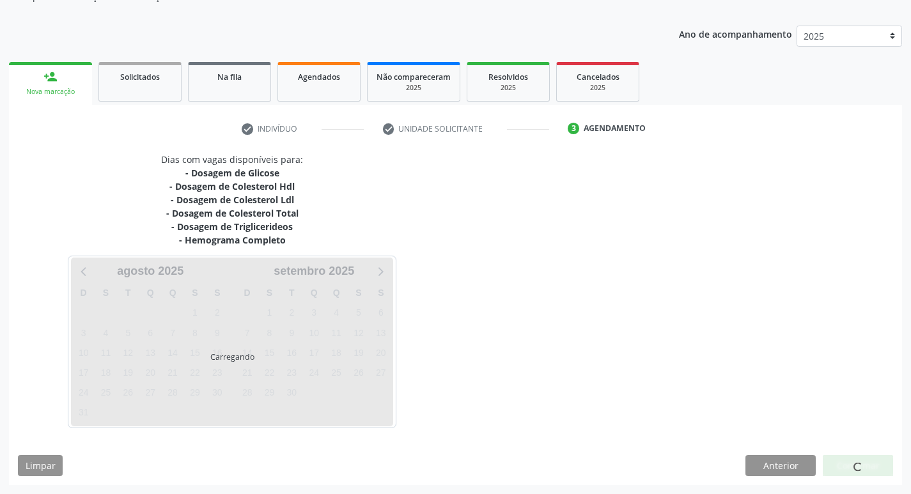
scroll to position [129, 0]
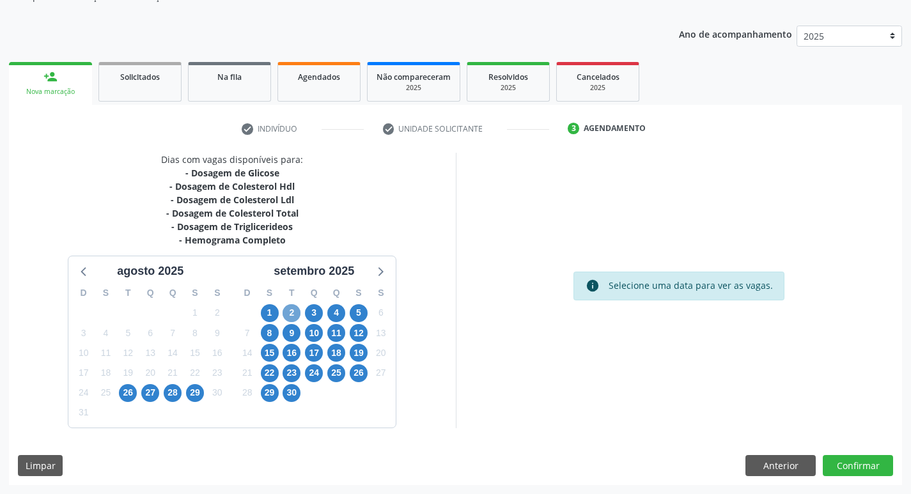
click at [294, 311] on span "2" at bounding box center [292, 313] width 18 height 18
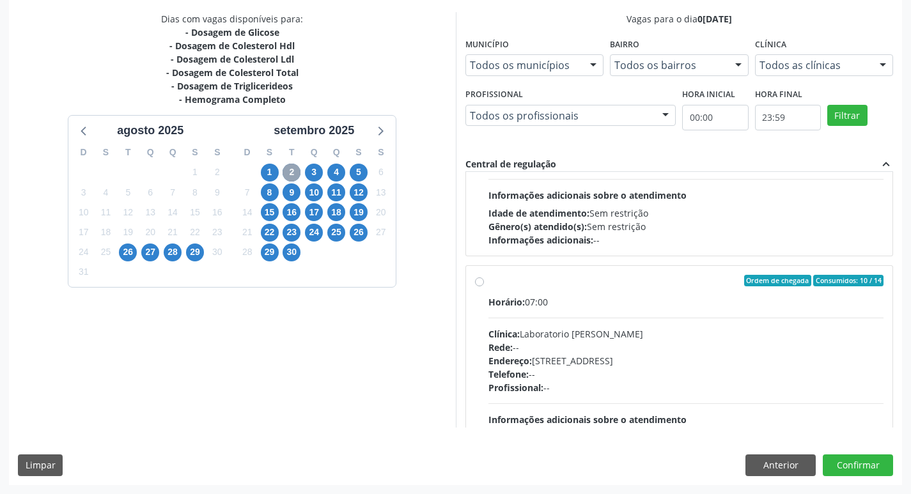
scroll to position [426, 0]
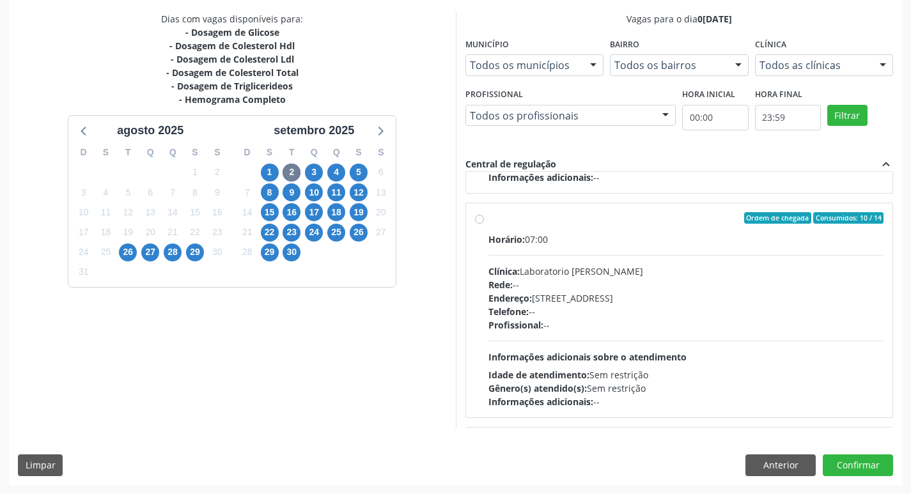
click at [593, 323] on div "Profissional: --" at bounding box center [686, 324] width 396 height 13
click at [484, 224] on input "Ordem de chegada Consumidos: 10 / 14 Horário: 07:00 Clínica: Laboratorio Jose P…" at bounding box center [479, 218] width 9 height 12
radio input "true"
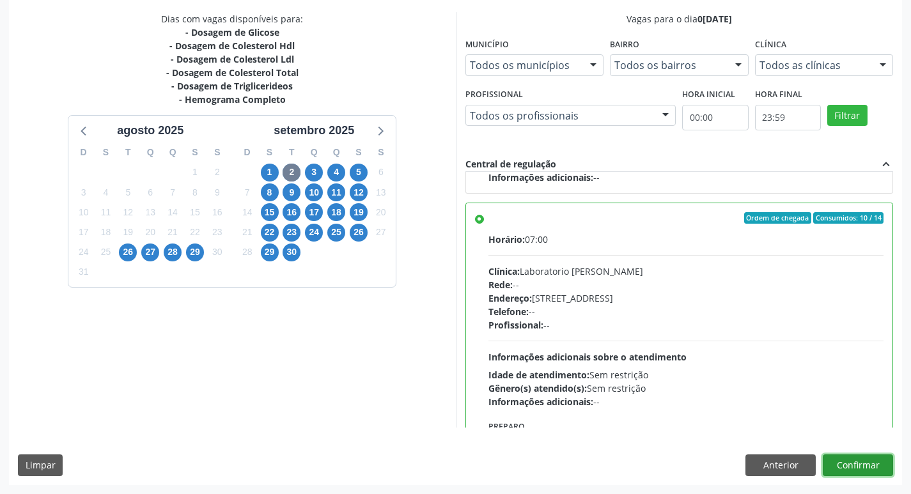
click at [854, 468] on button "Confirmar" at bounding box center [858, 465] width 70 height 22
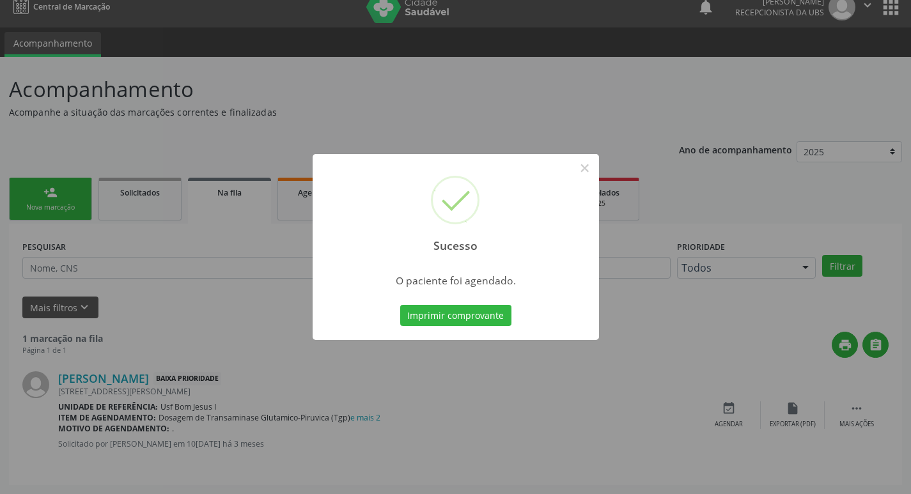
scroll to position [0, 0]
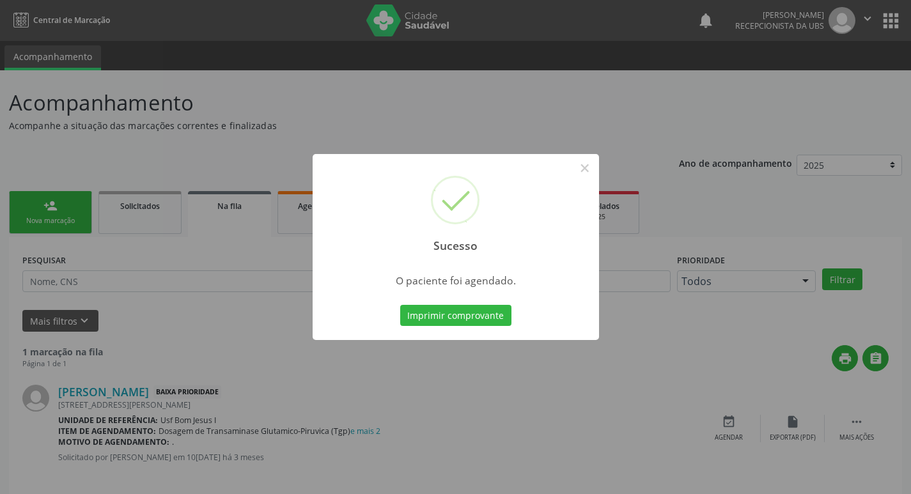
click at [400, 305] on button "Imprimir comprovante" at bounding box center [455, 316] width 111 height 22
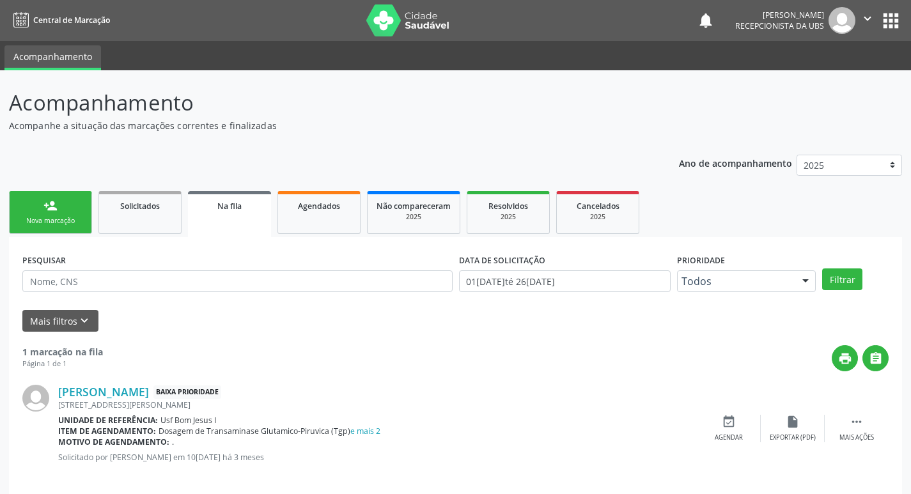
click at [61, 216] on div "Nova marcação" at bounding box center [51, 221] width 64 height 10
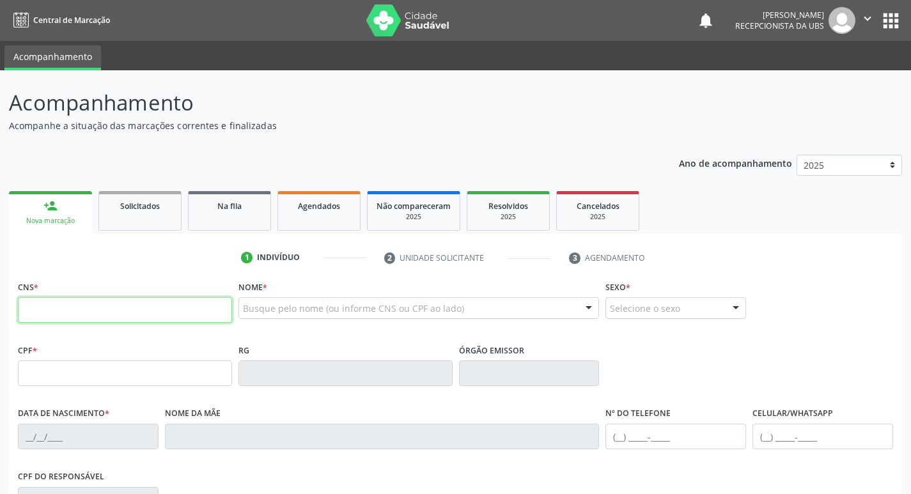
click at [88, 304] on input "text" at bounding box center [125, 310] width 214 height 26
paste input "898 0029 9557 5022"
type input "898 0029 9557 5022"
type input "03/01/2009"
type input "Gislaine da Silva Muniz"
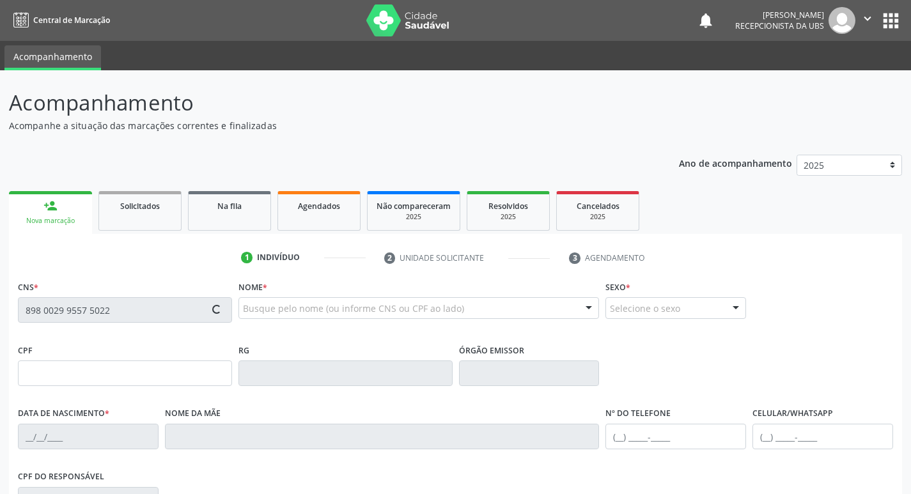
type input "[PHONE_NUMBER]"
type input "231"
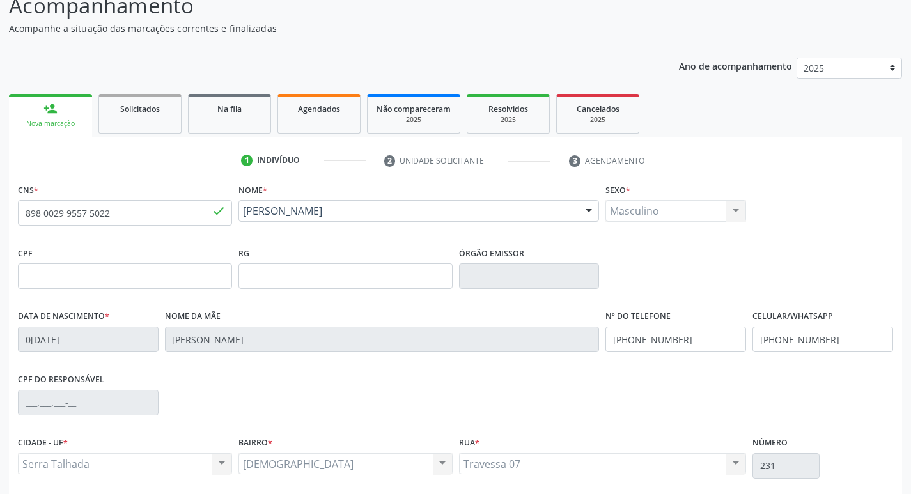
scroll to position [199, 0]
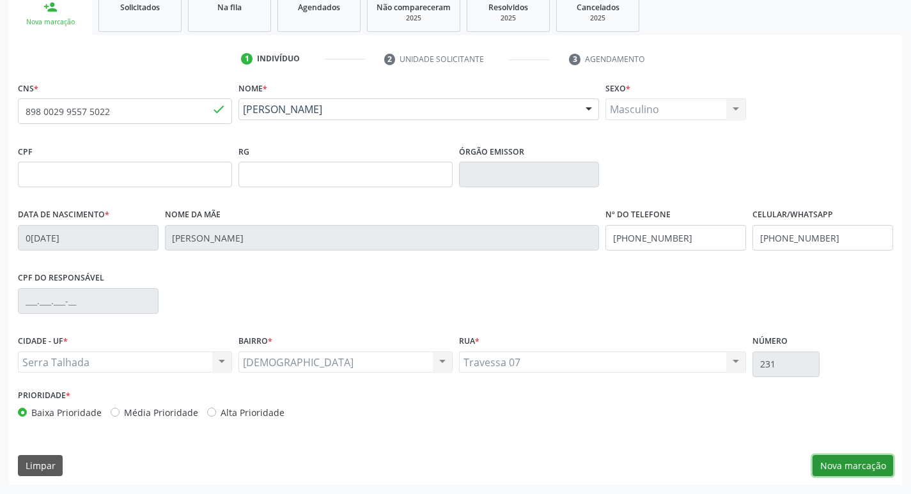
click at [838, 463] on button "Nova marcação" at bounding box center [852, 466] width 81 height 22
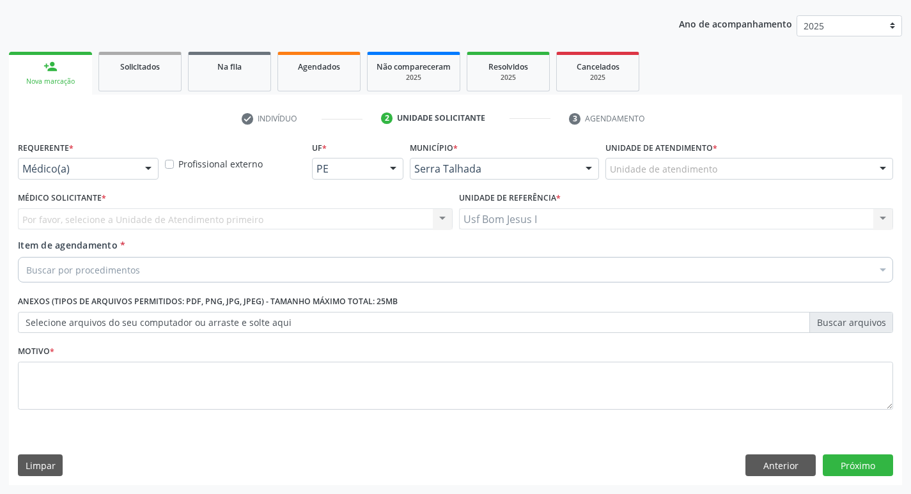
scroll to position [139, 0]
drag, startPoint x: 103, startPoint y: 224, endPoint x: 93, endPoint y: 218, distance: 12.1
click at [98, 222] on div "Por favor, selecione a Unidade de Atendimento primeiro Nenhum resultado encontr…" at bounding box center [235, 219] width 435 height 22
click at [100, 180] on div "Requerente * Médico(a) Médico(a) Enfermeiro(a) Paciente Nenhum resultado encont…" at bounding box center [88, 163] width 147 height 50
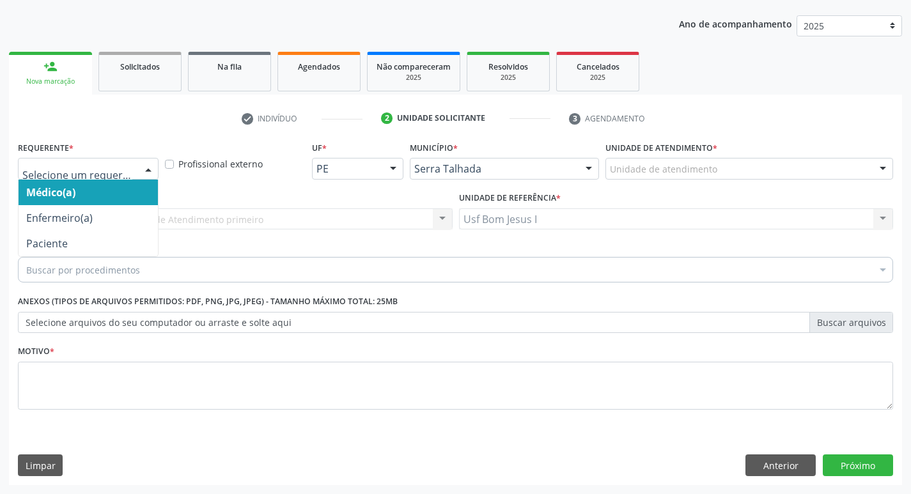
click at [96, 176] on div at bounding box center [88, 169] width 141 height 22
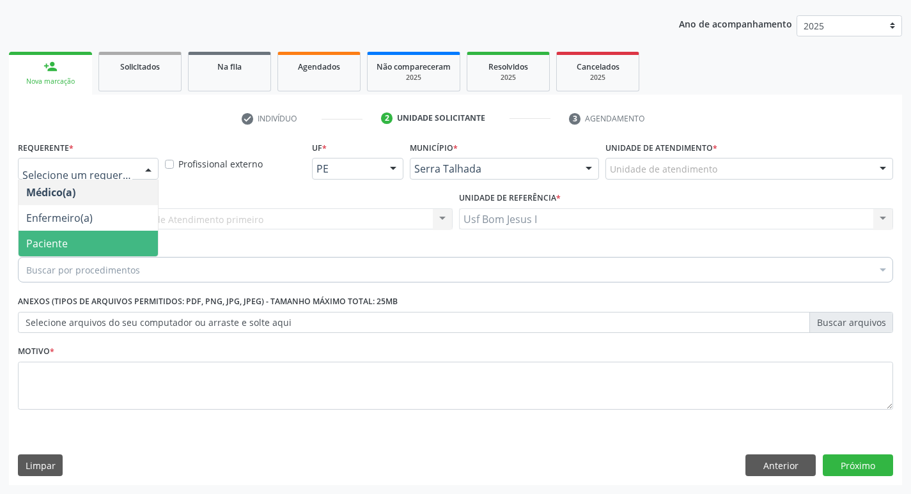
click at [83, 240] on span "Paciente" at bounding box center [88, 244] width 139 height 26
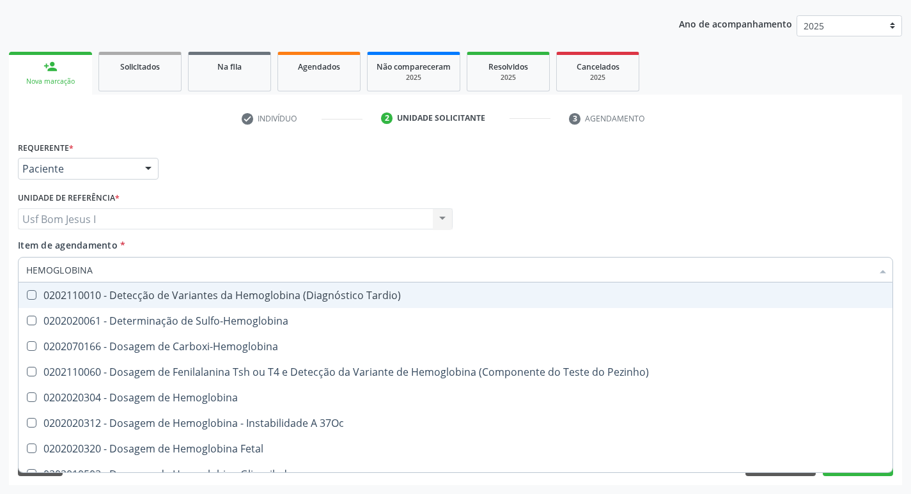
type input "HEMOGLOBINA G"
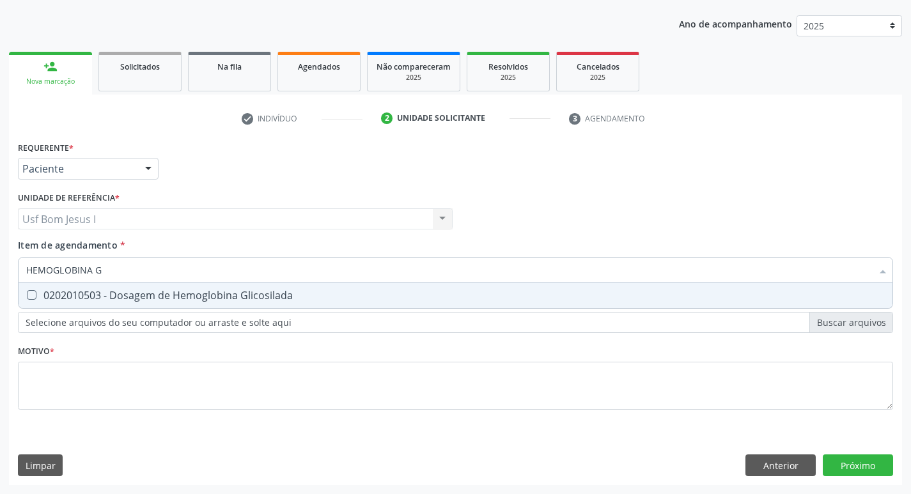
click at [112, 300] on div "0202010503 - Dosagem de Hemoglobina Glicosilada" at bounding box center [455, 295] width 858 height 10
checkbox Glicosilada "true"
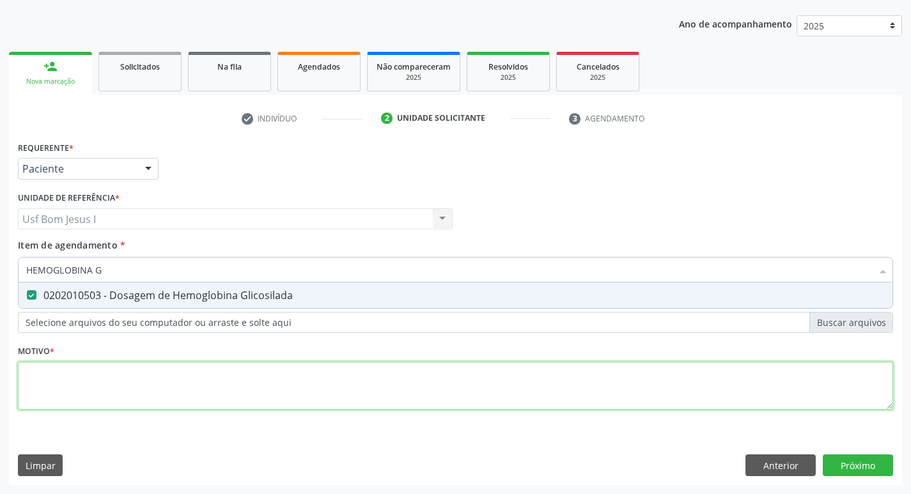
click at [144, 391] on div "Requerente * Paciente Médico(a) Enfermeiro(a) Paciente Nenhum resultado encontr…" at bounding box center [455, 283] width 875 height 290
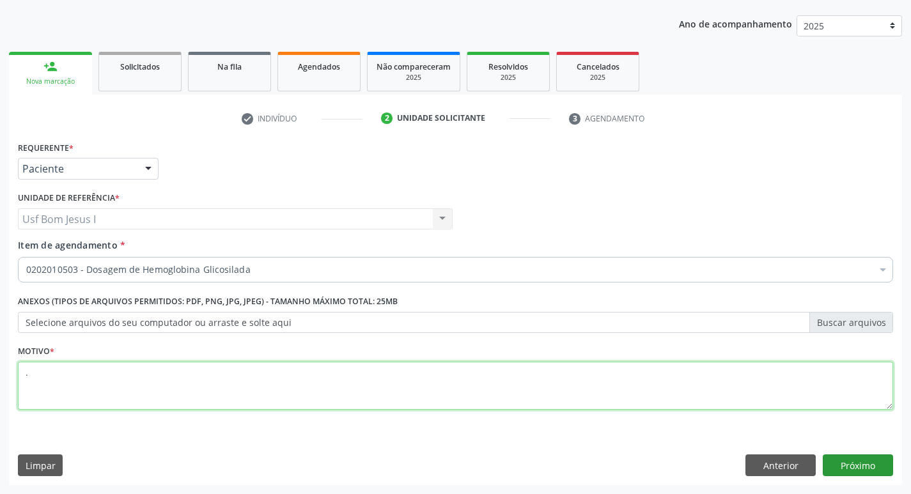
type textarea "."
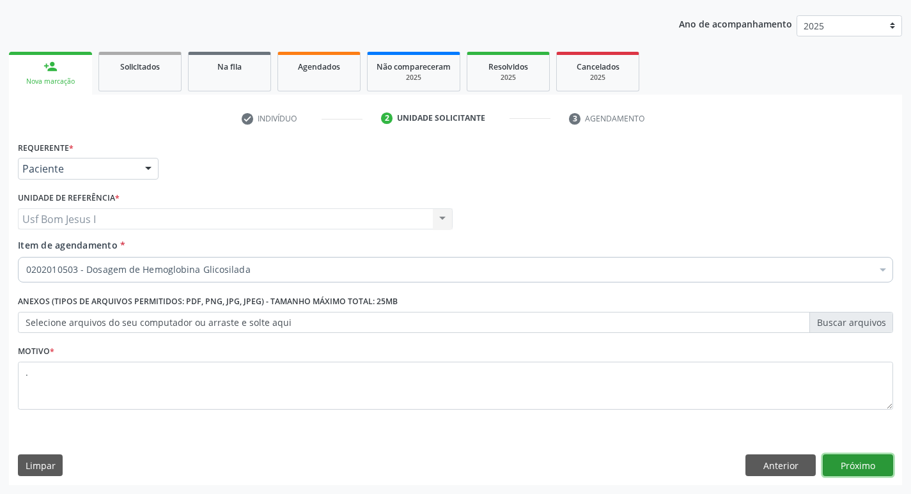
click at [833, 472] on button "Próximo" at bounding box center [858, 465] width 70 height 22
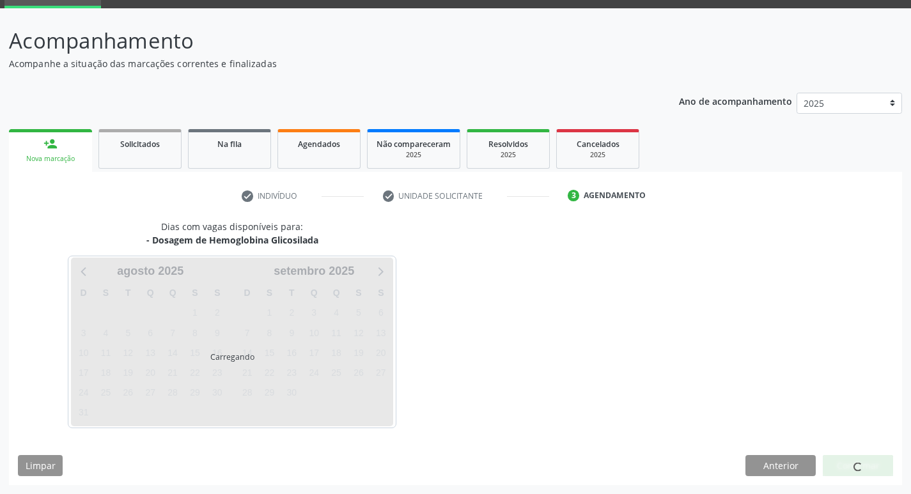
scroll to position [62, 0]
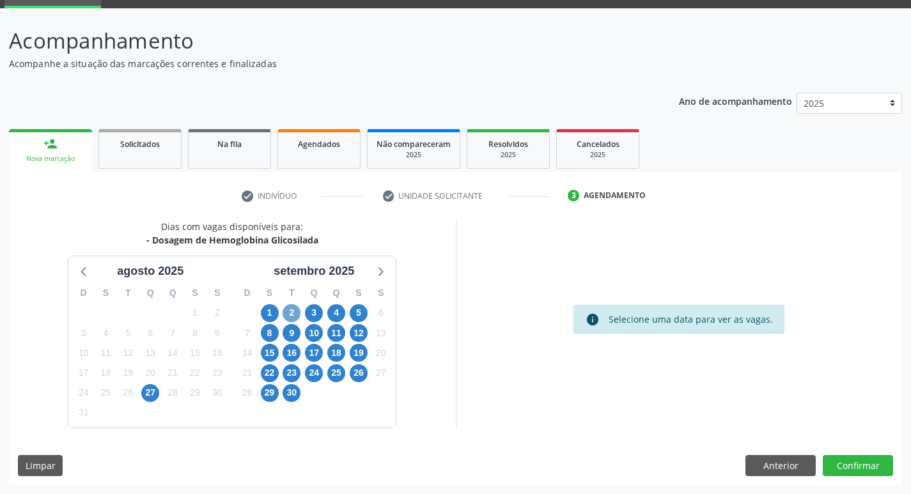
click at [291, 316] on span "2" at bounding box center [292, 313] width 18 height 18
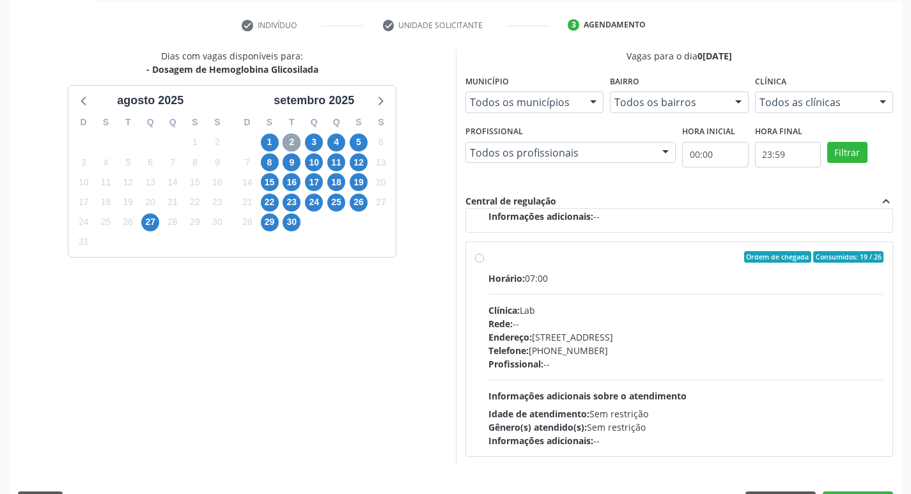
scroll to position [874, 0]
click at [654, 334] on div "Endereço: [STREET_ADDRESS]" at bounding box center [686, 335] width 396 height 13
click at [484, 261] on input "Ordem de chegada Consumidos: 19 / 26 Horário: 07:00 Clínica: Lab Rede: -- Ender…" at bounding box center [479, 256] width 9 height 12
radio input "true"
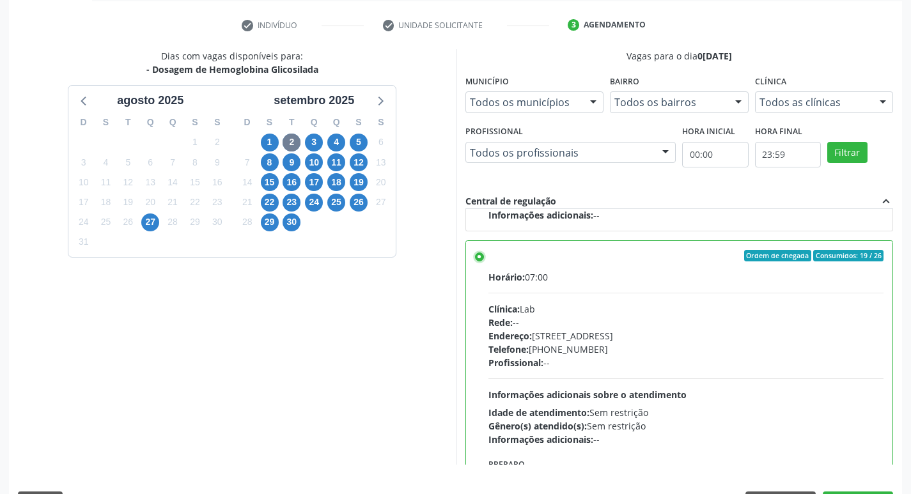
scroll to position [270, 0]
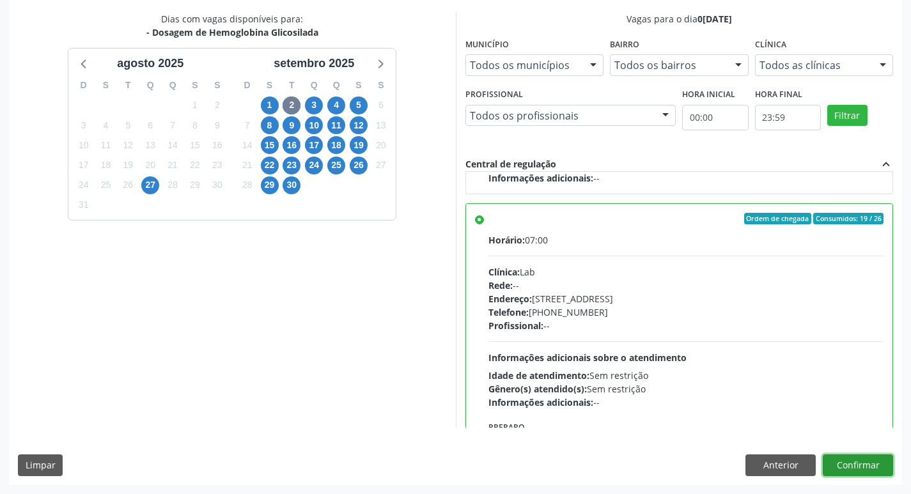
click at [862, 464] on button "Confirmar" at bounding box center [858, 465] width 70 height 22
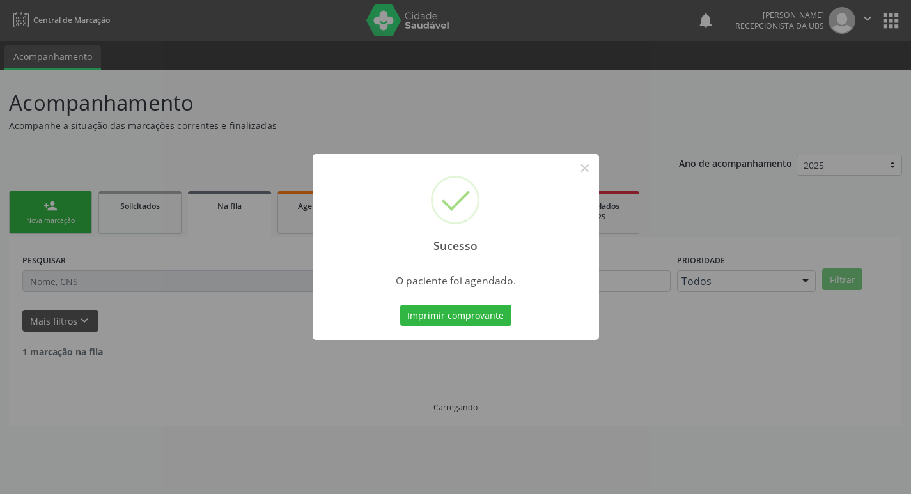
scroll to position [0, 0]
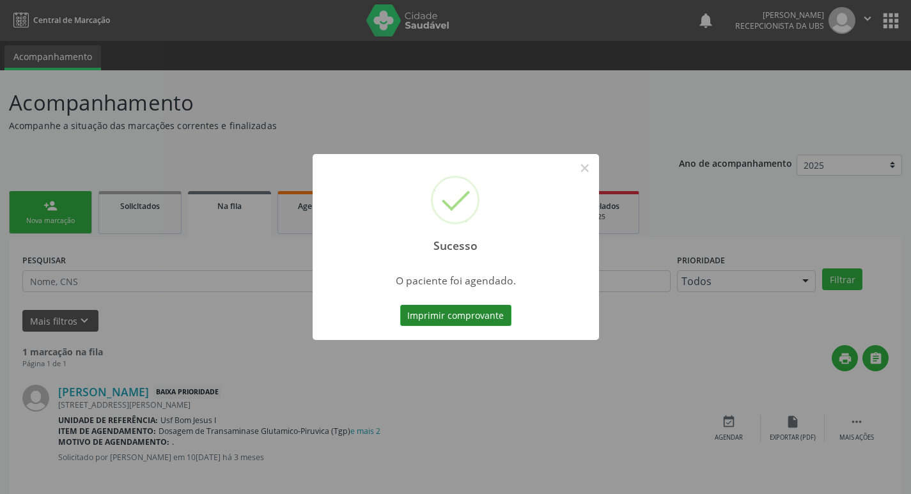
click at [458, 310] on button "Imprimir comprovante" at bounding box center [455, 316] width 111 height 22
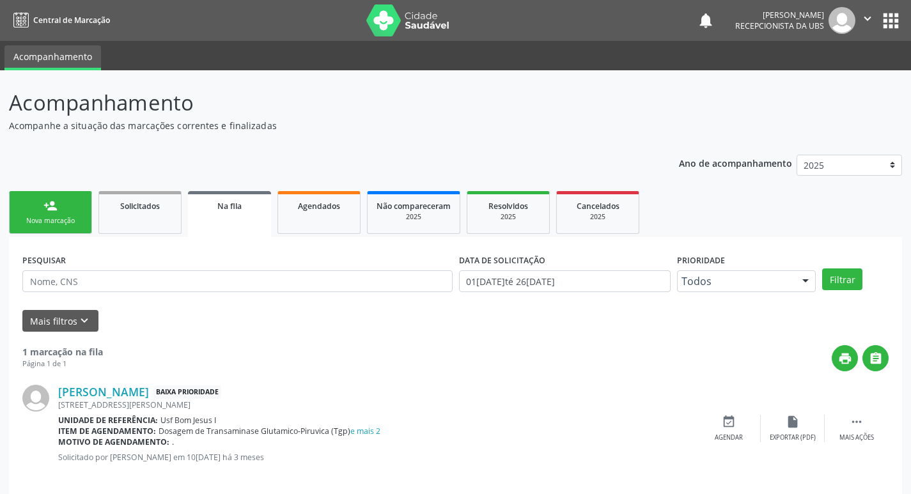
click at [52, 210] on div "person_add" at bounding box center [50, 206] width 14 height 14
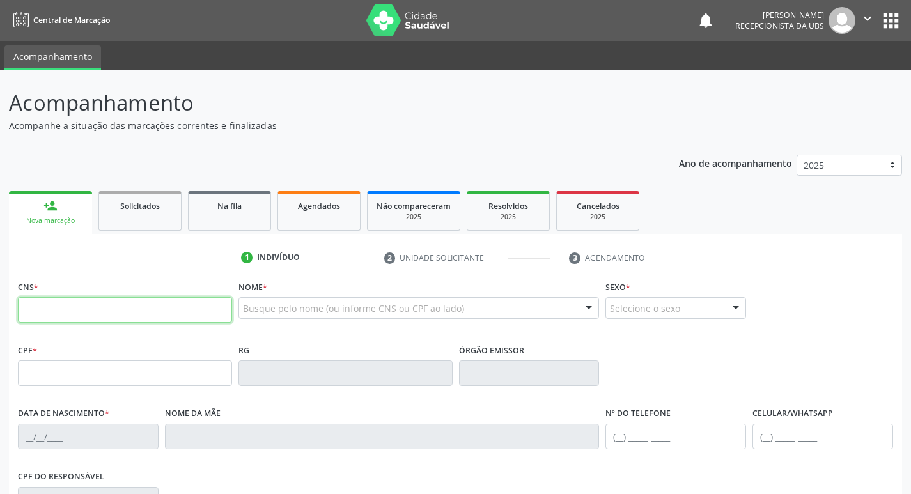
click at [200, 302] on input "text" at bounding box center [125, 310] width 214 height 26
type input "700 0056 2324 2701"
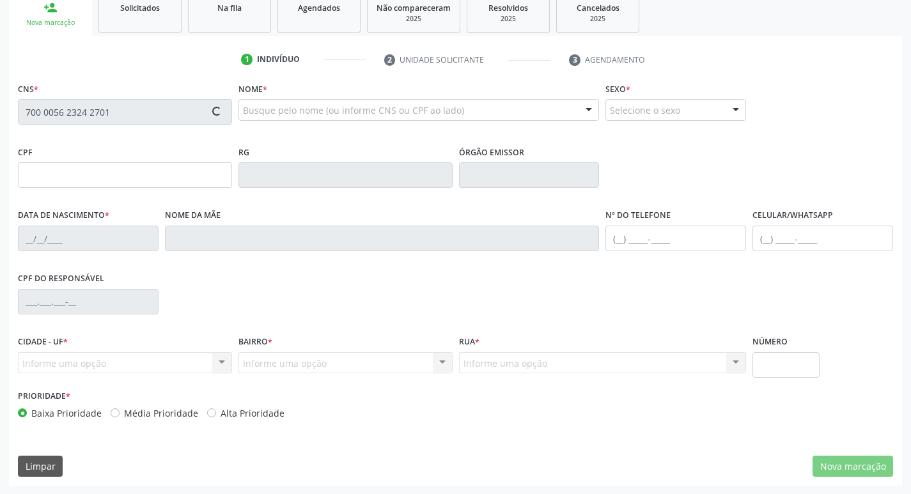
scroll to position [199, 0]
type input "138.179.714-86"
type input "1[DATE]"
type input "[PERSON_NAME]"
type input "[PHONE_NUMBER]"
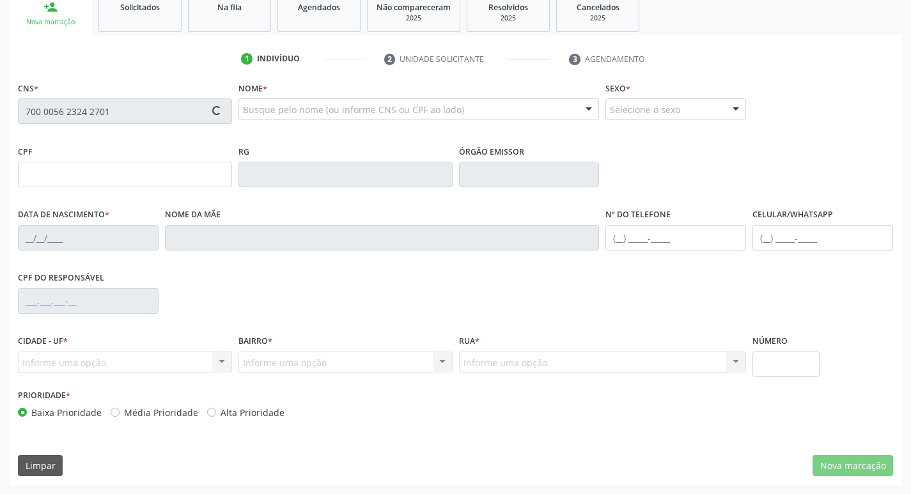
type input "[PHONE_NUMBER]"
type input "105.543.774-62"
type input "964"
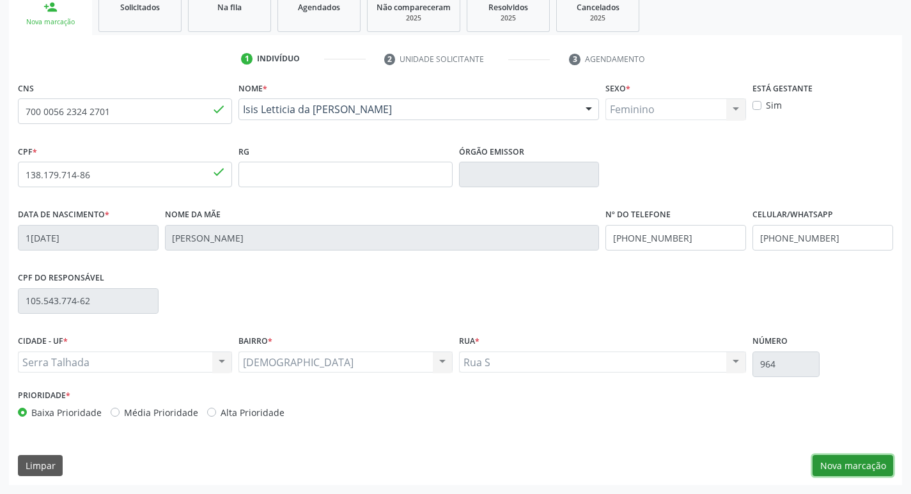
click at [864, 468] on button "Nova marcação" at bounding box center [852, 466] width 81 height 22
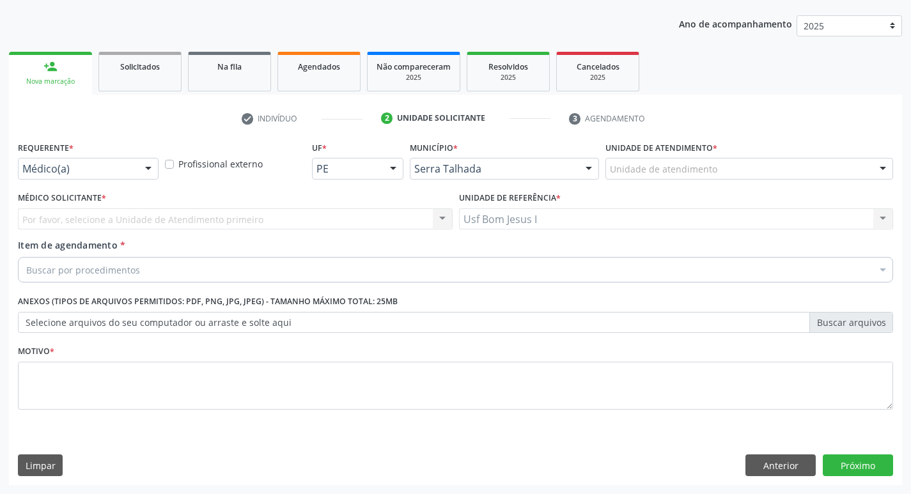
click at [137, 171] on div "Médico(a) Médico(a) Enfermeiro(a) Paciente Nenhum resultado encontrado para: " …" at bounding box center [88, 169] width 141 height 22
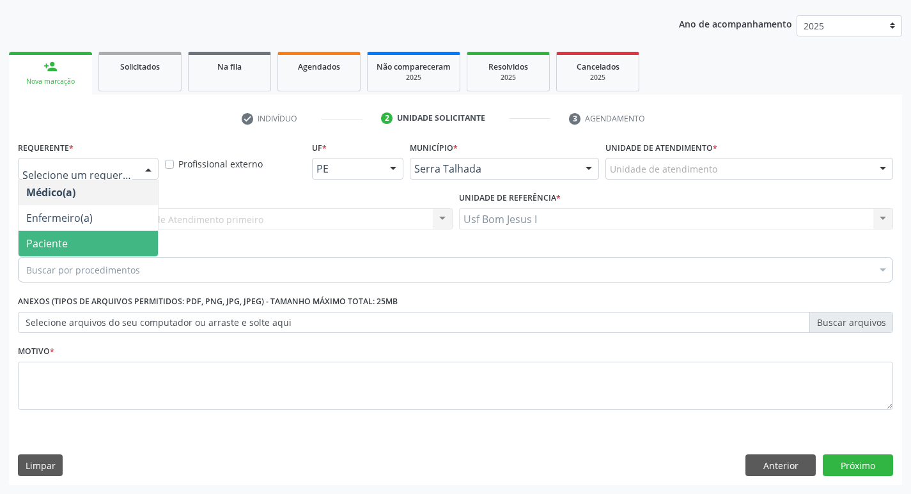
click at [105, 249] on span "Paciente" at bounding box center [88, 244] width 139 height 26
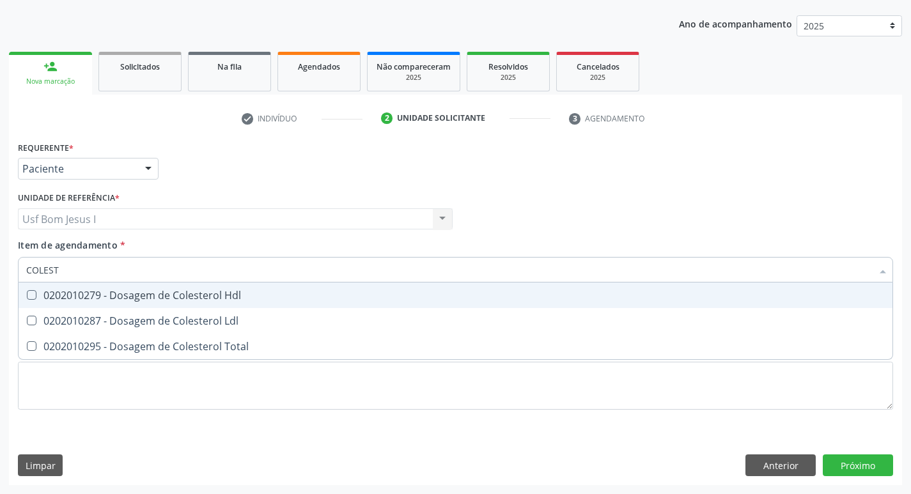
type input "COLESTE"
click at [111, 300] on div "0202010279 - Dosagem de Colesterol Hdl" at bounding box center [455, 295] width 858 height 10
checkbox Hdl "true"
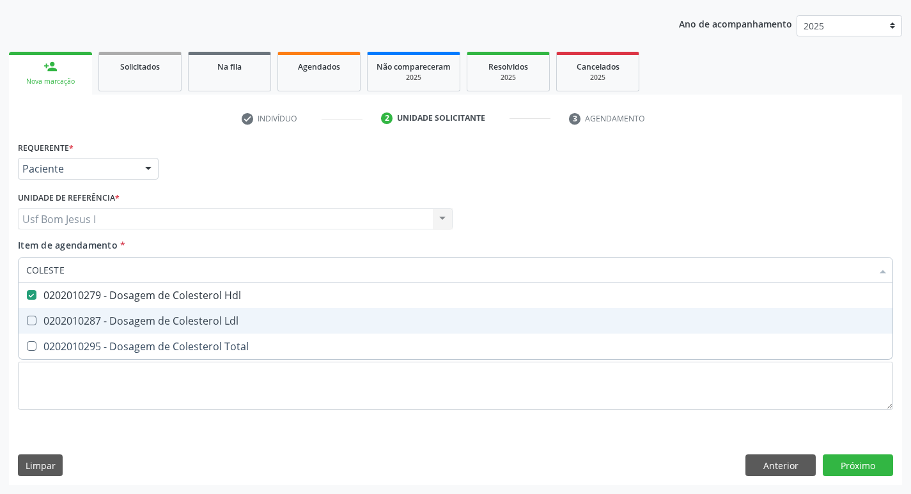
click at [105, 312] on span "0202010287 - Dosagem de Colesterol Ldl" at bounding box center [456, 321] width 874 height 26
checkbox Ldl "true"
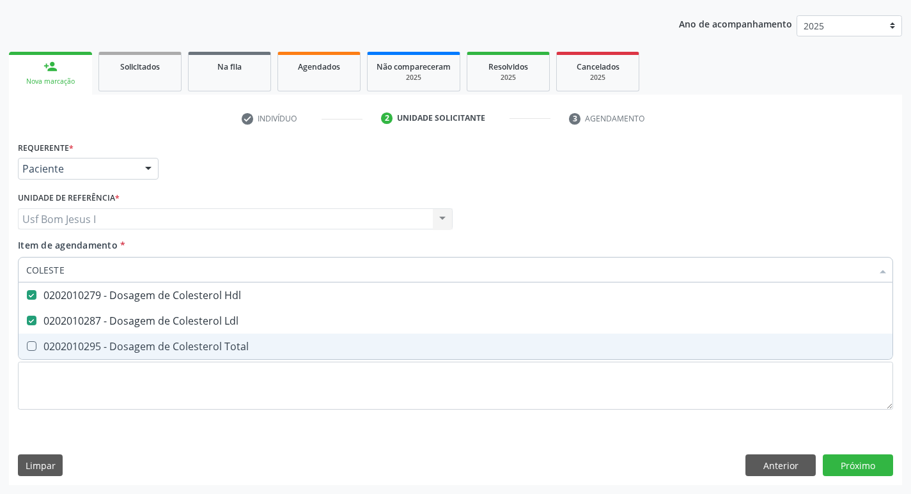
click at [110, 345] on div "0202010295 - Dosagem de Colesterol Total" at bounding box center [455, 346] width 858 height 10
checkbox Total "true"
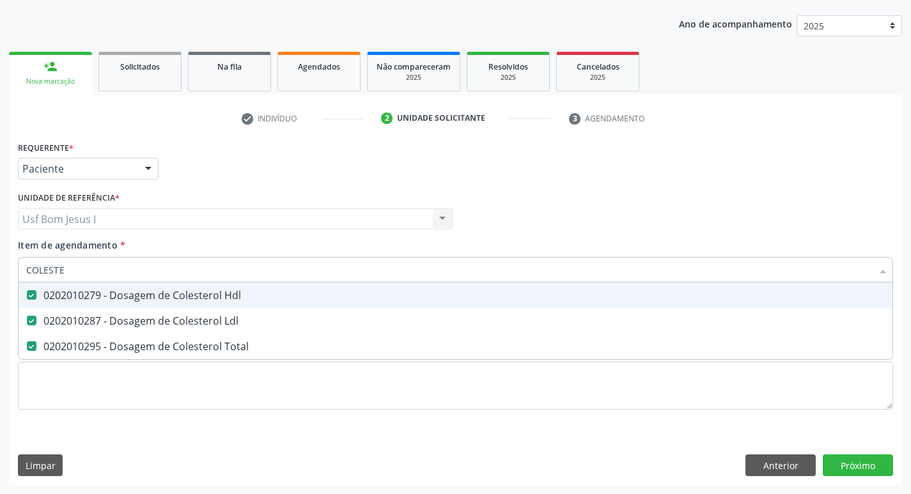
click at [62, 268] on input "COLESTE" at bounding box center [449, 270] width 846 height 26
type input "C"
checkbox Hdl "false"
checkbox Ldl "false"
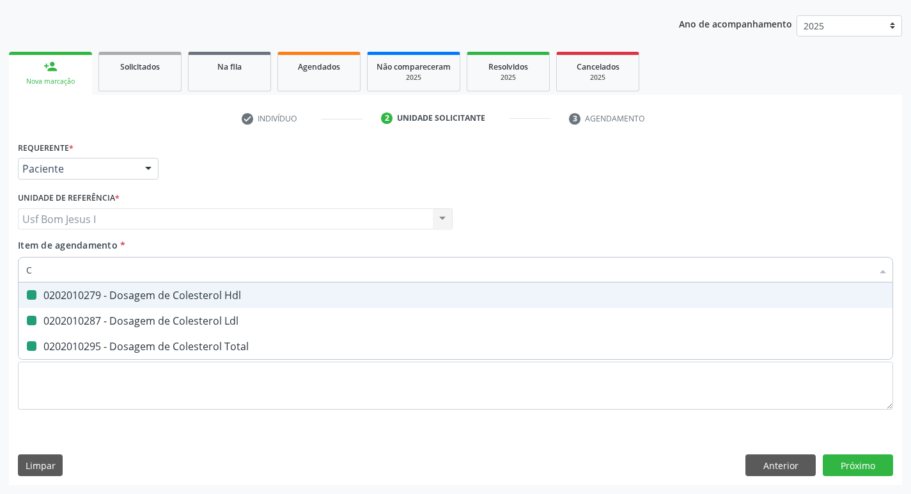
checkbox Total "false"
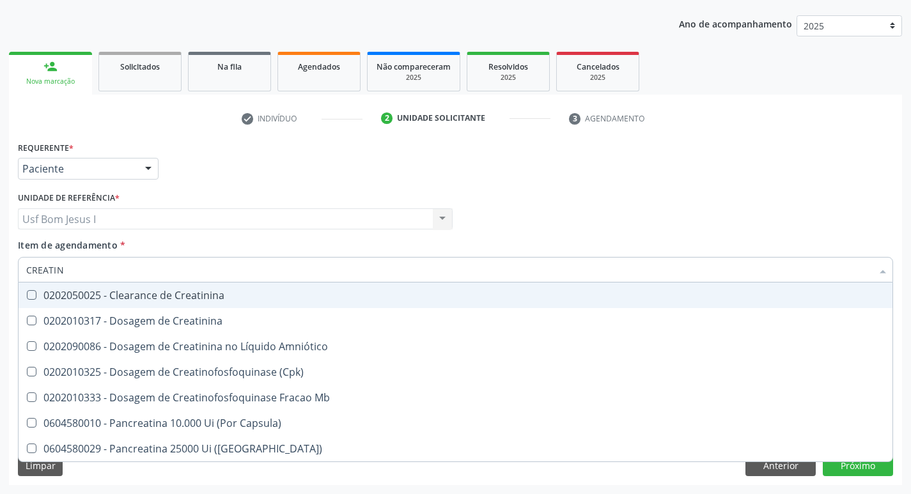
type input "CREATINI"
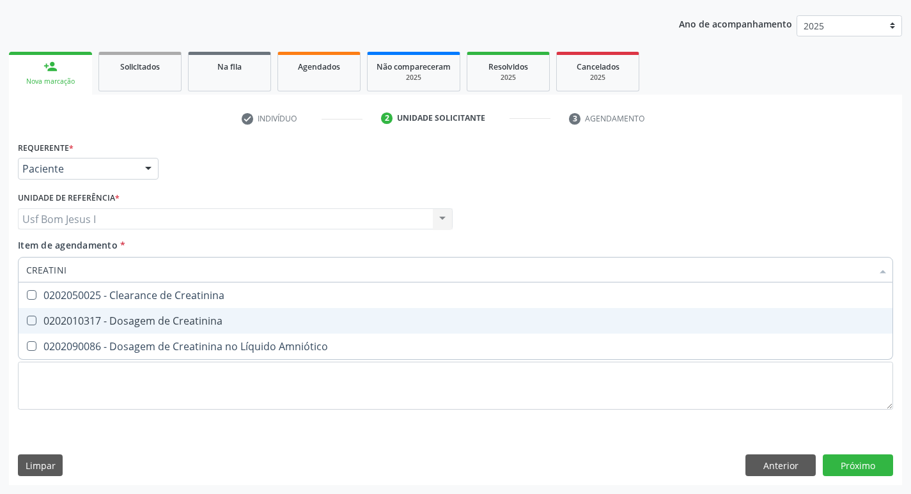
click at [33, 316] on Creatinina at bounding box center [32, 321] width 10 height 10
click at [27, 316] on Creatinina "checkbox" at bounding box center [23, 320] width 8 height 8
checkbox Creatinina "true"
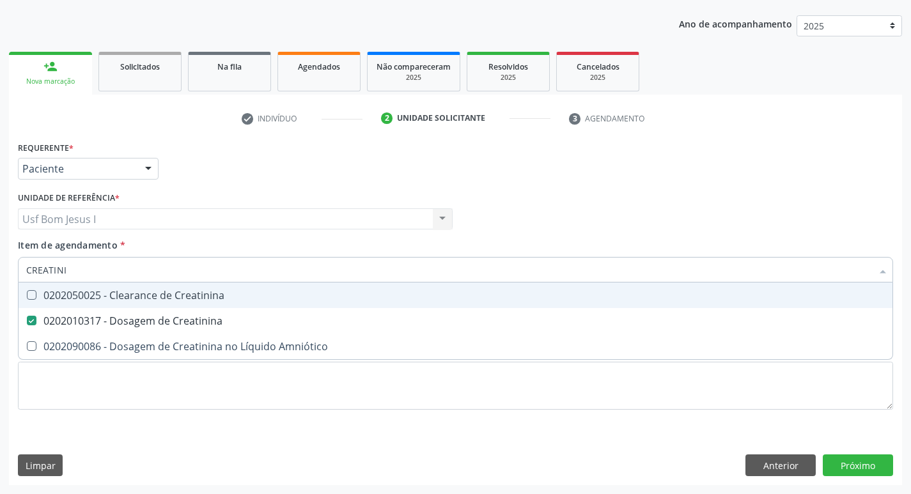
click at [82, 270] on input "CREATINI" at bounding box center [449, 270] width 846 height 26
type input "GL"
checkbox Creatinina "false"
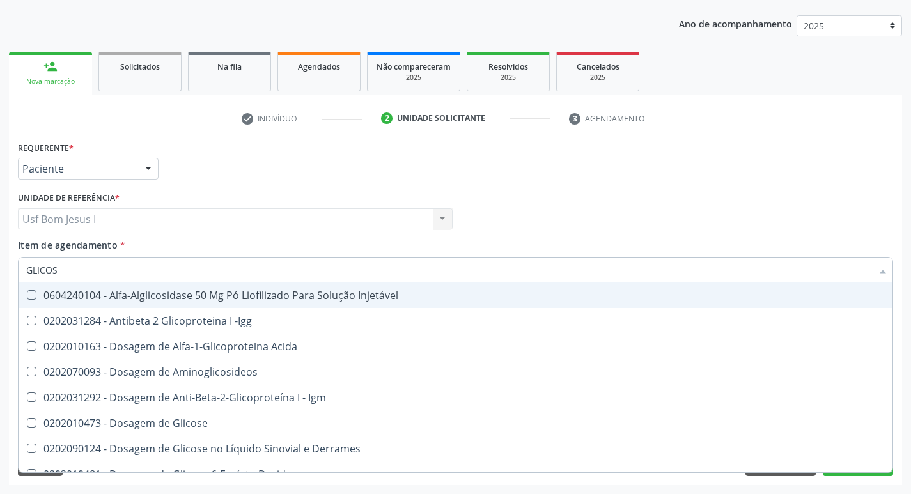
type input "GLICOSE"
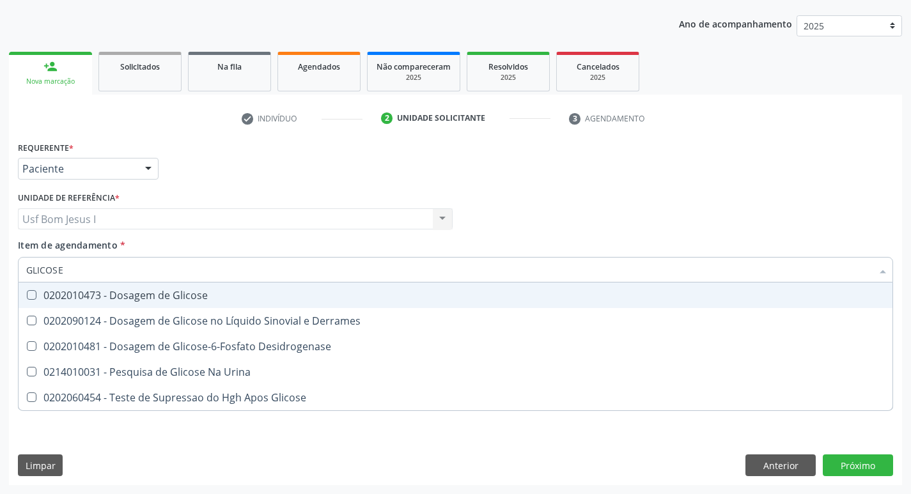
drag, startPoint x: 87, startPoint y: 298, endPoint x: 80, endPoint y: 273, distance: 25.9
click at [85, 299] on div "0202010473 - Dosagem de Glicose" at bounding box center [455, 295] width 858 height 10
checkbox Glicose "true"
click at [80, 271] on input "GLICOSE" at bounding box center [449, 270] width 846 height 26
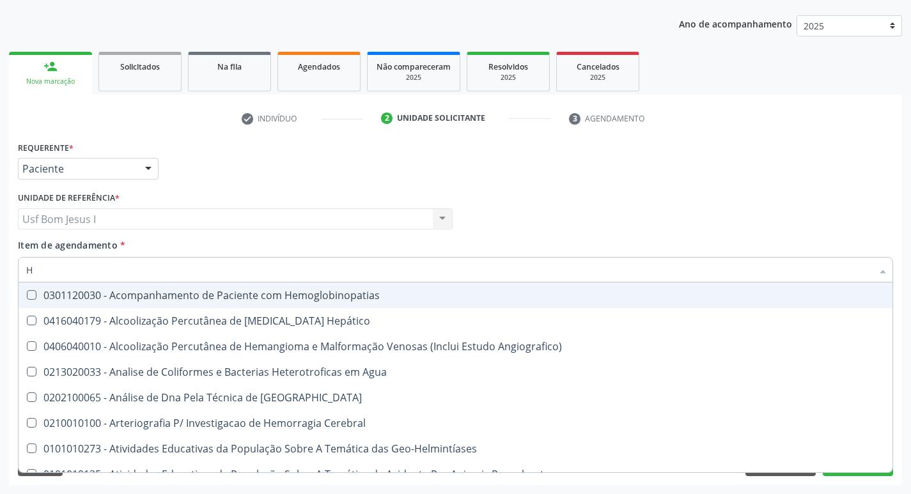
type input "HE"
checkbox Hemoglobinopatias "false"
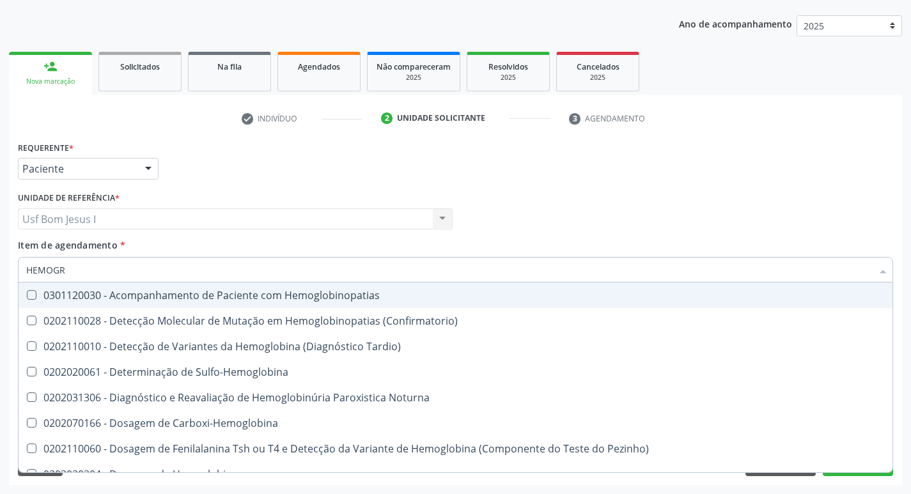
type input "HEMOGRA"
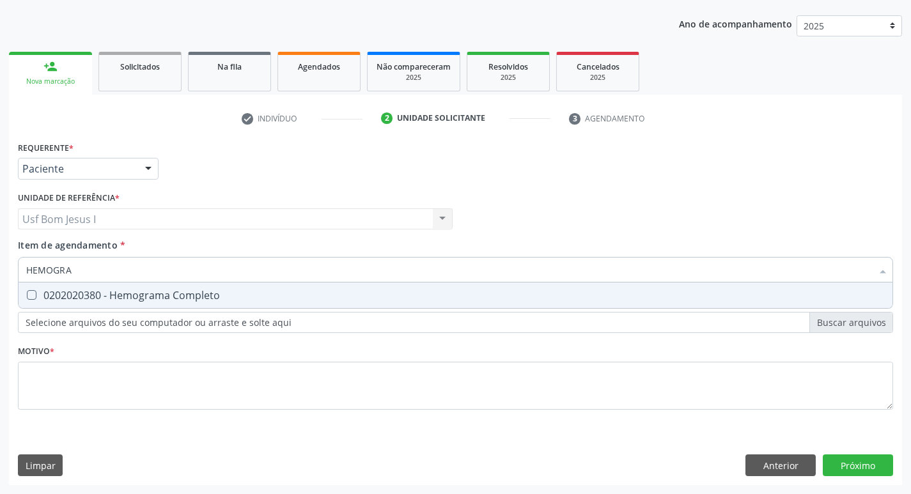
click at [69, 291] on div "0202020380 - Hemograma Completo" at bounding box center [455, 295] width 858 height 10
checkbox Completo "true"
click at [82, 270] on input "HEMOGRA" at bounding box center [449, 270] width 846 height 26
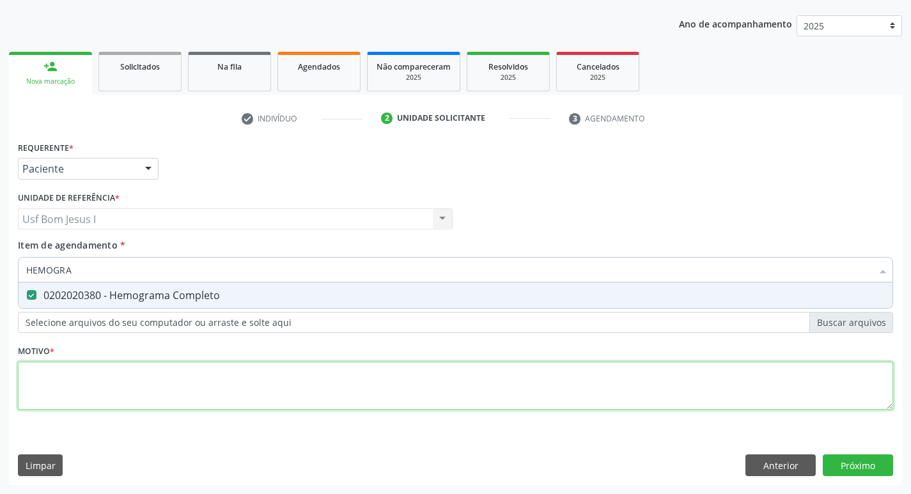
click at [43, 372] on div "Requerente * Paciente Médico(a) Enfermeiro(a) Paciente Nenhum resultado encontr…" at bounding box center [455, 283] width 875 height 290
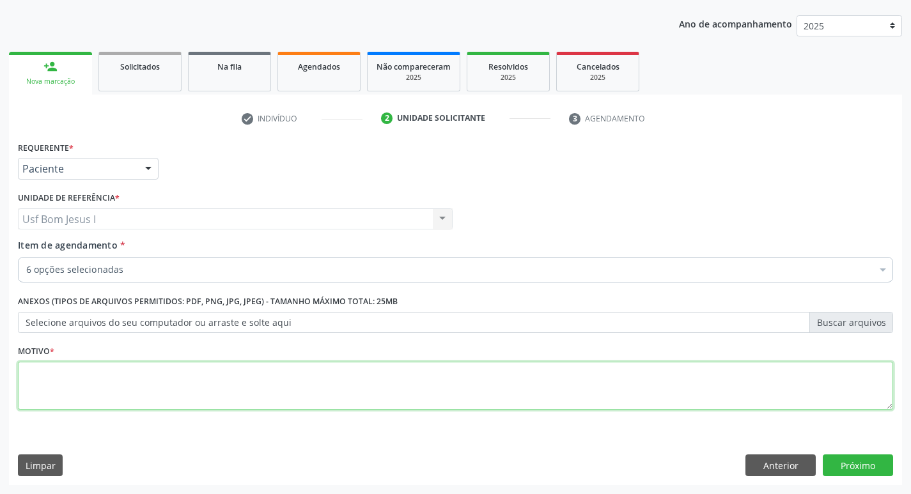
type textarea "."
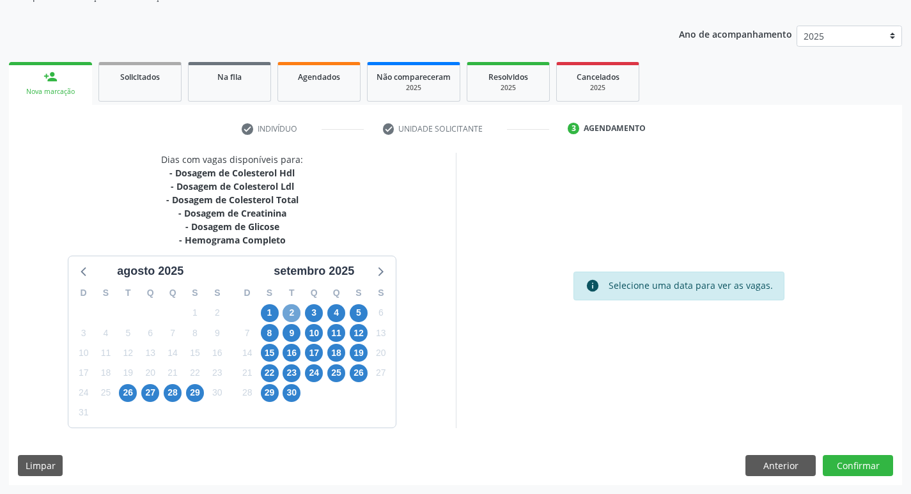
click at [293, 312] on span "2" at bounding box center [292, 313] width 18 height 18
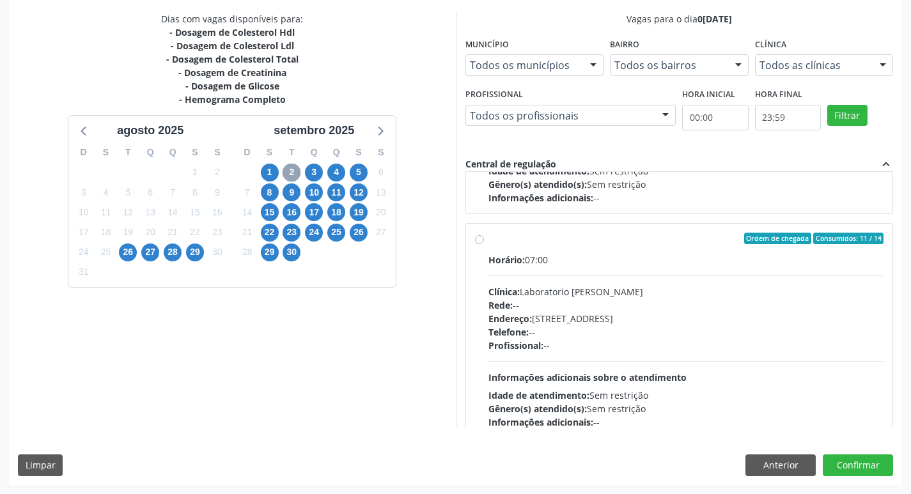
scroll to position [426, 0]
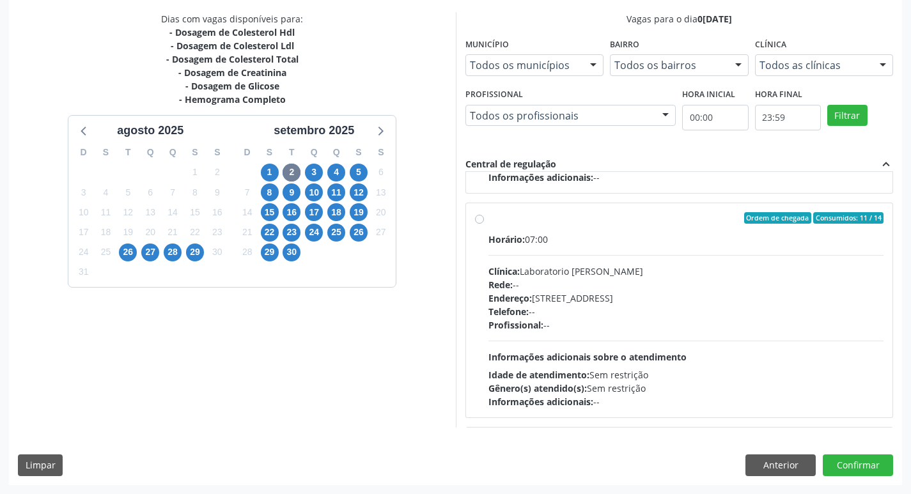
click at [661, 299] on div "Endereço: [STREET_ADDRESS]" at bounding box center [686, 297] width 396 height 13
click at [484, 224] on input "Ordem de chegada Consumidos: 11 / 14 Horário: 07:00 Clínica: Laboratorio [PERSO…" at bounding box center [479, 218] width 9 height 12
radio input "true"
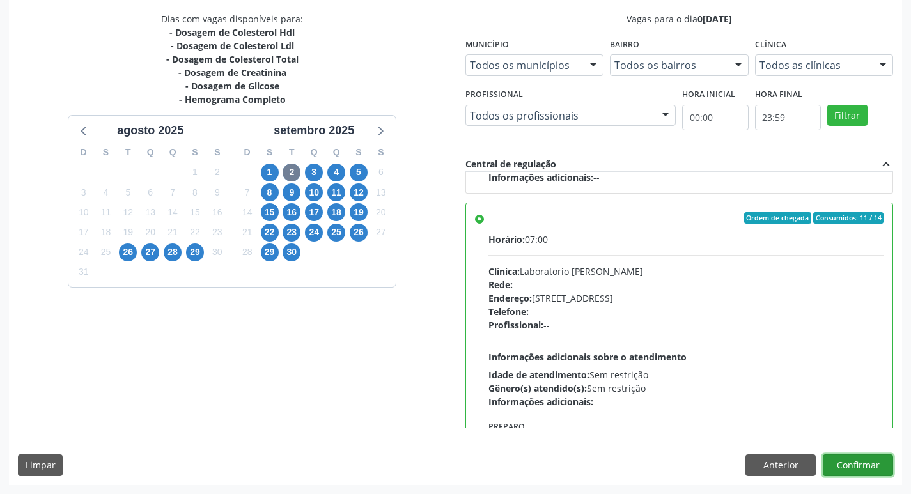
click at [855, 469] on button "Confirmar" at bounding box center [858, 465] width 70 height 22
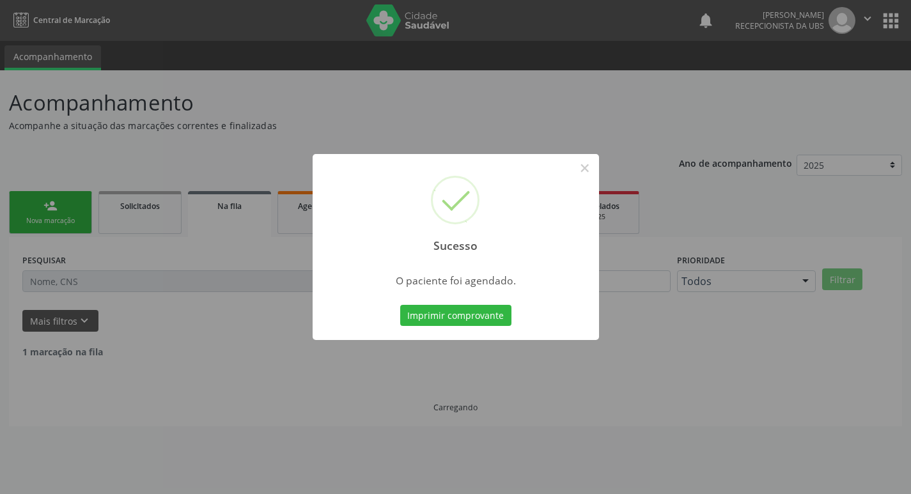
scroll to position [0, 0]
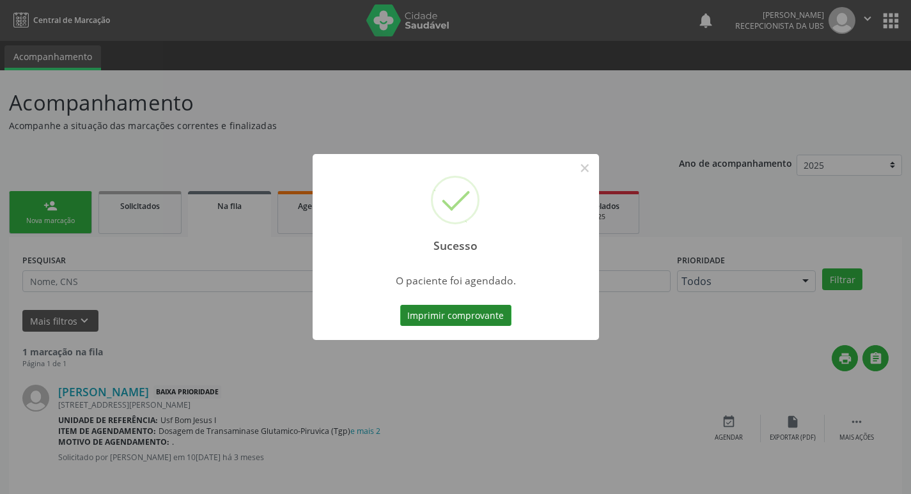
click at [466, 311] on button "Imprimir comprovante" at bounding box center [455, 316] width 111 height 22
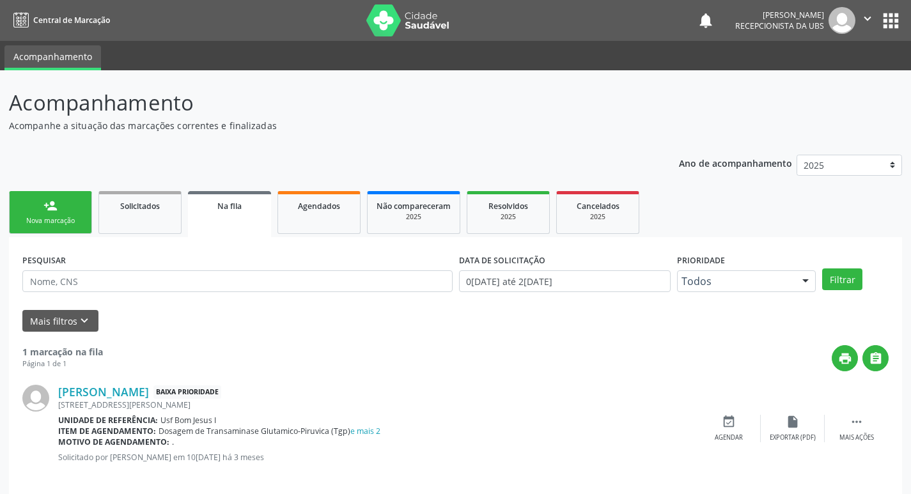
click at [72, 228] on link "person_add Nova marcação" at bounding box center [50, 212] width 83 height 43
click at [45, 217] on div "Nova marcação" at bounding box center [51, 221] width 64 height 10
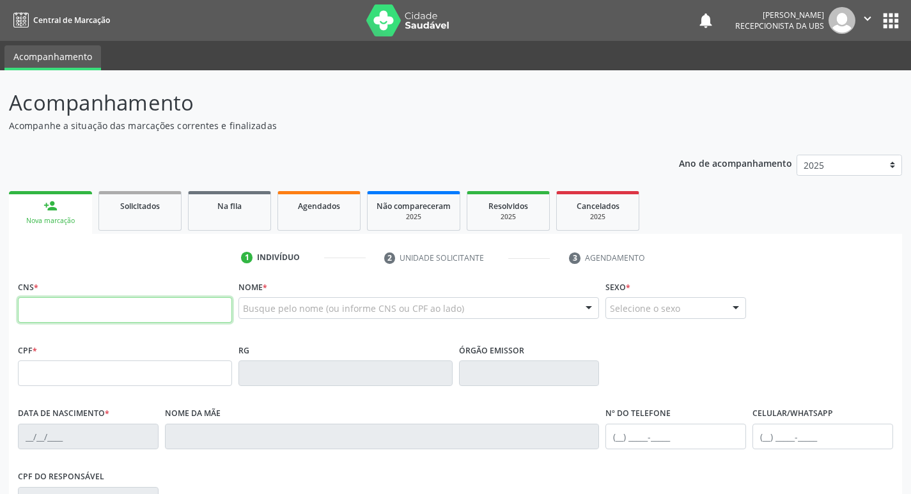
click at [184, 314] on input "text" at bounding box center [125, 310] width 214 height 26
paste input "700 0056 2324 2701"
type input "700 0056 2324 2701"
type input "138.179.714-86"
type input "1[DATE]"
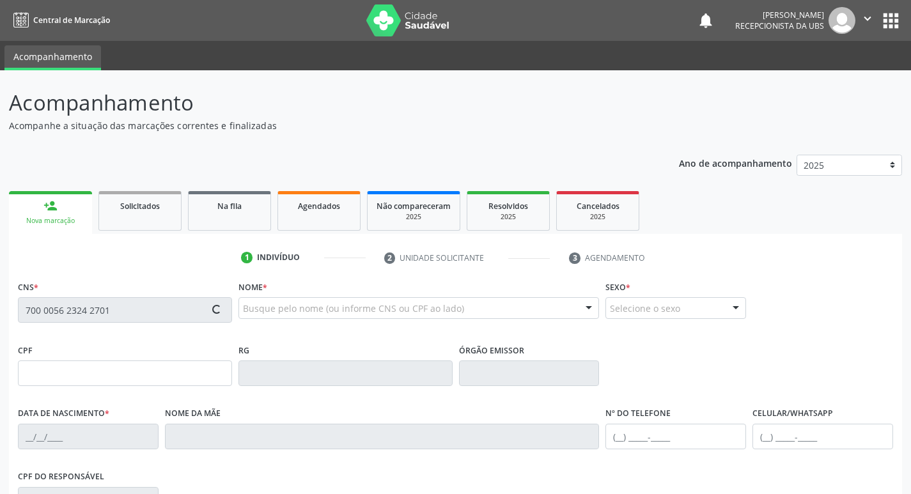
type input "[PERSON_NAME]"
type input "[PHONE_NUMBER]"
type input "105.543.774-62"
type input "964"
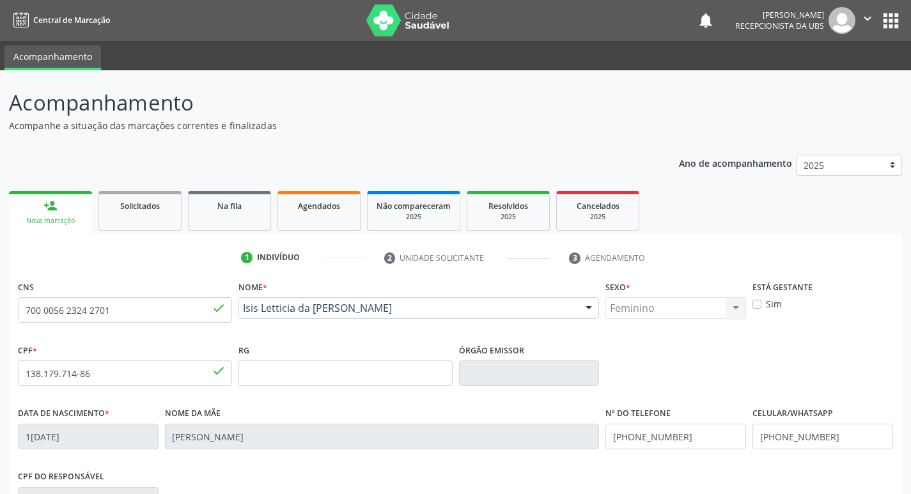
scroll to position [199, 0]
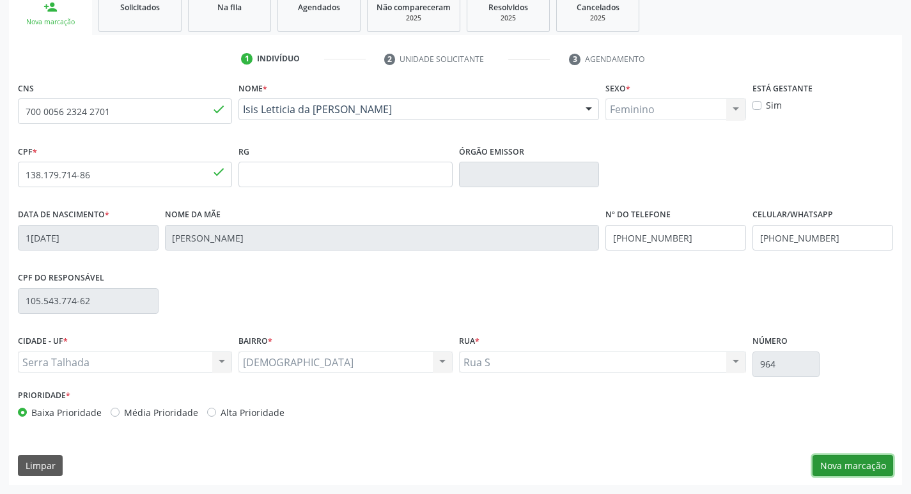
click at [843, 466] on button "Nova marcação" at bounding box center [852, 466] width 81 height 22
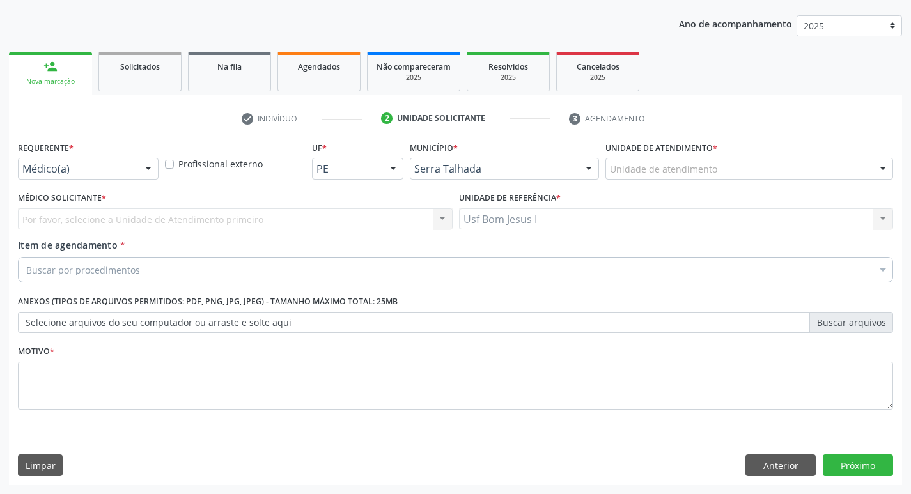
scroll to position [139, 0]
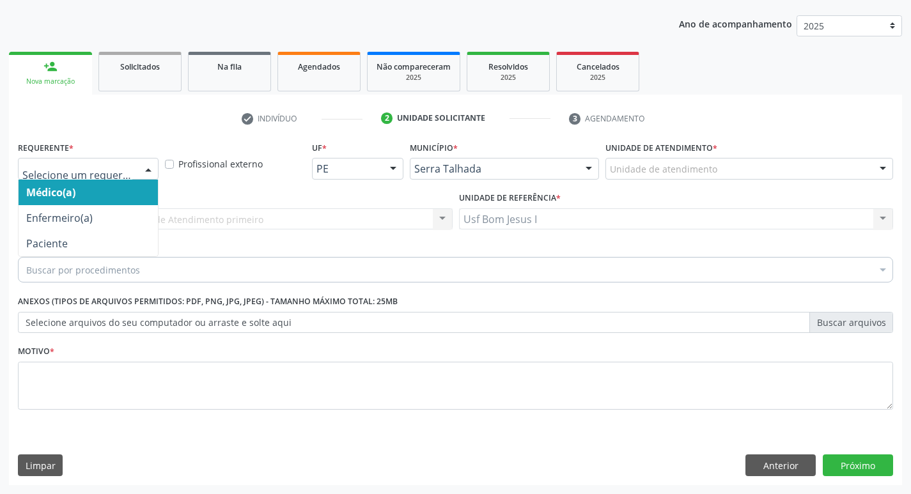
click at [104, 178] on div at bounding box center [88, 169] width 141 height 22
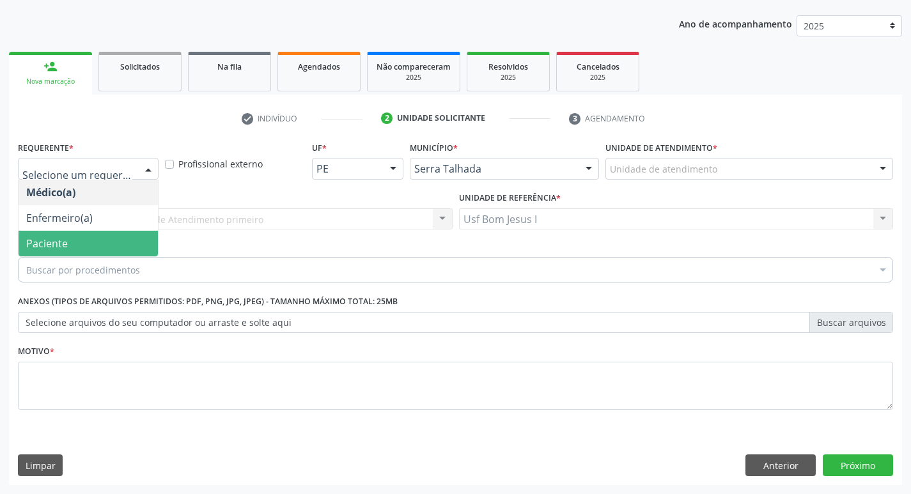
drag, startPoint x: 94, startPoint y: 222, endPoint x: 92, endPoint y: 237, distance: 14.2
click at [92, 237] on ul "Médico(a) Enfermeiro(a) Paciente Nenhum resultado encontrado para: " " Não há n…" at bounding box center [88, 218] width 139 height 77
click at [92, 237] on span "Paciente" at bounding box center [88, 244] width 139 height 26
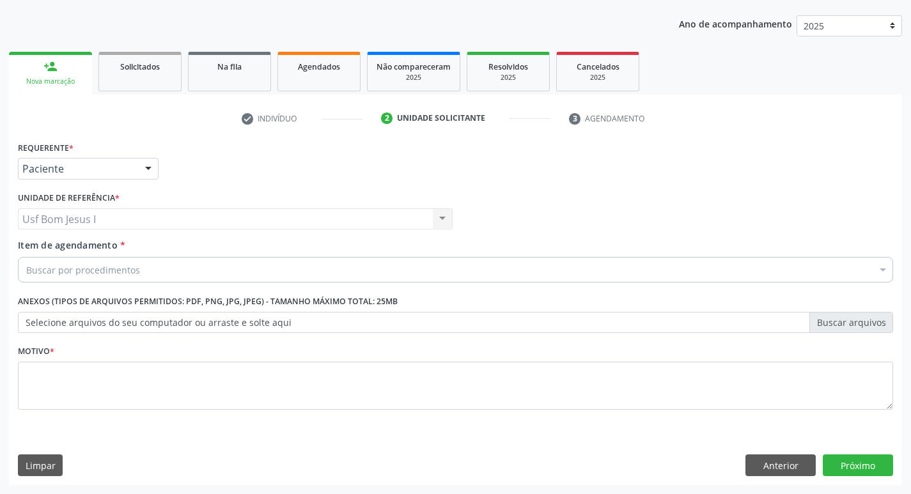
click at [26, 268] on input "Item de agendamento *" at bounding box center [26, 270] width 0 height 26
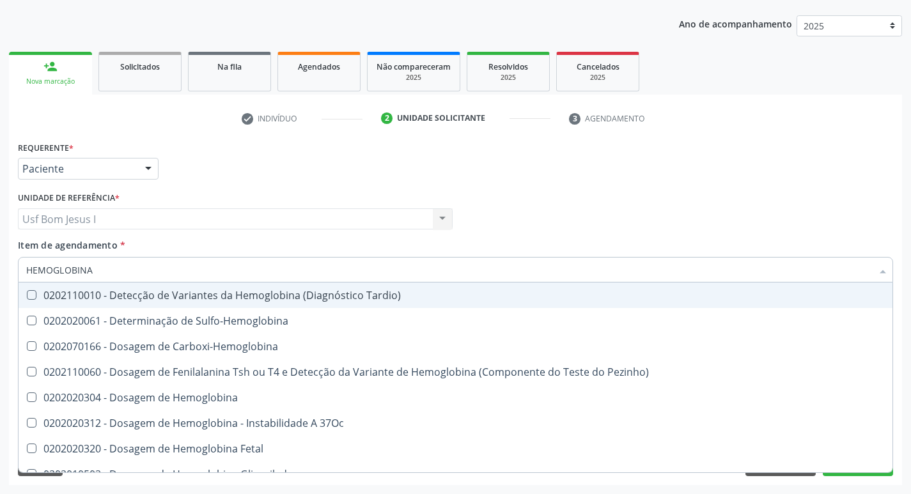
type input "HEMOGLOBINA G"
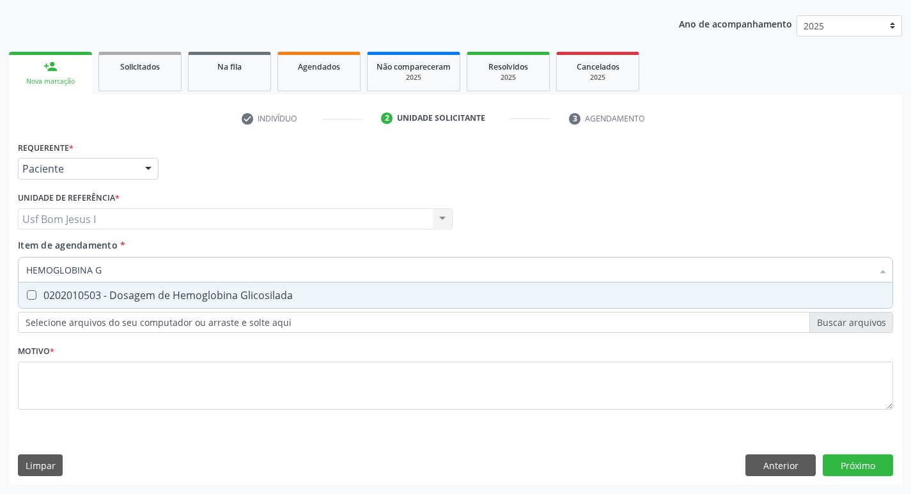
click at [172, 299] on div "0202010503 - Dosagem de Hemoglobina Glicosilada" at bounding box center [455, 295] width 858 height 10
checkbox Glicosilada "true"
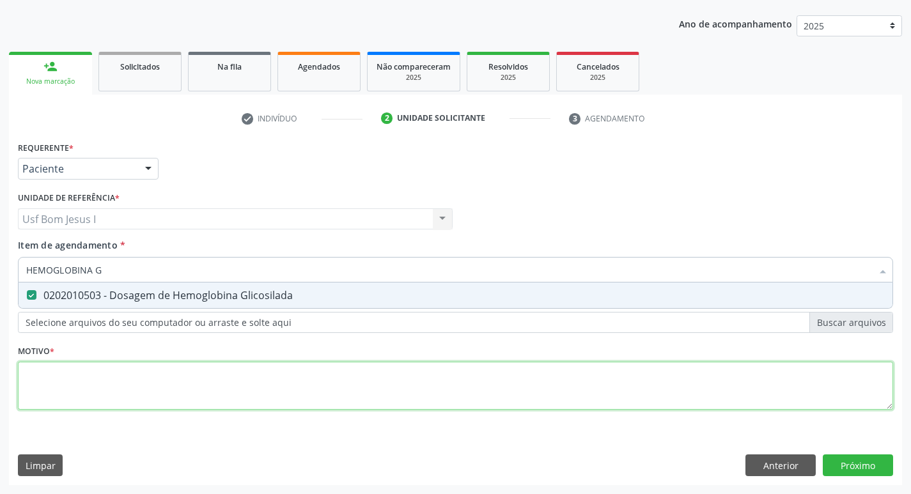
click at [166, 382] on div "Requerente * Paciente Médico(a) Enfermeiro(a) Paciente Nenhum resultado encontr…" at bounding box center [455, 283] width 875 height 290
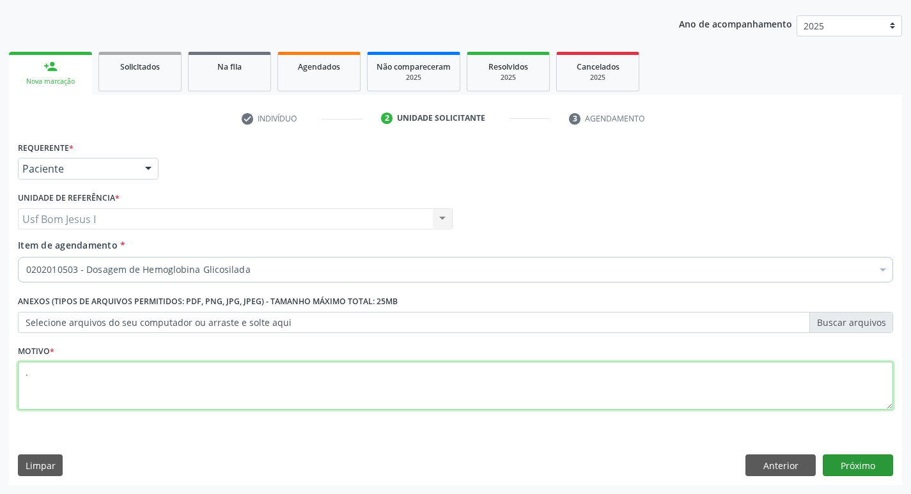
type textarea "."
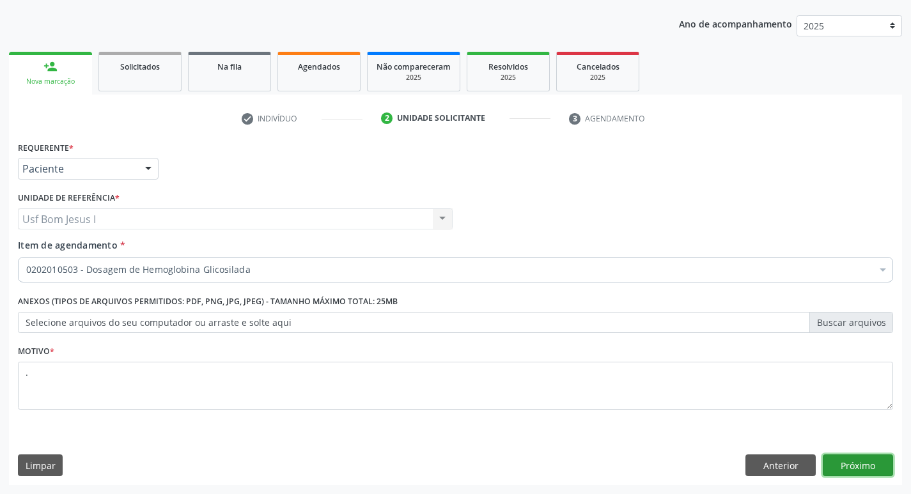
click at [851, 464] on button "Próximo" at bounding box center [858, 465] width 70 height 22
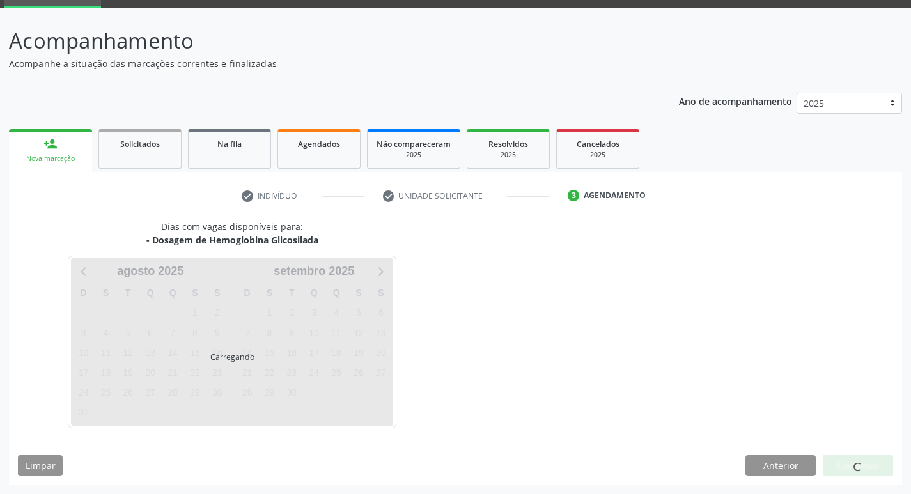
scroll to position [62, 0]
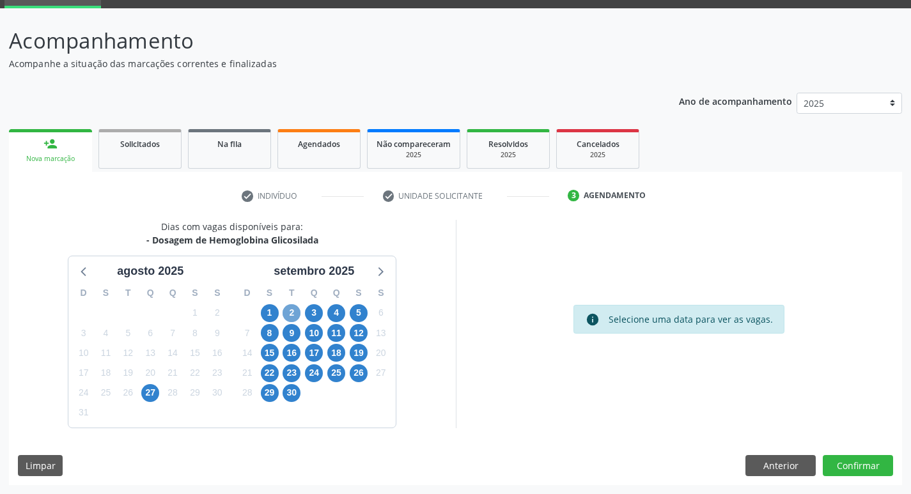
click at [290, 315] on span "2" at bounding box center [292, 313] width 18 height 18
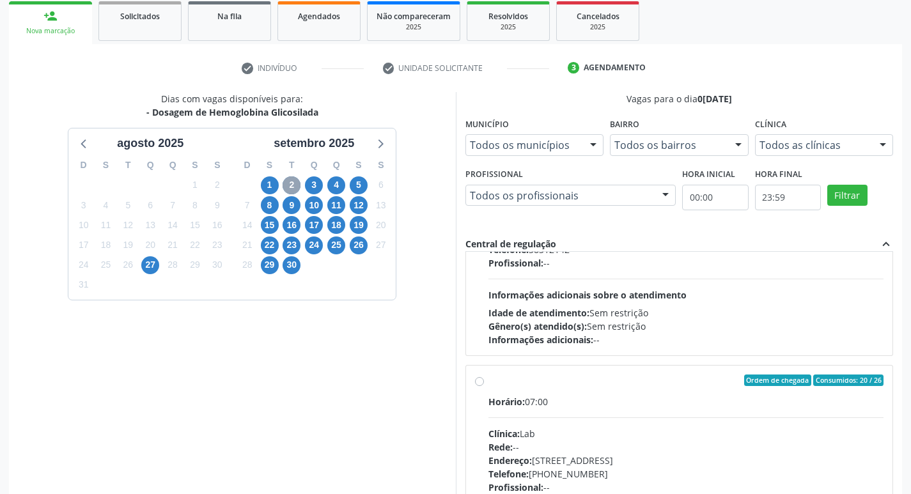
scroll to position [874, 0]
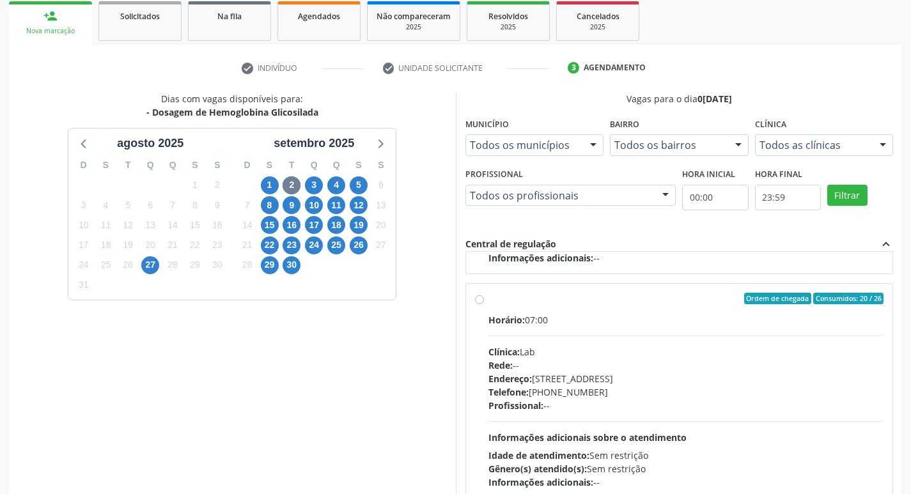
click at [661, 374] on div "Endereço: [STREET_ADDRESS]" at bounding box center [686, 378] width 396 height 13
click at [484, 304] on input "Ordem de chegada Consumidos: 20 / 26 Horário: 07:00 Clínica: Lab Rede: -- Ender…" at bounding box center [479, 299] width 9 height 12
radio input "true"
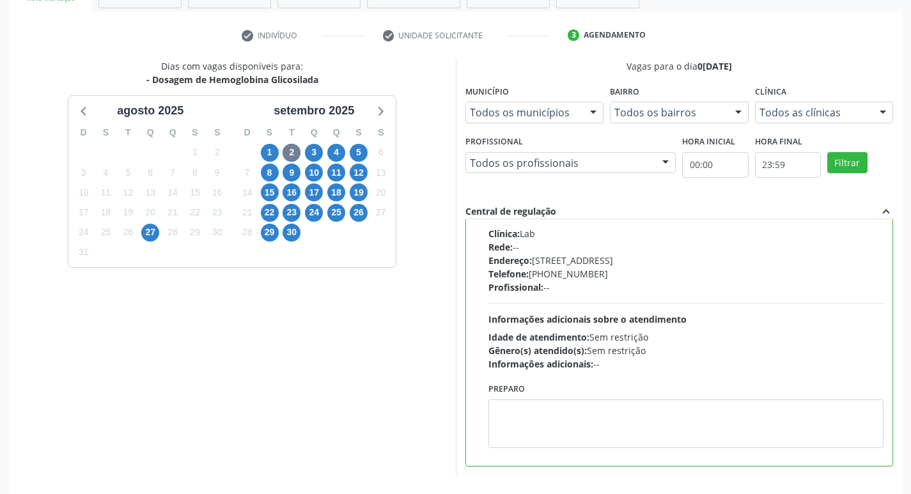
scroll to position [270, 0]
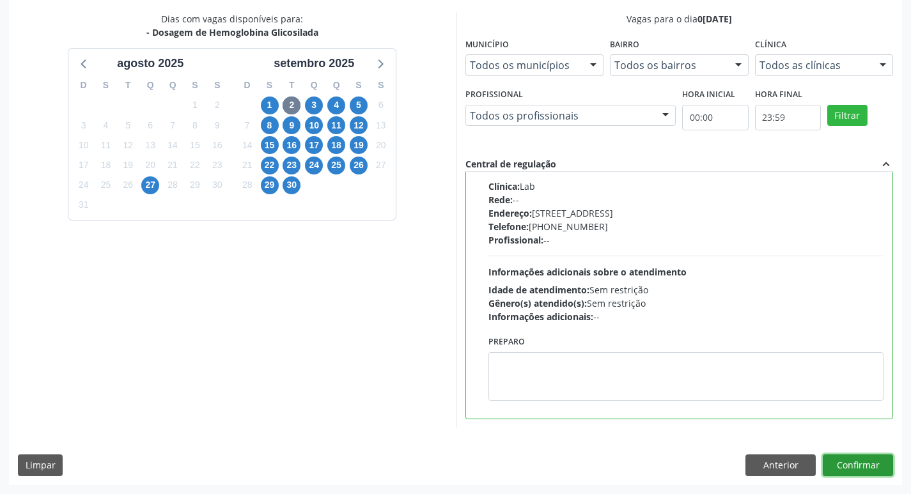
click at [877, 469] on button "Confirmar" at bounding box center [858, 465] width 70 height 22
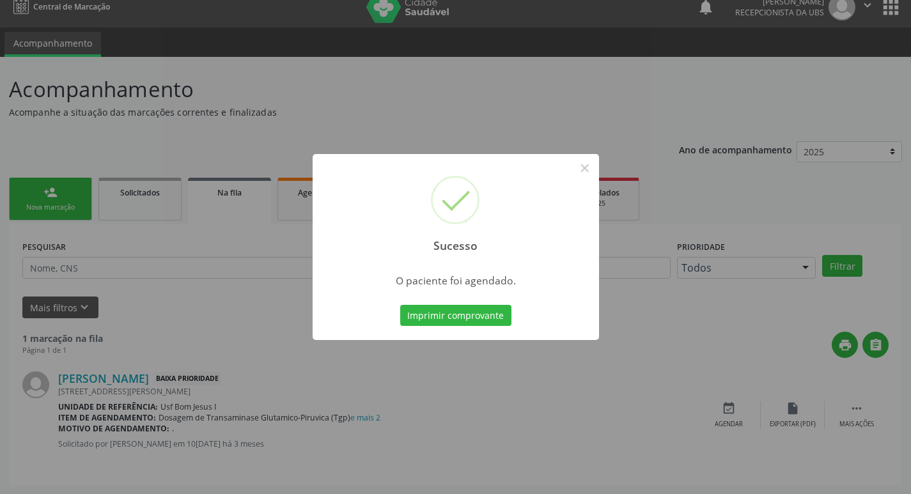
scroll to position [0, 0]
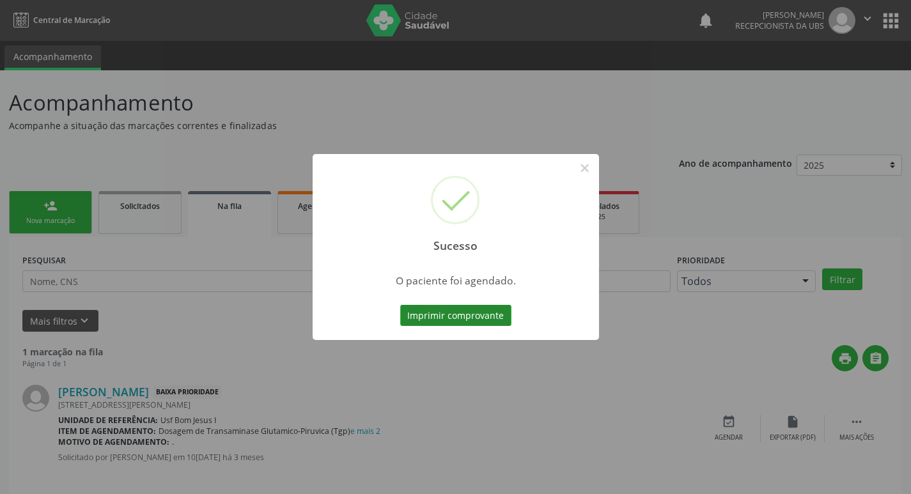
click at [463, 307] on button "Imprimir comprovante" at bounding box center [455, 316] width 111 height 22
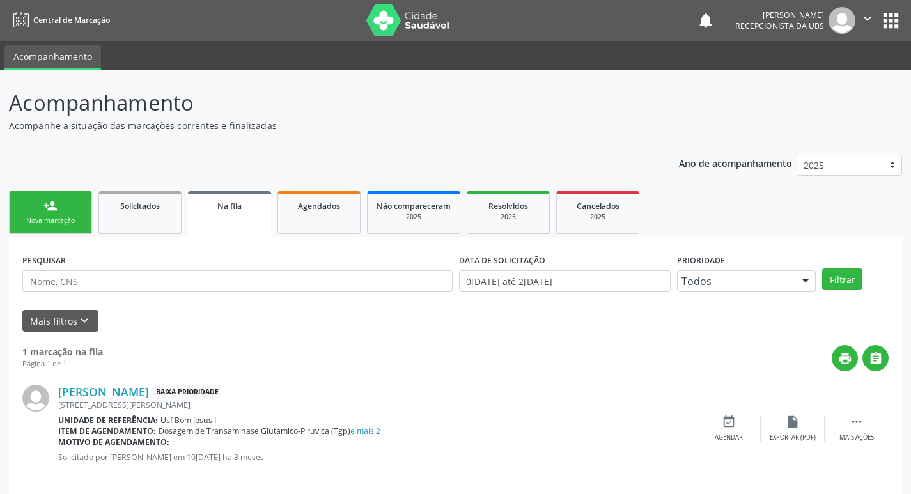
click at [70, 215] on link "person_add Nova marcação" at bounding box center [50, 212] width 83 height 43
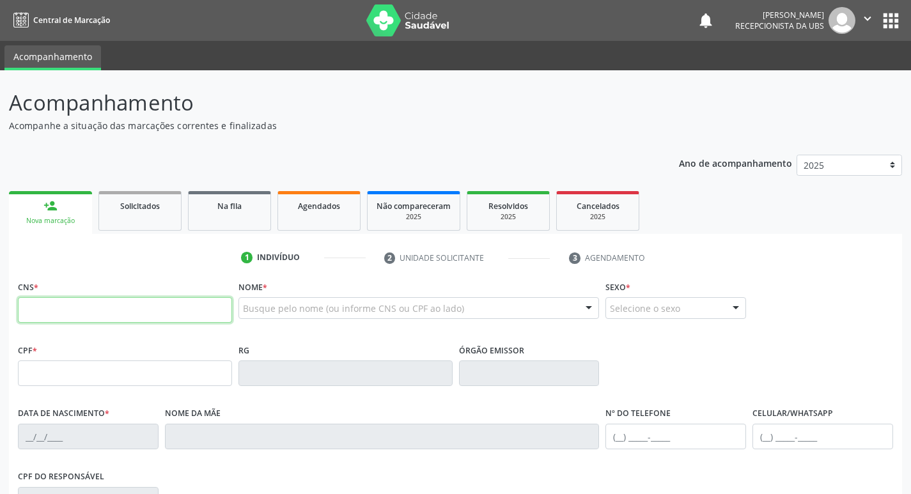
click at [175, 309] on input "text" at bounding box center [125, 310] width 214 height 26
click at [195, 315] on input "text" at bounding box center [125, 310] width 214 height 26
click at [116, 291] on div "CNS *" at bounding box center [125, 299] width 214 height 45
click at [117, 304] on input "text" at bounding box center [125, 310] width 214 height 26
